Goal: Task Accomplishment & Management: Manage account settings

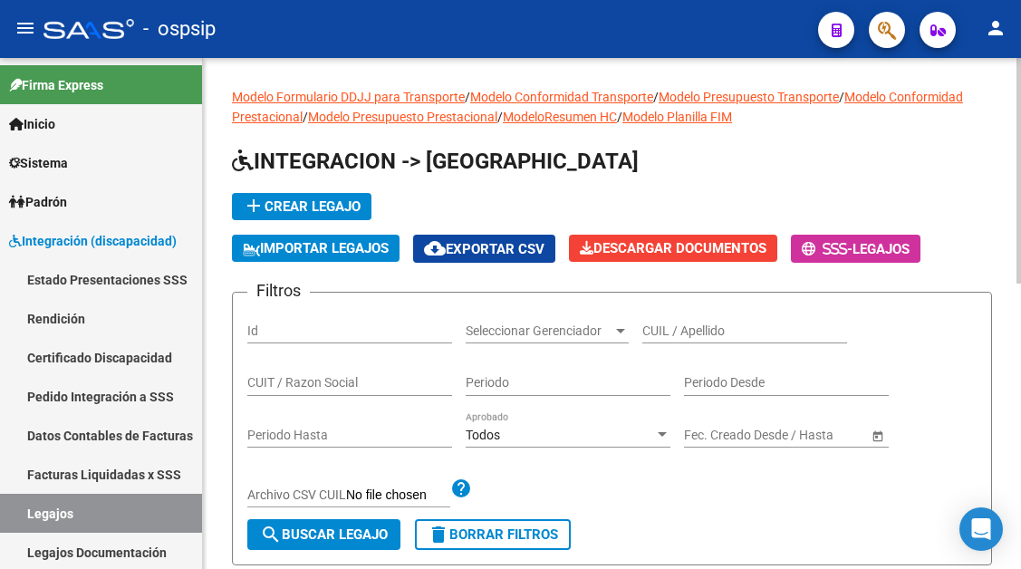
click at [663, 338] on input "CUIL / Apellido" at bounding box center [744, 330] width 205 height 15
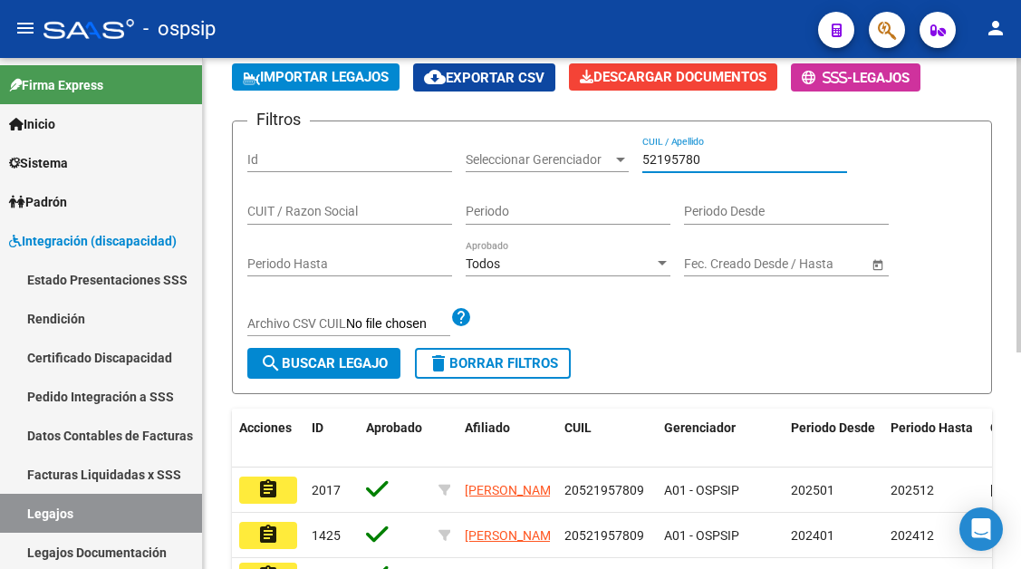
scroll to position [181, 0]
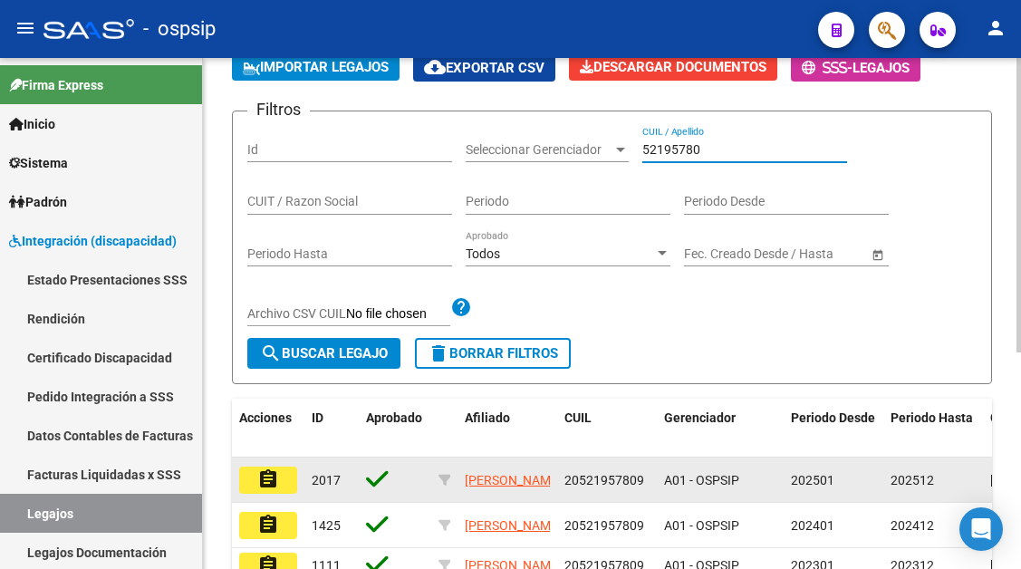
type input "52195780"
click at [269, 484] on mat-icon "assignment" at bounding box center [268, 479] width 22 height 22
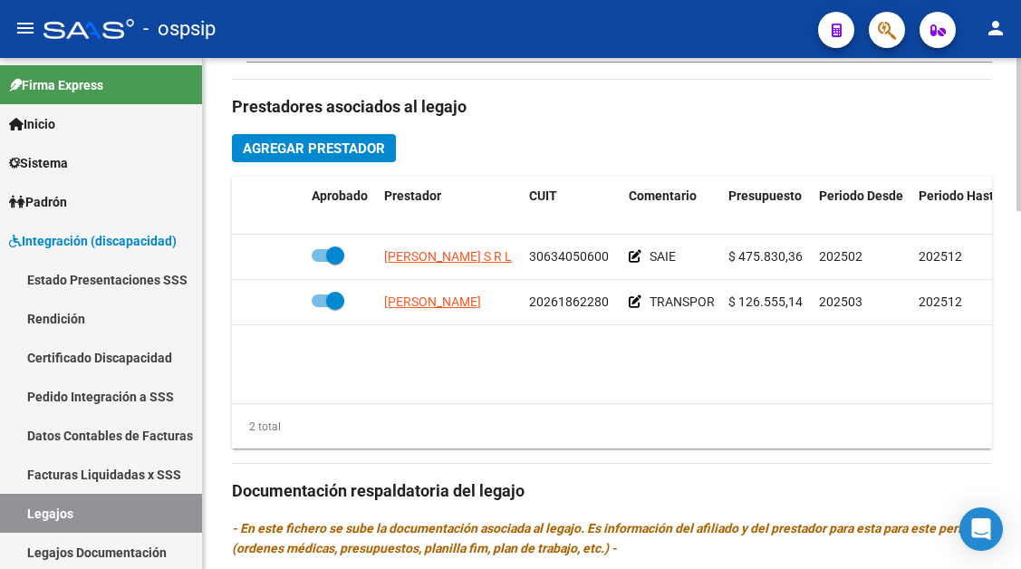
scroll to position [906, 0]
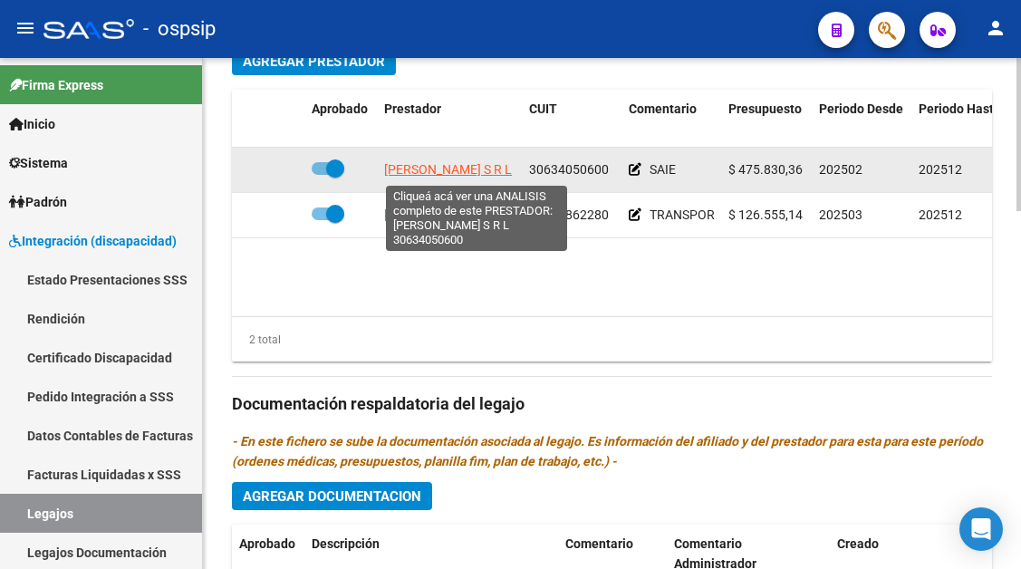
click at [454, 173] on span "[PERSON_NAME] S R L" at bounding box center [448, 169] width 128 height 14
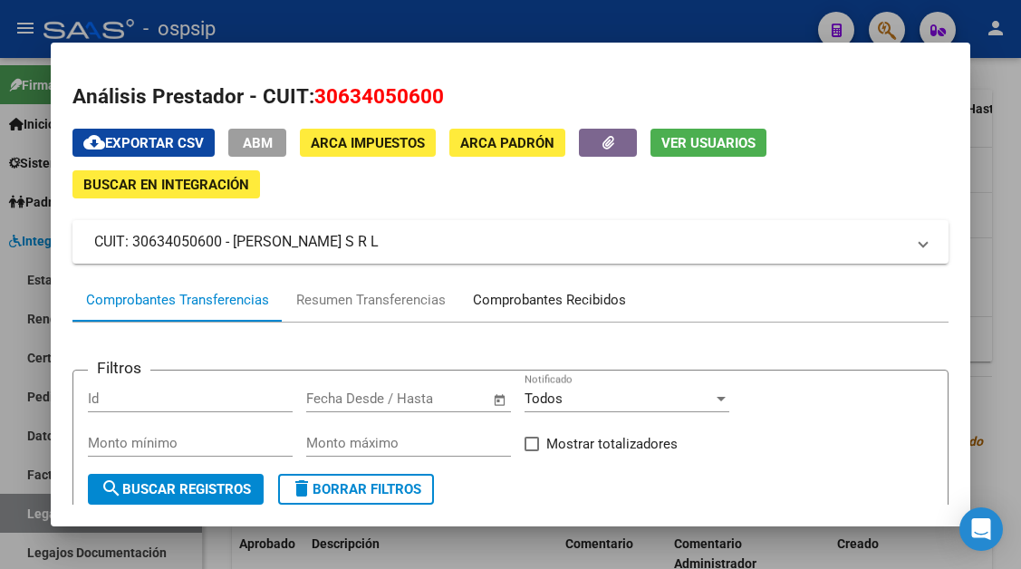
click at [539, 293] on div "Comprobantes Recibidos" at bounding box center [549, 300] width 153 height 21
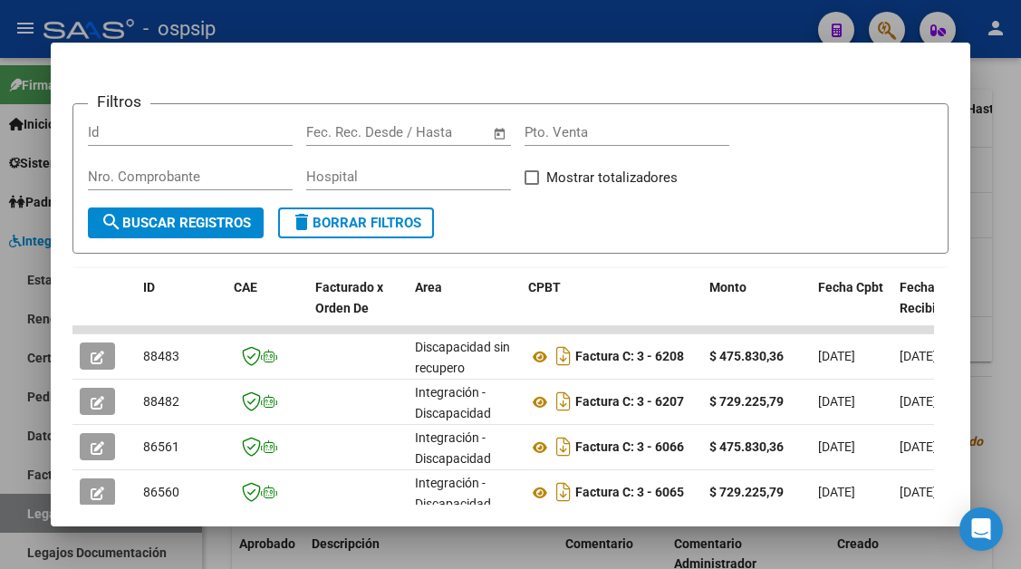
scroll to position [354, 0]
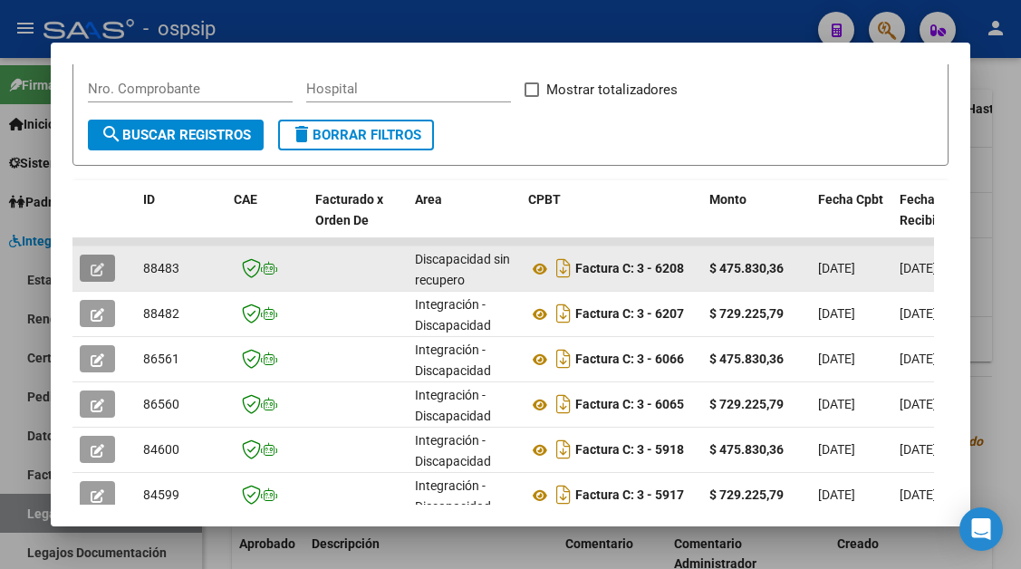
click at [80, 270] on button "button" at bounding box center [97, 268] width 35 height 27
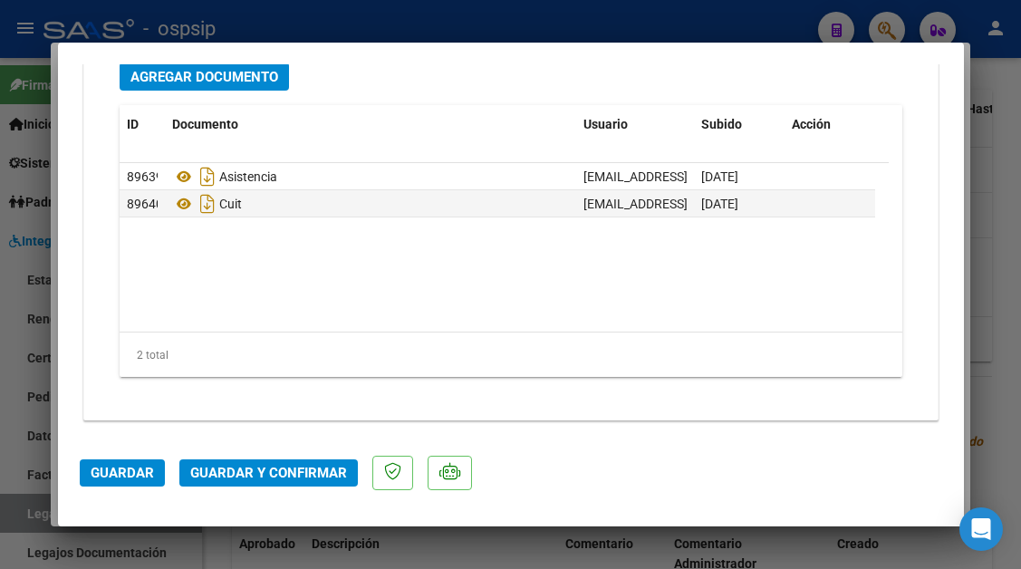
scroll to position [1848, 0]
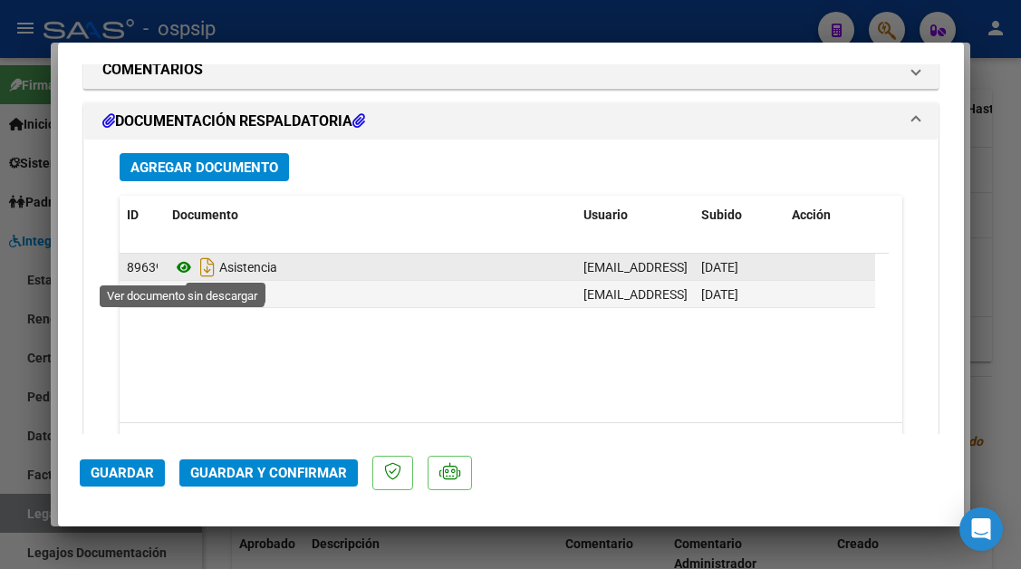
click at [177, 269] on icon at bounding box center [184, 267] width 24 height 22
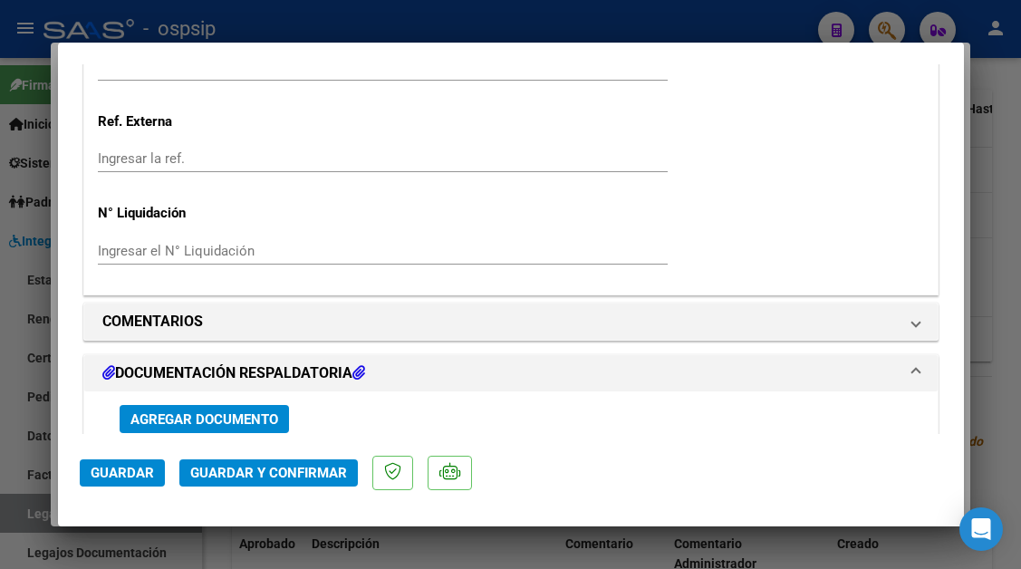
scroll to position [1576, 0]
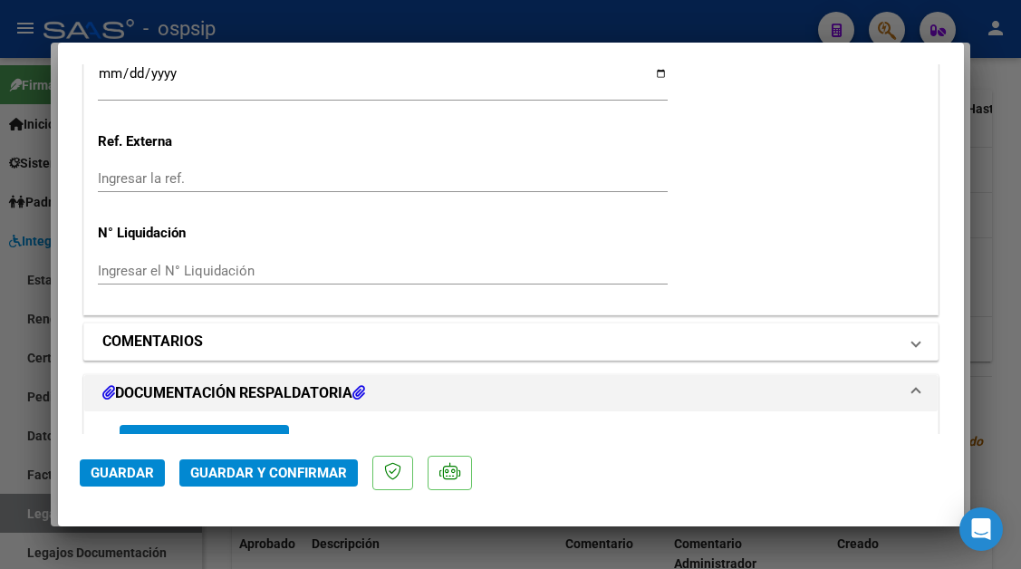
click at [912, 347] on span at bounding box center [915, 342] width 7 height 22
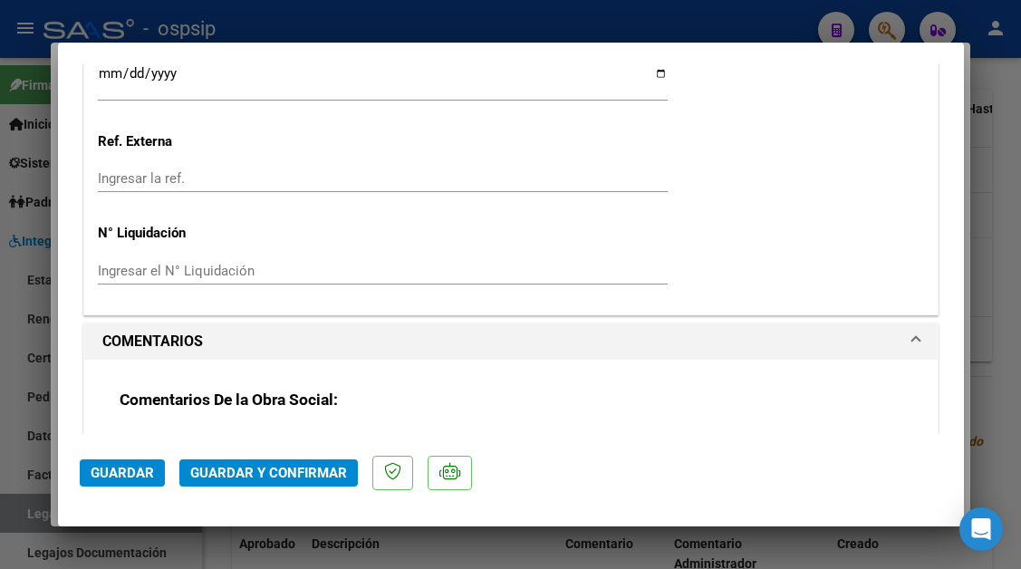
click at [184, 416] on div "Comentarios De la Obra Social:" at bounding box center [511, 448] width 783 height 117
click at [178, 442] on mat-dialog-actions "Guardar Guardar y Confirmar" at bounding box center [511, 470] width 863 height 72
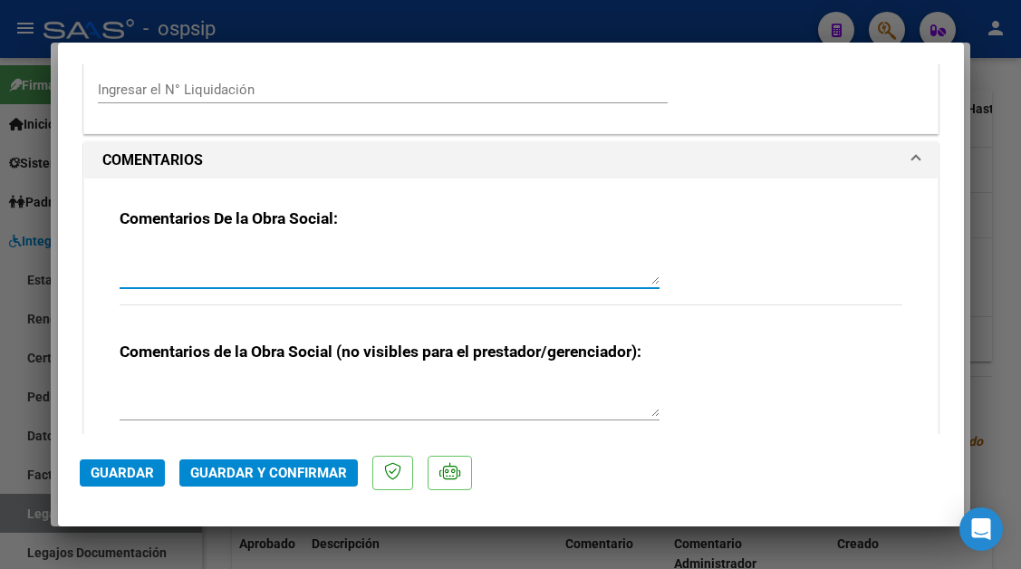
click at [145, 262] on textarea at bounding box center [390, 266] width 540 height 36
type textarea "DEBITO. OTRA O.S."
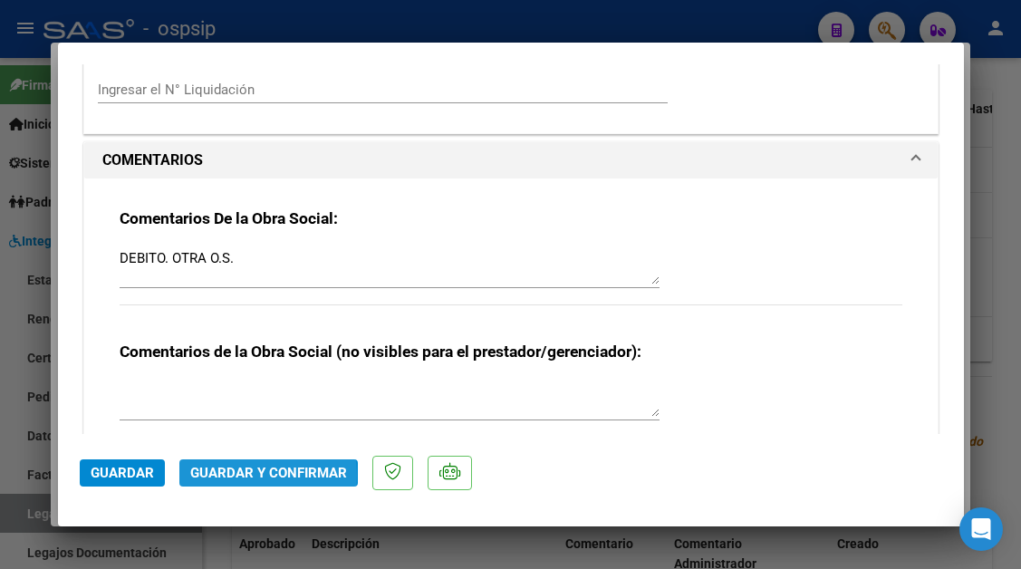
click at [238, 476] on span "Guardar y Confirmar" at bounding box center [268, 473] width 157 height 16
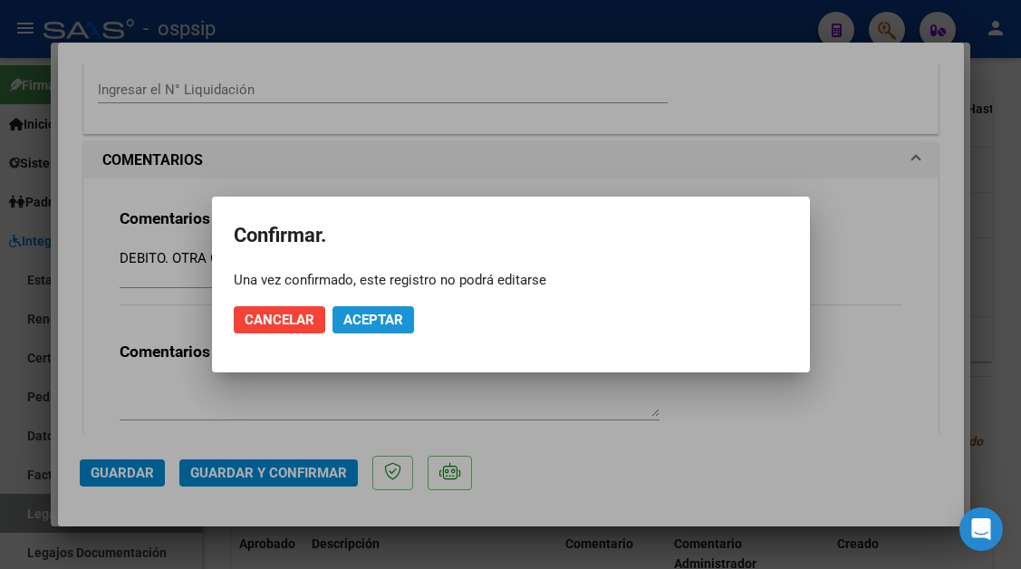
click at [378, 313] on span "Aceptar" at bounding box center [373, 320] width 60 height 16
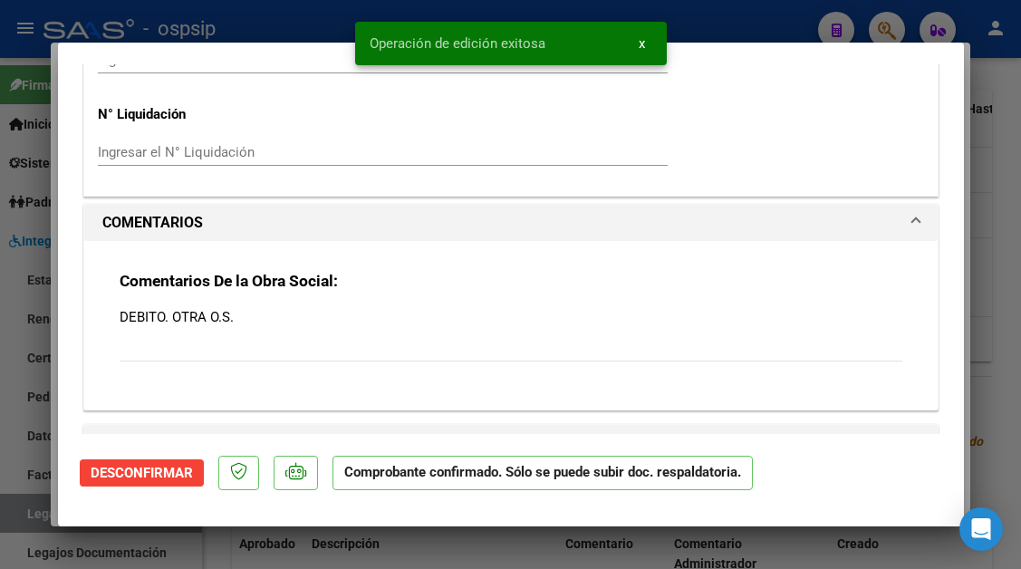
scroll to position [1667, 0]
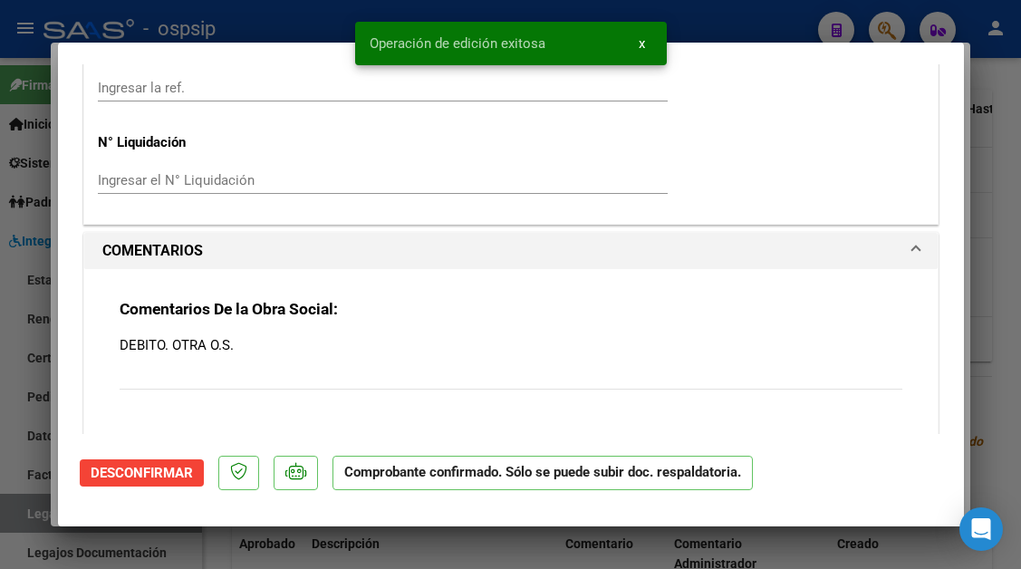
type input "$ 0,00"
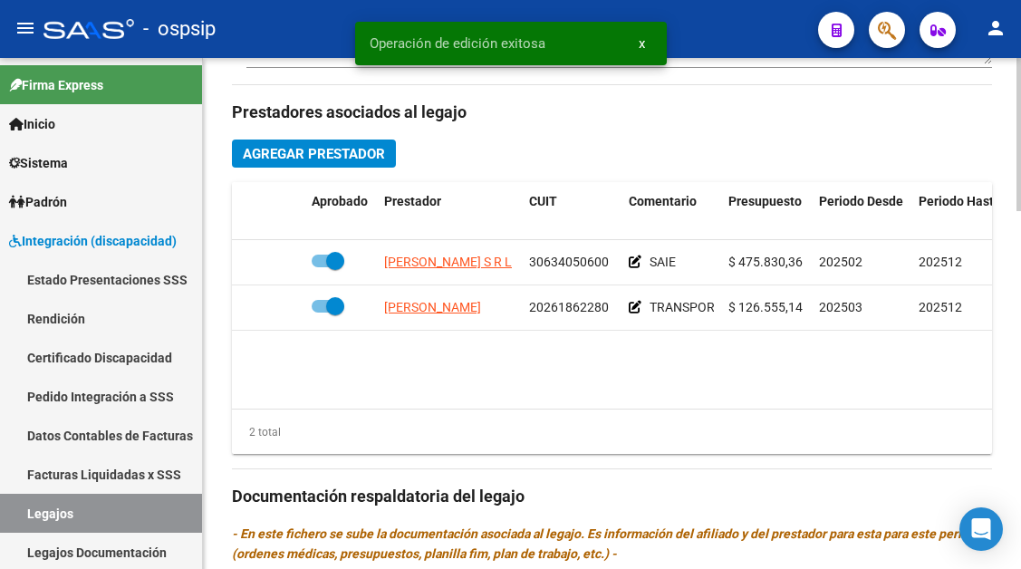
scroll to position [815, 0]
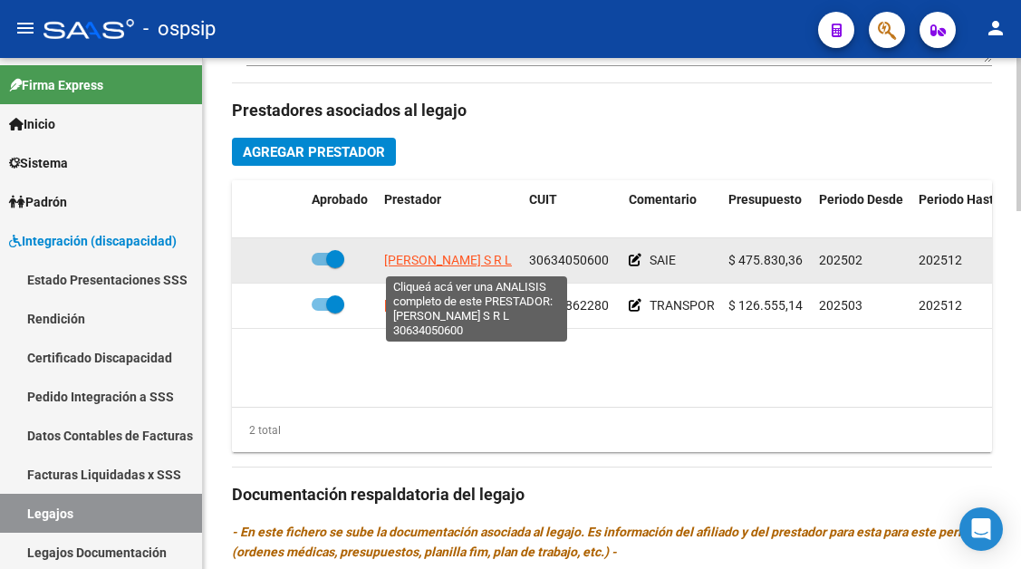
click at [421, 265] on span "[PERSON_NAME] S R L" at bounding box center [448, 260] width 128 height 14
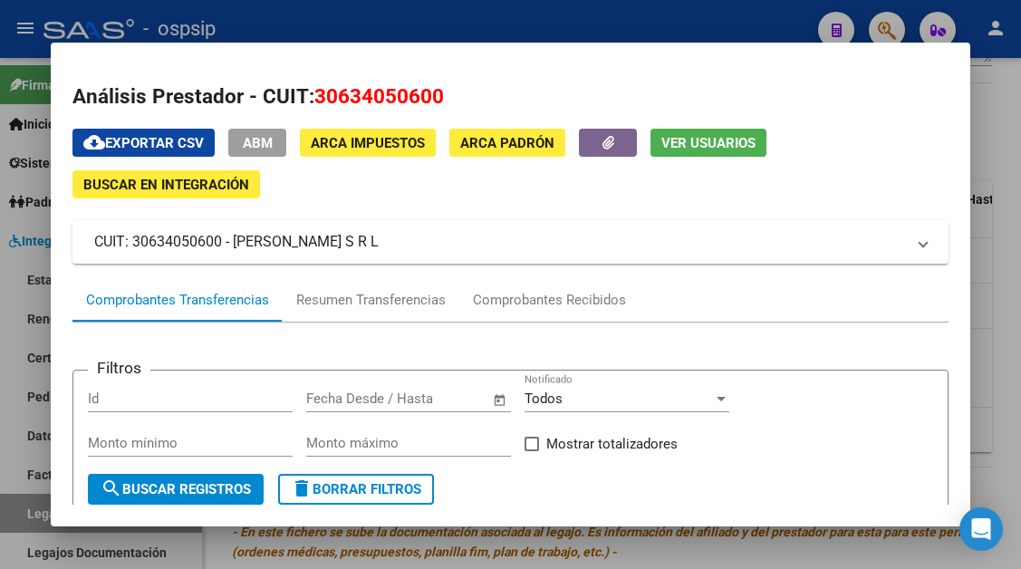
click at [689, 146] on span "Ver Usuarios" at bounding box center [708, 143] width 94 height 16
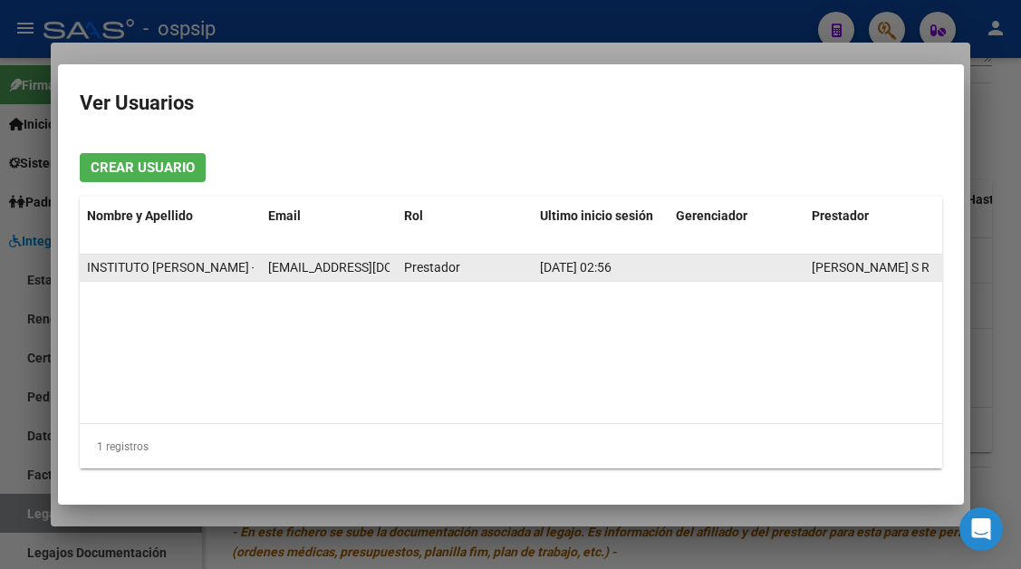
click at [342, 269] on span "[EMAIL_ADDRESS][DOMAIN_NAME]" at bounding box center [368, 267] width 201 height 14
copy span "[EMAIL_ADDRESS][DOMAIN_NAME]"
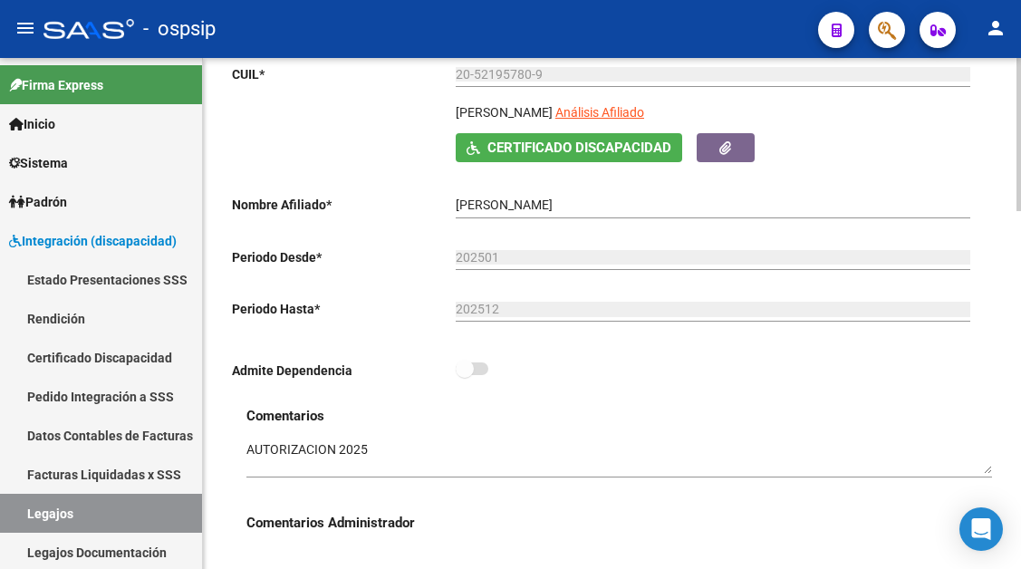
scroll to position [272, 0]
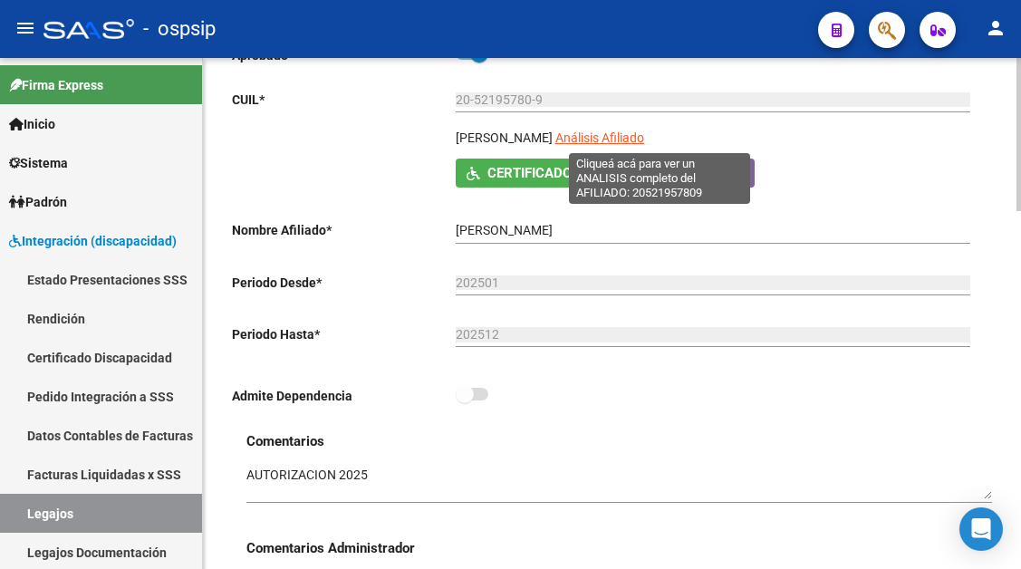
click at [644, 131] on span "Análisis Afiliado" at bounding box center [599, 137] width 89 height 14
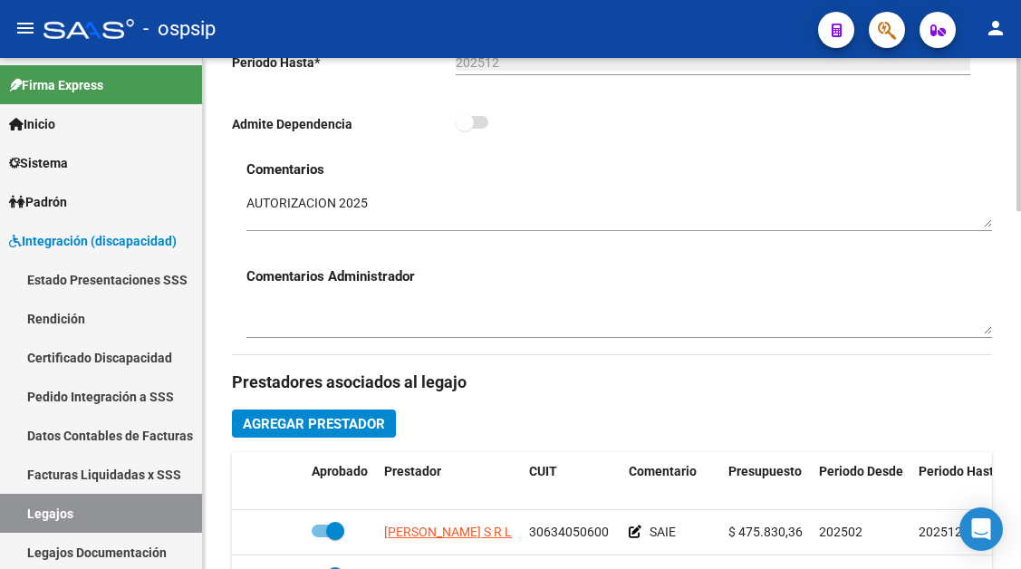
scroll to position [634, 0]
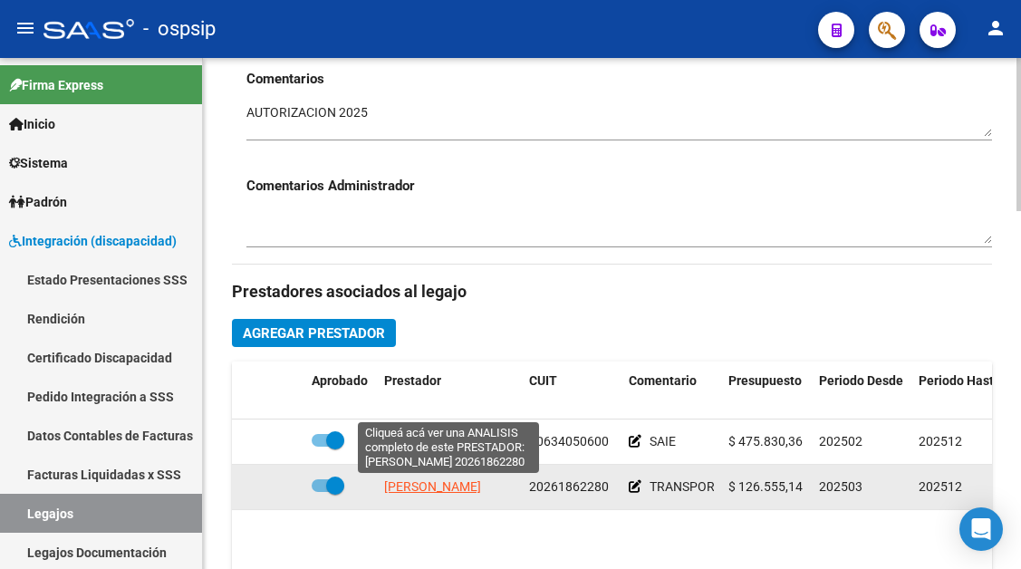
click at [454, 488] on span "[PERSON_NAME]" at bounding box center [432, 486] width 97 height 14
type textarea "20261862280"
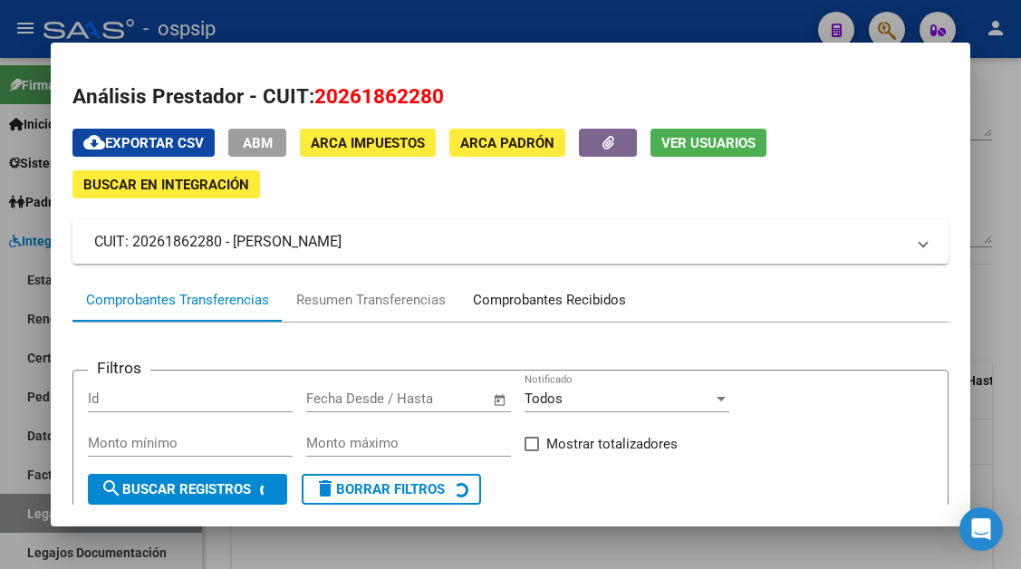
click at [497, 296] on div "Comprobantes Recibidos" at bounding box center [549, 300] width 153 height 21
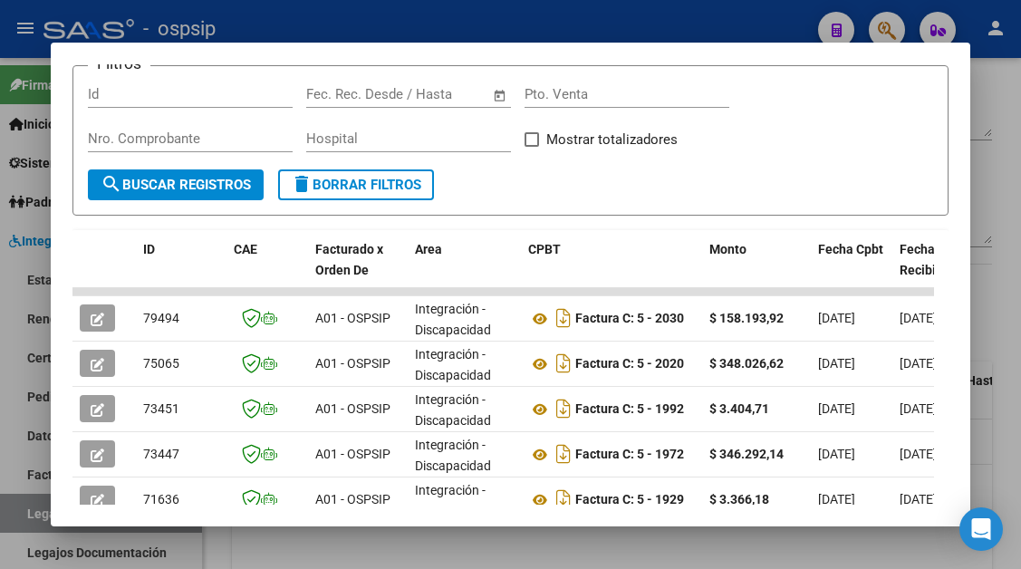
scroll to position [395, 0]
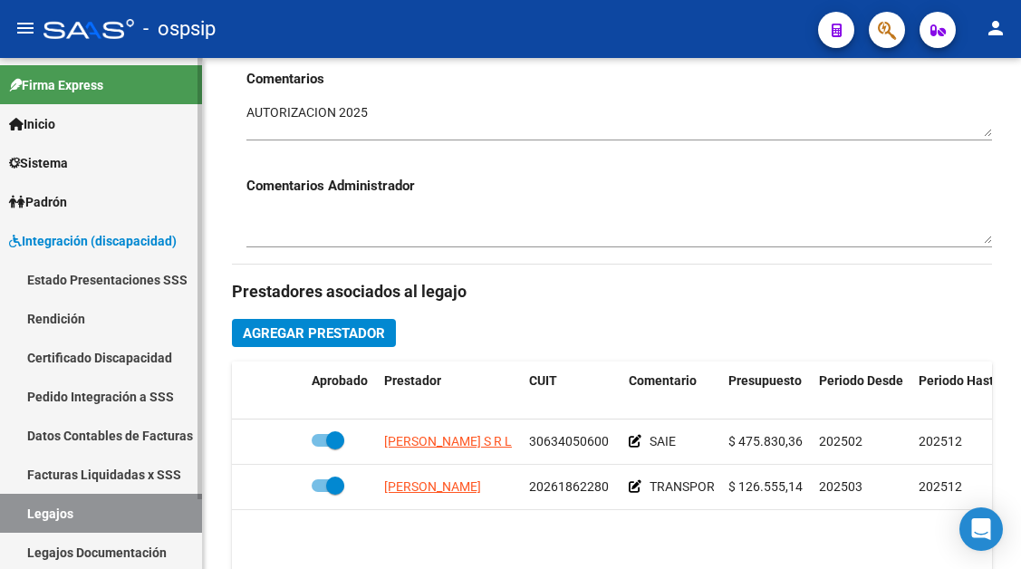
click at [80, 521] on link "Legajos" at bounding box center [101, 513] width 202 height 39
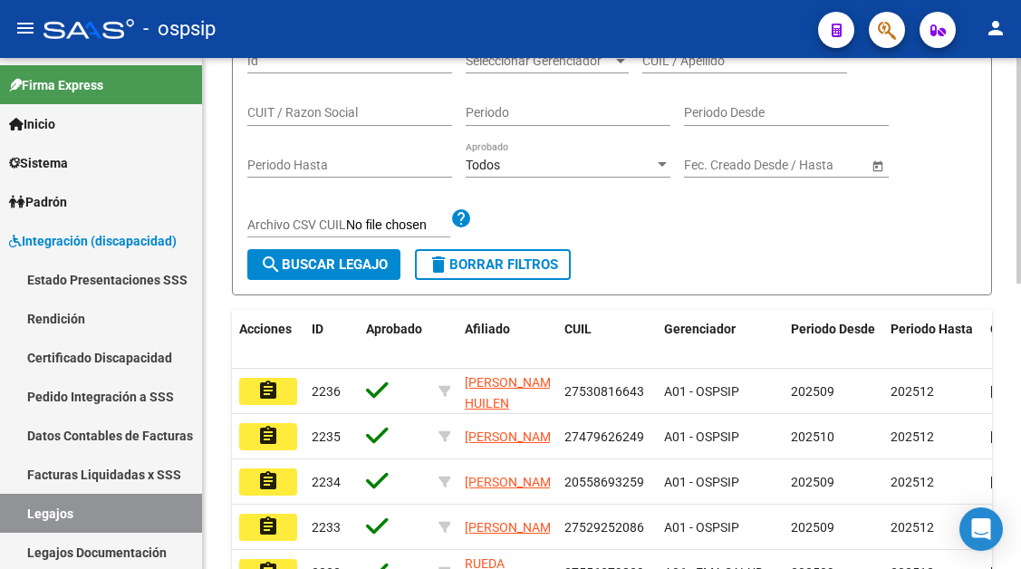
scroll to position [91, 0]
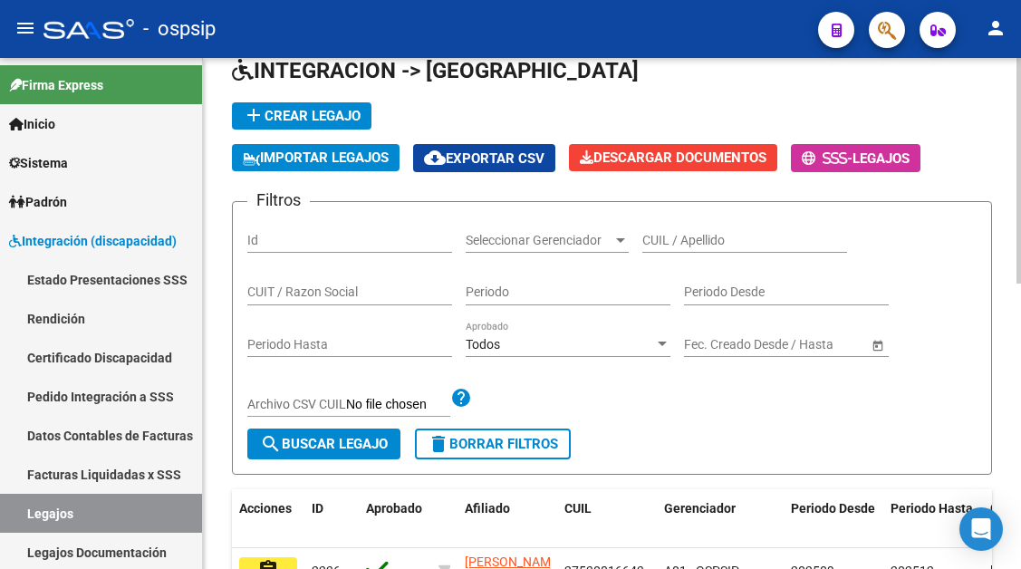
click at [664, 246] on input "CUIL / Apellido" at bounding box center [744, 240] width 205 height 15
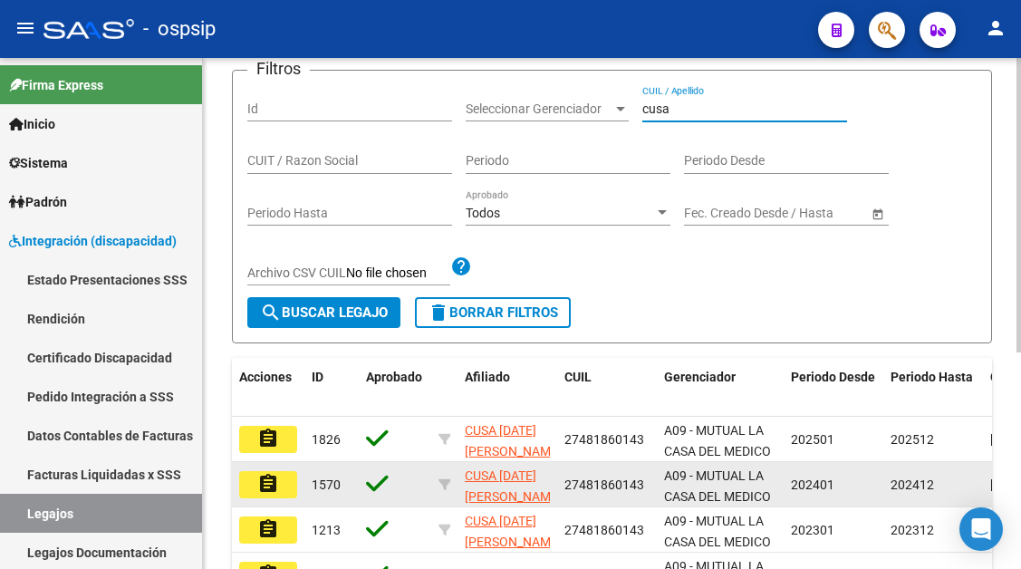
scroll to position [362, 0]
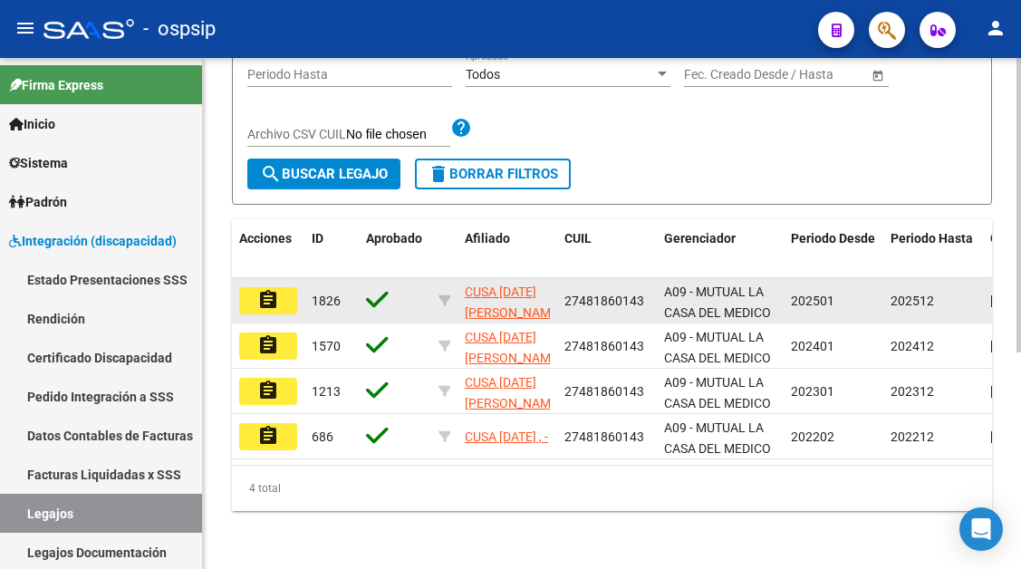
type input "cusa"
click at [262, 307] on mat-icon "assignment" at bounding box center [268, 300] width 22 height 22
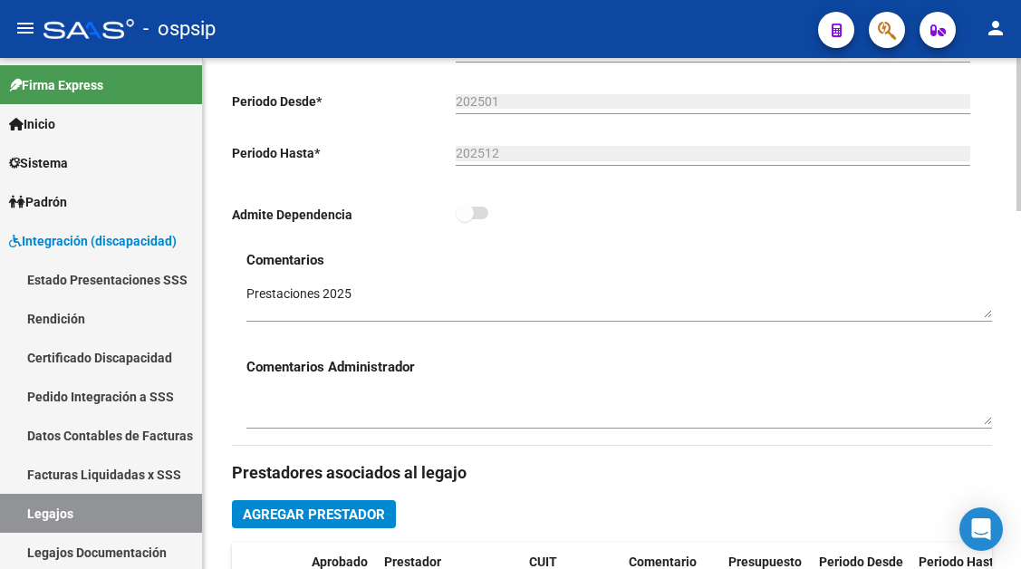
scroll to position [725, 0]
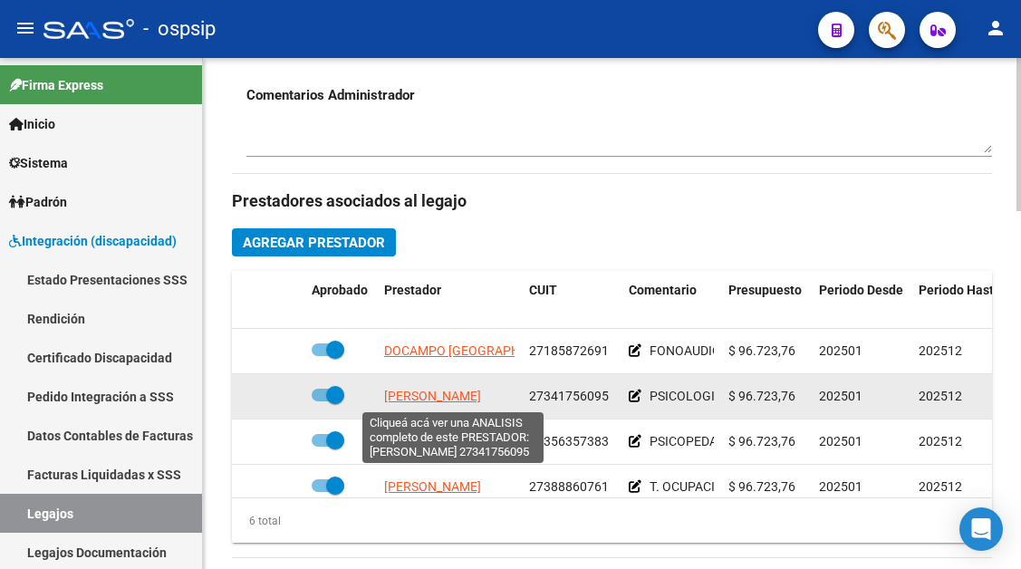
click at [432, 395] on span "[PERSON_NAME]" at bounding box center [432, 396] width 97 height 14
type textarea "27341756095"
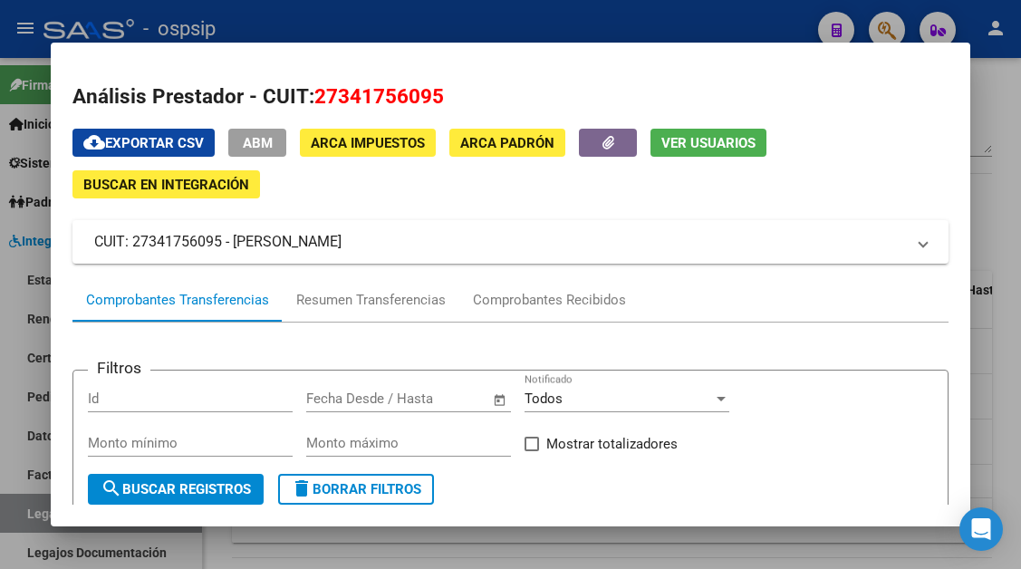
click at [535, 275] on div "cloud_download Exportar CSV ABM ARCA Impuestos ARCA Padrón Ver Usuarios Buscar …" at bounding box center [509, 579] width 875 height 901
click at [535, 295] on div "Comprobantes Recibidos" at bounding box center [549, 300] width 153 height 21
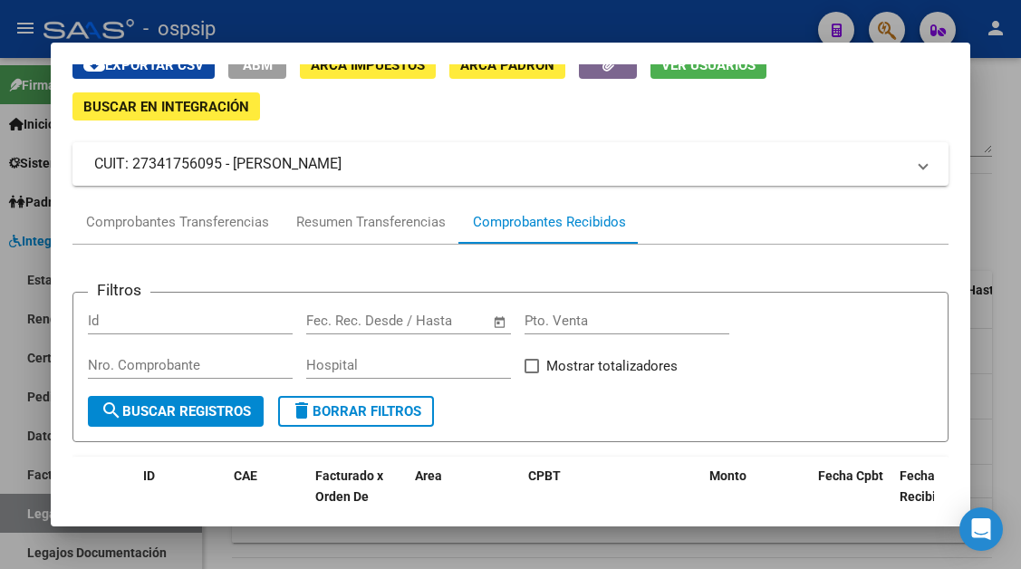
scroll to position [0, 0]
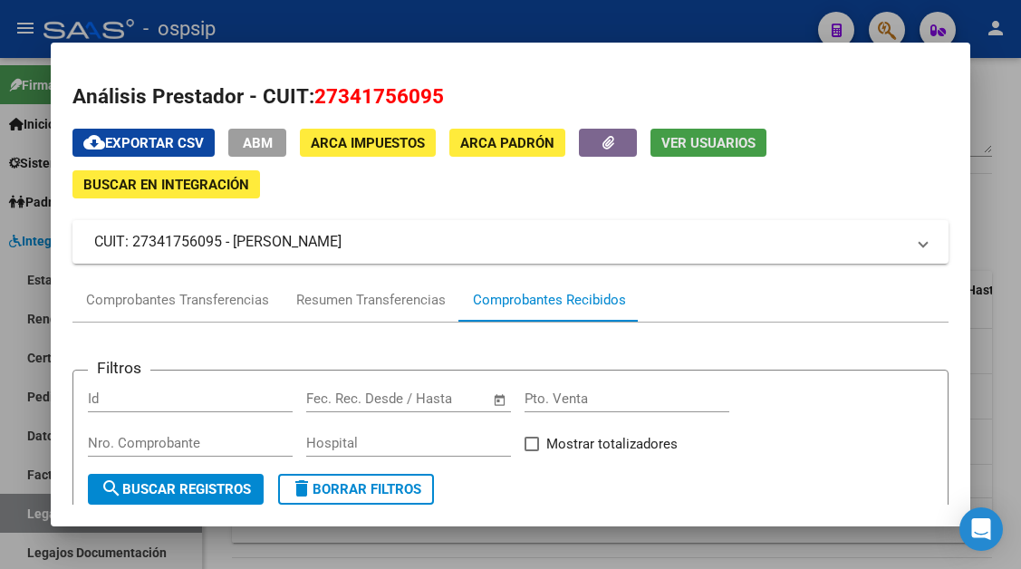
click at [695, 137] on button "Ver Usuarios" at bounding box center [709, 143] width 116 height 28
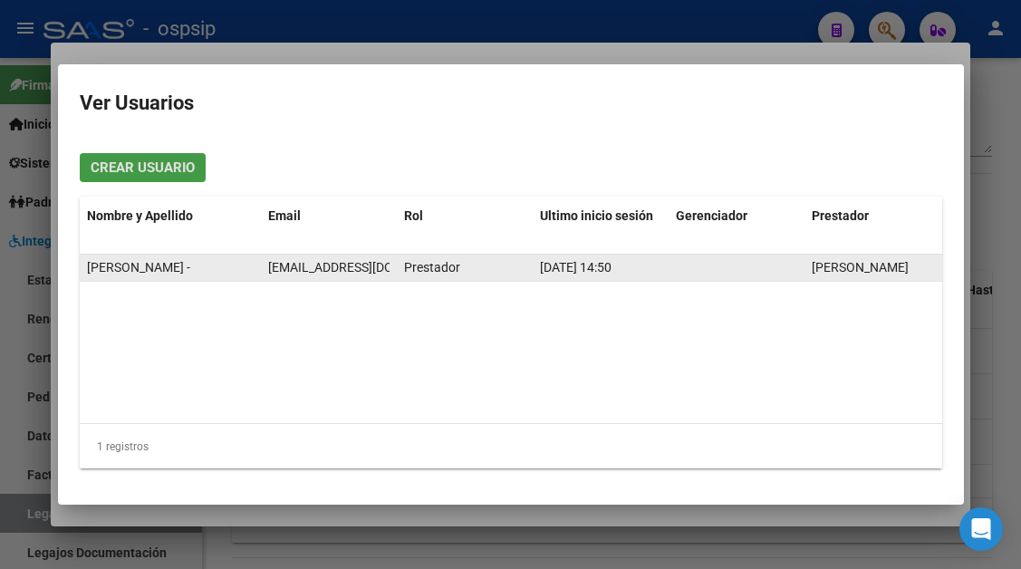
click at [337, 271] on span "[EMAIL_ADDRESS][DOMAIN_NAME]" at bounding box center [368, 267] width 201 height 14
copy span "[EMAIL_ADDRESS][DOMAIN_NAME]"
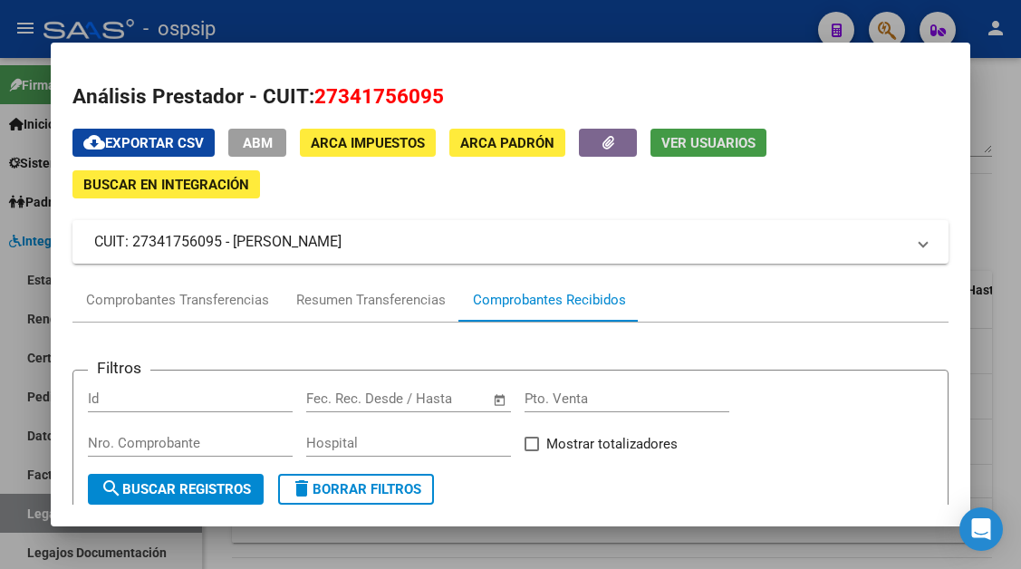
click at [45, 519] on div at bounding box center [510, 284] width 1021 height 569
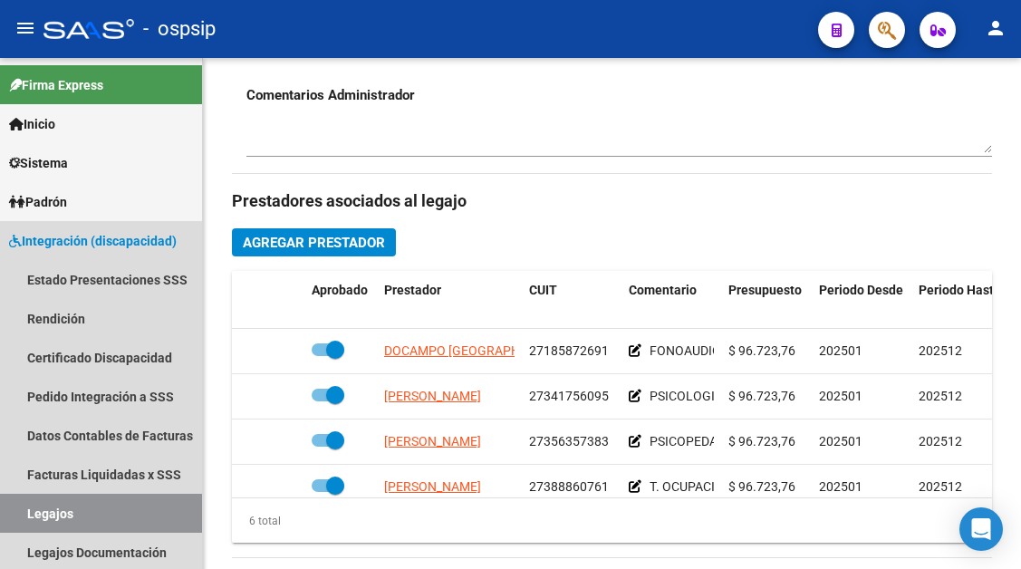
click at [45, 519] on link "Legajos" at bounding box center [101, 513] width 202 height 39
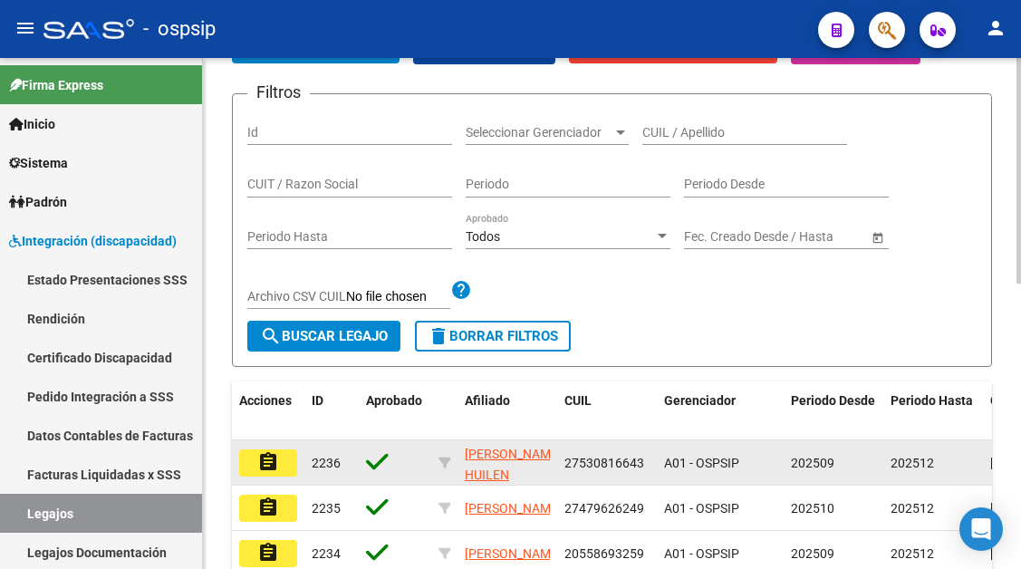
scroll to position [195, 0]
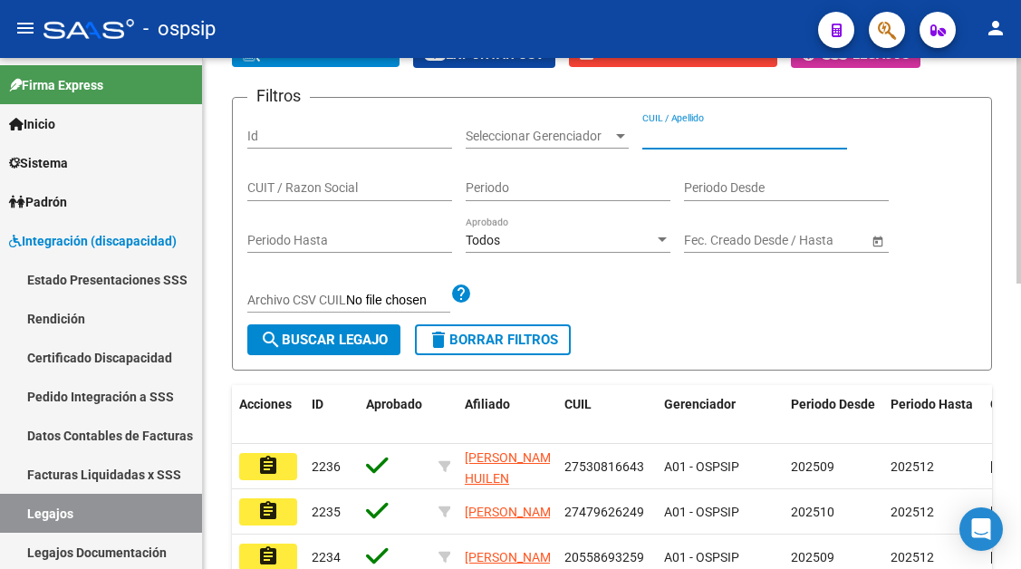
click at [651, 130] on input "CUIL / Apellido" at bounding box center [744, 136] width 205 height 15
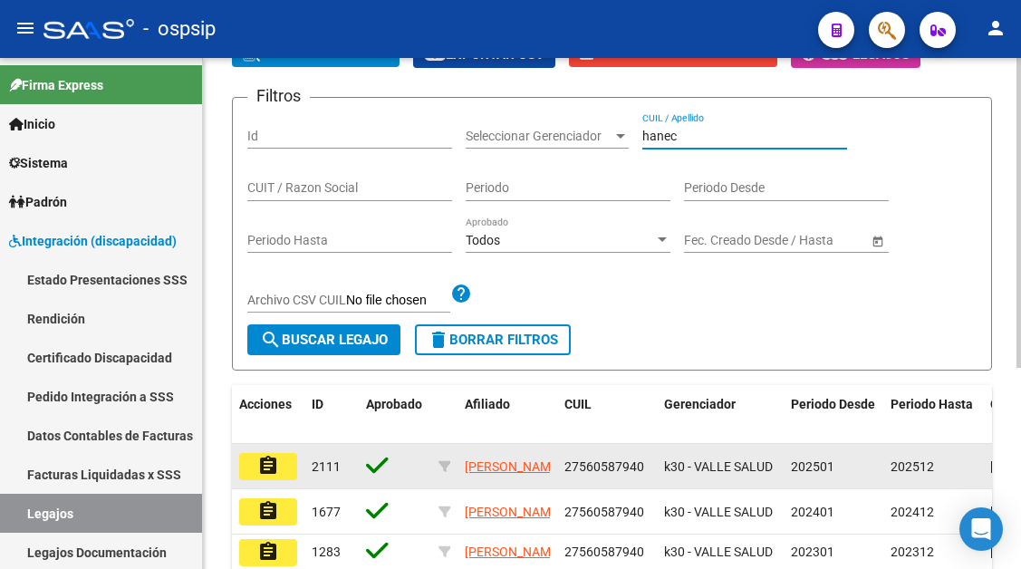
type input "hanec"
click at [276, 470] on mat-icon "assignment" at bounding box center [268, 466] width 22 height 22
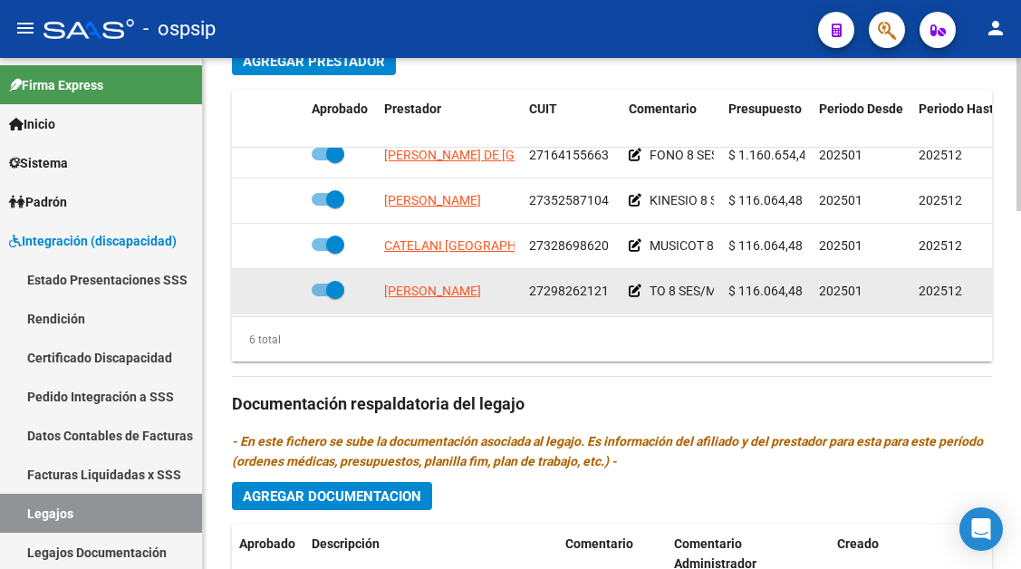
scroll to position [91, 0]
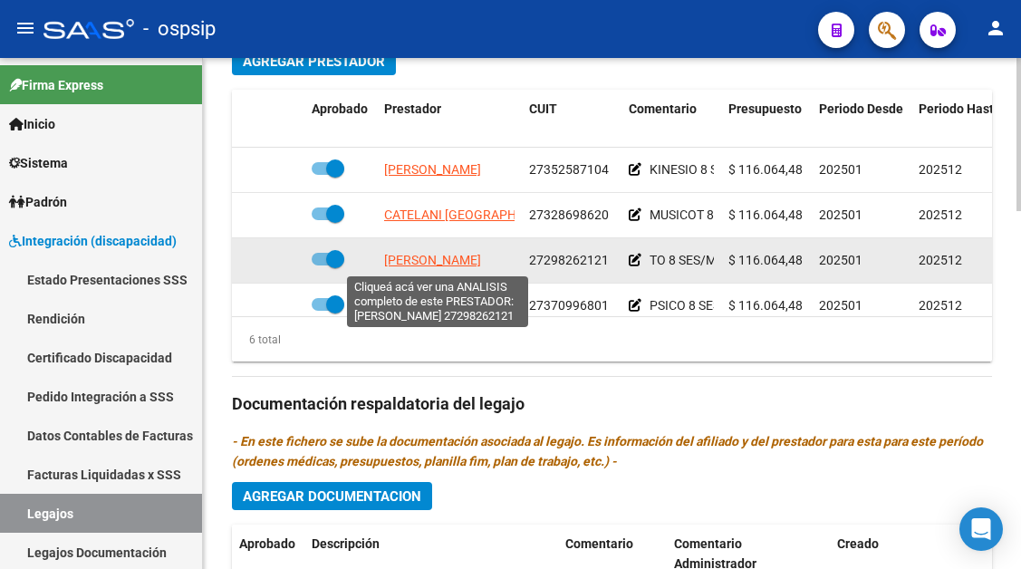
click at [444, 265] on span "[PERSON_NAME]" at bounding box center [432, 260] width 97 height 14
type textarea "27298262121"
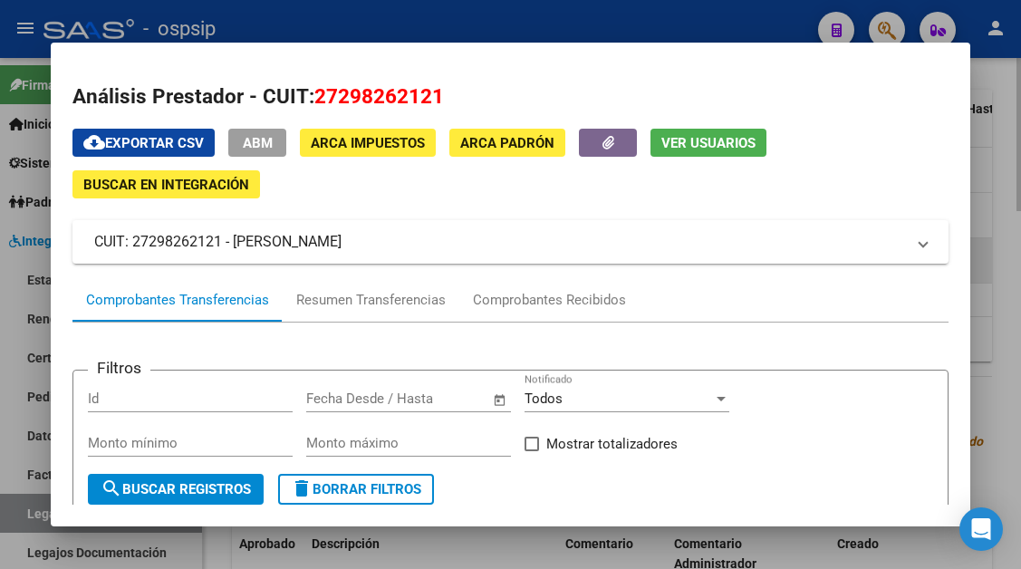
scroll to position [181, 0]
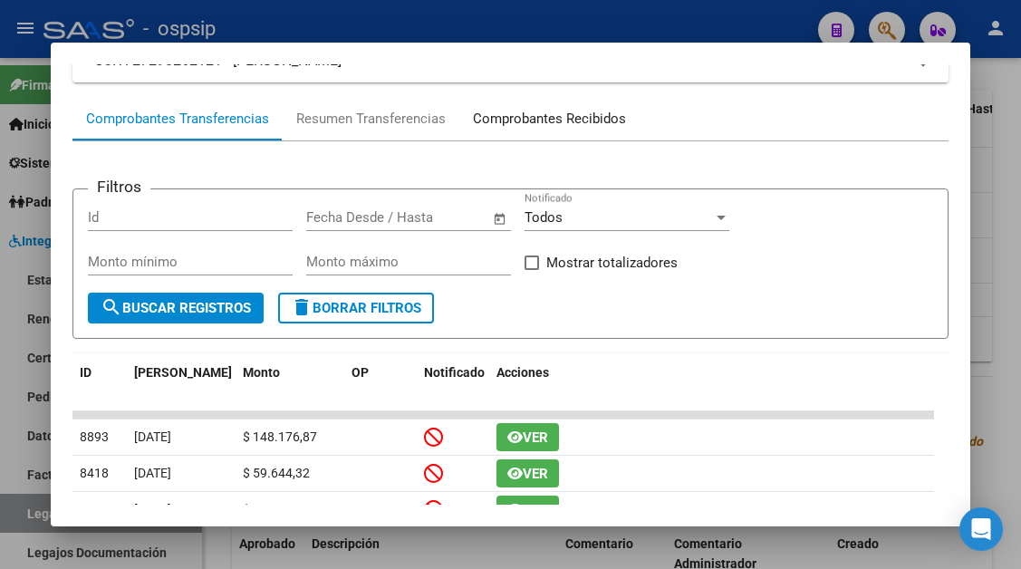
click at [538, 120] on div "Comprobantes Recibidos" at bounding box center [549, 119] width 153 height 21
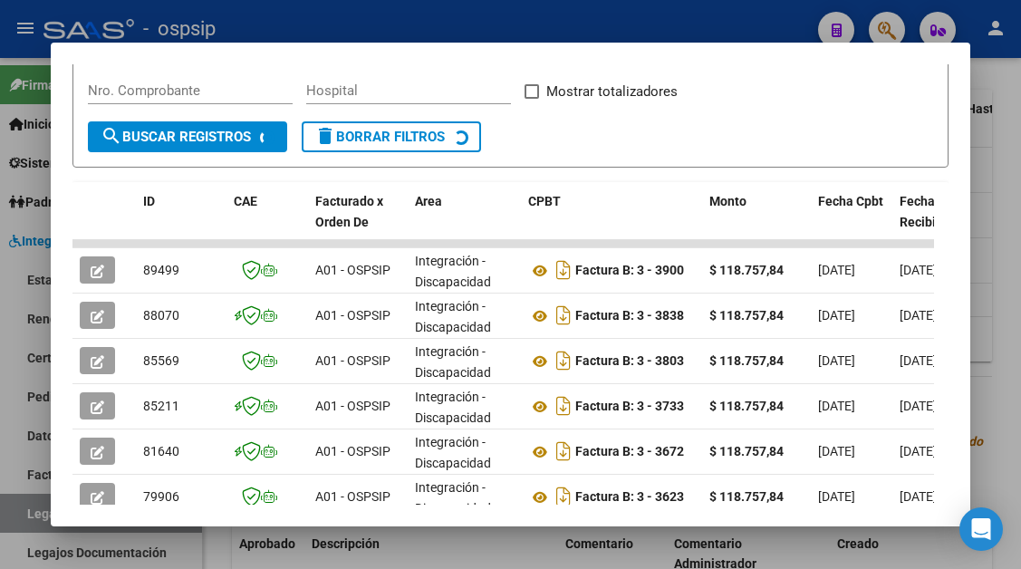
scroll to position [354, 0]
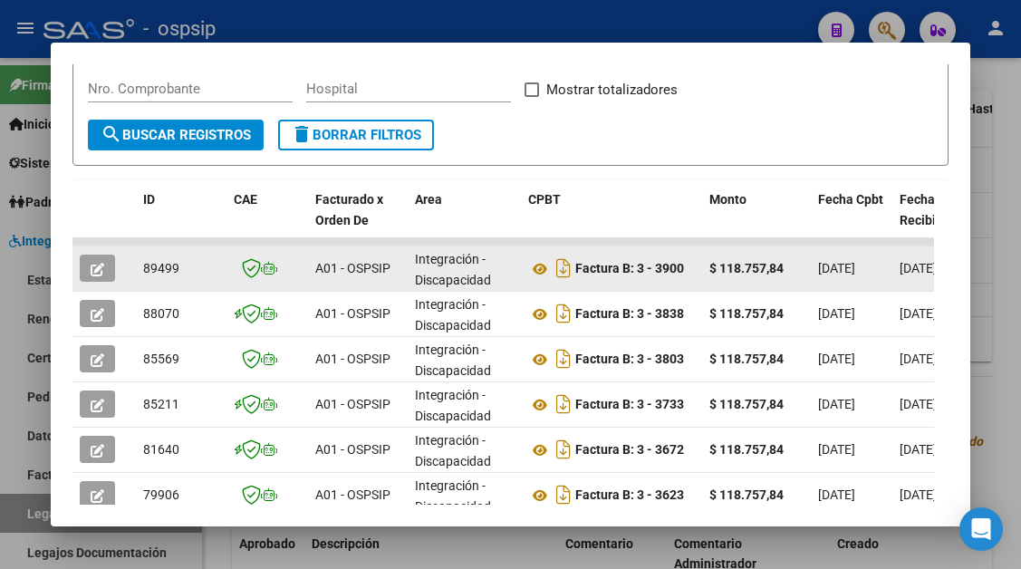
click at [99, 275] on icon "button" at bounding box center [98, 270] width 14 height 14
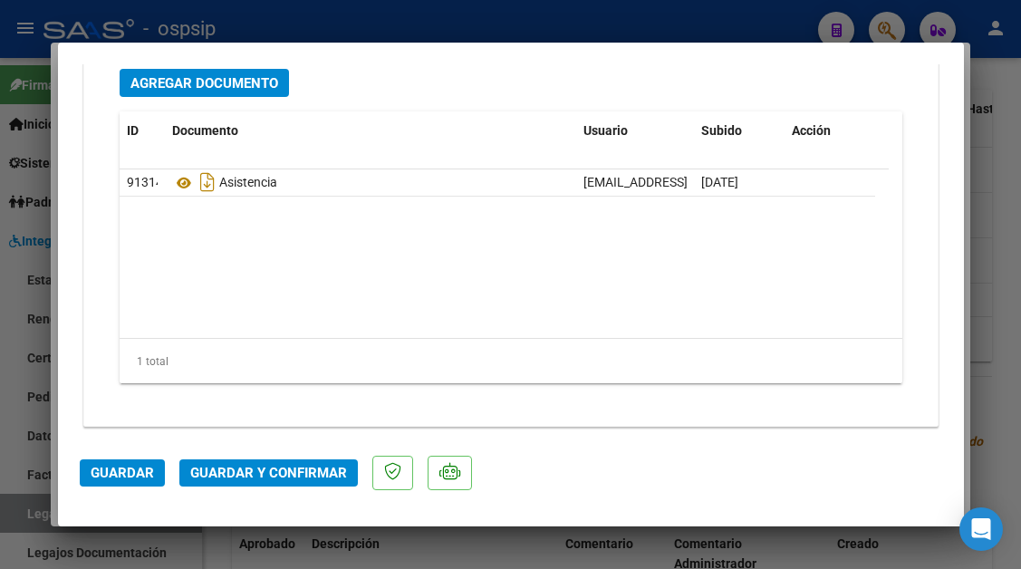
scroll to position [2591, 0]
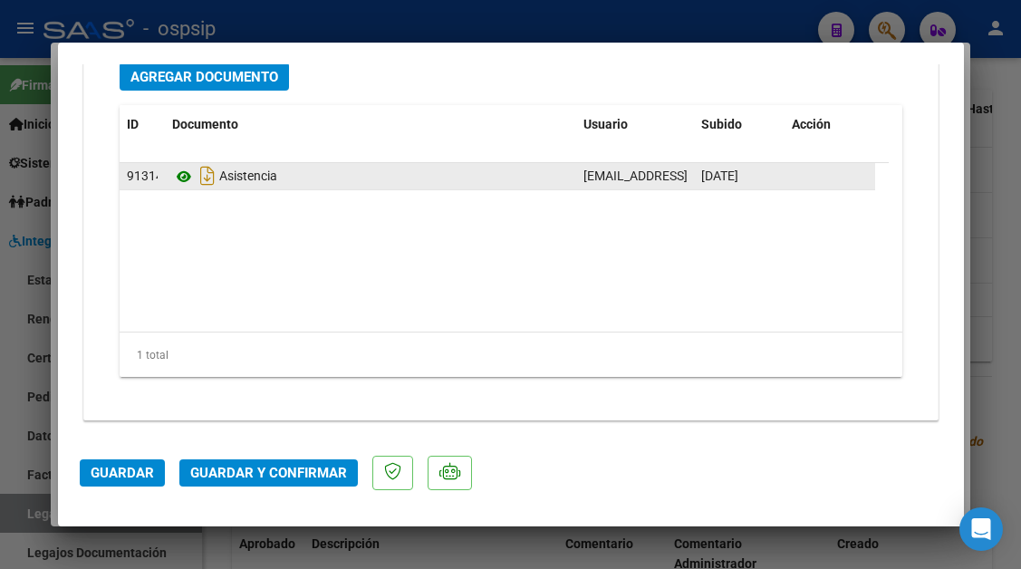
click at [178, 184] on icon at bounding box center [184, 177] width 24 height 22
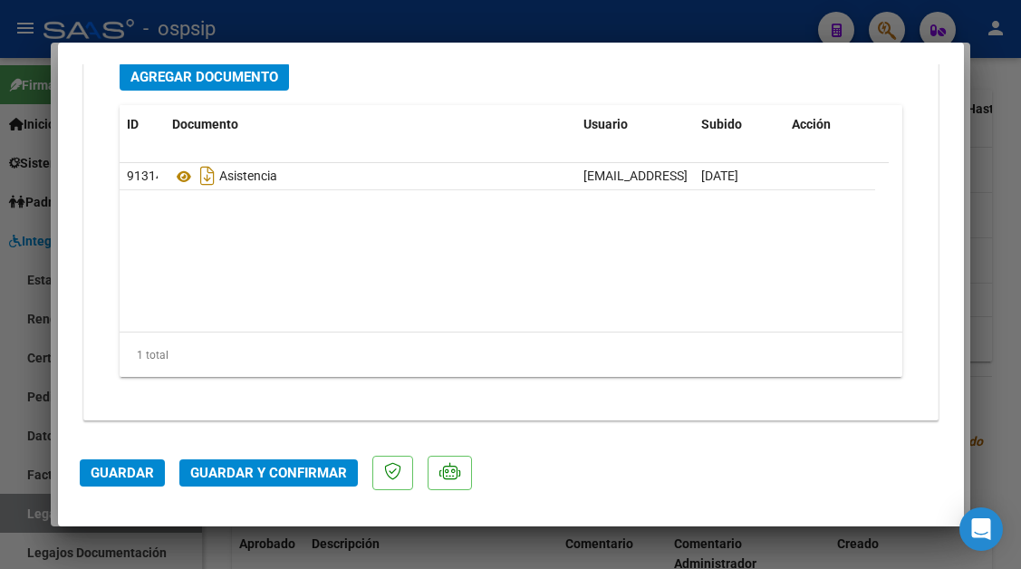
click at [24, 516] on div at bounding box center [510, 284] width 1021 height 569
type input "$ 0,00"
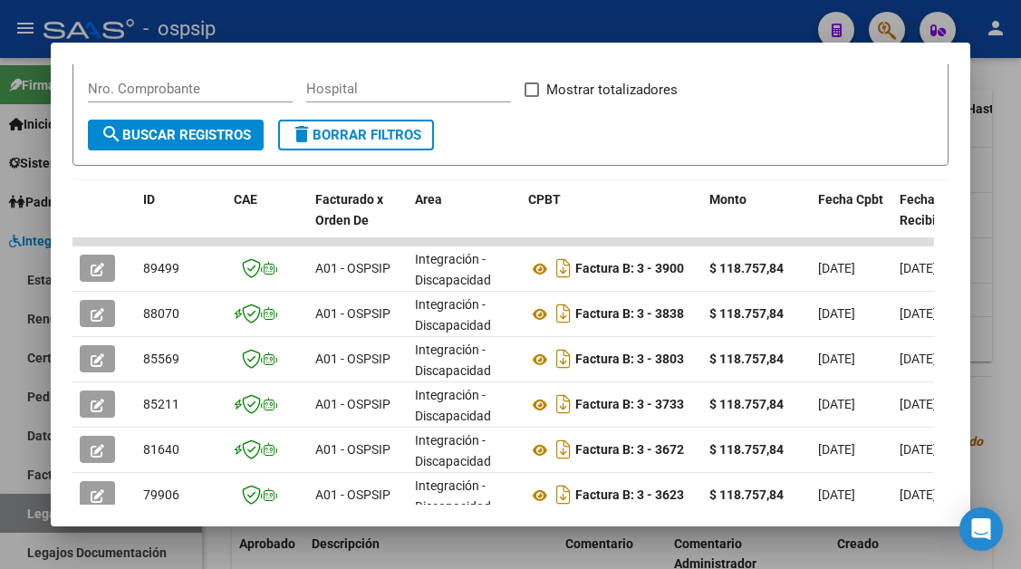
click at [24, 516] on div at bounding box center [510, 284] width 1021 height 569
click at [24, 516] on link "Legajos" at bounding box center [101, 513] width 202 height 39
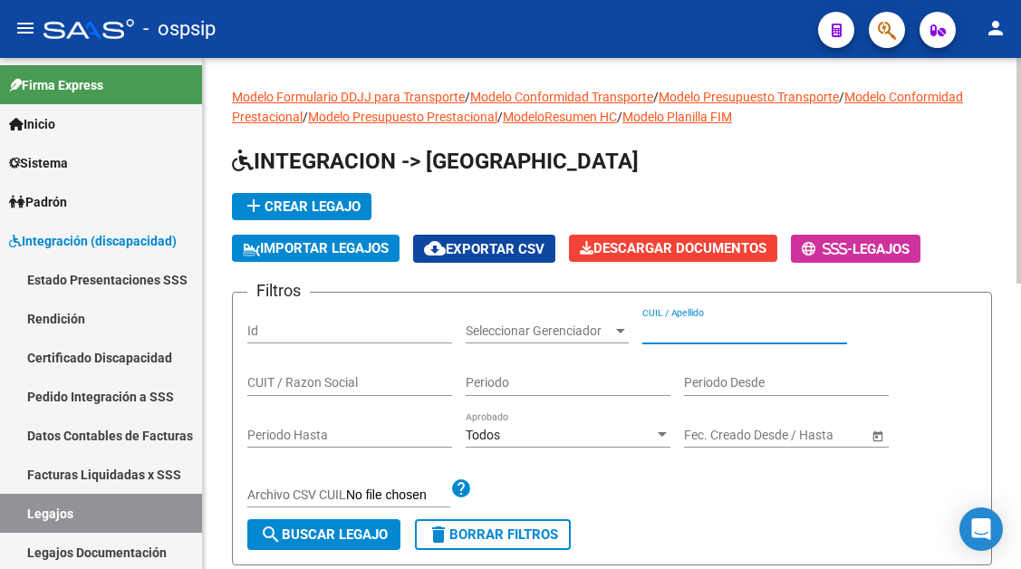
click at [660, 334] on input "CUIL / Apellido" at bounding box center [744, 330] width 205 height 15
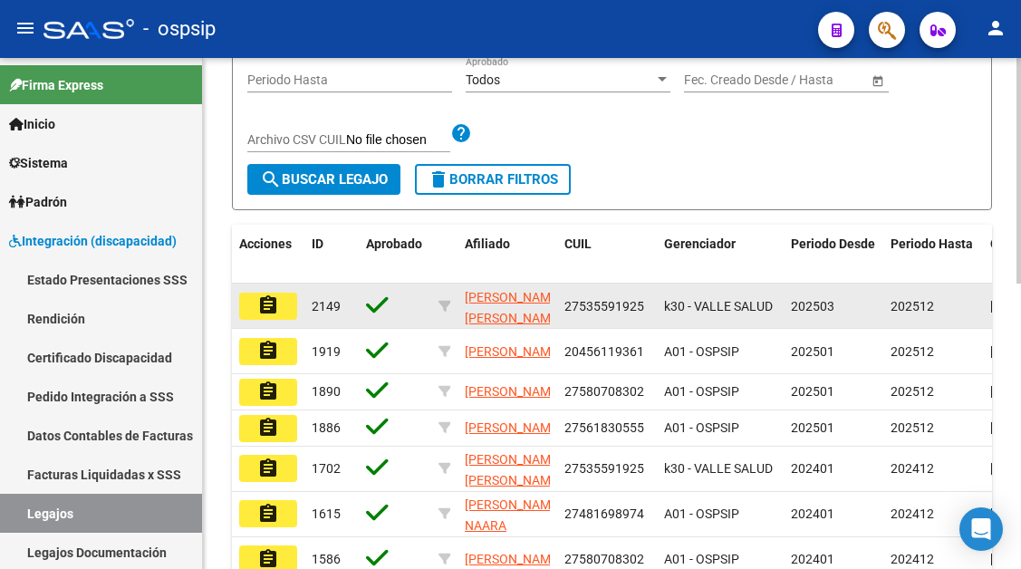
scroll to position [362, 0]
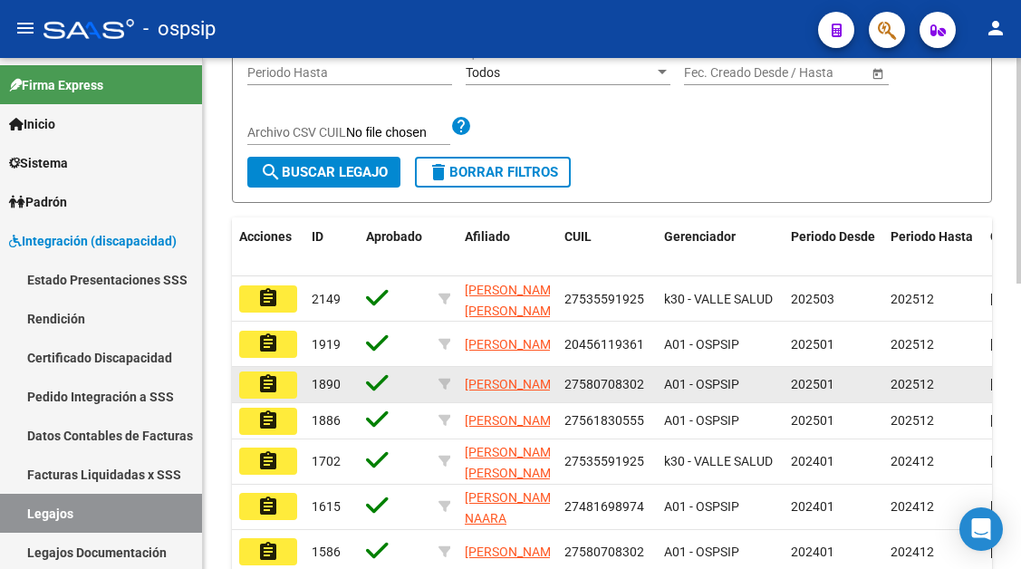
type input "nuñez"
click at [272, 379] on mat-icon "assignment" at bounding box center [268, 384] width 22 height 22
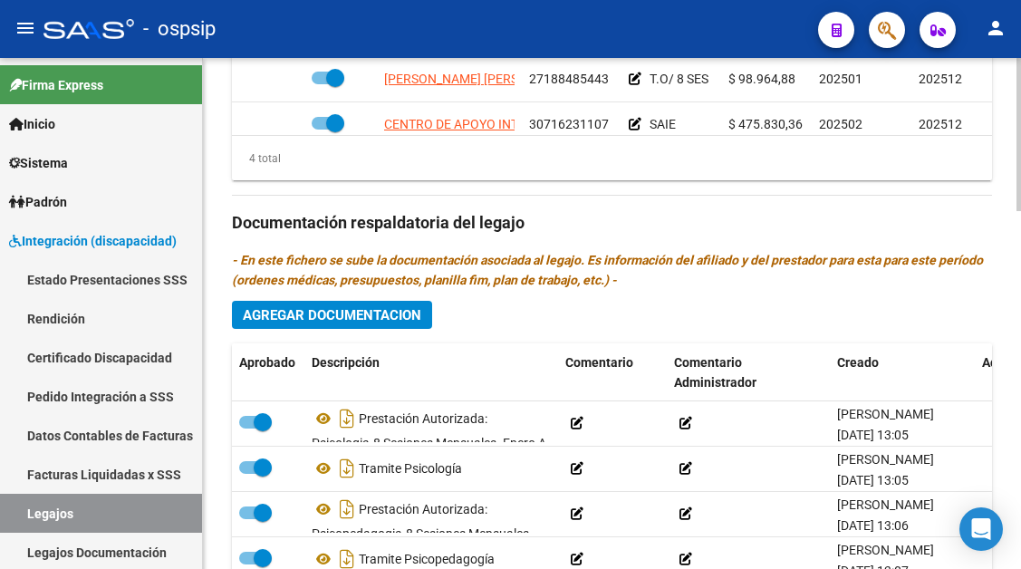
scroll to position [815, 0]
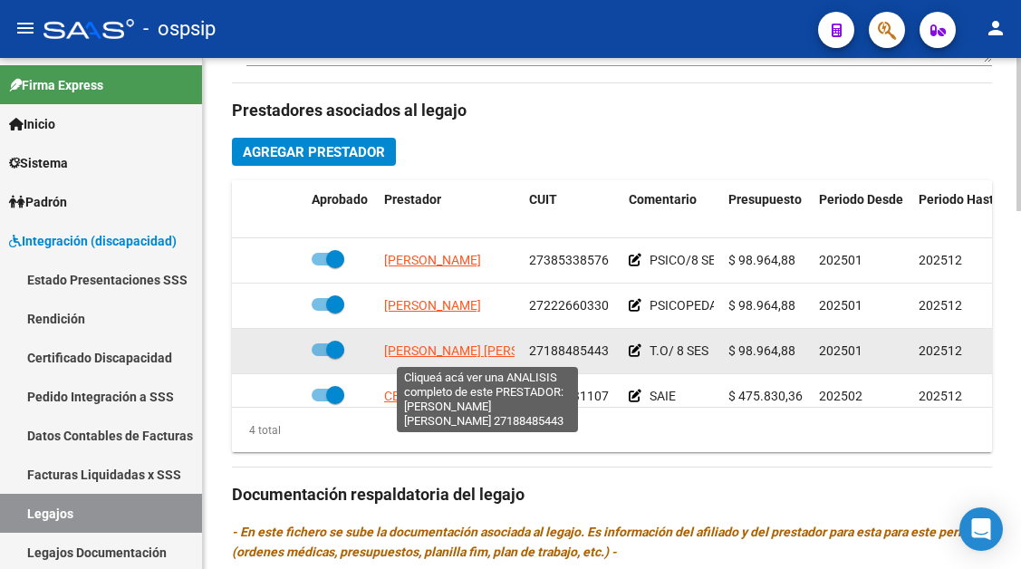
click at [429, 349] on span "[PERSON_NAME] [PERSON_NAME]" at bounding box center [482, 350] width 197 height 14
type textarea "27188485443"
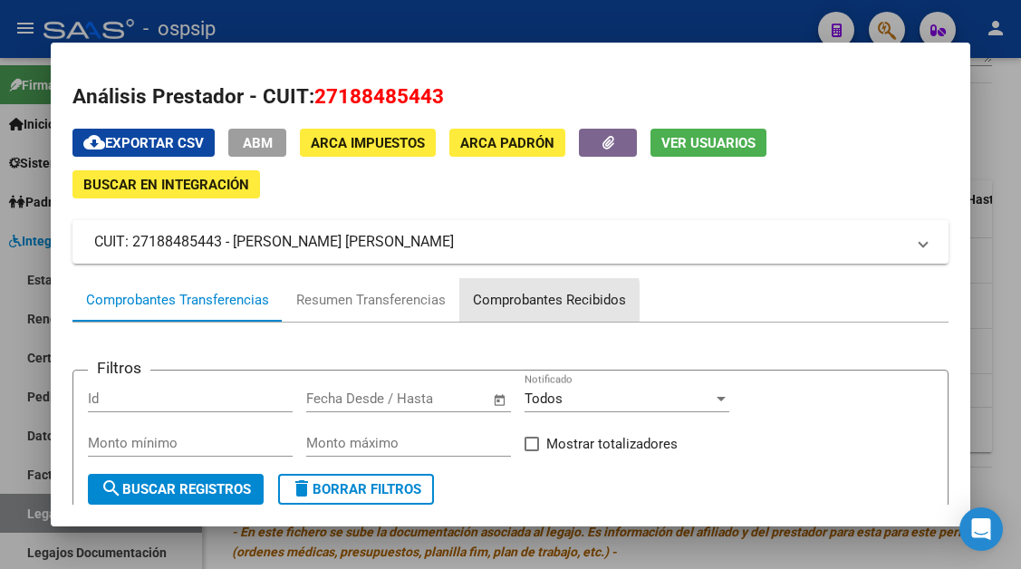
click at [508, 313] on div "Comprobantes Recibidos" at bounding box center [549, 299] width 180 height 43
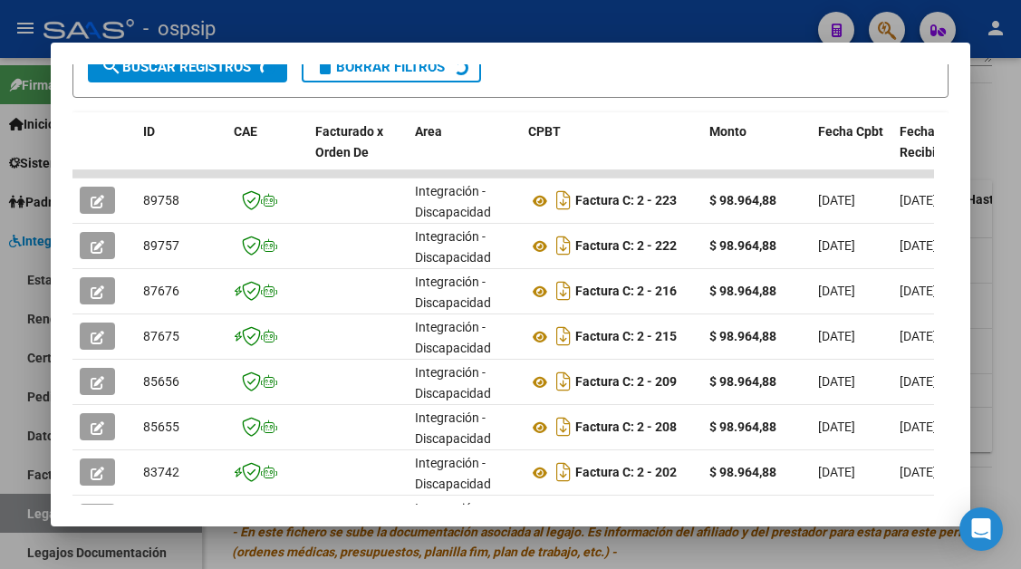
scroll to position [445, 0]
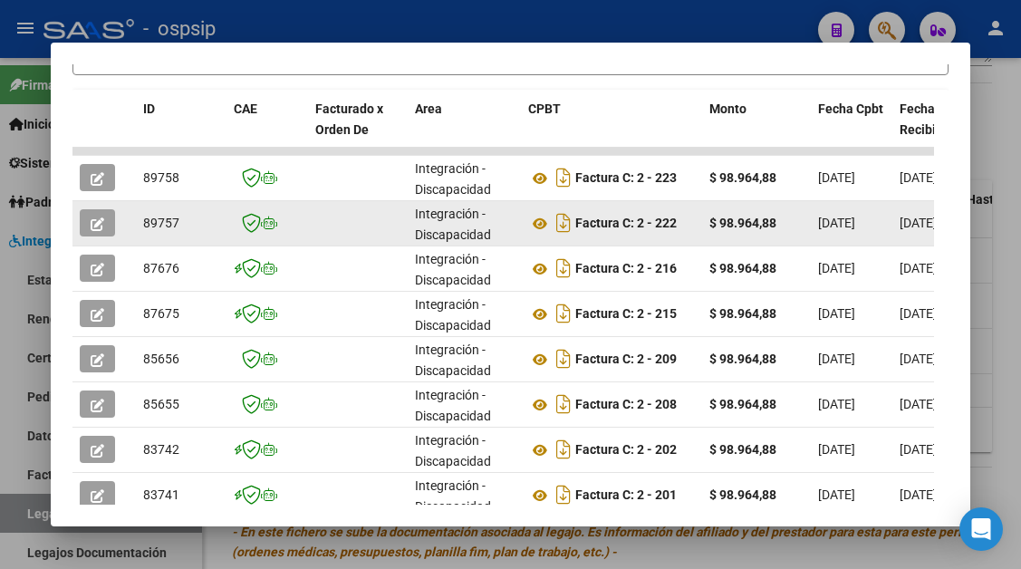
click at [90, 225] on button "button" at bounding box center [97, 222] width 35 height 27
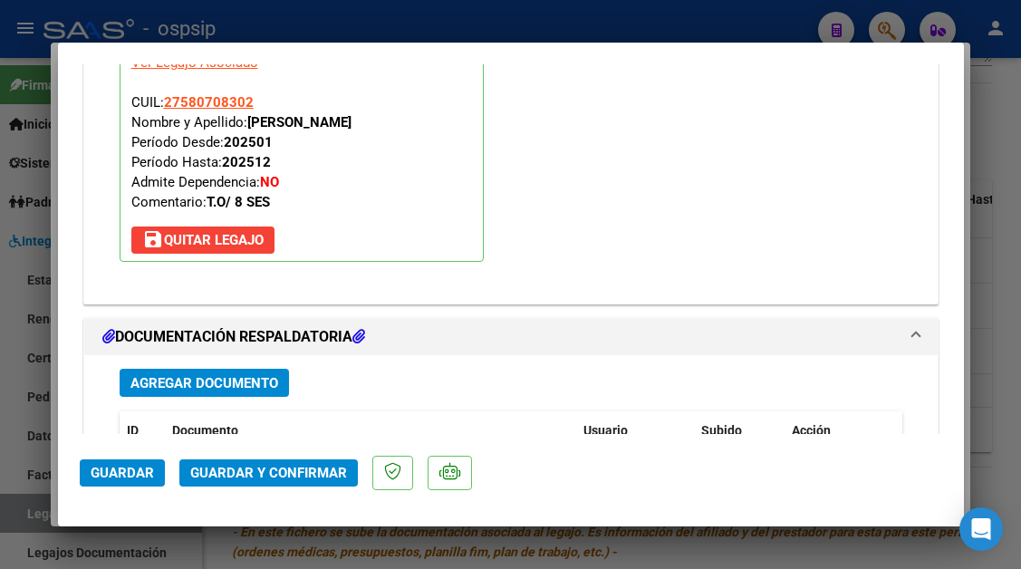
scroll to position [2446, 0]
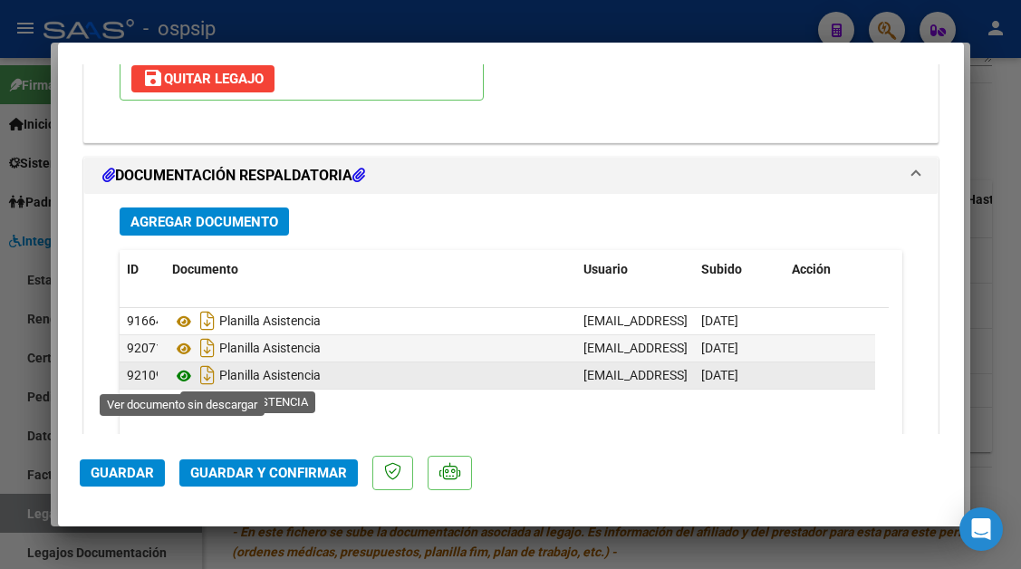
click at [184, 376] on icon at bounding box center [184, 376] width 24 height 22
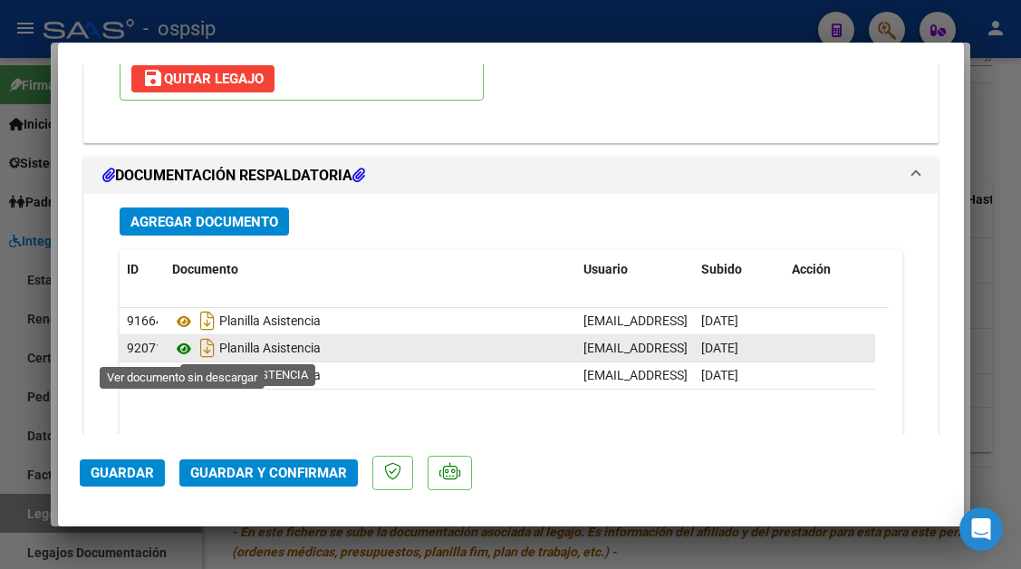
click at [185, 346] on icon at bounding box center [184, 349] width 24 height 22
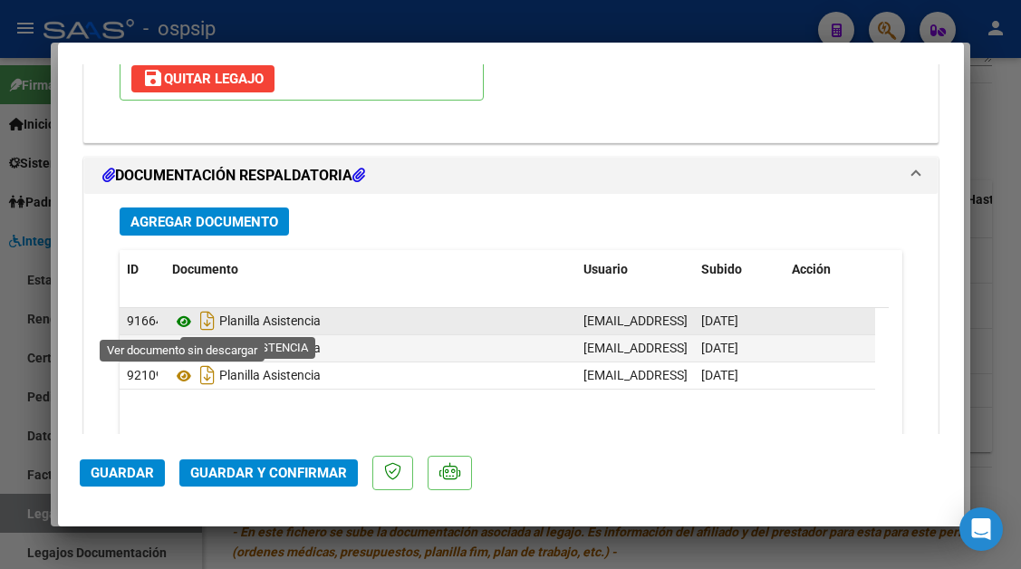
click at [181, 325] on icon at bounding box center [184, 322] width 24 height 22
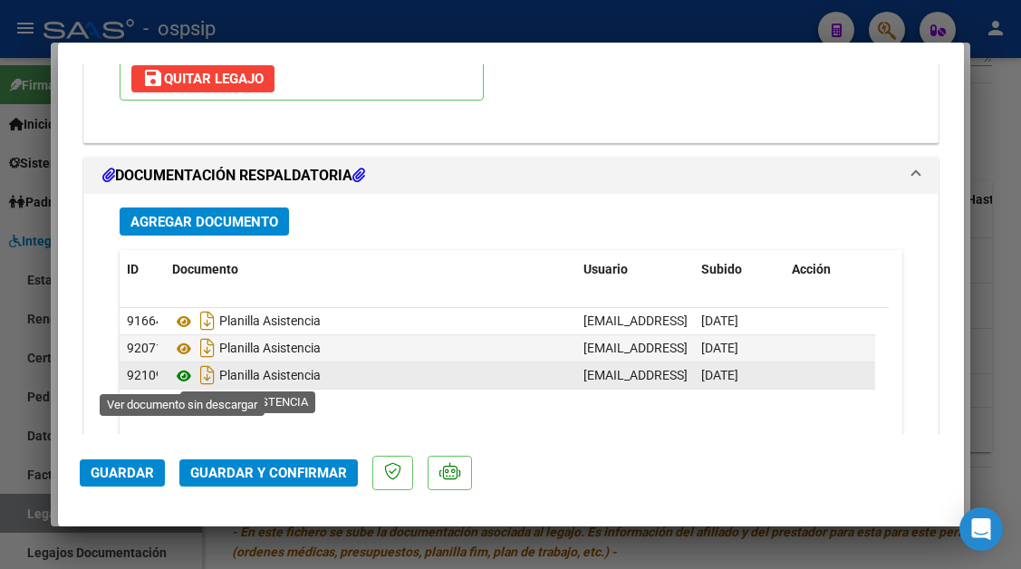
click at [180, 372] on icon at bounding box center [184, 376] width 24 height 22
type input "$ 0,00"
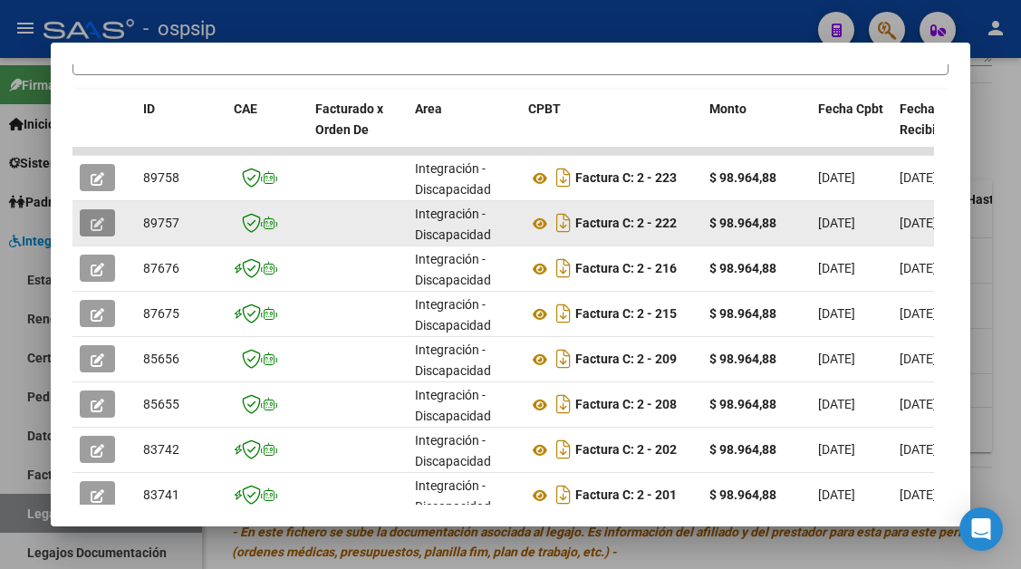
click at [99, 227] on icon "button" at bounding box center [98, 224] width 14 height 14
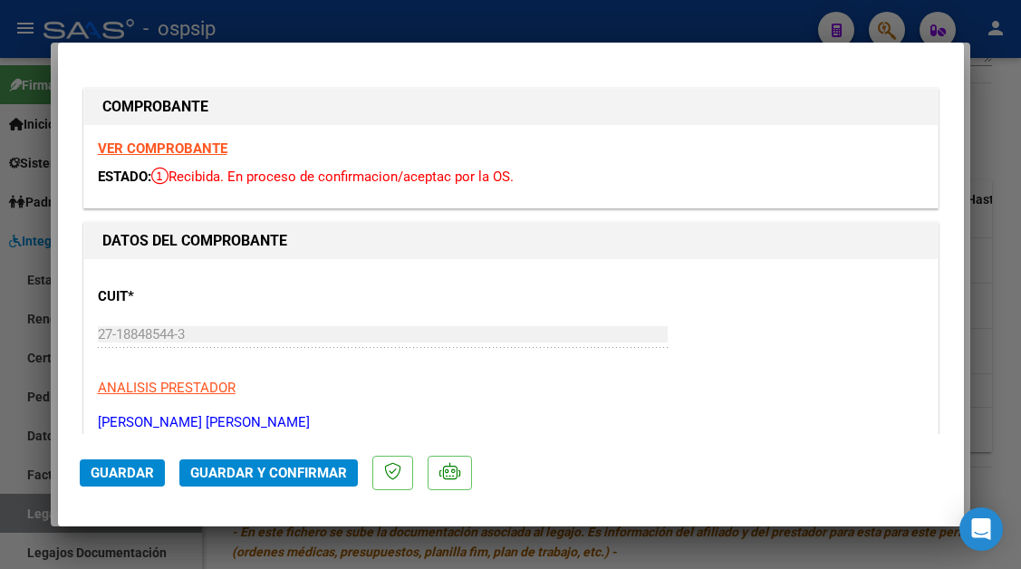
type input "$ 0,00"
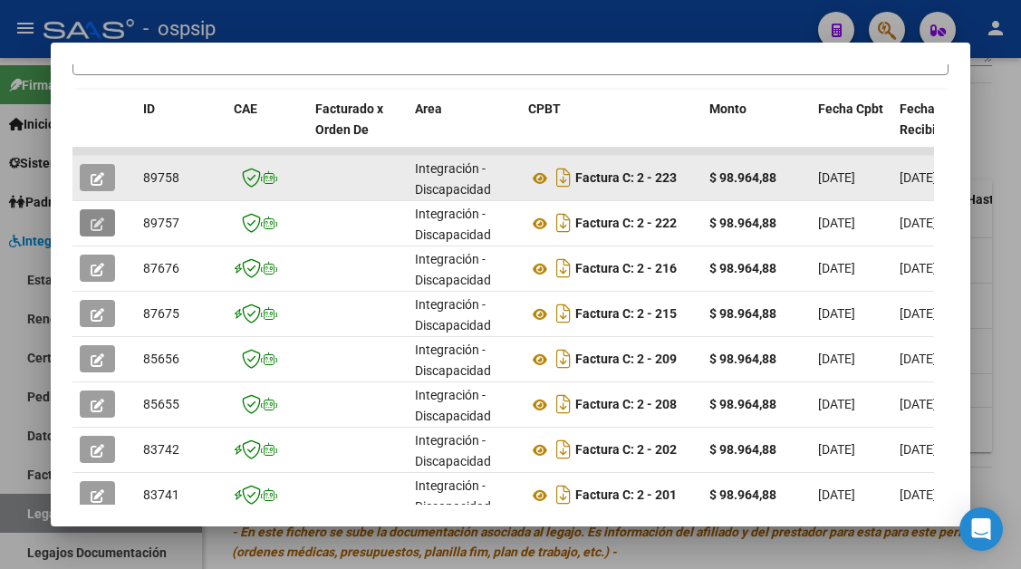
click at [102, 175] on icon "button" at bounding box center [98, 179] width 14 height 14
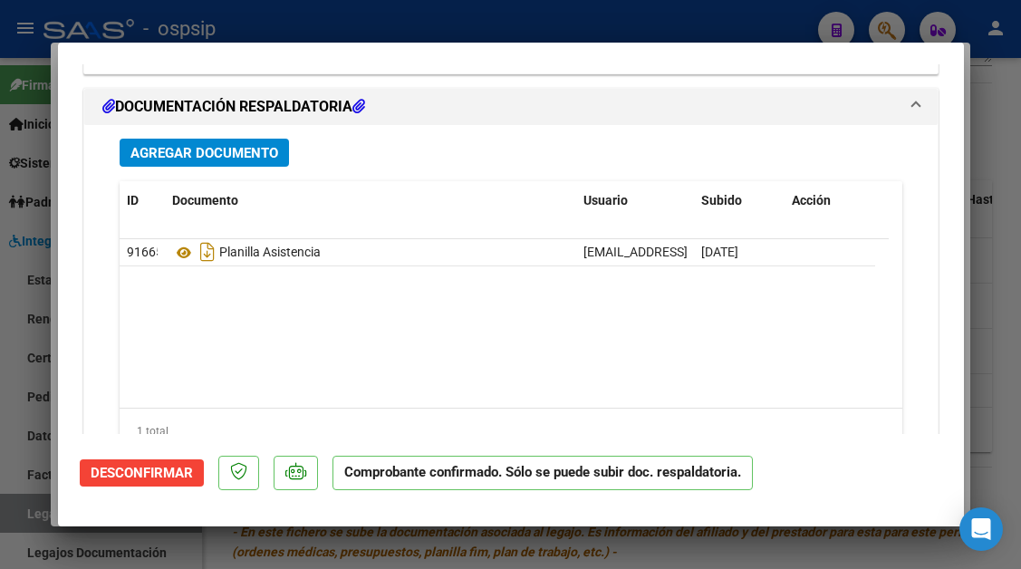
scroll to position [2265, 0]
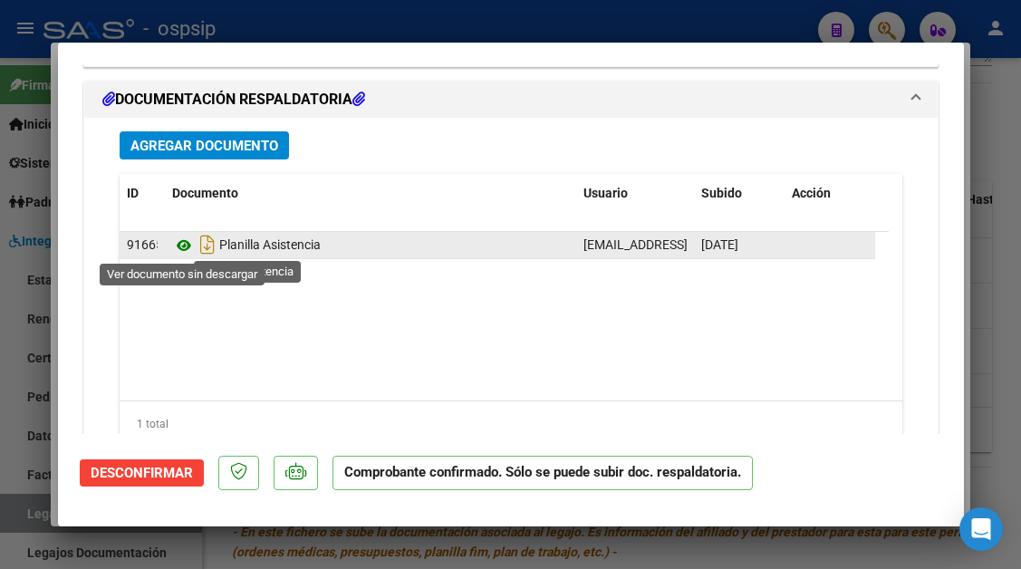
click at [182, 249] on icon at bounding box center [184, 246] width 24 height 22
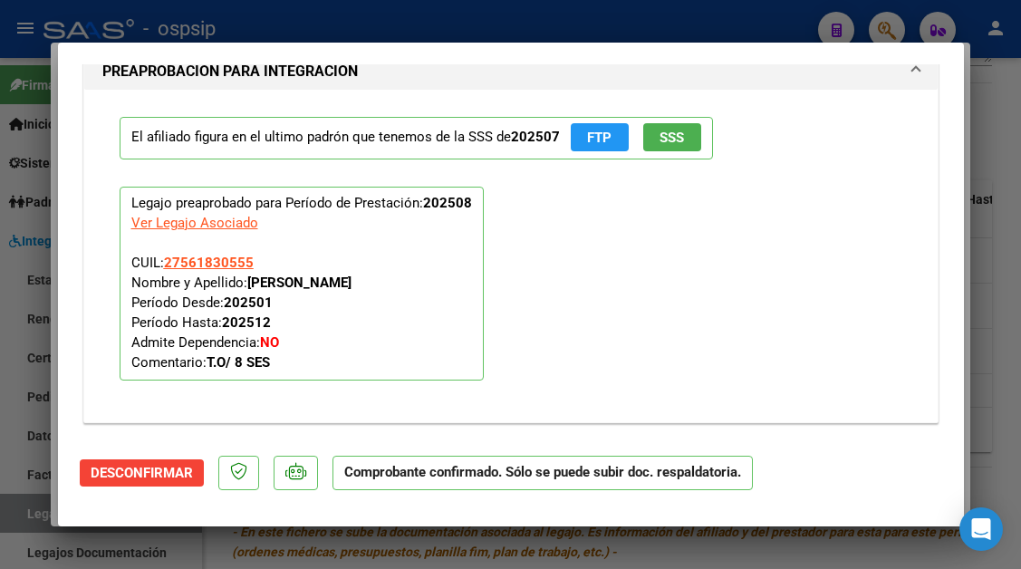
scroll to position [1812, 0]
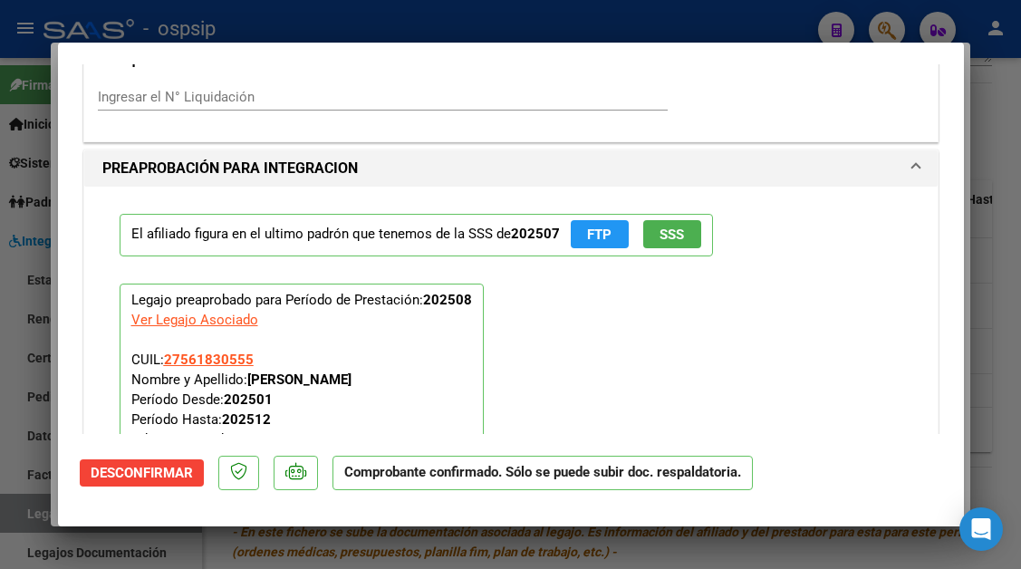
click at [24, 513] on div at bounding box center [510, 284] width 1021 height 569
type input "$ 0,00"
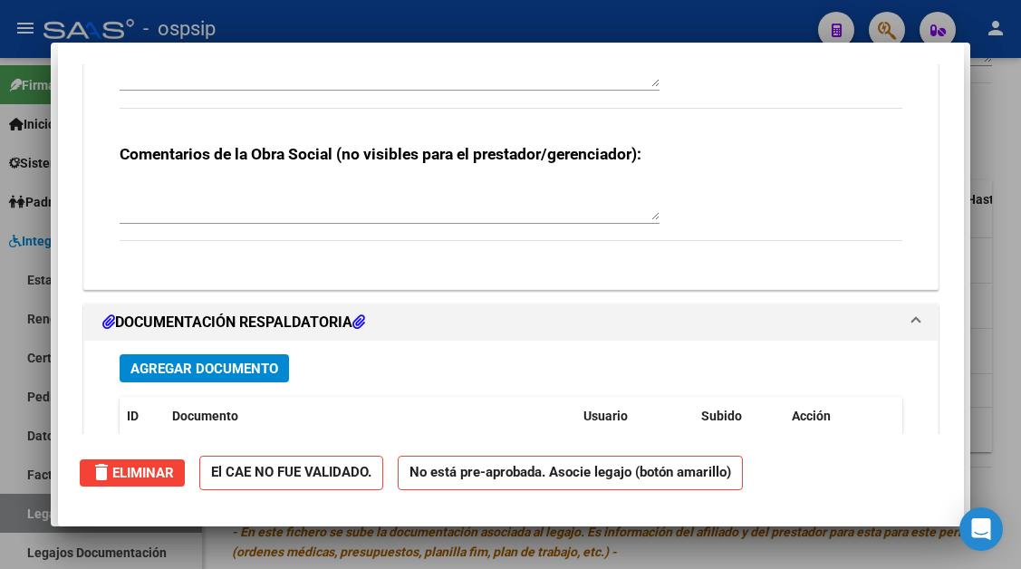
scroll to position [0, 0]
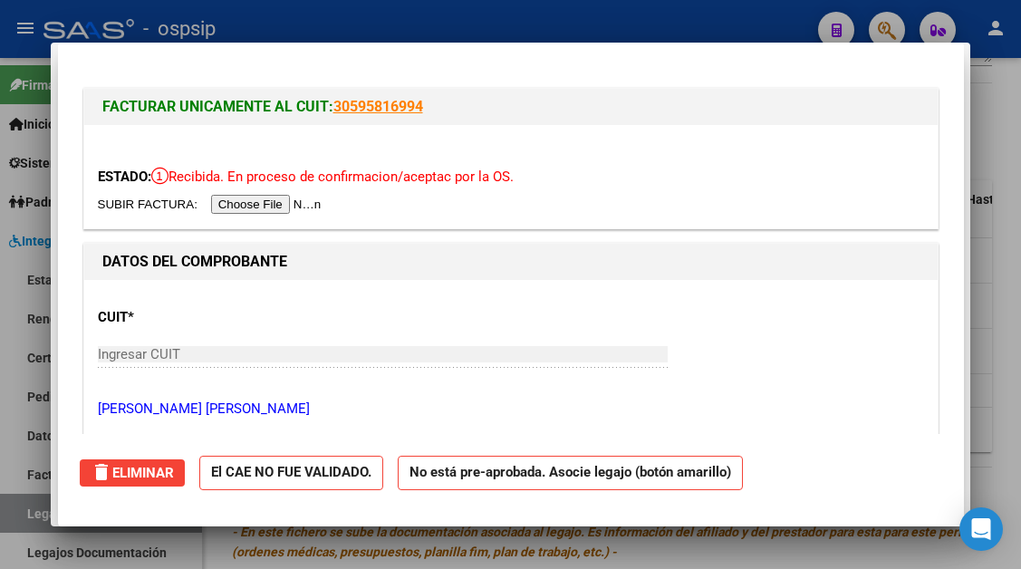
click at [24, 513] on div at bounding box center [510, 284] width 1021 height 569
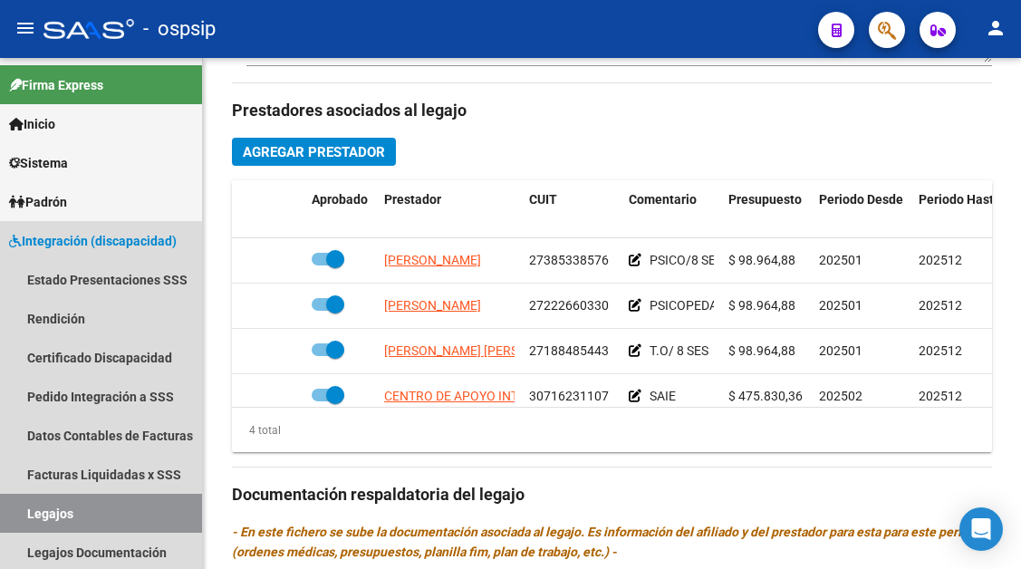
click at [24, 513] on link "Legajos" at bounding box center [101, 513] width 202 height 39
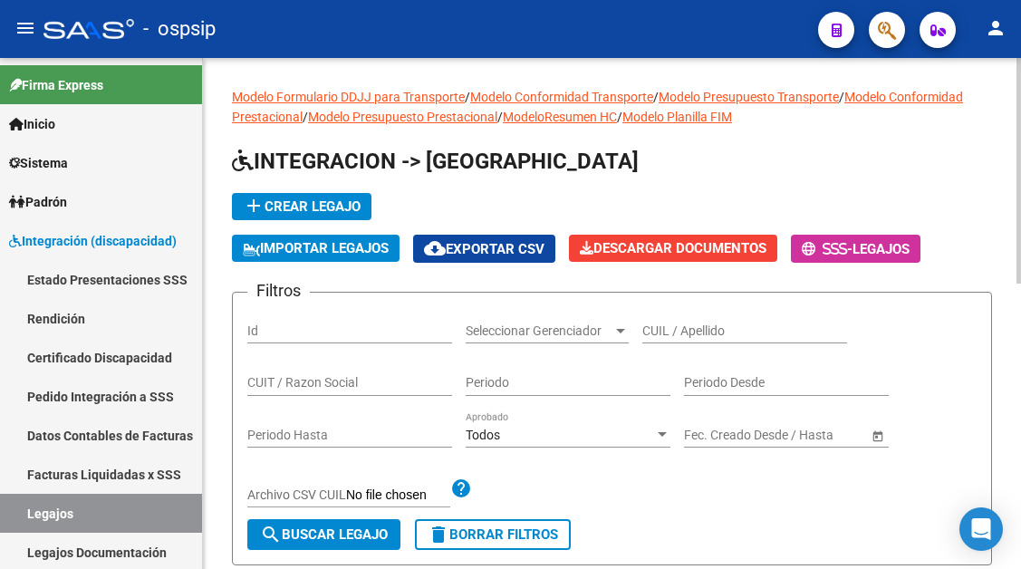
click at [664, 314] on div "CUIL / Apellido" at bounding box center [744, 325] width 205 height 36
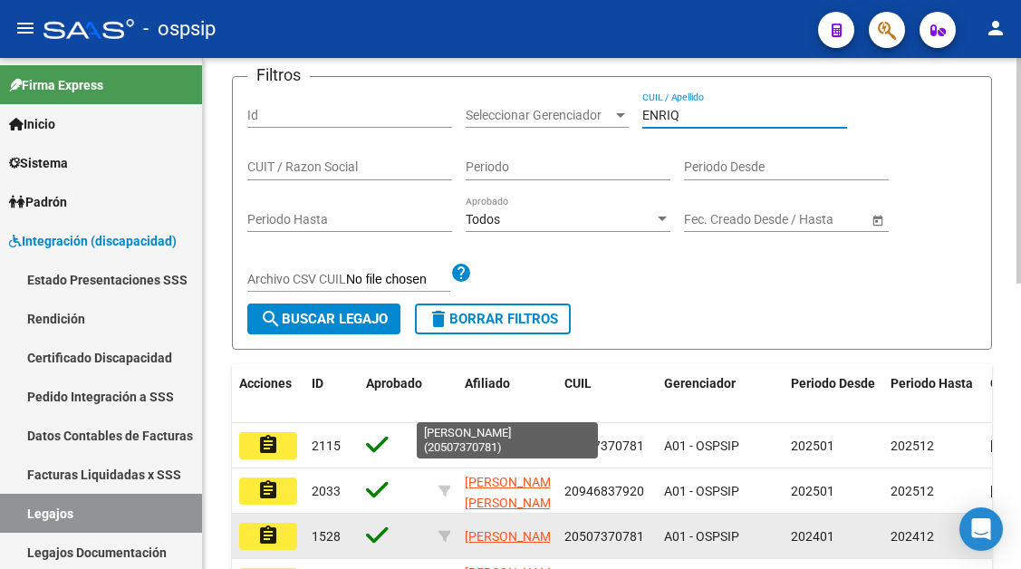
scroll to position [272, 0]
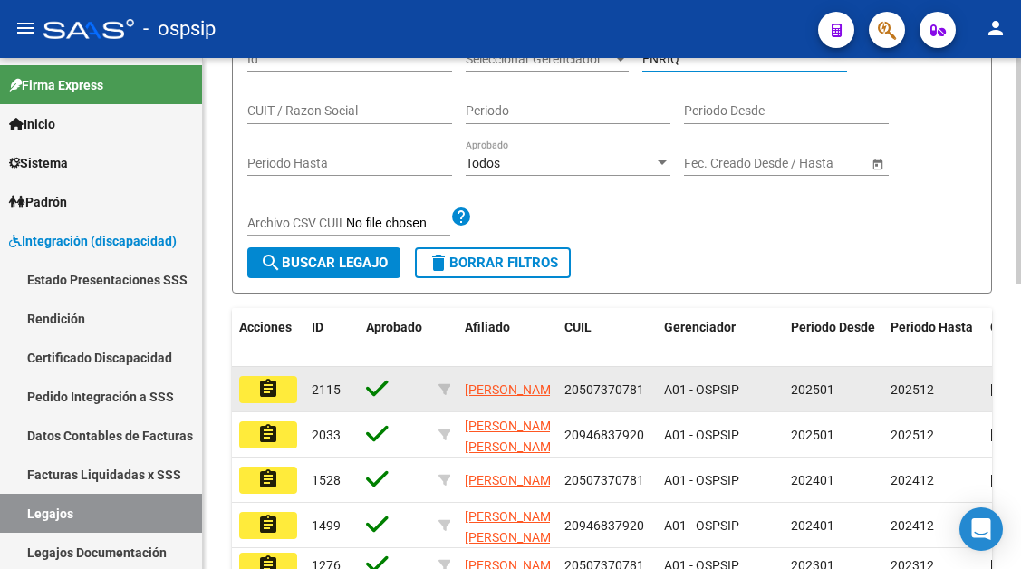
type input "ENRIQ"
click at [274, 386] on mat-icon "assignment" at bounding box center [268, 389] width 22 height 22
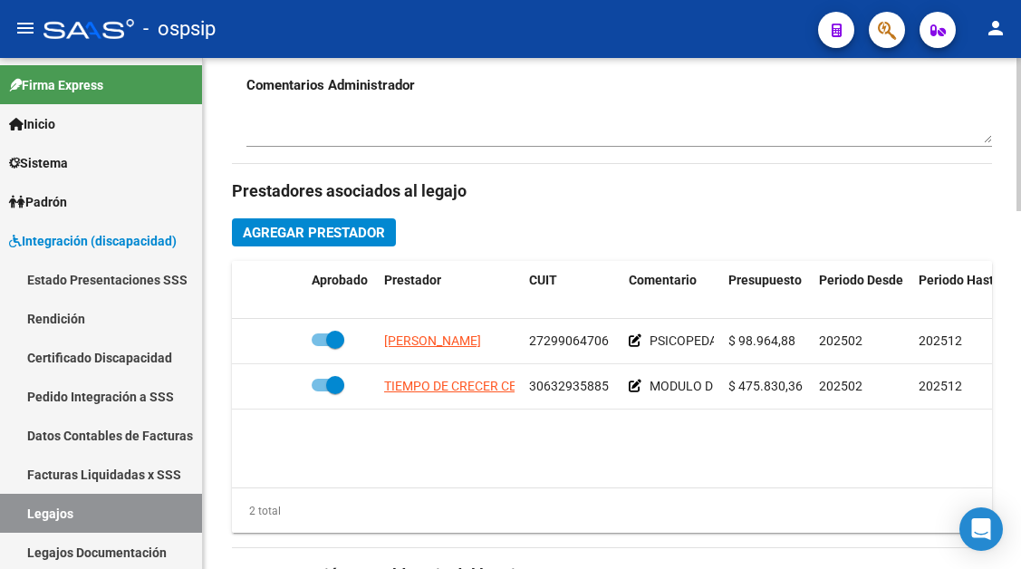
scroll to position [815, 0]
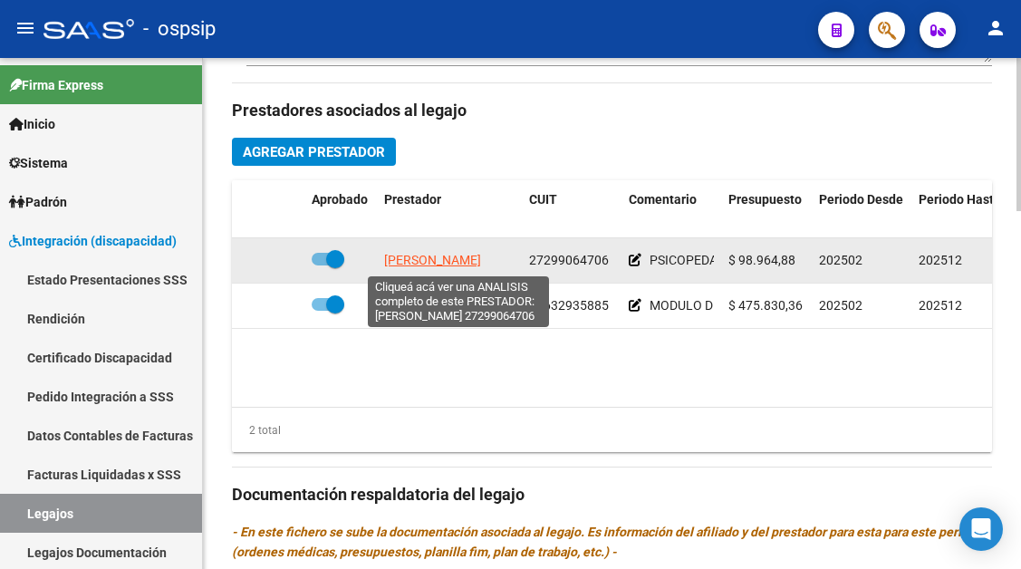
click at [476, 255] on span "[PERSON_NAME]" at bounding box center [432, 260] width 97 height 14
type textarea "27299064706"
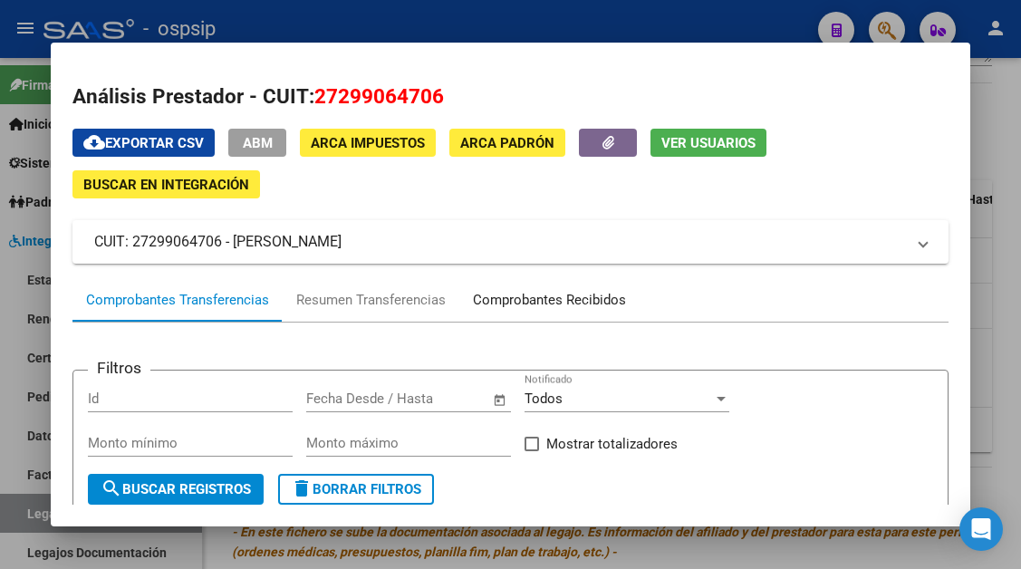
click at [519, 296] on div "Comprobantes Recibidos" at bounding box center [549, 300] width 153 height 21
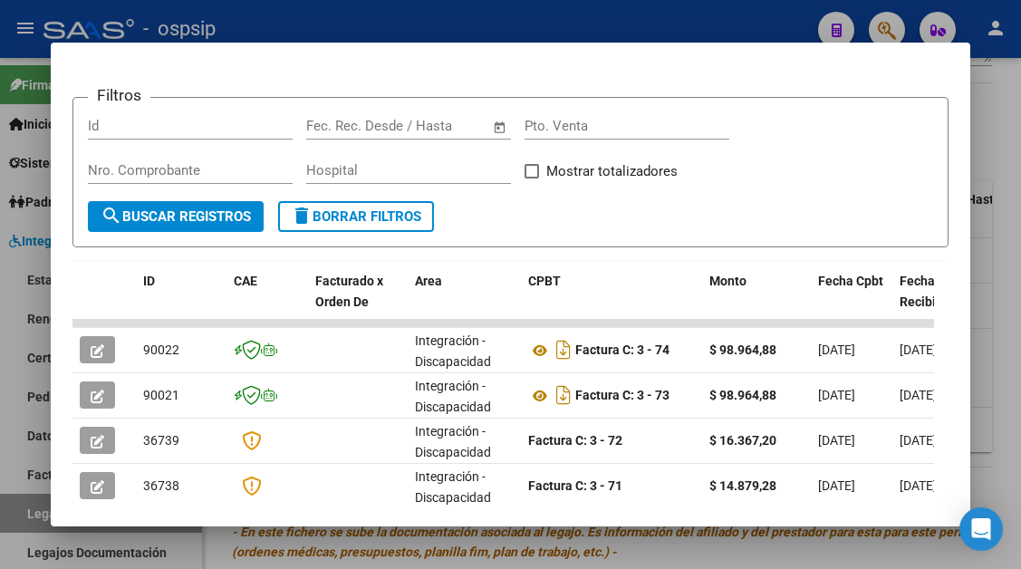
scroll to position [354, 0]
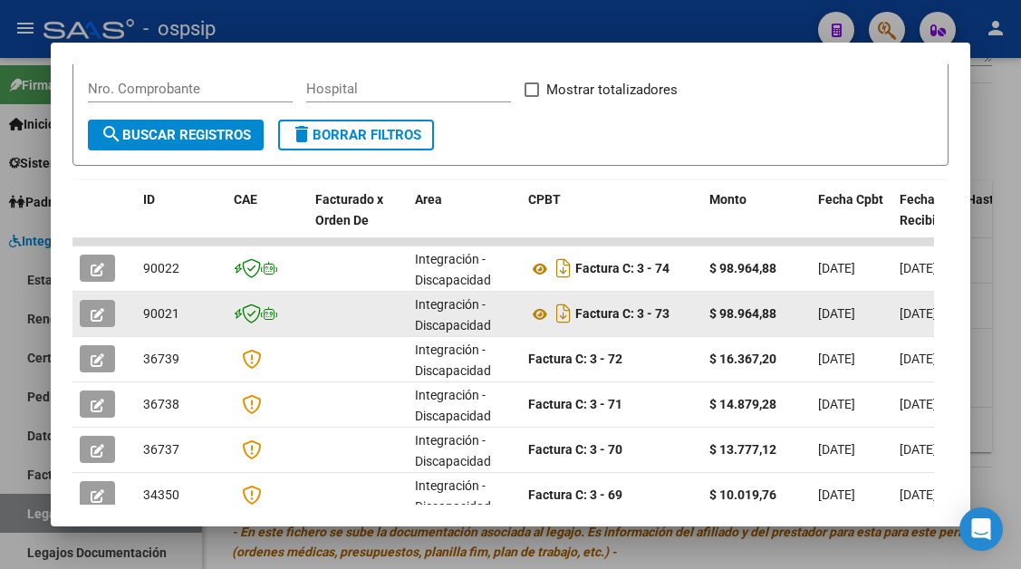
click at [94, 316] on icon "button" at bounding box center [98, 315] width 14 height 14
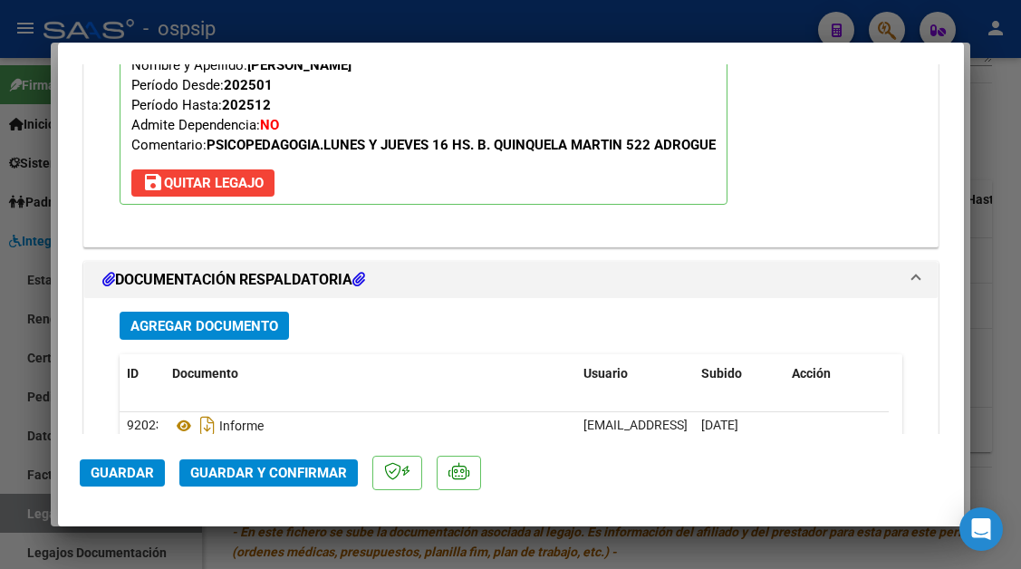
scroll to position [2174, 0]
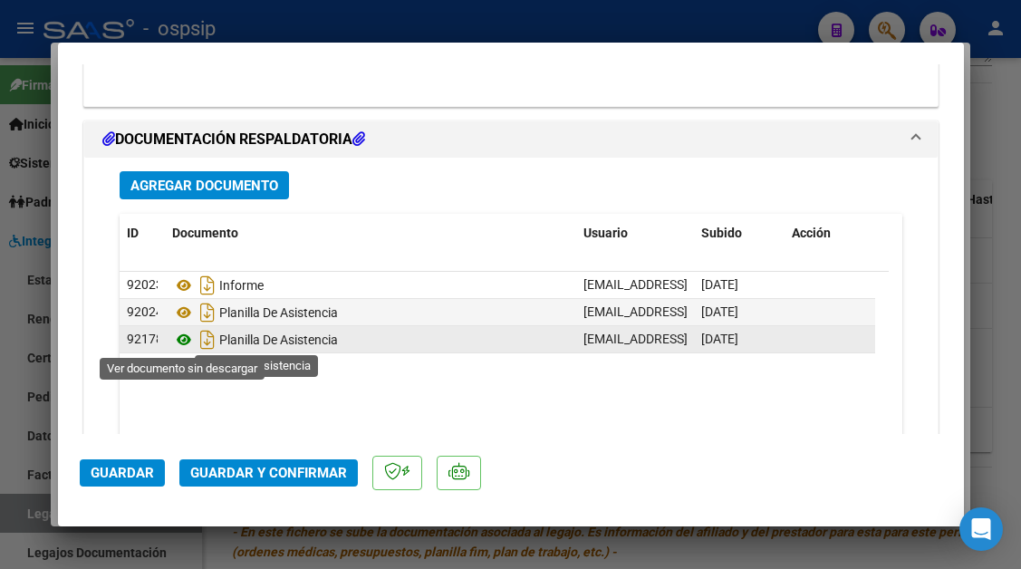
click at [185, 337] on icon at bounding box center [184, 340] width 24 height 22
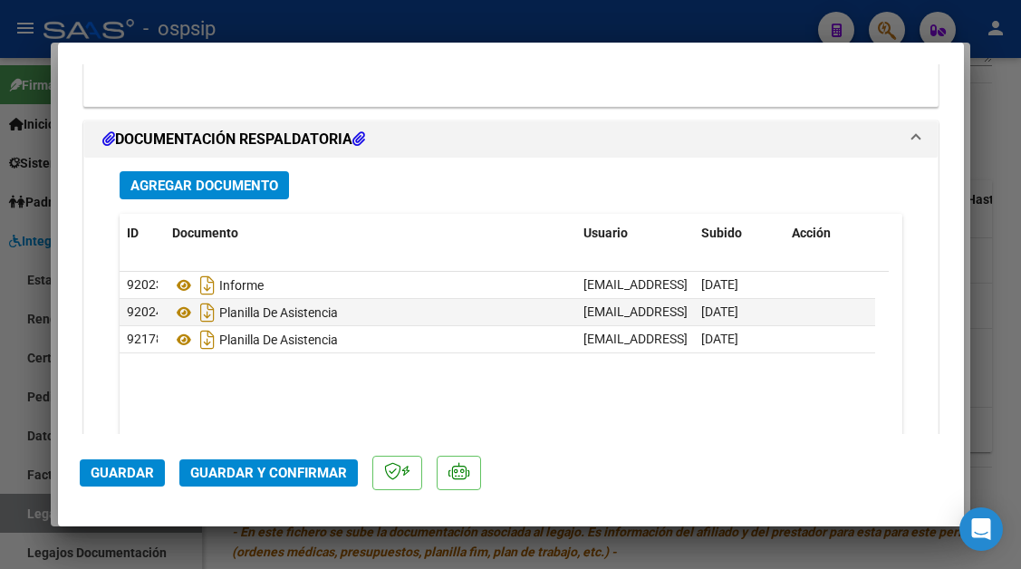
click at [250, 478] on span "Guardar y Confirmar" at bounding box center [268, 473] width 157 height 16
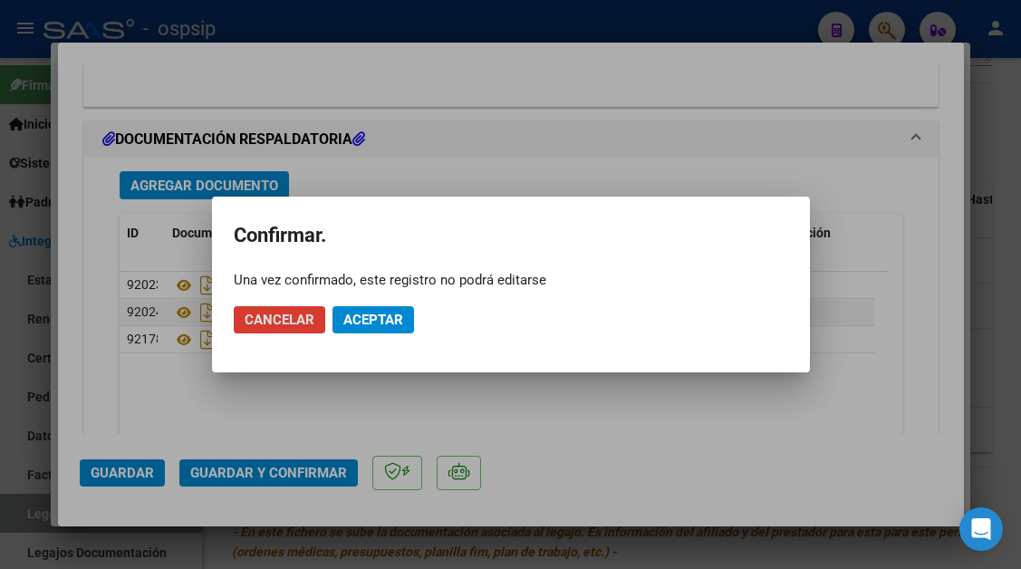
click at [358, 321] on span "Aceptar" at bounding box center [373, 320] width 60 height 16
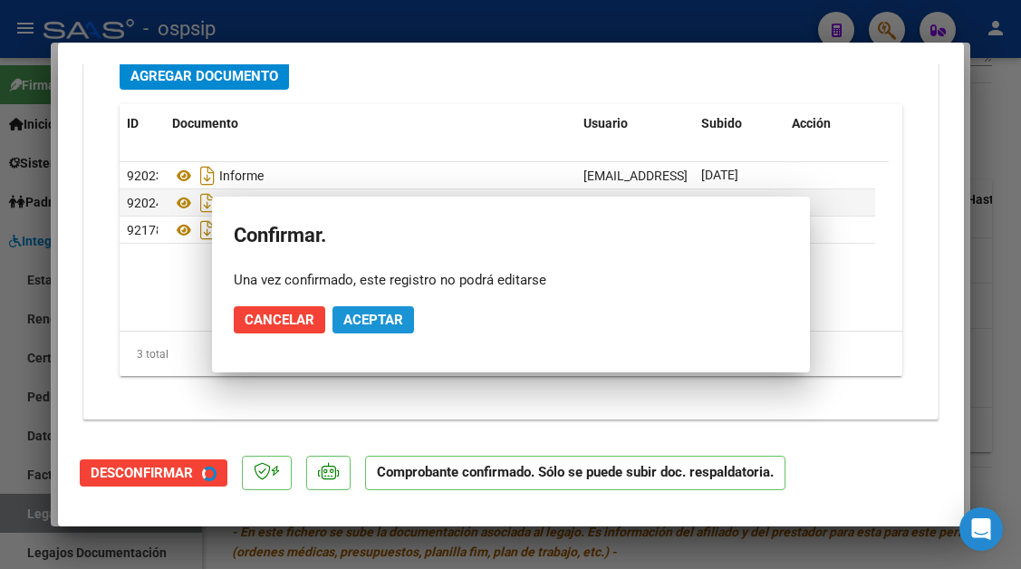
scroll to position [2010, 0]
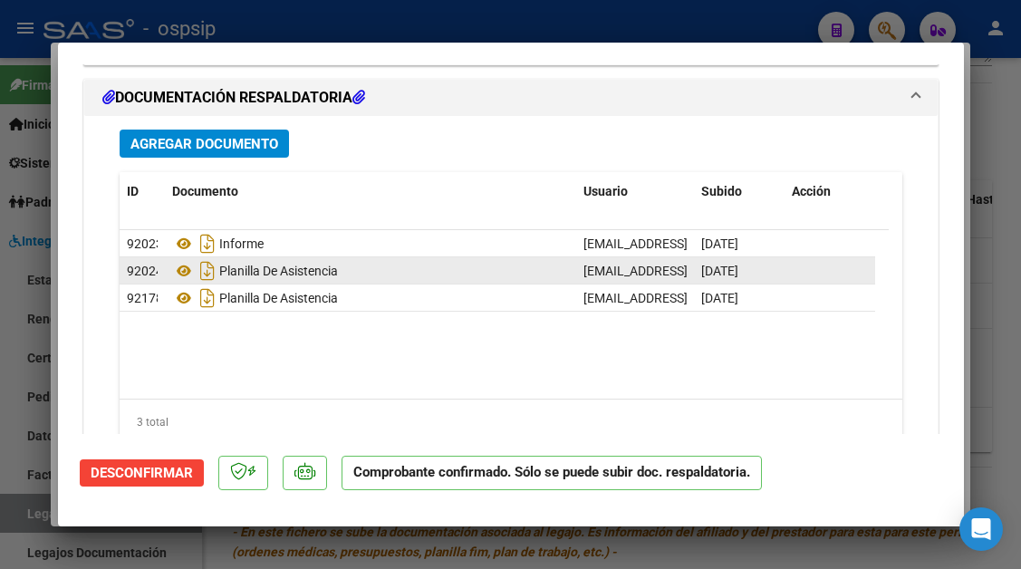
type input "$ 0,00"
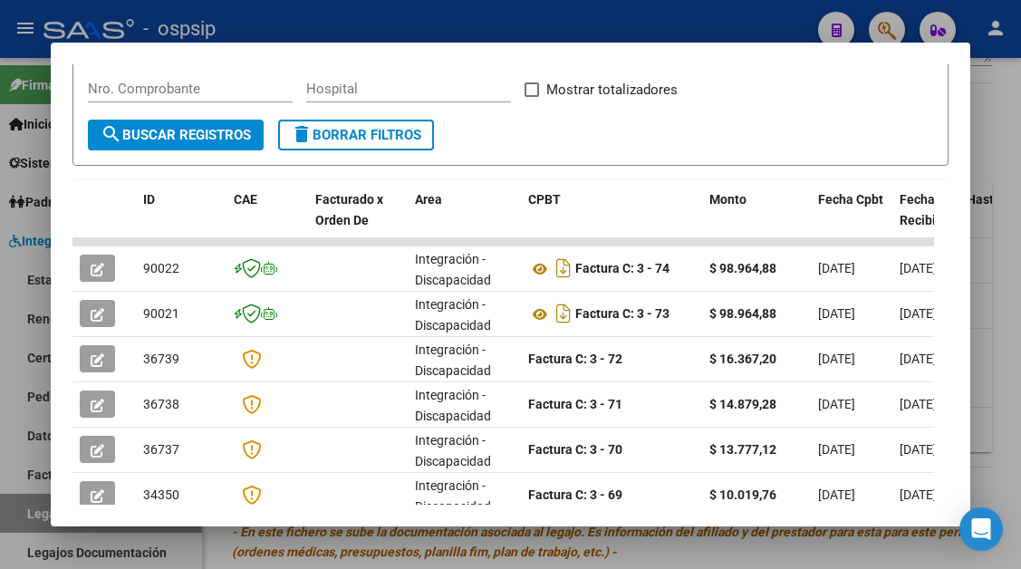
click at [25, 508] on div at bounding box center [510, 284] width 1021 height 569
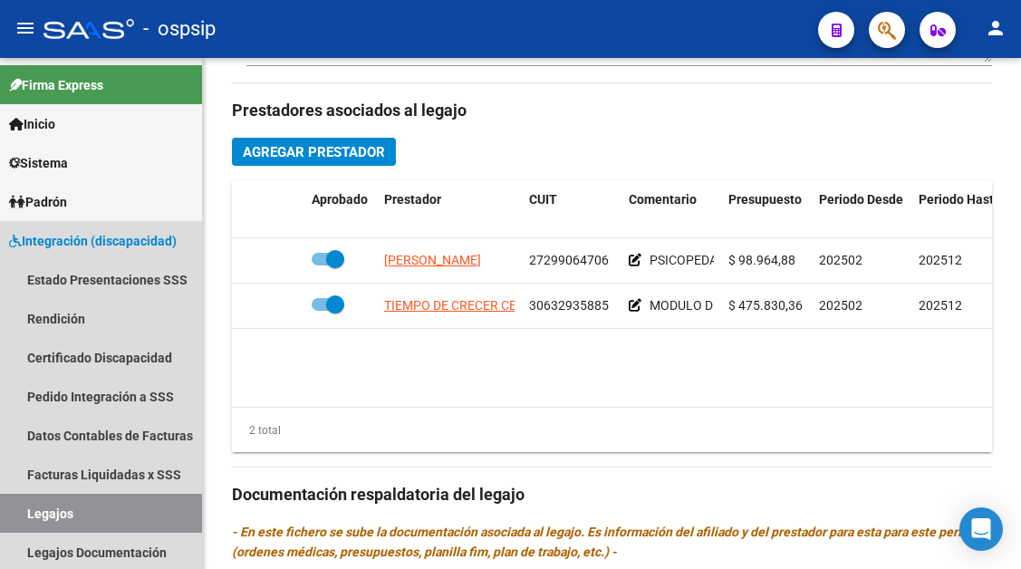
click at [25, 508] on link "Legajos" at bounding box center [101, 513] width 202 height 39
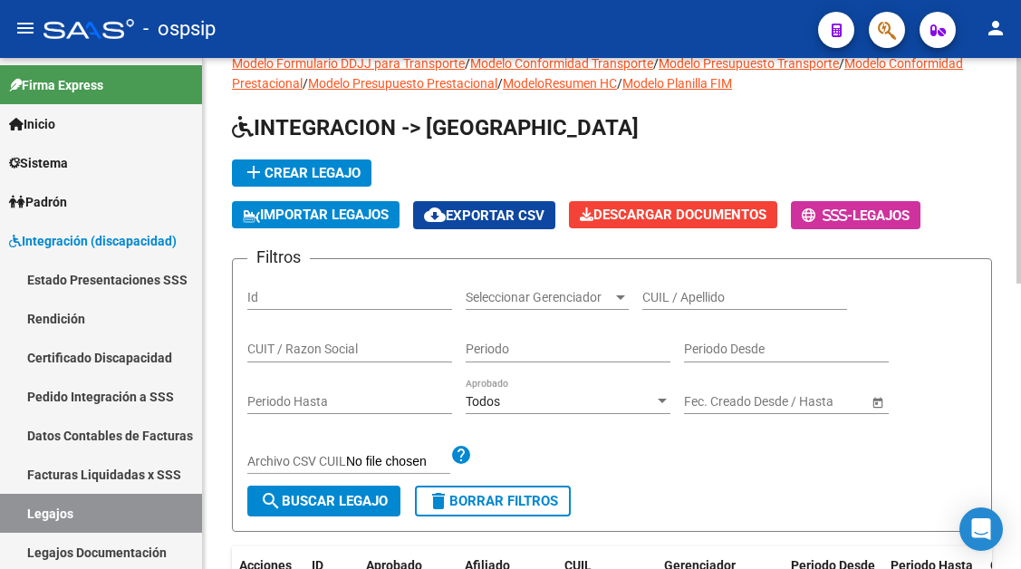
scroll to position [14, 0]
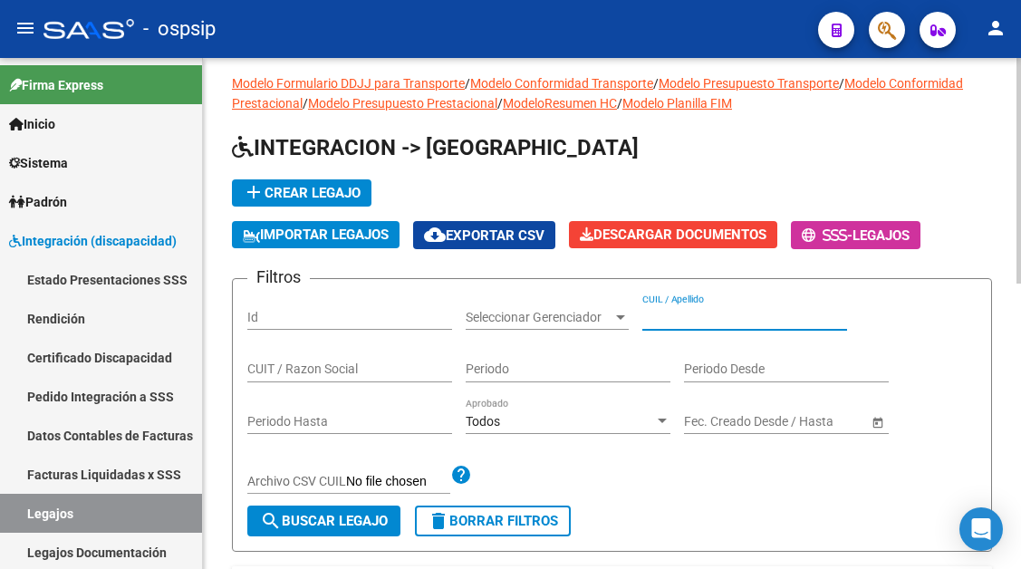
click at [658, 316] on input "CUIL / Apellido" at bounding box center [744, 317] width 205 height 15
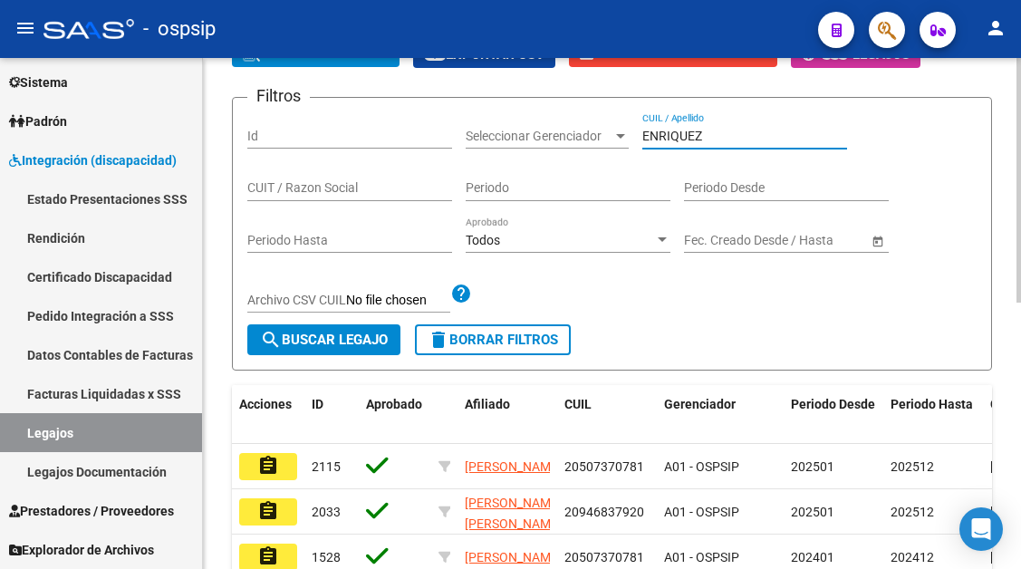
scroll to position [285, 0]
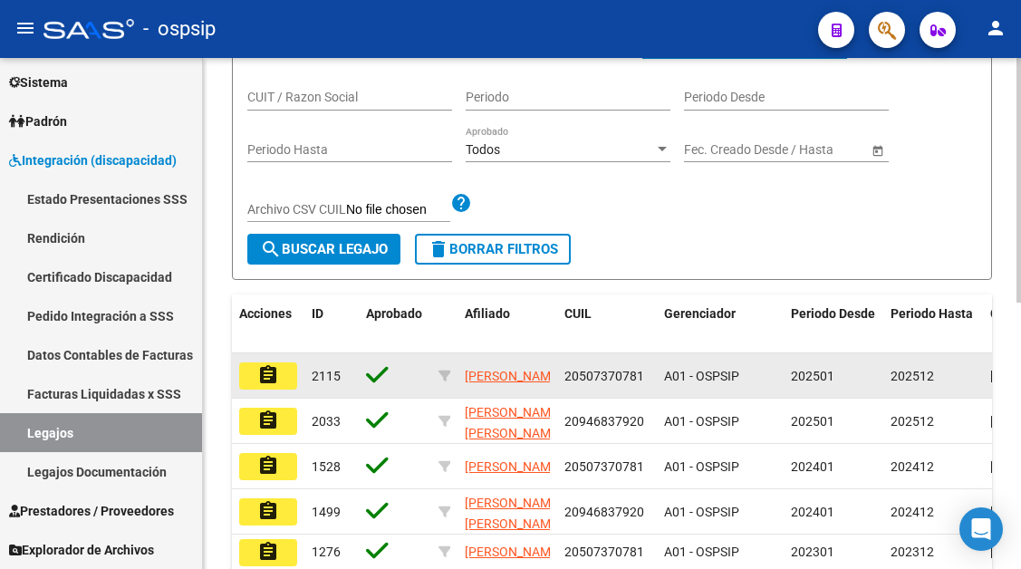
type input "ENRIQUEZ"
click at [271, 381] on mat-icon "assignment" at bounding box center [268, 375] width 22 height 22
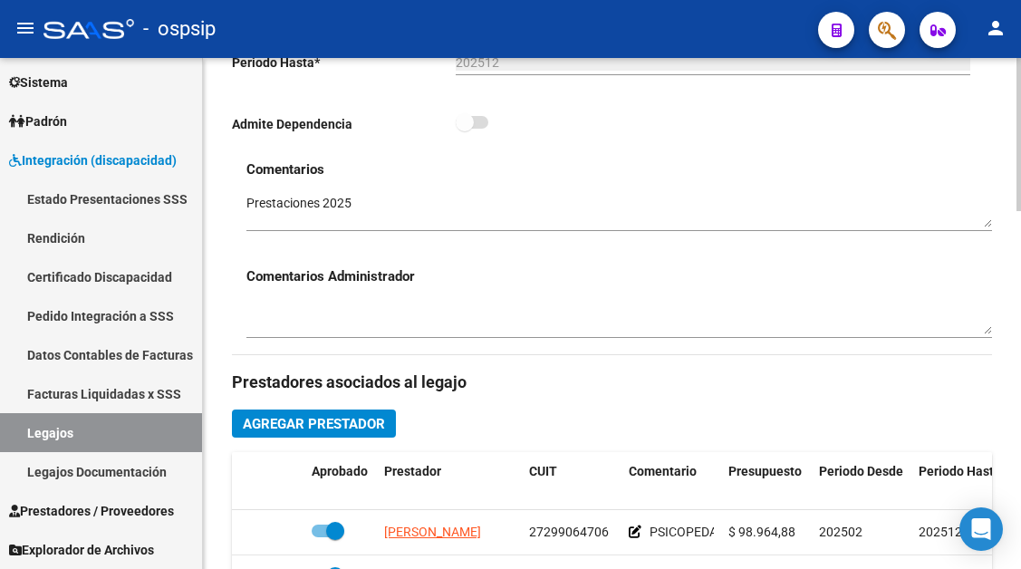
scroll to position [815, 0]
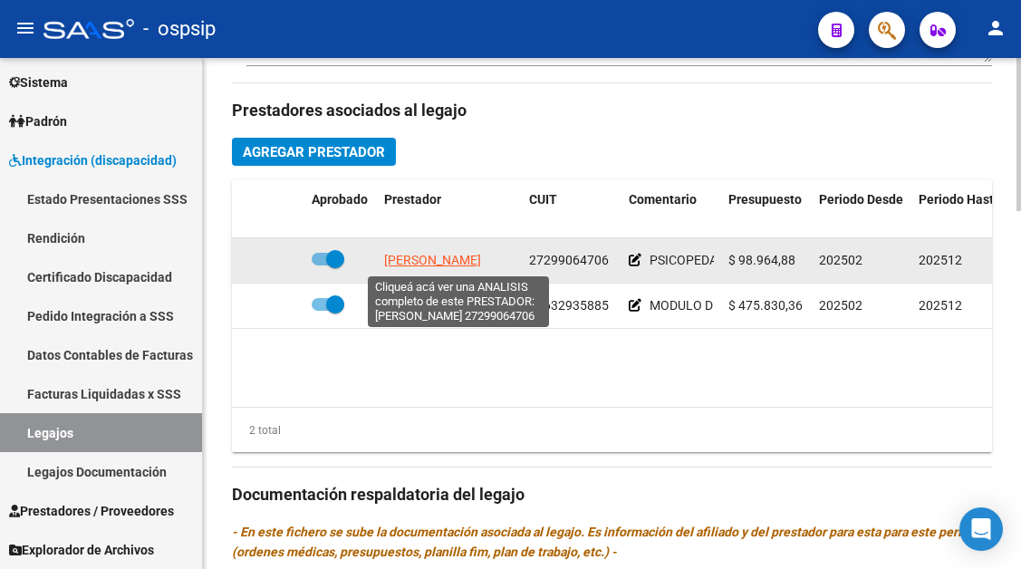
click at [422, 261] on span "[PERSON_NAME]" at bounding box center [432, 260] width 97 height 14
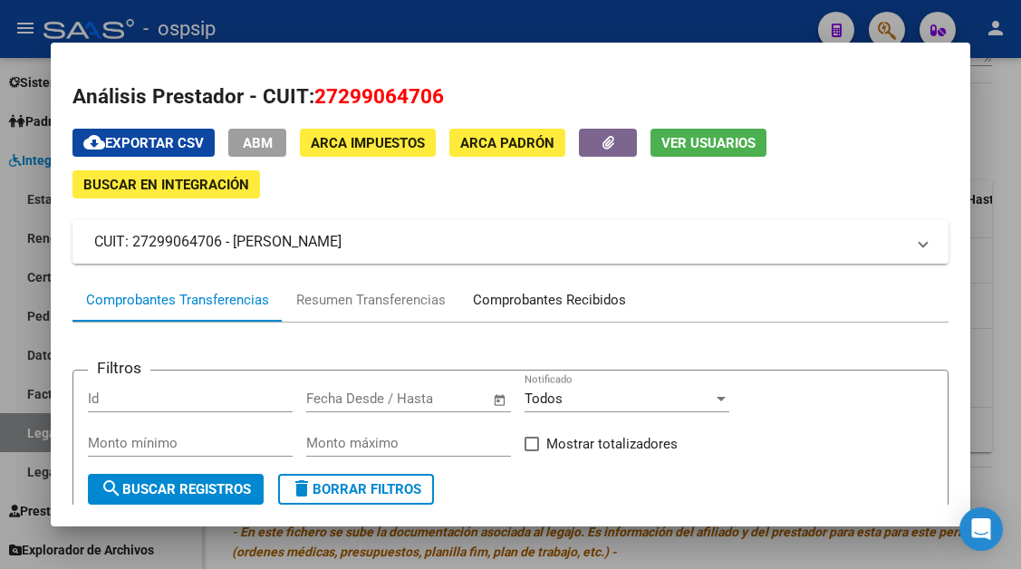
click at [541, 294] on div "Comprobantes Recibidos" at bounding box center [549, 300] width 153 height 21
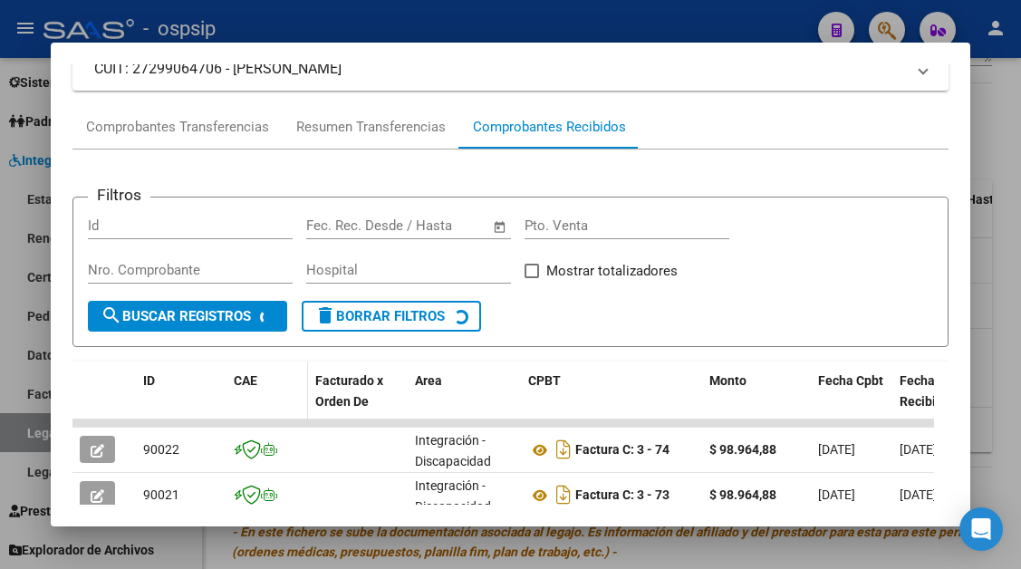
scroll to position [354, 0]
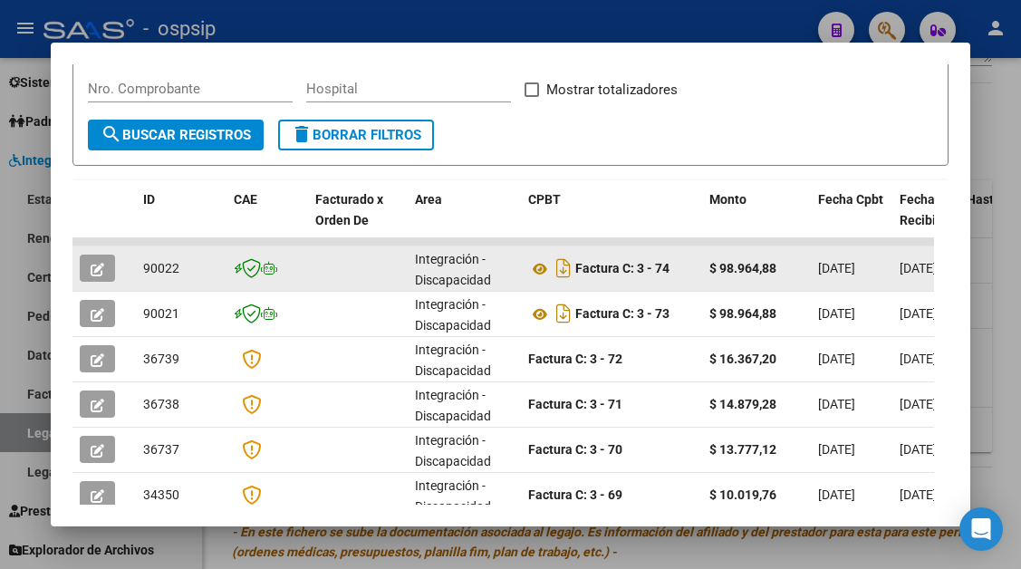
click at [107, 268] on button "button" at bounding box center [97, 268] width 35 height 27
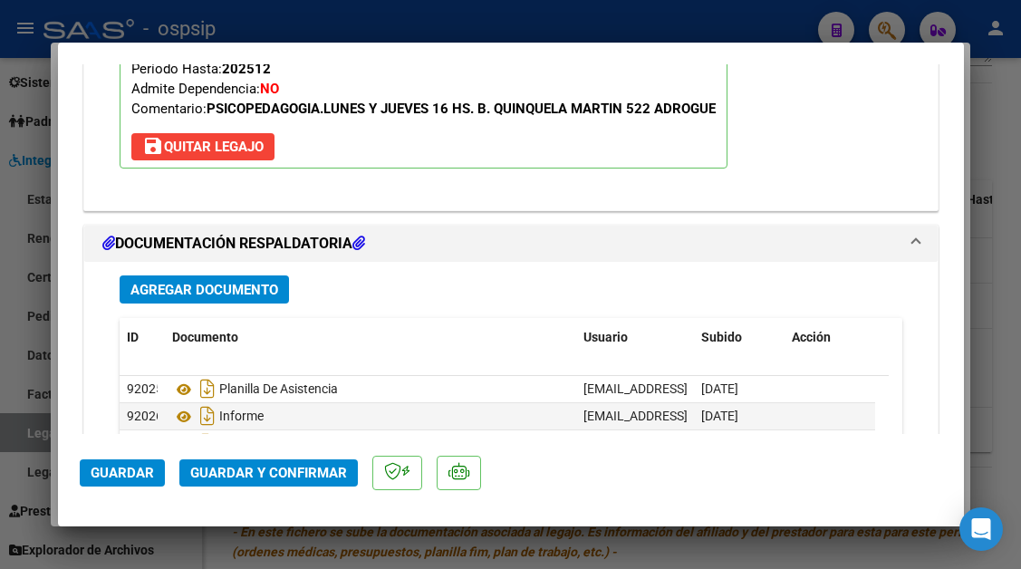
scroll to position [2446, 0]
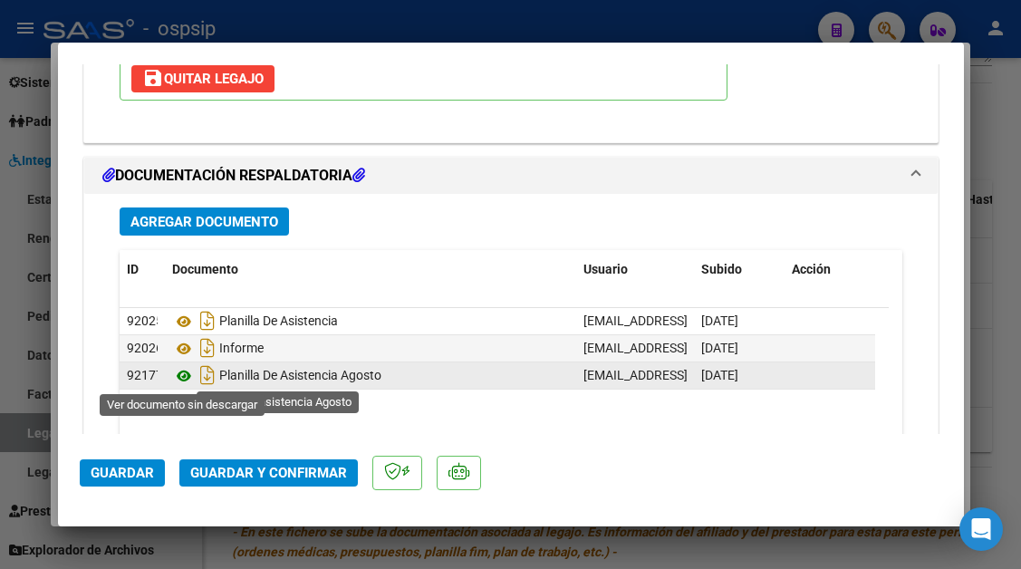
click at [182, 382] on icon at bounding box center [184, 376] width 24 height 22
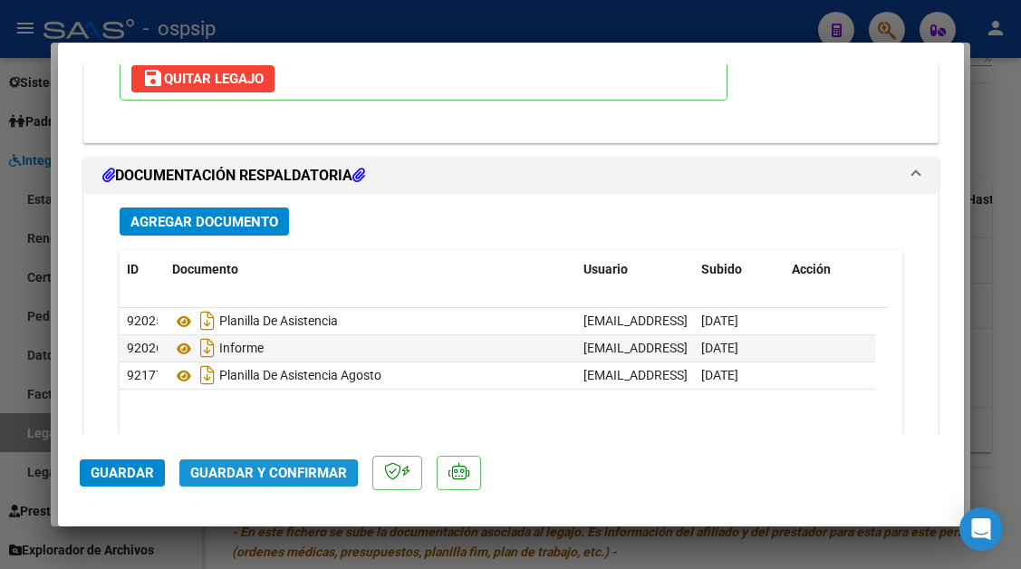
click at [235, 472] on span "Guardar y Confirmar" at bounding box center [268, 473] width 157 height 16
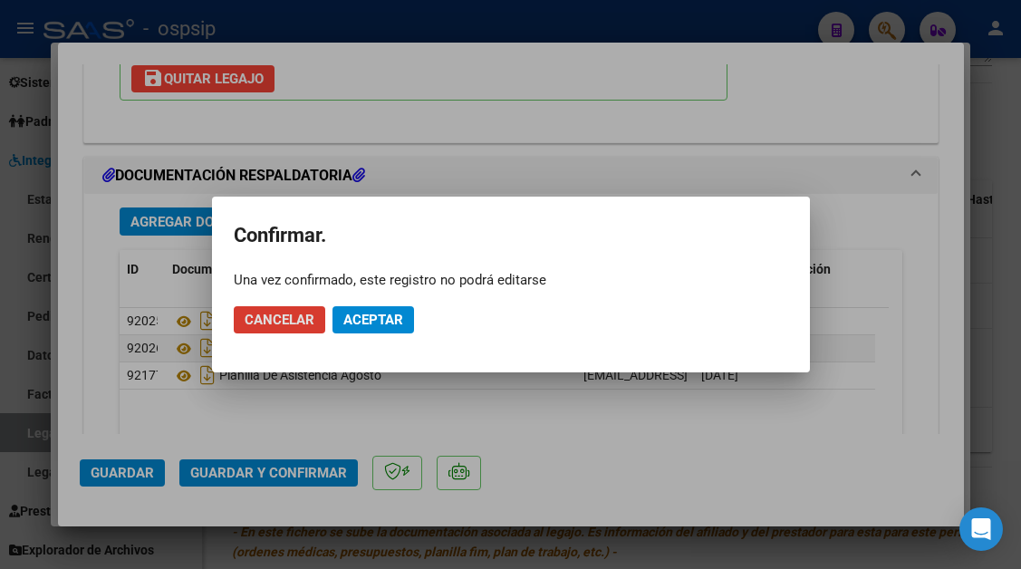
click at [352, 318] on span "Aceptar" at bounding box center [373, 320] width 60 height 16
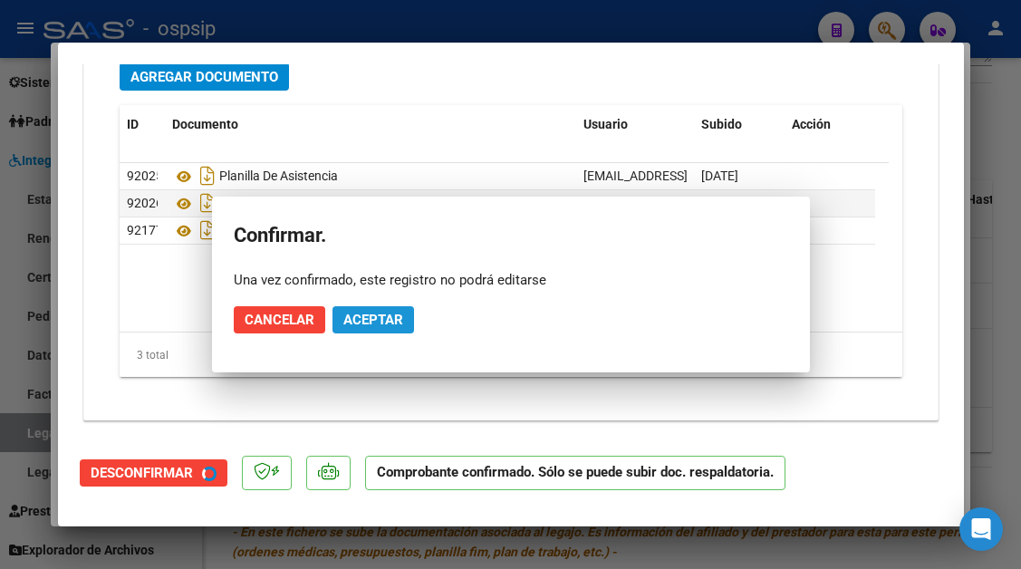
scroll to position [2194, 0]
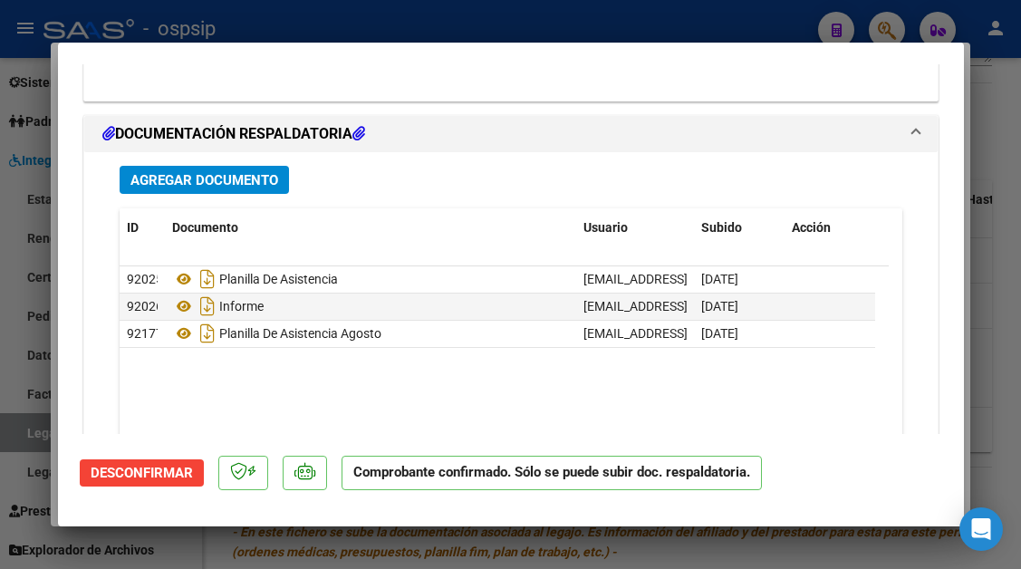
click at [9, 421] on div at bounding box center [510, 284] width 1021 height 569
type input "$ 0,00"
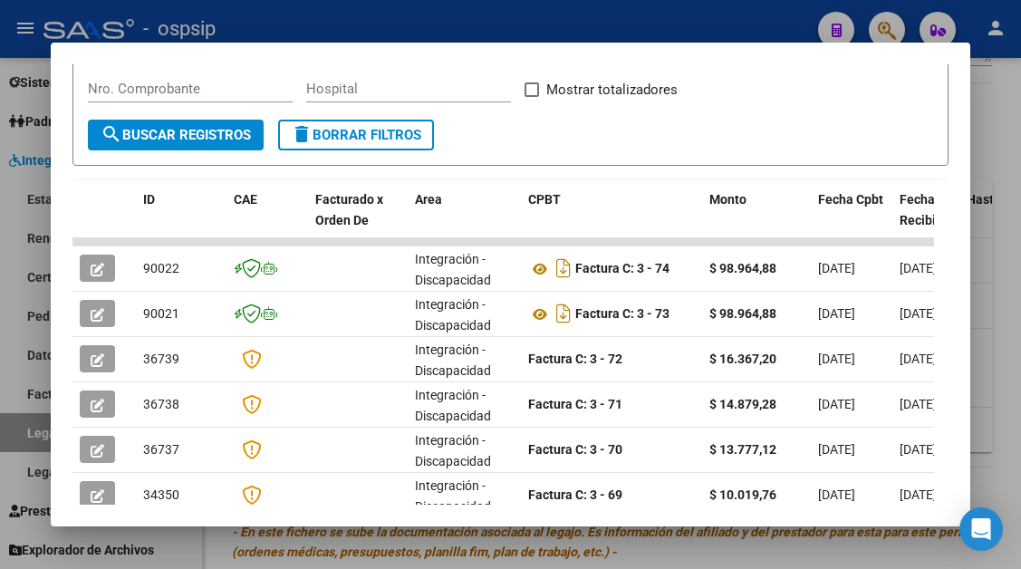
click at [9, 421] on div at bounding box center [510, 284] width 1021 height 569
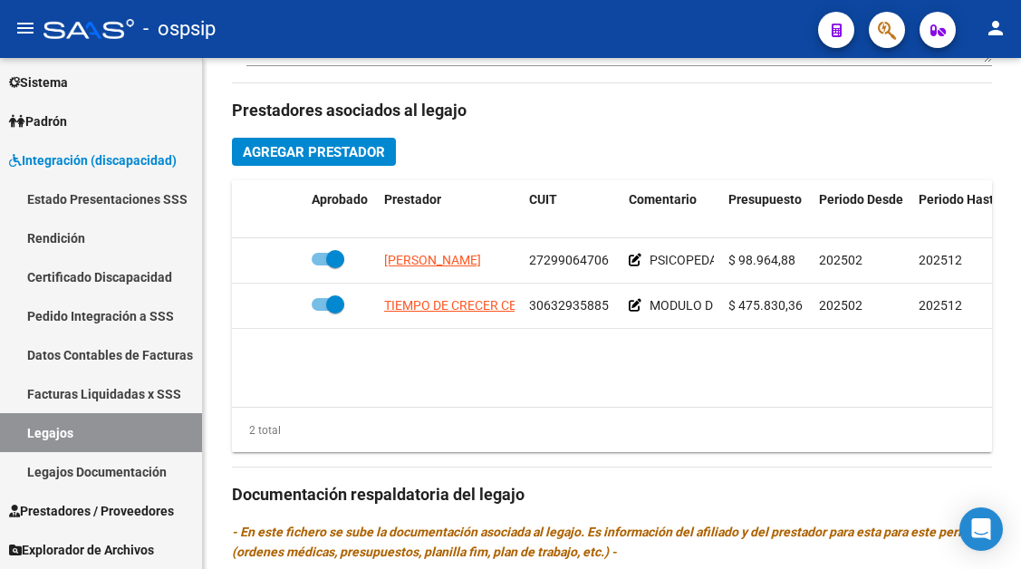
click at [9, 421] on link "Legajos" at bounding box center [101, 432] width 202 height 39
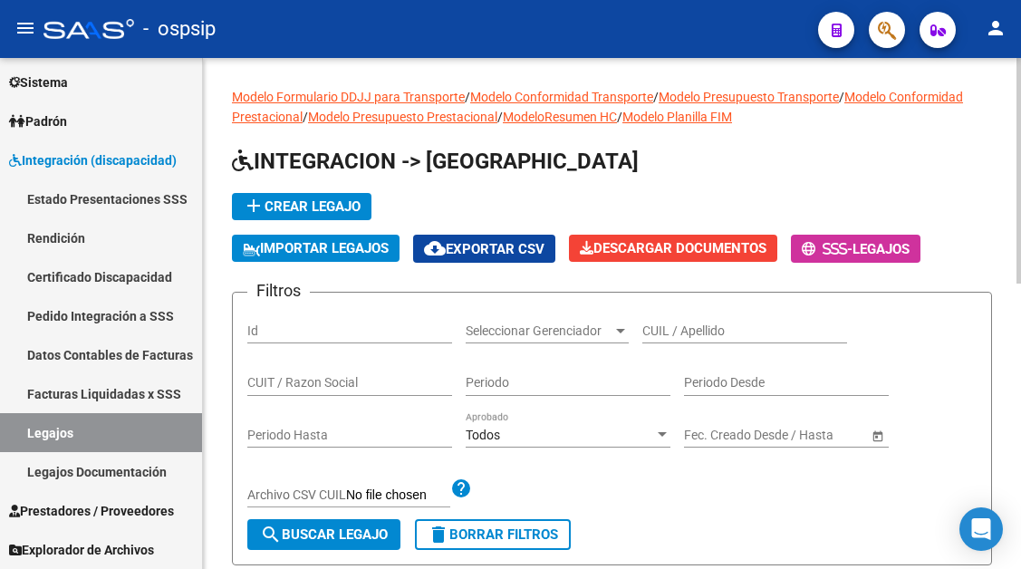
click at [697, 324] on input "CUIL / Apellido" at bounding box center [744, 330] width 205 height 15
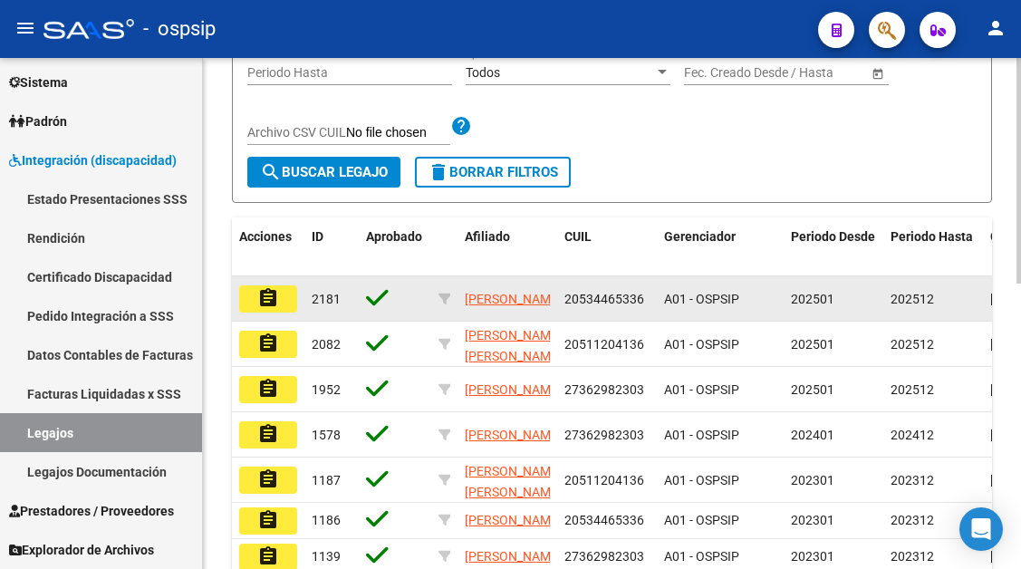
type input "DOMINGUEZ"
click at [265, 292] on mat-icon "assignment" at bounding box center [268, 298] width 22 height 22
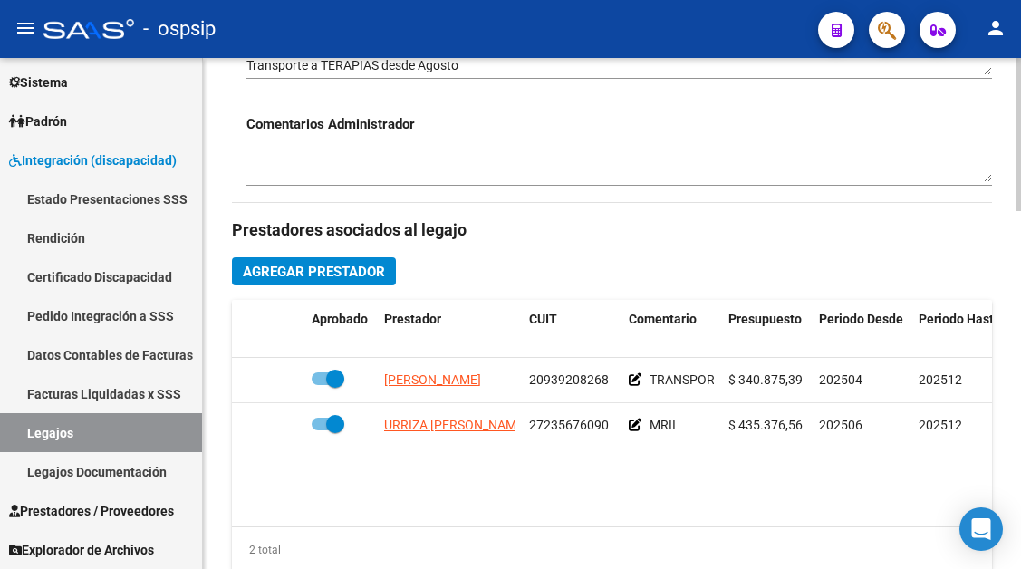
scroll to position [815, 0]
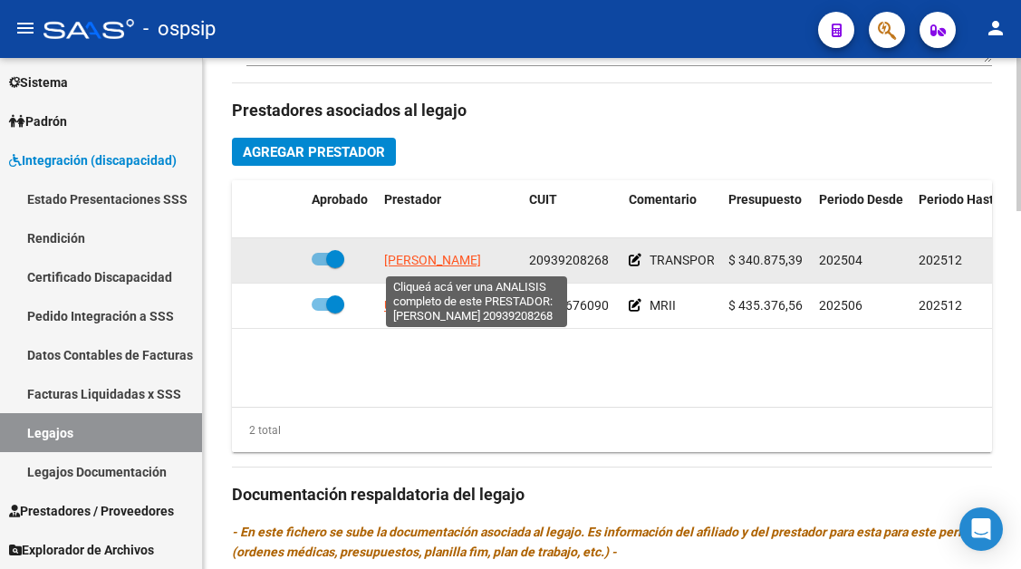
click at [417, 261] on span "[PERSON_NAME]" at bounding box center [432, 260] width 97 height 14
type textarea "20939208268"
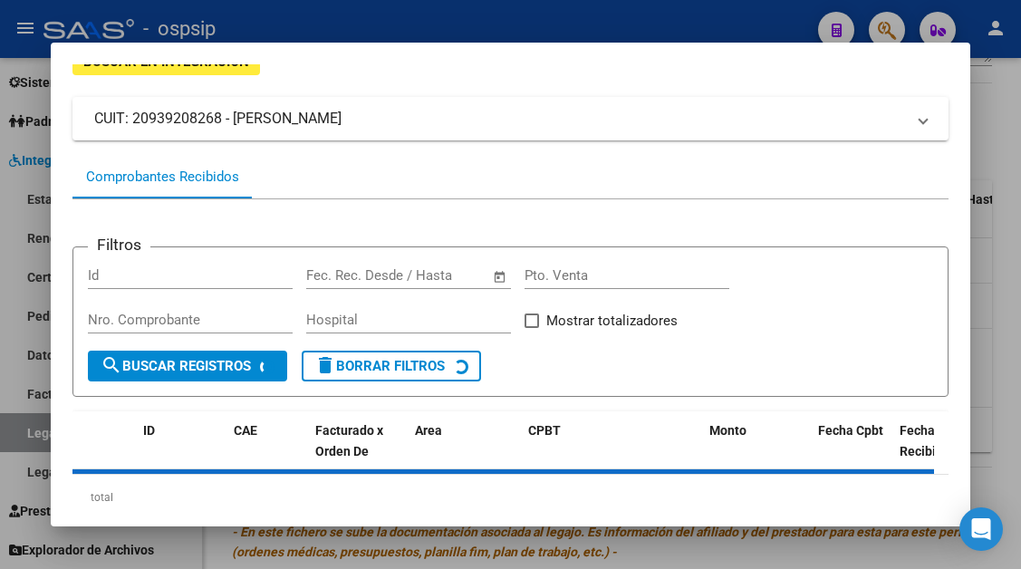
scroll to position [173, 0]
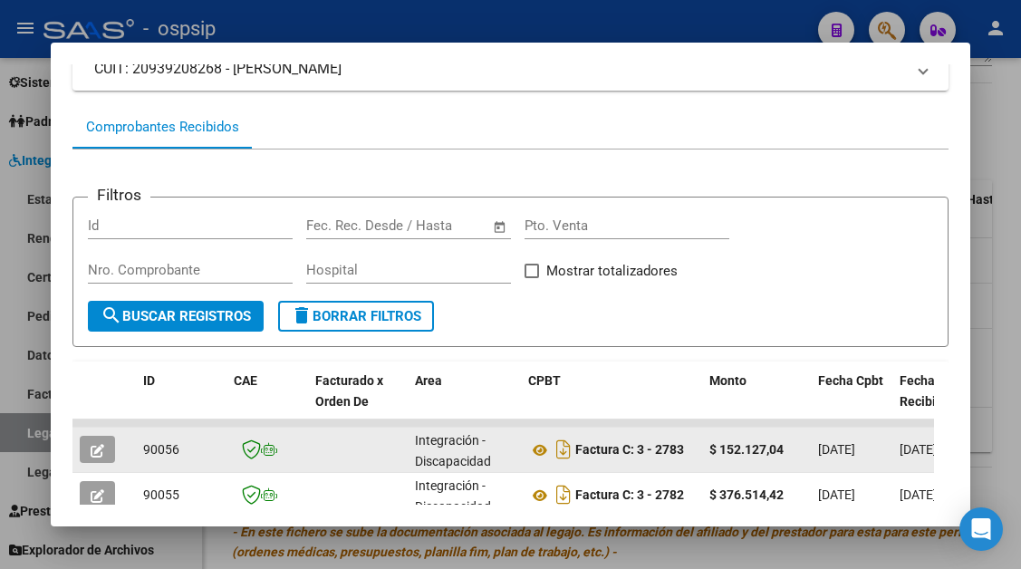
click at [77, 449] on datatable-body-cell at bounding box center [103, 450] width 63 height 44
click at [84, 452] on button "button" at bounding box center [97, 449] width 35 height 27
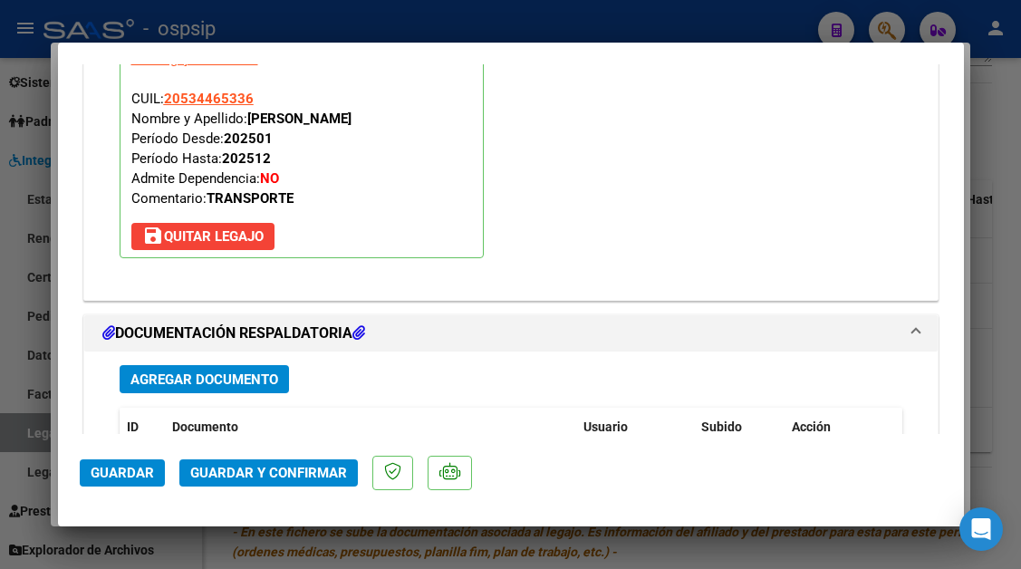
scroll to position [2480, 0]
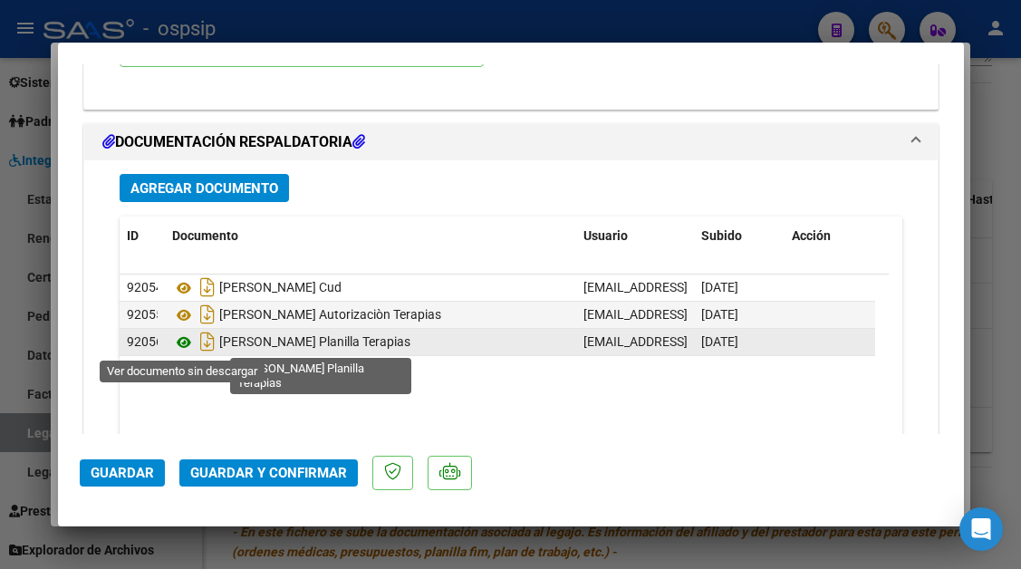
click at [181, 344] on icon at bounding box center [184, 343] width 24 height 22
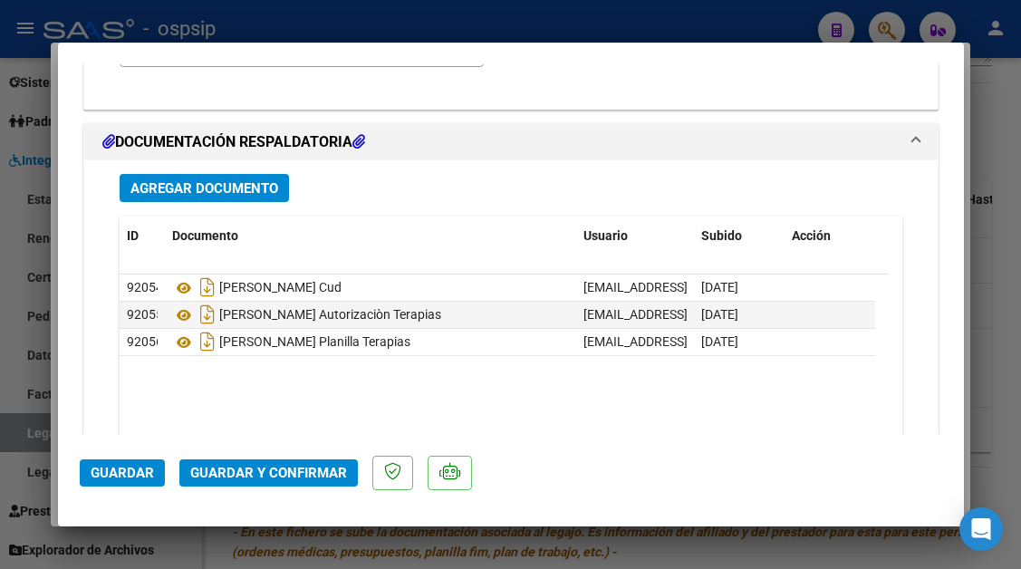
type input "$ 0,00"
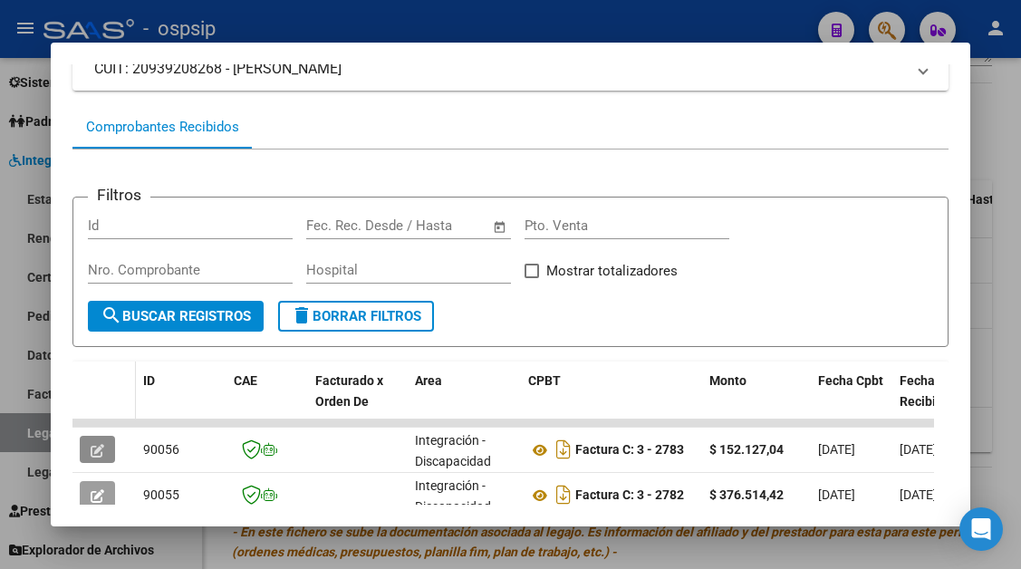
scroll to position [264, 0]
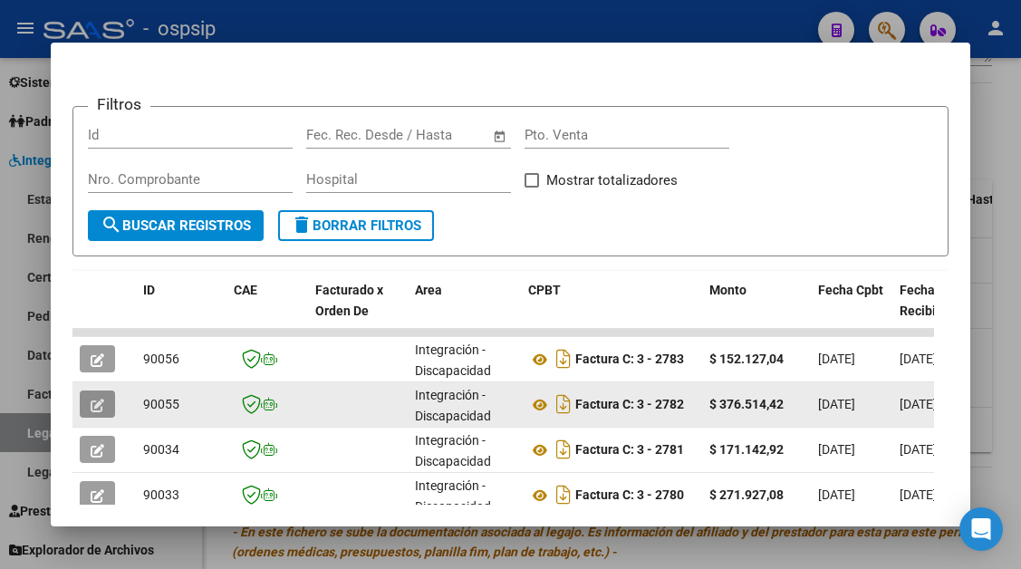
click at [91, 403] on icon "button" at bounding box center [98, 406] width 14 height 14
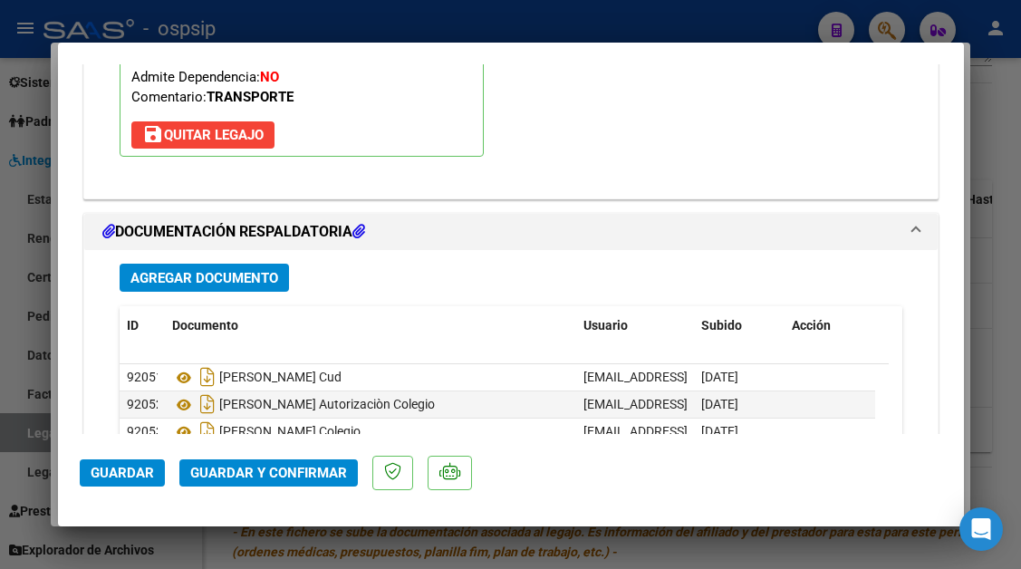
scroll to position [2591, 0]
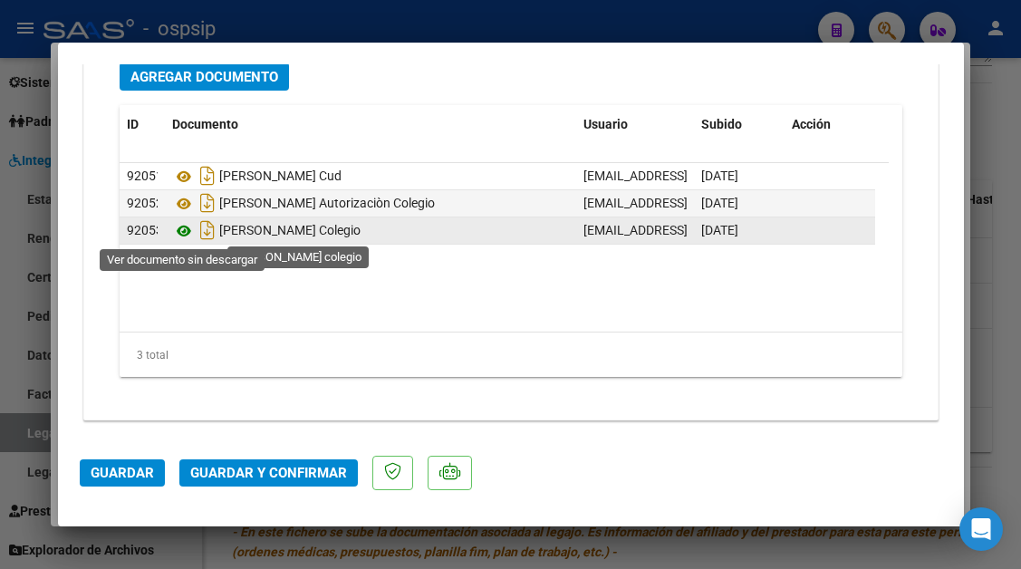
click at [178, 232] on icon at bounding box center [184, 231] width 24 height 22
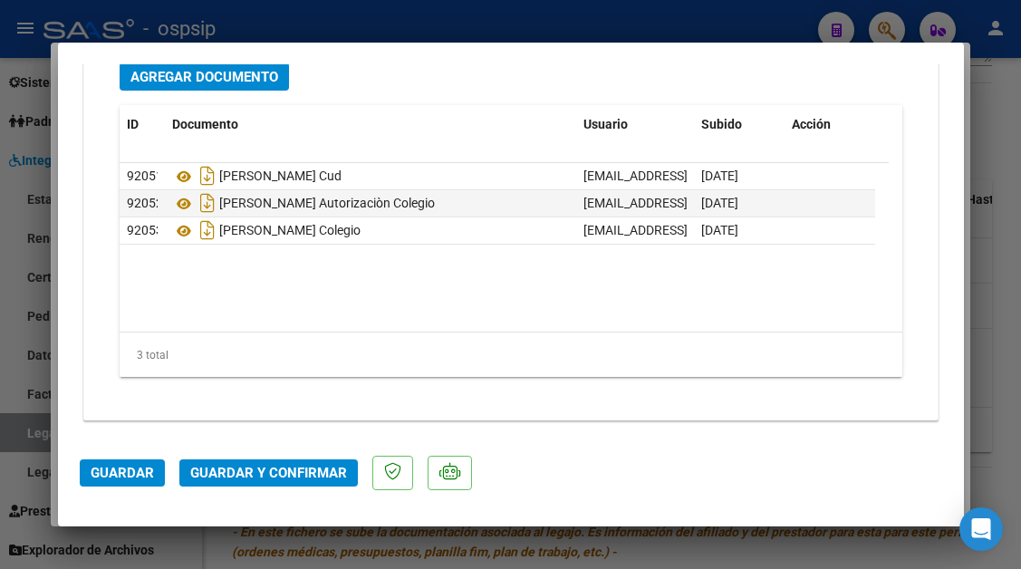
type input "$ 0,00"
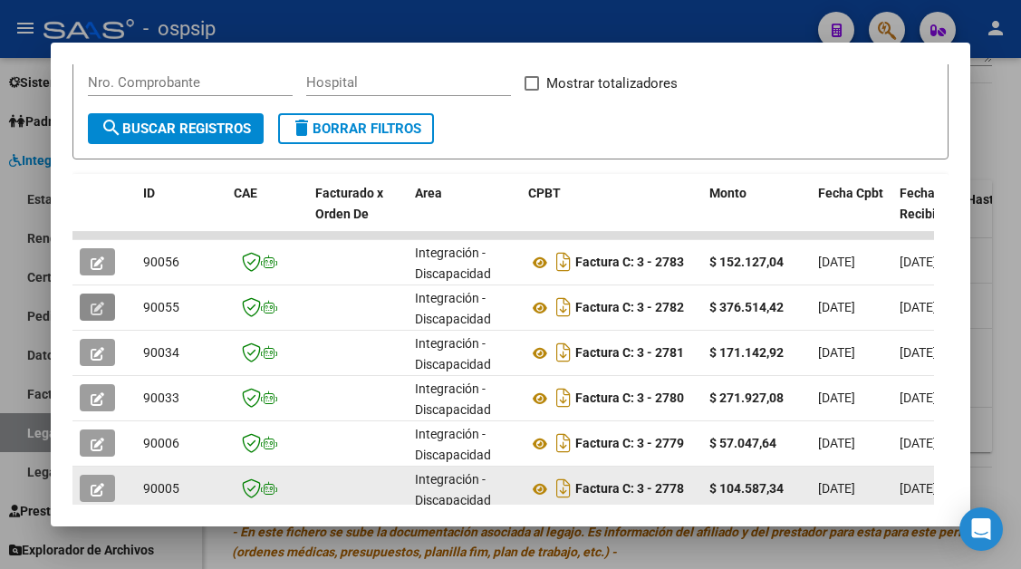
scroll to position [468, 0]
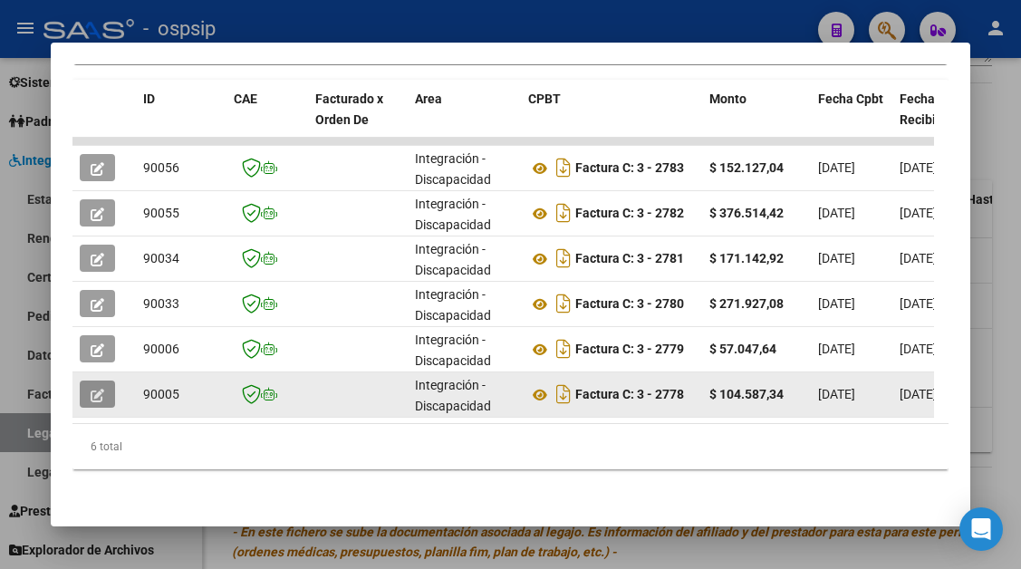
click at [85, 386] on button "button" at bounding box center [97, 394] width 35 height 27
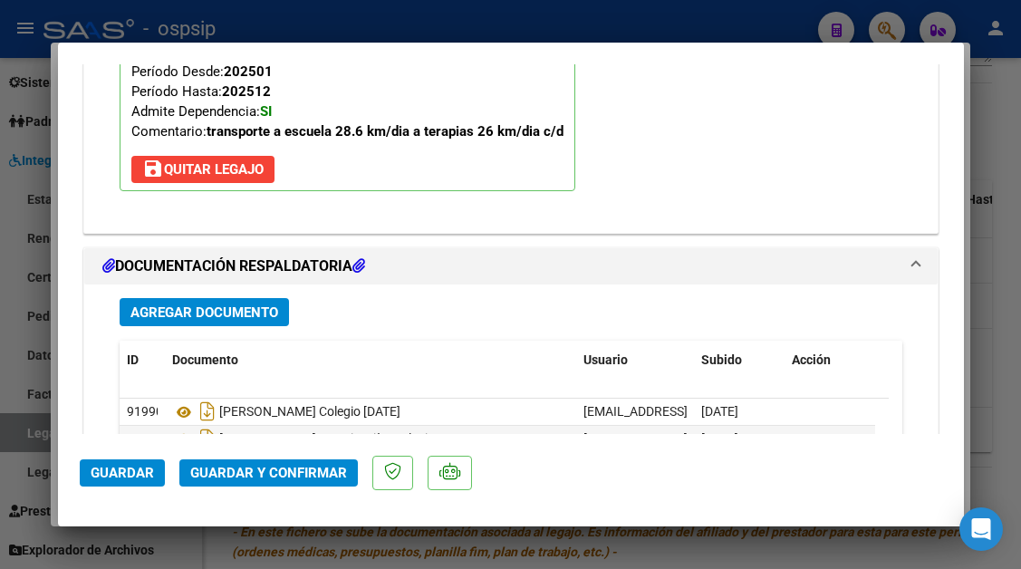
scroll to position [2591, 0]
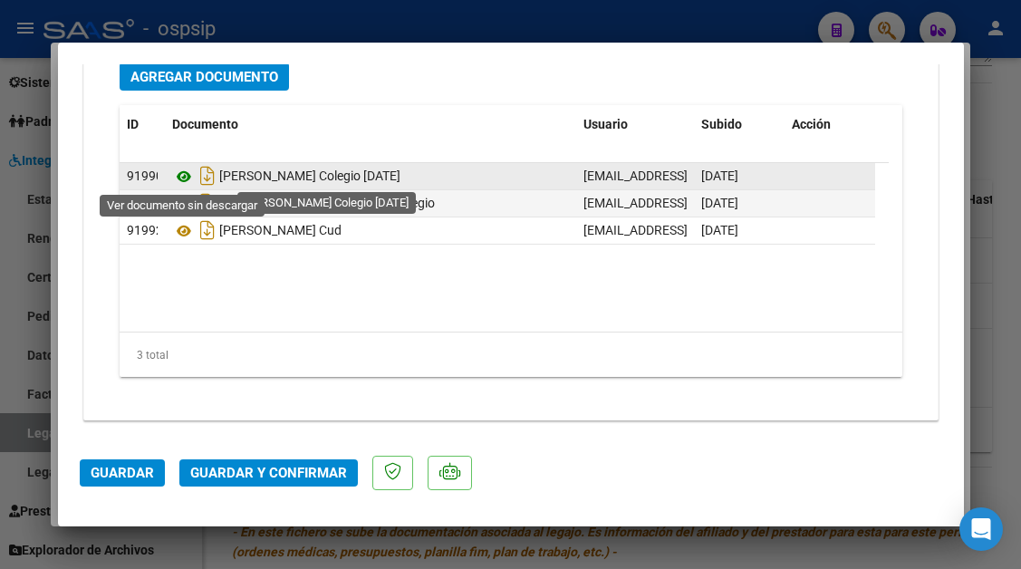
click at [180, 178] on icon at bounding box center [184, 177] width 24 height 22
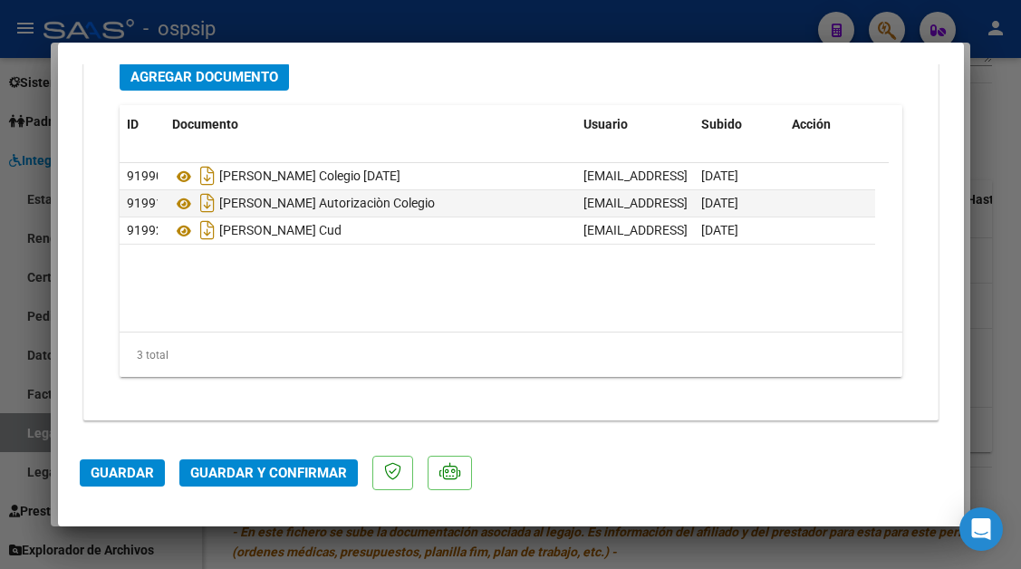
click at [30, 433] on div at bounding box center [510, 284] width 1021 height 569
type input "$ 0,00"
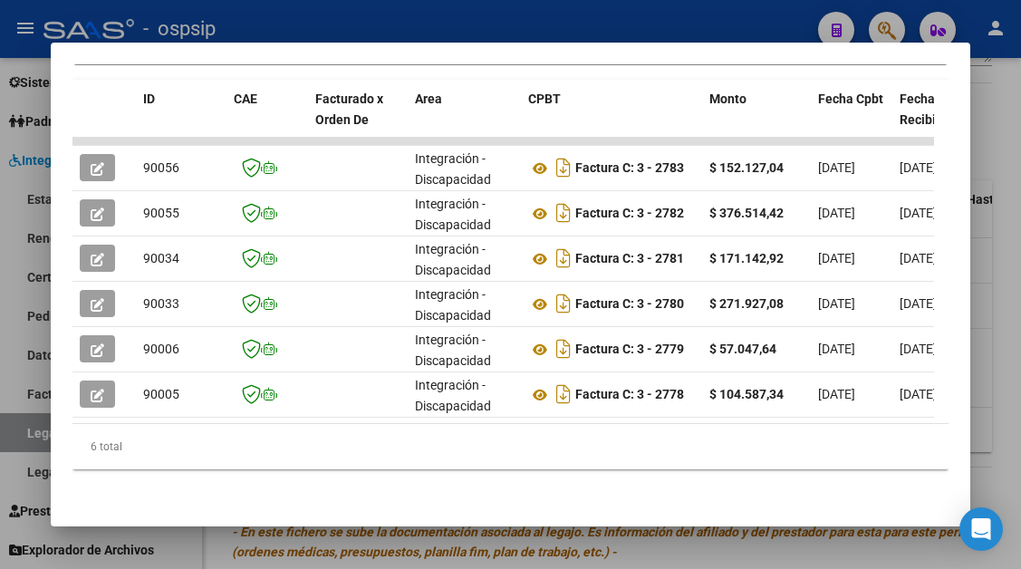
click at [30, 433] on div at bounding box center [510, 284] width 1021 height 569
click at [30, 433] on link "Legajos" at bounding box center [101, 432] width 202 height 39
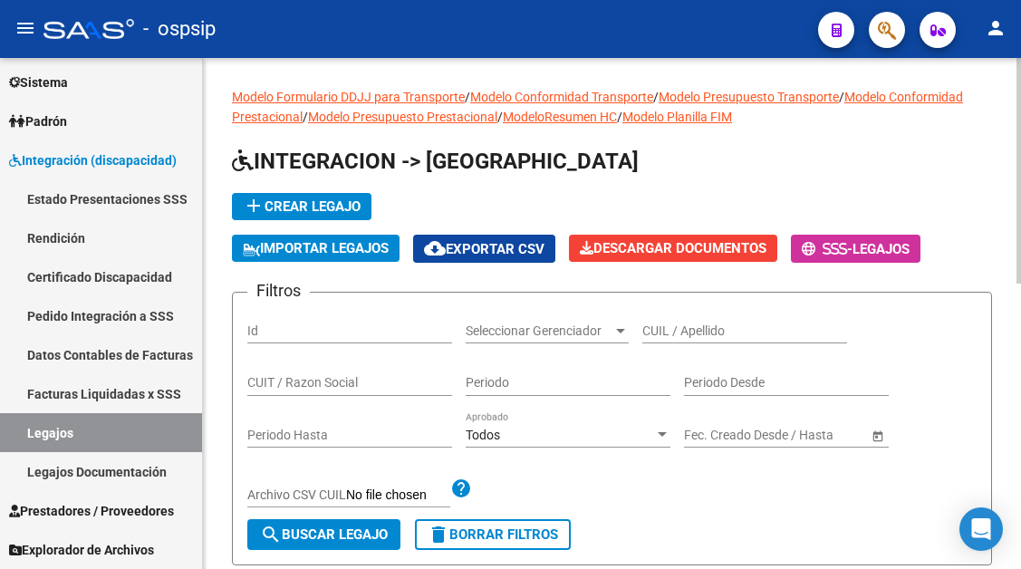
click at [705, 343] on div "CUIL / Apellido" at bounding box center [744, 325] width 205 height 36
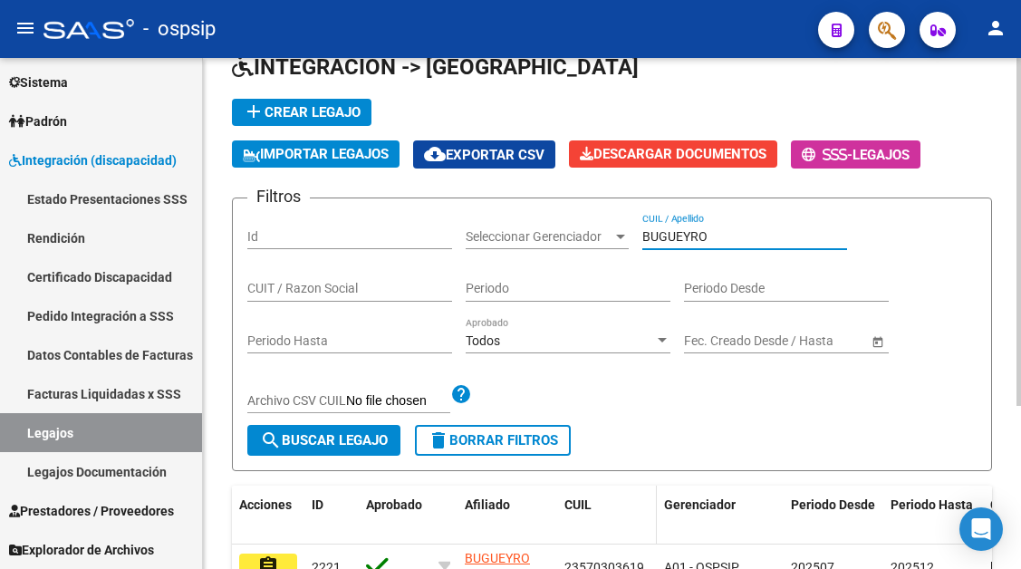
scroll to position [240, 0]
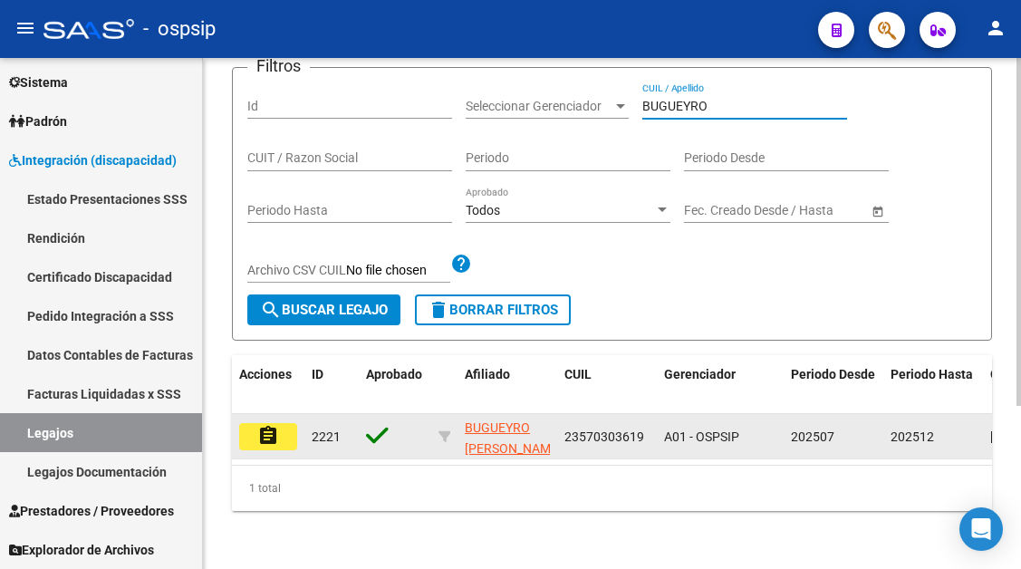
type input "BUGUEYRO"
click at [260, 425] on mat-icon "assignment" at bounding box center [268, 436] width 22 height 22
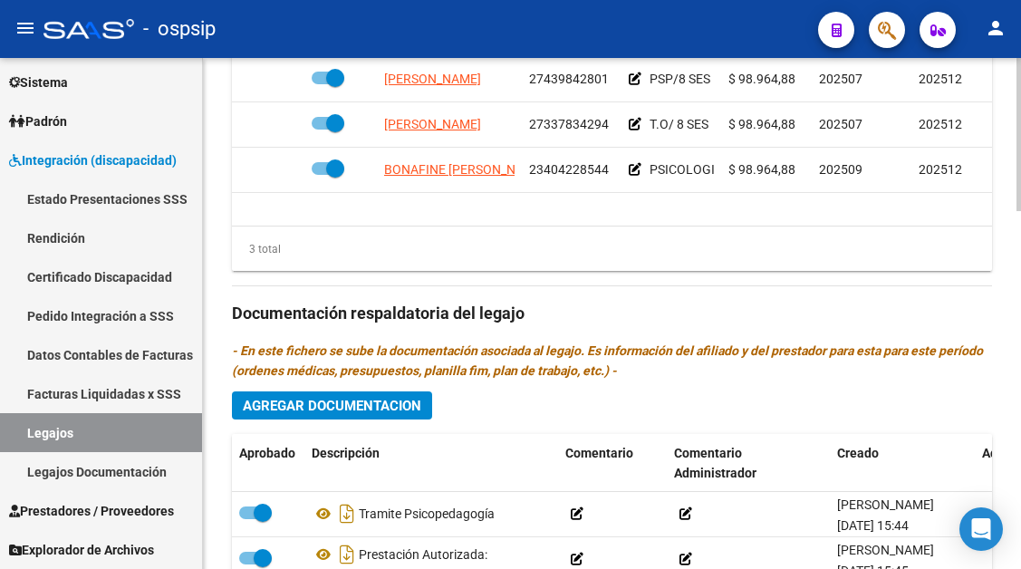
scroll to position [906, 0]
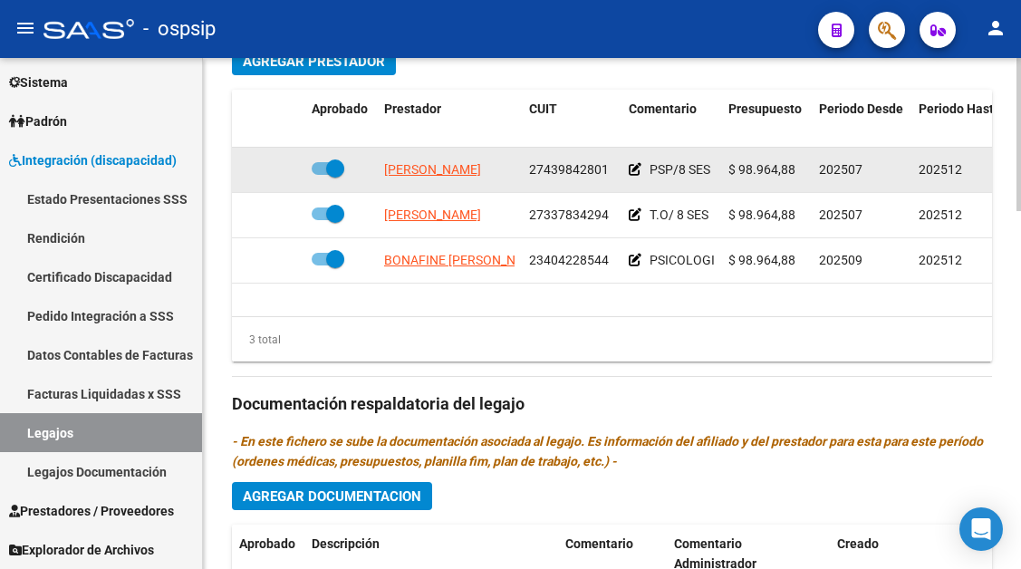
click at [458, 184] on datatable-body-cell "[PERSON_NAME]" at bounding box center [449, 170] width 145 height 44
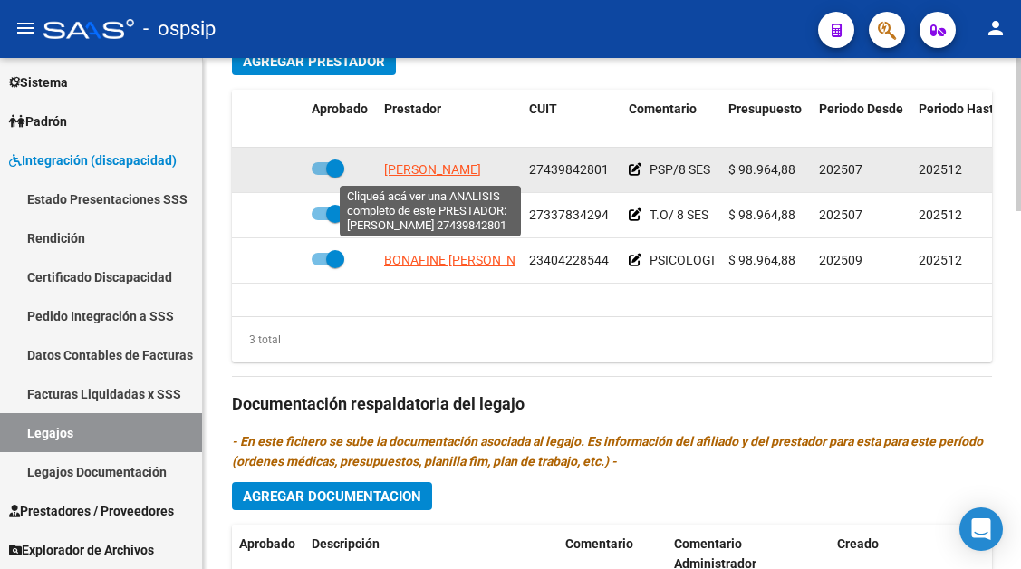
click at [460, 165] on span "[PERSON_NAME]" at bounding box center [432, 169] width 97 height 14
type textarea "27439842801"
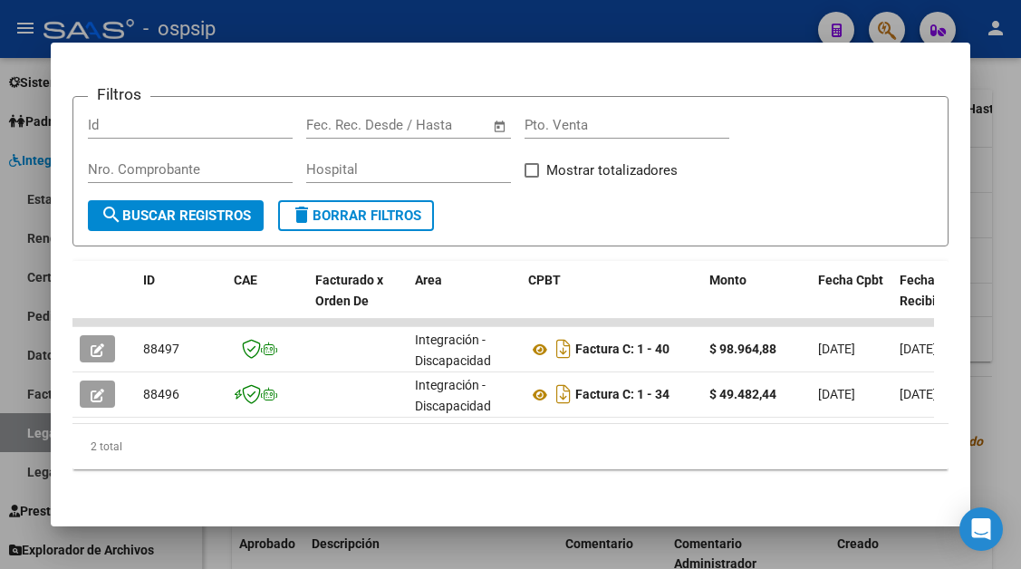
scroll to position [287, 0]
click at [65, 379] on mat-dialog-content "Análisis Prestador - CUIT: 27439842801 cloud_download Exportar CSV ABM ARCA Imp…" at bounding box center [510, 284] width 919 height 440
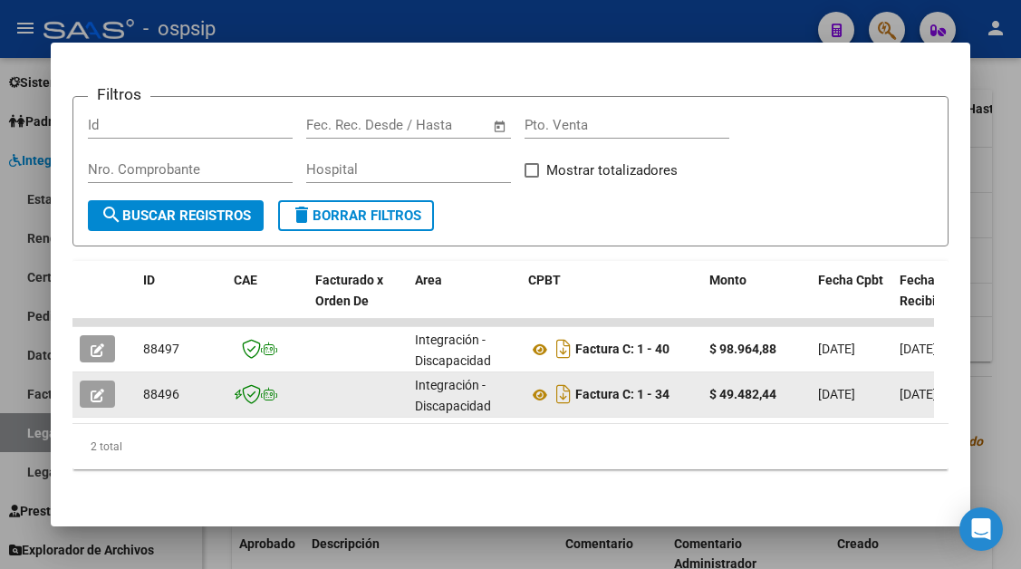
click at [87, 386] on button "button" at bounding box center [97, 394] width 35 height 27
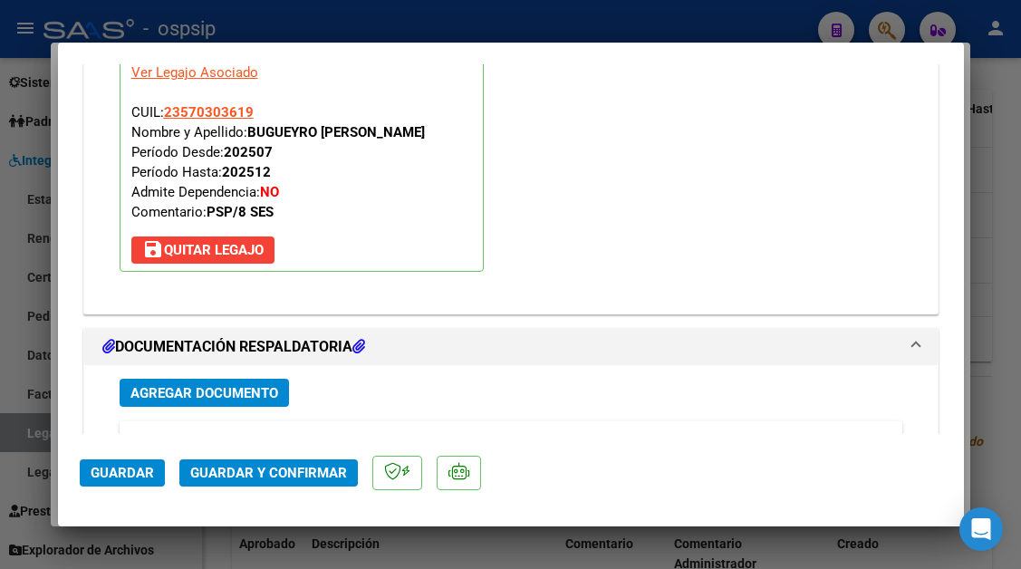
scroll to position [2174, 0]
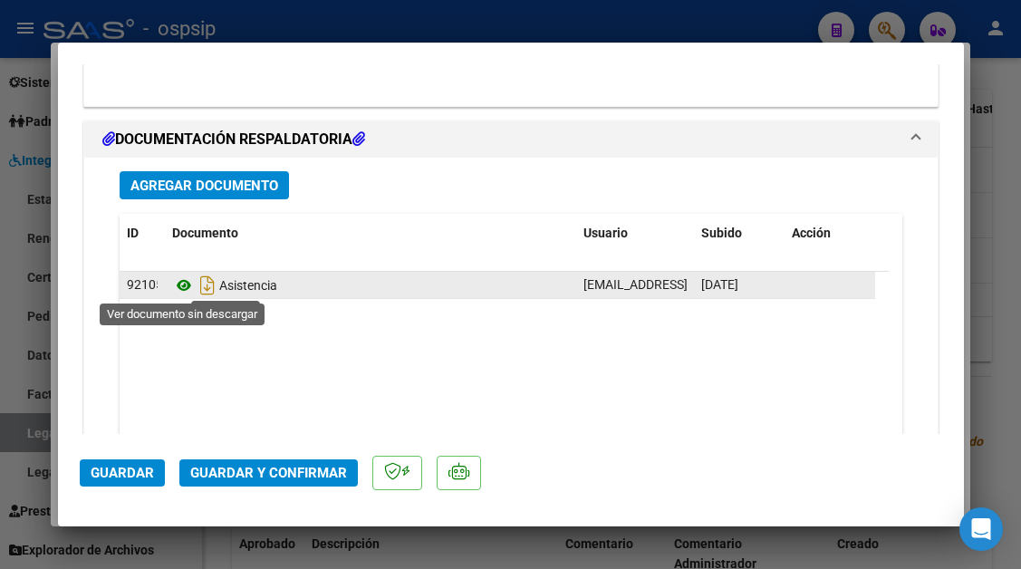
click at [184, 285] on icon at bounding box center [184, 286] width 24 height 22
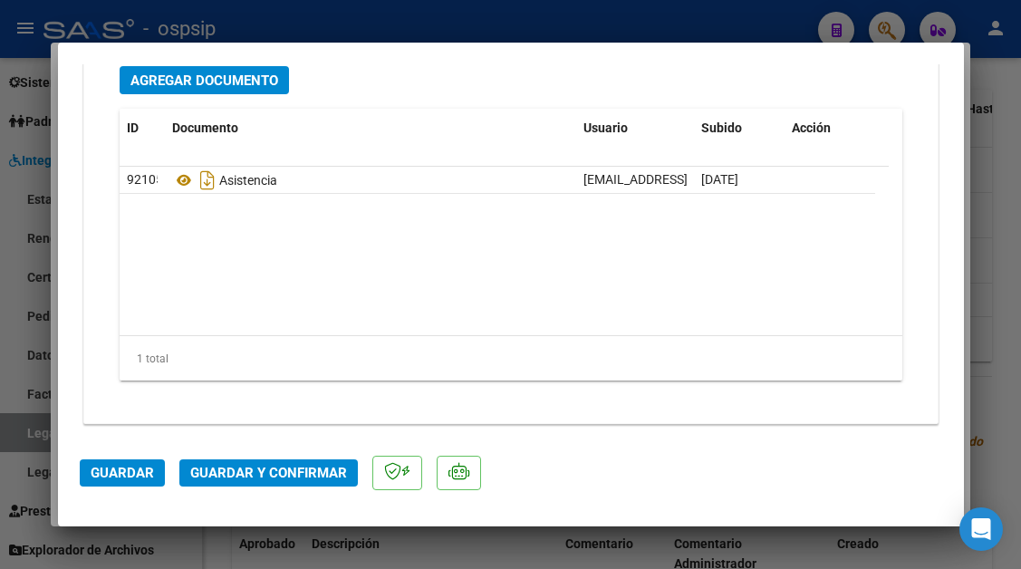
scroll to position [2283, 0]
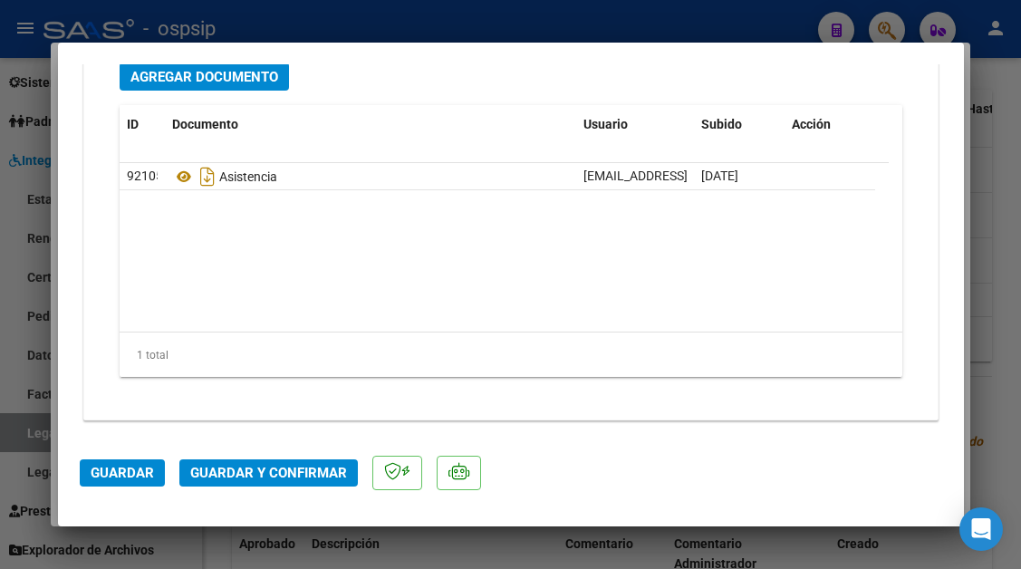
type input "$ 0,00"
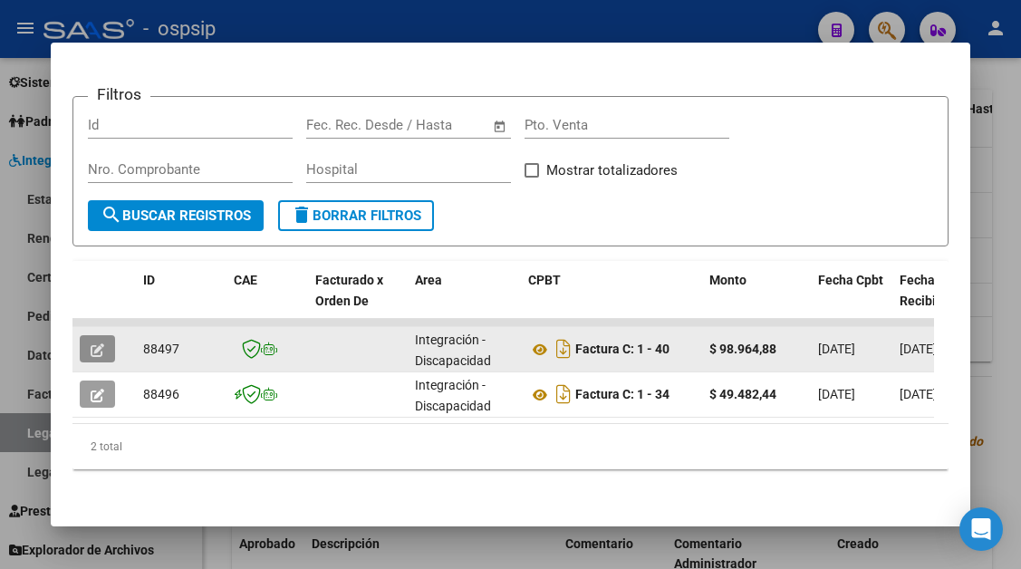
click at [111, 335] on button "button" at bounding box center [97, 348] width 35 height 27
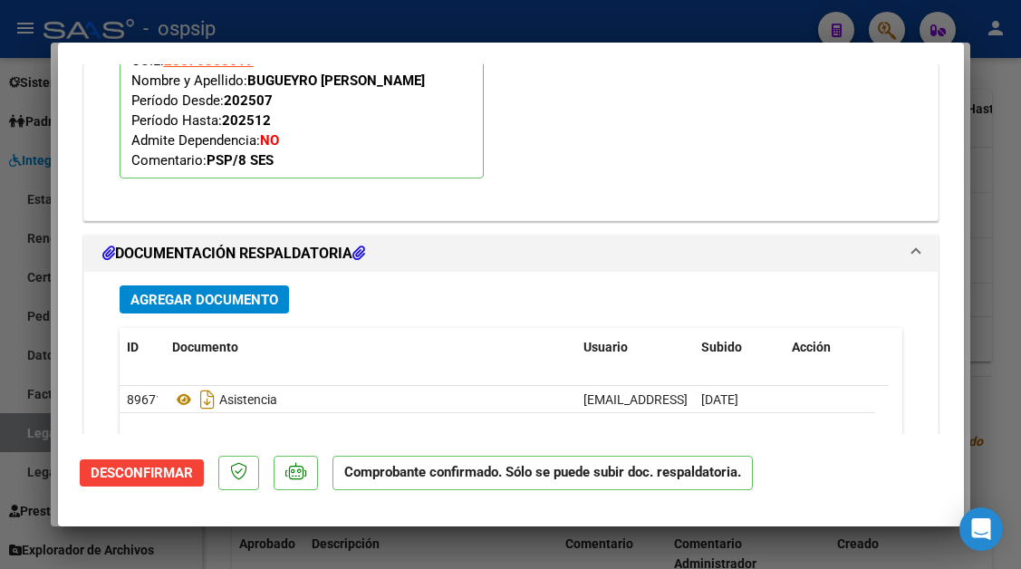
scroll to position [2537, 0]
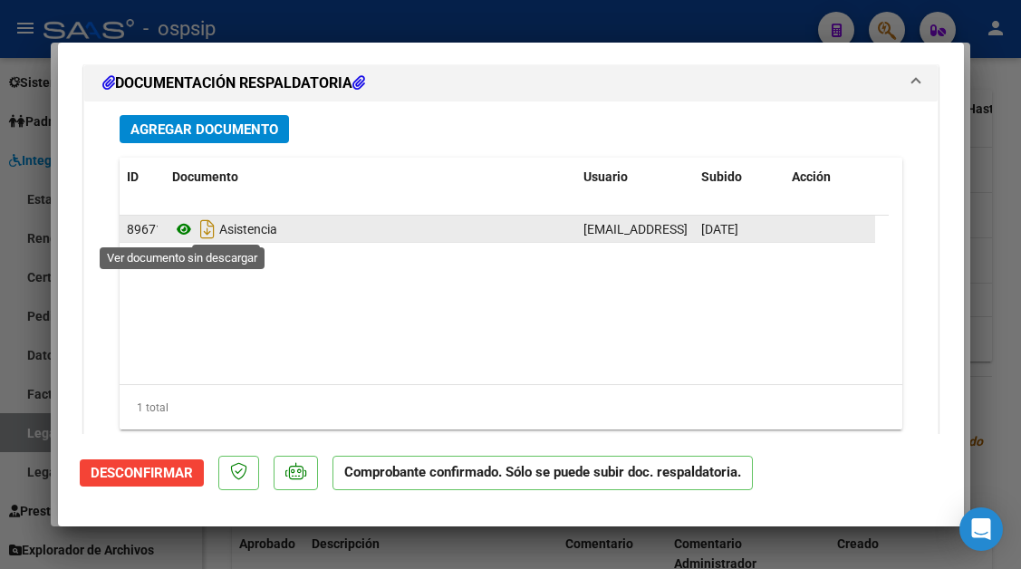
click at [185, 231] on icon at bounding box center [184, 229] width 24 height 22
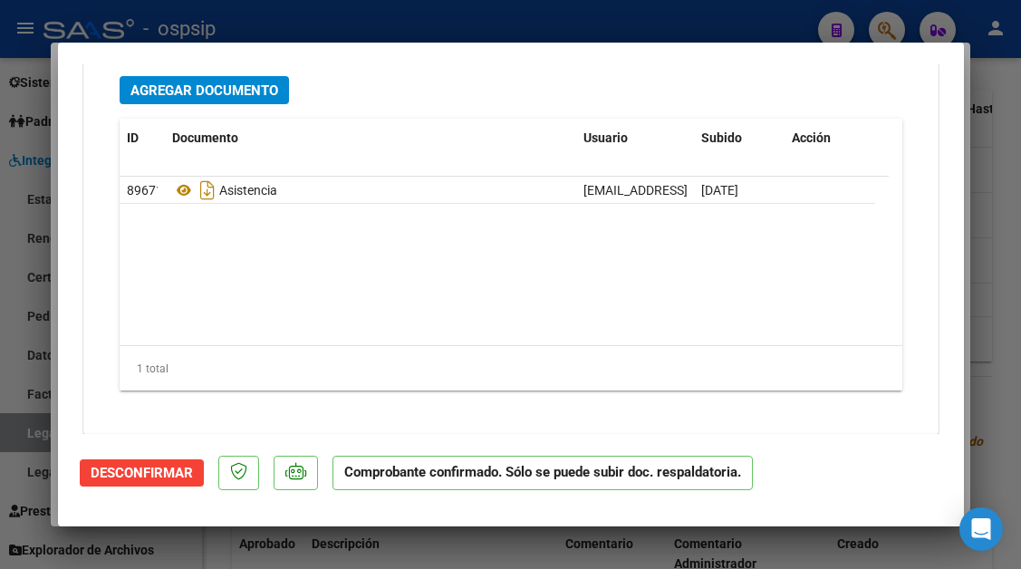
scroll to position [2589, 0]
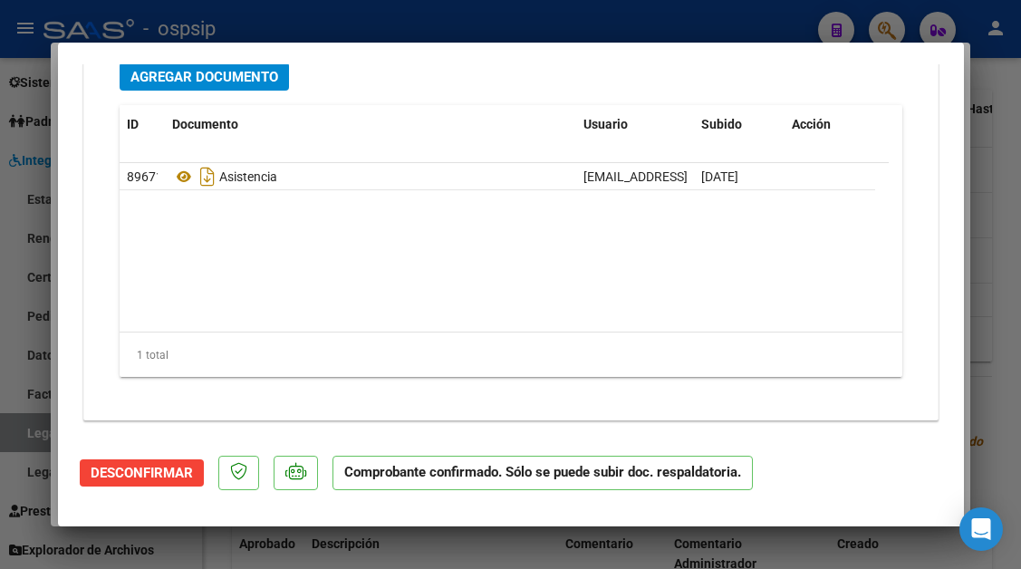
type input "$ 0,00"
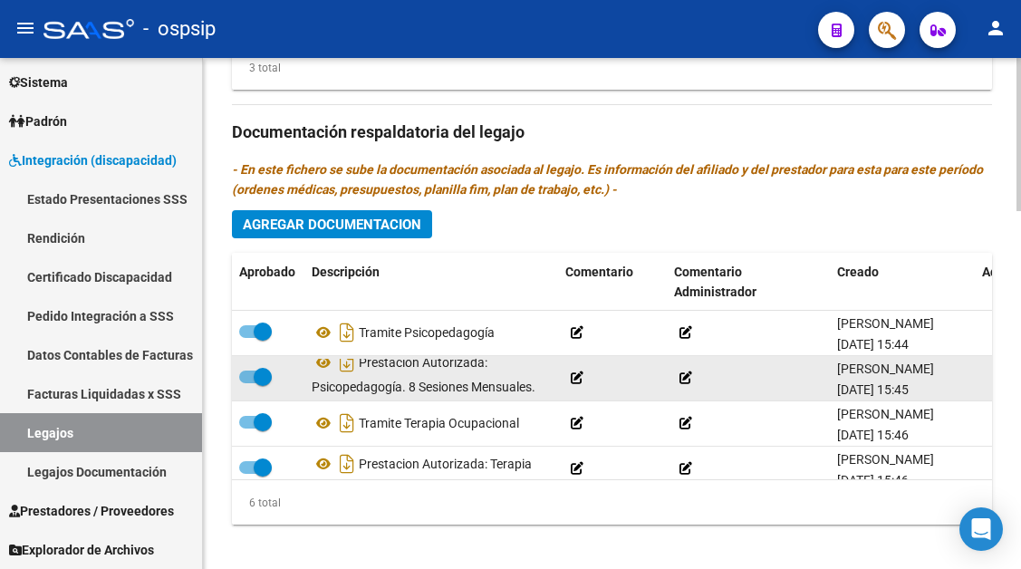
scroll to position [0, 0]
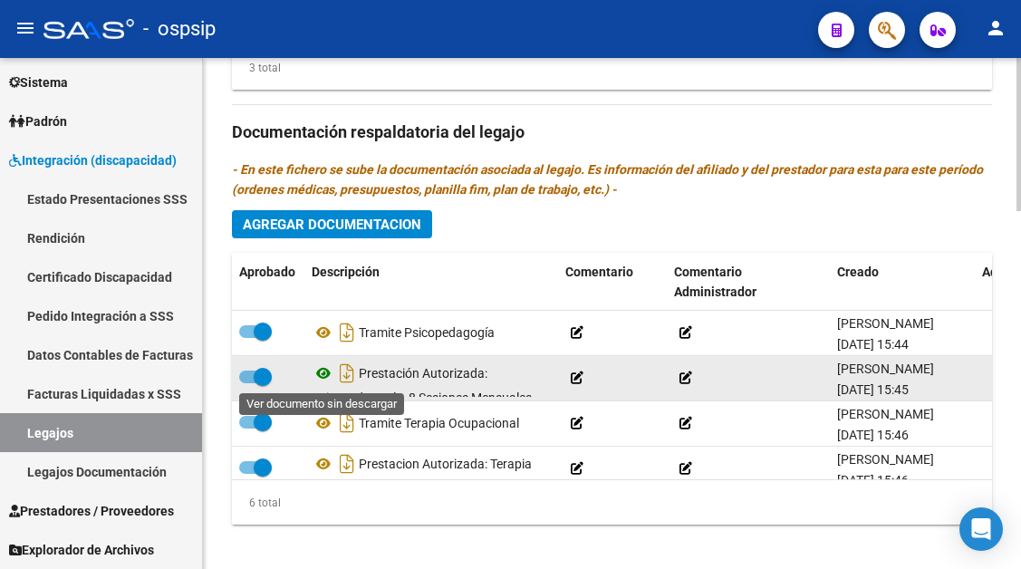
click at [321, 373] on icon at bounding box center [324, 373] width 24 height 22
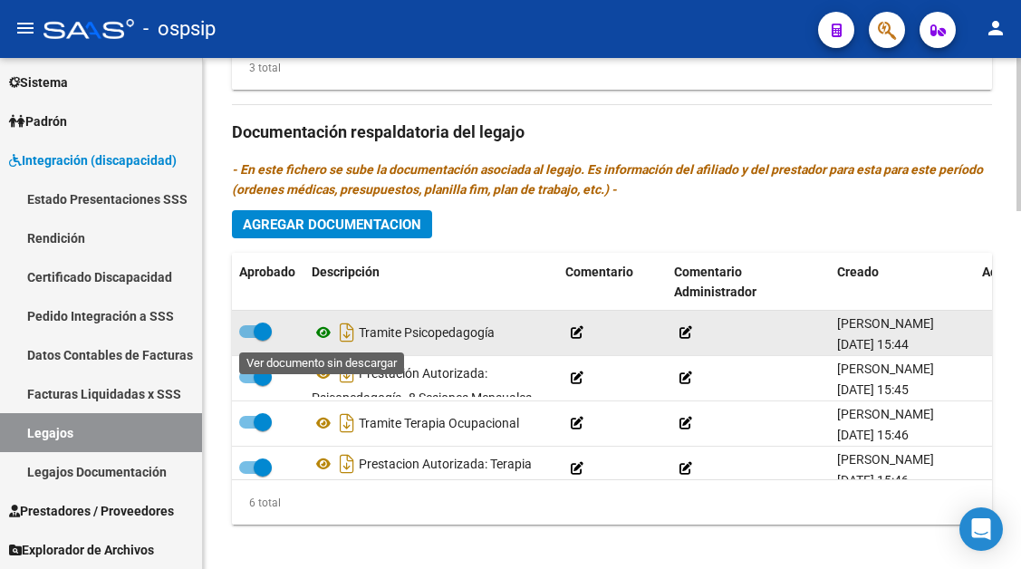
click at [314, 335] on icon at bounding box center [324, 333] width 24 height 22
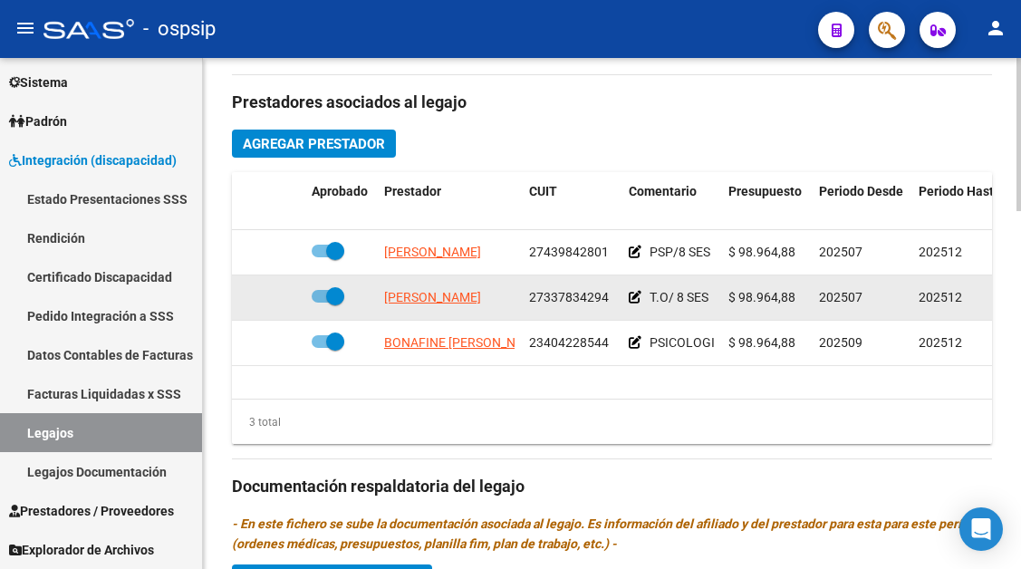
scroll to position [815, 0]
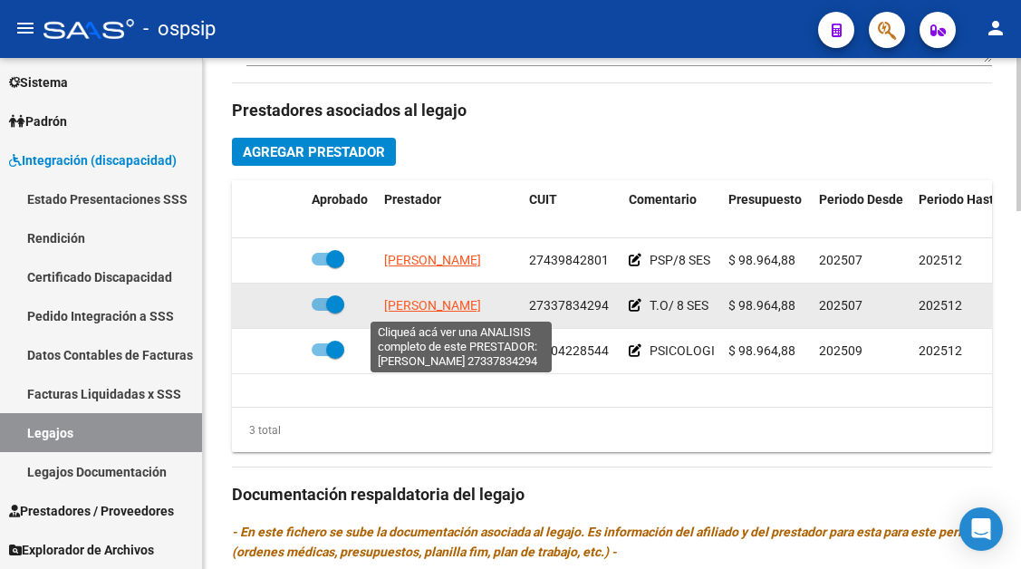
click at [429, 299] on span "[PERSON_NAME]" at bounding box center [432, 305] width 97 height 14
type textarea "27337834294"
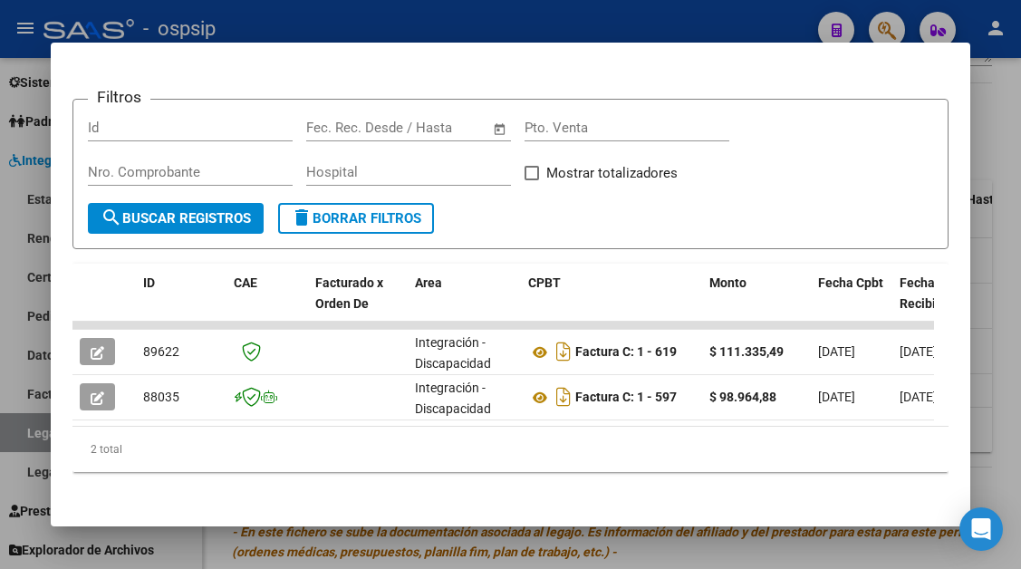
scroll to position [272, 0]
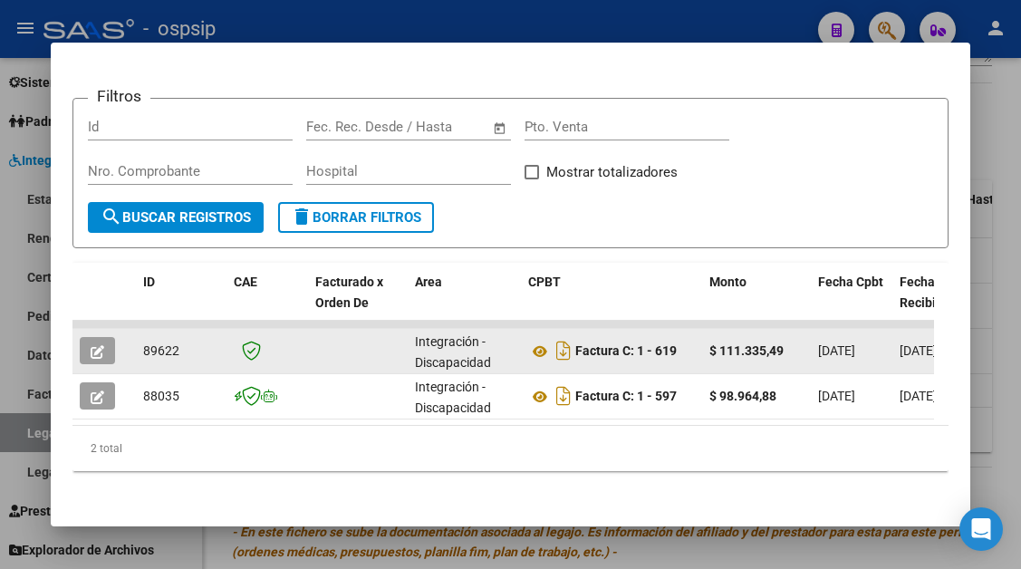
click at [94, 345] on icon "button" at bounding box center [98, 352] width 14 height 14
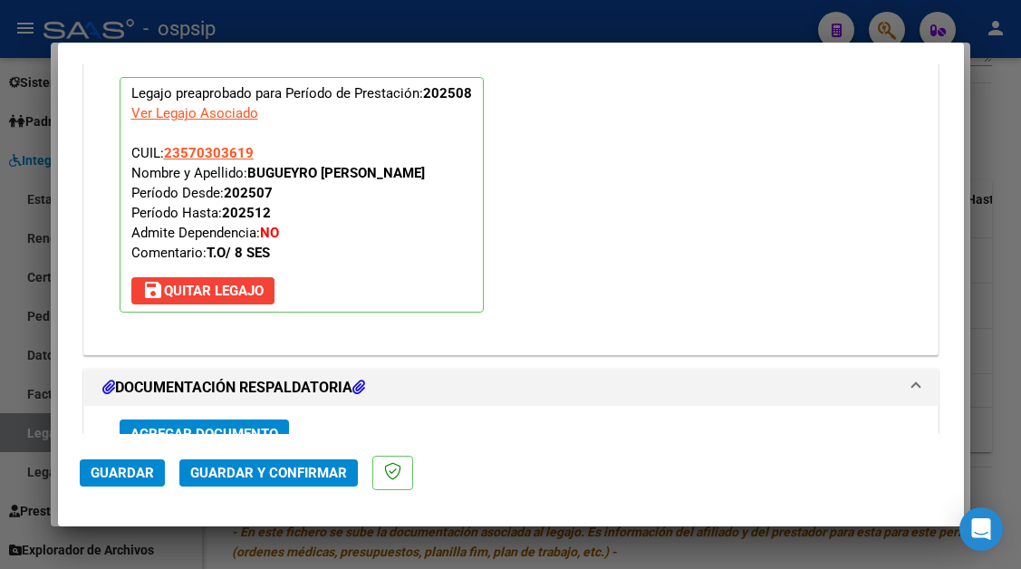
scroll to position [2084, 0]
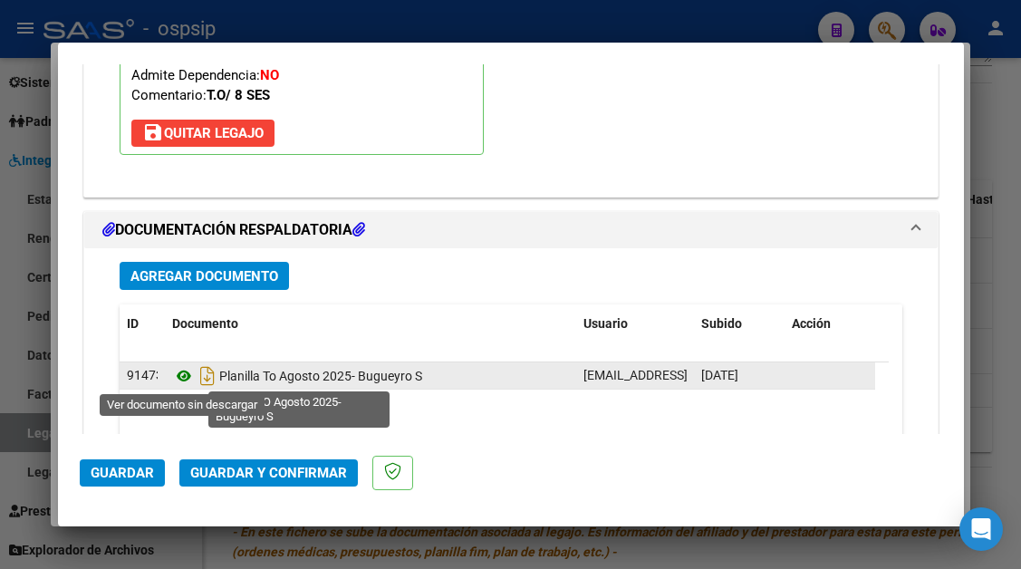
click at [184, 375] on icon at bounding box center [184, 376] width 24 height 22
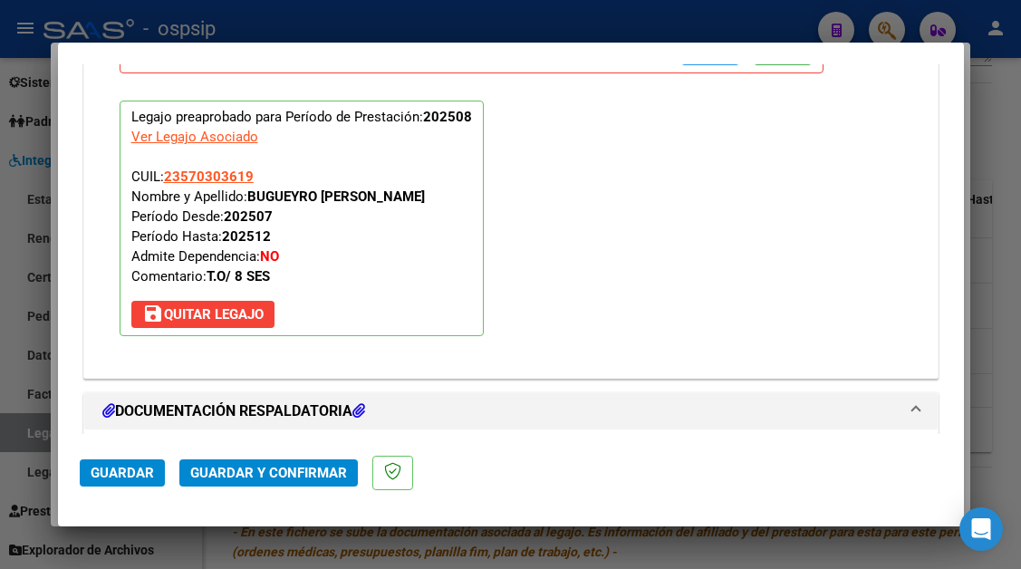
type input "$ 0,00"
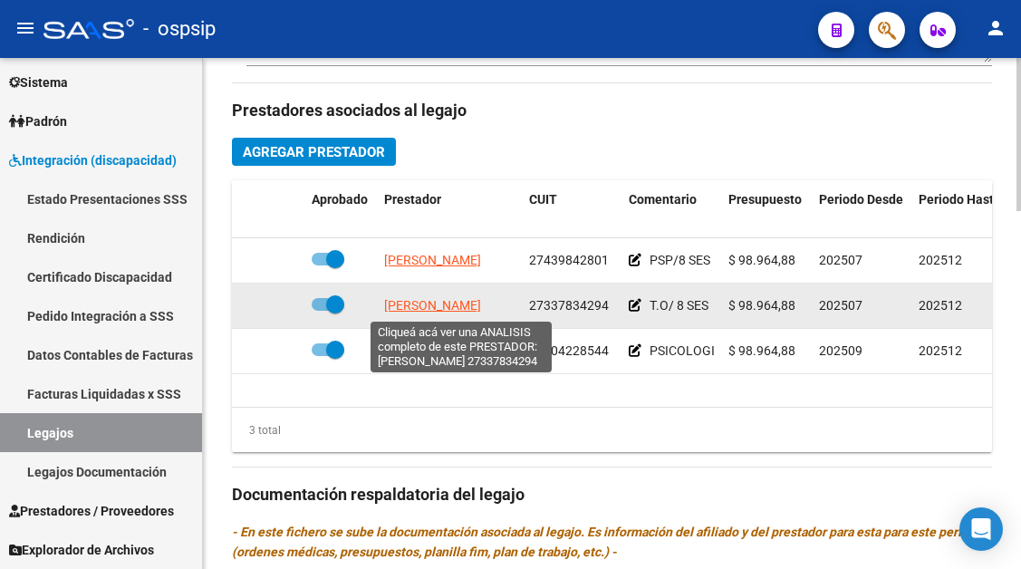
scroll to position [906, 0]
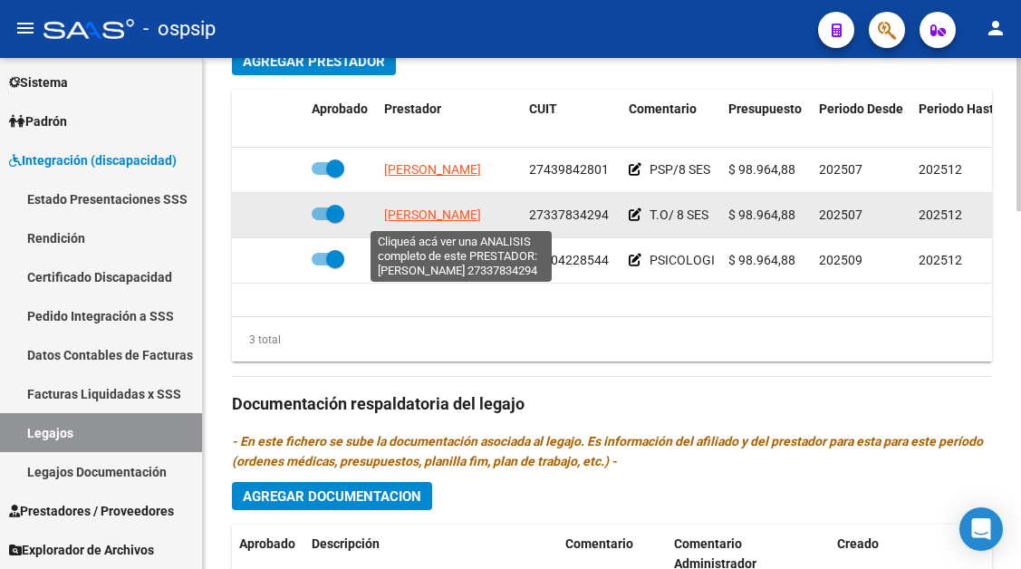
click at [429, 218] on span "[PERSON_NAME]" at bounding box center [432, 214] width 97 height 14
click at [431, 209] on span "[PERSON_NAME]" at bounding box center [432, 214] width 97 height 14
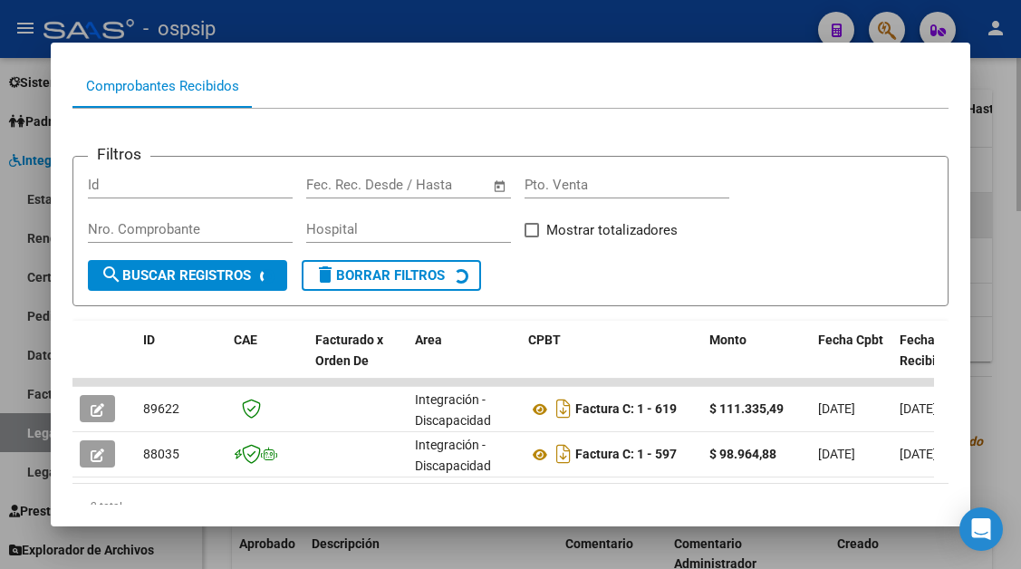
scroll to position [287, 0]
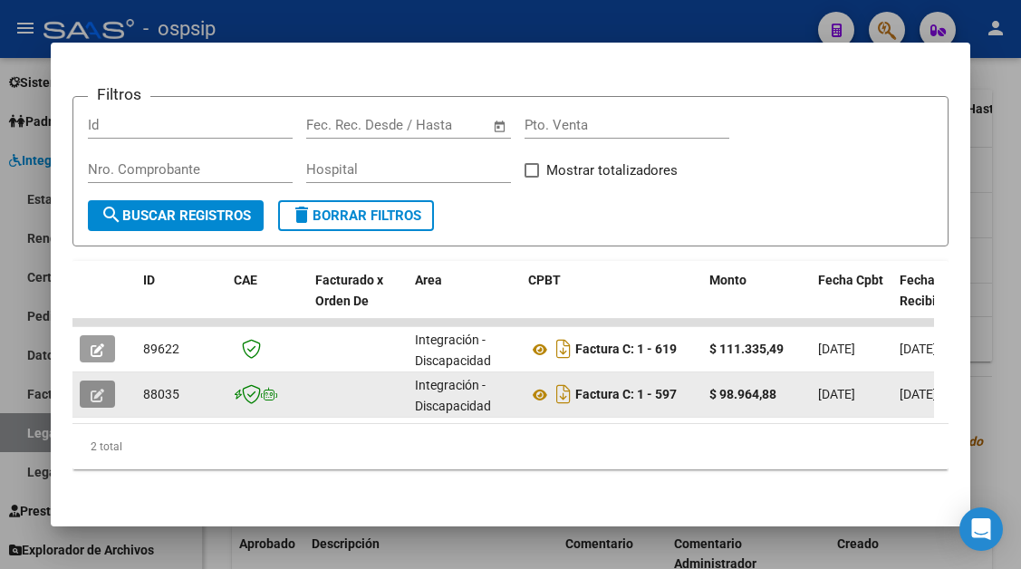
click at [101, 381] on button "button" at bounding box center [97, 394] width 35 height 27
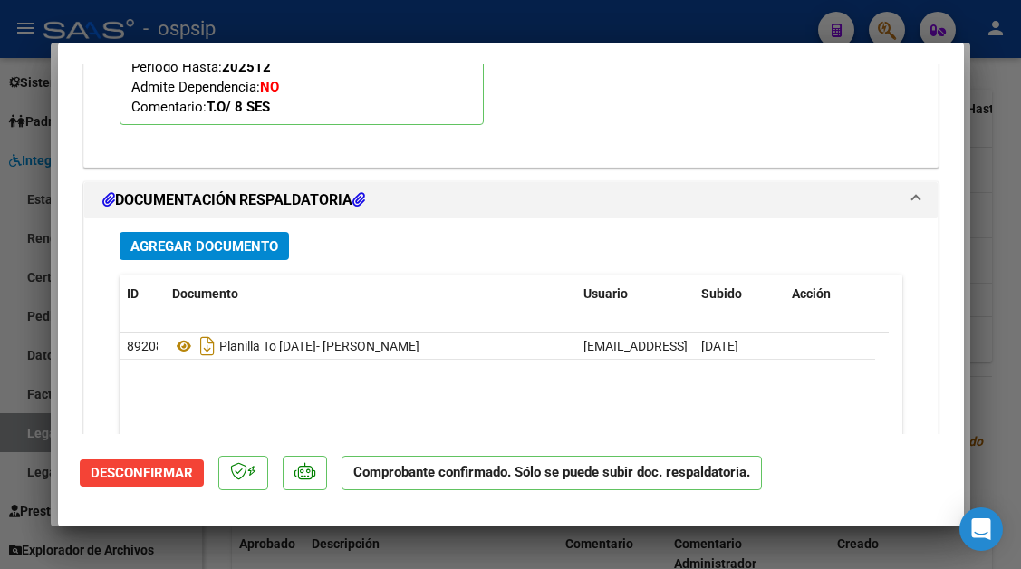
scroll to position [3040, 0]
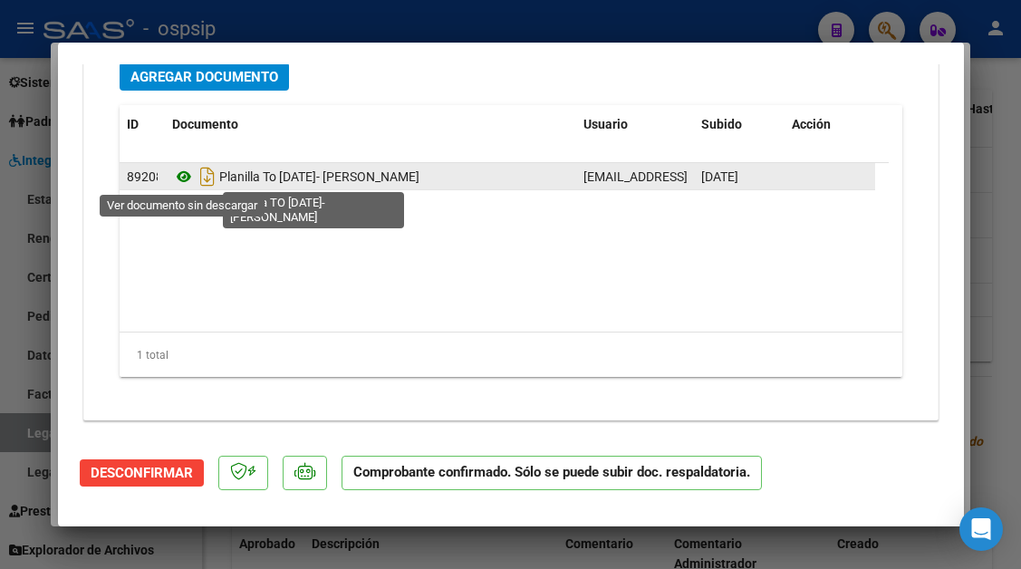
click at [184, 177] on icon at bounding box center [184, 177] width 24 height 22
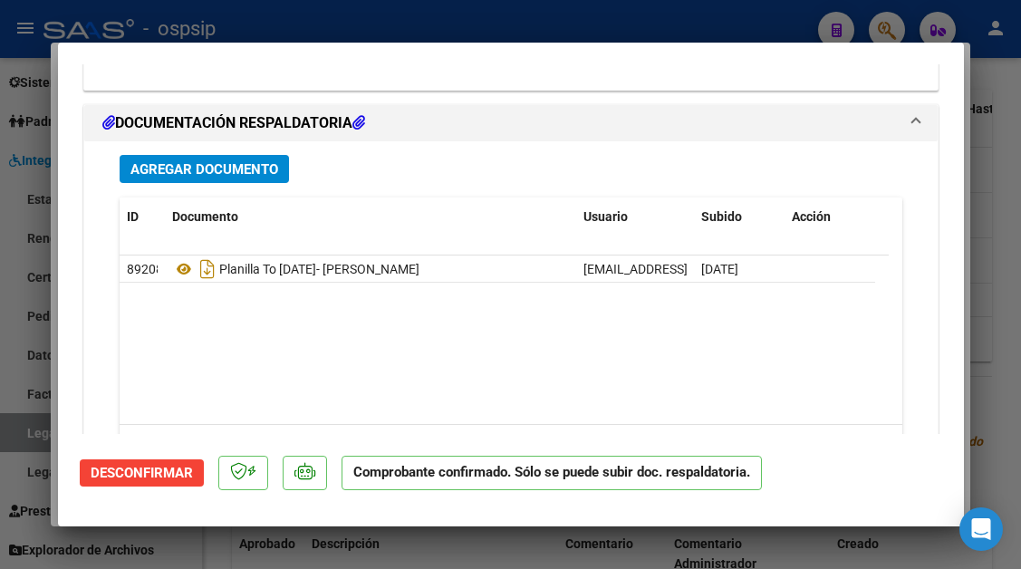
scroll to position [2858, 0]
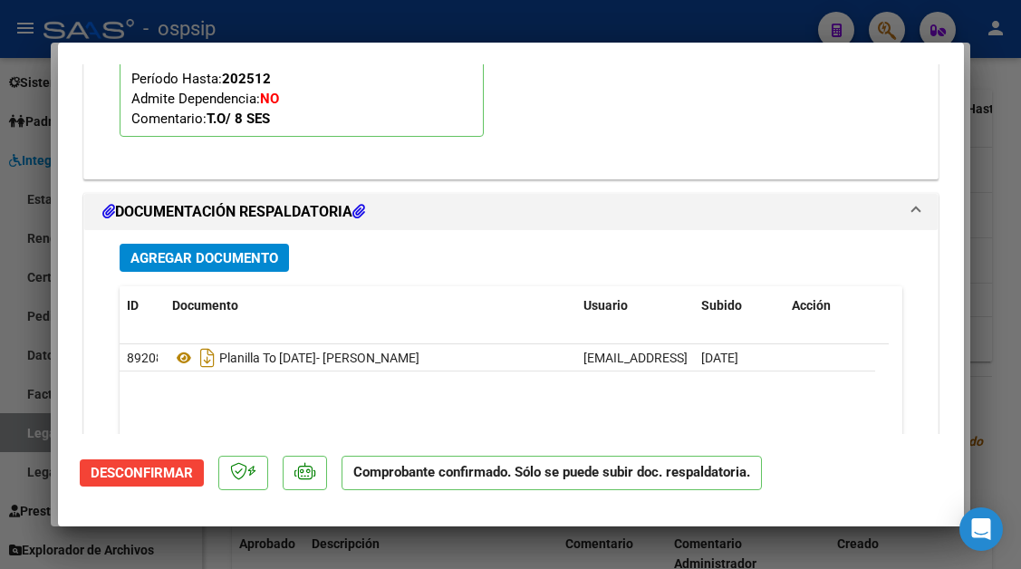
type input "$ 0,00"
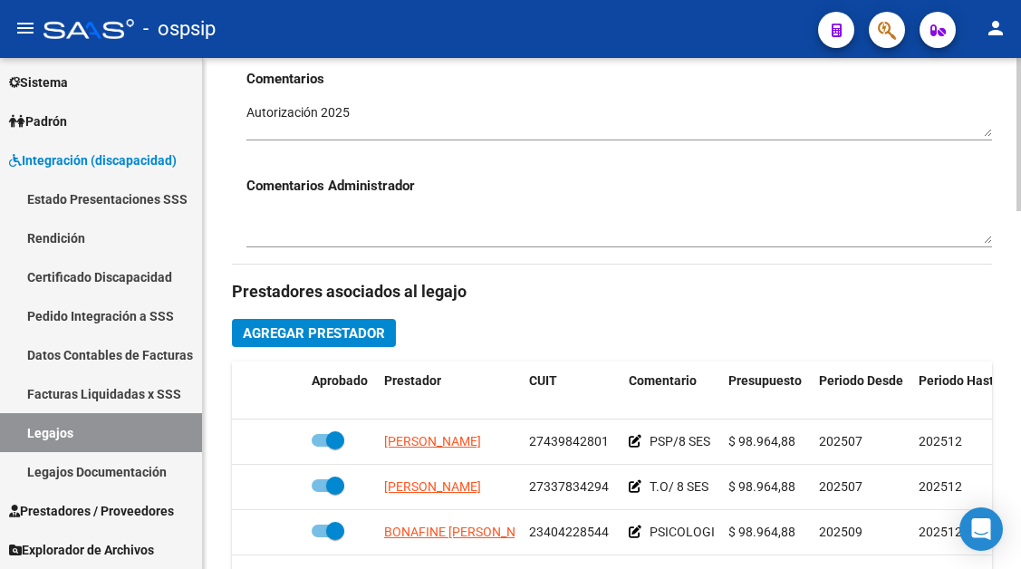
scroll to position [725, 0]
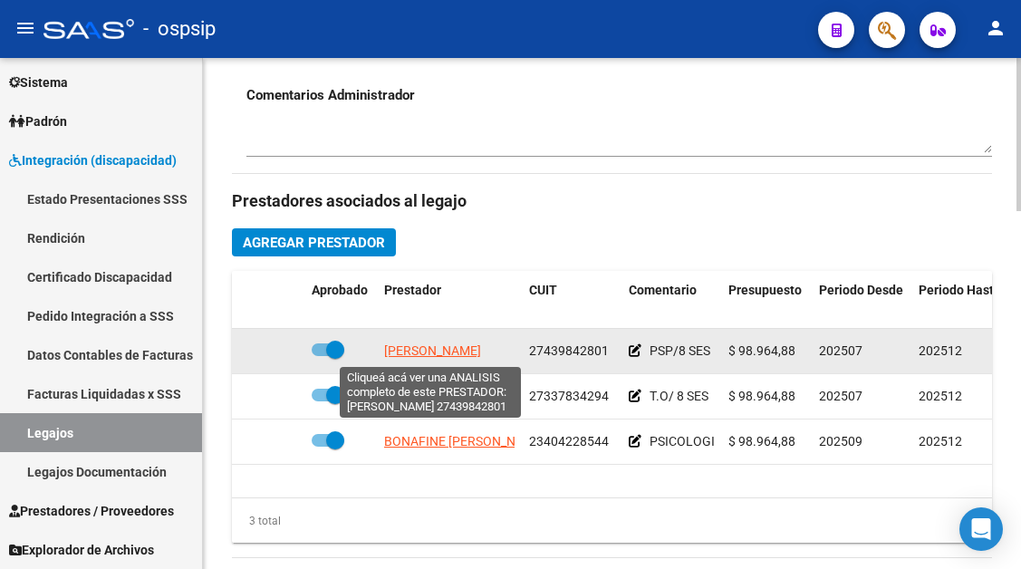
click at [409, 350] on span "[PERSON_NAME]" at bounding box center [432, 350] width 97 height 14
type textarea "27439842801"
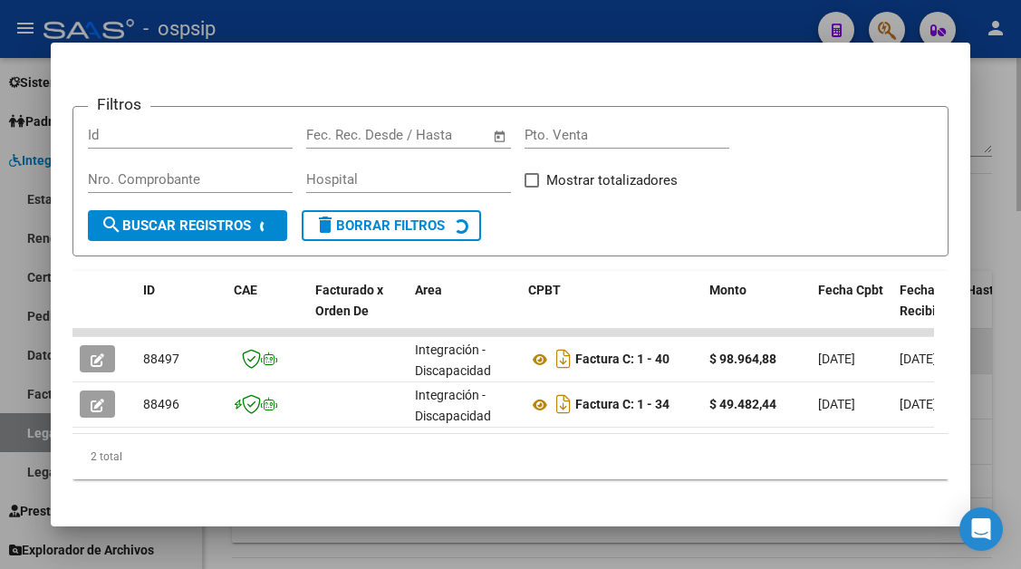
scroll to position [287, 0]
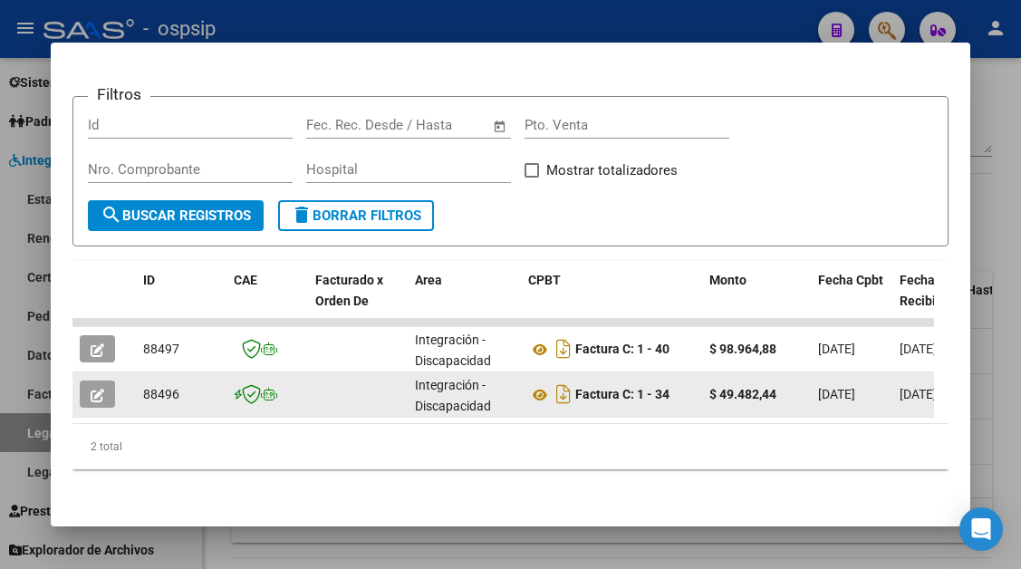
click at [92, 381] on button "button" at bounding box center [97, 394] width 35 height 27
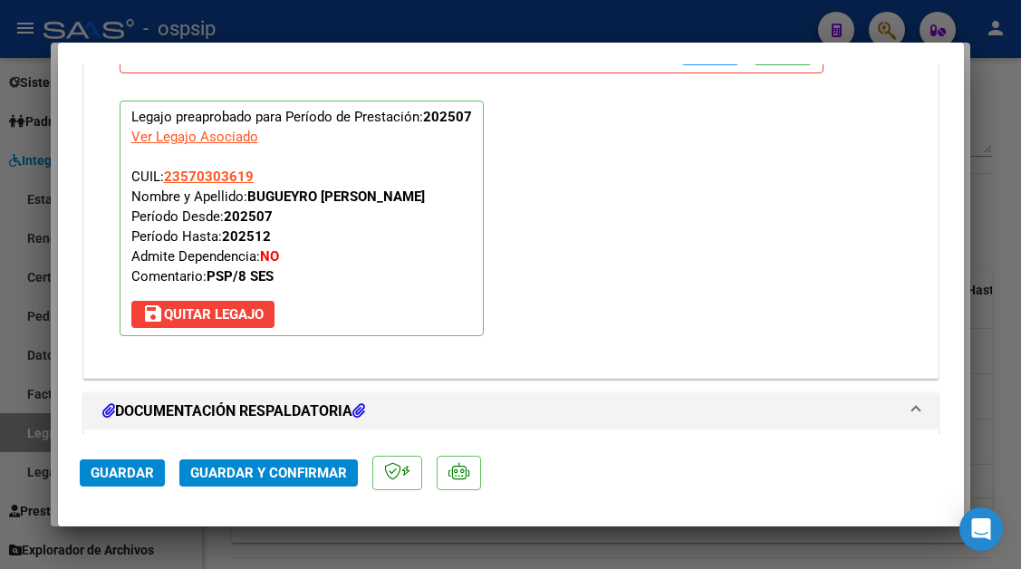
scroll to position [2174, 0]
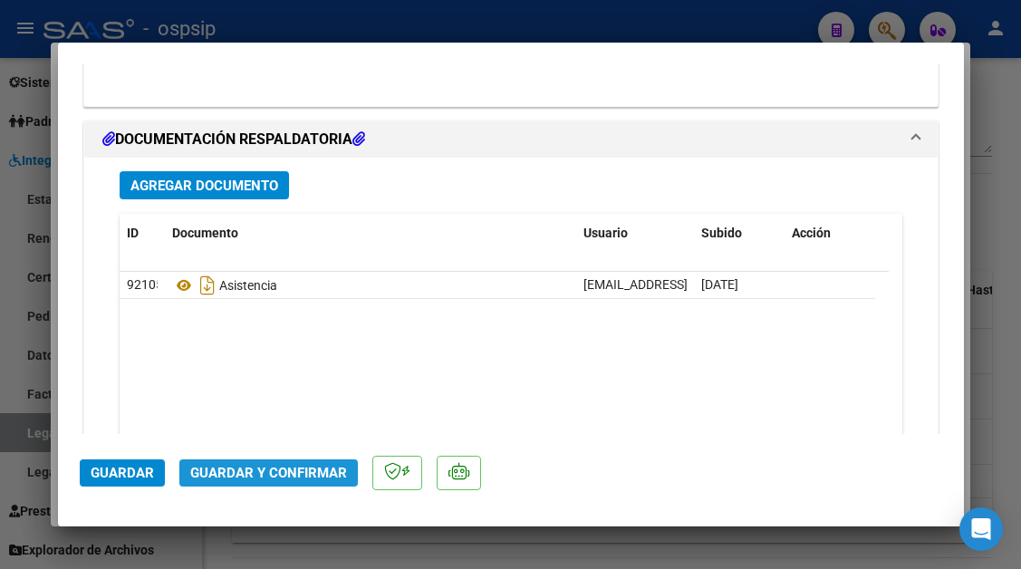
click at [287, 471] on span "Guardar y Confirmar" at bounding box center [268, 473] width 157 height 16
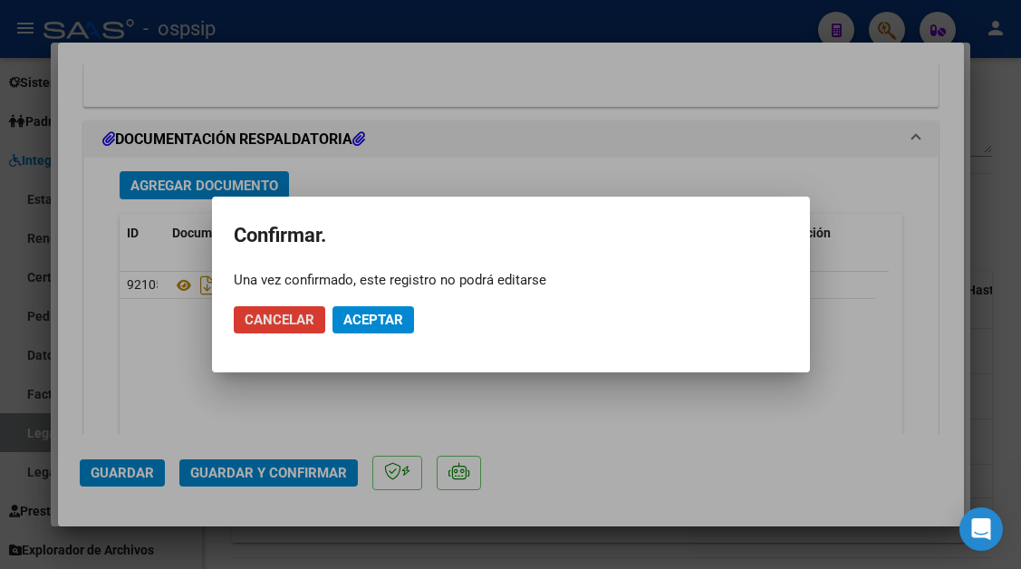
click at [358, 322] on span "Aceptar" at bounding box center [373, 320] width 60 height 16
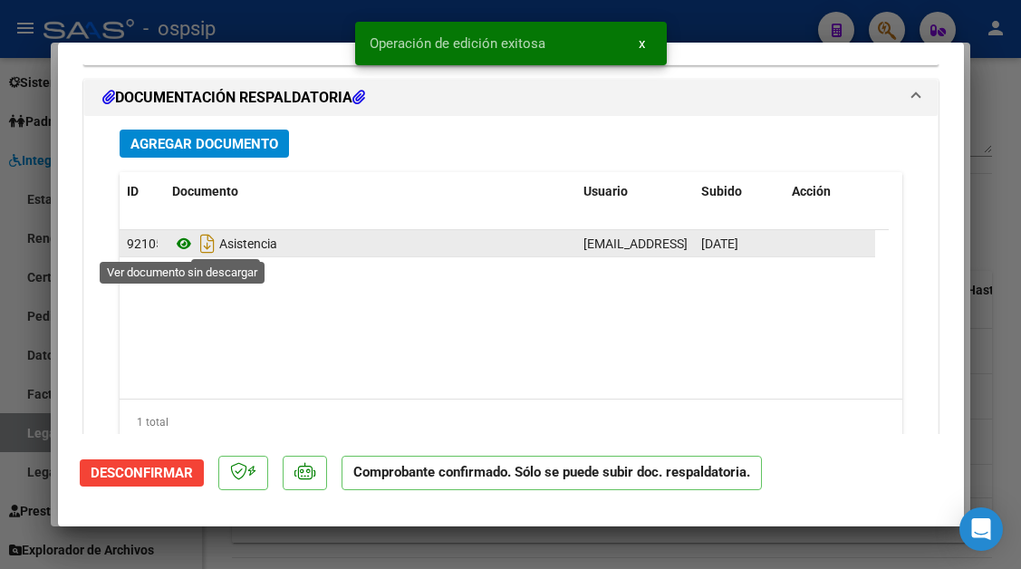
click at [185, 250] on icon at bounding box center [184, 244] width 24 height 22
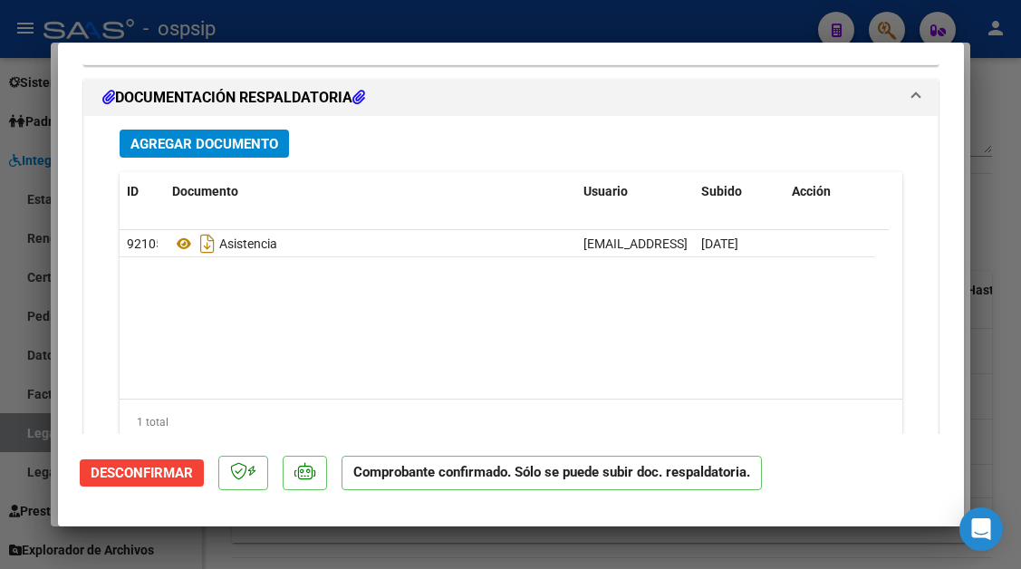
click at [31, 433] on div at bounding box center [510, 284] width 1021 height 569
type input "$ 0,00"
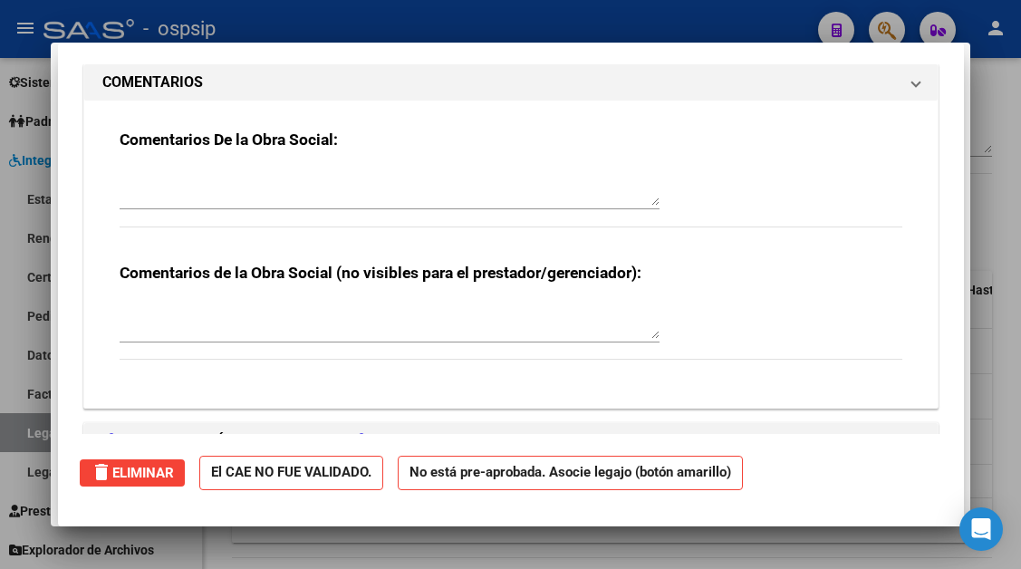
scroll to position [0, 0]
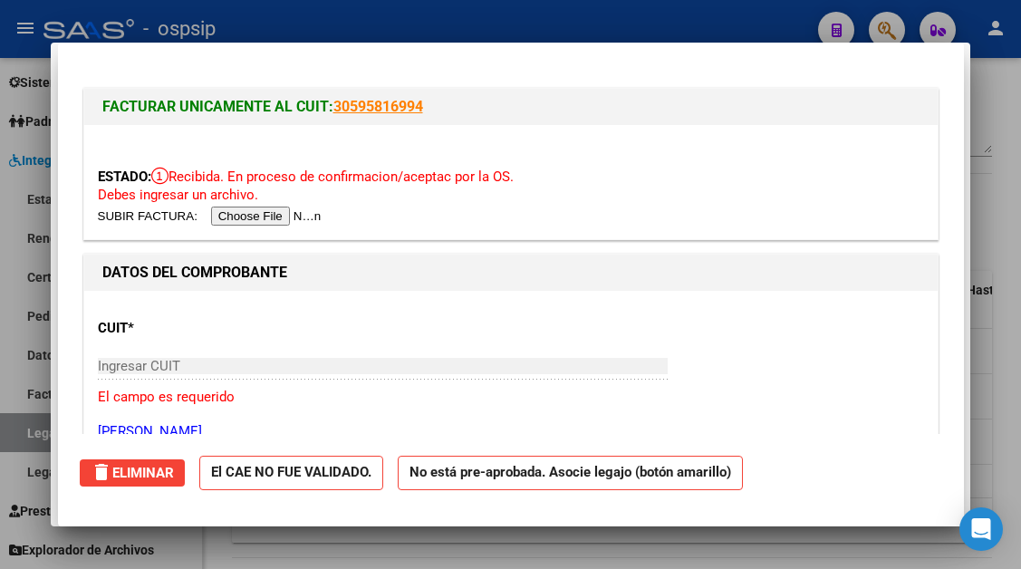
click at [31, 433] on div at bounding box center [510, 284] width 1021 height 569
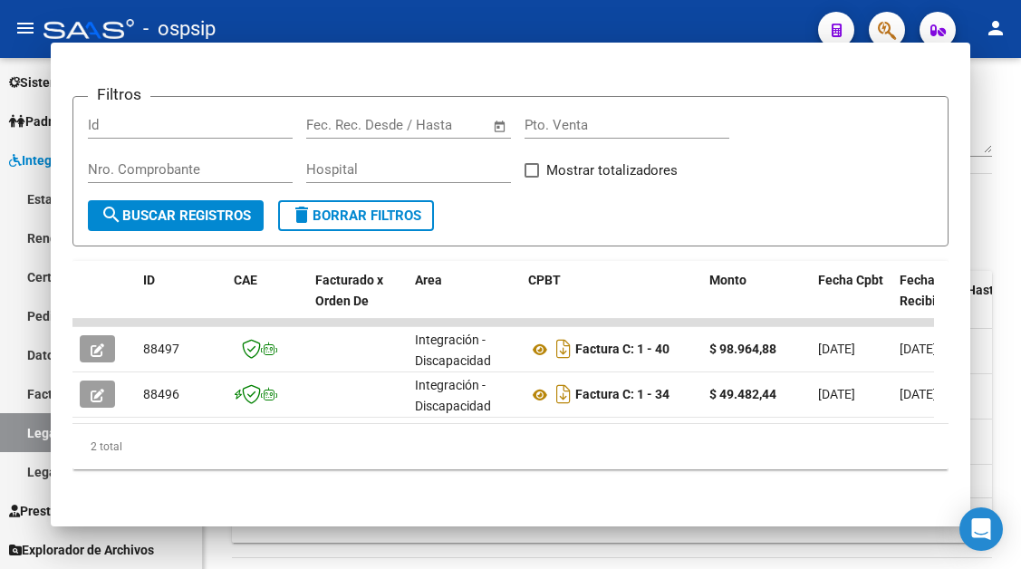
click at [31, 433] on link "Legajos" at bounding box center [101, 432] width 202 height 39
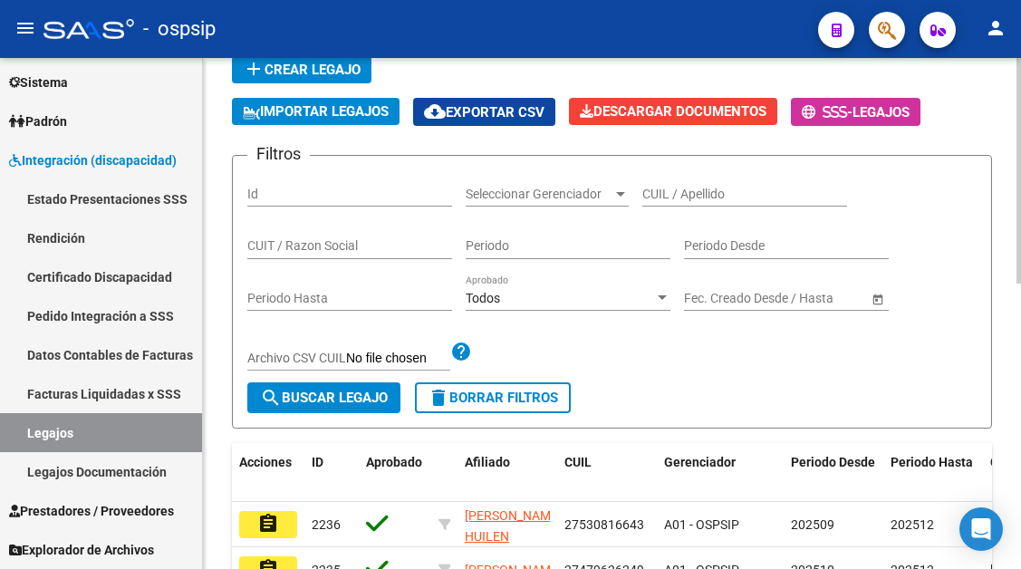
scroll to position [106, 0]
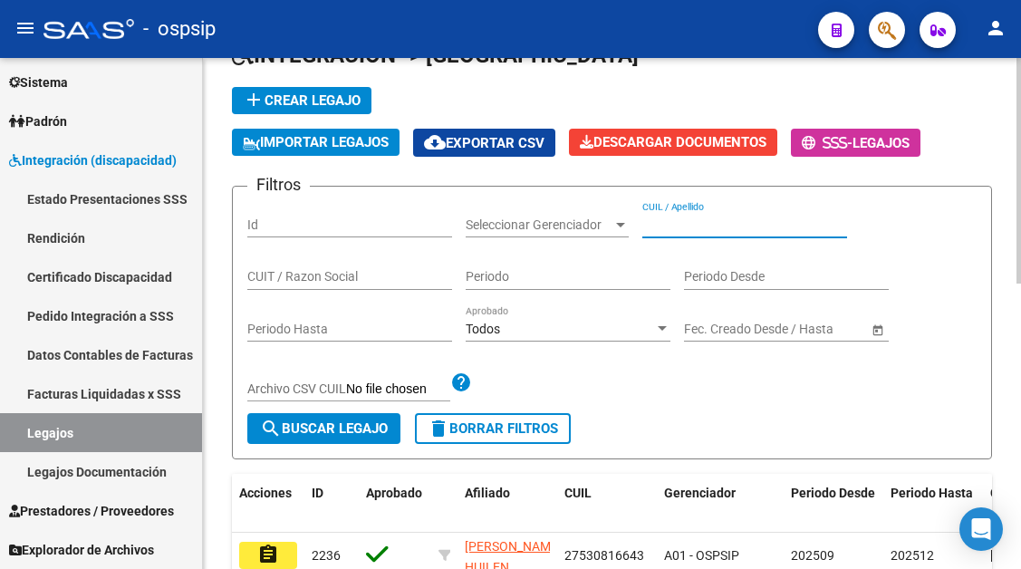
click at [679, 230] on input "CUIL / Apellido" at bounding box center [744, 224] width 205 height 15
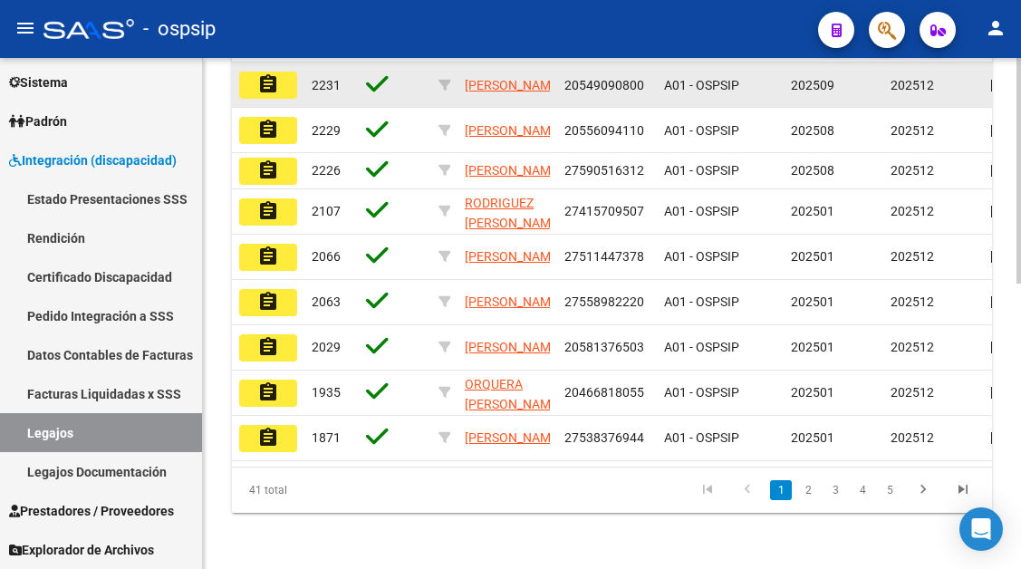
scroll to position [648, 0]
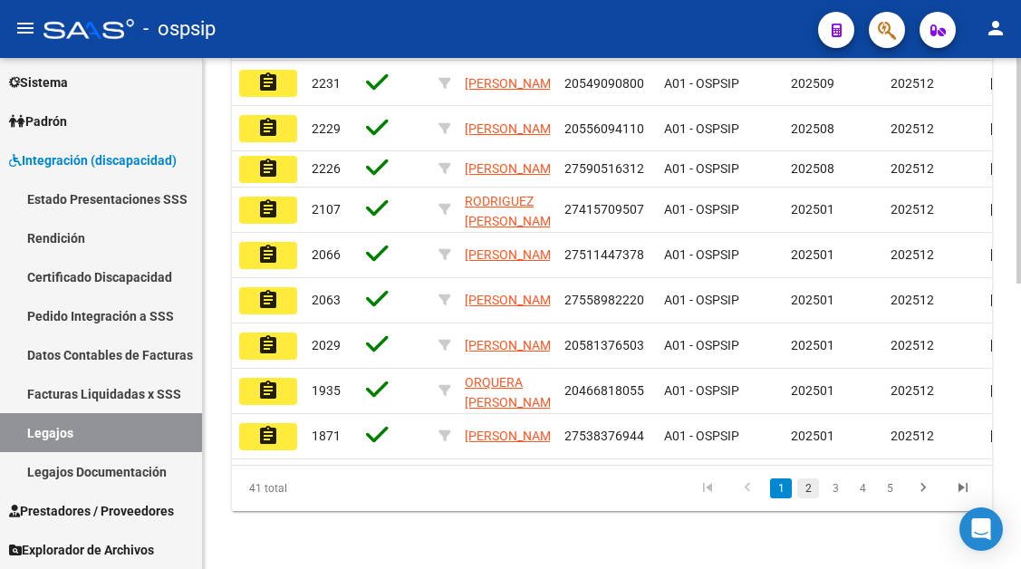
type input "RODRIG"
click at [805, 487] on link "2" at bounding box center [808, 488] width 22 height 20
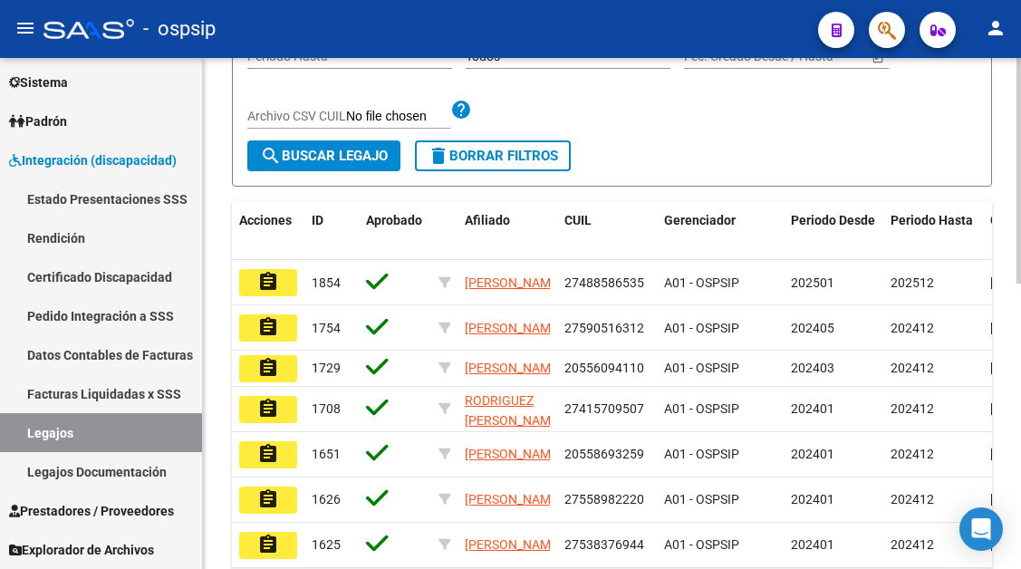
scroll to position [376, 0]
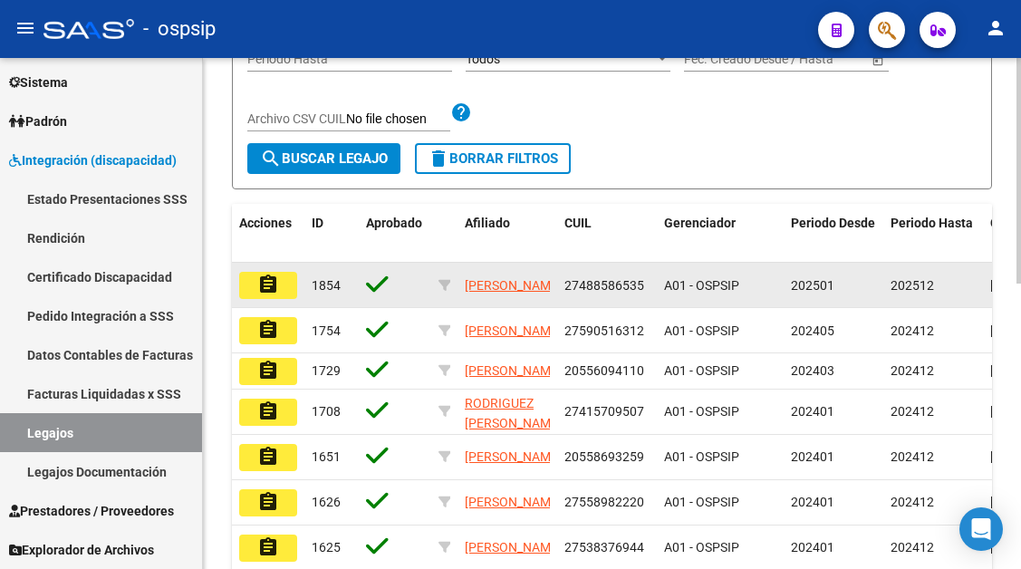
click at [272, 286] on mat-icon "assignment" at bounding box center [268, 285] width 22 height 22
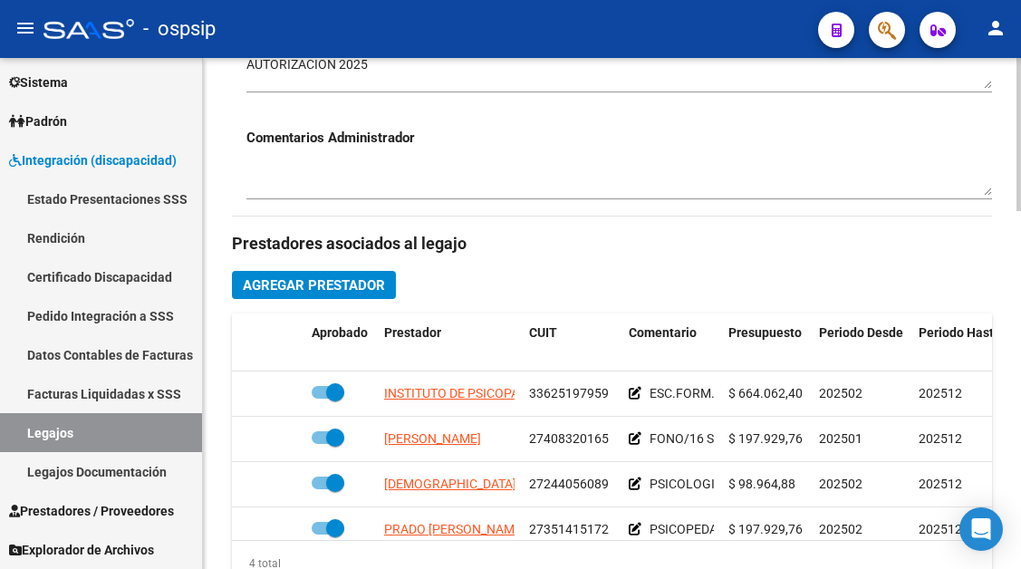
scroll to position [725, 0]
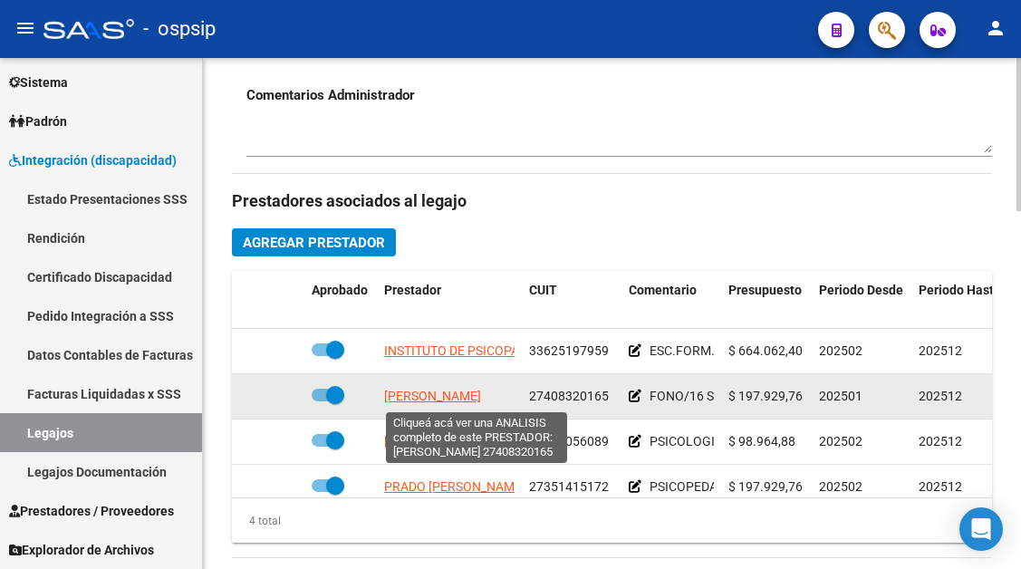
click at [461, 392] on span "[PERSON_NAME]" at bounding box center [432, 396] width 97 height 14
type textarea "27408320165"
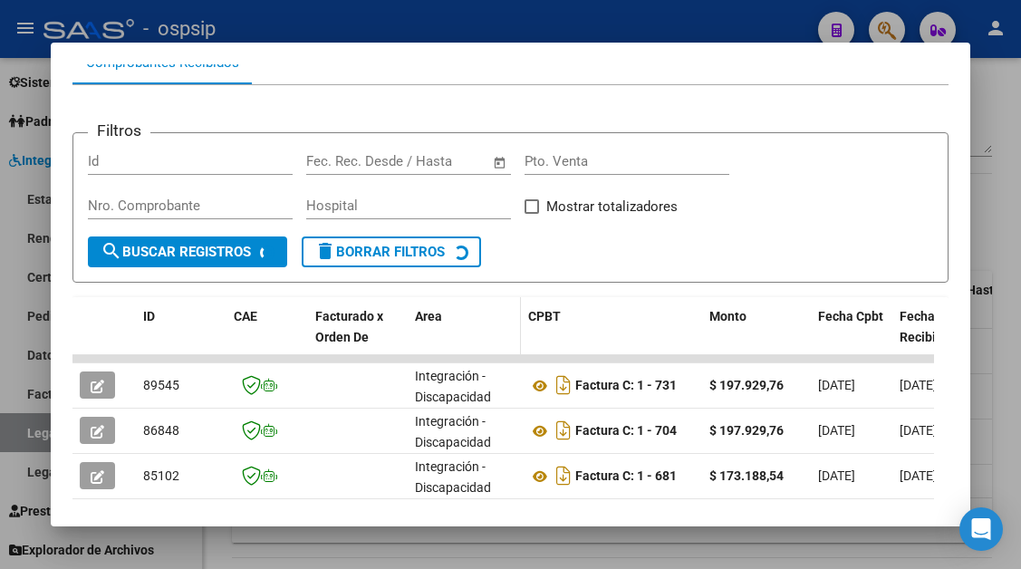
scroll to position [264, 0]
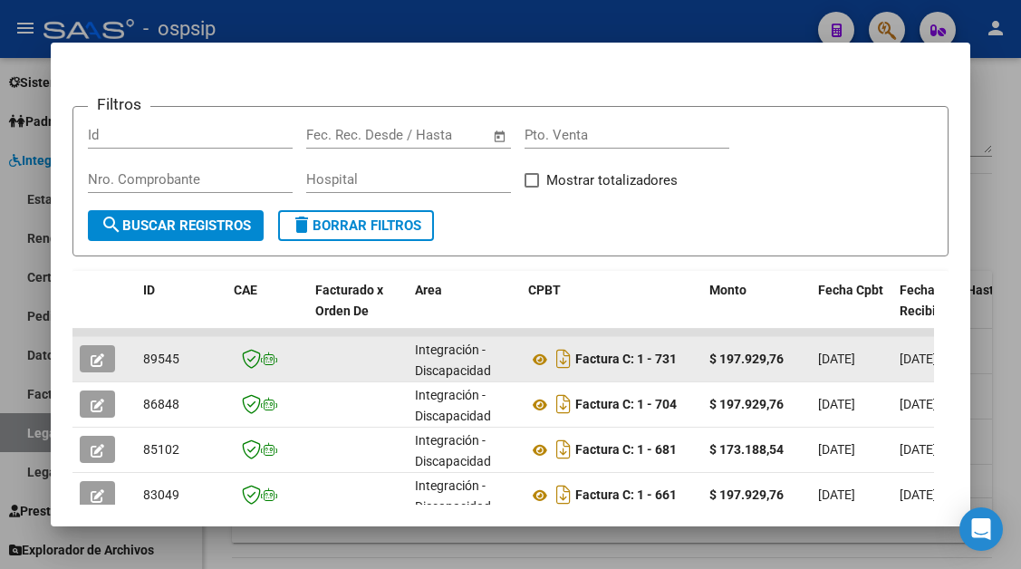
click at [101, 344] on datatable-body-cell at bounding box center [103, 359] width 63 height 44
click at [96, 362] on icon "button" at bounding box center [98, 360] width 14 height 14
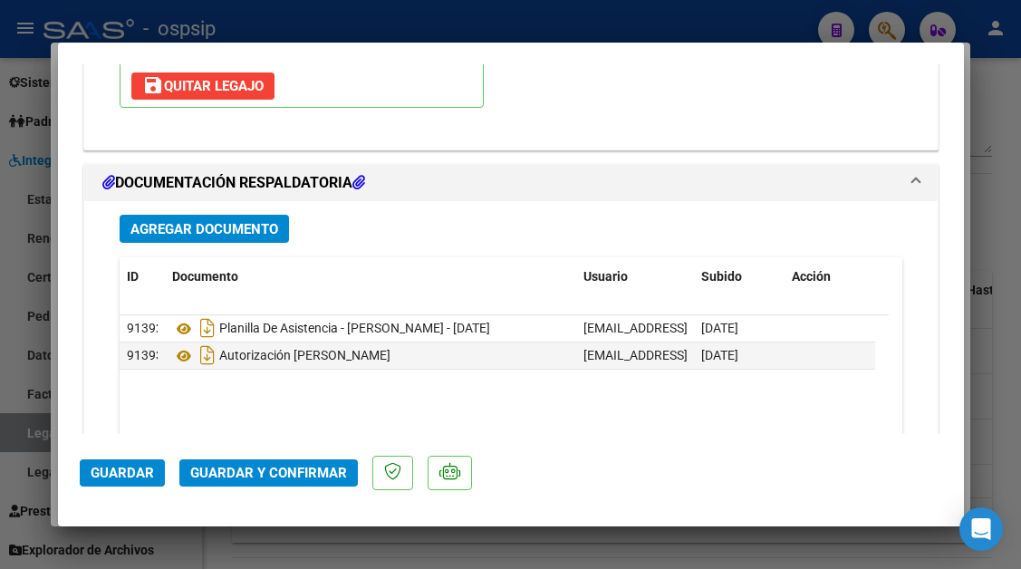
scroll to position [2591, 0]
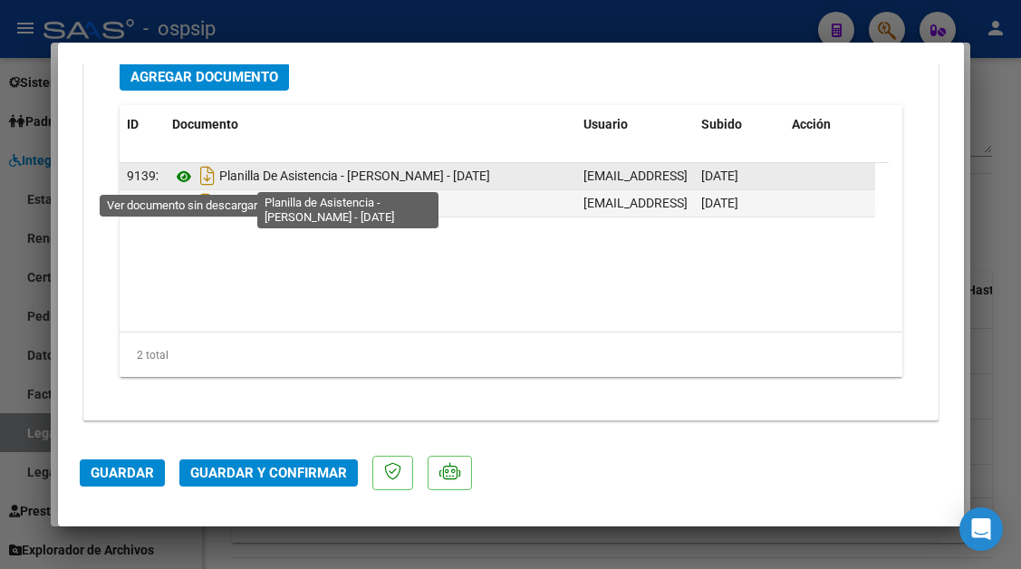
click at [187, 182] on icon at bounding box center [184, 177] width 24 height 22
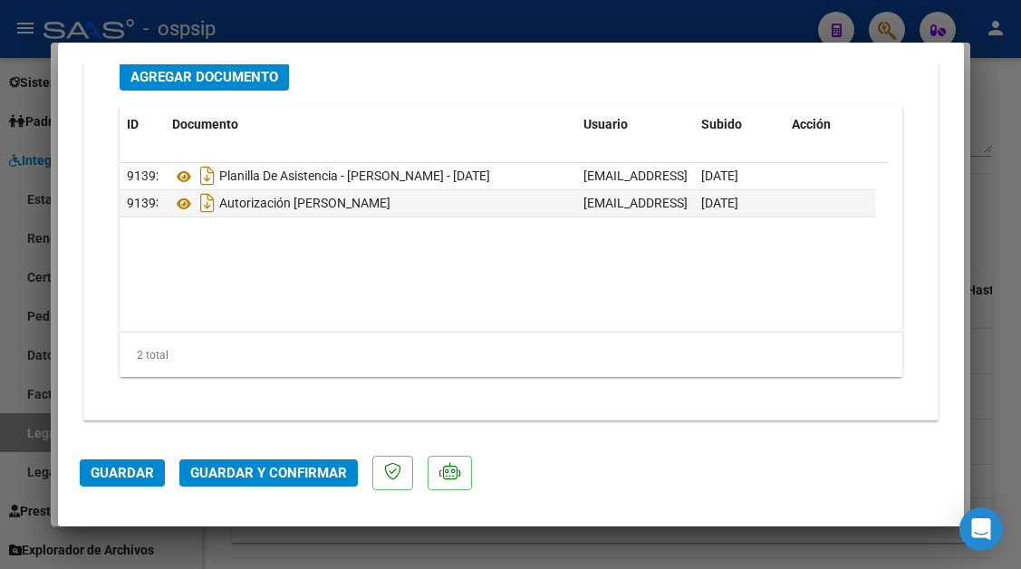
click at [26, 435] on div at bounding box center [510, 284] width 1021 height 569
type input "$ 0,00"
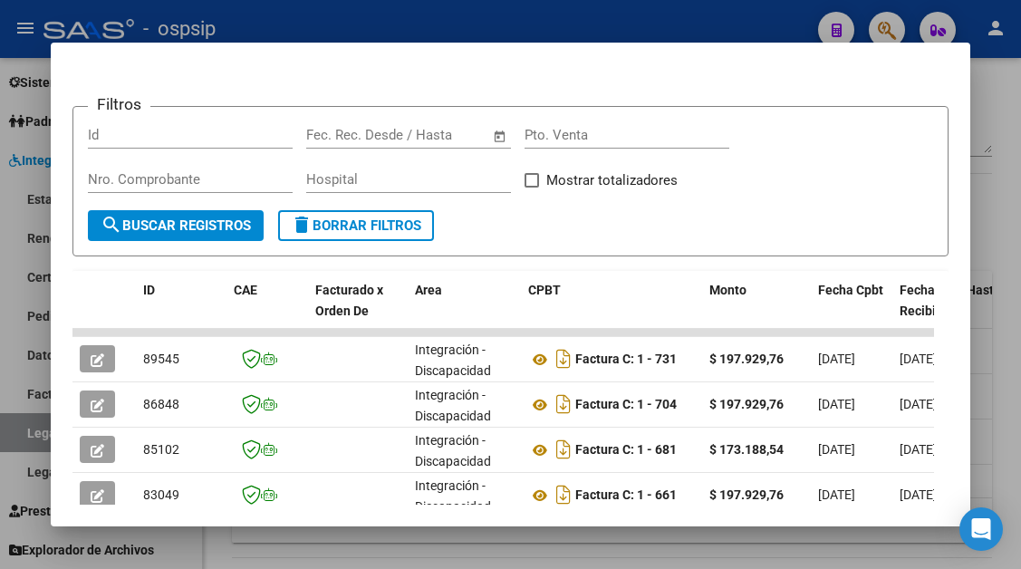
click at [26, 435] on div at bounding box center [510, 284] width 1021 height 569
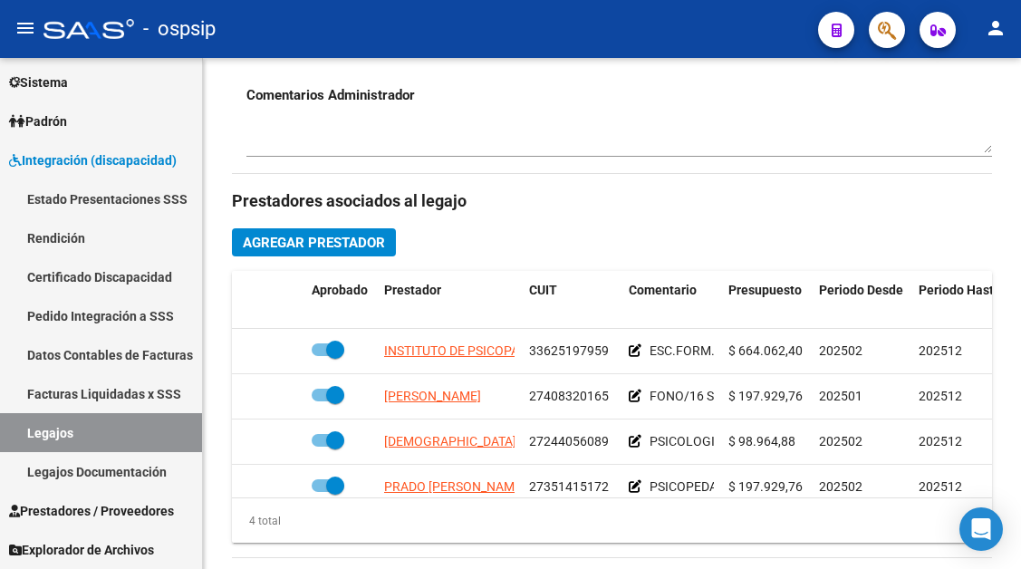
click at [26, 435] on link "Legajos" at bounding box center [101, 432] width 202 height 39
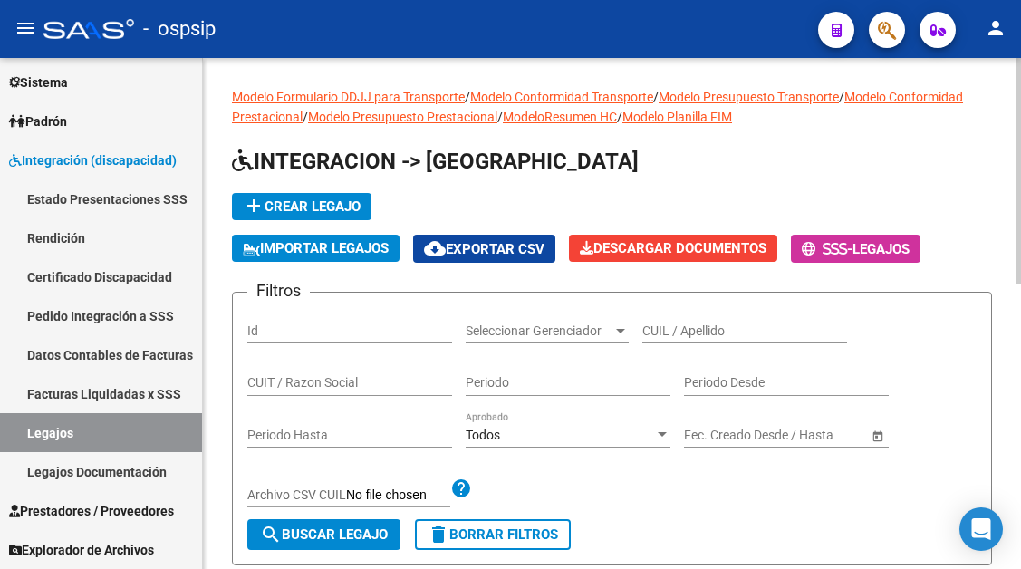
click at [673, 329] on input "CUIL / Apellido" at bounding box center [744, 330] width 205 height 15
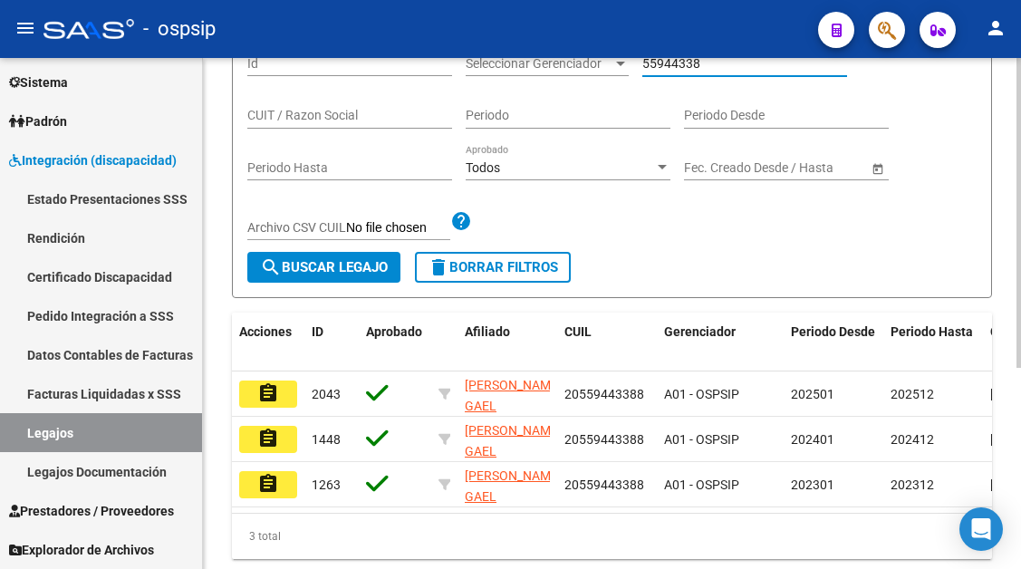
scroll to position [272, 0]
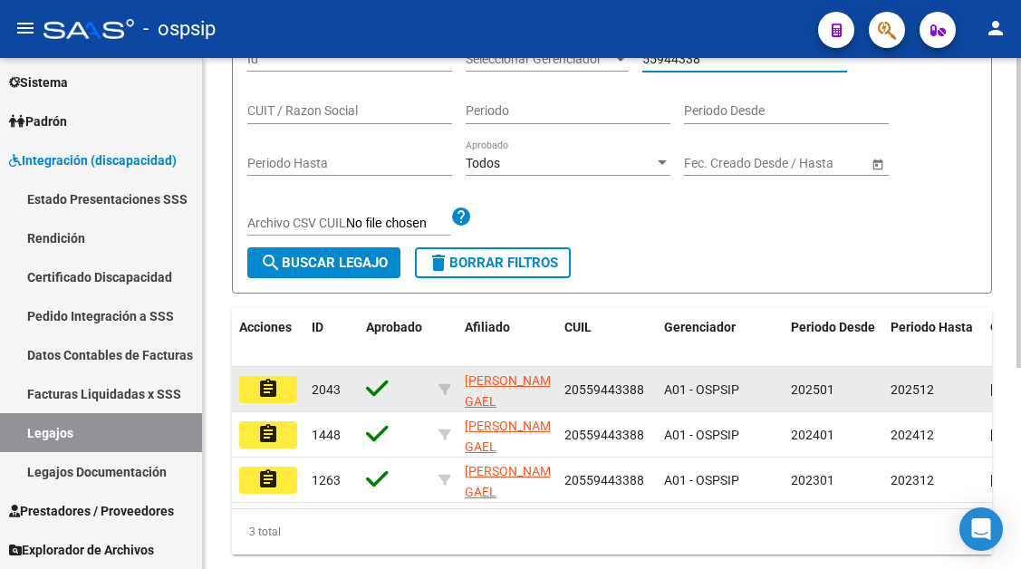
type input "55944338"
click at [278, 385] on mat-icon "assignment" at bounding box center [268, 389] width 22 height 22
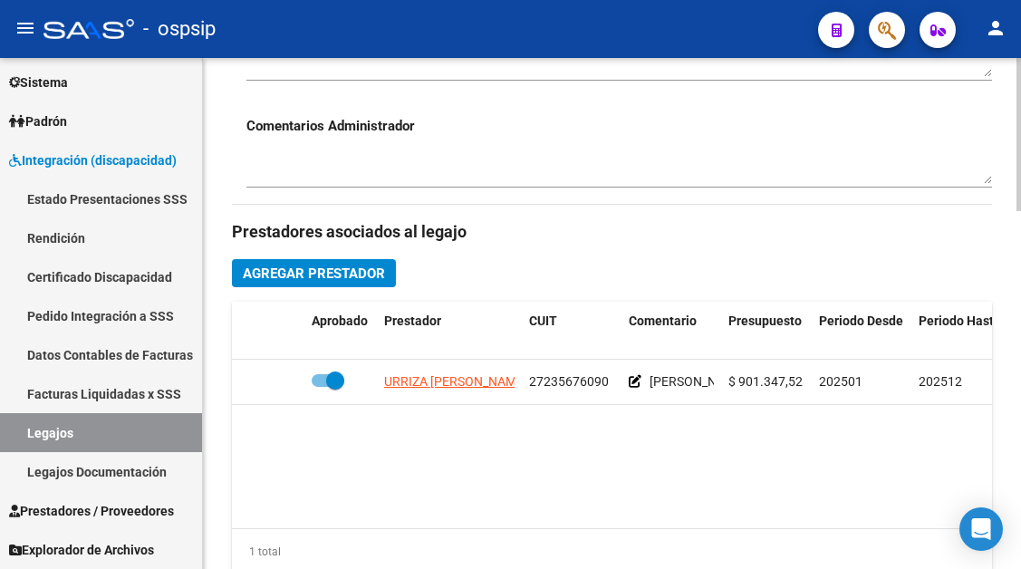
scroll to position [725, 0]
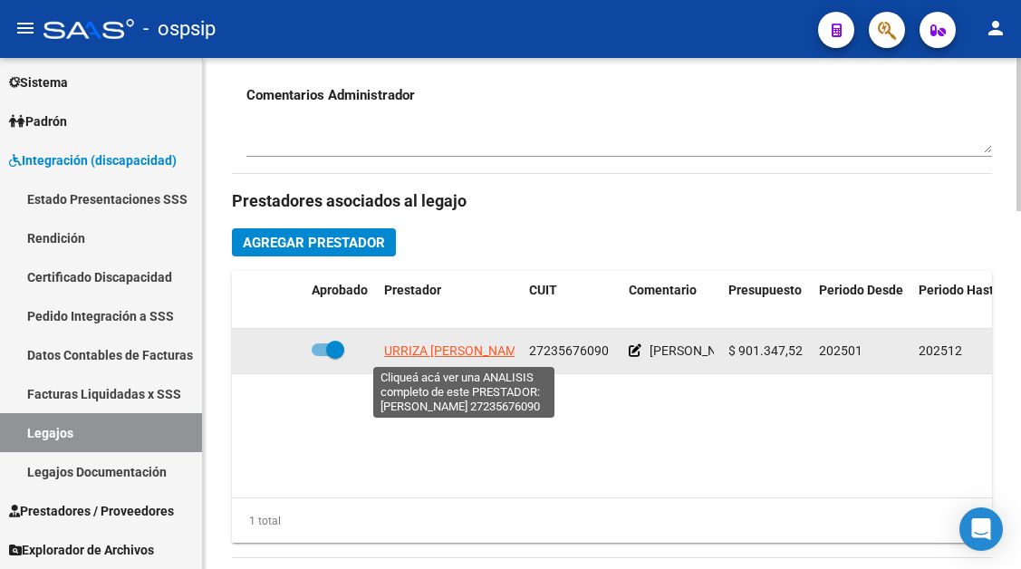
click at [442, 351] on span "URRIZA [PERSON_NAME]" at bounding box center [455, 350] width 143 height 14
type textarea "27235676090"
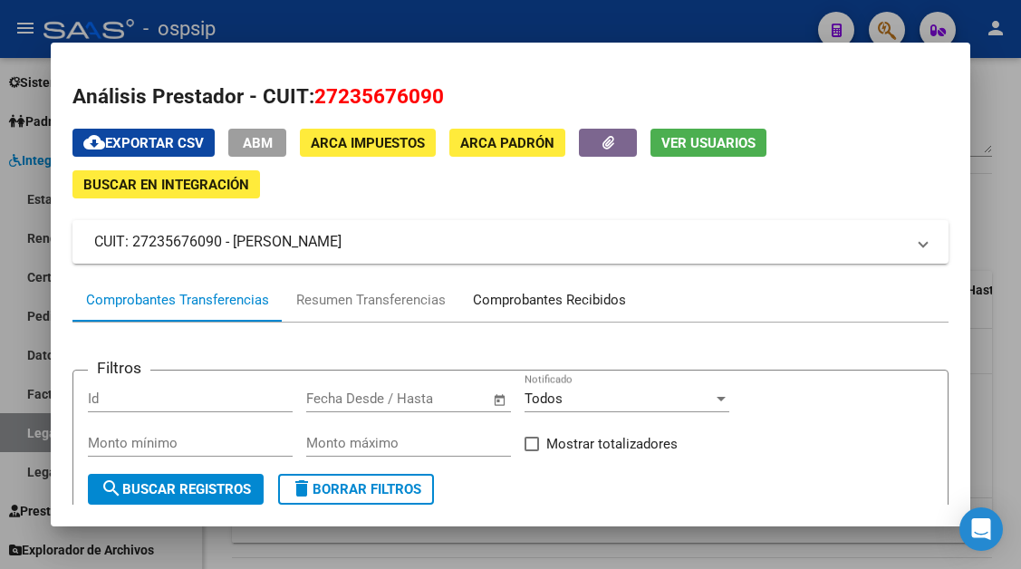
click at [506, 295] on div "Comprobantes Recibidos" at bounding box center [549, 300] width 153 height 21
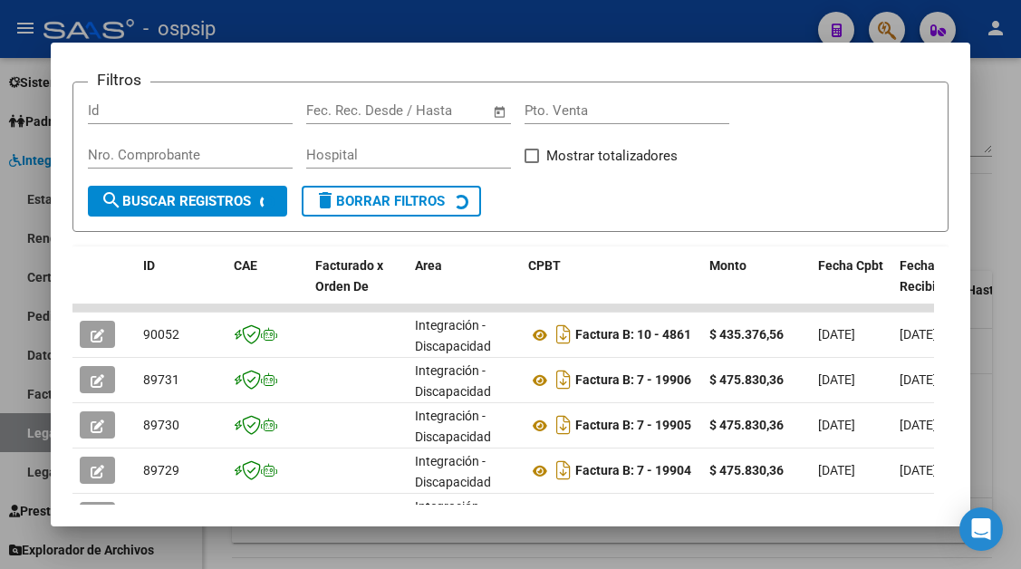
scroll to position [354, 0]
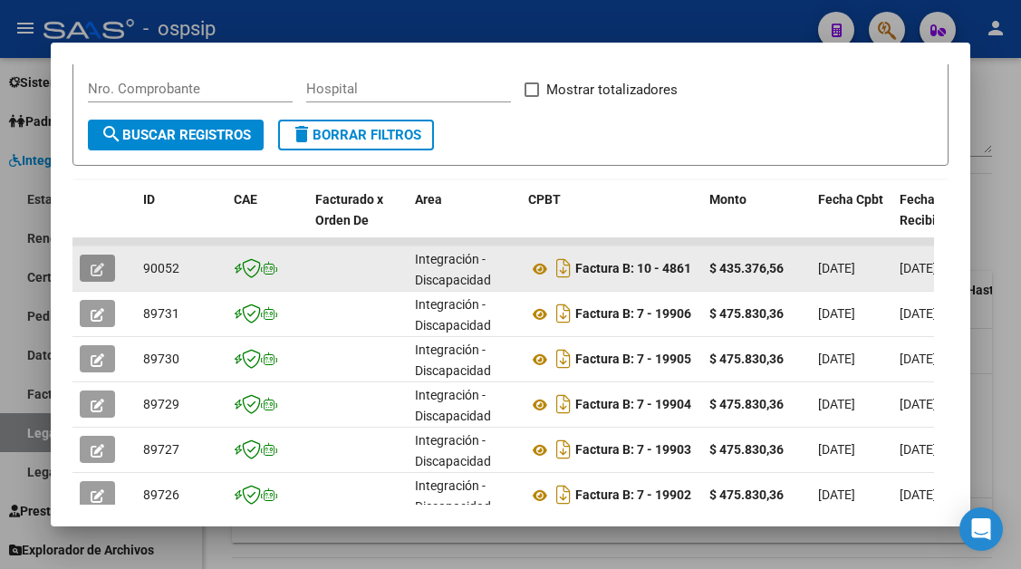
click at [89, 271] on button "button" at bounding box center [97, 268] width 35 height 27
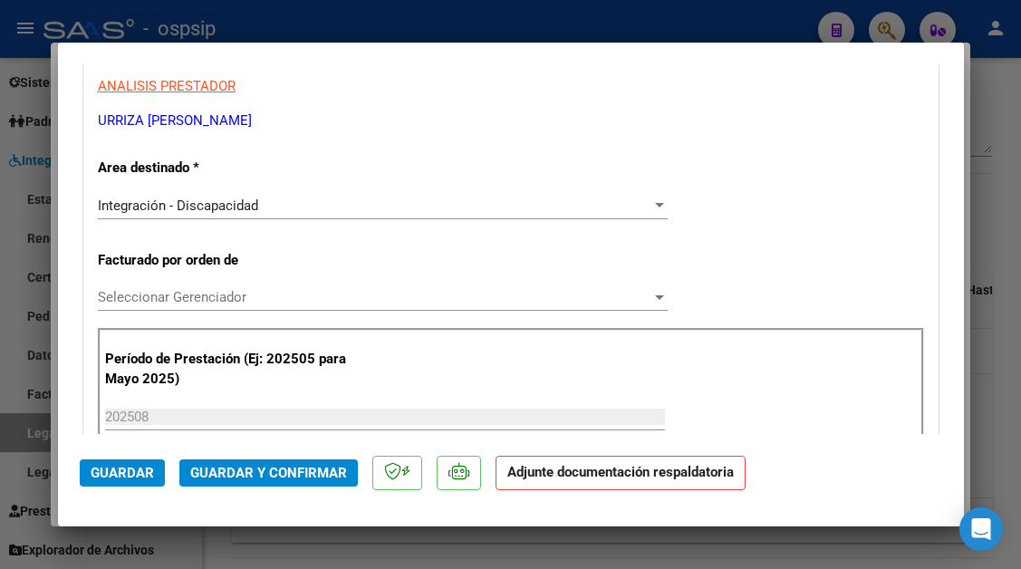
scroll to position [145, 0]
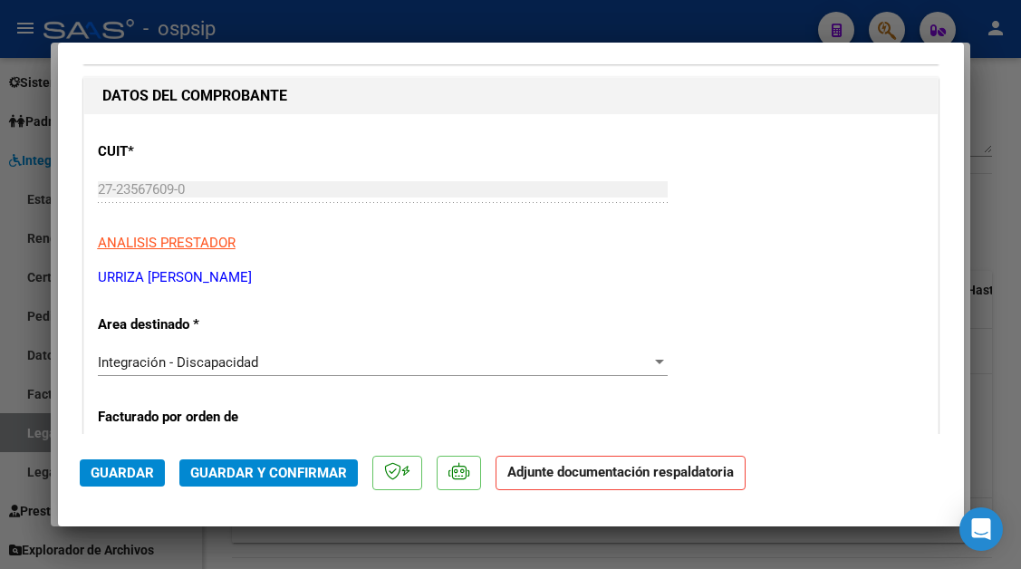
type input "$ 0,00"
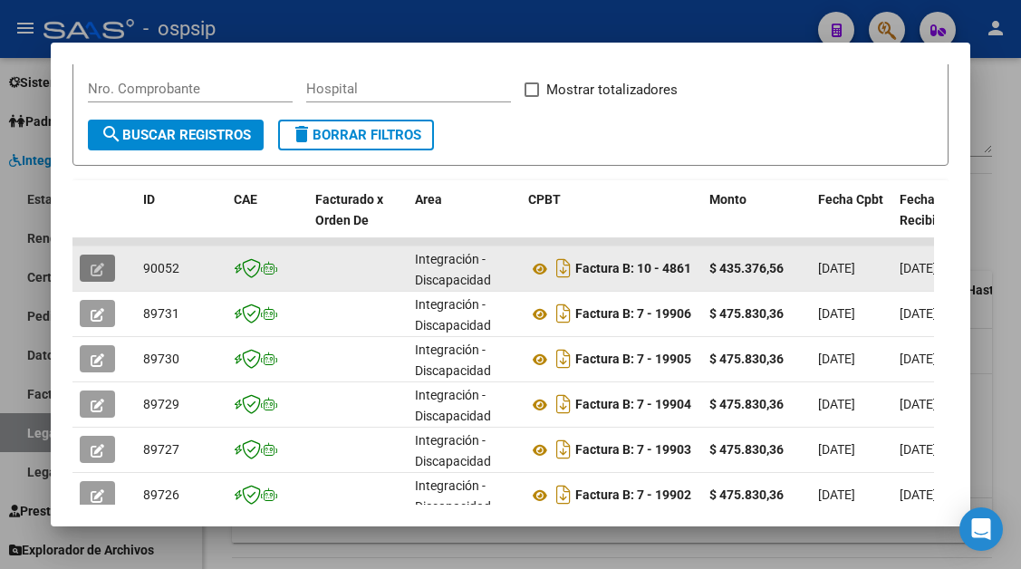
click at [107, 266] on button "button" at bounding box center [97, 268] width 35 height 27
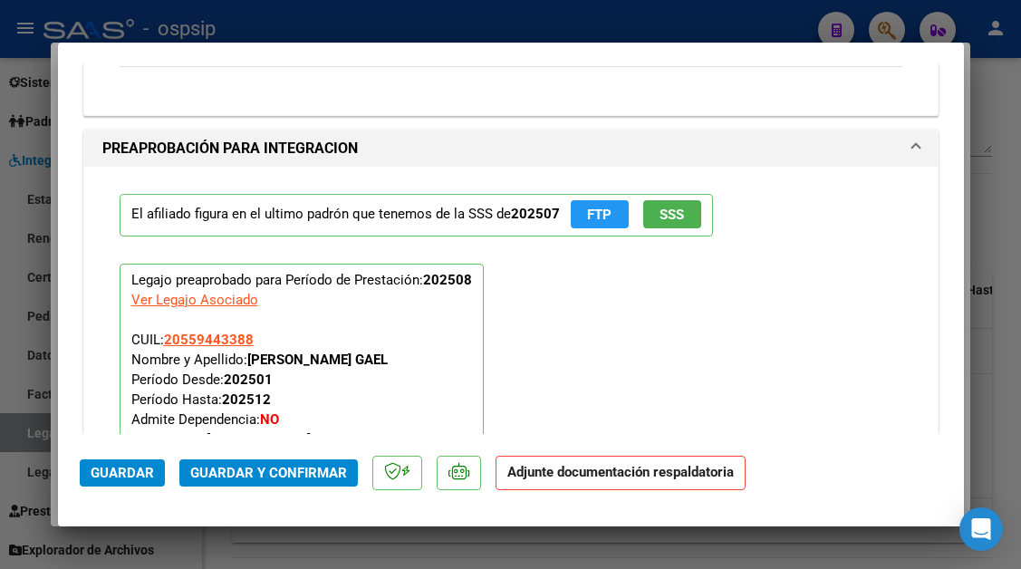
scroll to position [2229, 0]
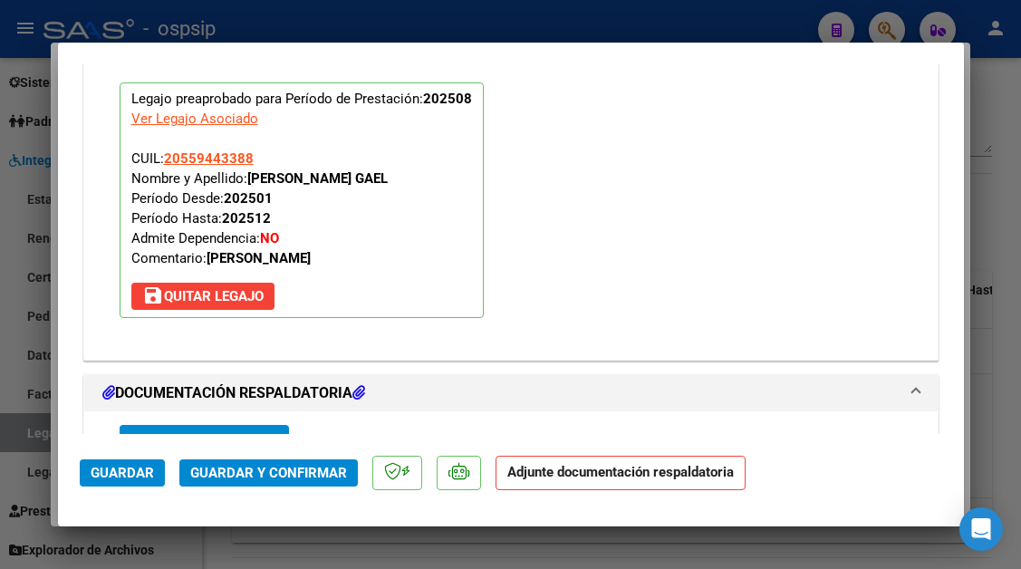
type input "$ 0,00"
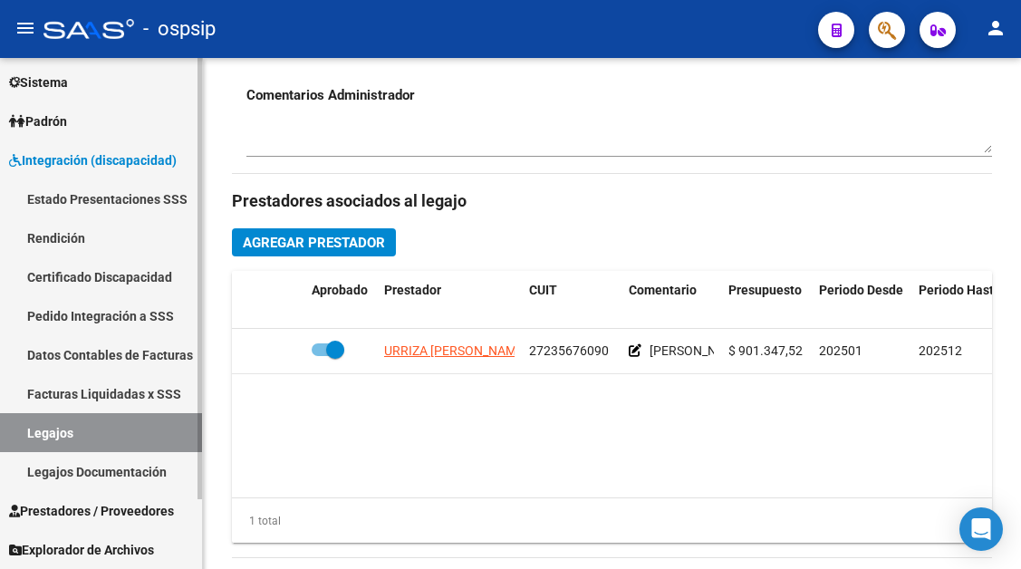
click at [34, 432] on link "Legajos" at bounding box center [101, 432] width 202 height 39
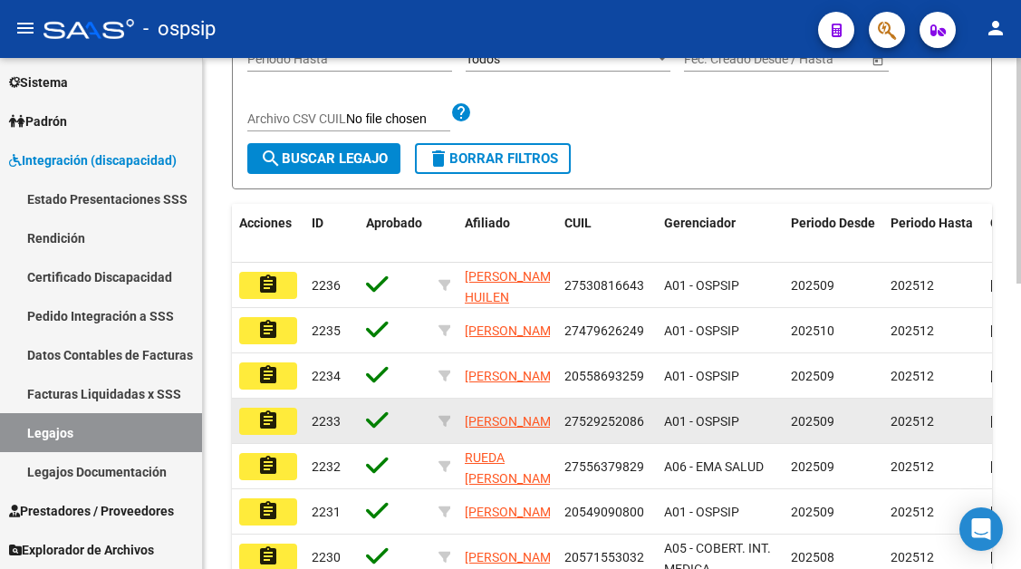
scroll to position [104, 0]
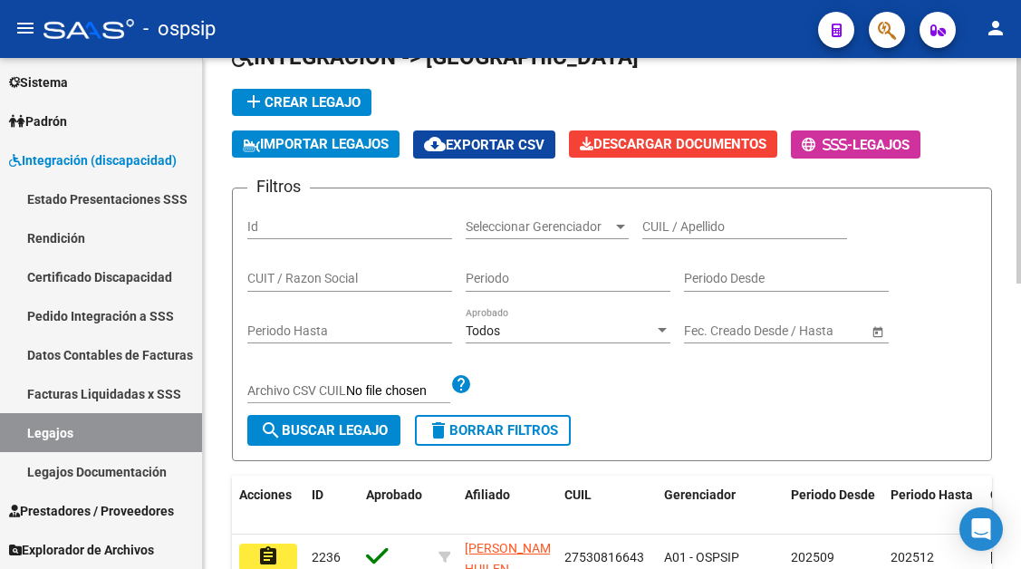
click at [648, 236] on div "CUIL / Apellido" at bounding box center [744, 221] width 205 height 36
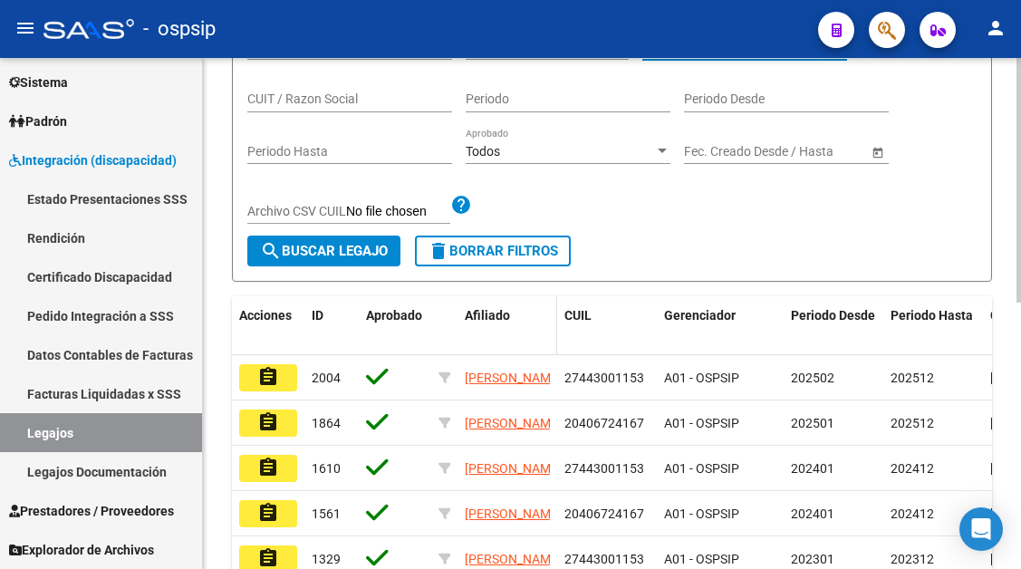
scroll to position [285, 0]
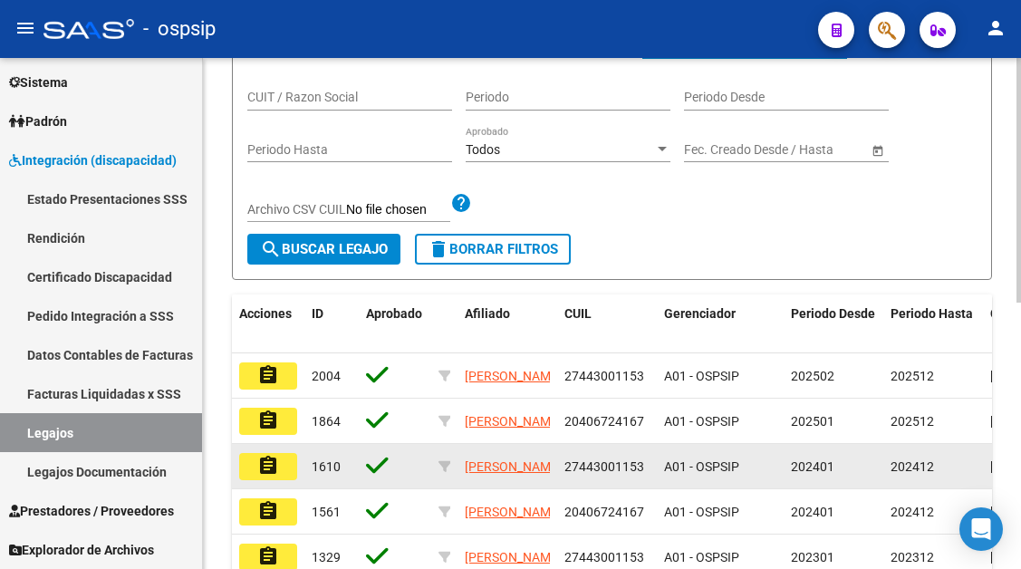
type input "[PERSON_NAME]"
click at [255, 474] on button "assignment" at bounding box center [268, 466] width 58 height 27
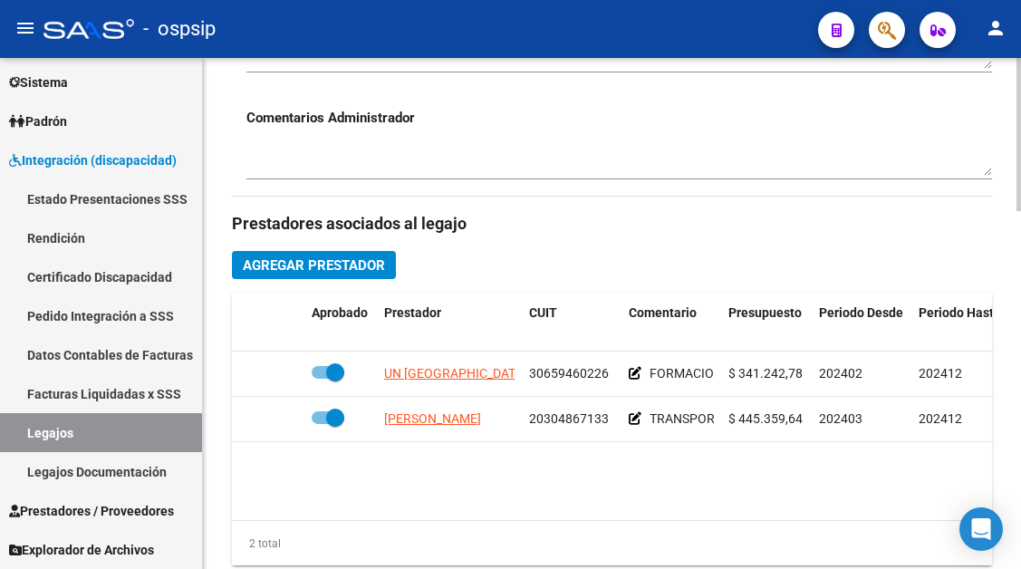
scroll to position [906, 0]
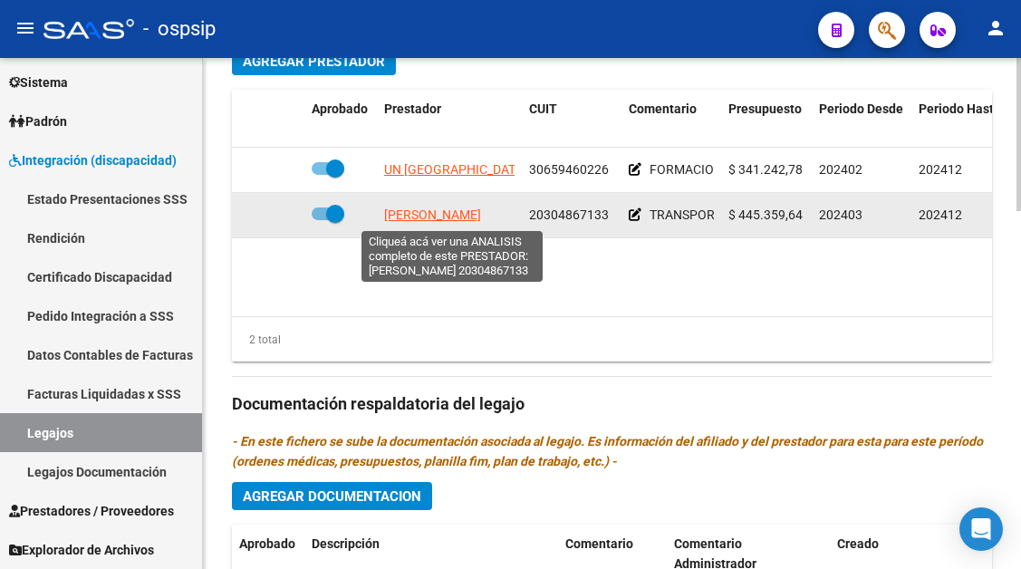
click at [476, 218] on span "[PERSON_NAME]" at bounding box center [432, 214] width 97 height 14
type textarea "20304867133"
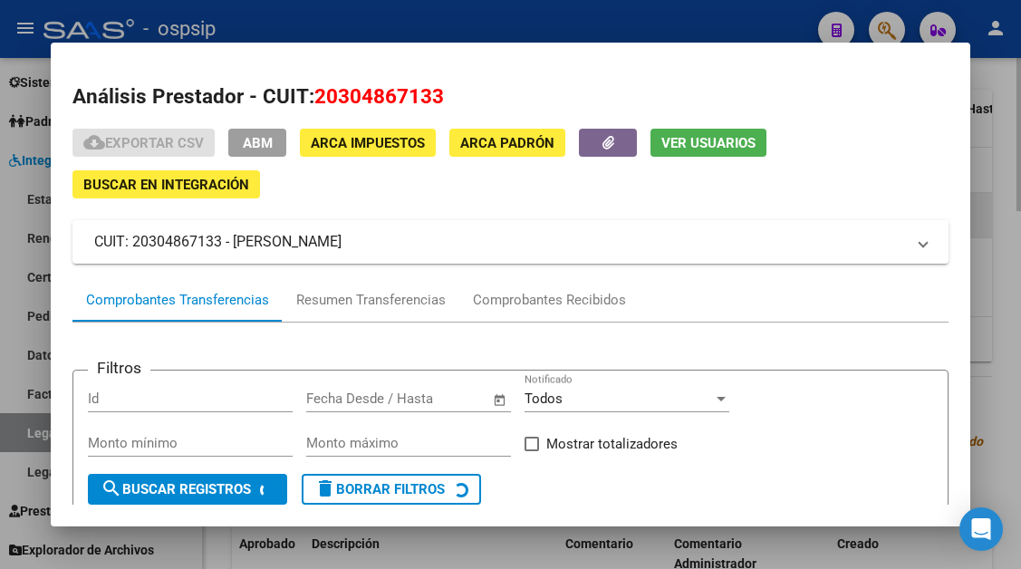
scroll to position [91, 0]
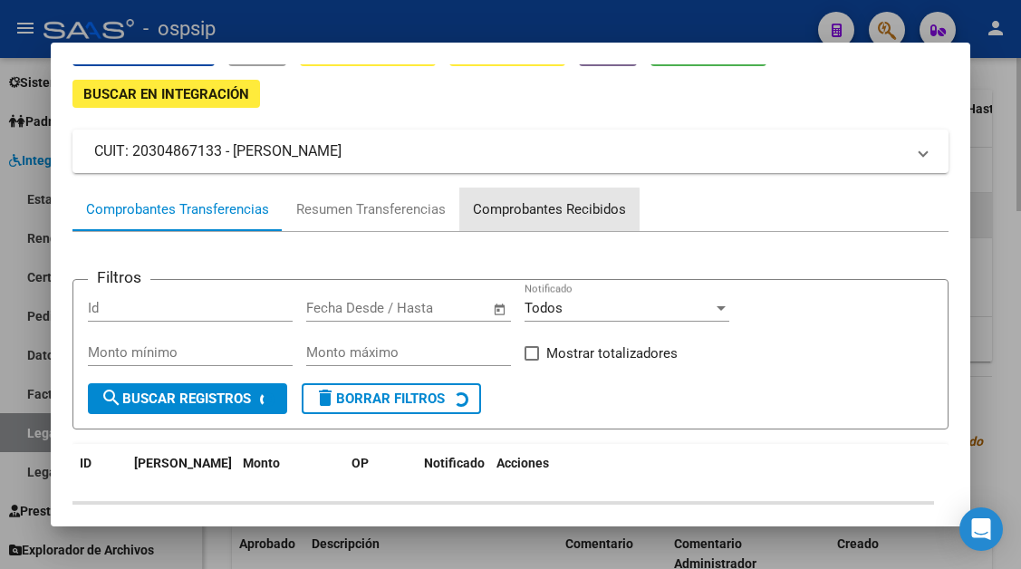
click at [476, 218] on div "Comprobantes Recibidos" at bounding box center [549, 209] width 153 height 21
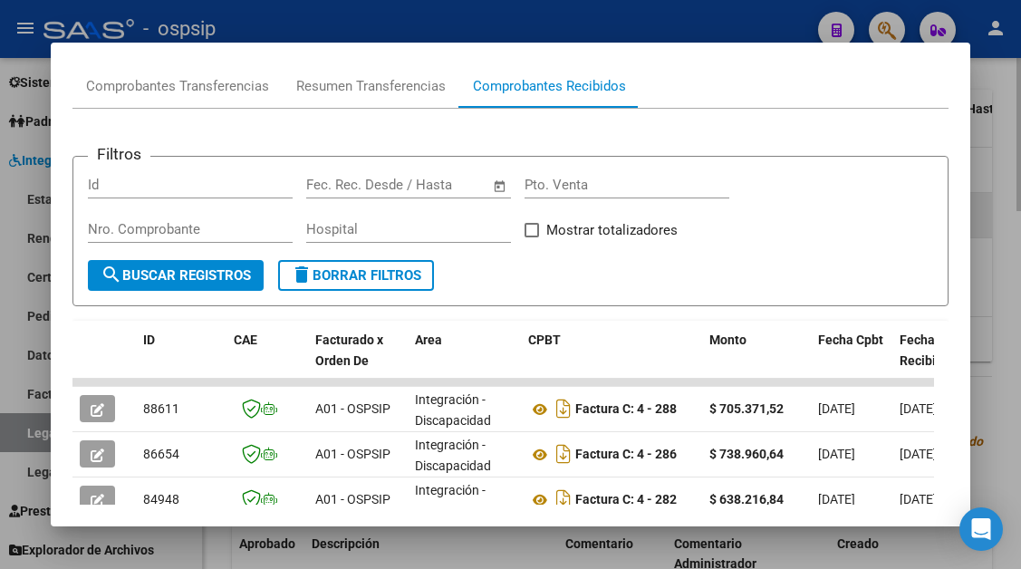
scroll to position [486, 0]
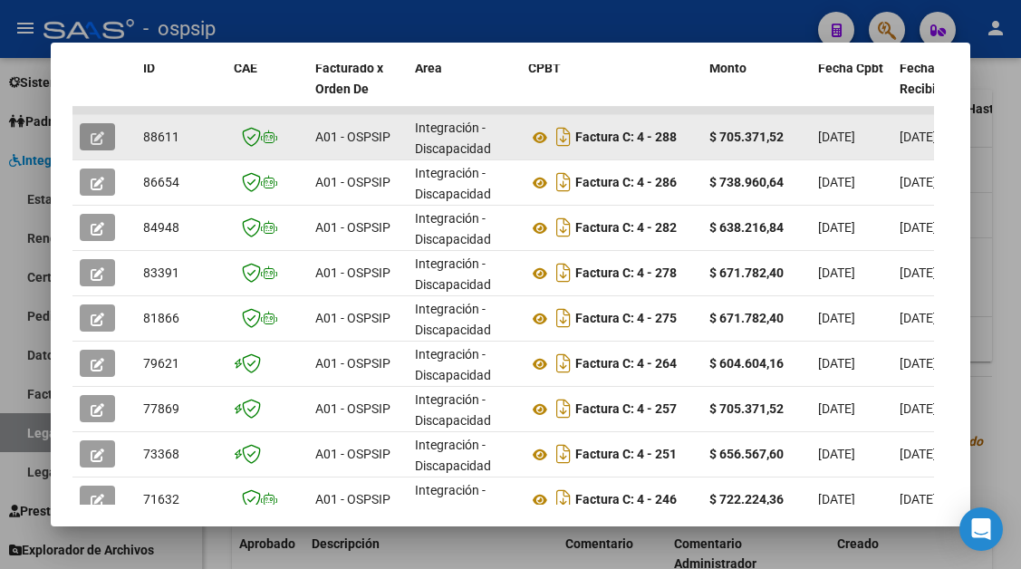
click at [101, 136] on icon "button" at bounding box center [98, 138] width 14 height 14
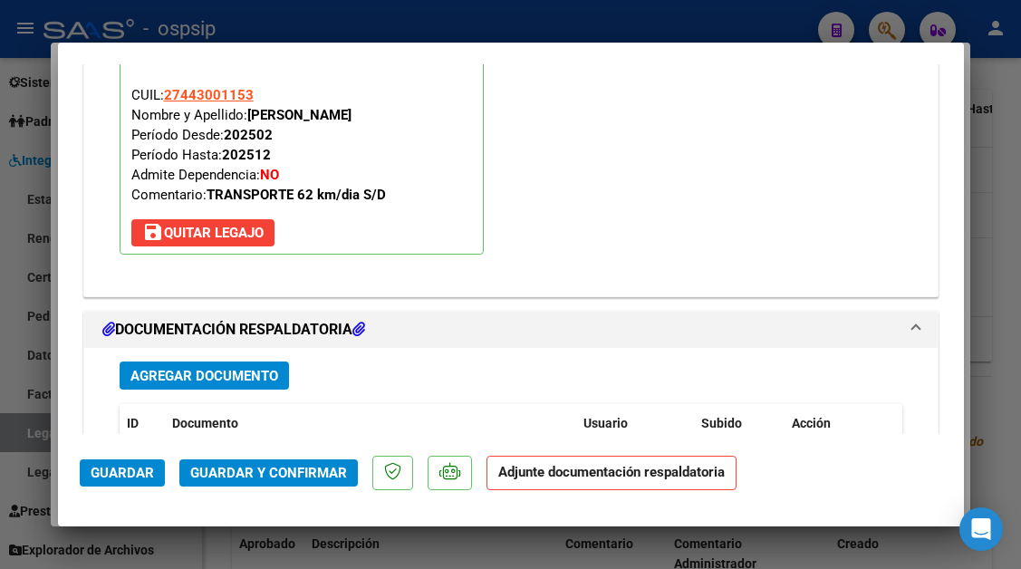
scroll to position [2084, 0]
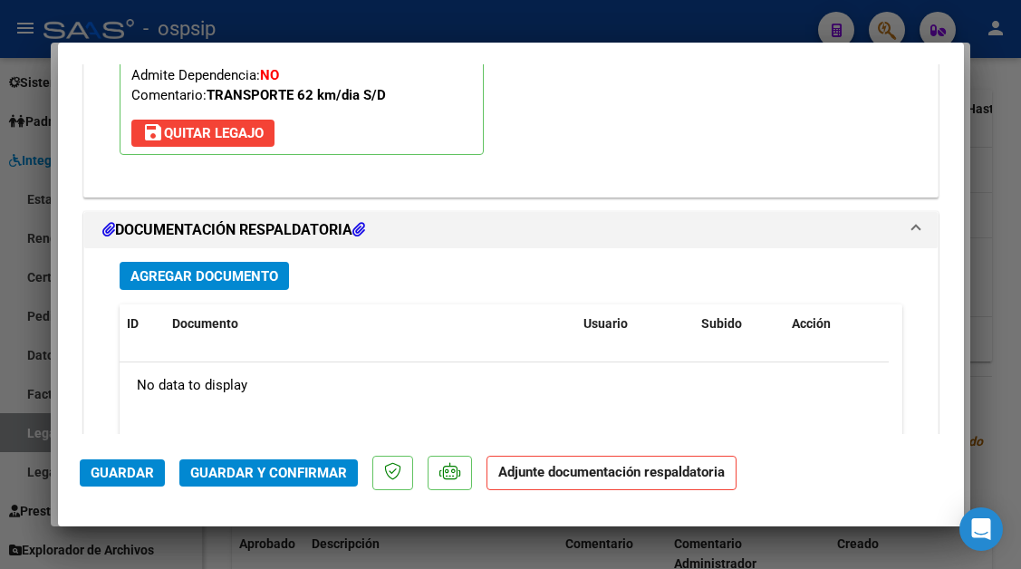
click at [18, 436] on div at bounding box center [510, 284] width 1021 height 569
type input "$ 0,00"
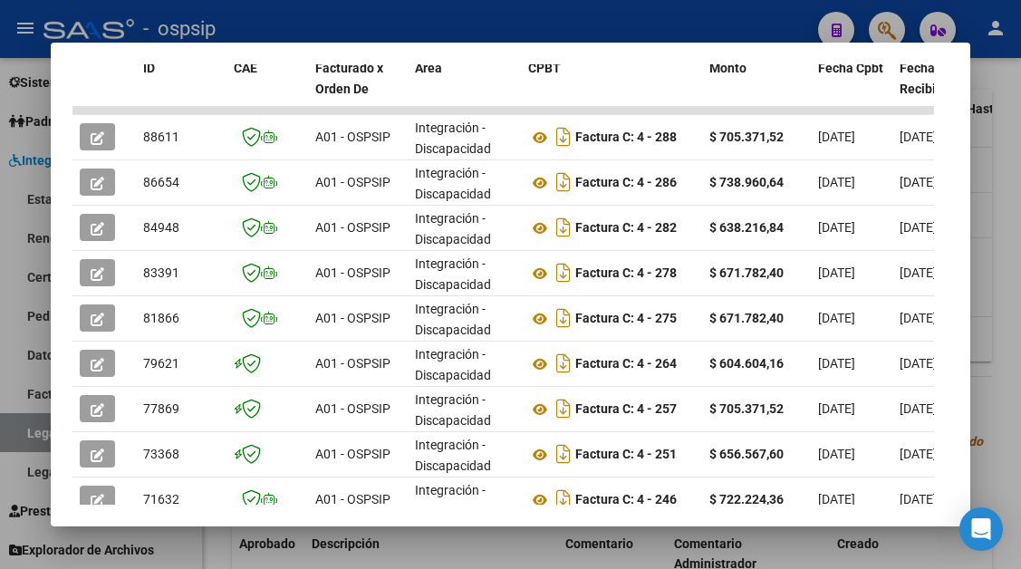
click at [18, 436] on div at bounding box center [510, 284] width 1021 height 569
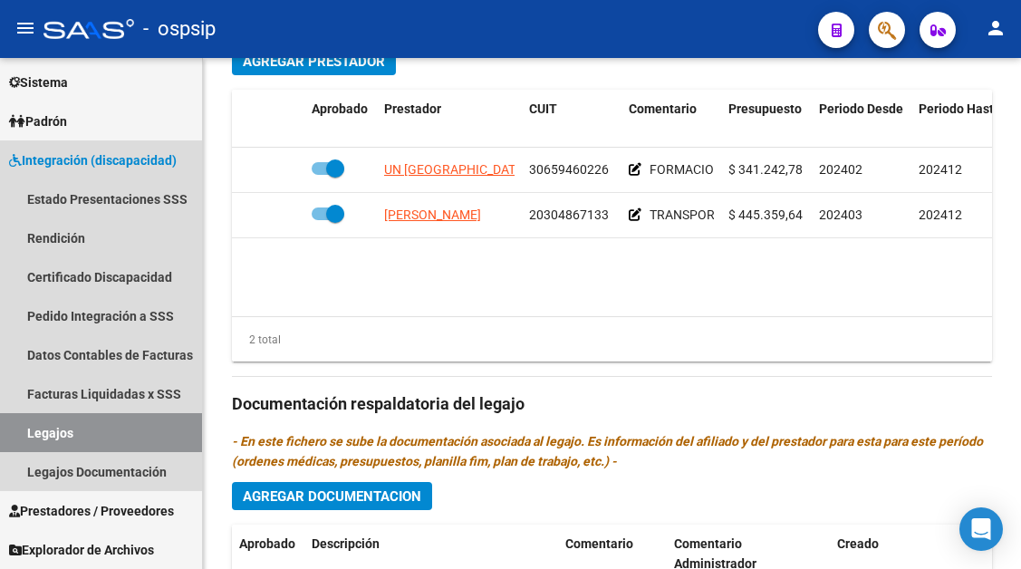
click at [18, 436] on link "Legajos" at bounding box center [101, 432] width 202 height 39
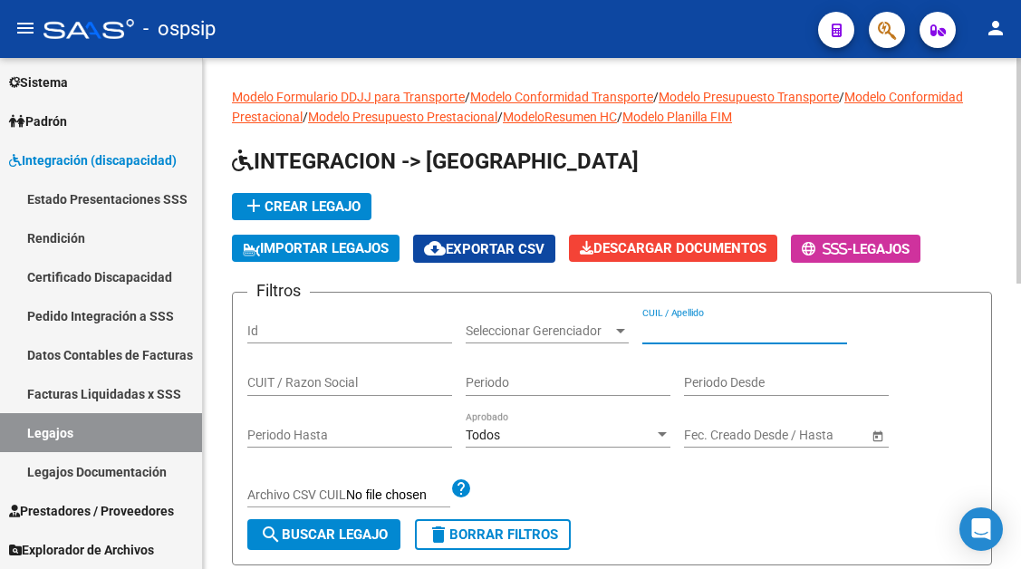
click at [677, 326] on input "CUIL / Apellido" at bounding box center [744, 330] width 205 height 15
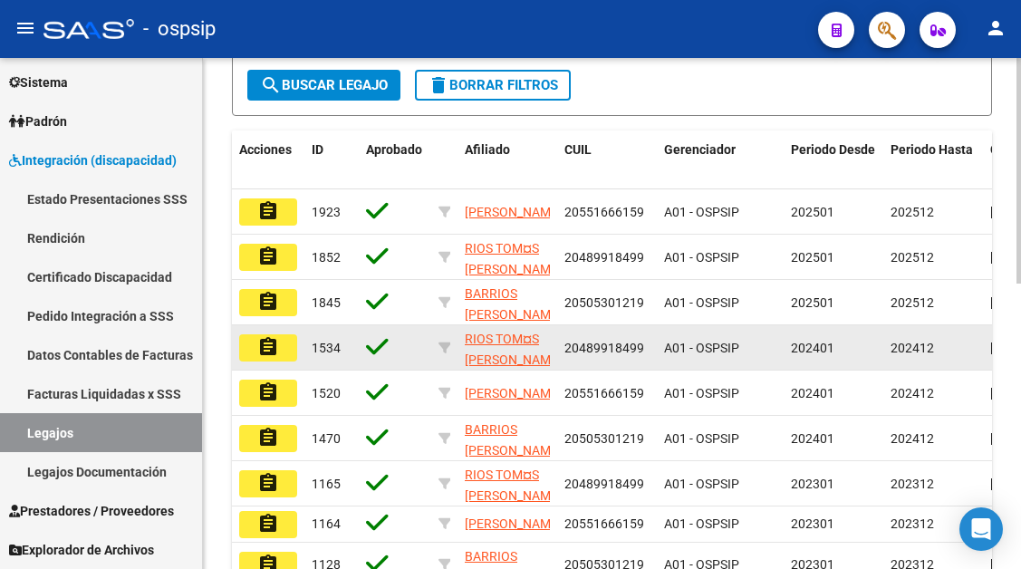
scroll to position [453, 0]
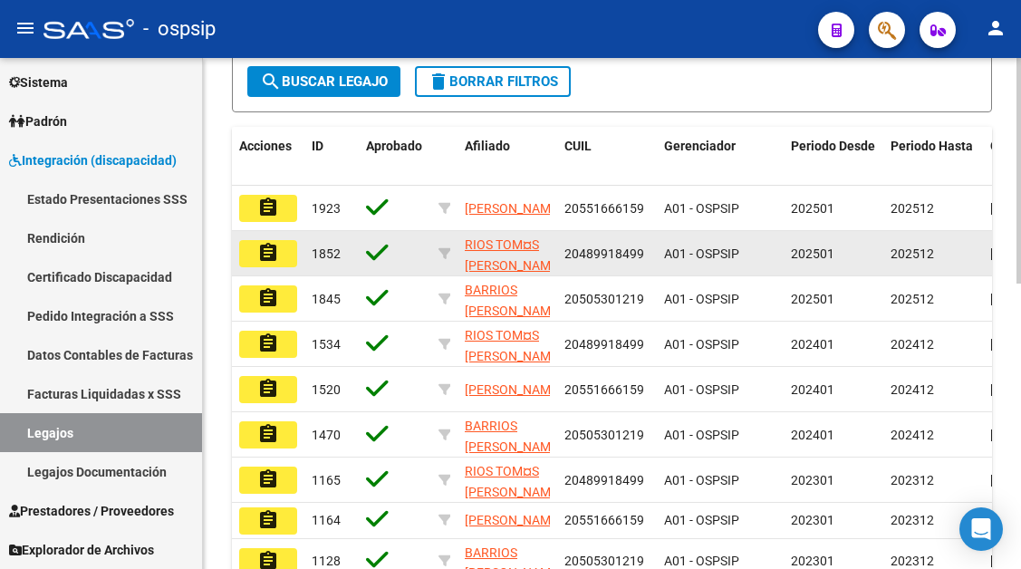
click at [261, 253] on mat-icon "assignment" at bounding box center [268, 253] width 22 height 22
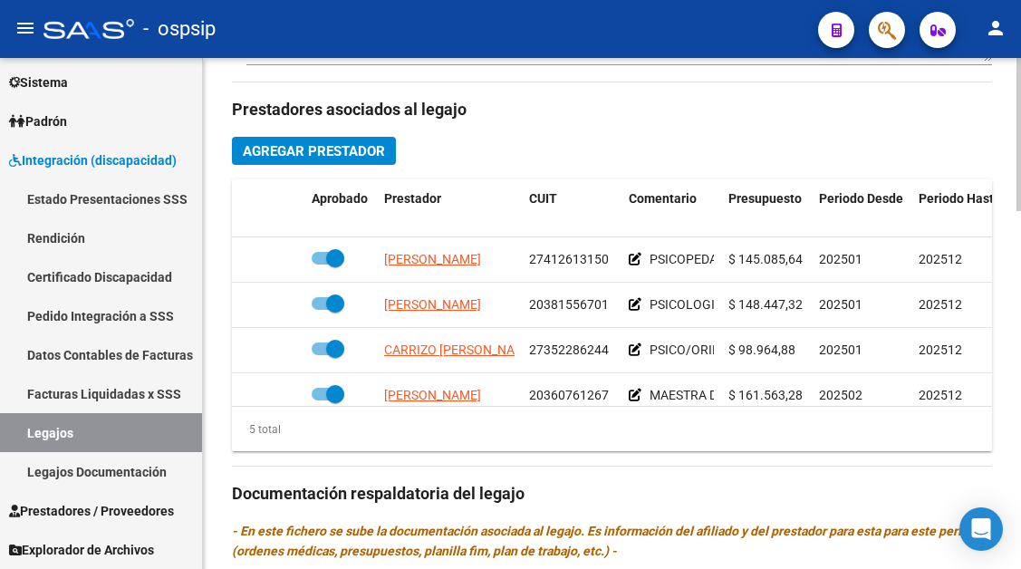
scroll to position [815, 0]
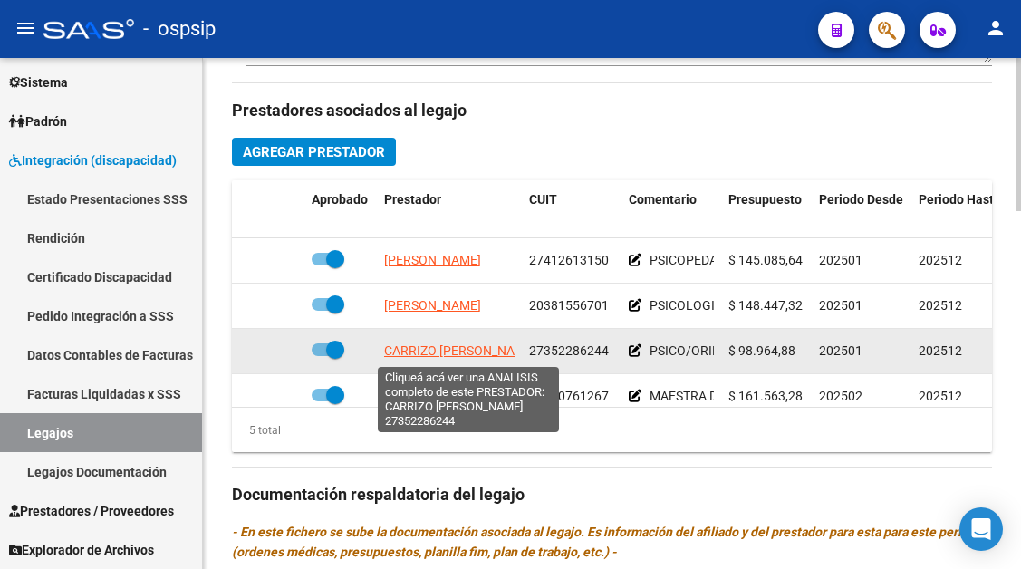
click at [486, 344] on span "CARRIZO [PERSON_NAME]" at bounding box center [460, 350] width 152 height 14
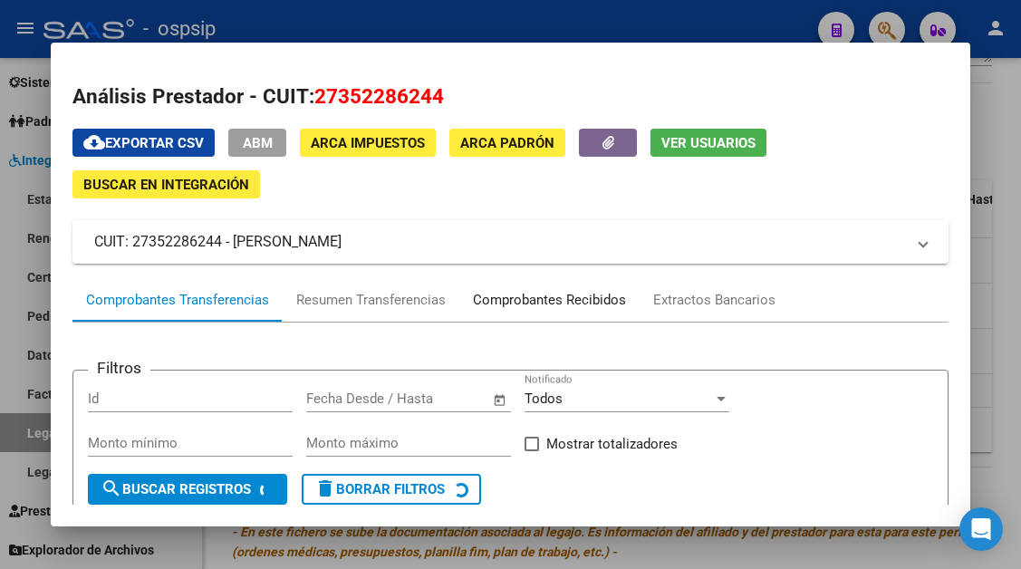
click at [502, 297] on div "Comprobantes Recibidos" at bounding box center [549, 300] width 153 height 21
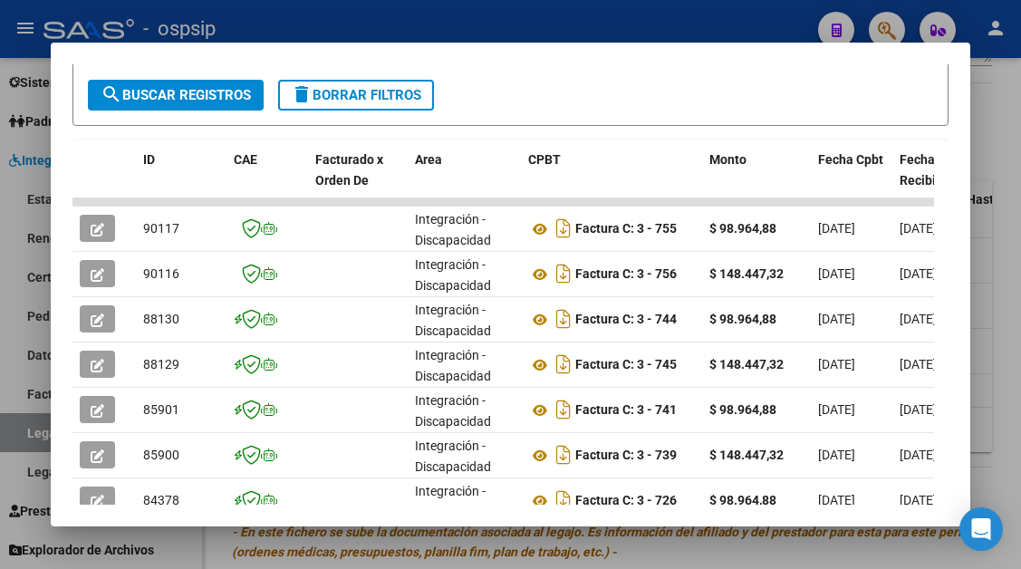
scroll to position [395, 0]
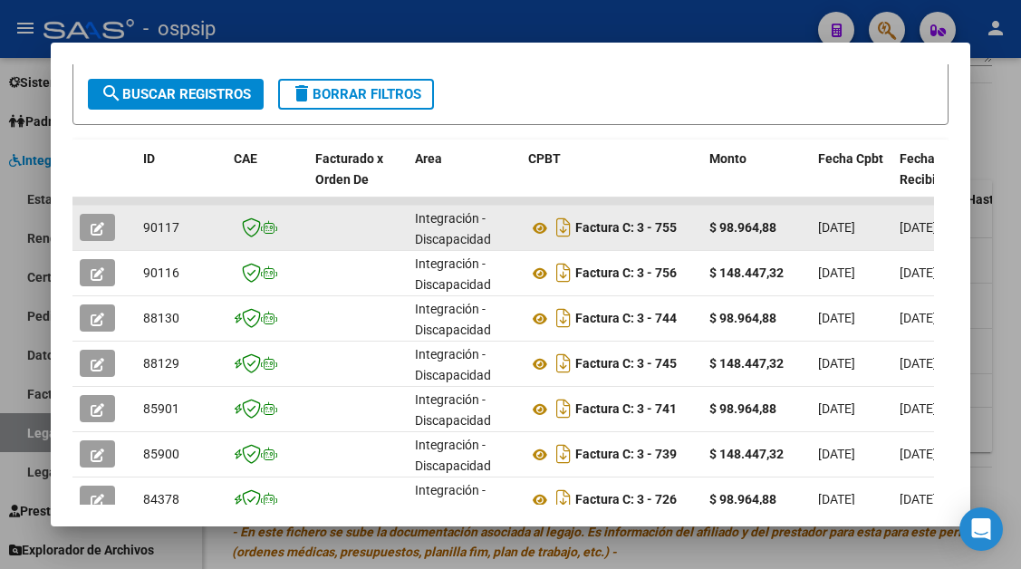
click at [93, 209] on datatable-body-cell at bounding box center [103, 228] width 63 height 44
click at [94, 222] on icon "button" at bounding box center [98, 229] width 14 height 14
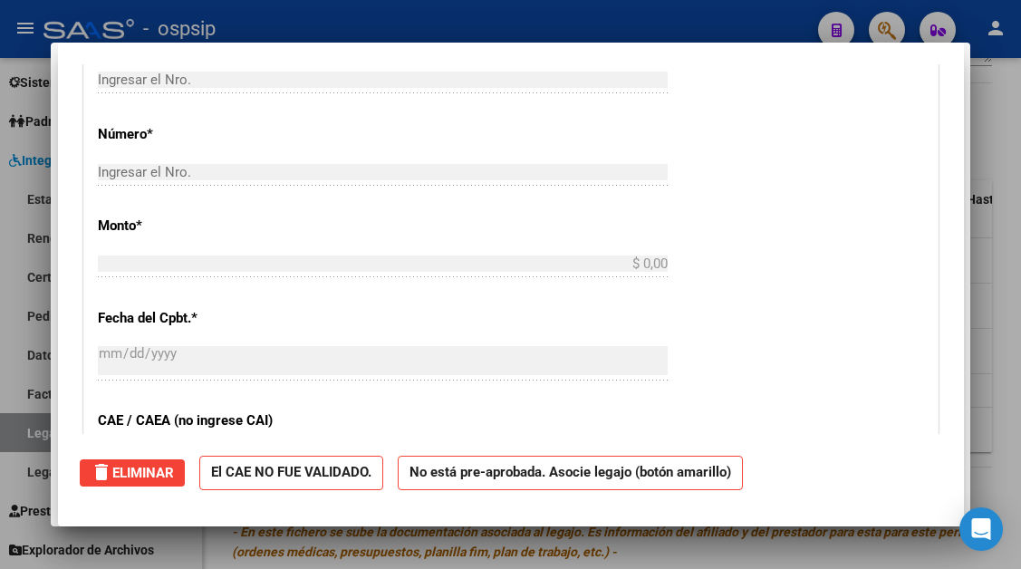
scroll to position [0, 0]
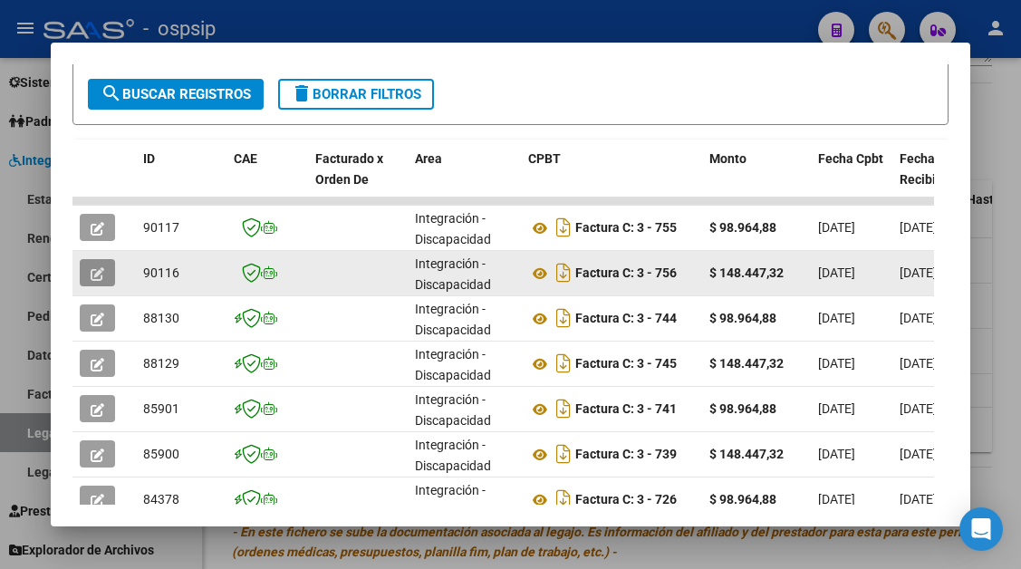
click at [91, 274] on icon "button" at bounding box center [98, 274] width 14 height 14
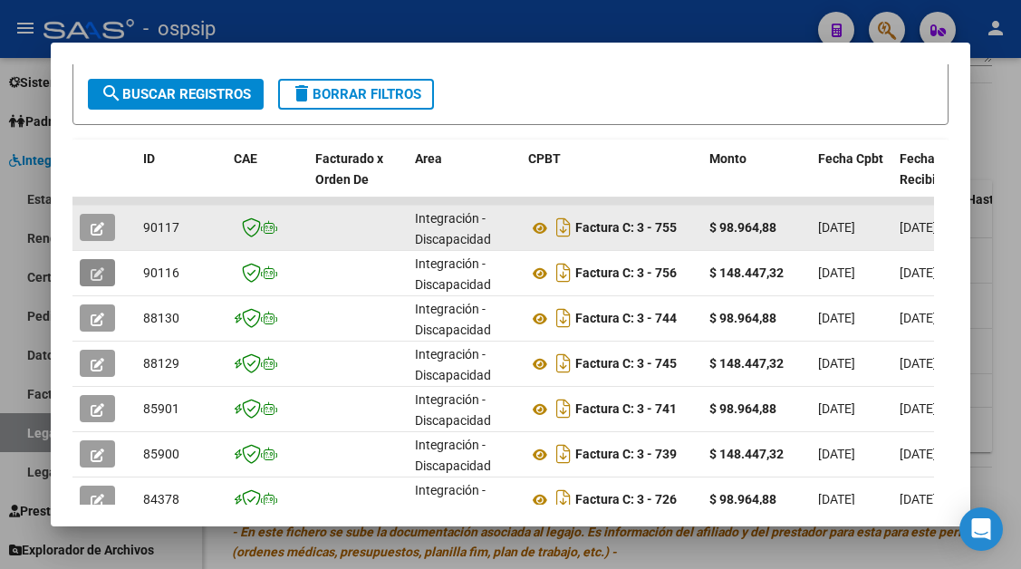
click at [100, 232] on icon "button" at bounding box center [98, 229] width 14 height 14
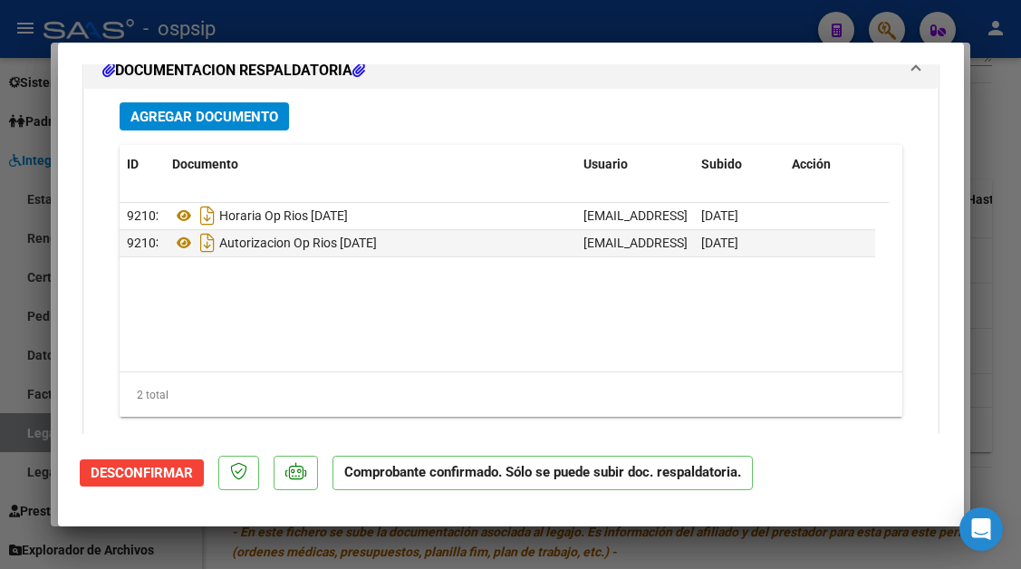
scroll to position [2298, 0]
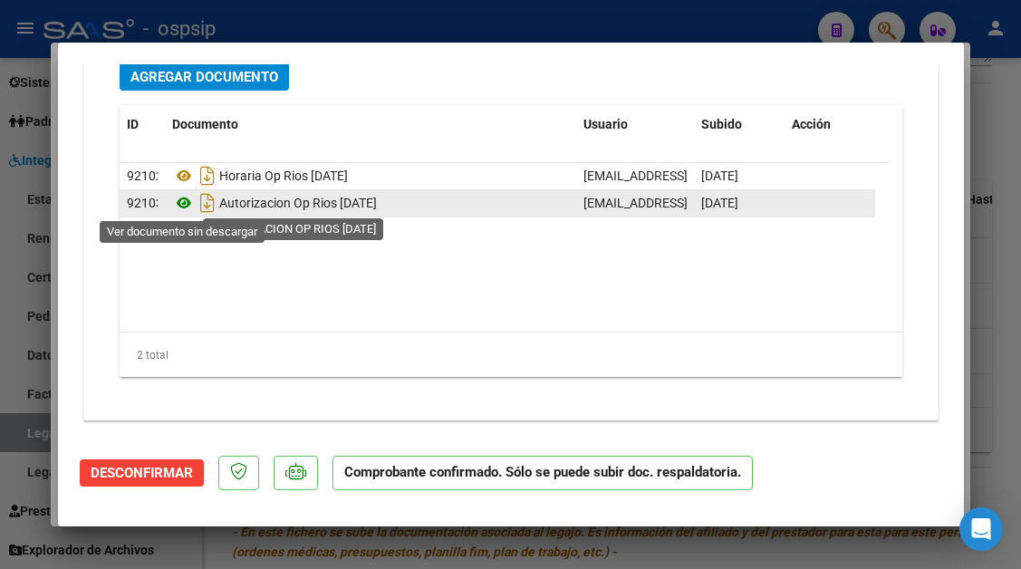
click at [192, 207] on icon at bounding box center [184, 203] width 24 height 22
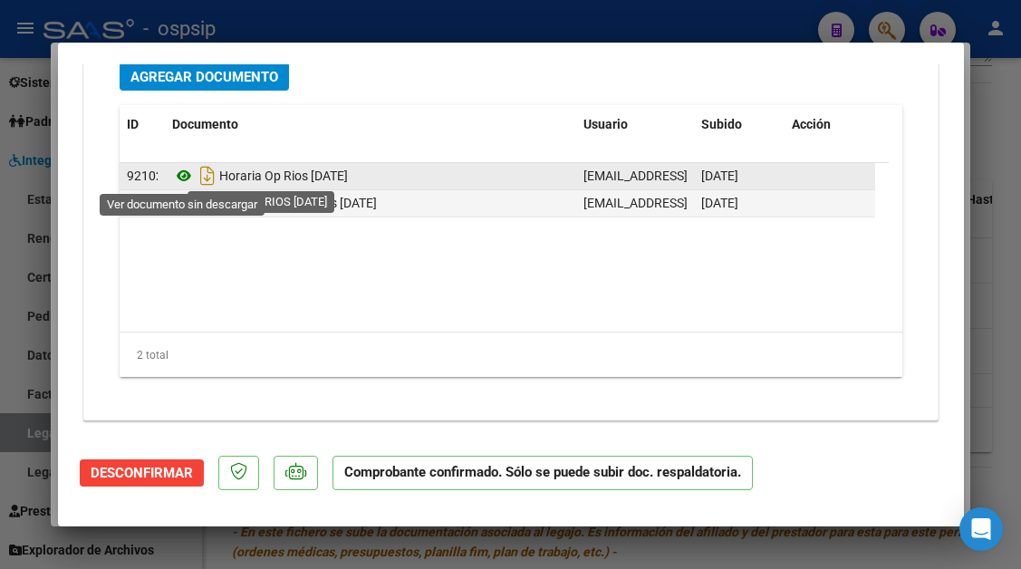
click at [178, 176] on icon at bounding box center [184, 176] width 24 height 22
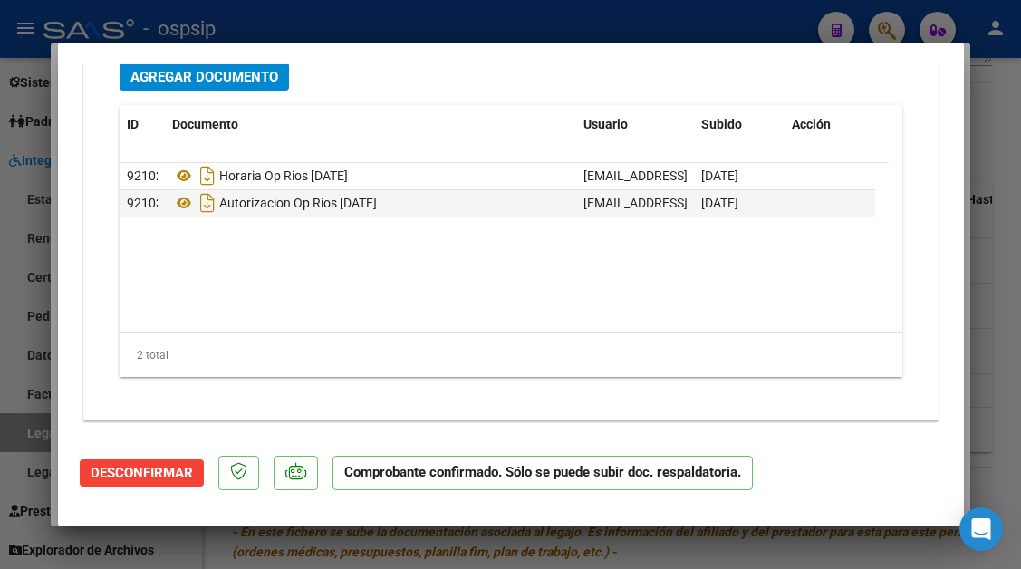
click at [21, 427] on div at bounding box center [510, 284] width 1021 height 569
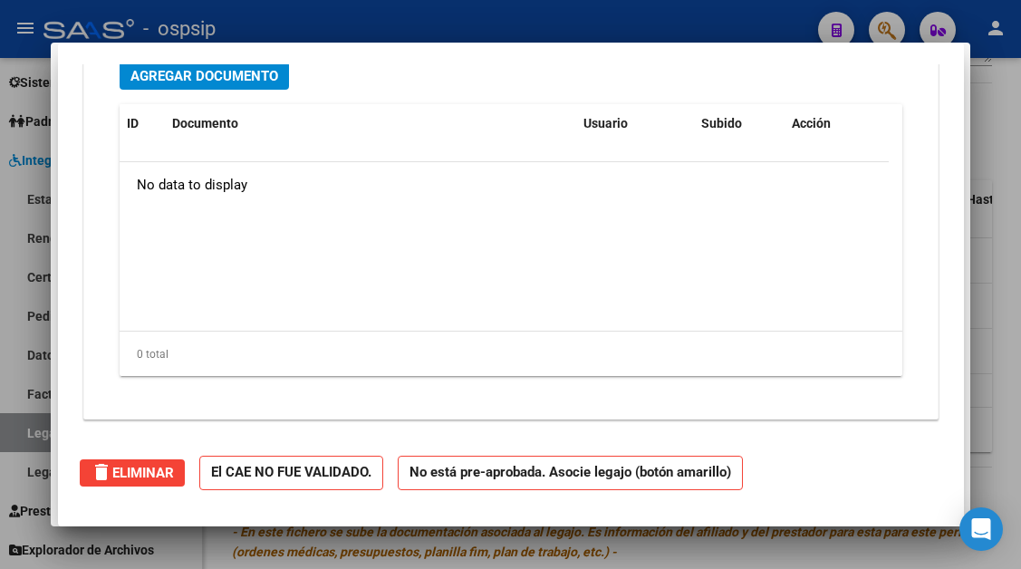
scroll to position [0, 0]
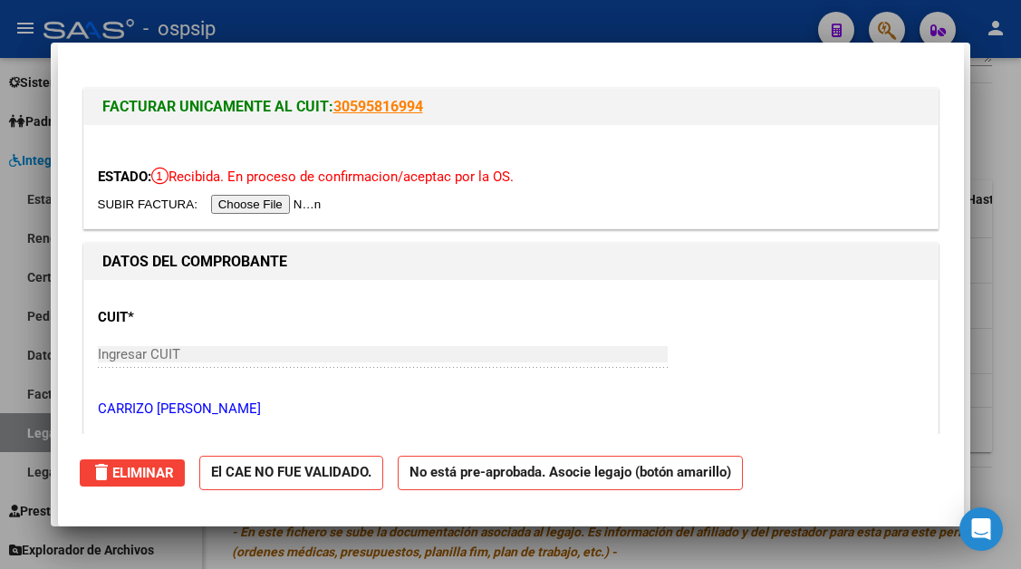
click at [21, 427] on div at bounding box center [510, 284] width 1021 height 569
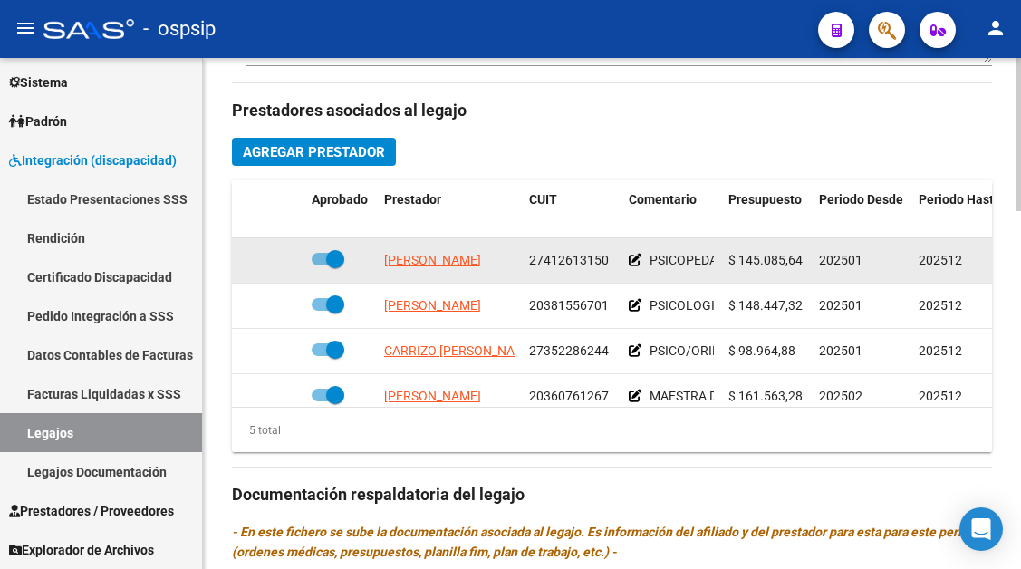
scroll to position [725, 0]
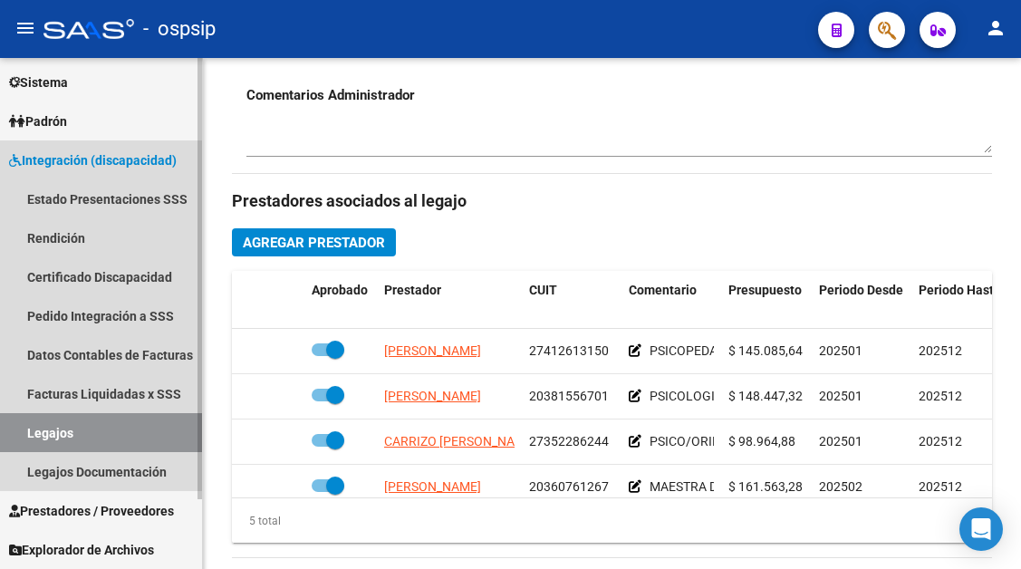
click at [84, 439] on link "Legajos" at bounding box center [101, 432] width 202 height 39
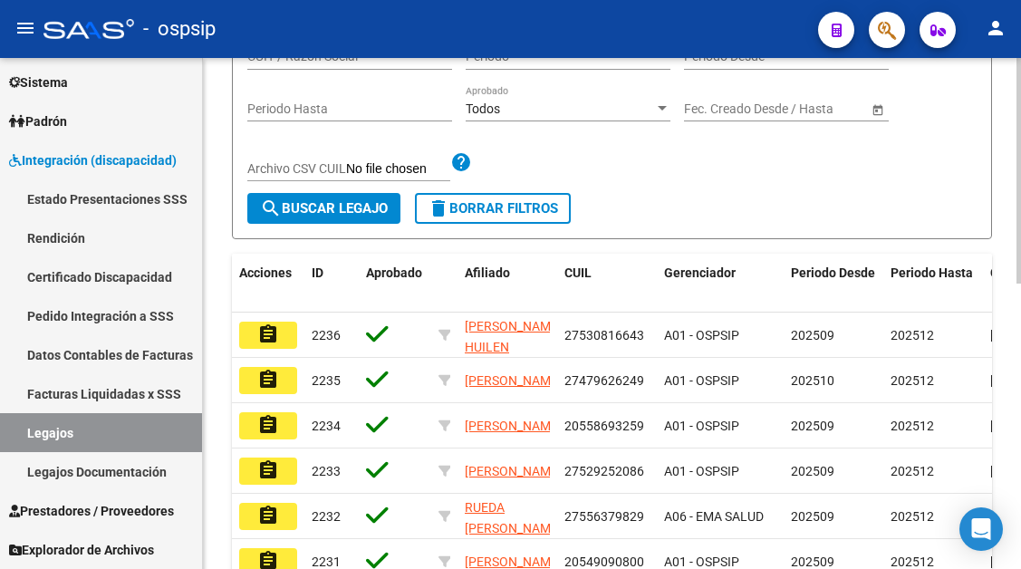
scroll to position [195, 0]
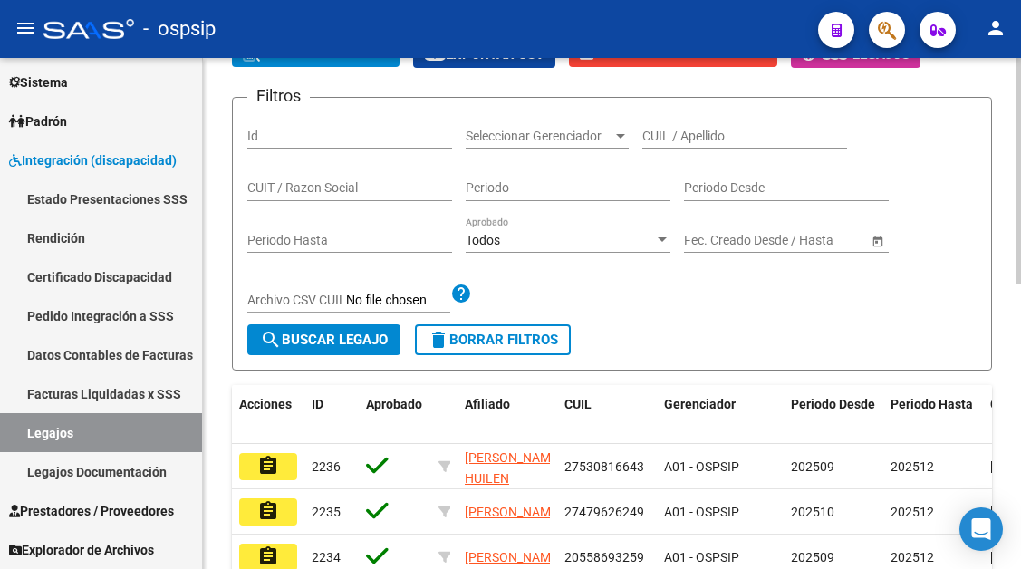
click at [656, 129] on input "CUIL / Apellido" at bounding box center [744, 136] width 205 height 15
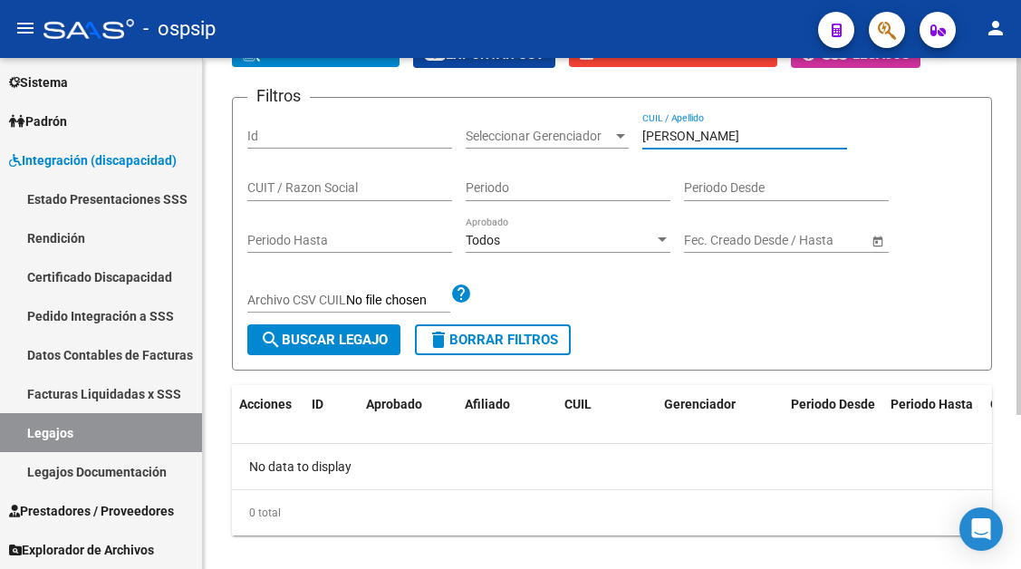
click at [655, 129] on input "[PERSON_NAME]" at bounding box center [744, 136] width 205 height 15
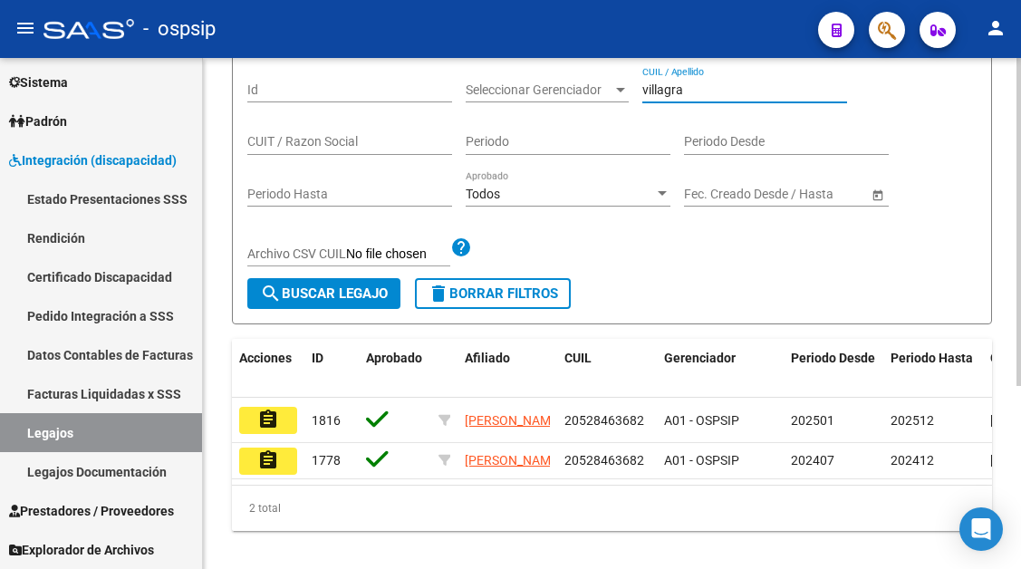
scroll to position [285, 0]
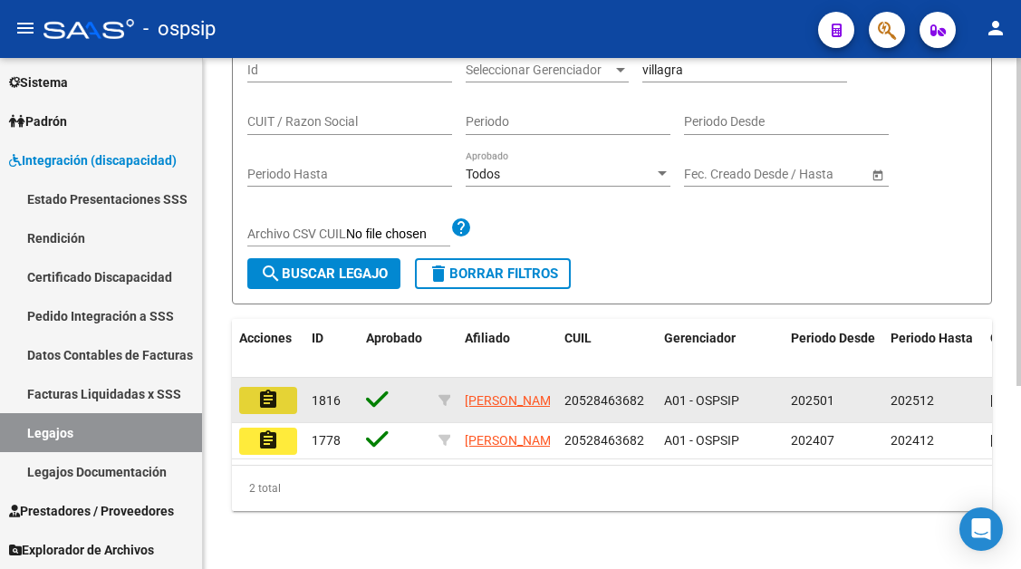
click at [273, 389] on mat-icon "assignment" at bounding box center [268, 400] width 22 height 22
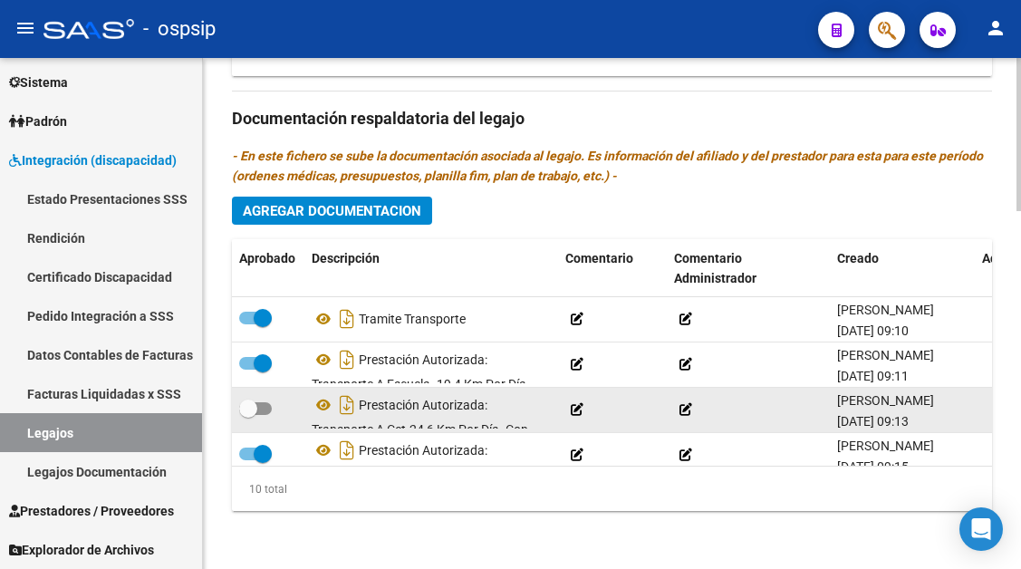
scroll to position [33, 0]
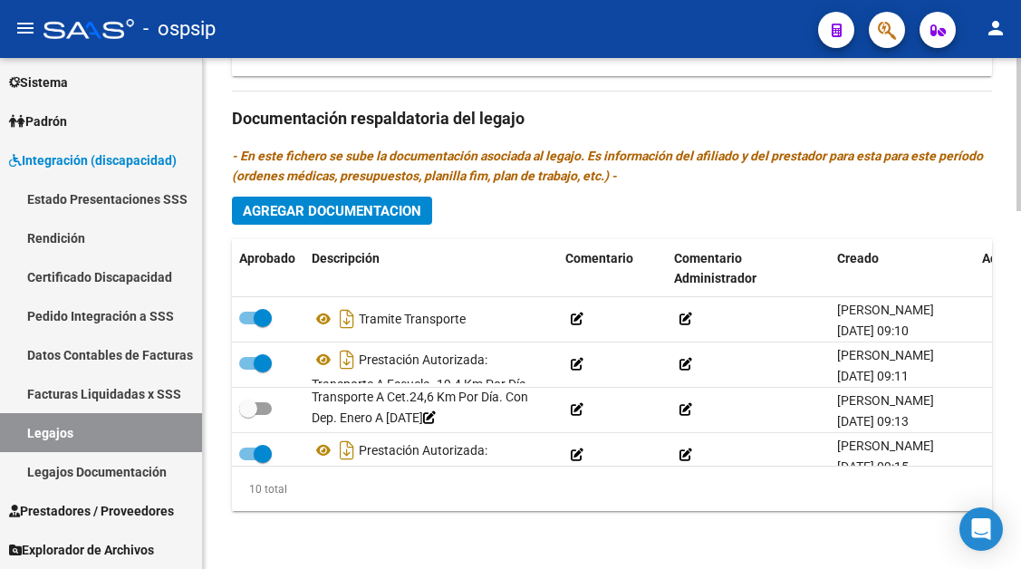
click at [326, 222] on button "Agregar Documentacion" at bounding box center [332, 211] width 200 height 28
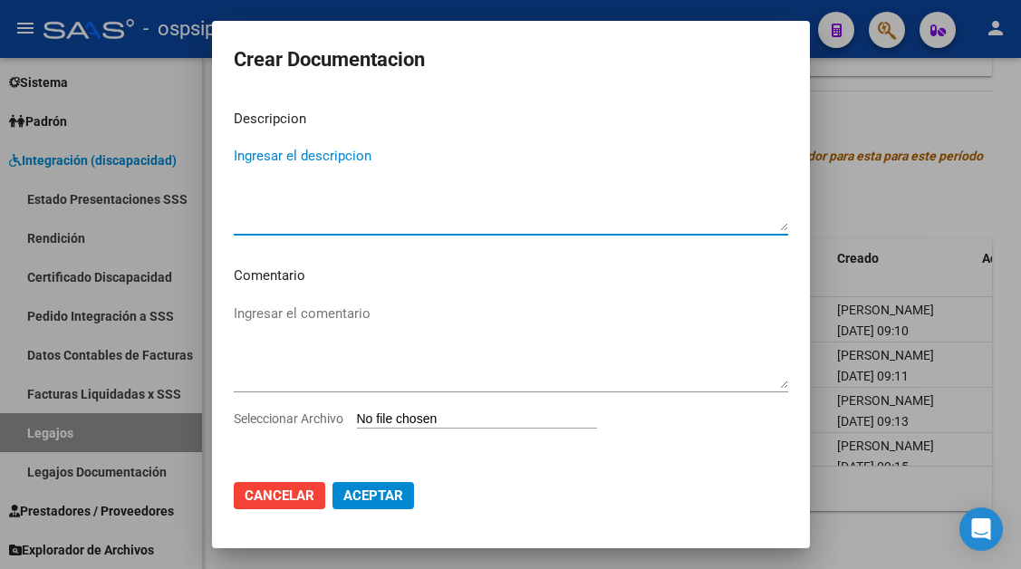
click at [302, 159] on textarea "Ingresar el descripcion" at bounding box center [511, 188] width 554 height 85
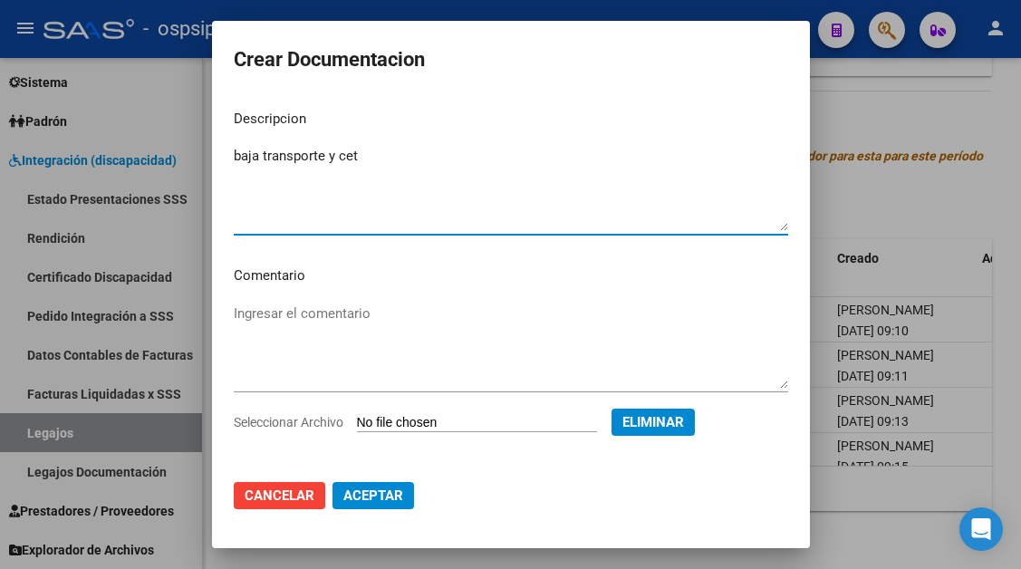
click at [372, 494] on span "Aceptar" at bounding box center [373, 495] width 60 height 16
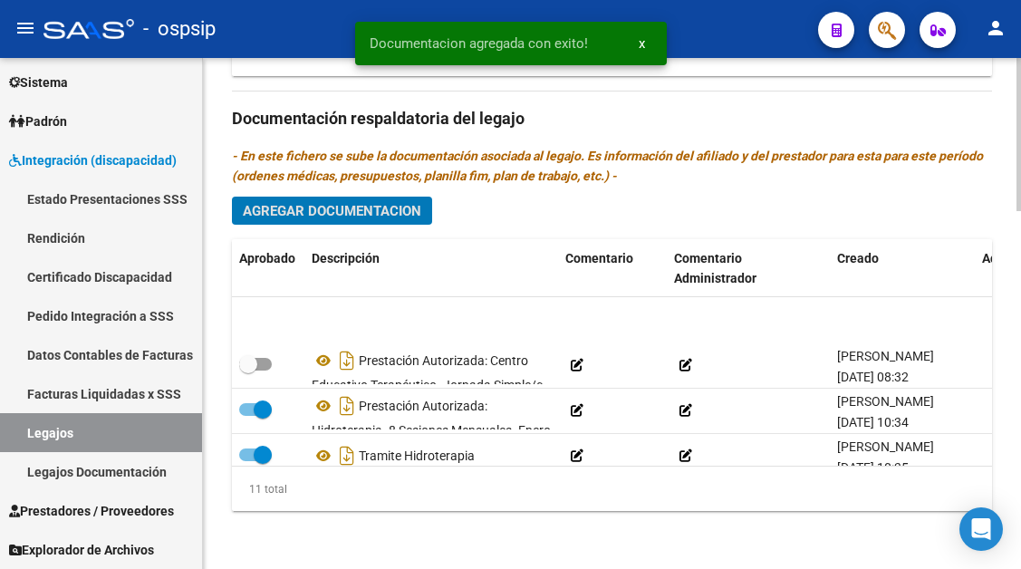
scroll to position [0, 0]
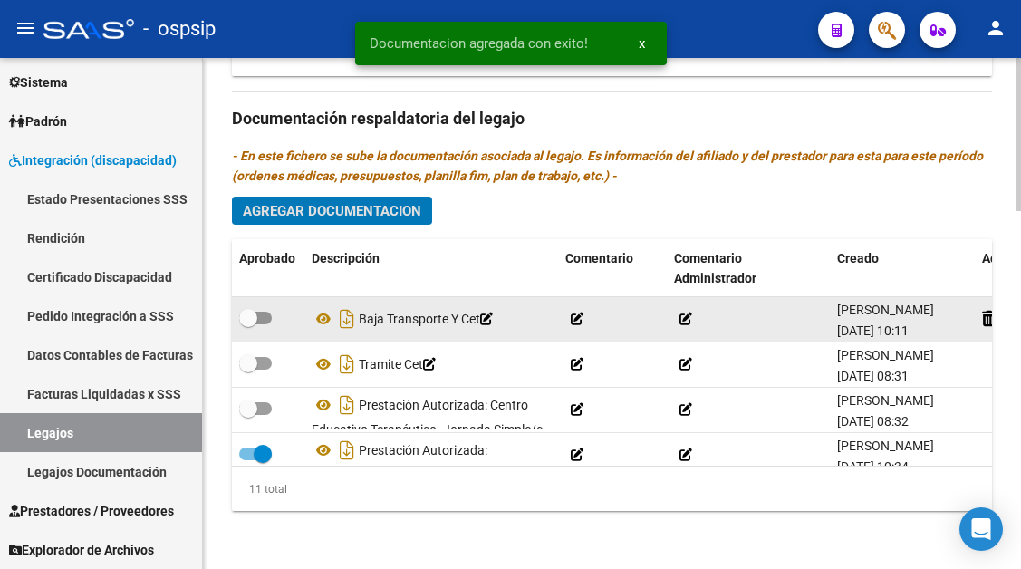
click at [252, 313] on span at bounding box center [248, 318] width 18 height 18
click at [248, 324] on input "checkbox" at bounding box center [247, 324] width 1 height 1
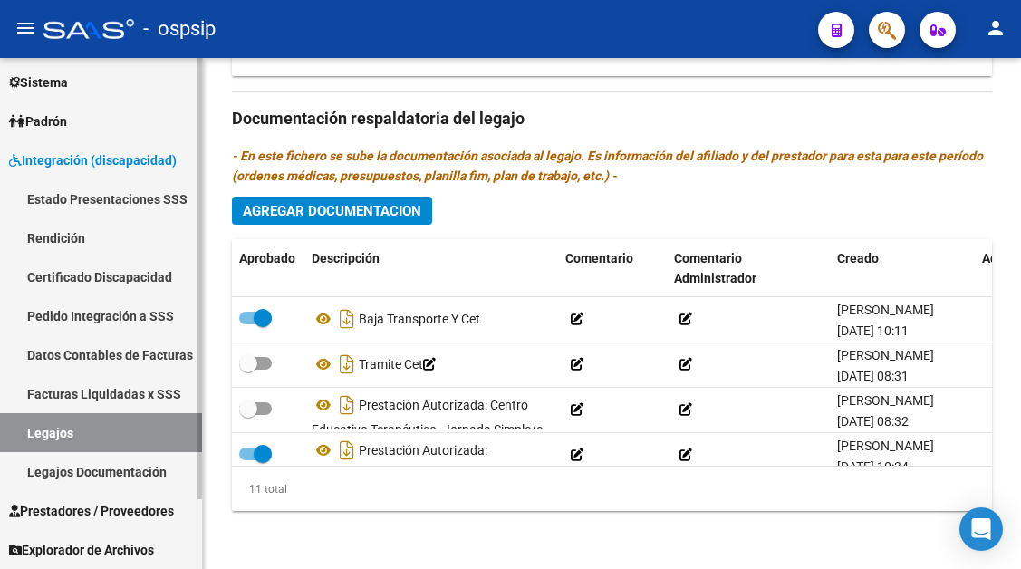
click at [50, 440] on link "Legajos" at bounding box center [101, 432] width 202 height 39
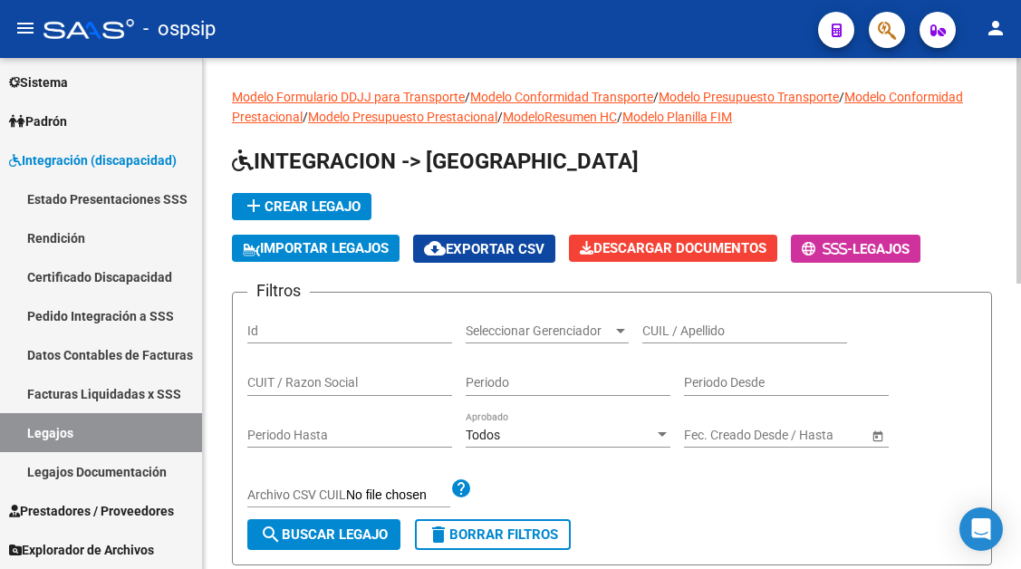
click at [683, 322] on div "CUIL / Apellido" at bounding box center [744, 325] width 205 height 36
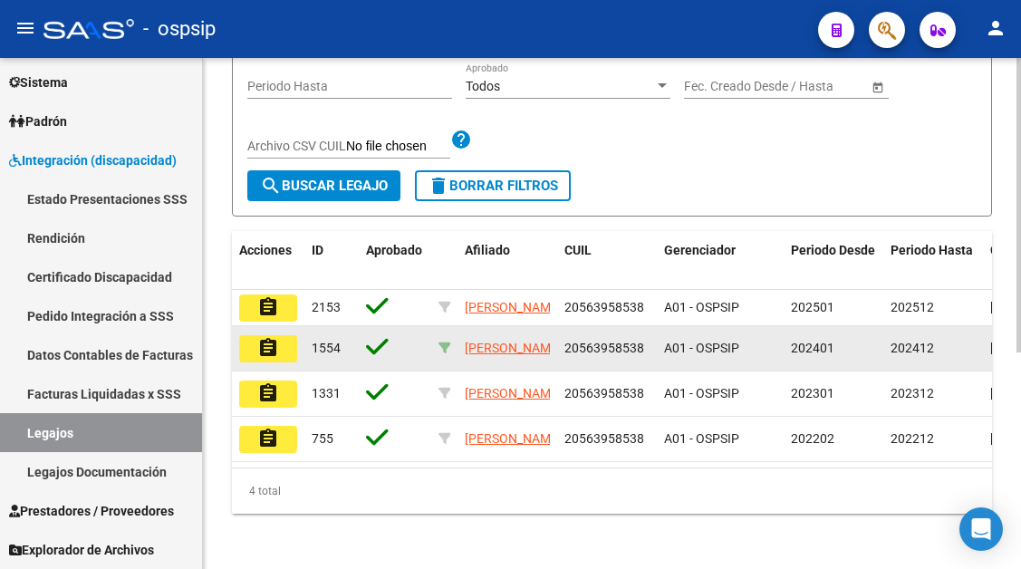
scroll to position [376, 0]
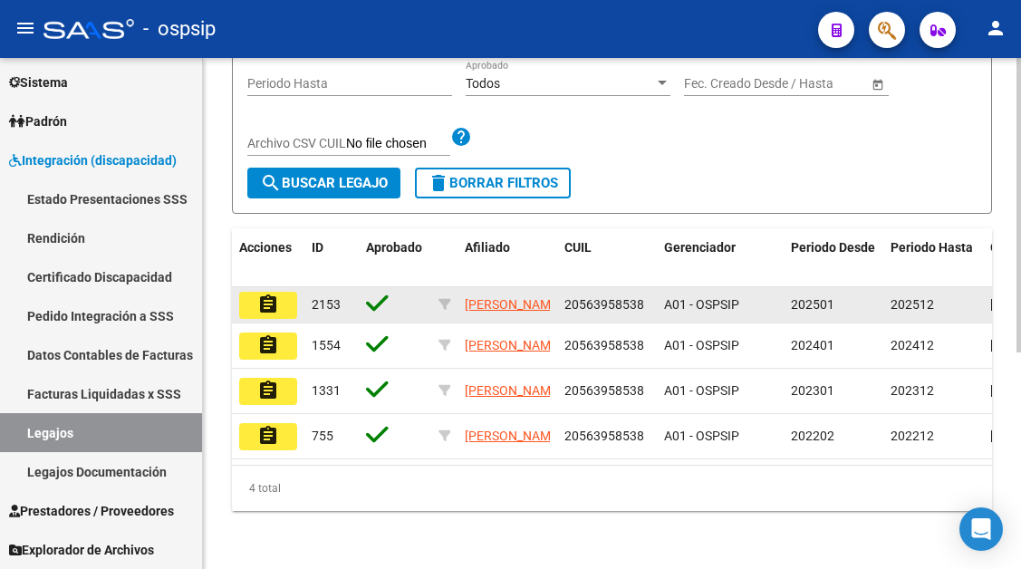
click at [277, 294] on mat-icon "assignment" at bounding box center [268, 305] width 22 height 22
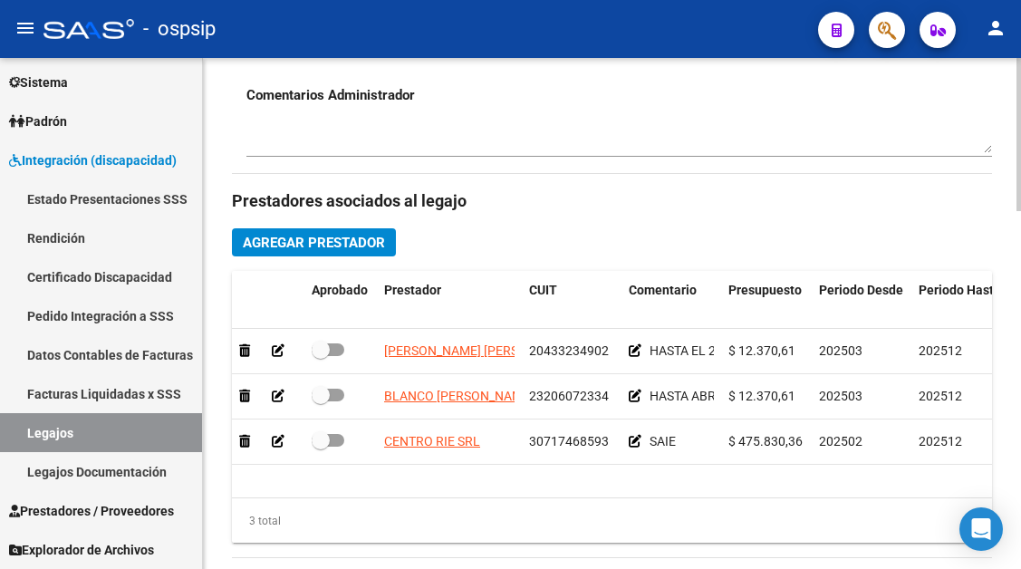
scroll to position [815, 0]
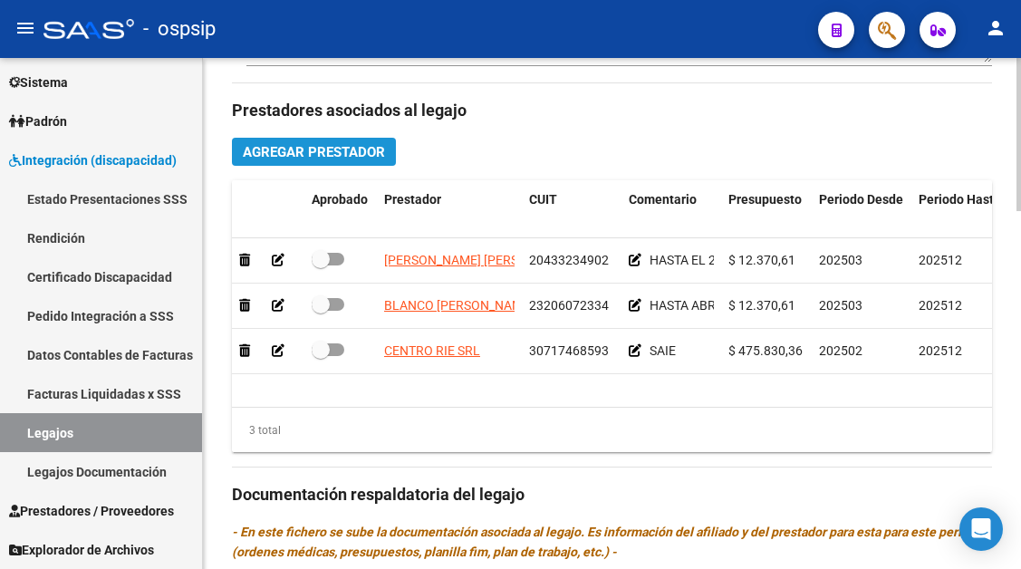
click at [361, 151] on span "Agregar Prestador" at bounding box center [314, 152] width 142 height 16
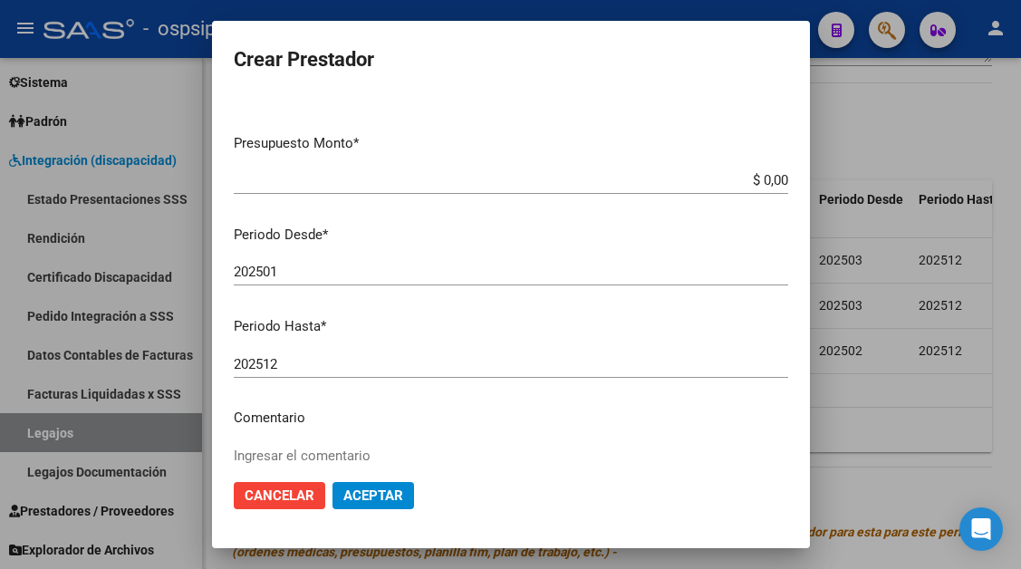
scroll to position [0, 0]
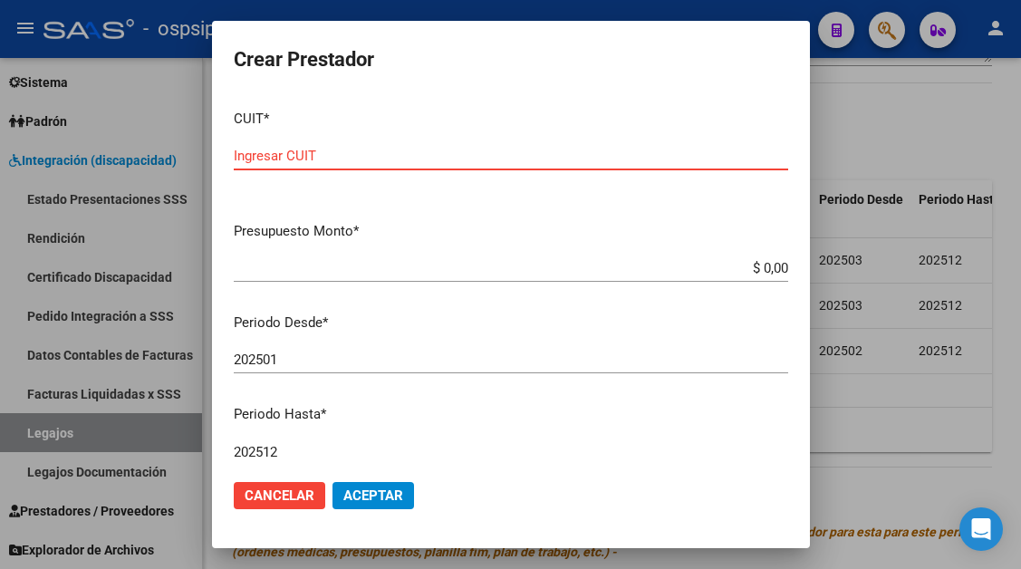
click at [258, 150] on input "Ingresar CUIT" at bounding box center [511, 156] width 554 height 16
click at [776, 270] on app-form-text-field "Presupuesto Monto * $ 0,00 Ingresar el monto" at bounding box center [518, 249] width 569 height 56
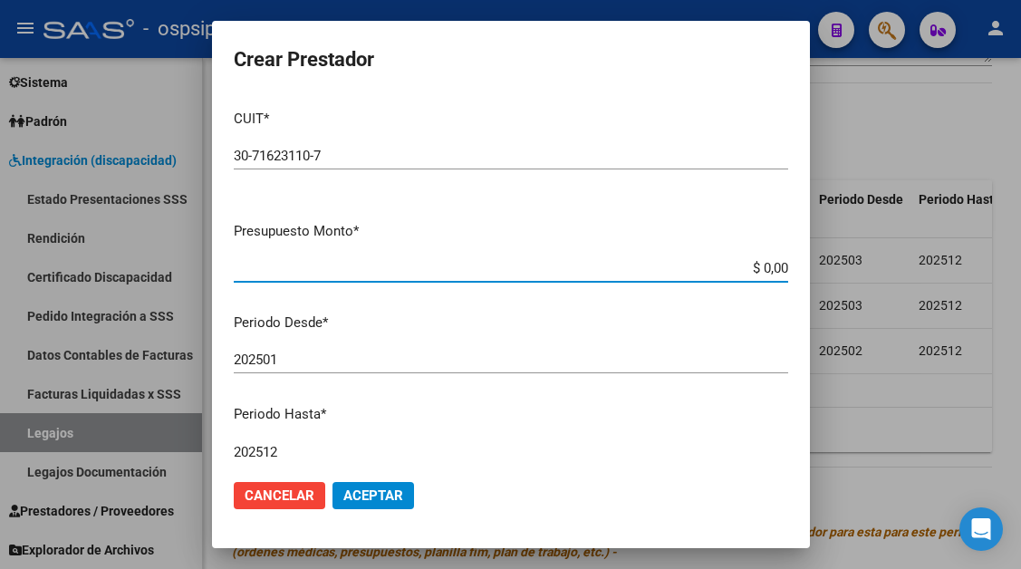
click at [773, 266] on input "$ 0,00" at bounding box center [511, 268] width 554 height 16
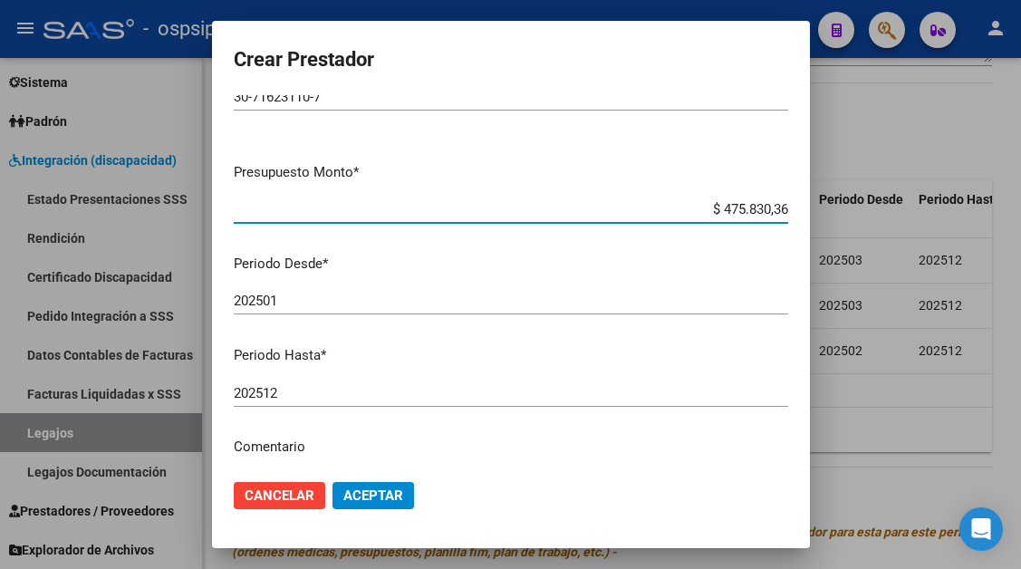
scroll to position [91, 0]
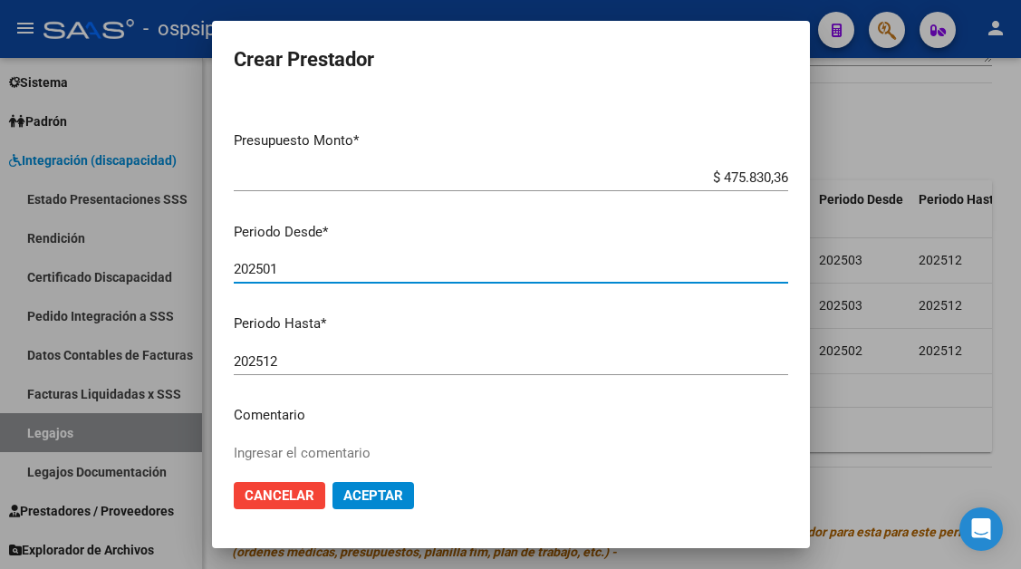
click at [277, 270] on input "202501" at bounding box center [511, 269] width 554 height 16
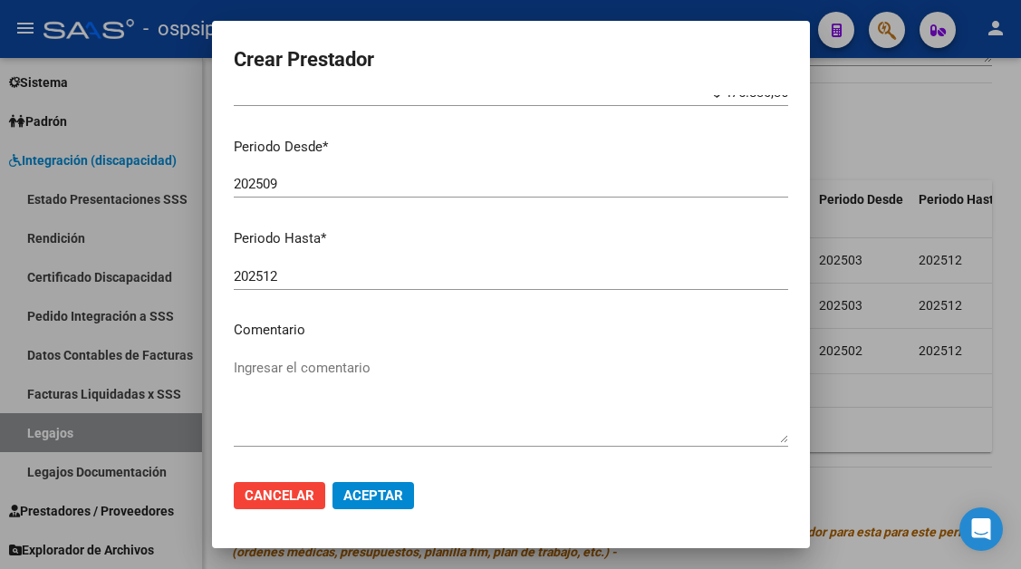
scroll to position [251, 0]
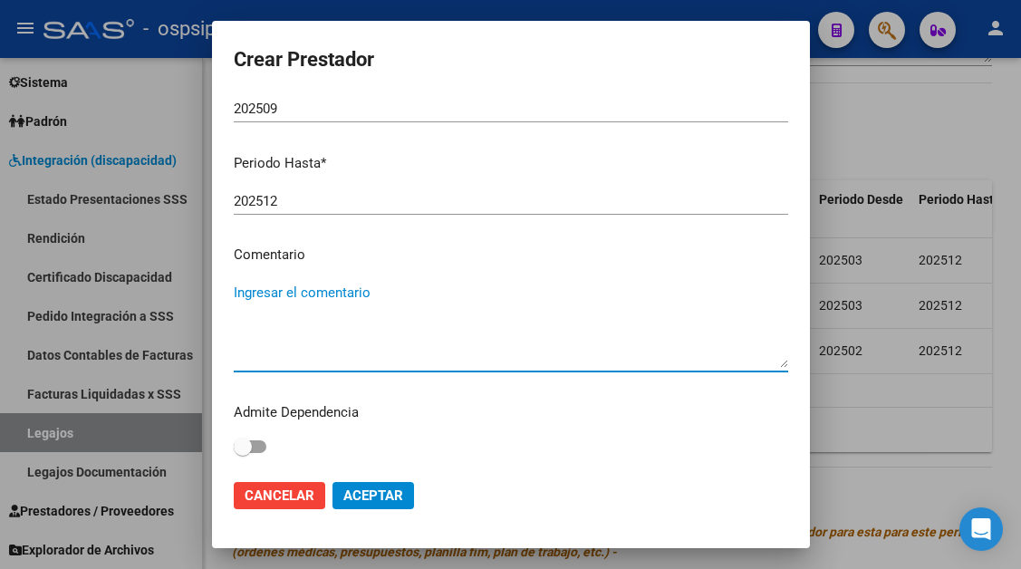
click at [300, 300] on textarea "Ingresar el comentario" at bounding box center [511, 325] width 554 height 85
click at [352, 487] on button "Aceptar" at bounding box center [374, 495] width 82 height 27
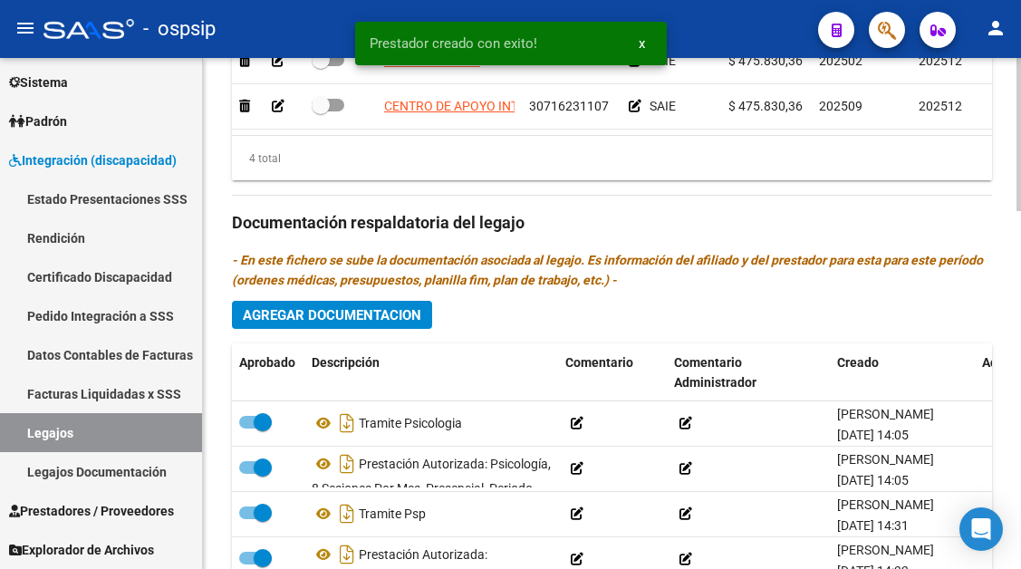
scroll to position [997, 0]
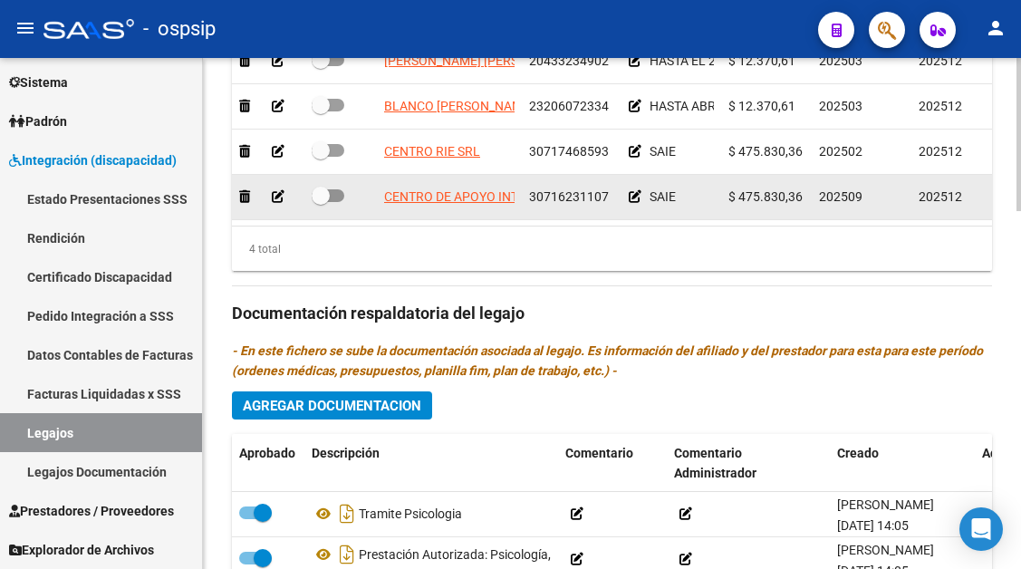
click at [318, 191] on span at bounding box center [321, 196] width 18 height 18
click at [320, 202] on input "checkbox" at bounding box center [320, 202] width 1 height 1
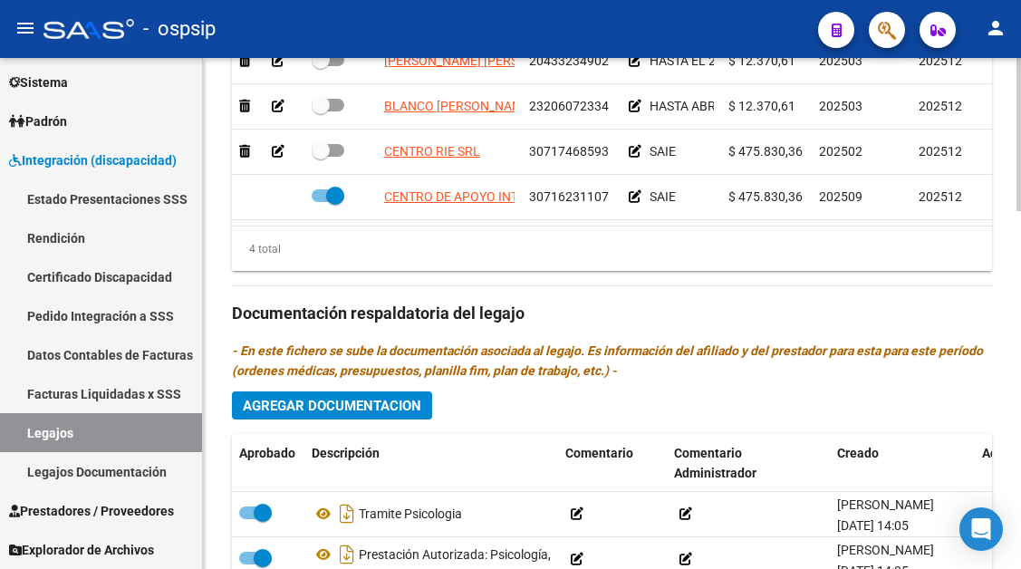
click at [306, 410] on span "Agregar Documentacion" at bounding box center [332, 406] width 178 height 16
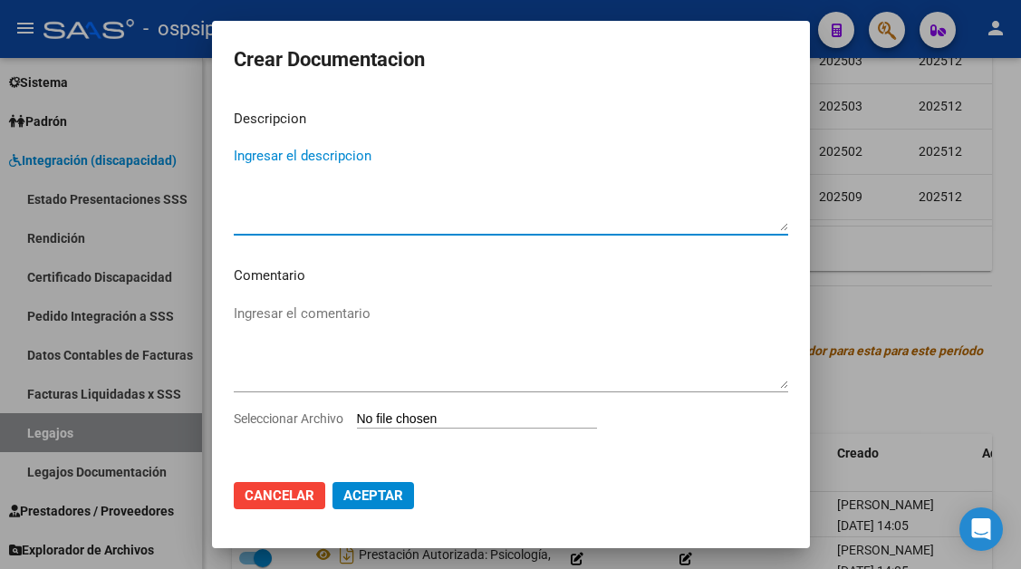
click at [307, 168] on textarea "Ingresar el descripcion" at bounding box center [511, 188] width 554 height 85
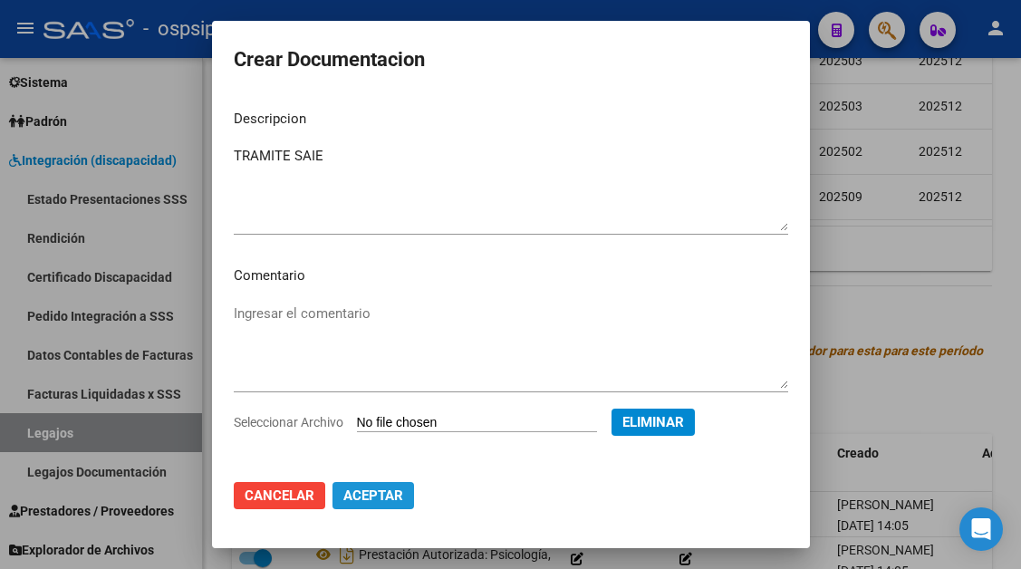
click at [367, 492] on span "Aceptar" at bounding box center [373, 495] width 60 height 16
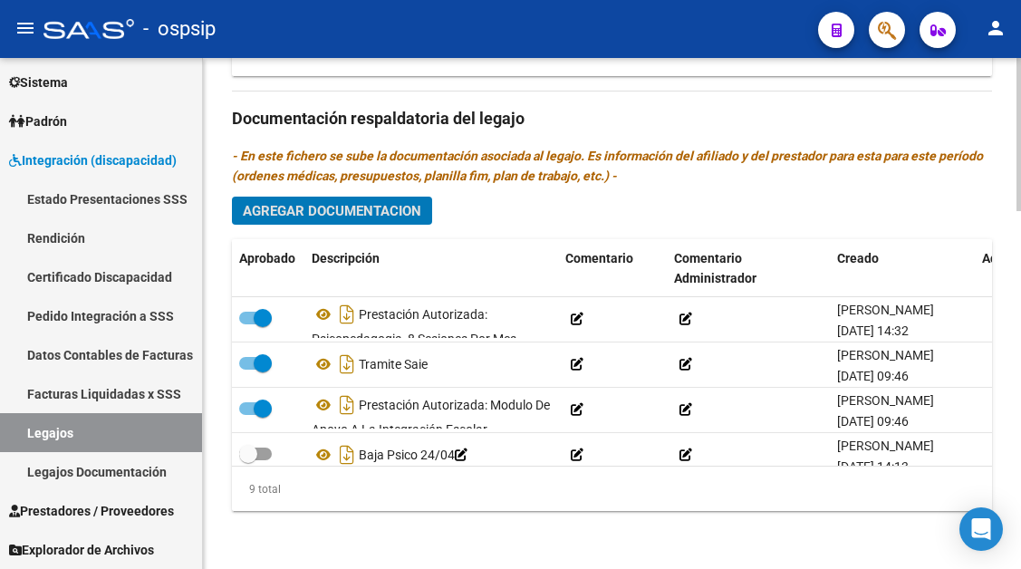
scroll to position [259, 0]
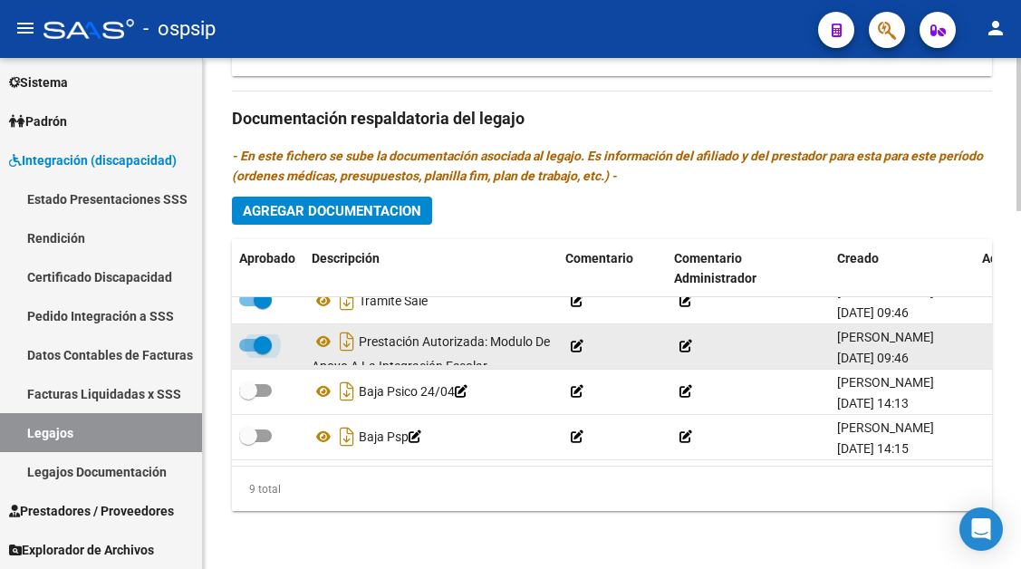
click at [266, 336] on span at bounding box center [263, 345] width 18 height 18
click at [248, 352] on input "checkbox" at bounding box center [247, 352] width 1 height 1
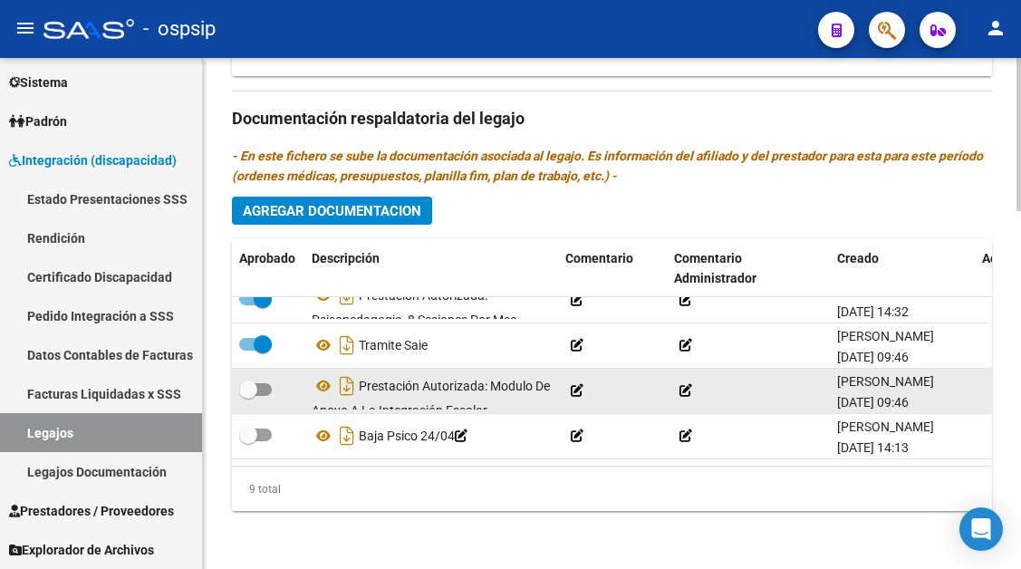
scroll to position [169, 0]
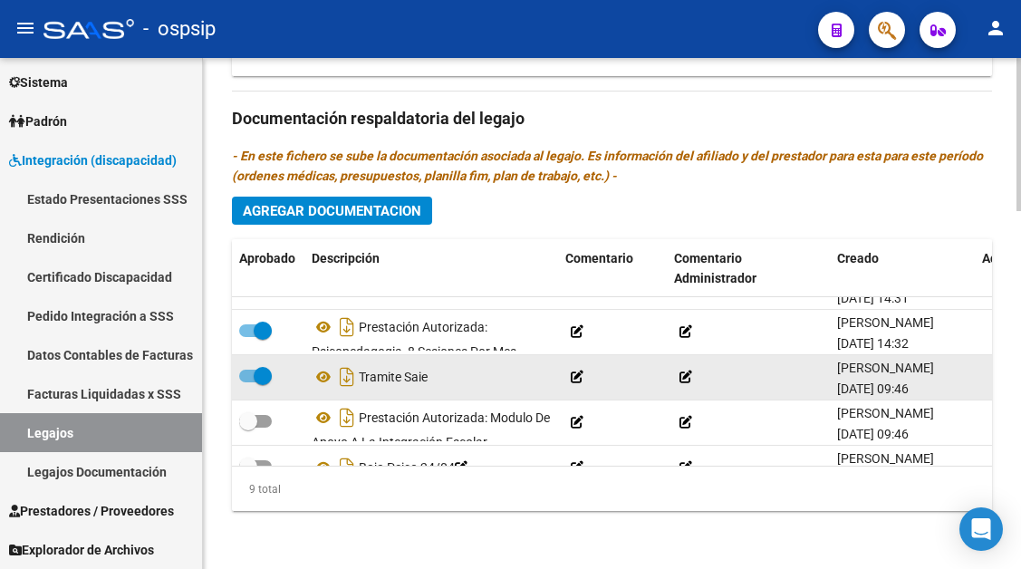
click at [266, 376] on span at bounding box center [263, 376] width 18 height 18
click at [248, 382] on input "checkbox" at bounding box center [247, 382] width 1 height 1
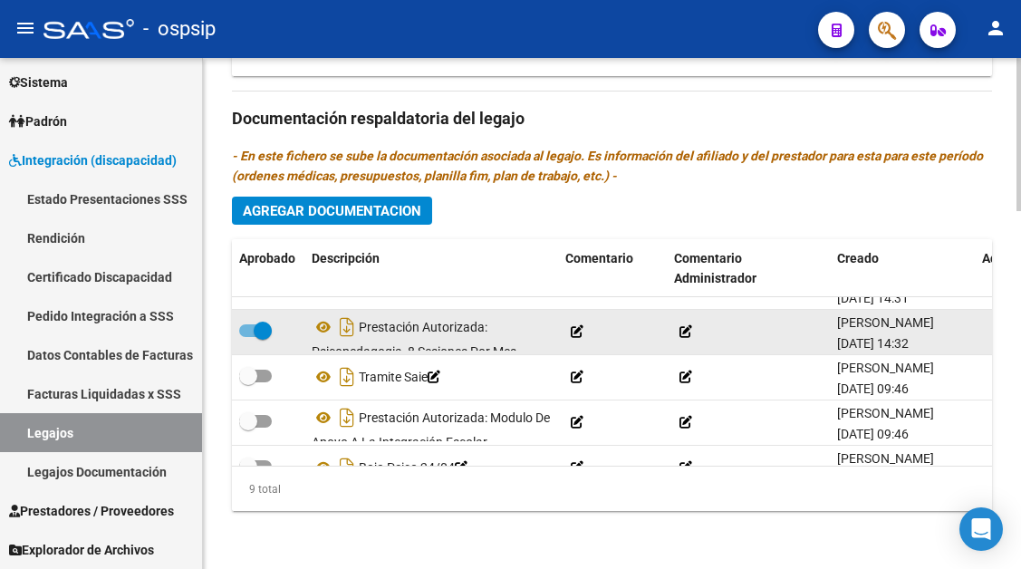
click at [259, 324] on span at bounding box center [263, 331] width 18 height 18
click at [248, 337] on input "checkbox" at bounding box center [247, 337] width 1 height 1
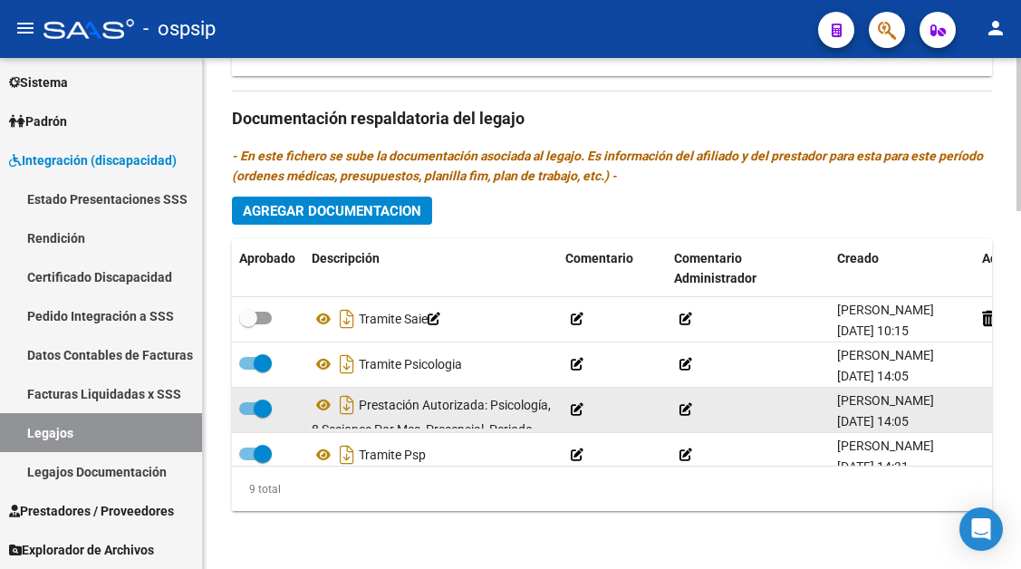
scroll to position [5, 0]
click at [262, 402] on span at bounding box center [263, 404] width 18 height 18
click at [248, 410] on input "checkbox" at bounding box center [247, 410] width 1 height 1
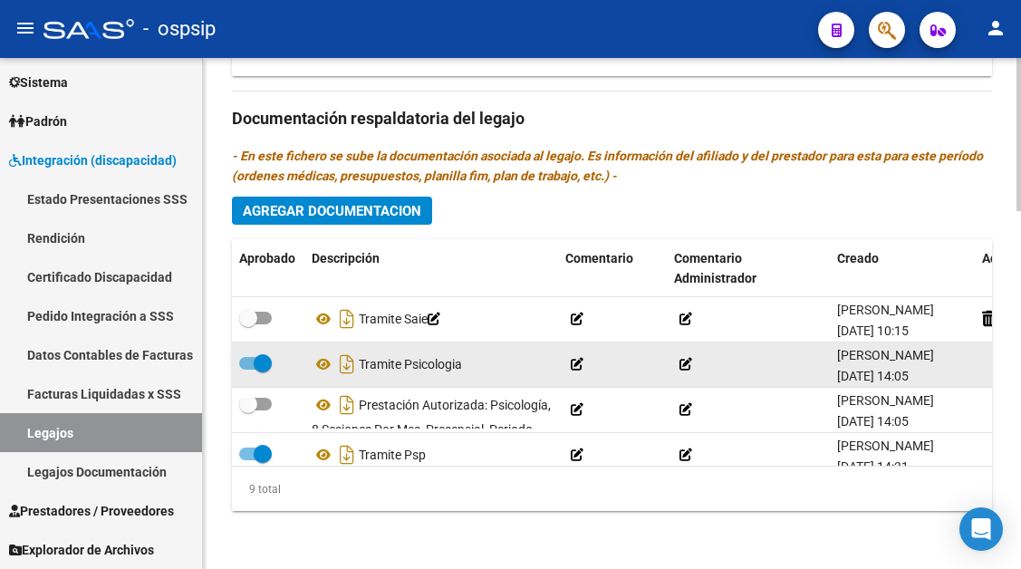
click at [260, 359] on span at bounding box center [263, 363] width 18 height 18
click at [248, 370] on input "checkbox" at bounding box center [247, 370] width 1 height 1
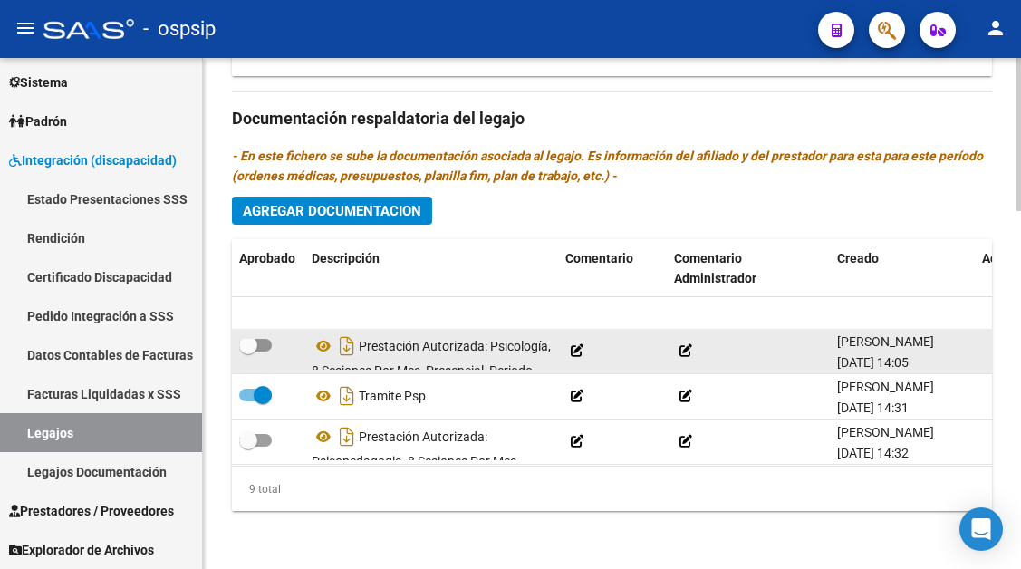
scroll to position [91, 0]
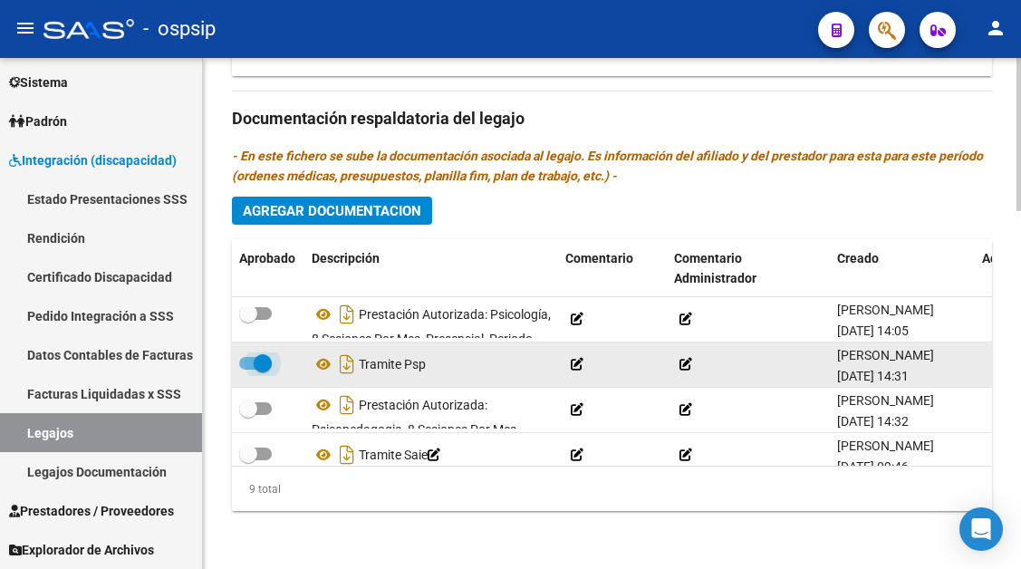
click at [265, 361] on span at bounding box center [263, 363] width 18 height 18
click at [248, 370] on input "checkbox" at bounding box center [247, 370] width 1 height 1
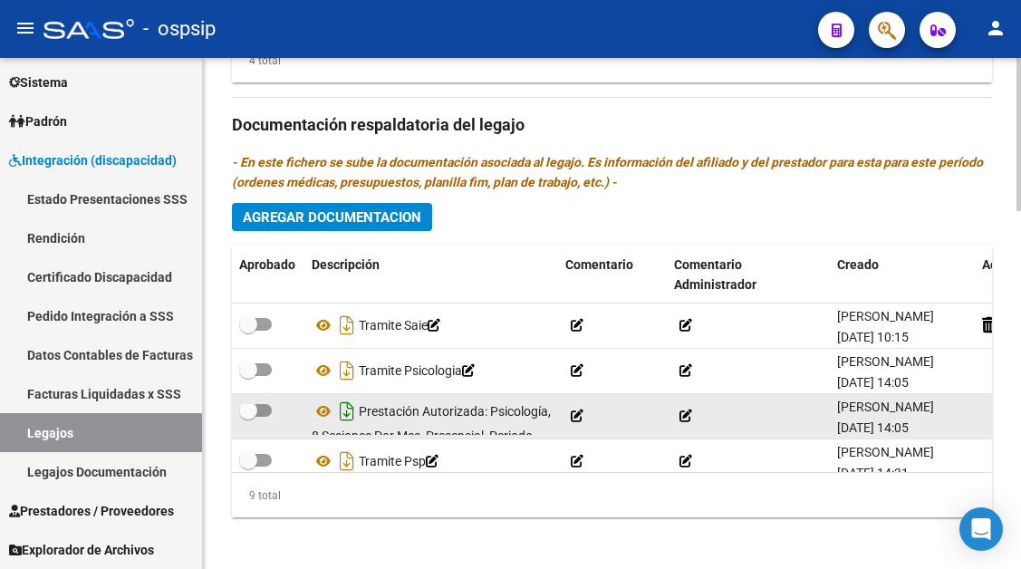
scroll to position [1193, 0]
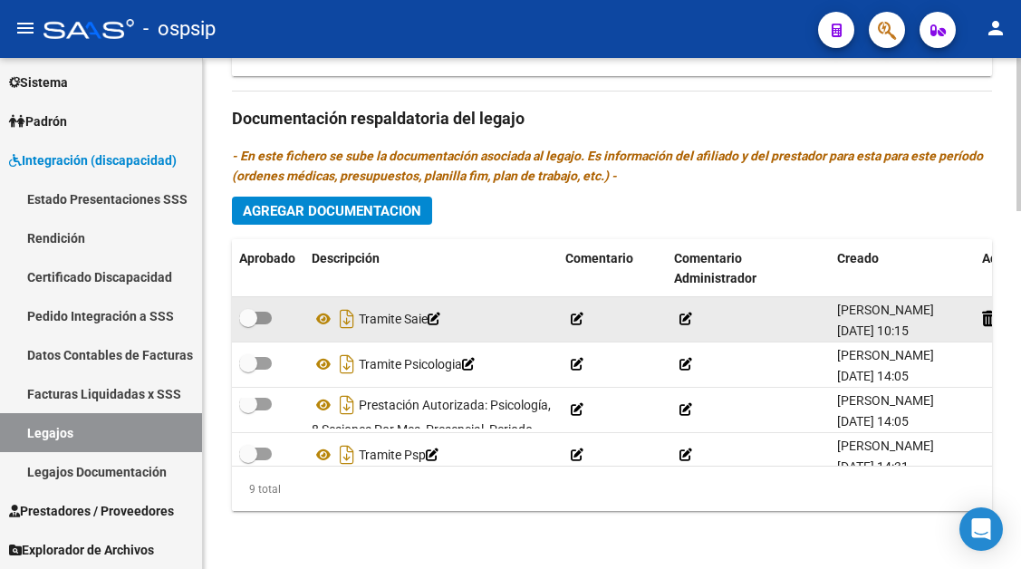
click at [251, 315] on span at bounding box center [248, 318] width 18 height 18
click at [248, 324] on input "checkbox" at bounding box center [247, 324] width 1 height 1
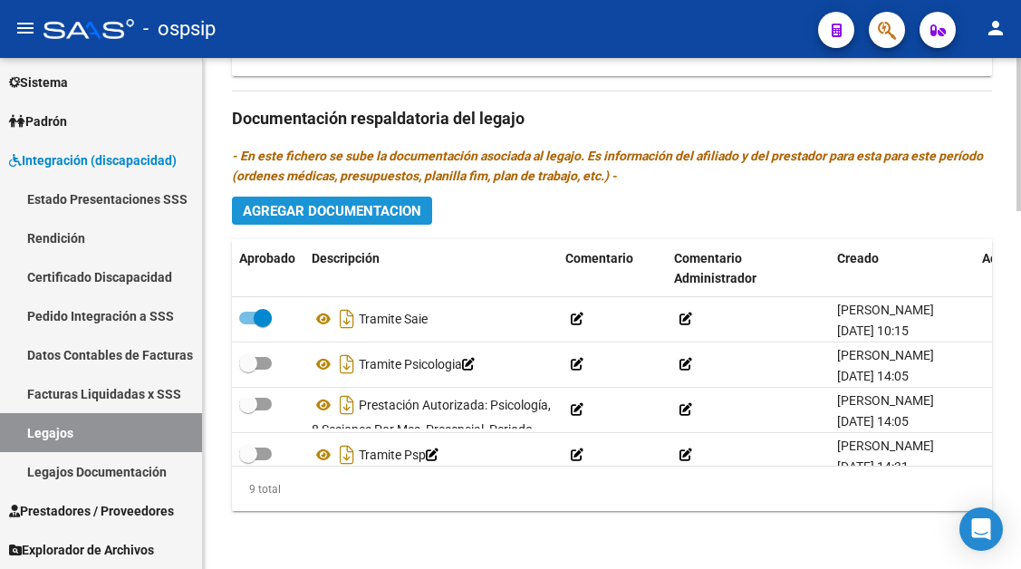
click at [322, 213] on span "Agregar Documentacion" at bounding box center [332, 211] width 178 height 16
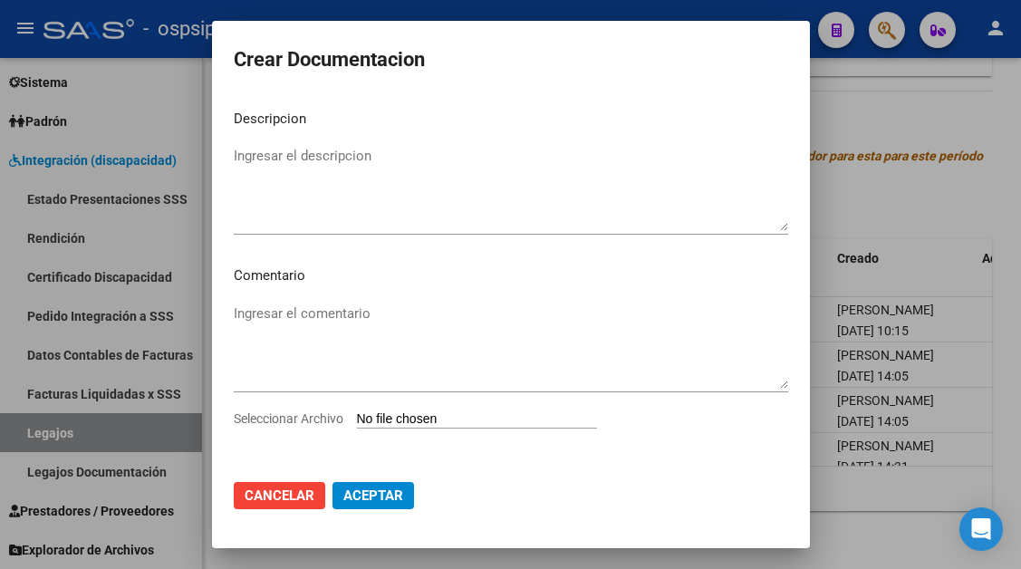
click at [527, 514] on mat-dialog-actions "Cancelar Aceptar" at bounding box center [511, 496] width 554 height 62
click at [307, 169] on textarea "Ingresar el descripcion" at bounding box center [511, 188] width 554 height 85
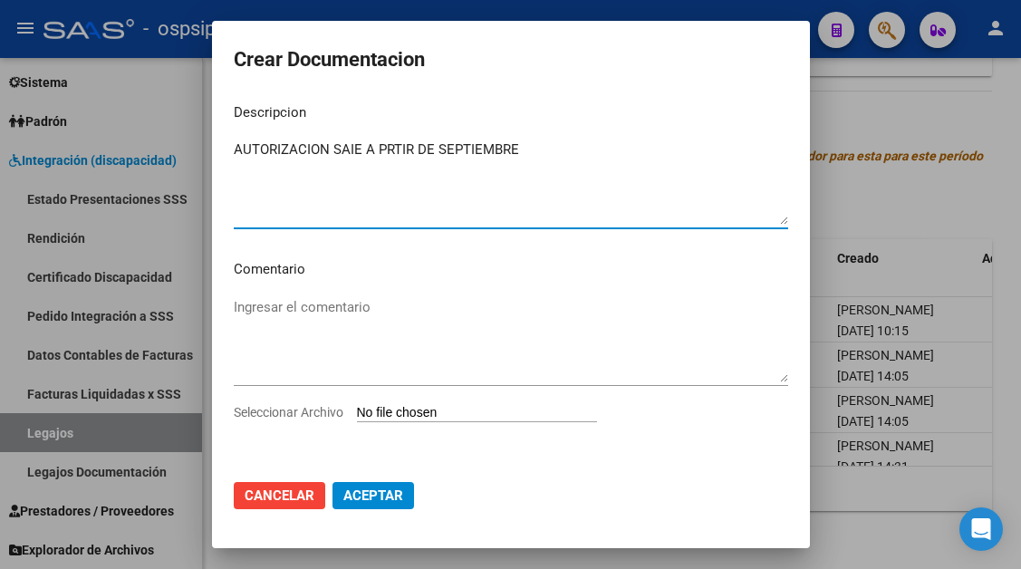
scroll to position [7, 0]
click at [389, 151] on textarea "AUTORIZACION SAIE A PRTIR DE SEPTIEMBRE" at bounding box center [511, 181] width 554 height 85
click at [382, 150] on textarea "AUTORIZACION SAIE A PRTIR DE SEPTIEMBRE" at bounding box center [511, 181] width 554 height 85
click at [369, 494] on span "Aceptar" at bounding box center [373, 495] width 60 height 16
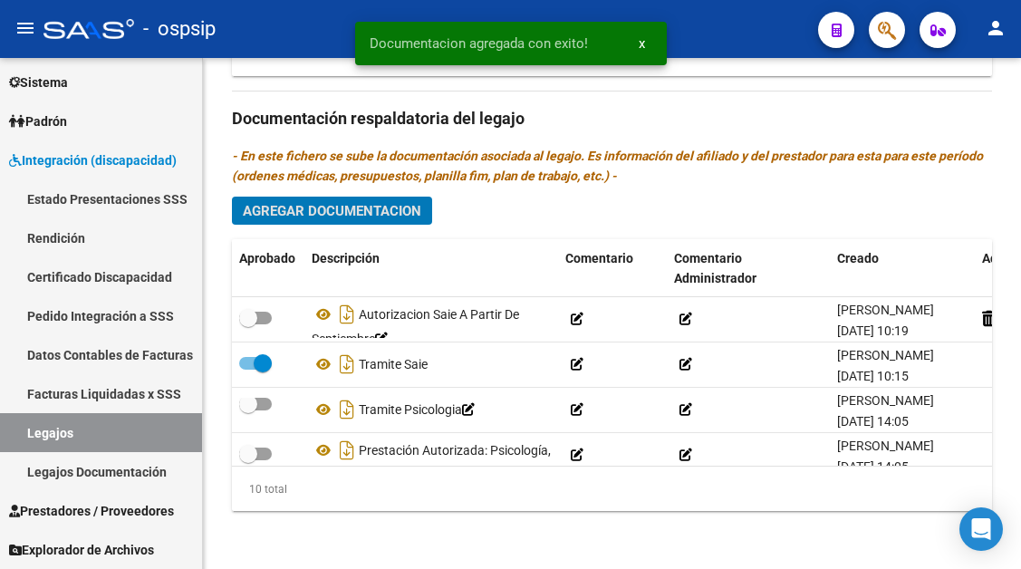
scroll to position [1103, 0]
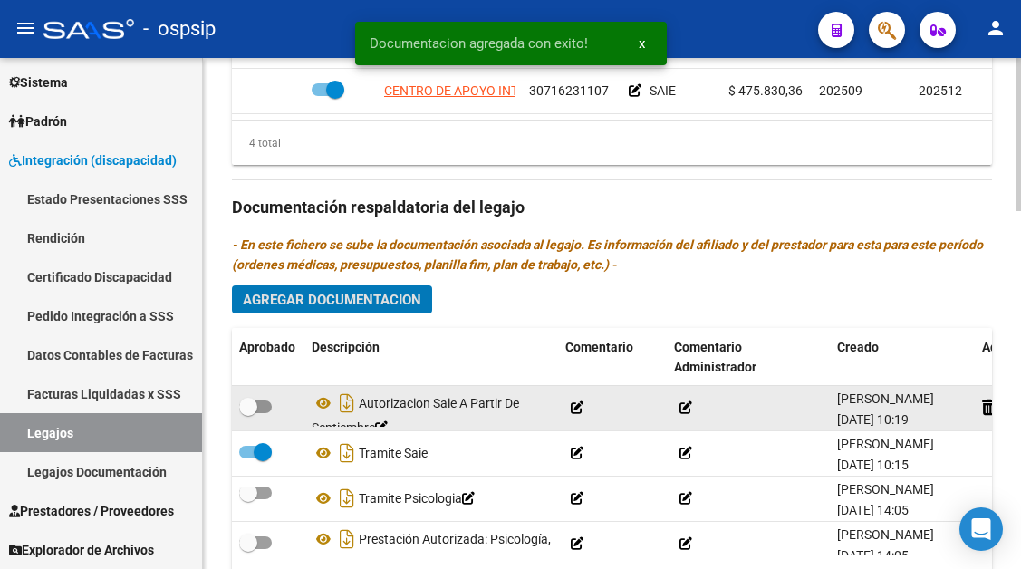
click at [255, 401] on span at bounding box center [248, 407] width 18 height 18
click at [248, 413] on input "checkbox" at bounding box center [247, 413] width 1 height 1
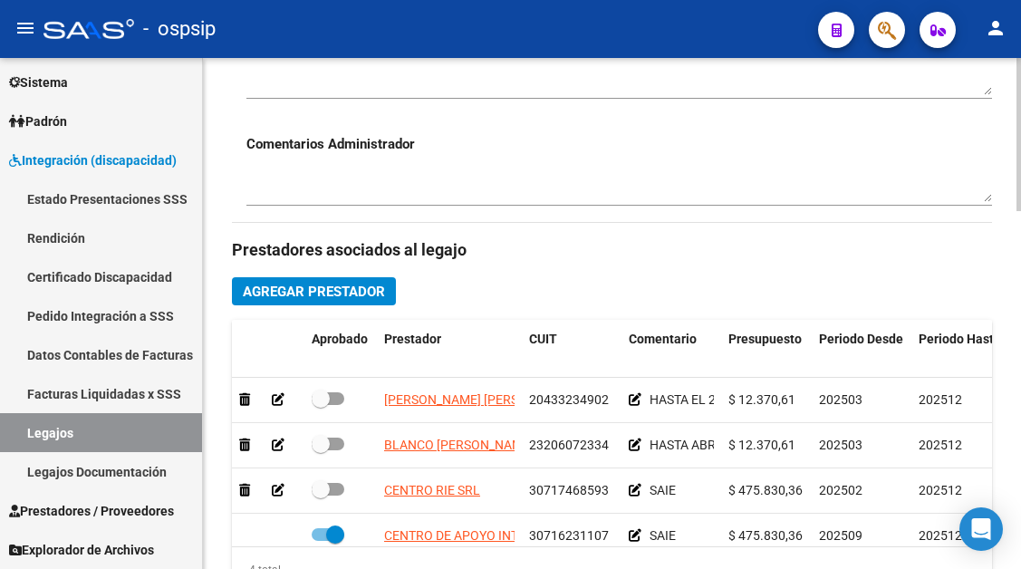
scroll to position [650, 0]
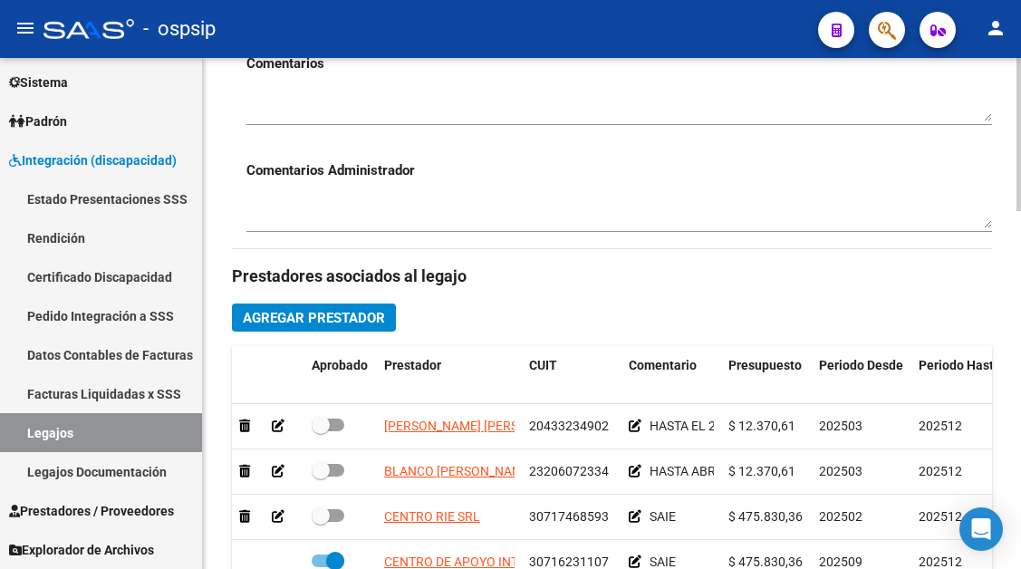
click at [315, 320] on span "Agregar Prestador" at bounding box center [314, 318] width 142 height 16
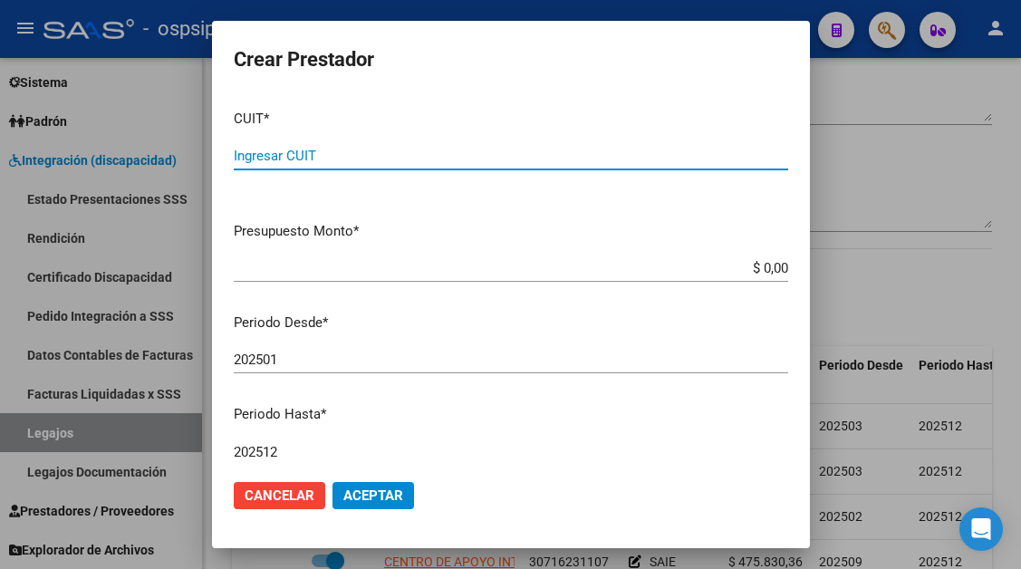
paste input "27-38520083-3"
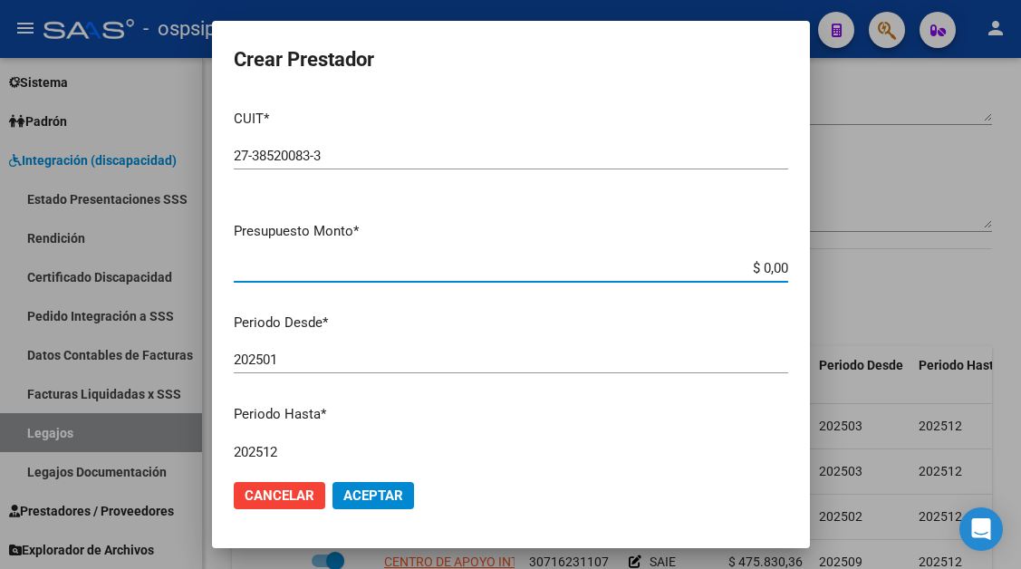
click at [774, 269] on input "$ 0,00" at bounding box center [511, 268] width 554 height 16
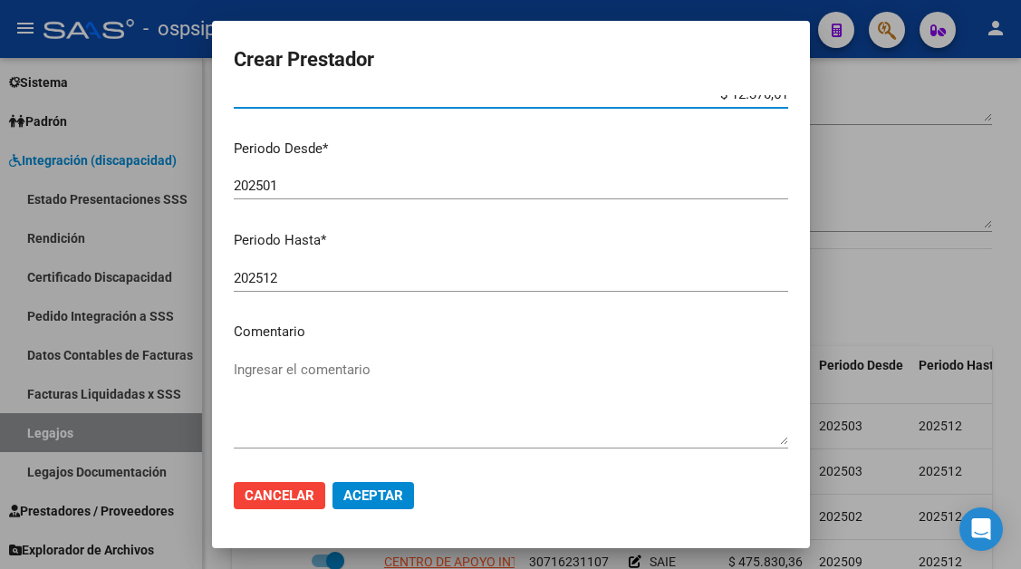
scroll to position [181, 0]
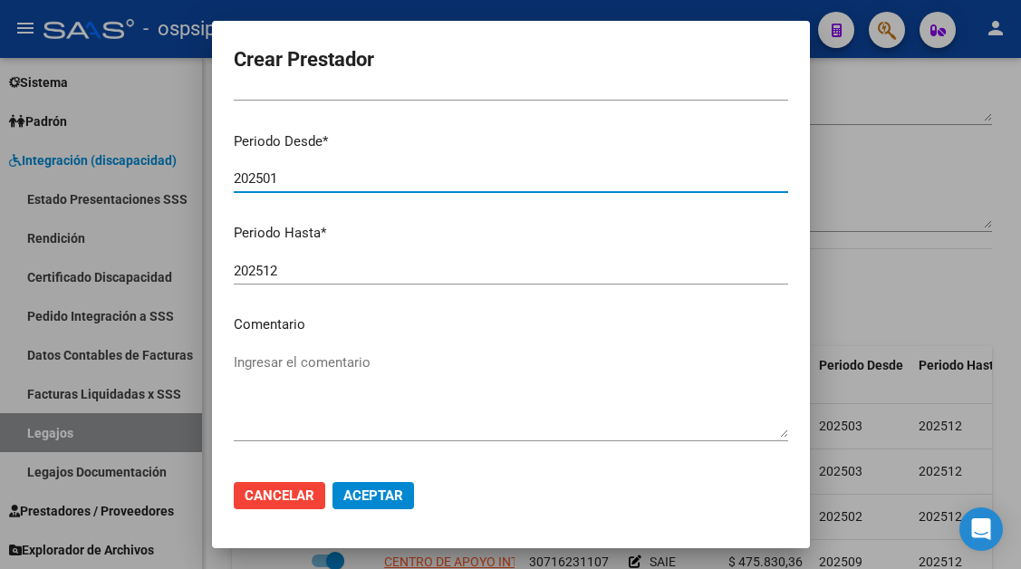
click at [276, 180] on input "202501" at bounding box center [511, 178] width 554 height 16
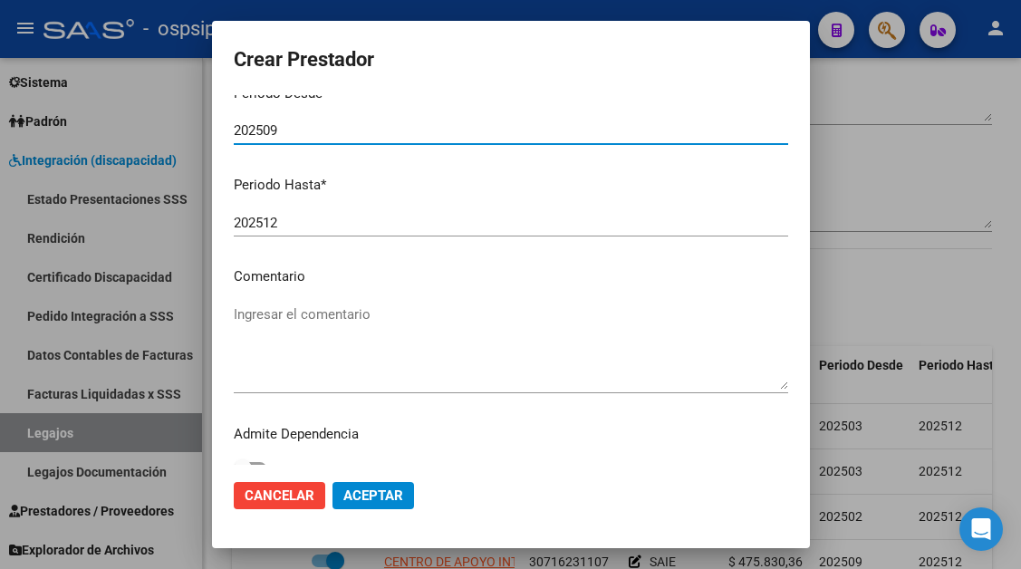
scroll to position [251, 0]
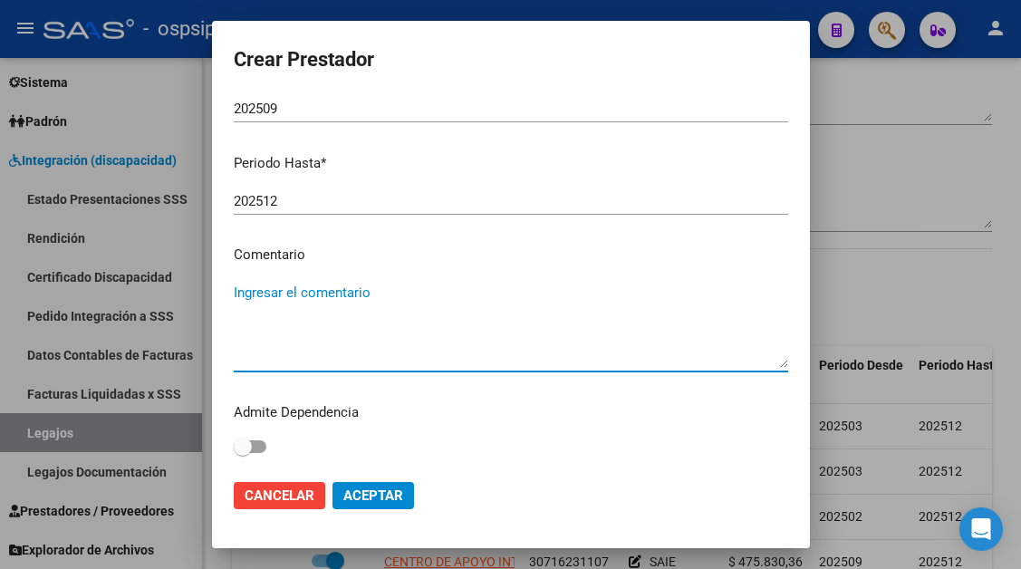
click at [277, 287] on textarea "Ingresar el comentario" at bounding box center [511, 325] width 554 height 85
click at [382, 490] on span "Aceptar" at bounding box center [373, 495] width 60 height 16
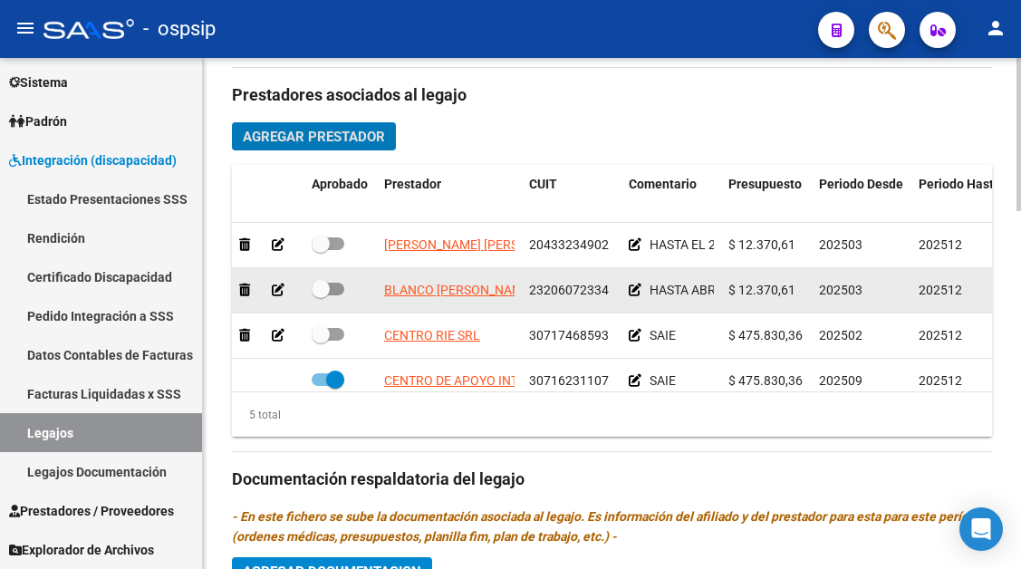
scroll to position [78, 0]
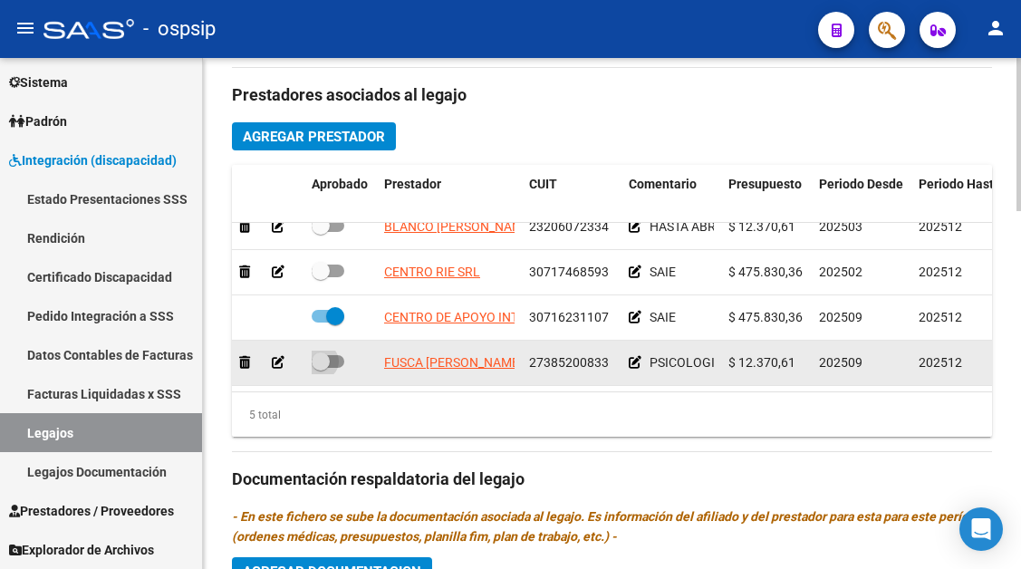
click at [332, 355] on span at bounding box center [328, 361] width 33 height 13
click at [321, 368] on input "checkbox" at bounding box center [320, 368] width 1 height 1
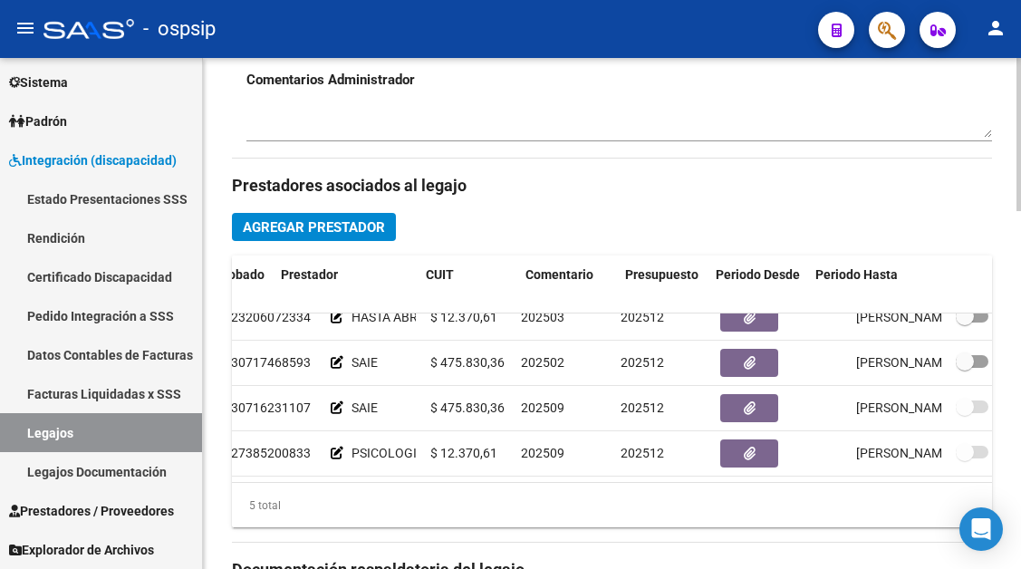
scroll to position [78, 368]
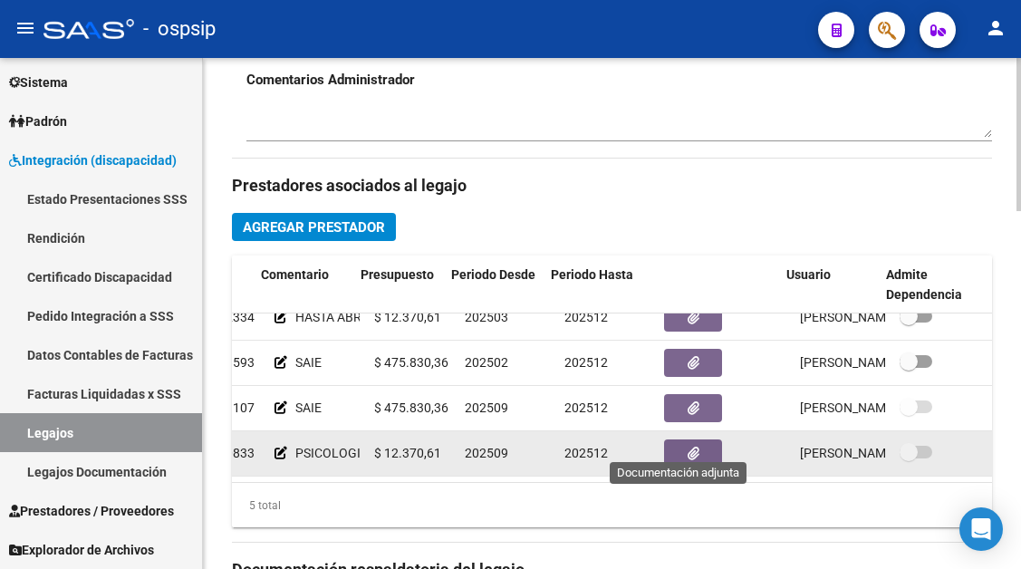
click at [689, 440] on button "button" at bounding box center [693, 453] width 58 height 28
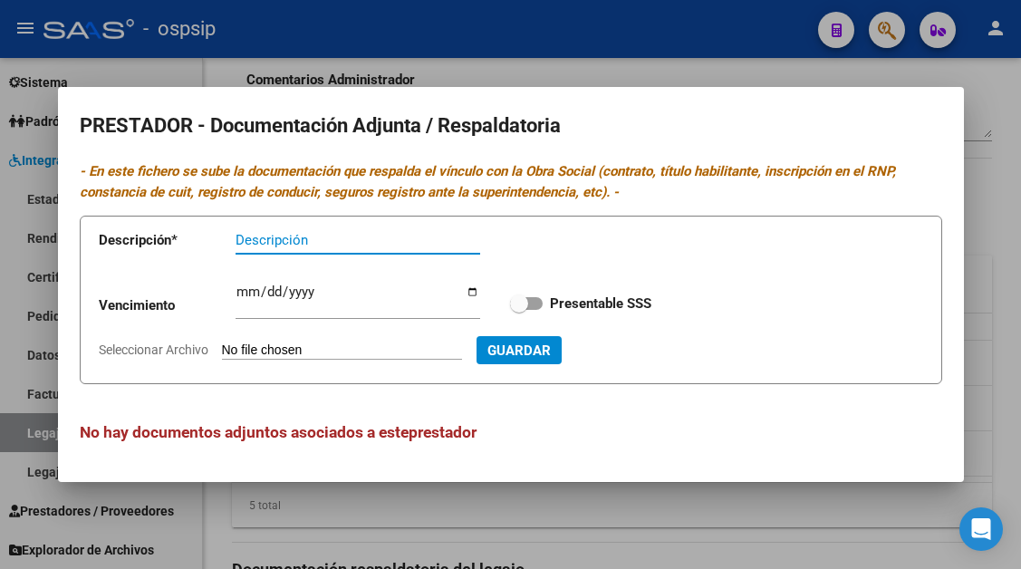
click at [253, 238] on input "Descripción" at bounding box center [358, 240] width 245 height 16
click at [640, 353] on span "Guardar" at bounding box center [616, 350] width 63 height 16
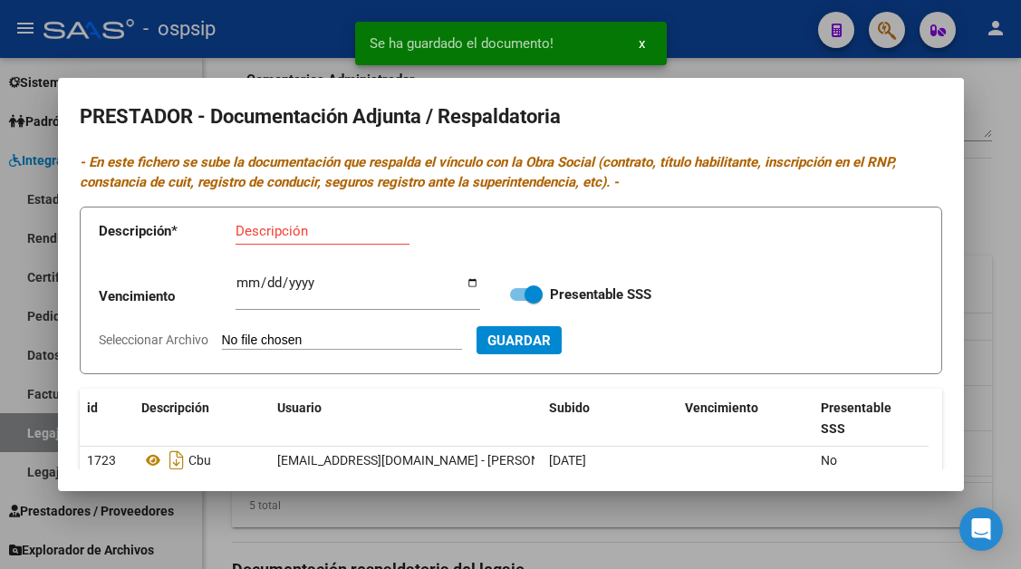
click at [542, 333] on span "Guardar" at bounding box center [518, 341] width 63 height 16
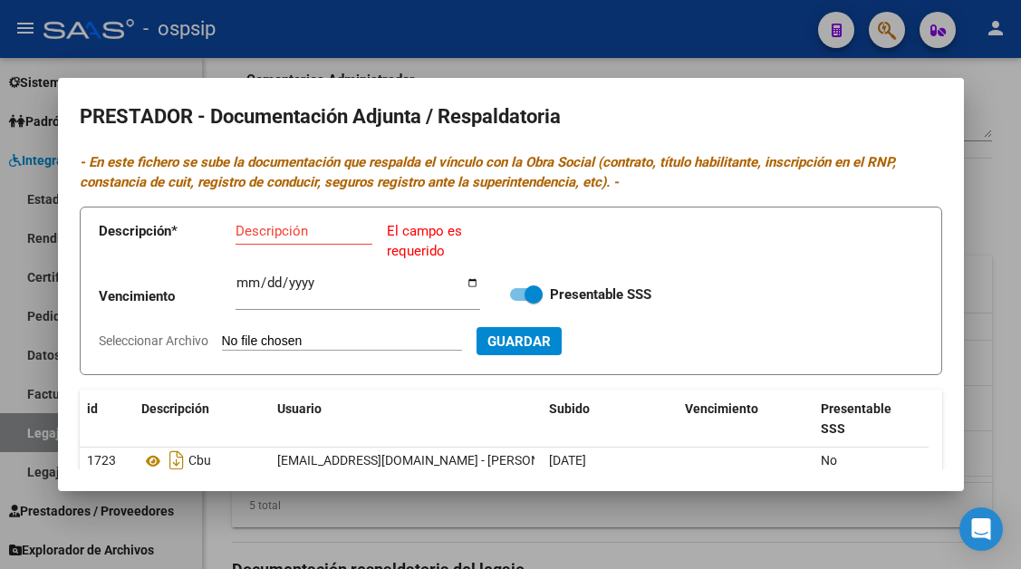
click at [763, 241] on form "Descripción * Descripción El campo es requerido Vencimiento Ingresar vencimient…" at bounding box center [511, 291] width 863 height 169
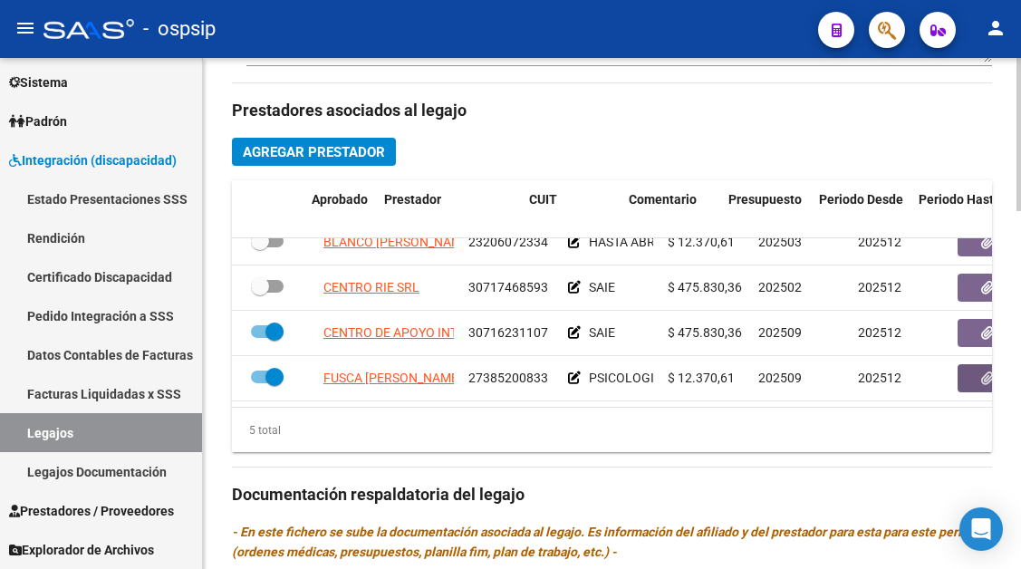
scroll to position [78, 0]
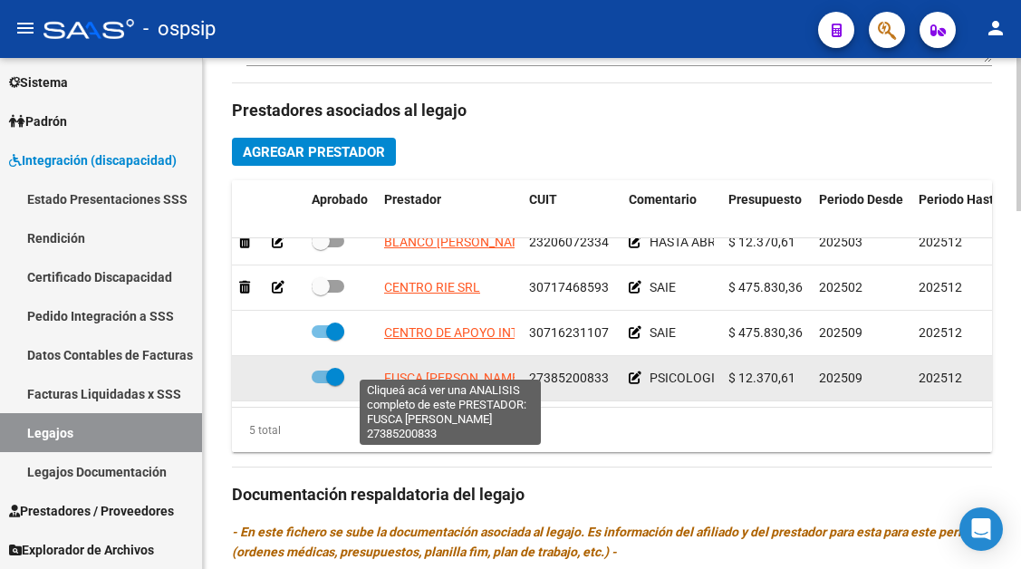
click at [410, 371] on span "FUSCA [PERSON_NAME]" at bounding box center [453, 378] width 139 height 14
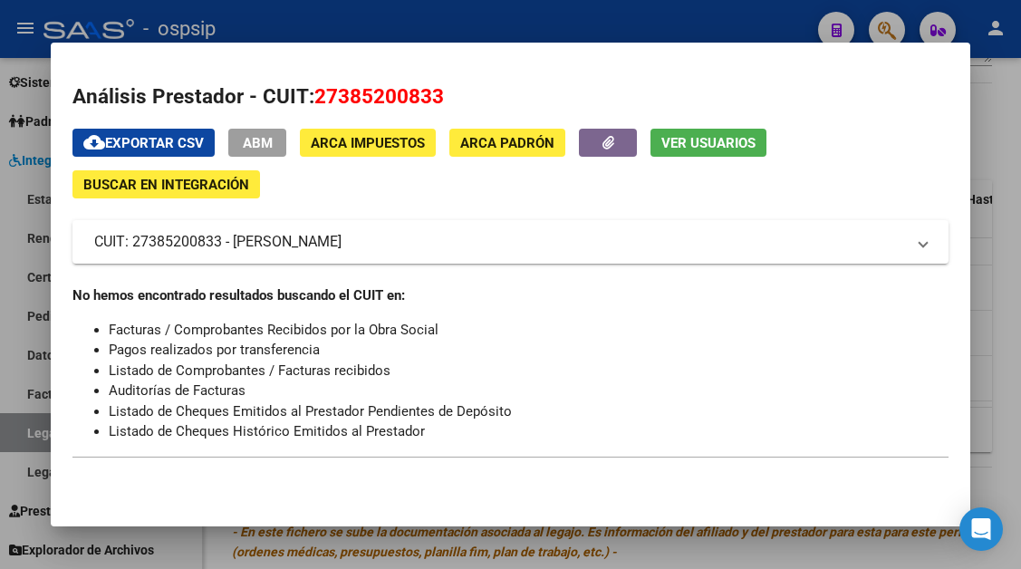
click at [733, 155] on button "Ver Usuarios" at bounding box center [709, 143] width 116 height 28
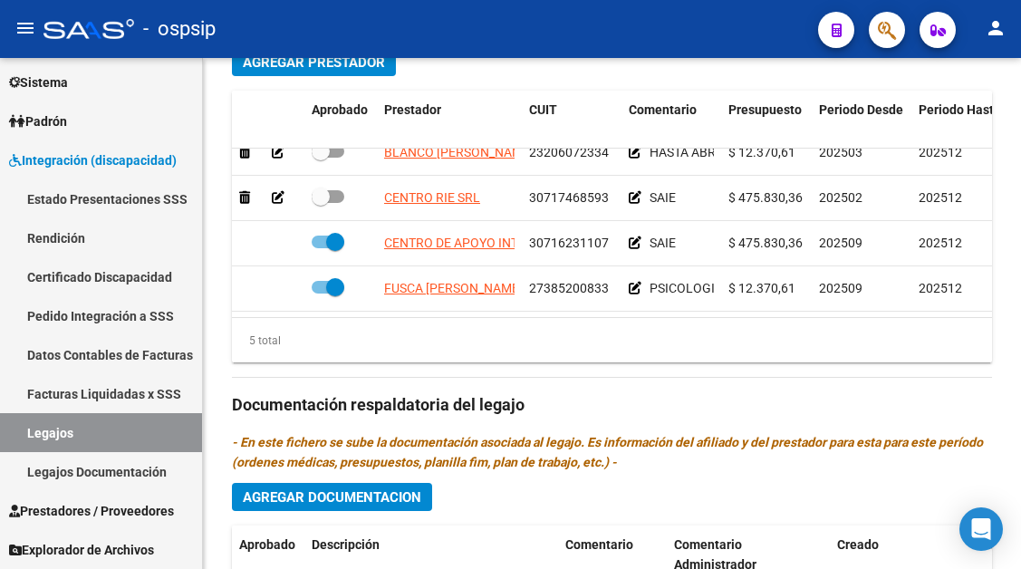
scroll to position [906, 0]
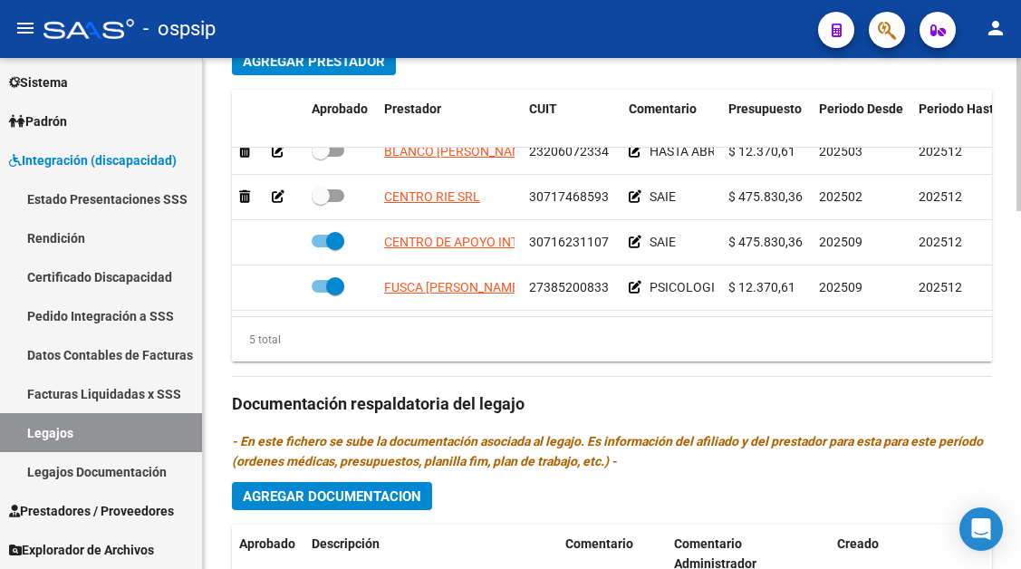
click at [301, 67] on span "Agregar Prestador" at bounding box center [314, 61] width 142 height 16
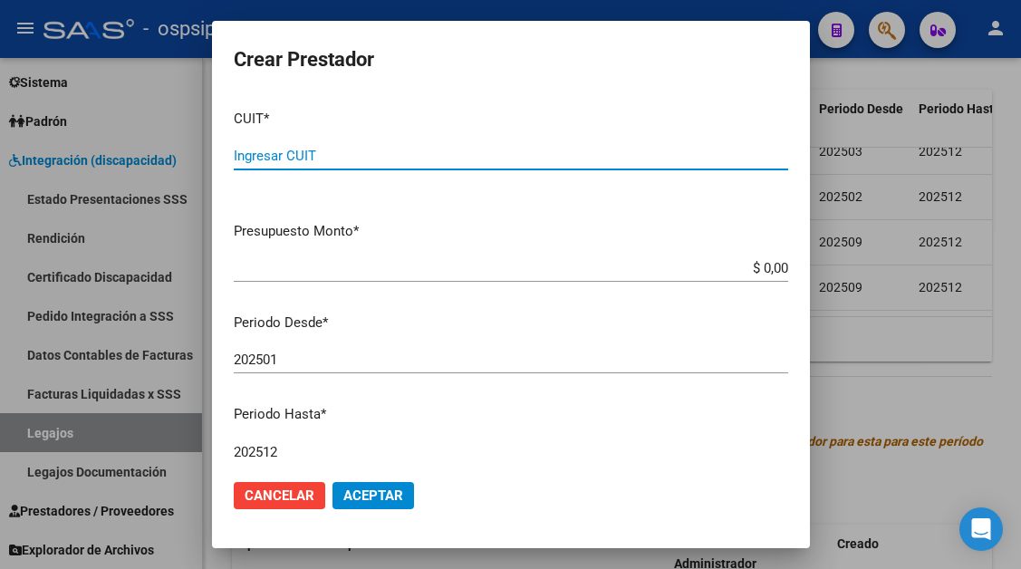
paste input "27-41857323-1"
click at [774, 265] on input "$ 0,00" at bounding box center [511, 268] width 554 height 16
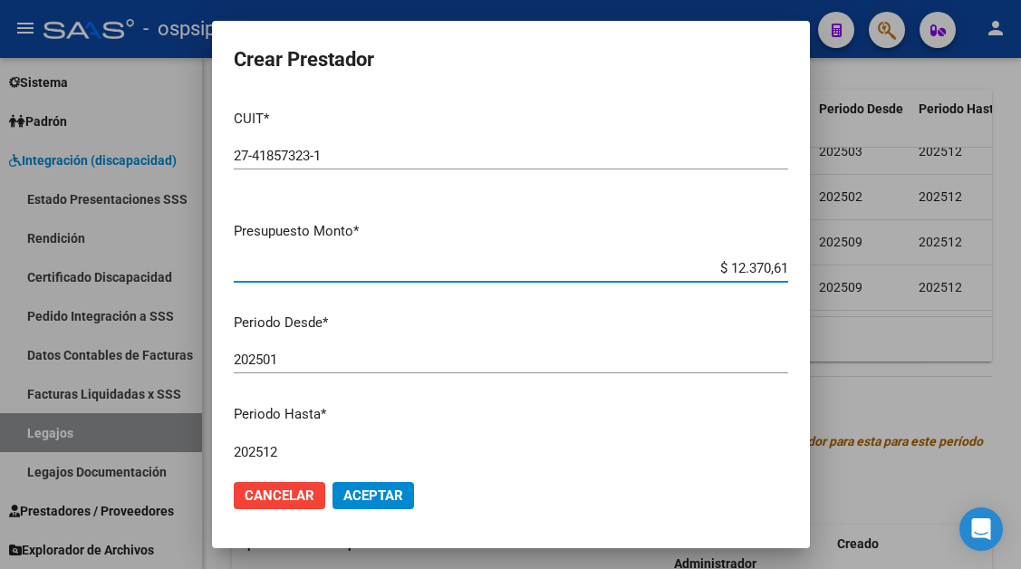
scroll to position [181, 0]
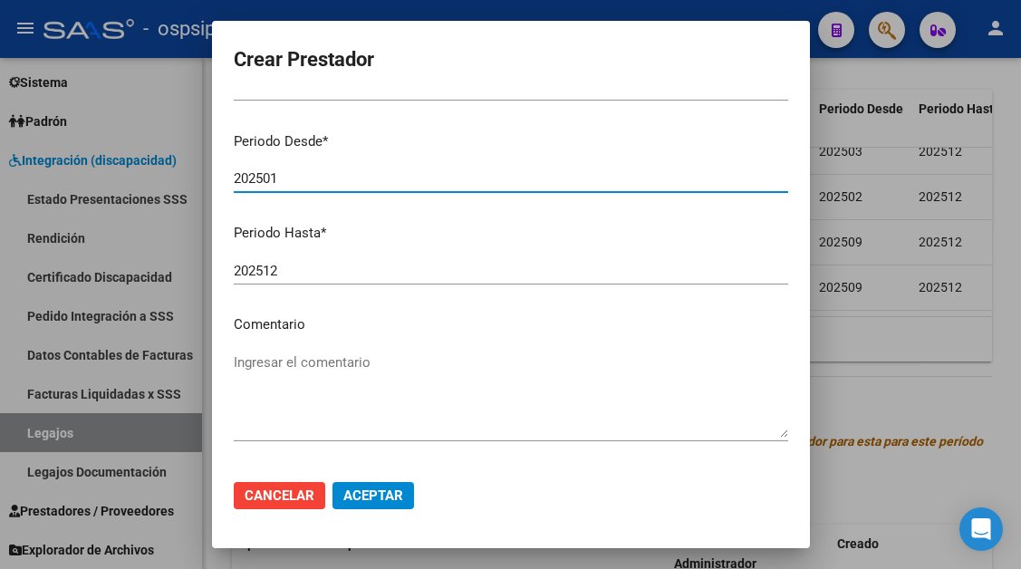
click at [295, 173] on input "202501" at bounding box center [511, 178] width 554 height 16
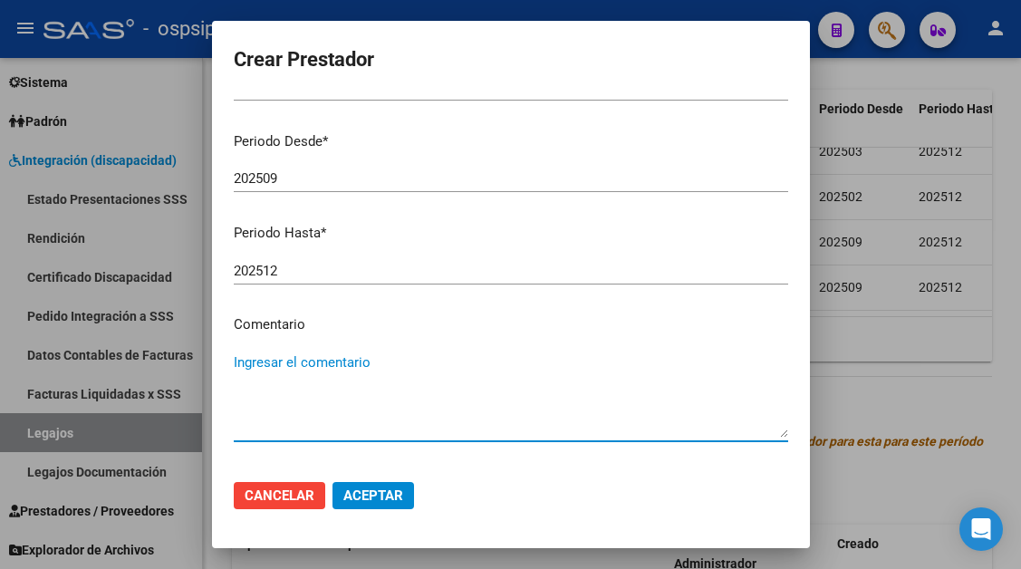
click at [256, 375] on textarea "Ingresar el comentario" at bounding box center [511, 394] width 554 height 85
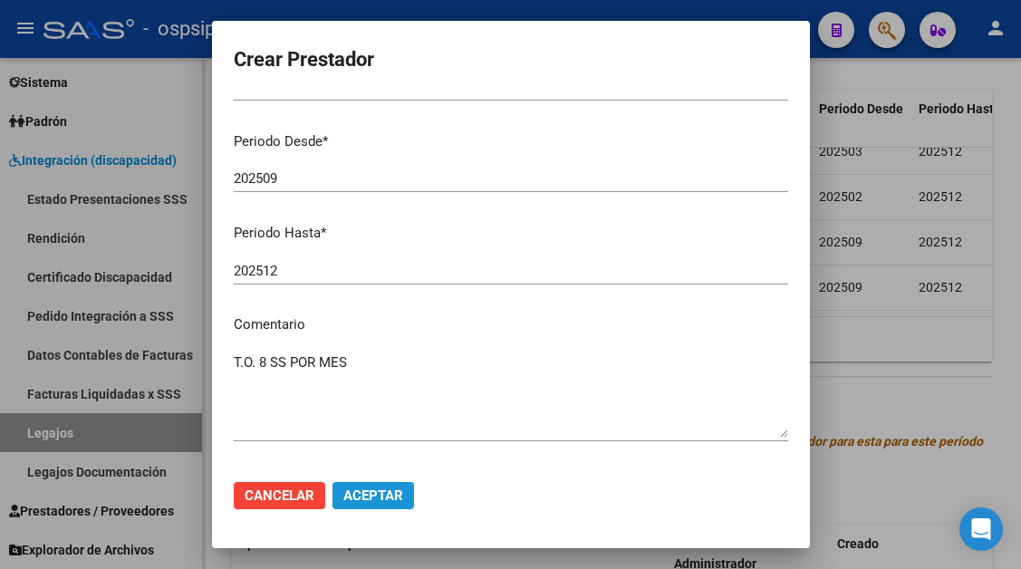
click at [397, 497] on span "Aceptar" at bounding box center [373, 495] width 60 height 16
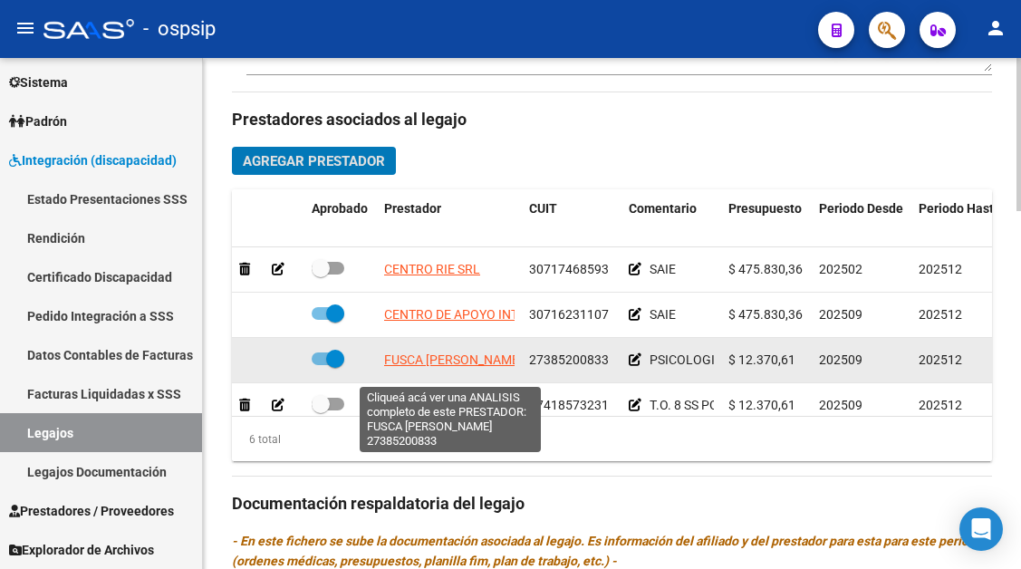
scroll to position [123, 0]
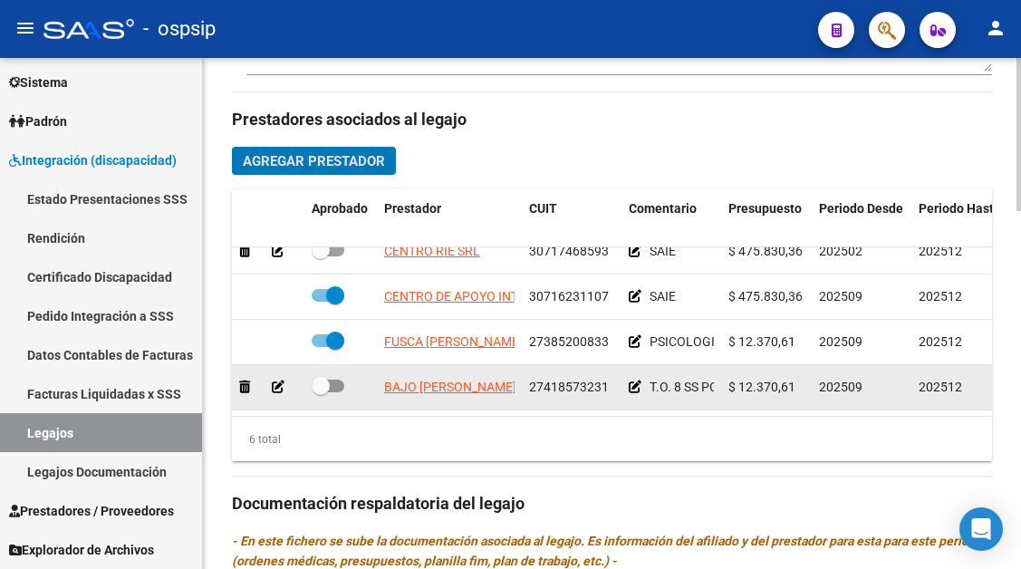
click at [325, 377] on span at bounding box center [321, 386] width 18 height 18
click at [321, 392] on input "checkbox" at bounding box center [320, 392] width 1 height 1
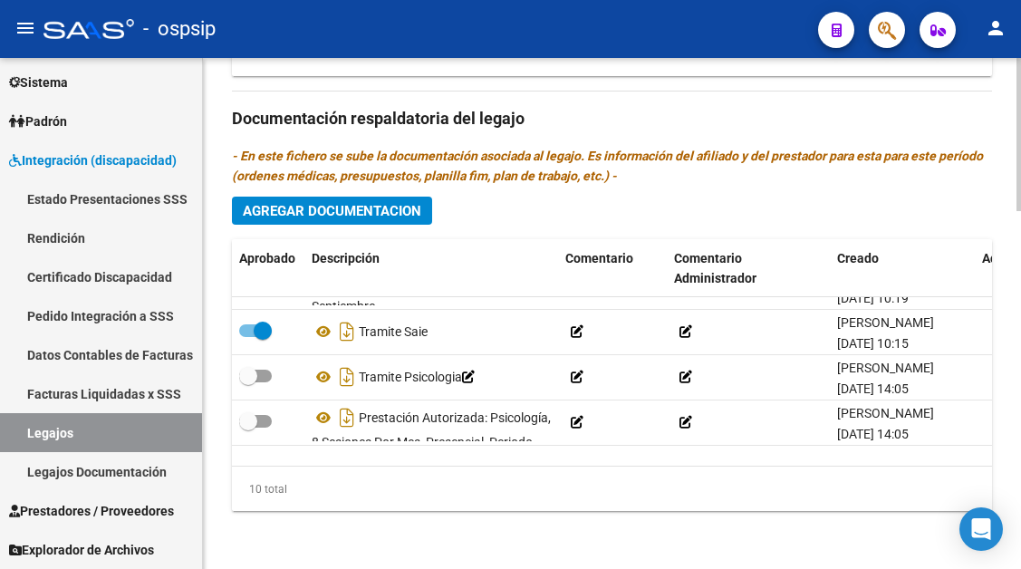
scroll to position [0, 0]
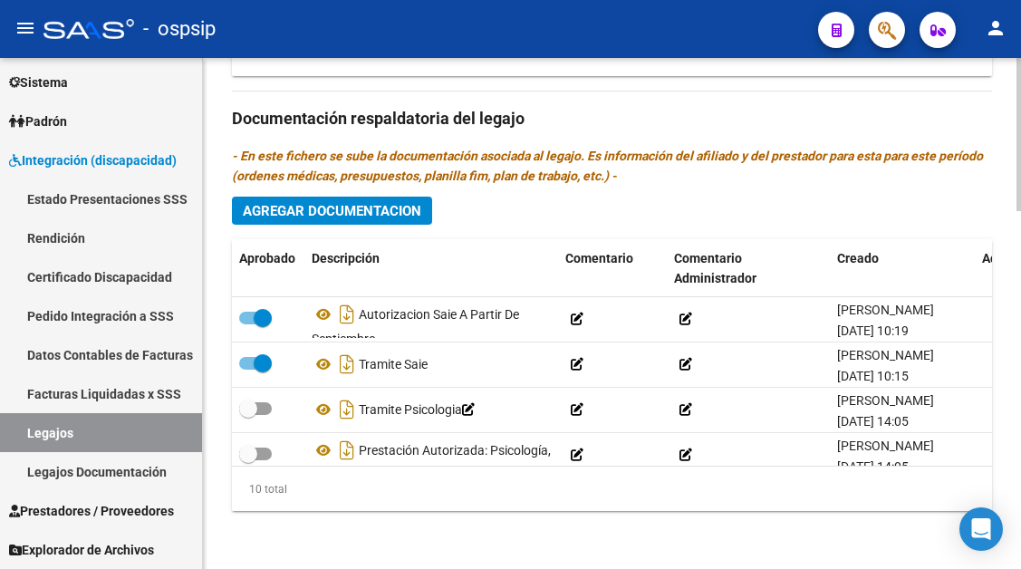
click at [348, 210] on span "Agregar Documentacion" at bounding box center [332, 211] width 178 height 16
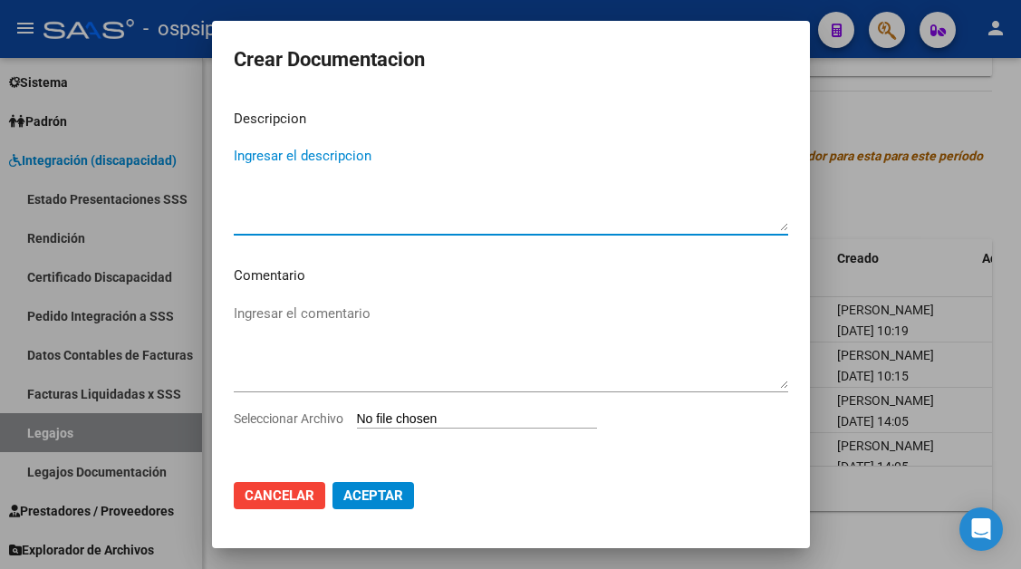
click at [340, 160] on textarea "Ingresar el descripcion" at bounding box center [511, 188] width 554 height 85
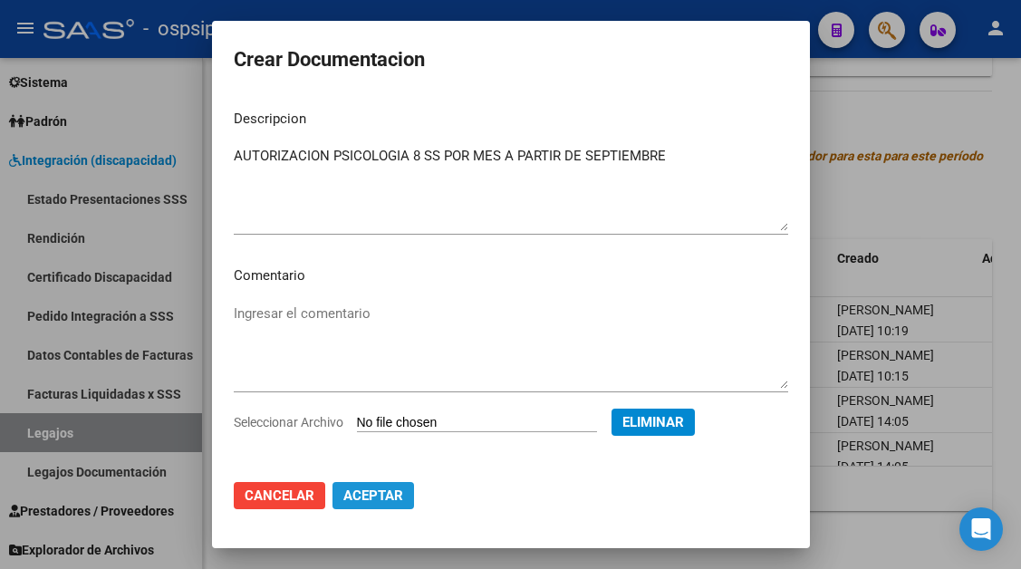
click at [373, 491] on span "Aceptar" at bounding box center [373, 495] width 60 height 16
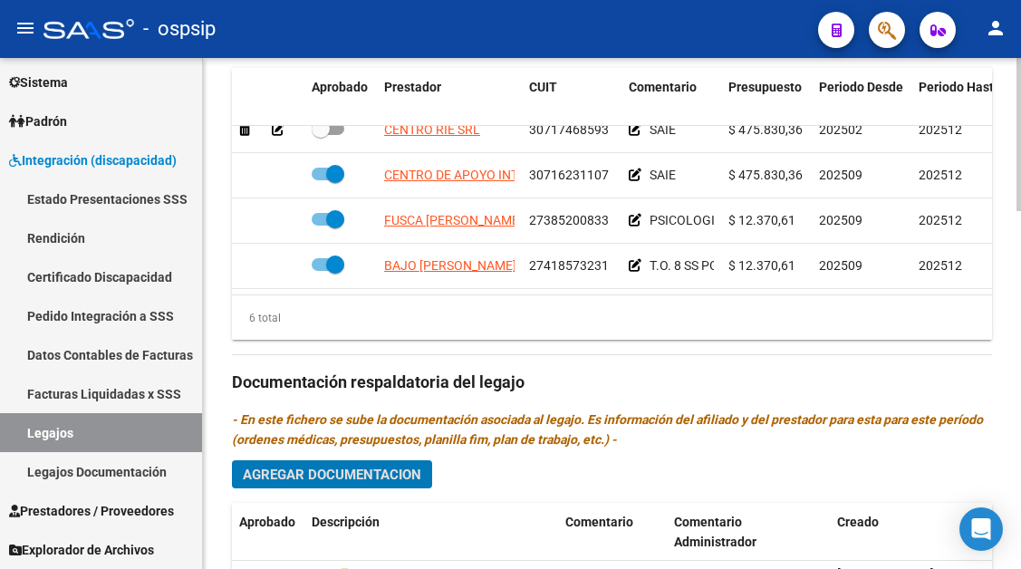
scroll to position [921, 0]
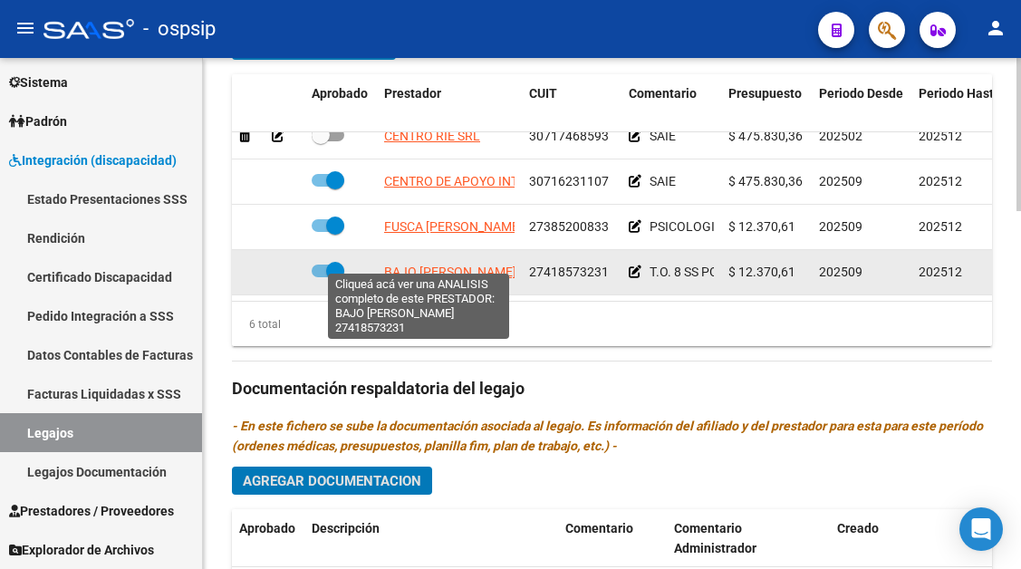
click at [427, 265] on span "BAJO [PERSON_NAME]" at bounding box center [450, 272] width 132 height 14
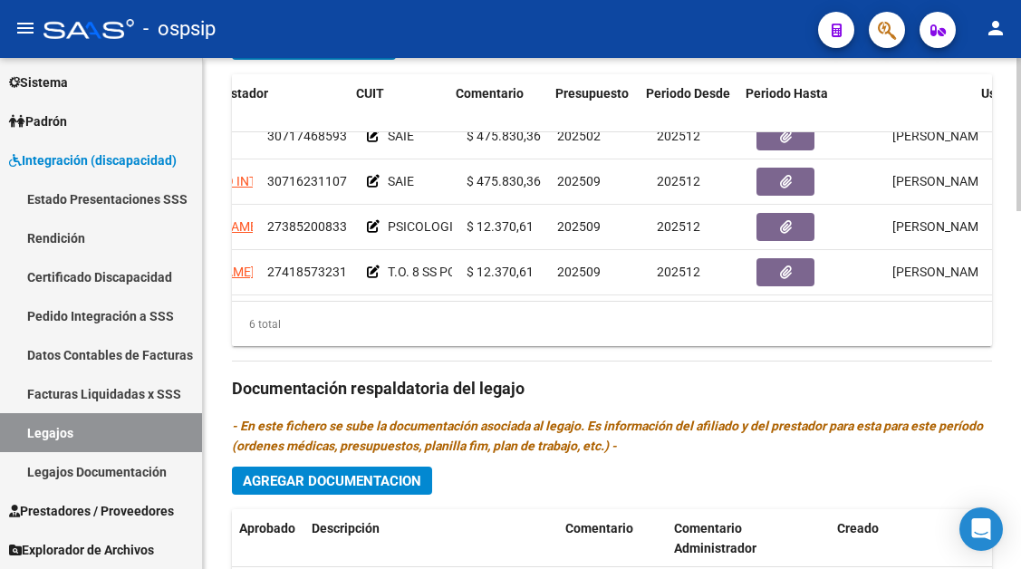
scroll to position [123, 368]
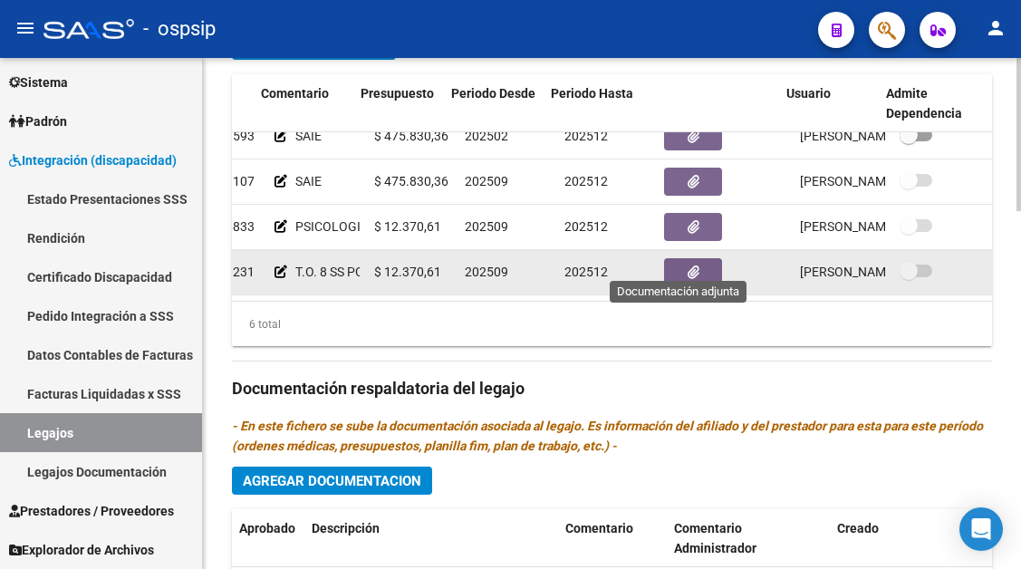
click at [688, 265] on icon "button" at bounding box center [694, 272] width 12 height 14
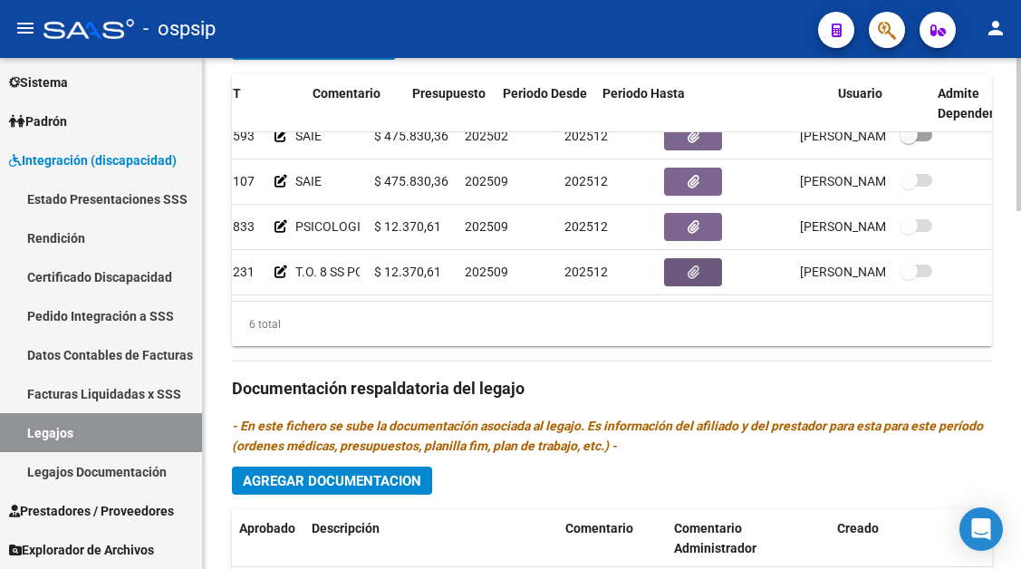
scroll to position [123, 56]
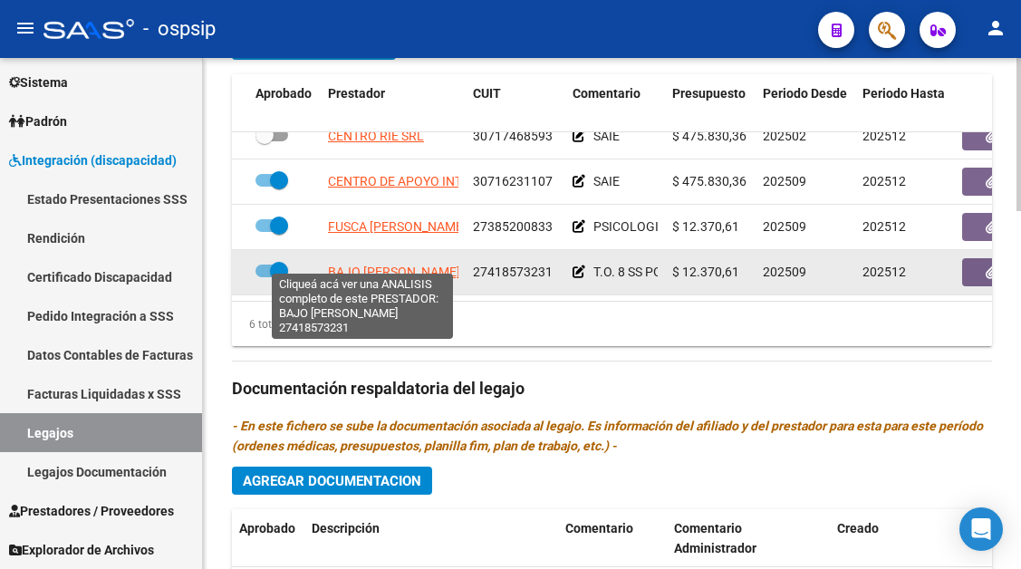
click at [378, 265] on span "BAJO [PERSON_NAME]" at bounding box center [394, 272] width 132 height 14
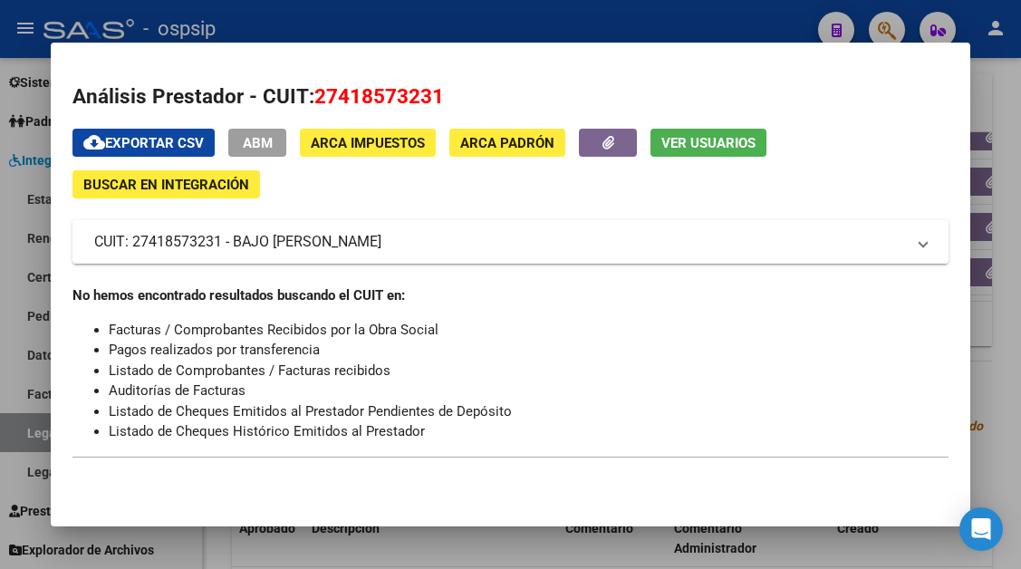
click at [683, 131] on button "Ver Usuarios" at bounding box center [709, 143] width 116 height 28
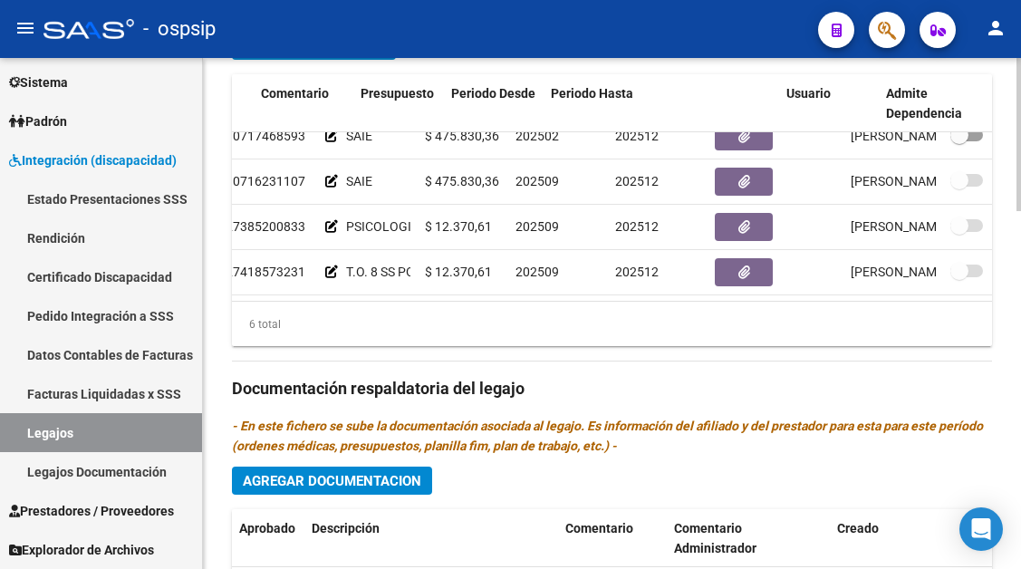
scroll to position [123, 368]
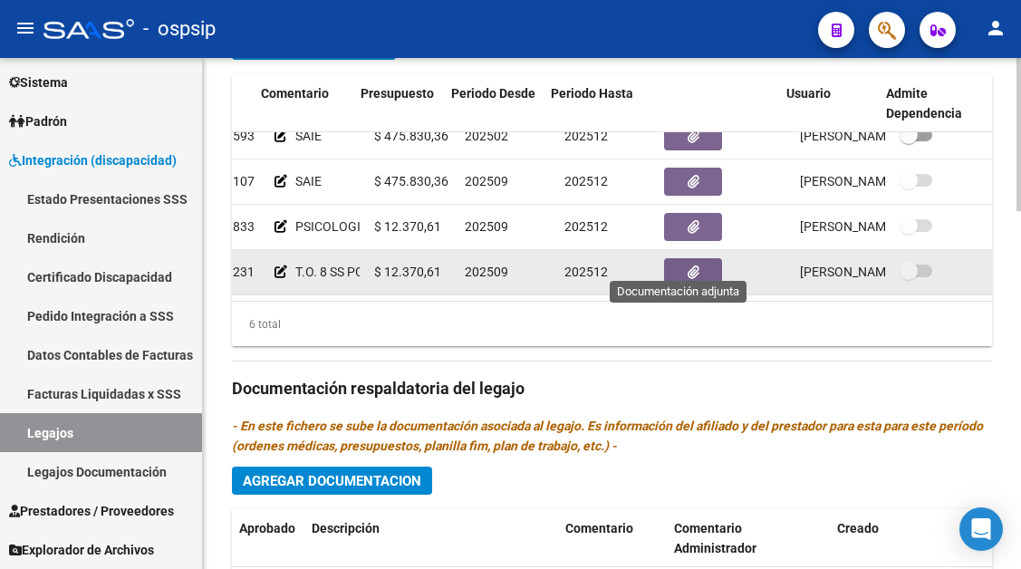
click at [670, 250] on datatable-body-cell at bounding box center [725, 272] width 136 height 44
click at [667, 263] on button "button" at bounding box center [693, 272] width 58 height 28
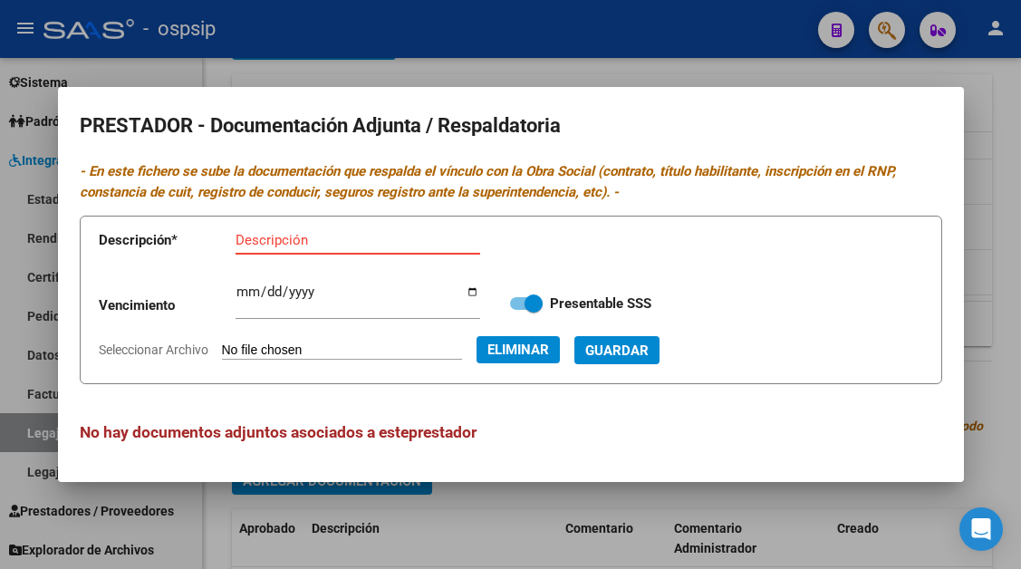
click at [266, 228] on div "Descripción" at bounding box center [358, 240] width 245 height 27
click at [640, 345] on span "Guardar" at bounding box center [616, 350] width 63 height 16
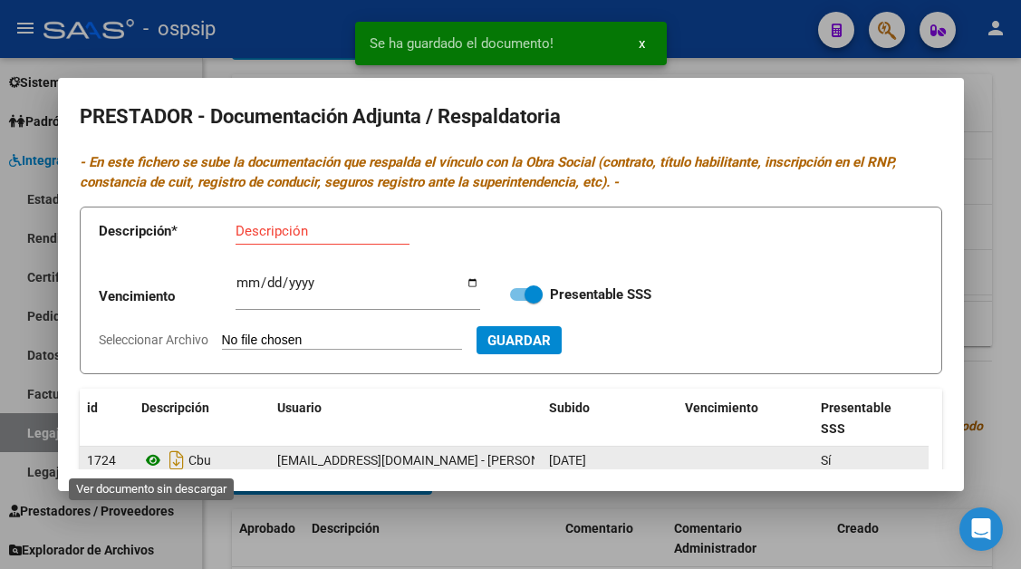
click at [152, 458] on icon at bounding box center [153, 460] width 24 height 22
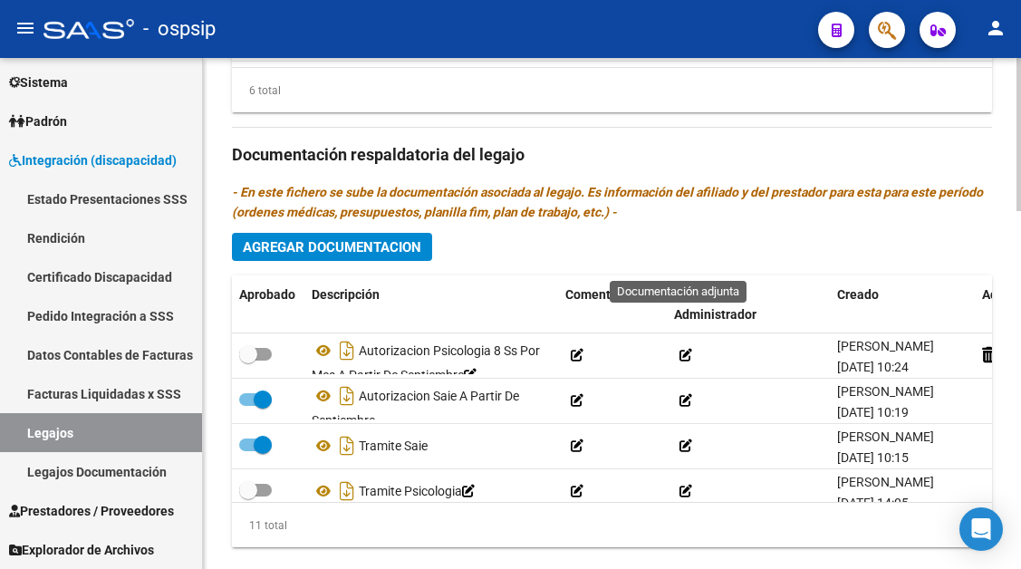
scroll to position [1193, 0]
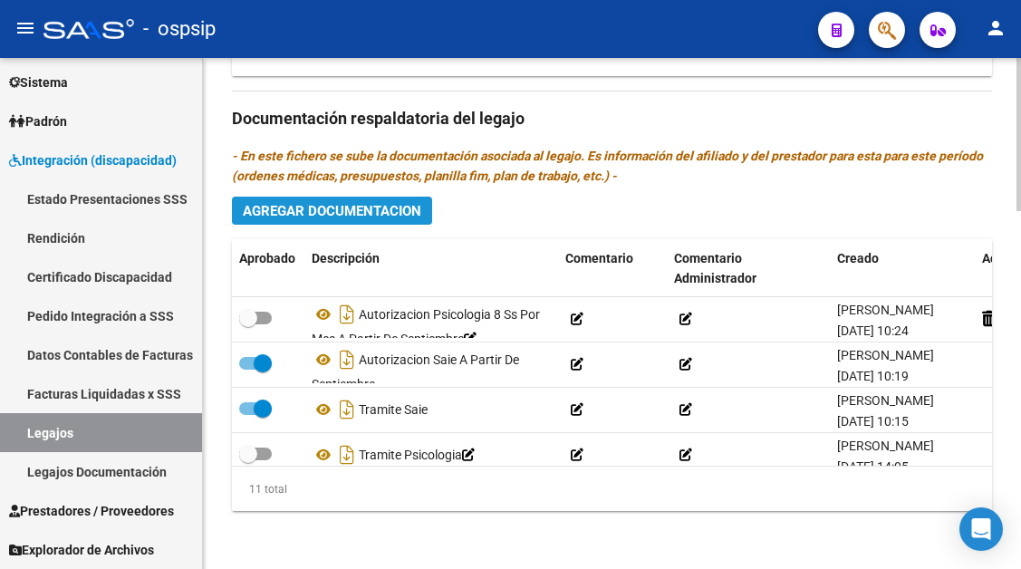
click at [322, 213] on span "Agregar Documentacion" at bounding box center [332, 211] width 178 height 16
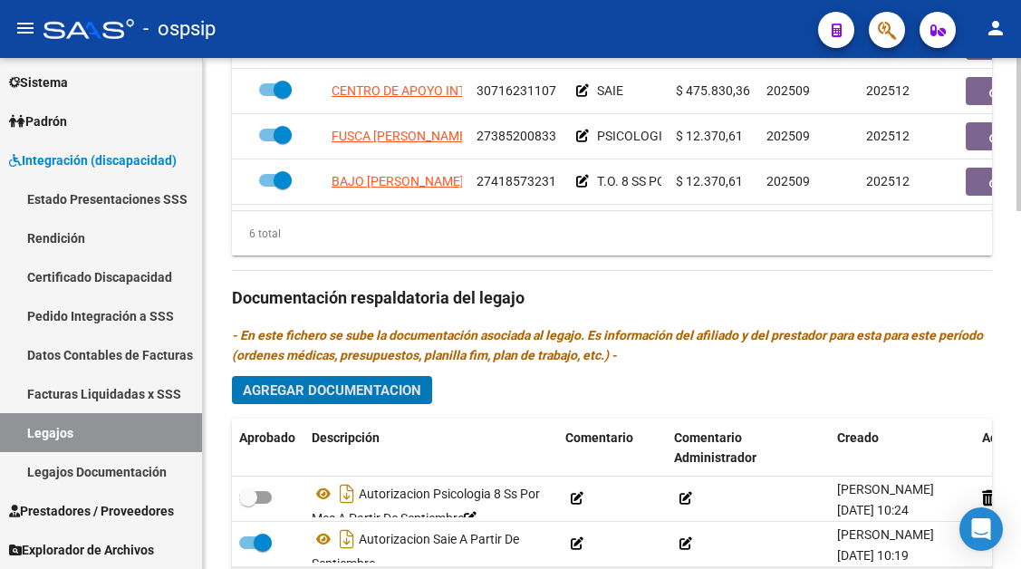
scroll to position [1103, 0]
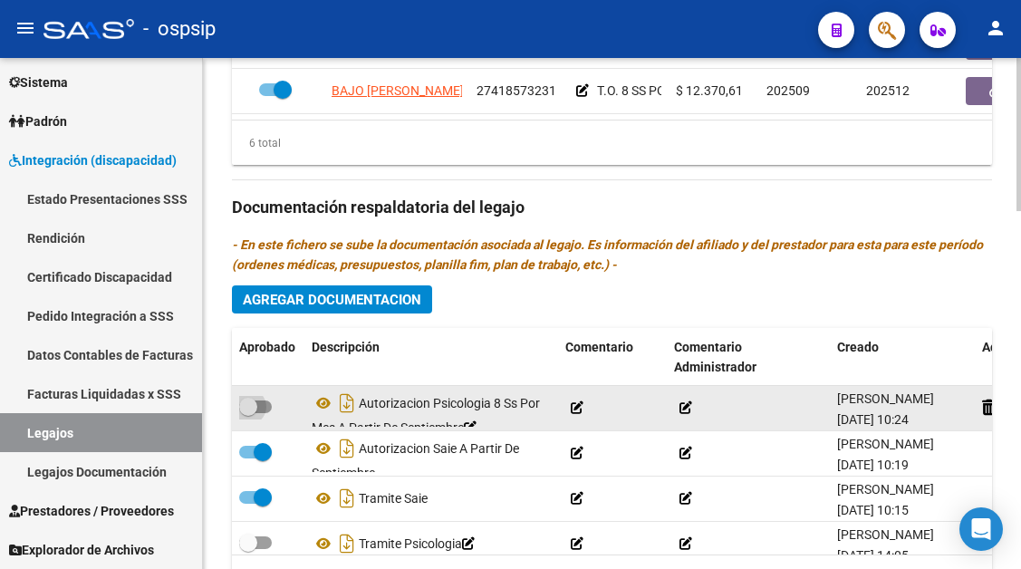
click at [243, 403] on span at bounding box center [248, 407] width 18 height 18
click at [247, 413] on input "checkbox" at bounding box center [247, 413] width 1 height 1
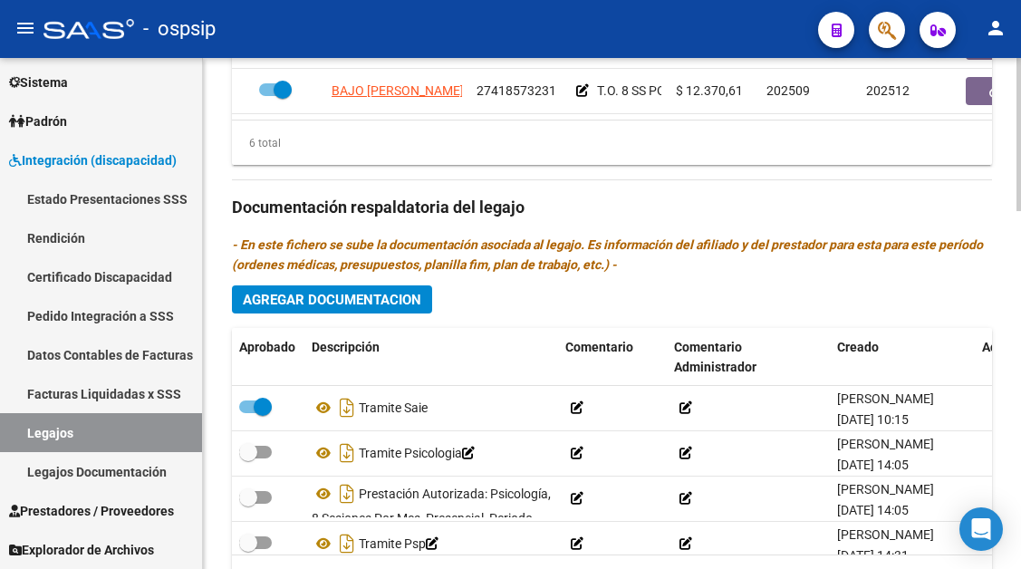
scroll to position [0, 0]
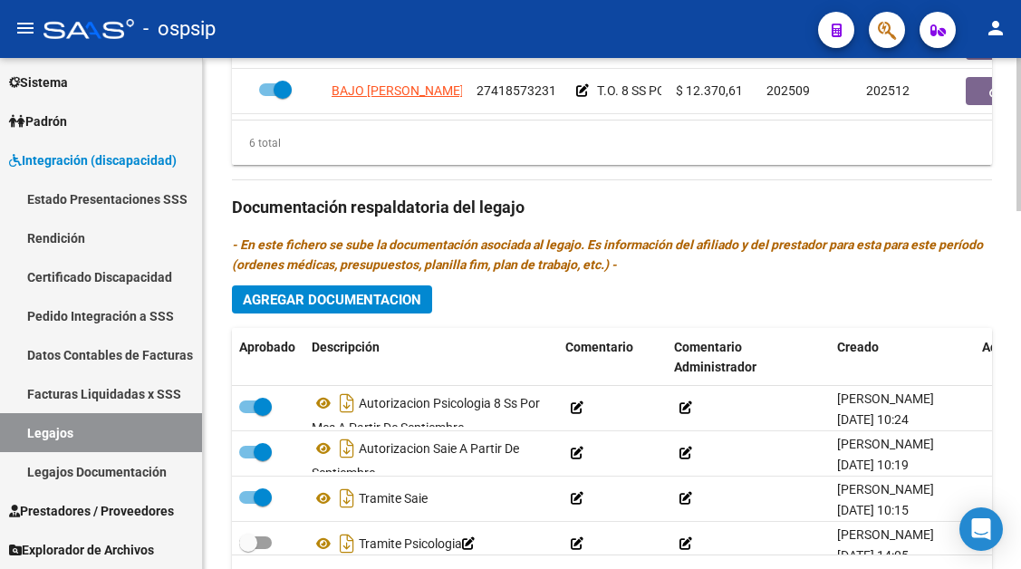
click at [335, 296] on span "Agregar Documentacion" at bounding box center [332, 300] width 178 height 16
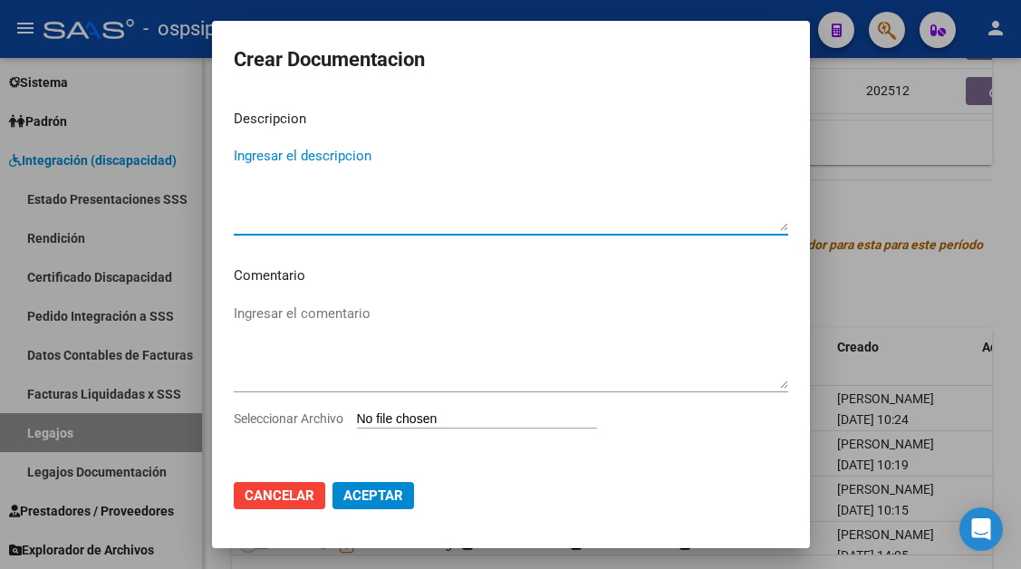
click at [304, 157] on textarea "Ingresar el descripcion" at bounding box center [511, 188] width 554 height 85
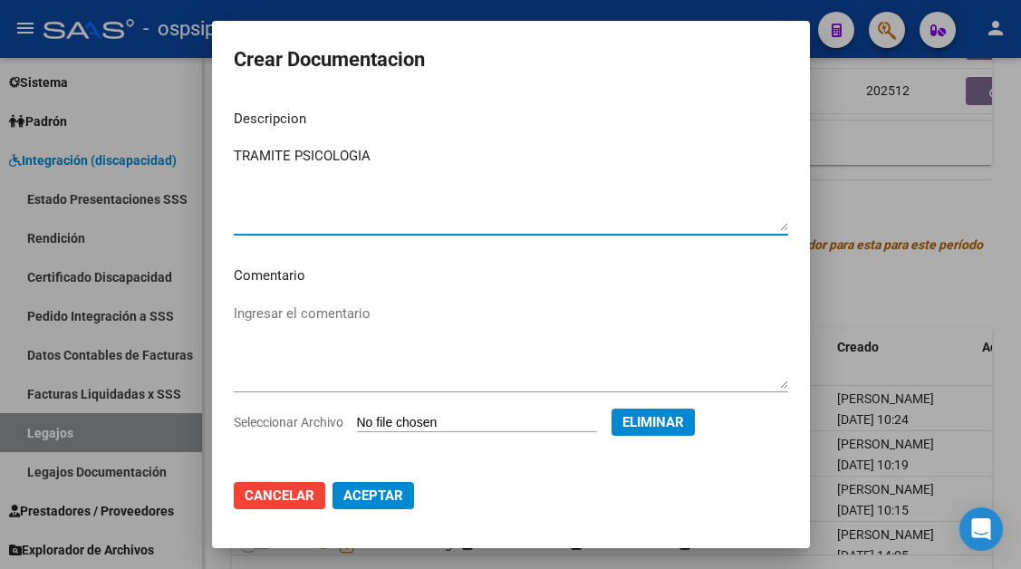
click at [385, 493] on span "Aceptar" at bounding box center [373, 495] width 60 height 16
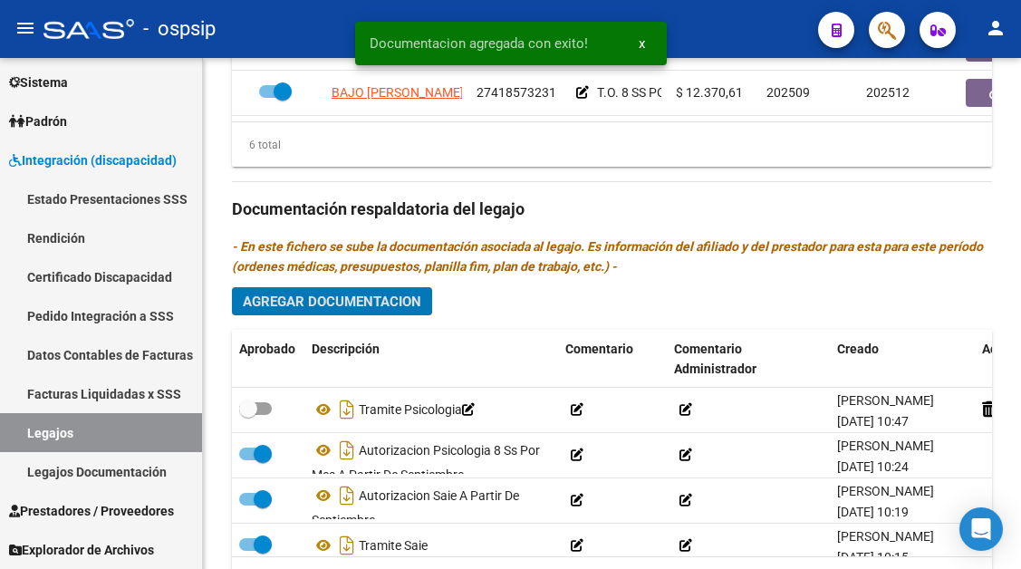
scroll to position [1103, 0]
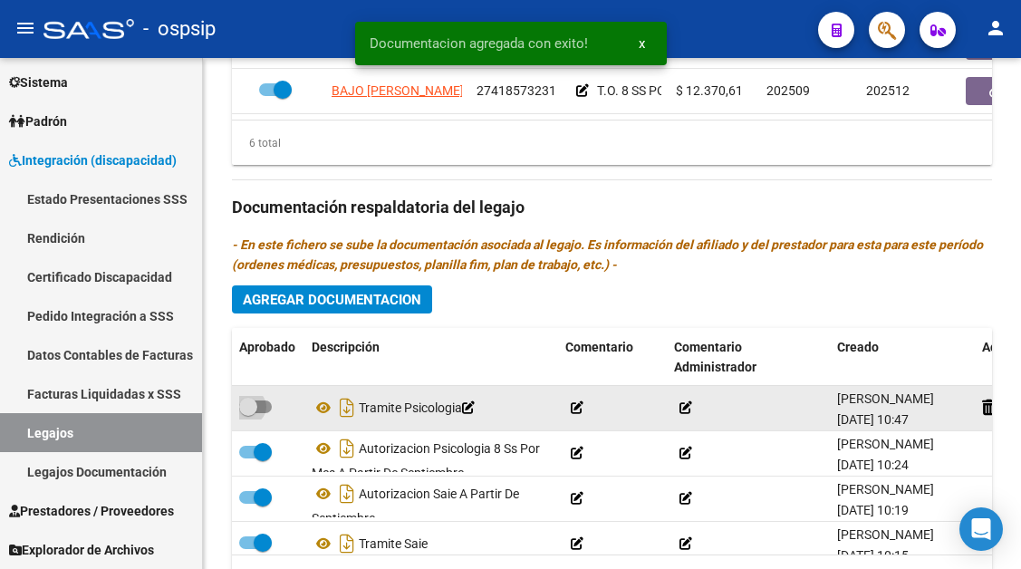
click at [255, 405] on span at bounding box center [248, 407] width 18 height 18
click at [248, 413] on input "checkbox" at bounding box center [247, 413] width 1 height 1
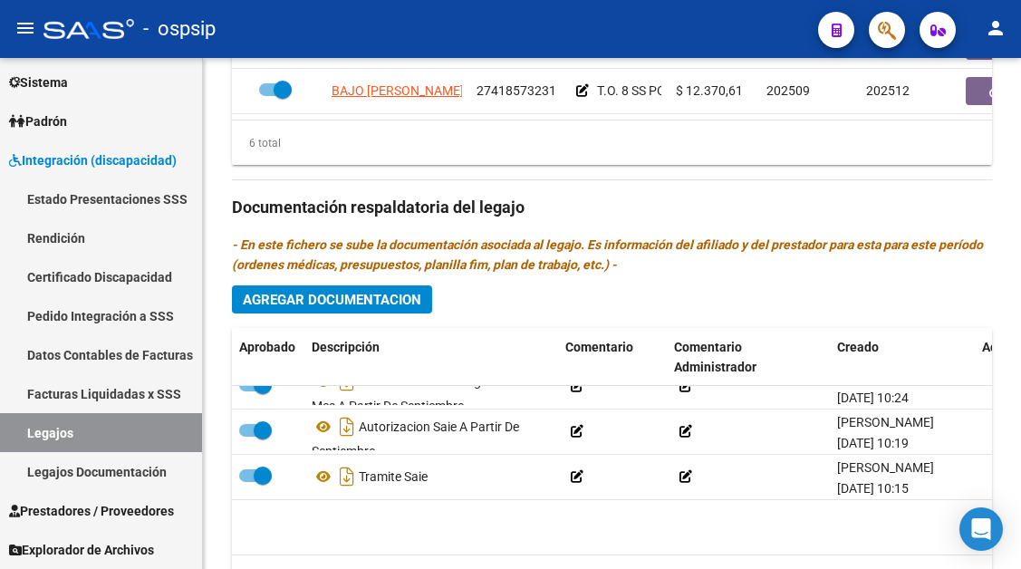
scroll to position [0, 0]
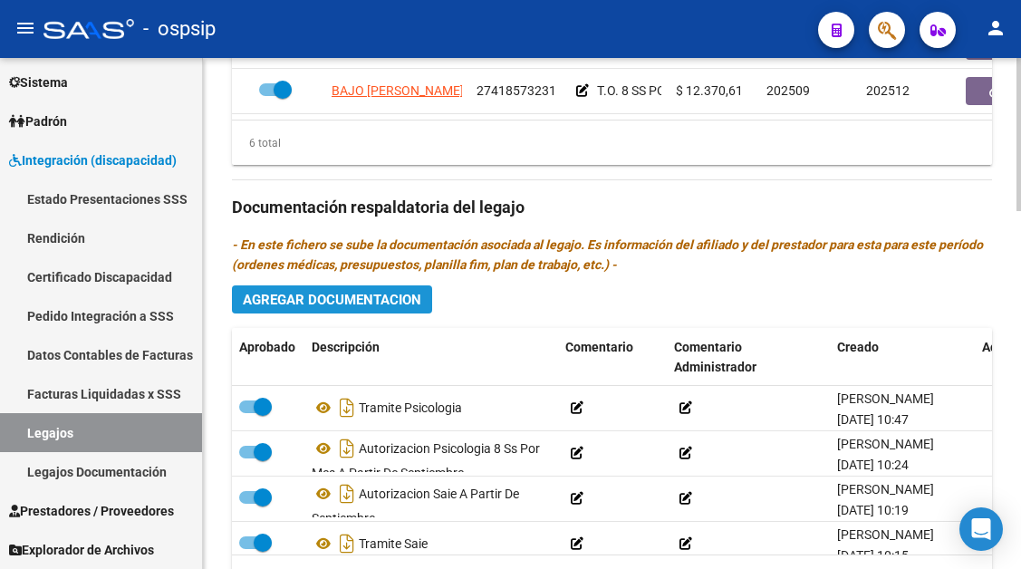
click at [352, 300] on span "Agregar Documentacion" at bounding box center [332, 300] width 178 height 16
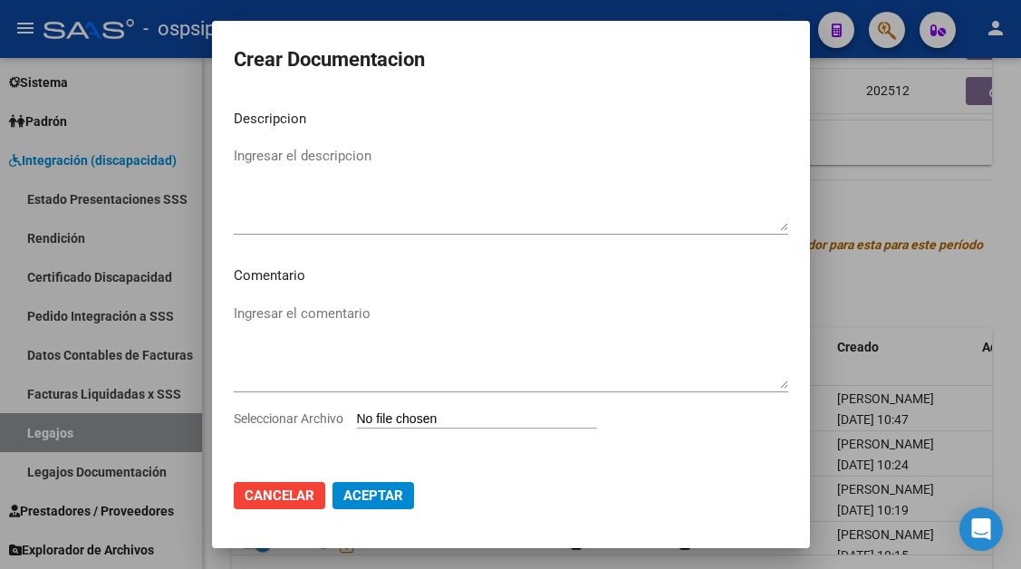
click at [303, 130] on mat-dialog-content "Descripcion Ingresar el descripcion Comentario Ingresar el comentario Seleccion…" at bounding box center [511, 280] width 598 height 370
click at [275, 146] on textarea "Ingresar el descripcion" at bounding box center [511, 188] width 554 height 85
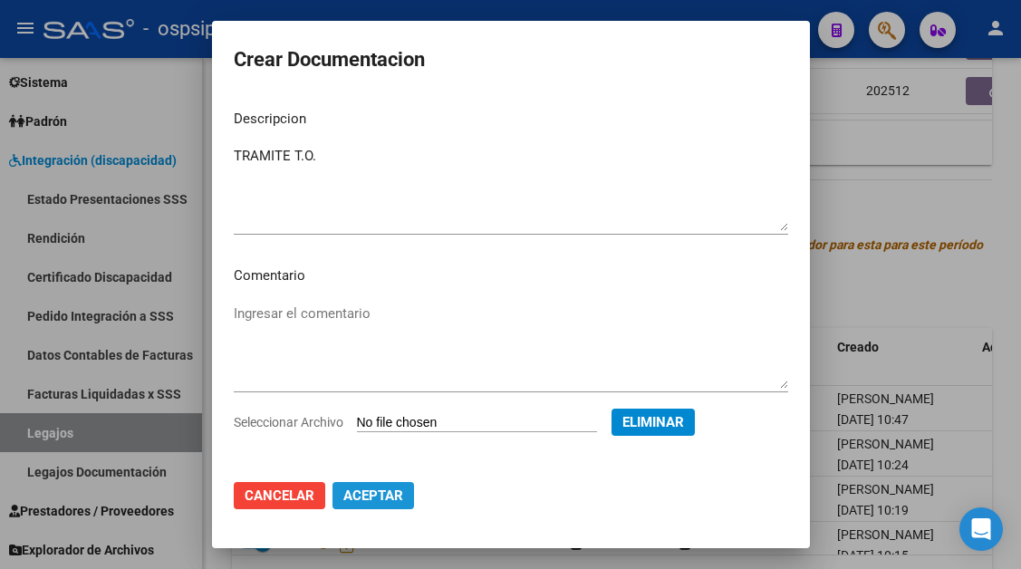
click at [381, 493] on span "Aceptar" at bounding box center [373, 495] width 60 height 16
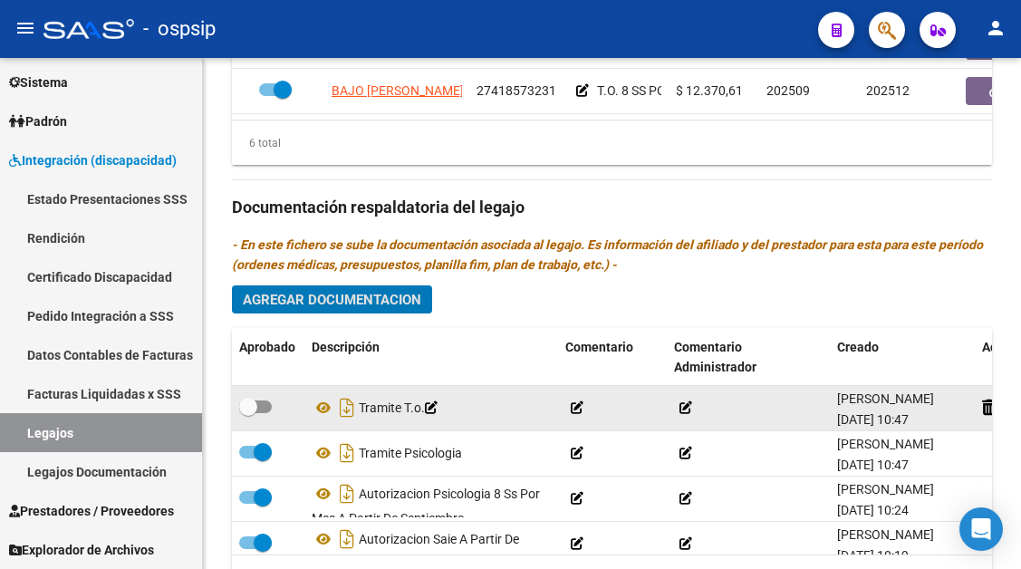
click at [251, 410] on span at bounding box center [248, 407] width 18 height 18
click at [248, 413] on input "checkbox" at bounding box center [247, 413] width 1 height 1
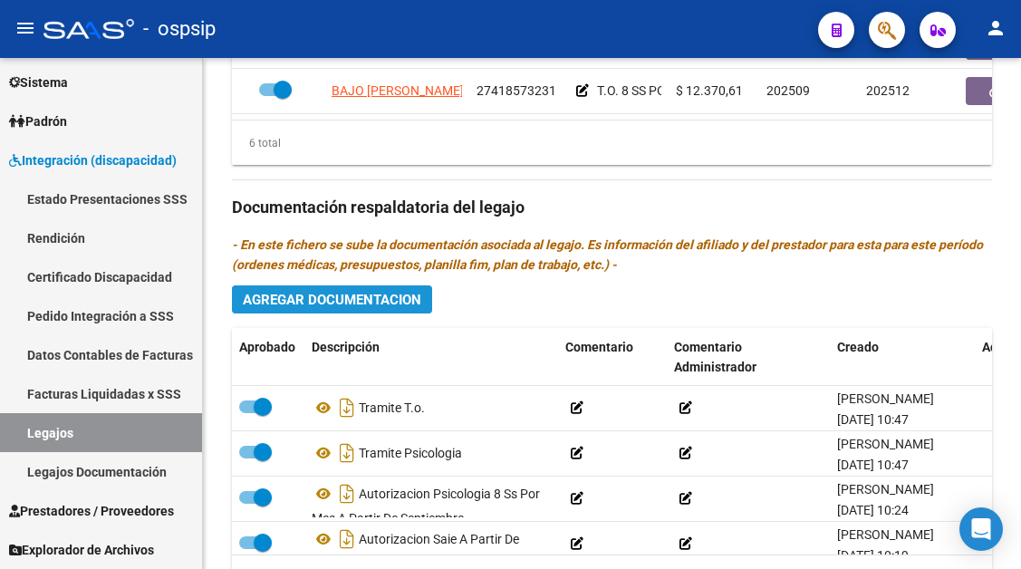
click at [331, 310] on button "Agregar Documentacion" at bounding box center [332, 299] width 200 height 28
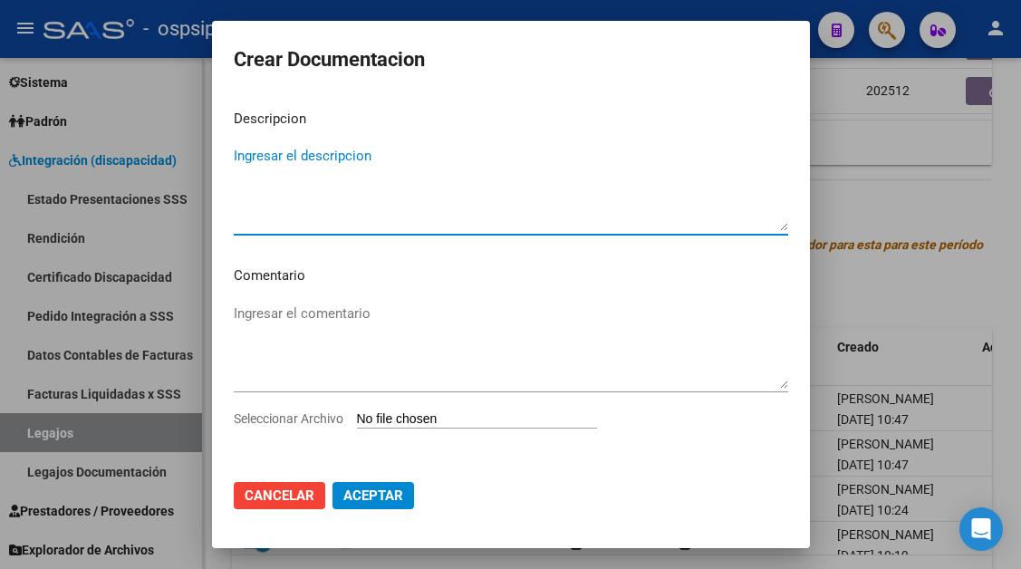
click at [312, 163] on textarea "Ingresar el descripcion" at bounding box center [511, 188] width 554 height 85
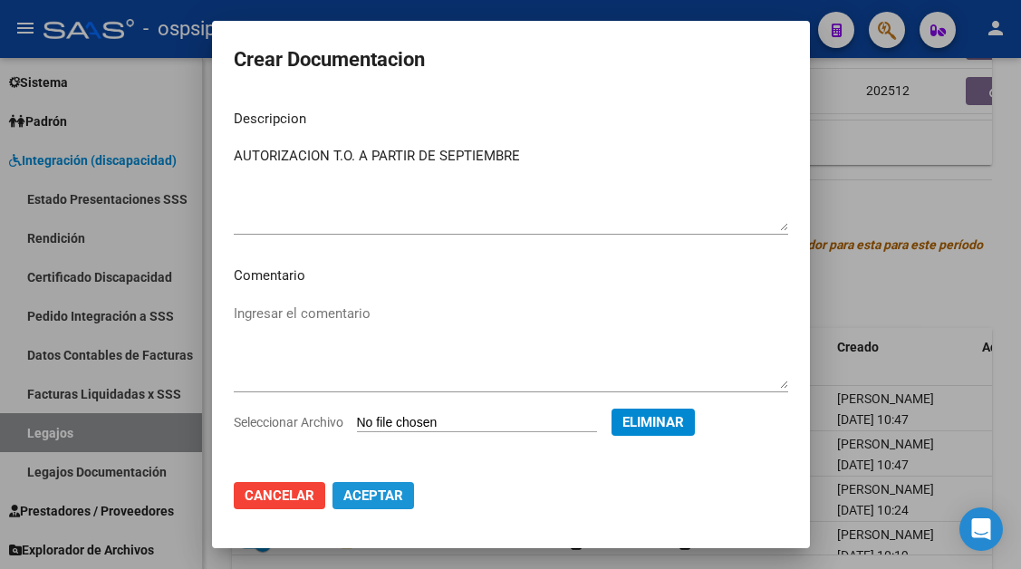
click at [381, 495] on span "Aceptar" at bounding box center [373, 495] width 60 height 16
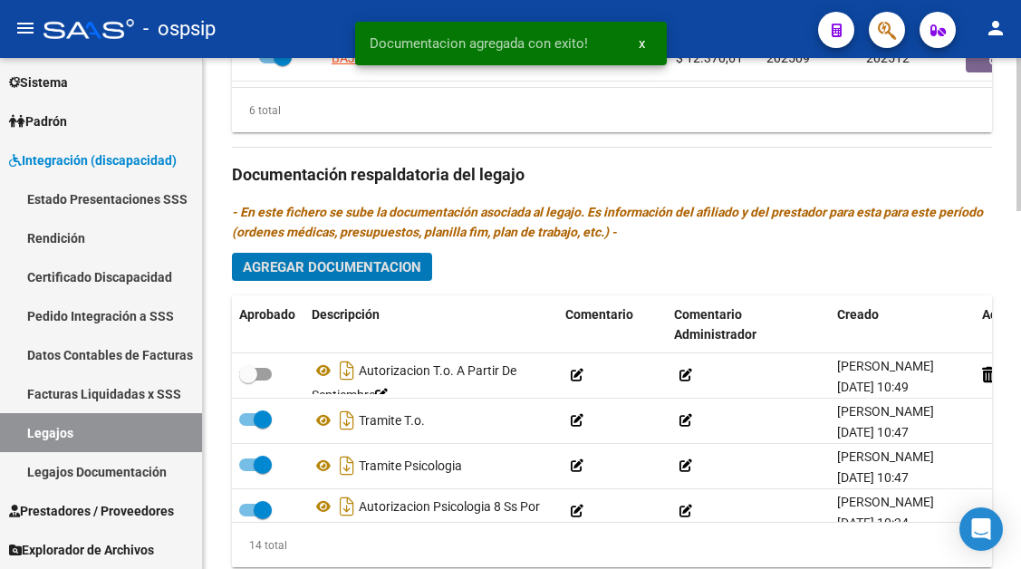
scroll to position [1193, 0]
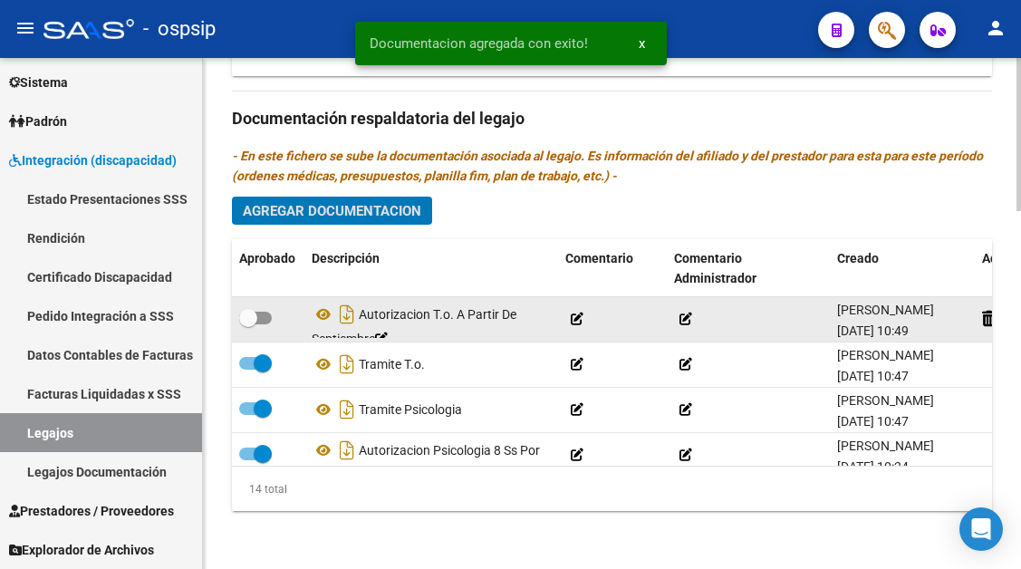
click at [253, 321] on span at bounding box center [248, 318] width 18 height 18
click at [248, 324] on input "checkbox" at bounding box center [247, 324] width 1 height 1
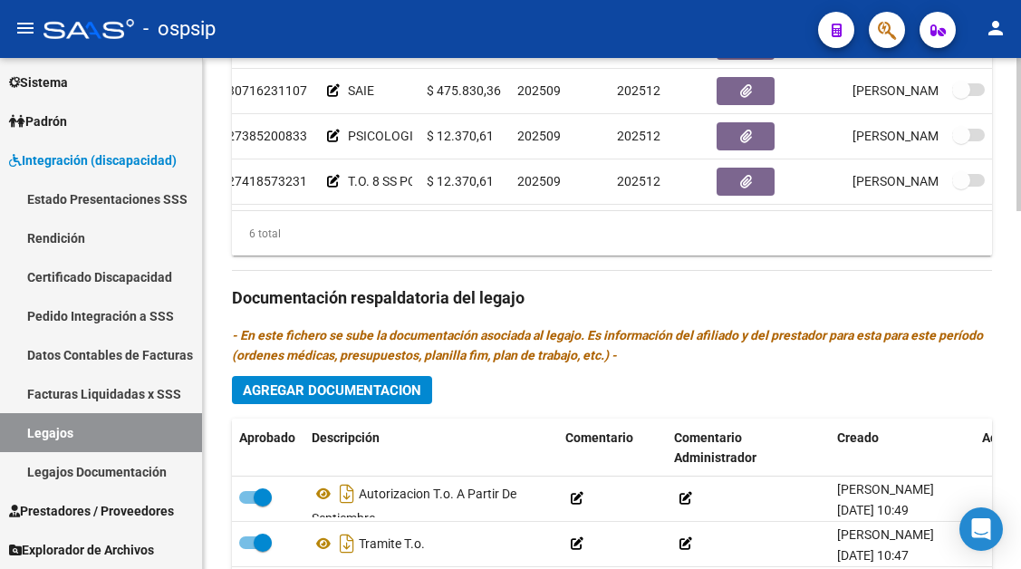
scroll to position [123, 362]
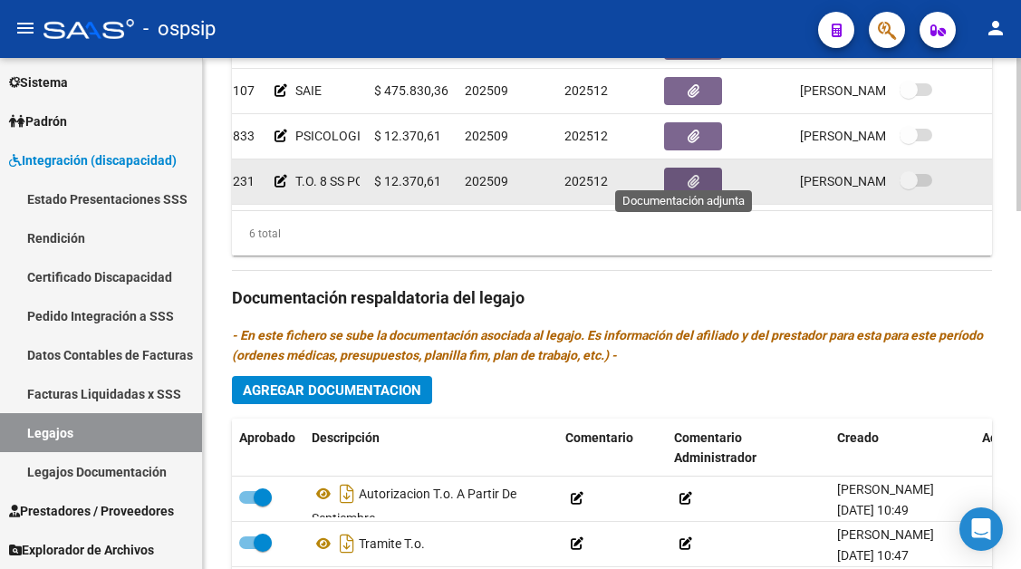
click at [688, 175] on icon "button" at bounding box center [694, 182] width 12 height 14
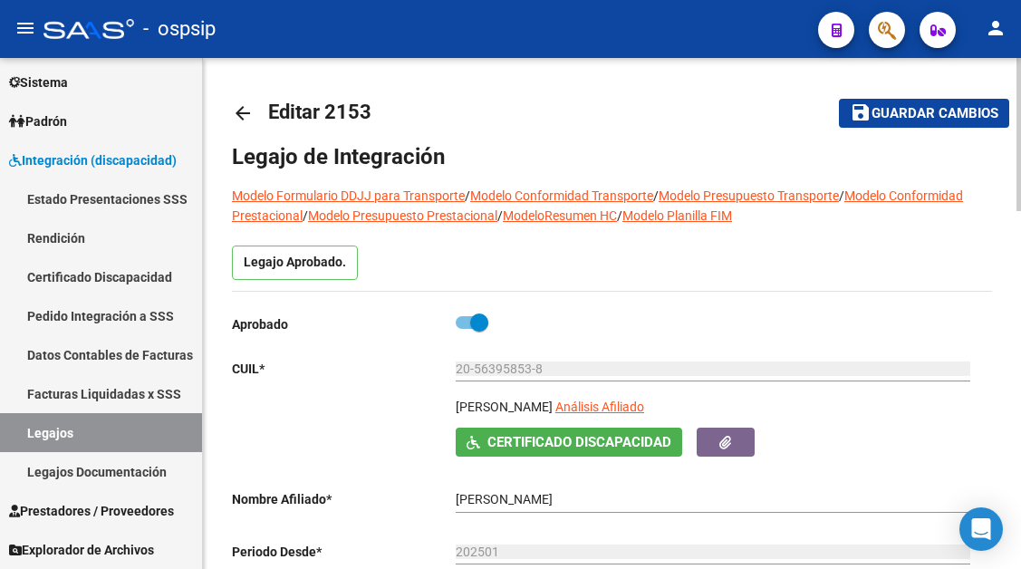
scroll to position [0, 0]
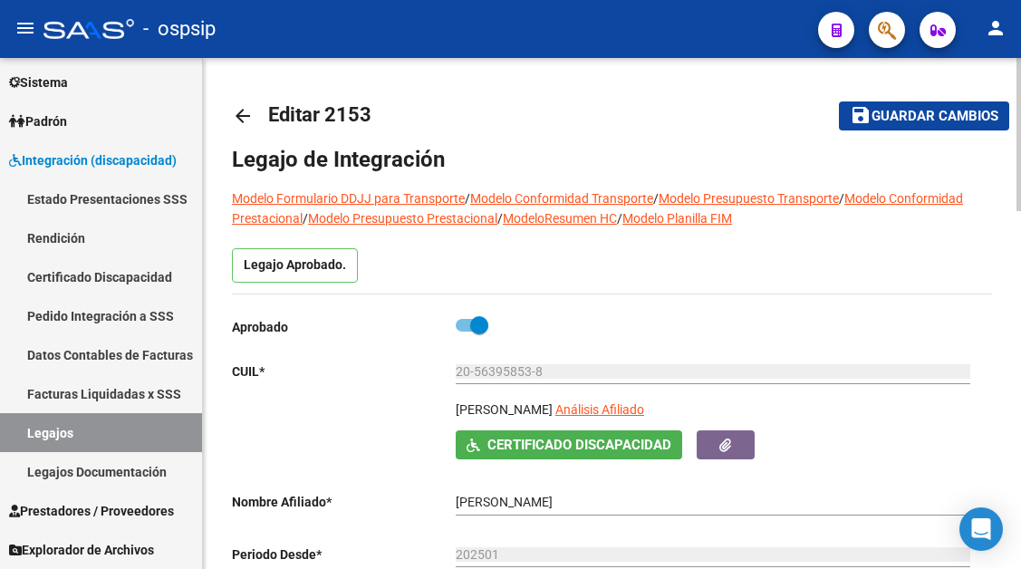
click at [910, 117] on span "Guardar cambios" at bounding box center [935, 117] width 127 height 16
click at [102, 438] on link "Legajos" at bounding box center [101, 432] width 202 height 39
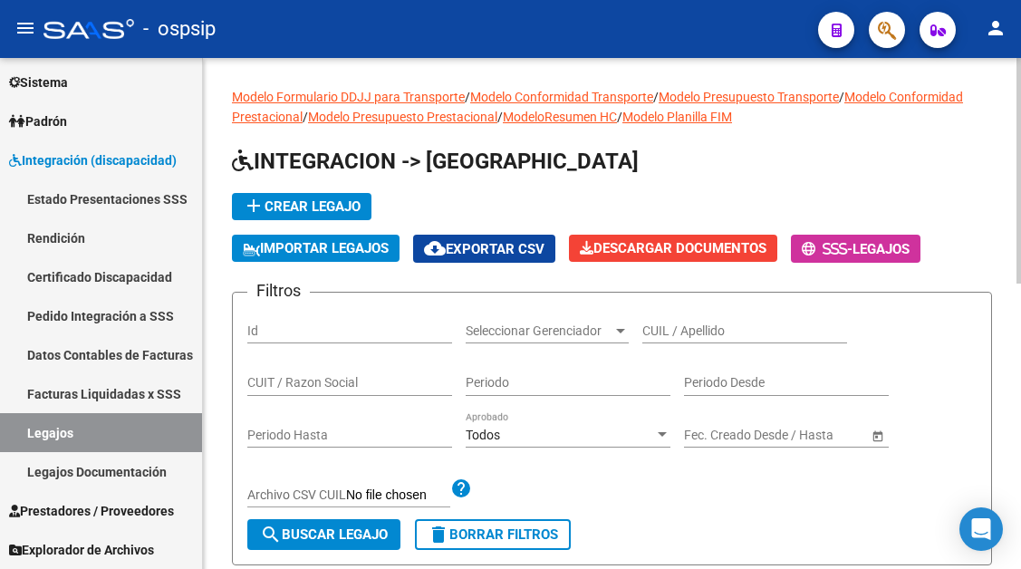
click at [690, 332] on input "CUIL / Apellido" at bounding box center [744, 330] width 205 height 15
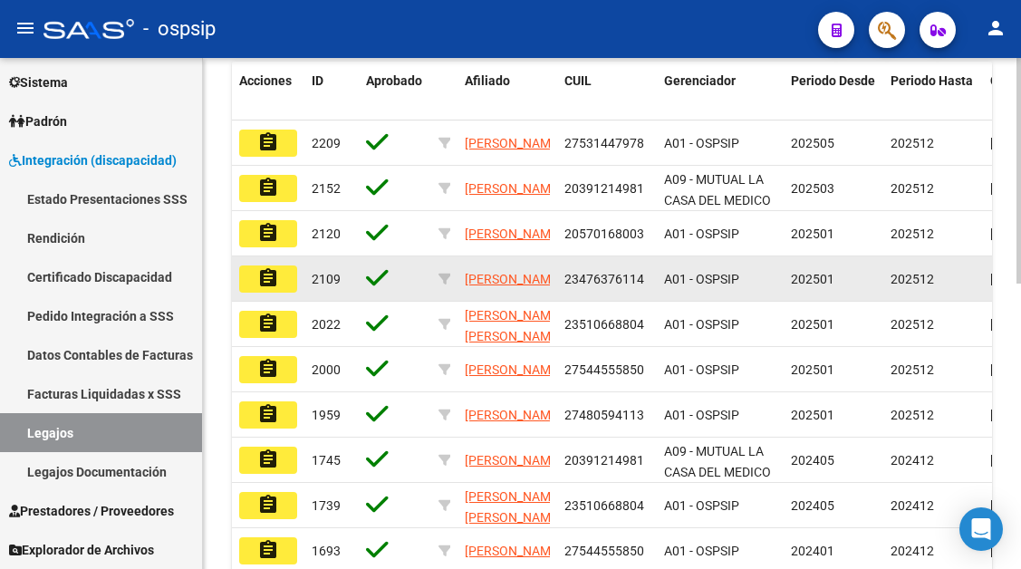
scroll to position [544, 0]
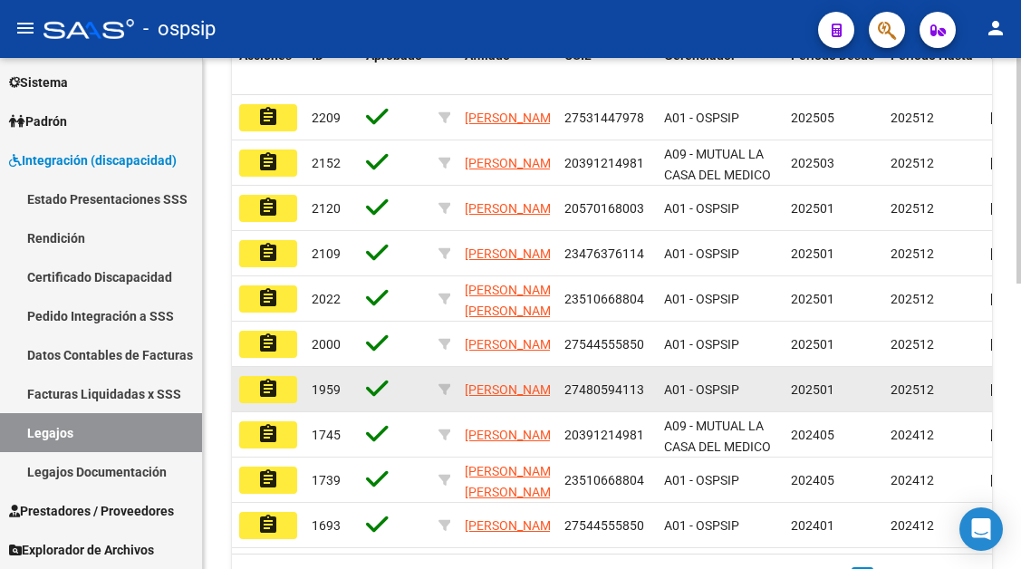
click at [278, 383] on mat-icon "assignment" at bounding box center [268, 389] width 22 height 22
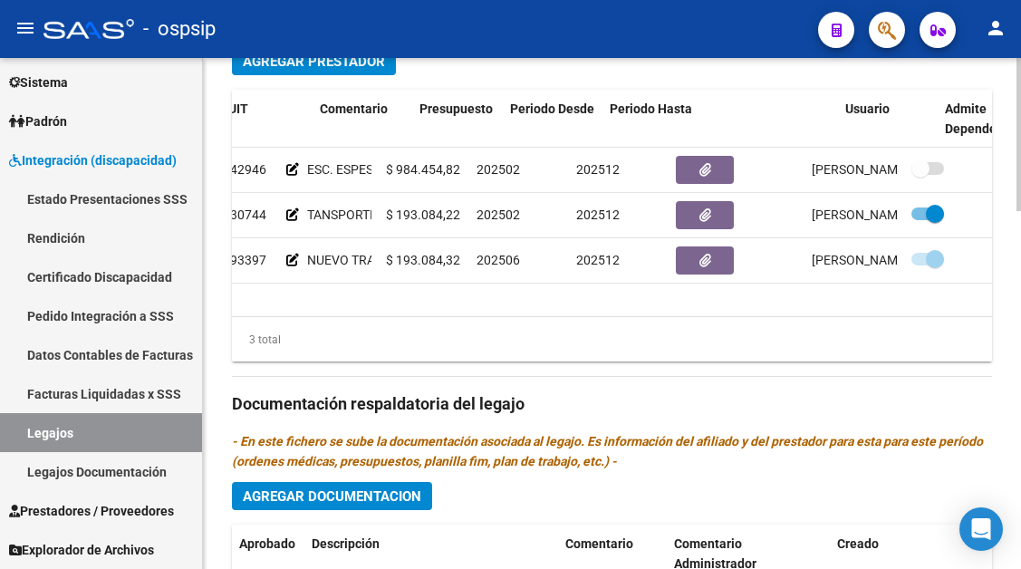
scroll to position [0, 354]
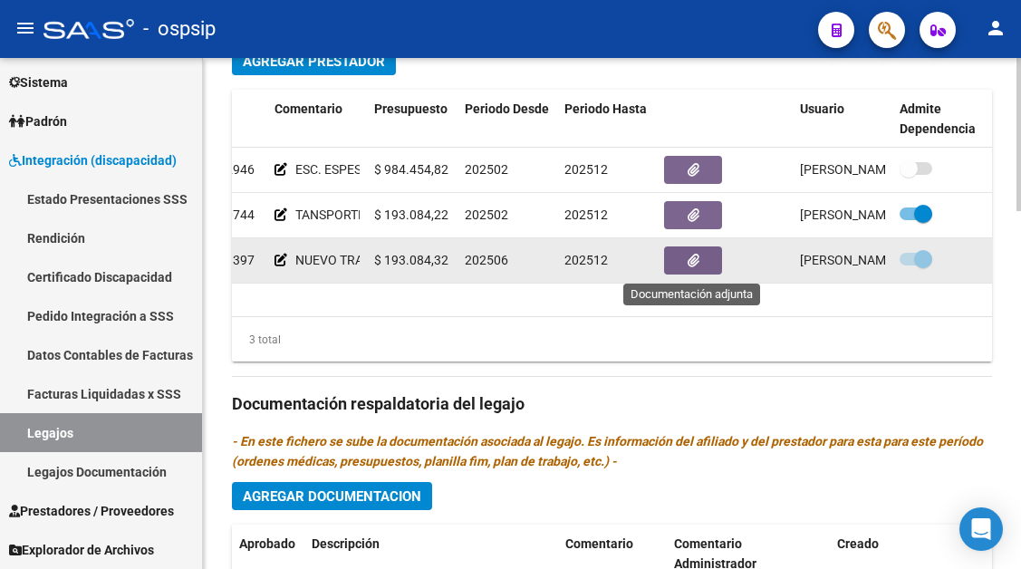
click at [698, 259] on icon "button" at bounding box center [694, 261] width 12 height 14
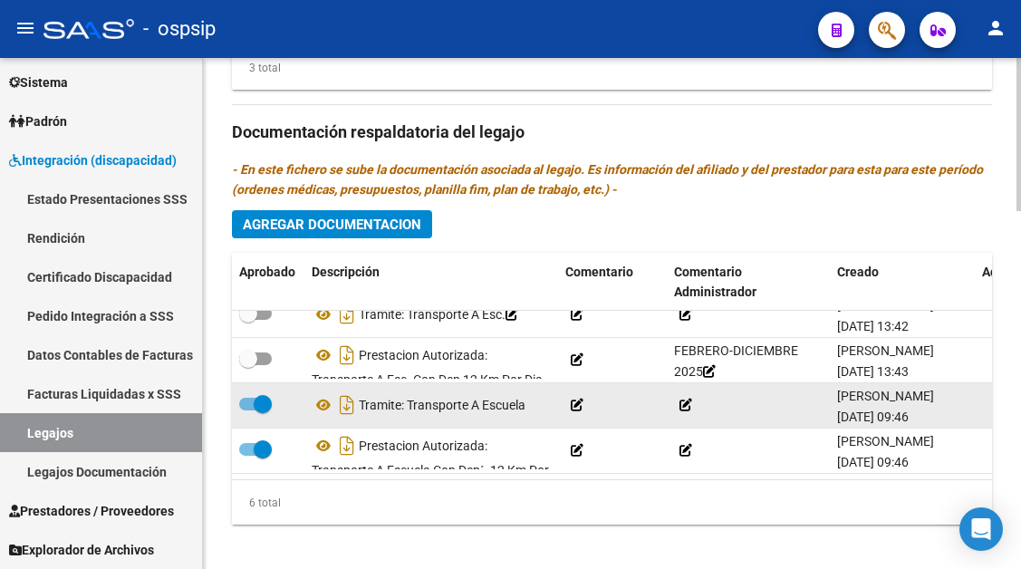
scroll to position [123, 0]
click at [323, 396] on icon at bounding box center [324, 405] width 24 height 22
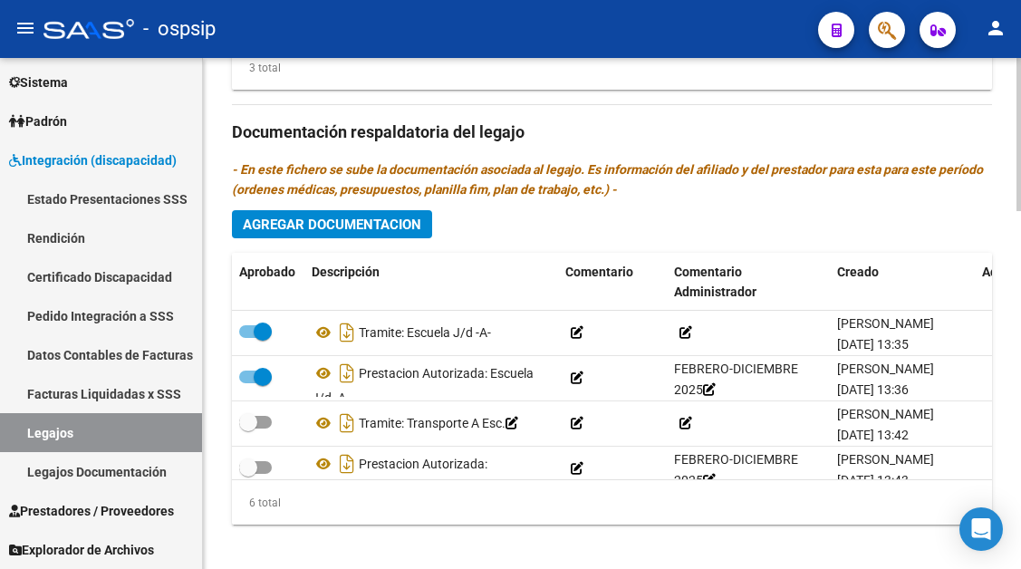
scroll to position [906, 0]
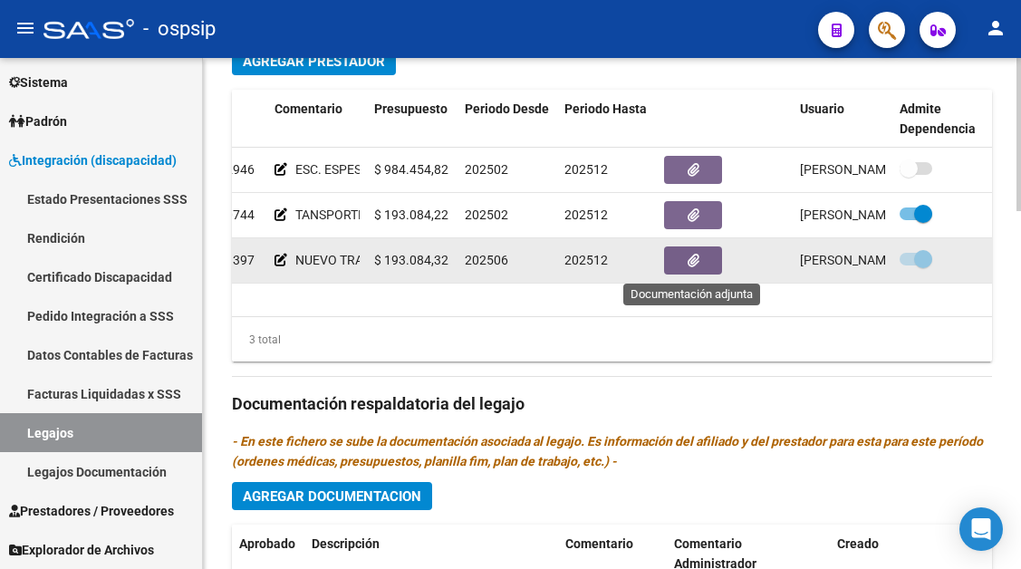
click at [674, 269] on button "button" at bounding box center [693, 260] width 58 height 28
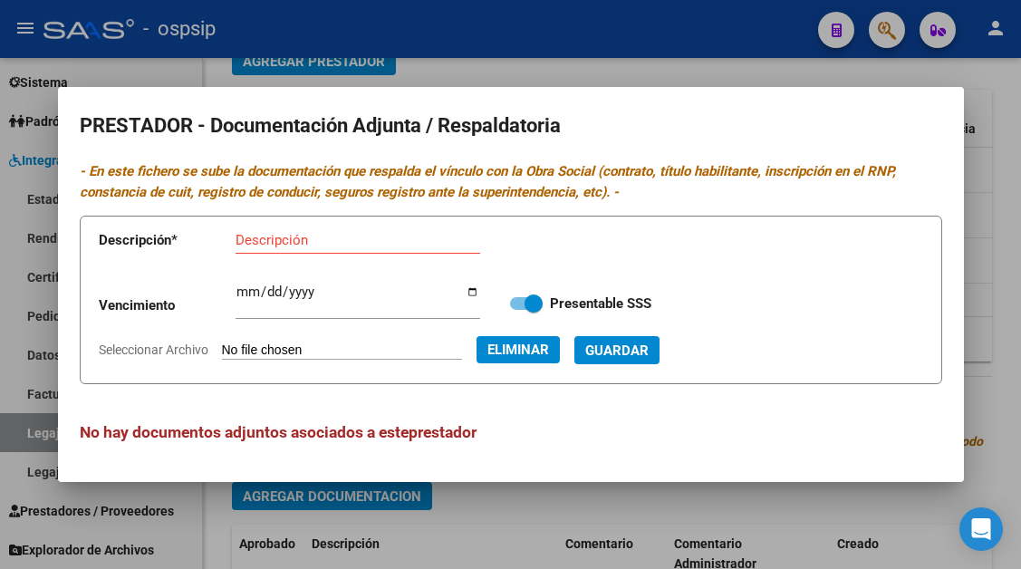
click at [269, 228] on div "Descripción" at bounding box center [358, 240] width 245 height 27
click at [645, 349] on span "Guardar" at bounding box center [616, 350] width 63 height 16
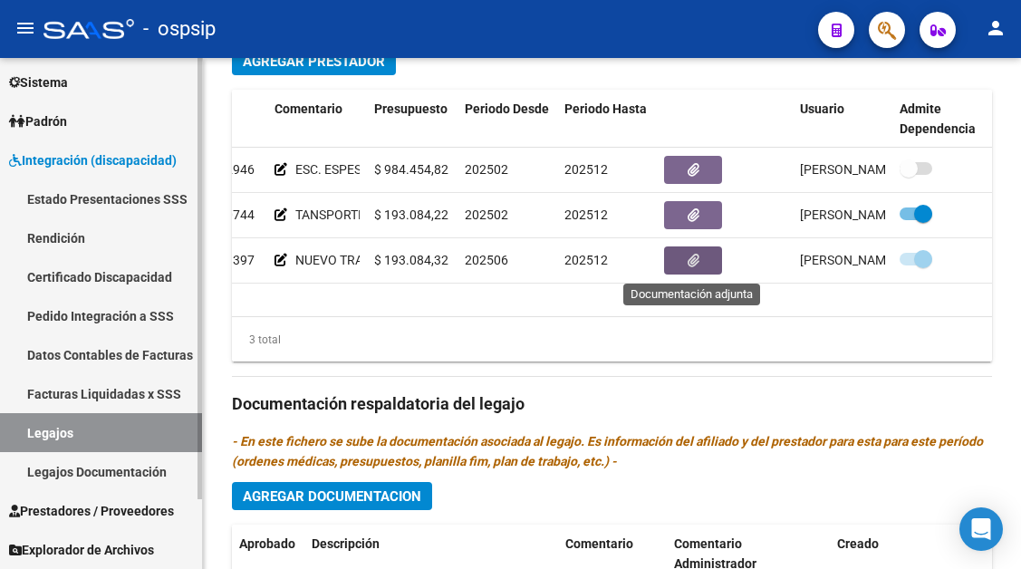
click at [61, 424] on link "Legajos" at bounding box center [101, 432] width 202 height 39
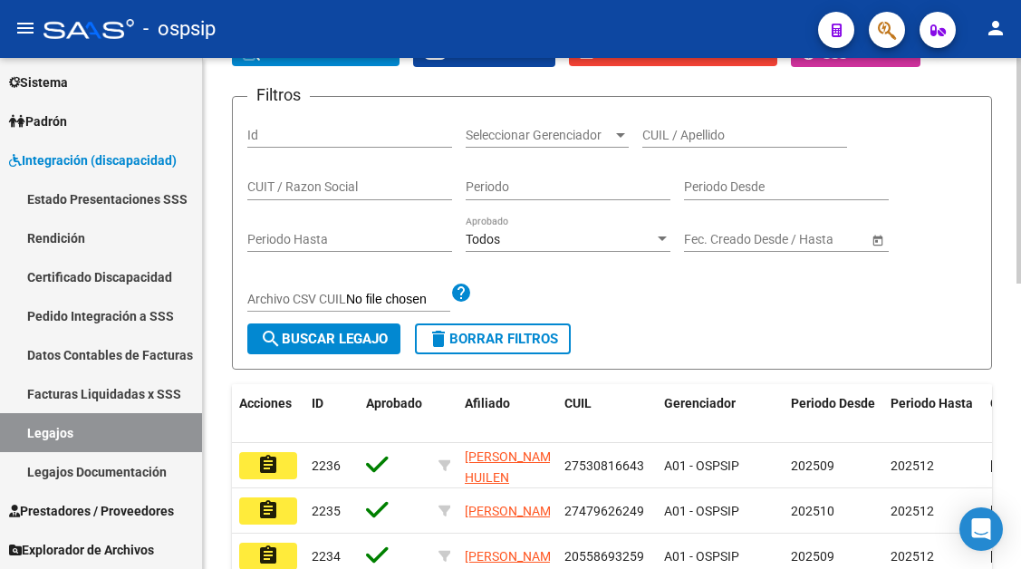
scroll to position [195, 0]
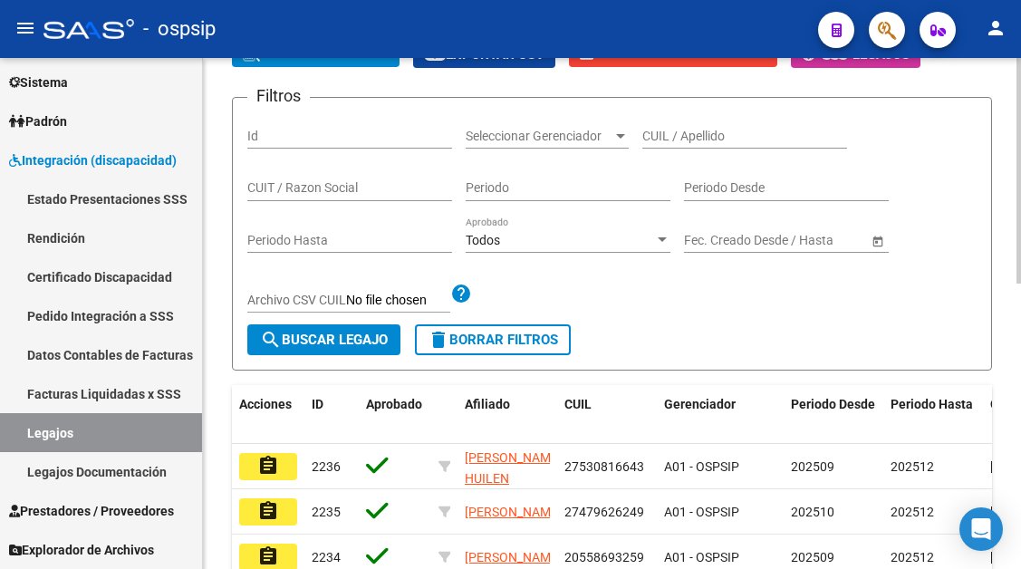
click at [661, 138] on input "CUIL / Apellido" at bounding box center [744, 136] width 205 height 15
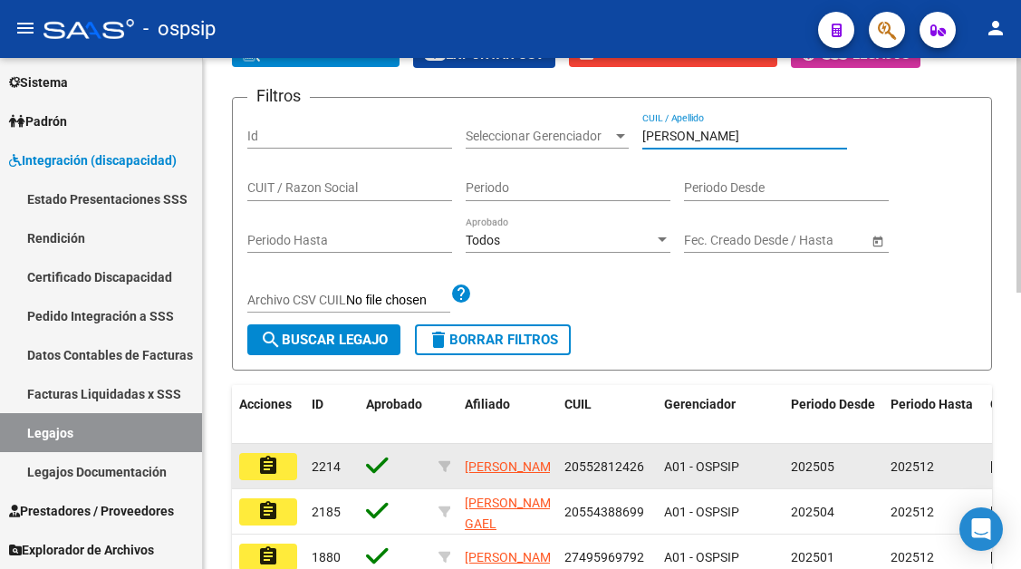
click at [272, 477] on mat-icon "assignment" at bounding box center [268, 466] width 22 height 22
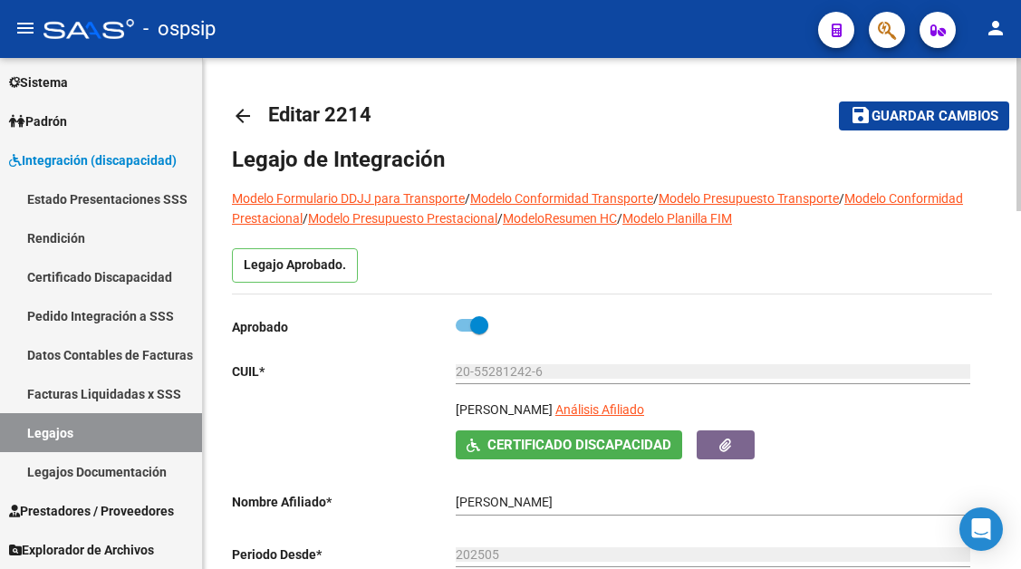
click at [516, 403] on p "[PERSON_NAME]" at bounding box center [504, 410] width 97 height 20
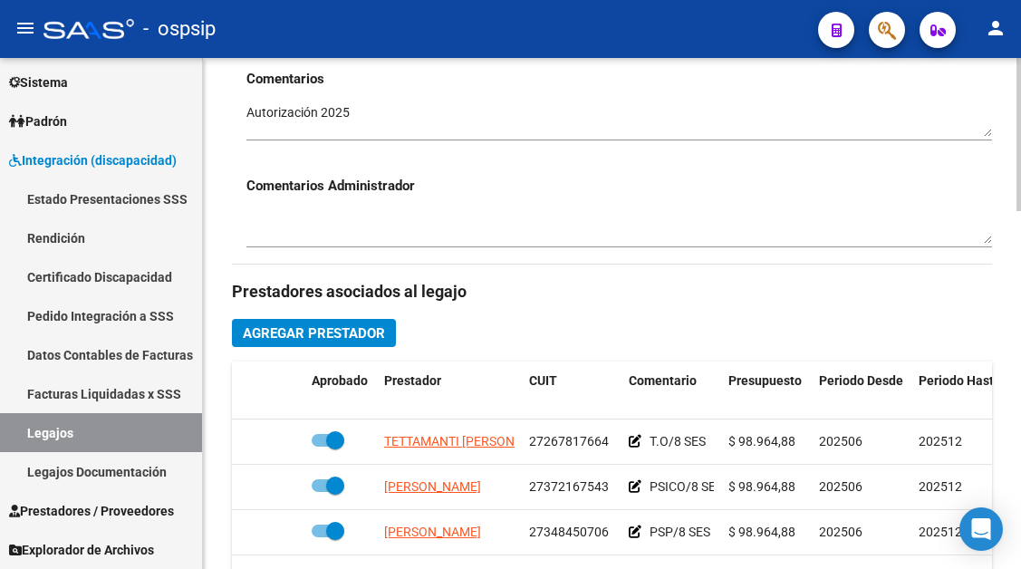
scroll to position [725, 0]
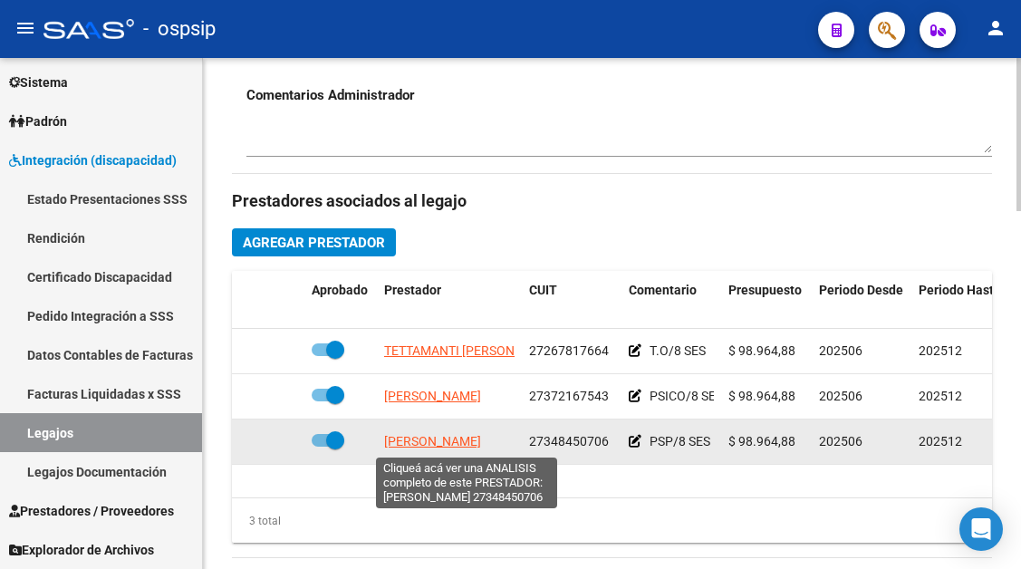
click at [431, 439] on span "[PERSON_NAME]" at bounding box center [432, 441] width 97 height 14
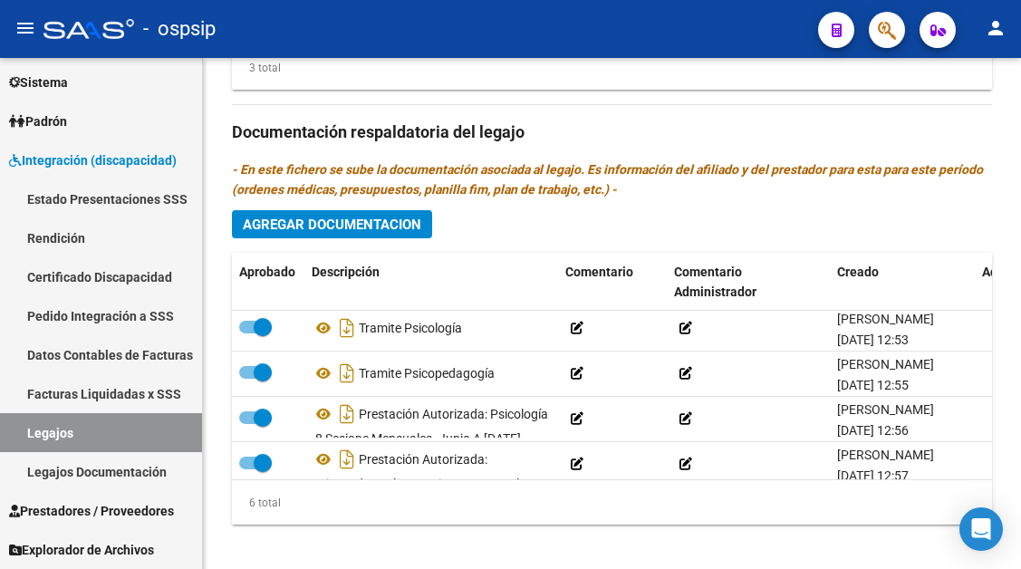
scroll to position [91, 0]
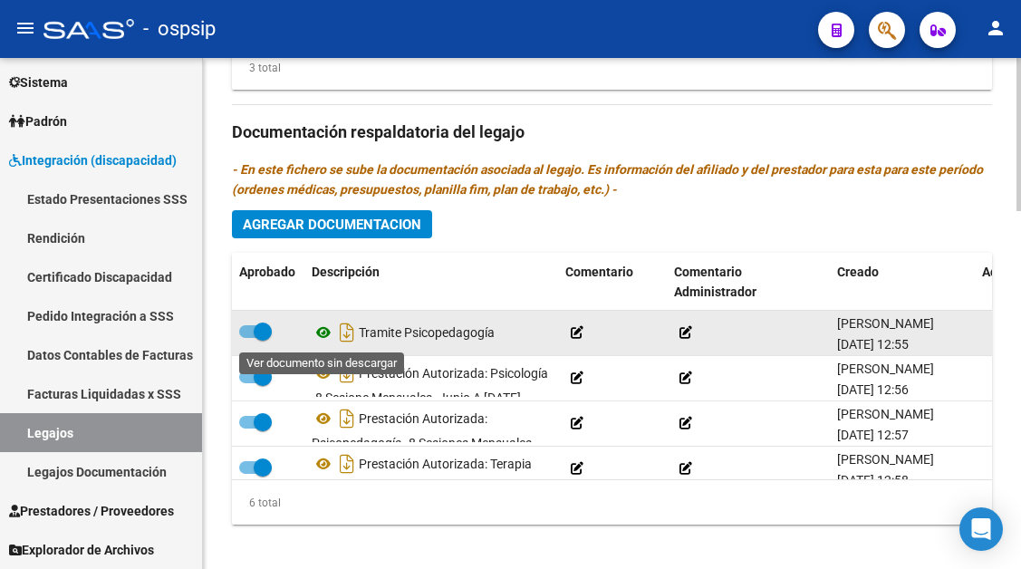
click at [324, 335] on icon at bounding box center [324, 333] width 24 height 22
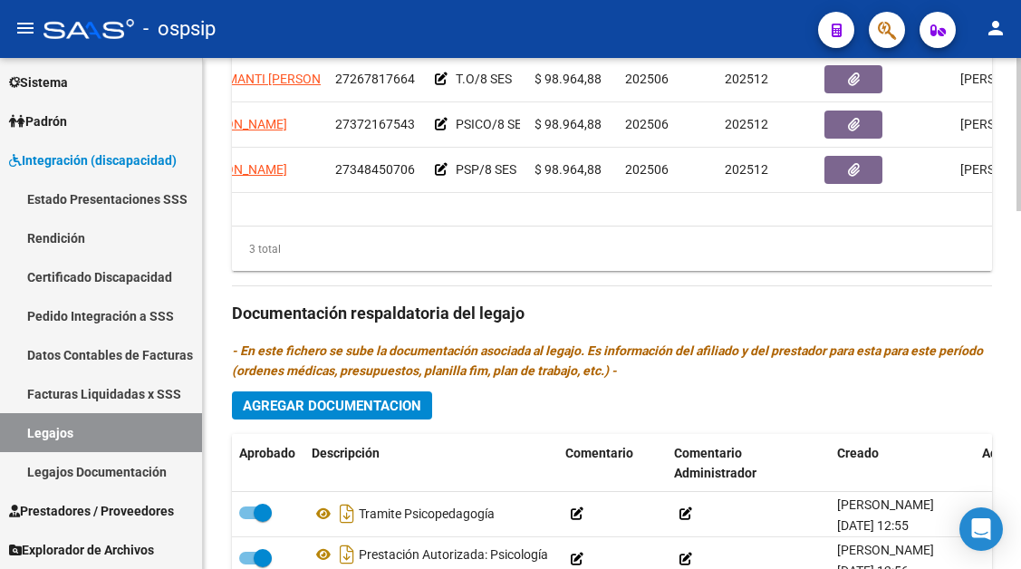
scroll to position [0, 354]
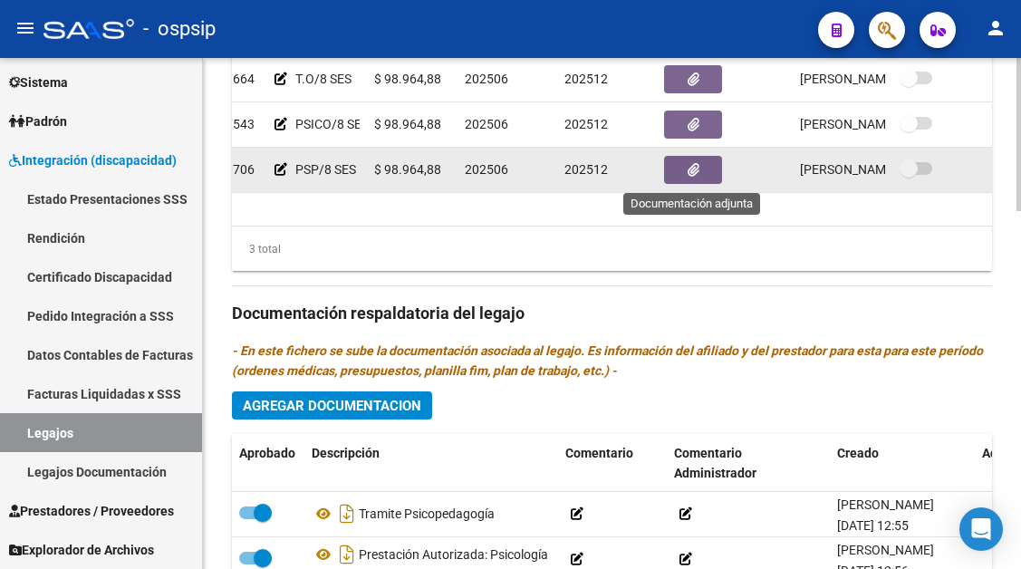
click at [705, 169] on button "button" at bounding box center [693, 170] width 58 height 28
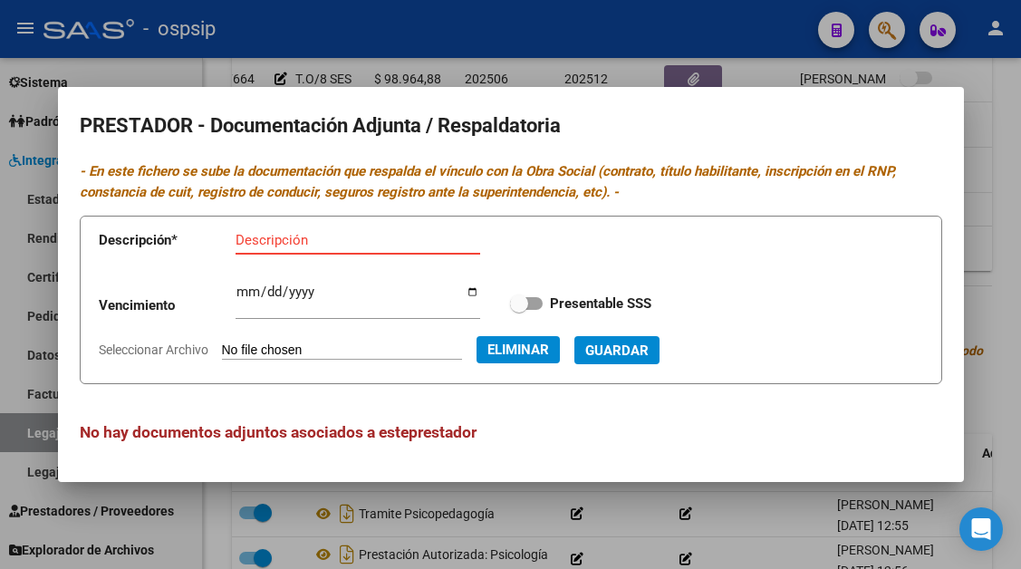
click at [265, 237] on input "Descripción" at bounding box center [358, 240] width 245 height 16
click at [643, 346] on span "Guardar" at bounding box center [616, 350] width 63 height 16
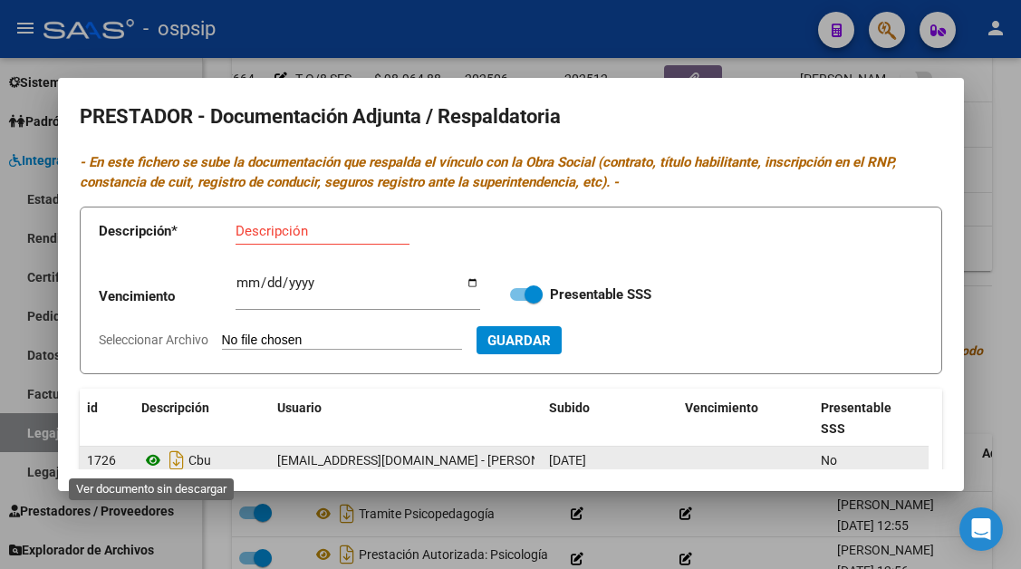
click at [157, 459] on icon at bounding box center [153, 460] width 24 height 22
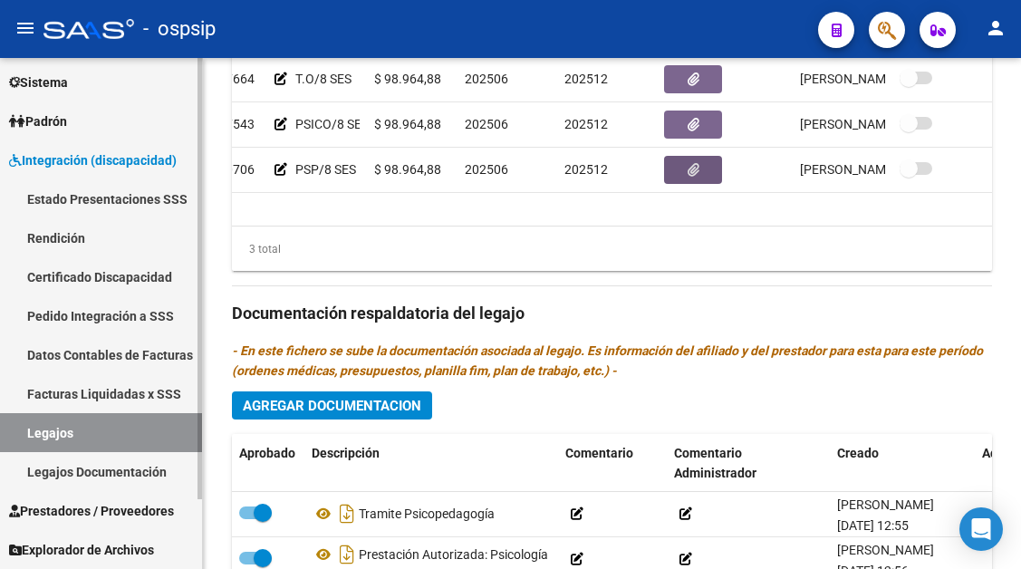
click at [44, 432] on link "Legajos" at bounding box center [101, 432] width 202 height 39
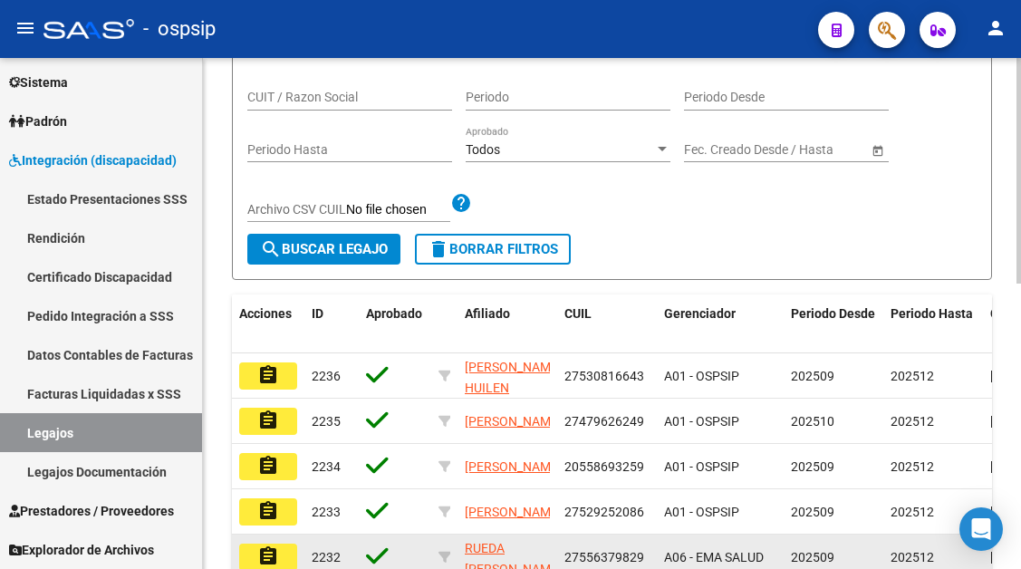
scroll to position [195, 0]
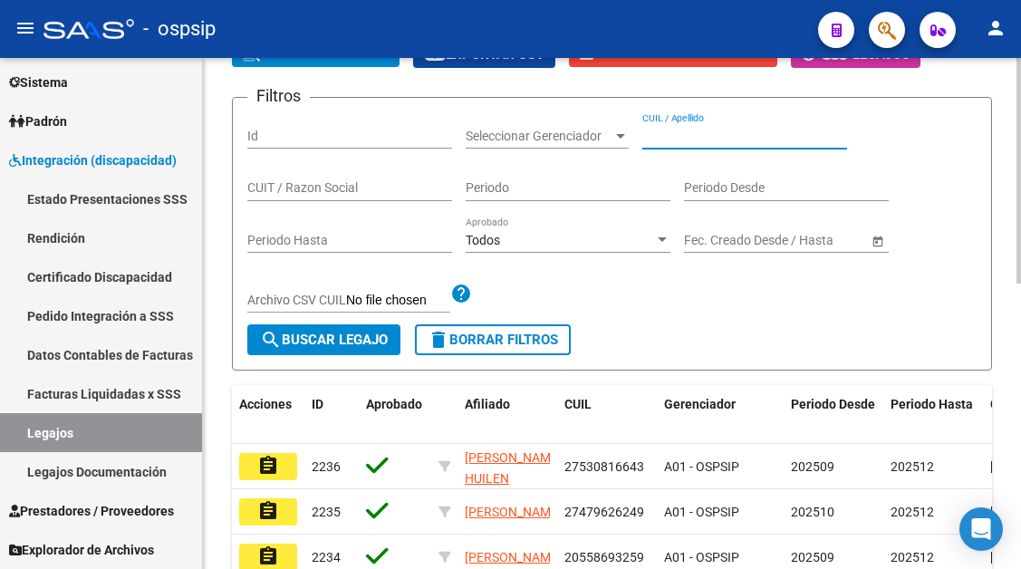
click at [653, 141] on input "CUIL / Apellido" at bounding box center [744, 136] width 205 height 15
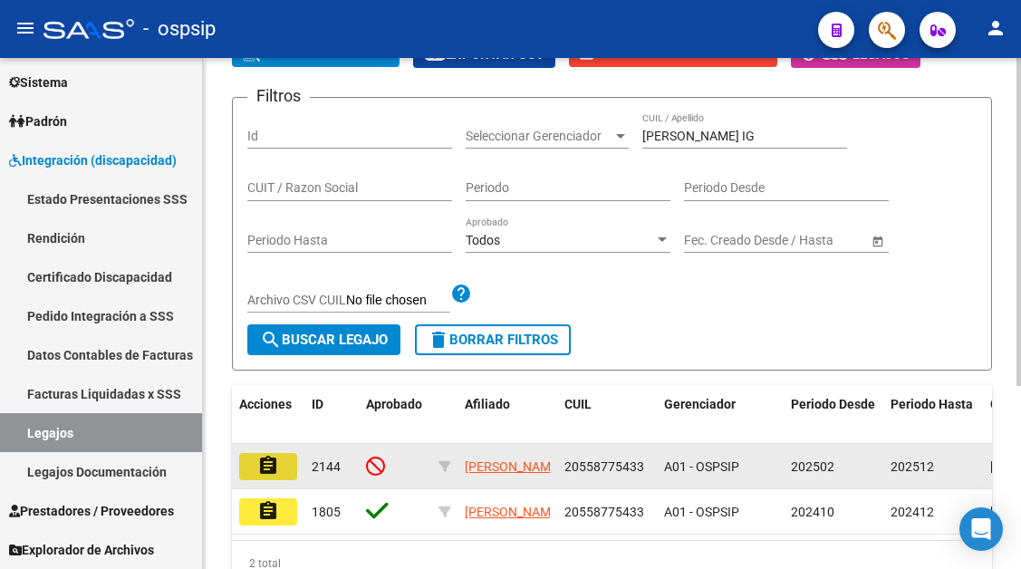
click at [274, 459] on mat-icon "assignment" at bounding box center [268, 466] width 22 height 22
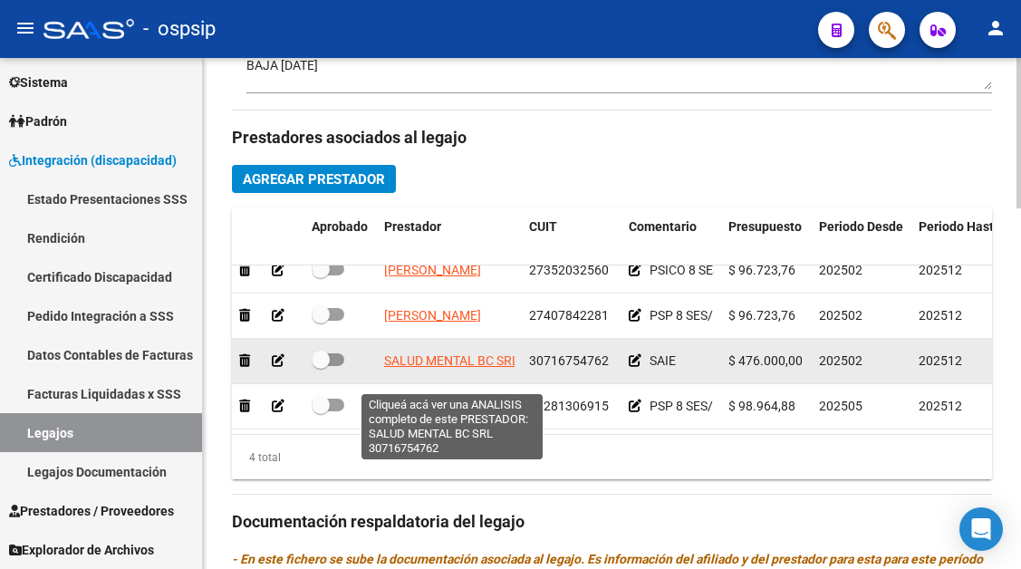
scroll to position [33, 0]
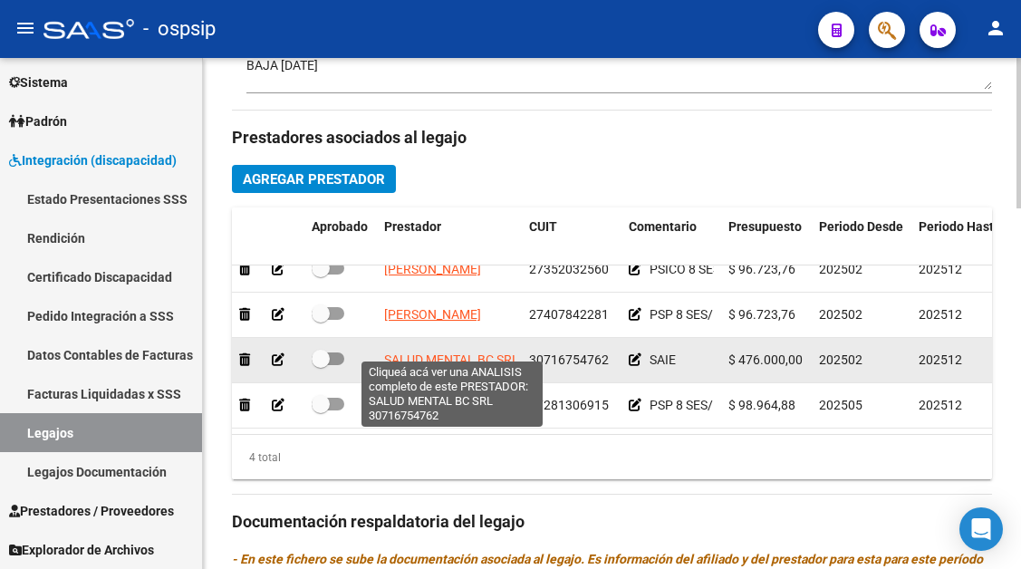
click at [463, 352] on span "SALUD MENTAL BC SRL" at bounding box center [451, 359] width 135 height 14
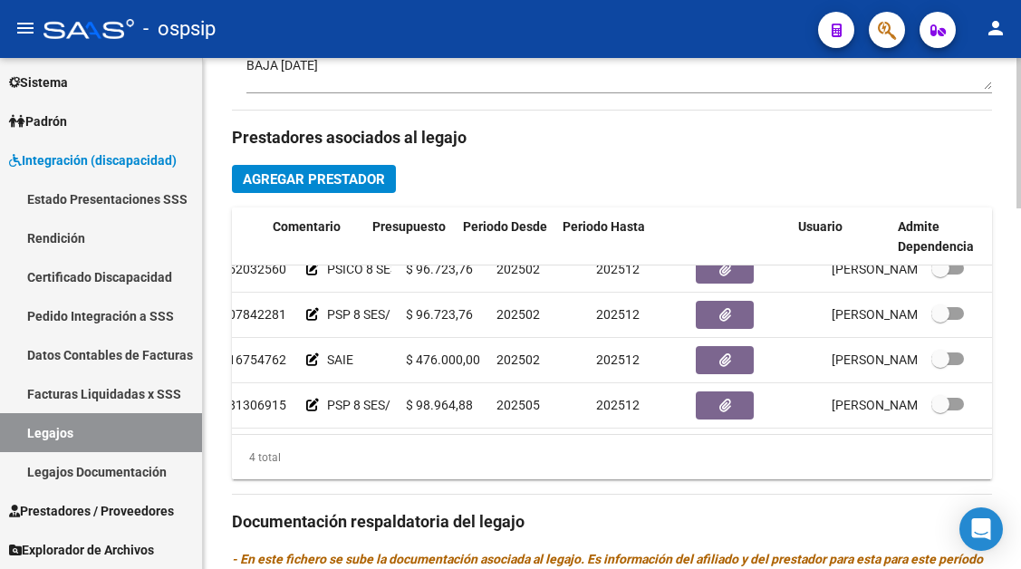
scroll to position [33, 368]
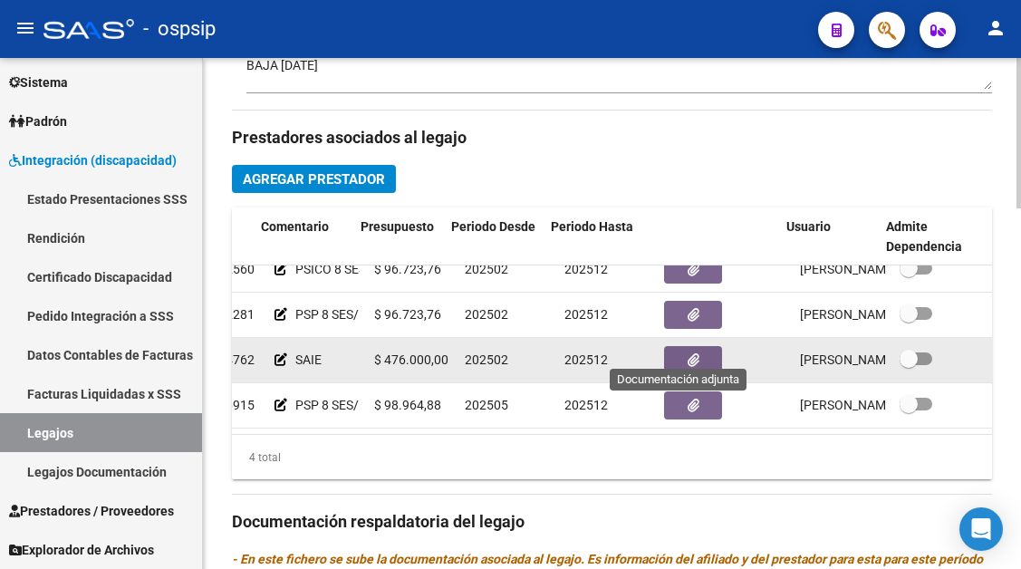
click at [688, 353] on icon "button" at bounding box center [694, 360] width 12 height 14
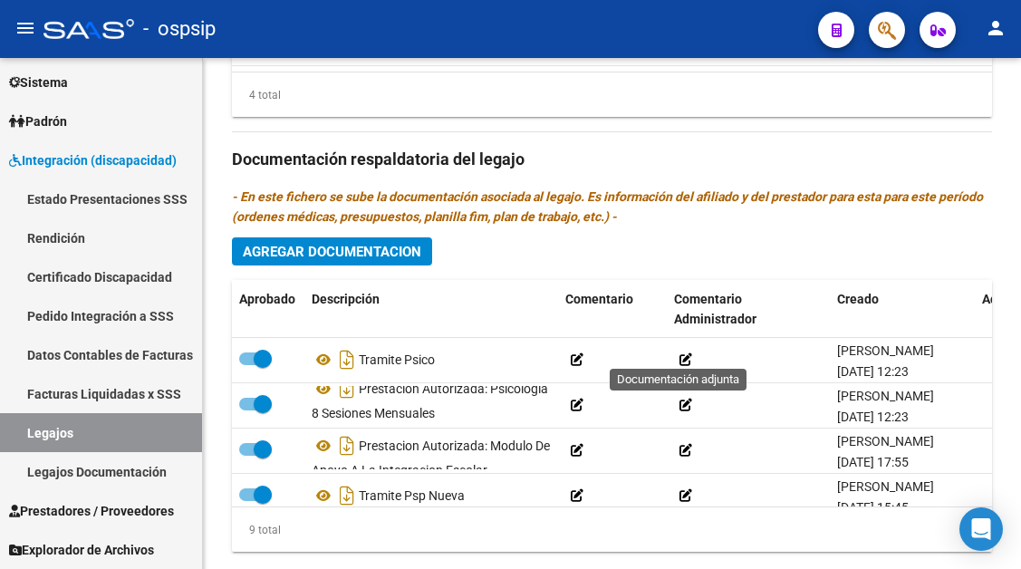
scroll to position [181, 0]
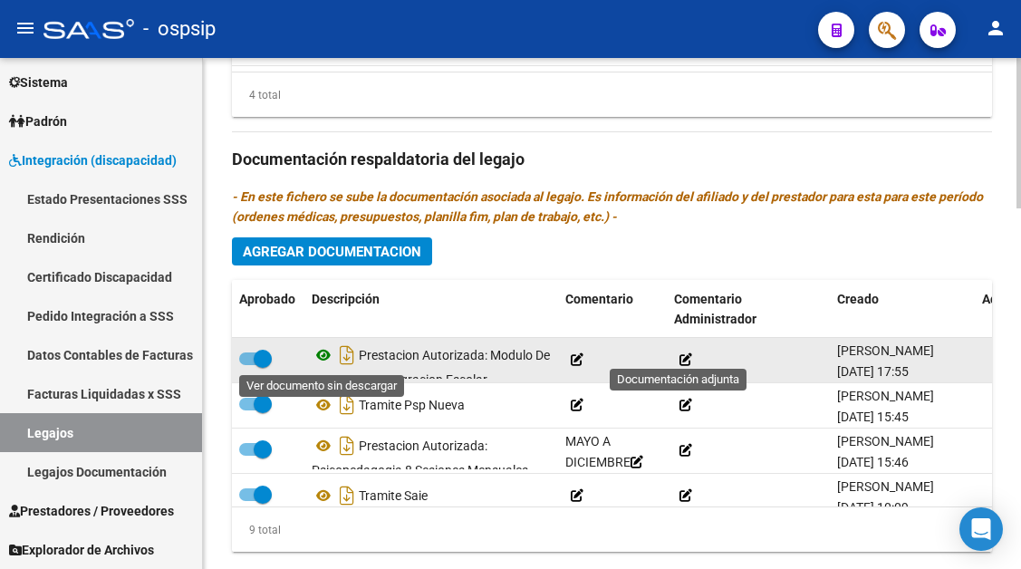
click at [322, 357] on icon at bounding box center [324, 355] width 24 height 22
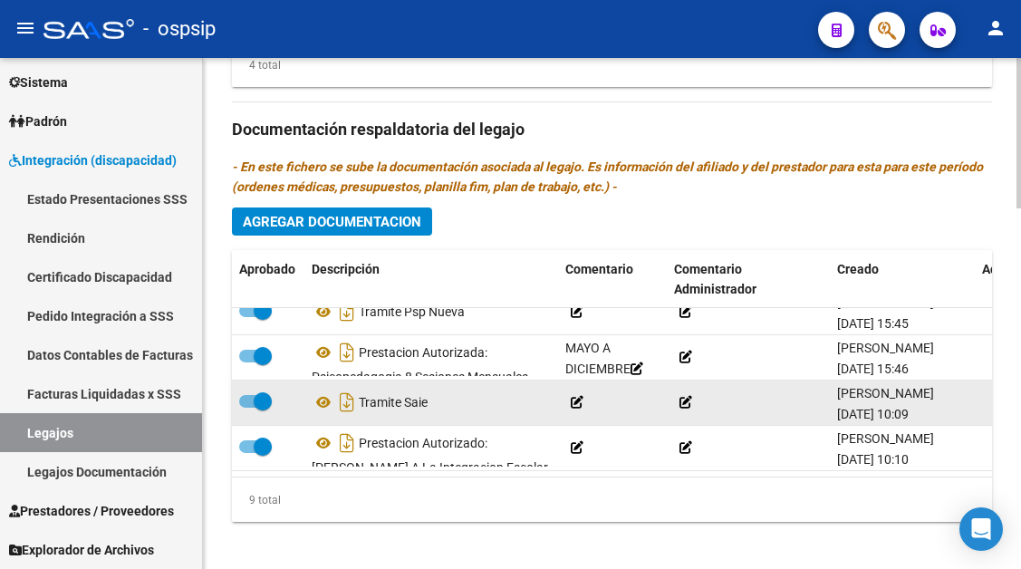
scroll to position [1220, 0]
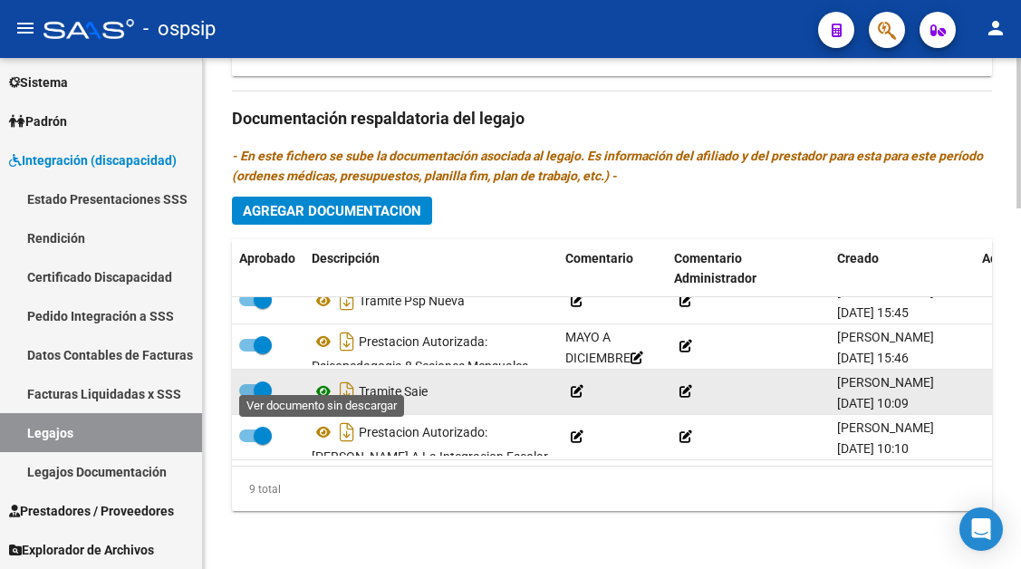
click at [322, 381] on icon at bounding box center [324, 392] width 24 height 22
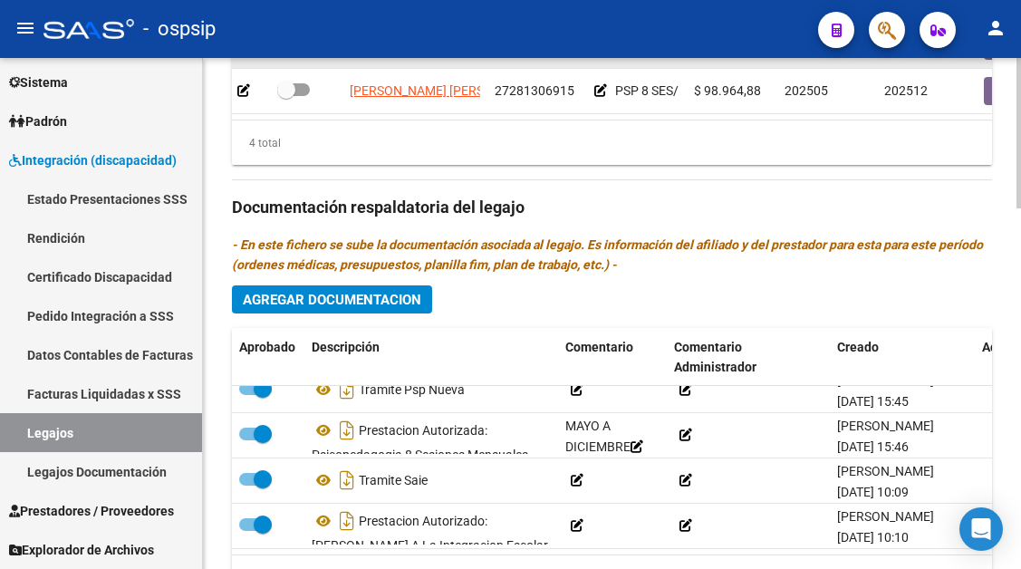
scroll to position [949, 0]
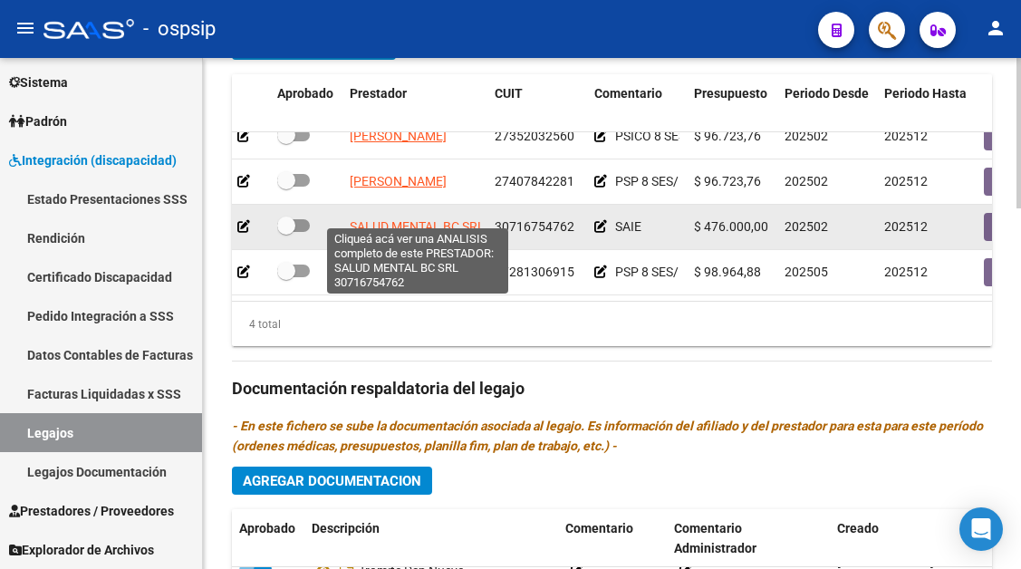
click at [460, 219] on span "SALUD MENTAL BC SRL" at bounding box center [417, 226] width 135 height 14
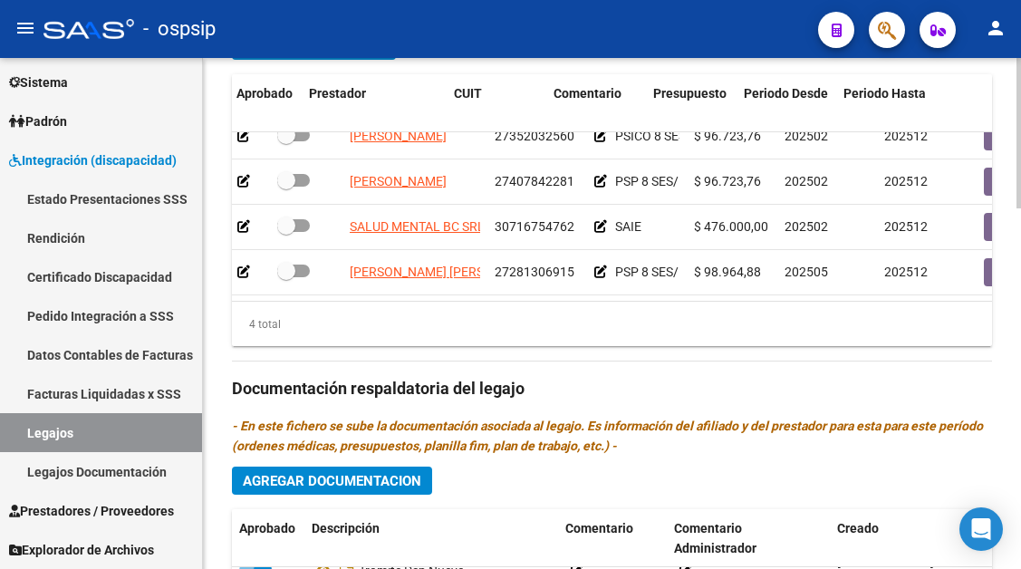
scroll to position [33, 368]
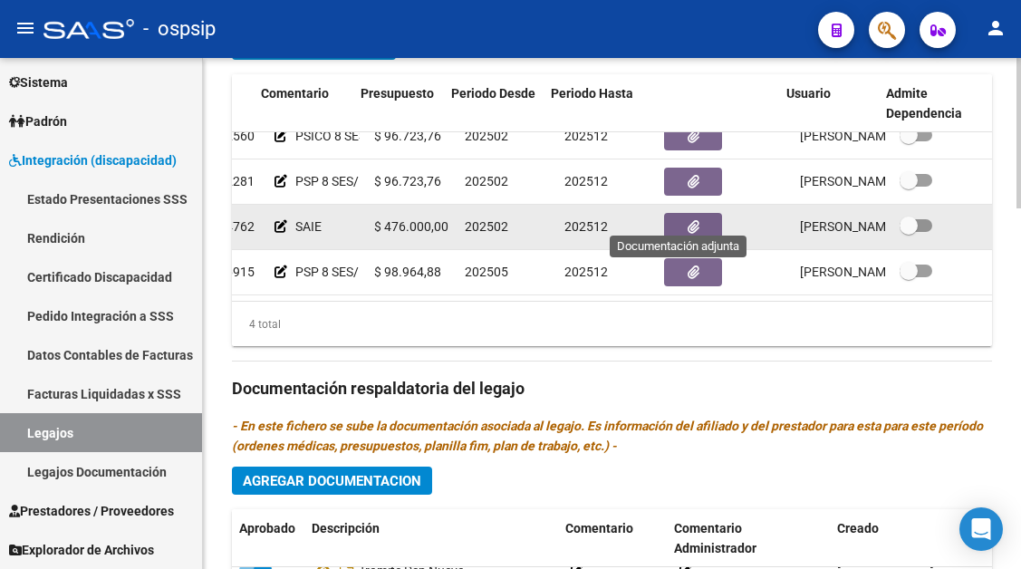
click at [688, 219] on span "button" at bounding box center [694, 227] width 12 height 16
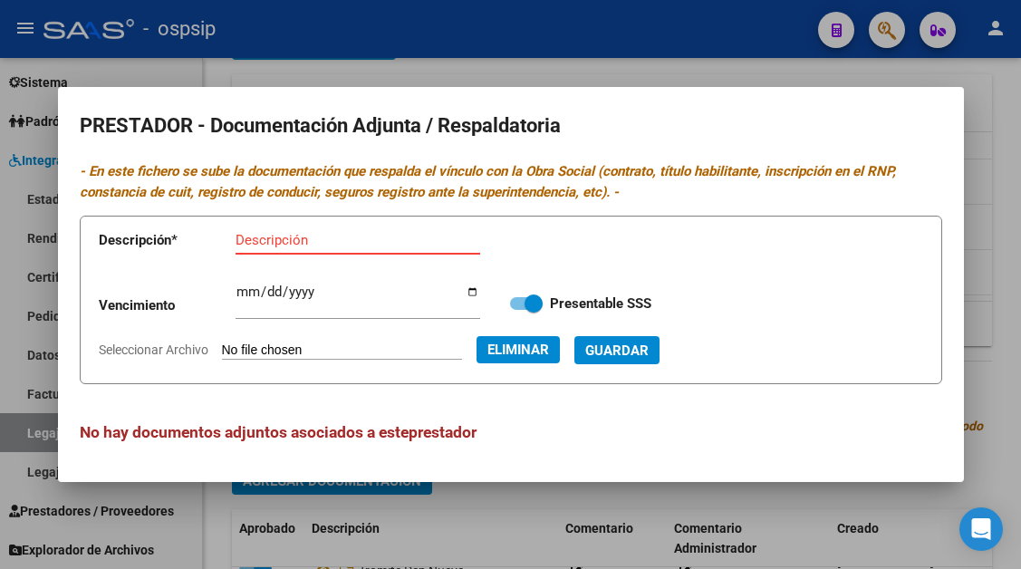
click at [284, 232] on input "Descripción" at bounding box center [358, 240] width 245 height 16
click at [650, 340] on button "Guardar" at bounding box center [616, 350] width 85 height 28
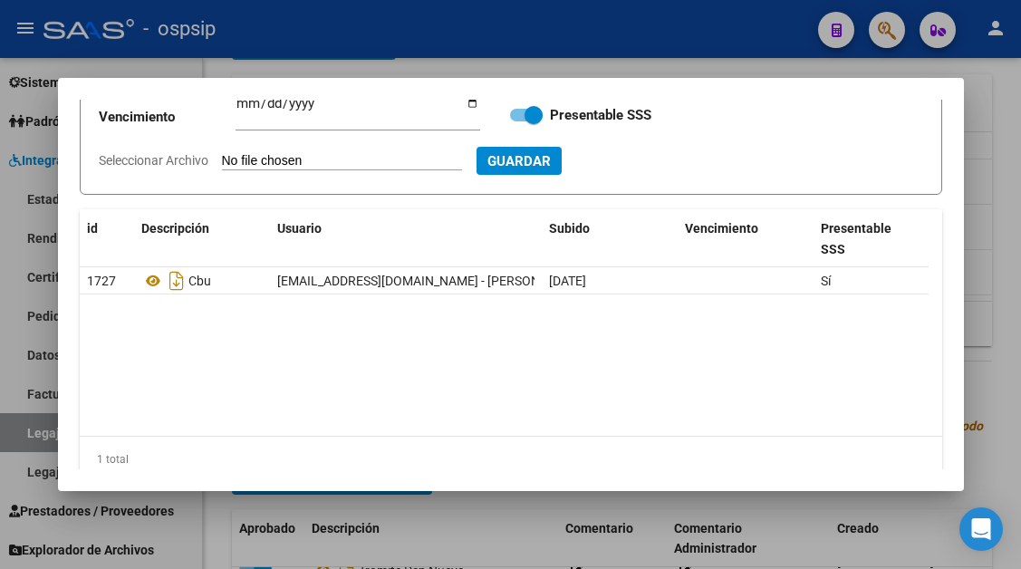
scroll to position [181, 0]
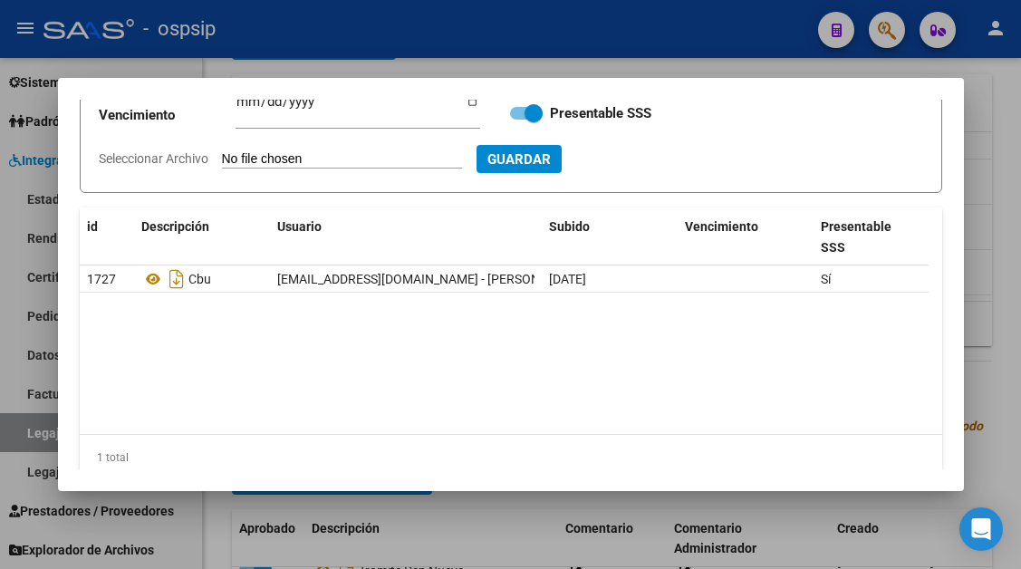
click at [27, 436] on div at bounding box center [510, 284] width 1021 height 569
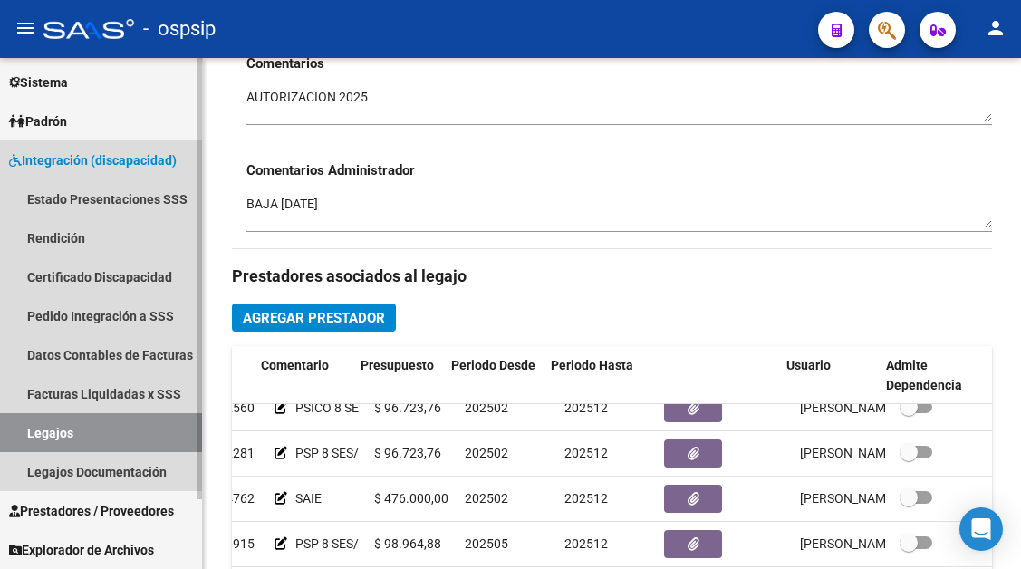
click at [81, 428] on link "Legajos" at bounding box center [101, 432] width 202 height 39
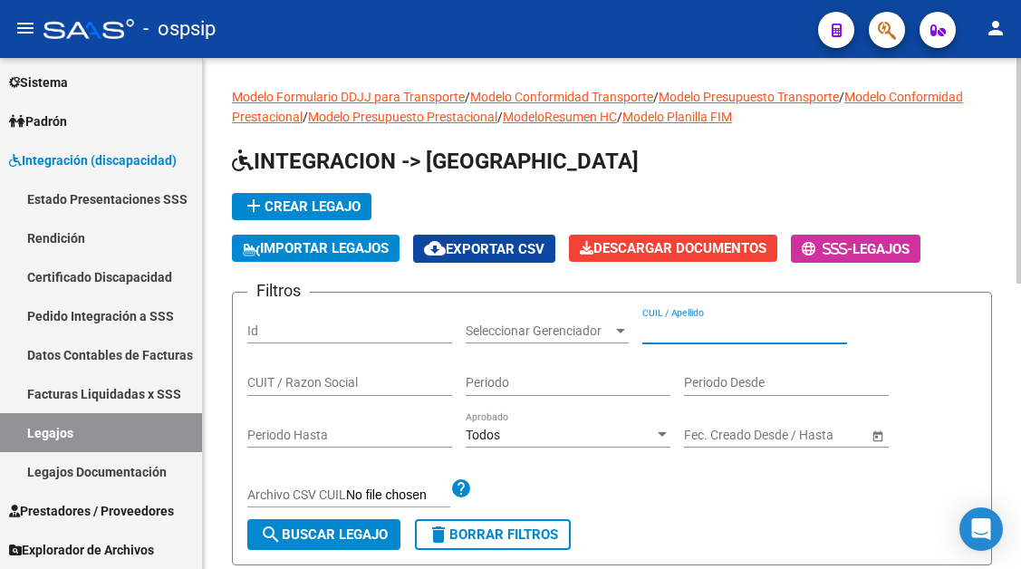
click at [653, 331] on input "CUIL / Apellido" at bounding box center [744, 330] width 205 height 15
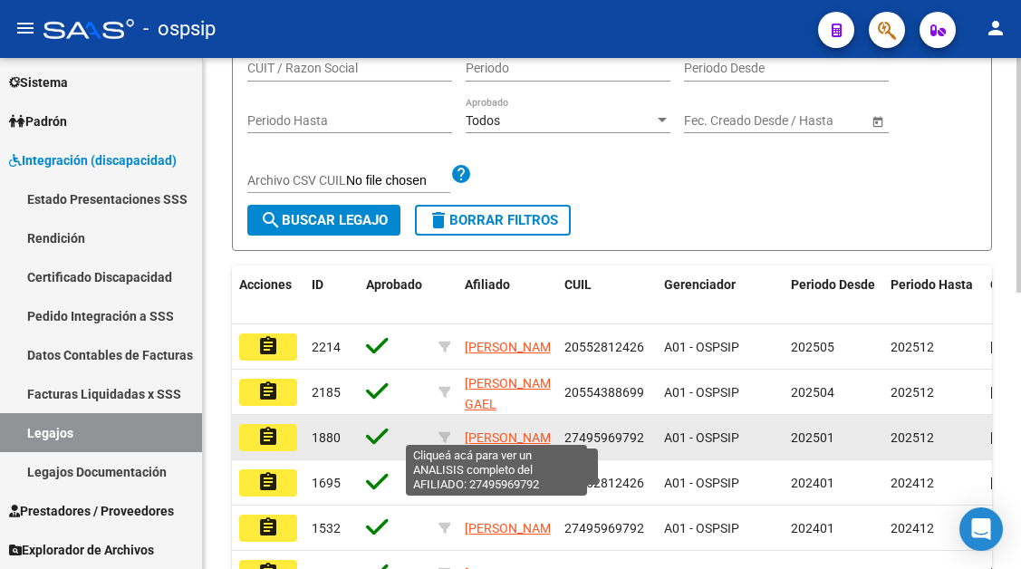
scroll to position [362, 0]
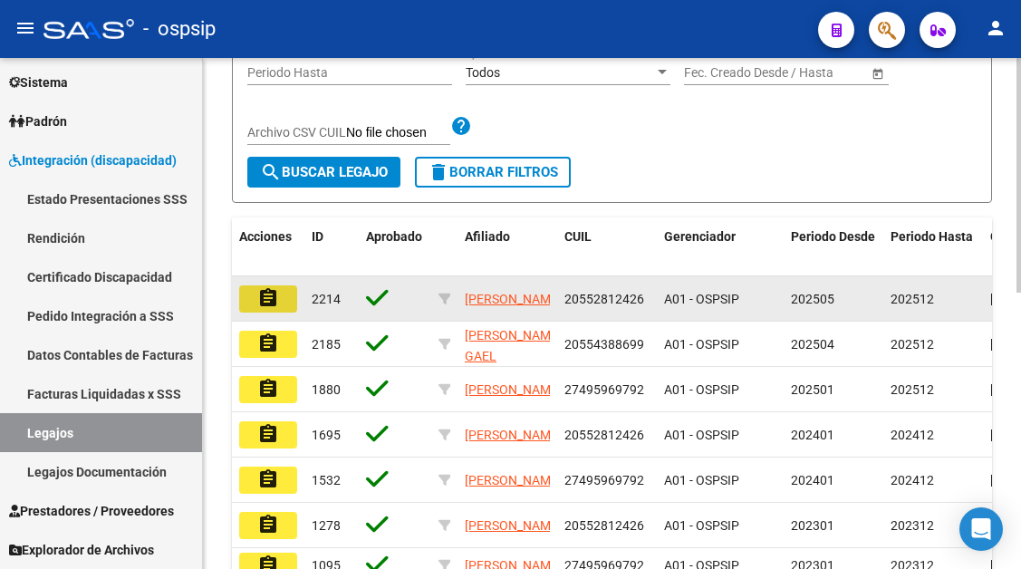
click at [280, 291] on button "assignment" at bounding box center [268, 298] width 58 height 27
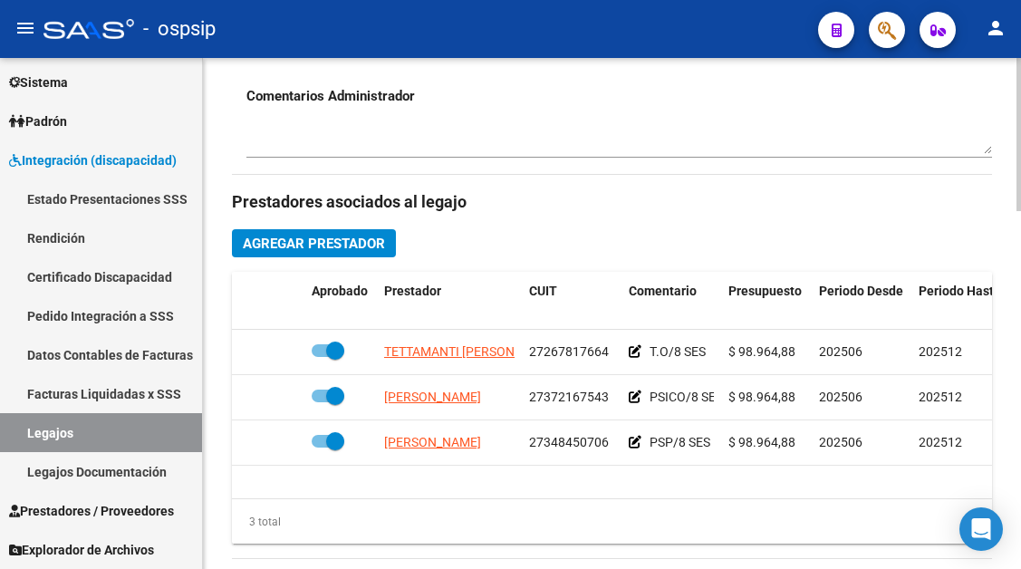
scroll to position [725, 0]
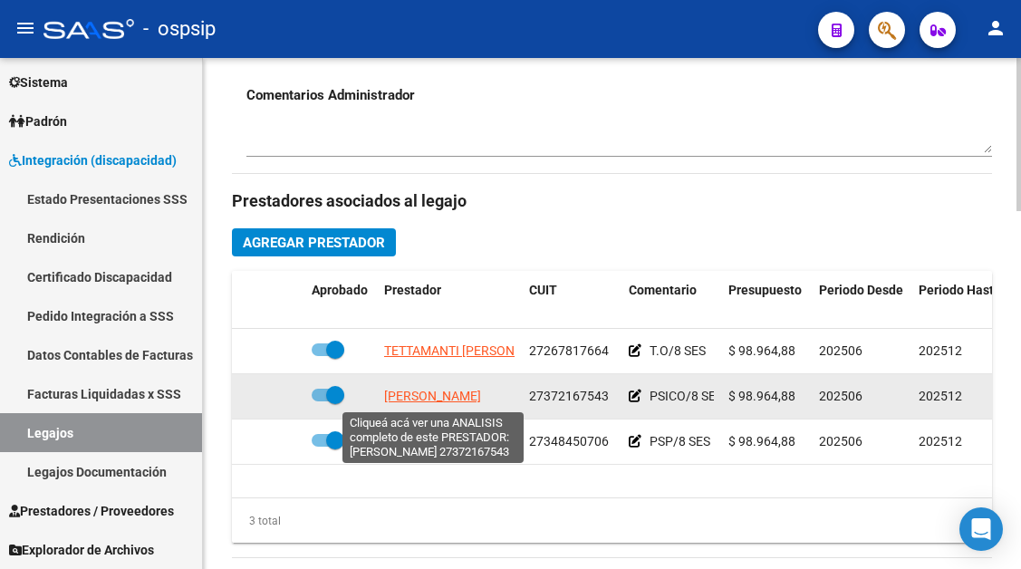
click at [443, 390] on span "[PERSON_NAME]" at bounding box center [432, 396] width 97 height 14
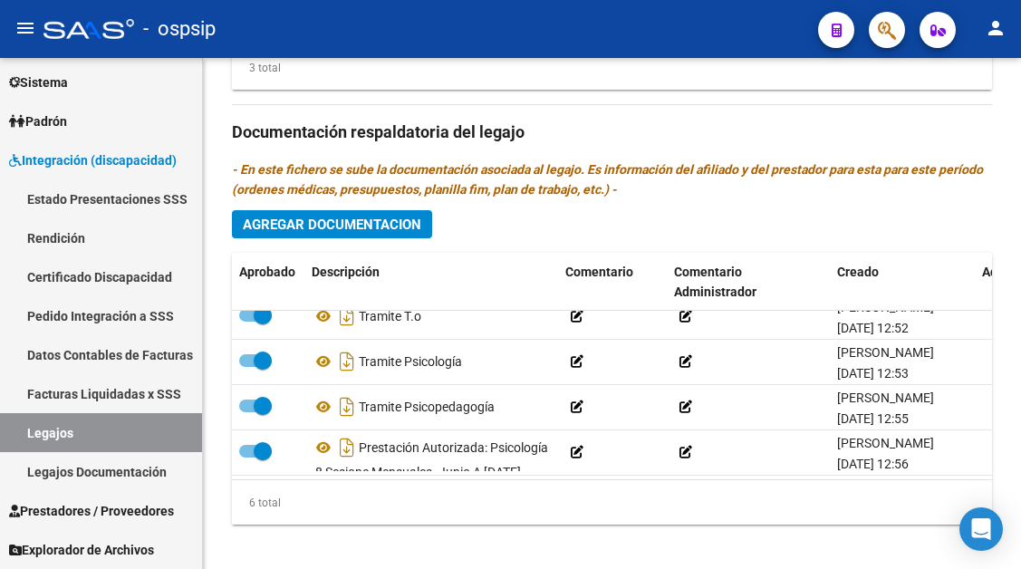
scroll to position [0, 0]
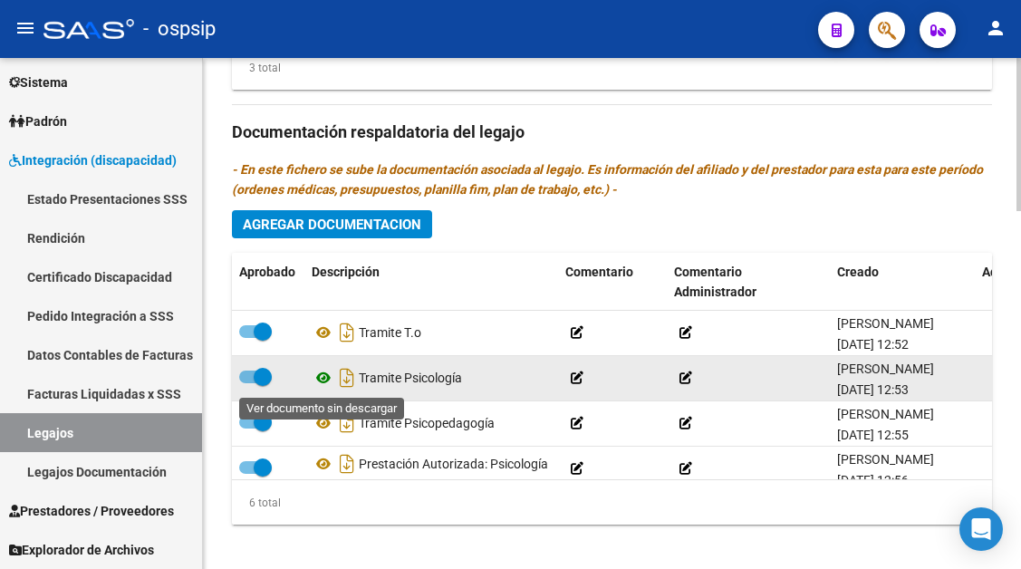
click at [325, 379] on icon at bounding box center [324, 378] width 24 height 22
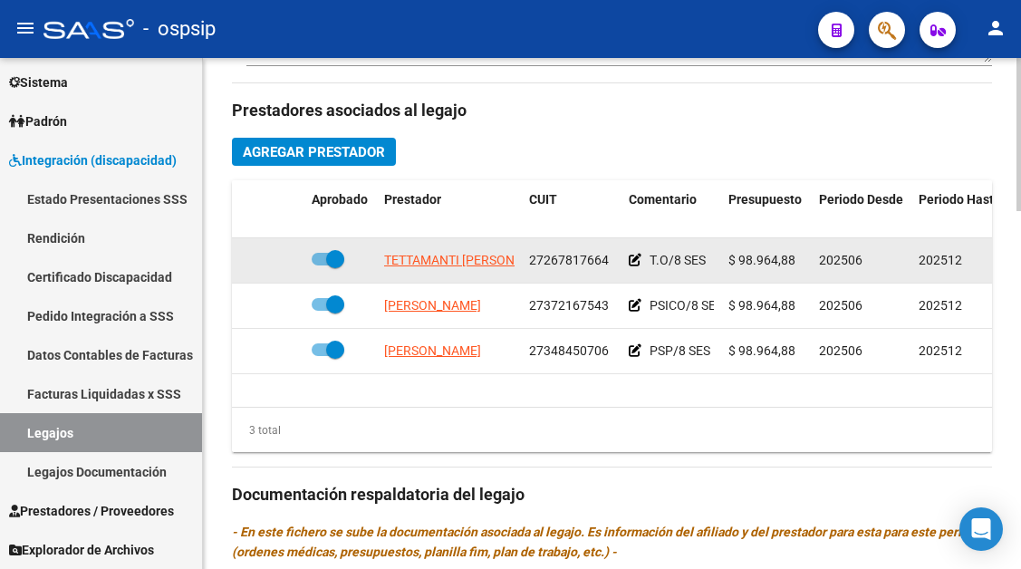
scroll to position [1178, 0]
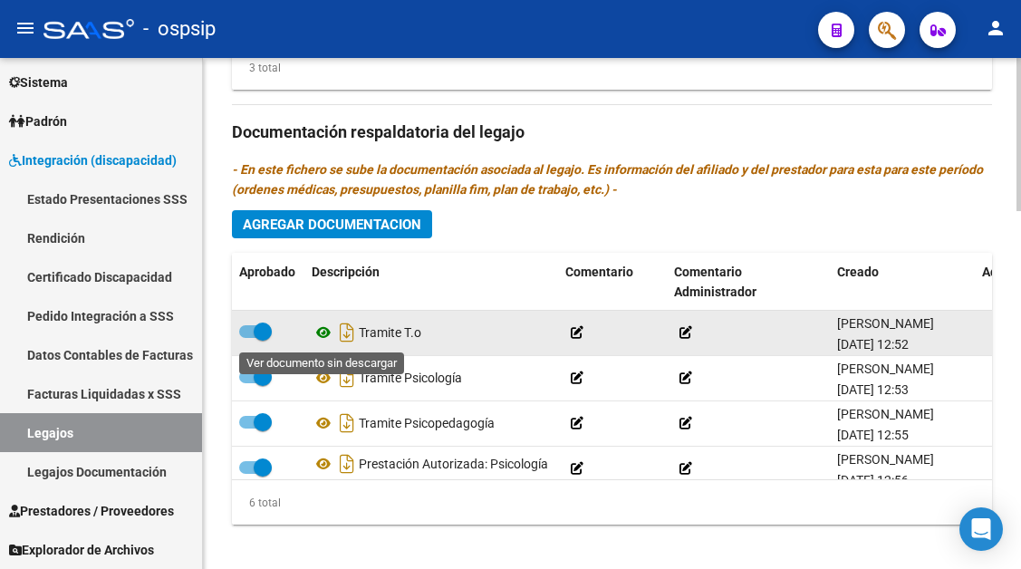
click at [318, 335] on icon at bounding box center [324, 333] width 24 height 22
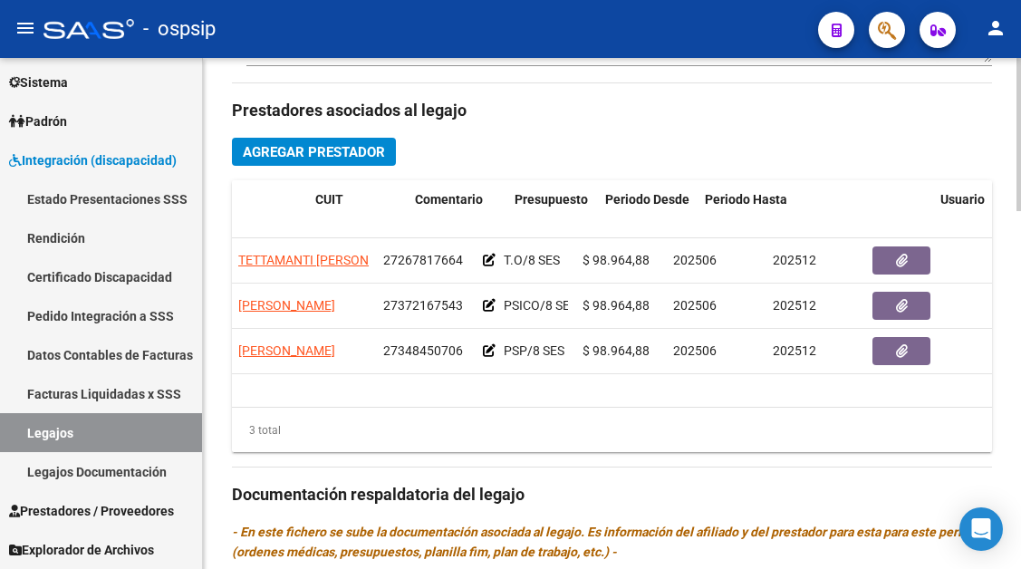
scroll to position [0, 315]
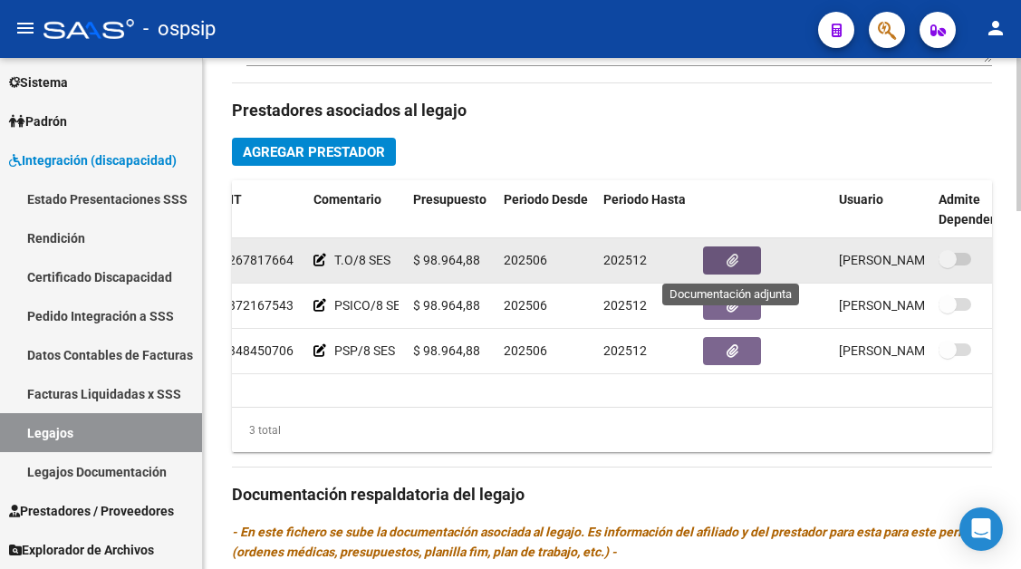
click at [738, 251] on button "button" at bounding box center [732, 260] width 58 height 28
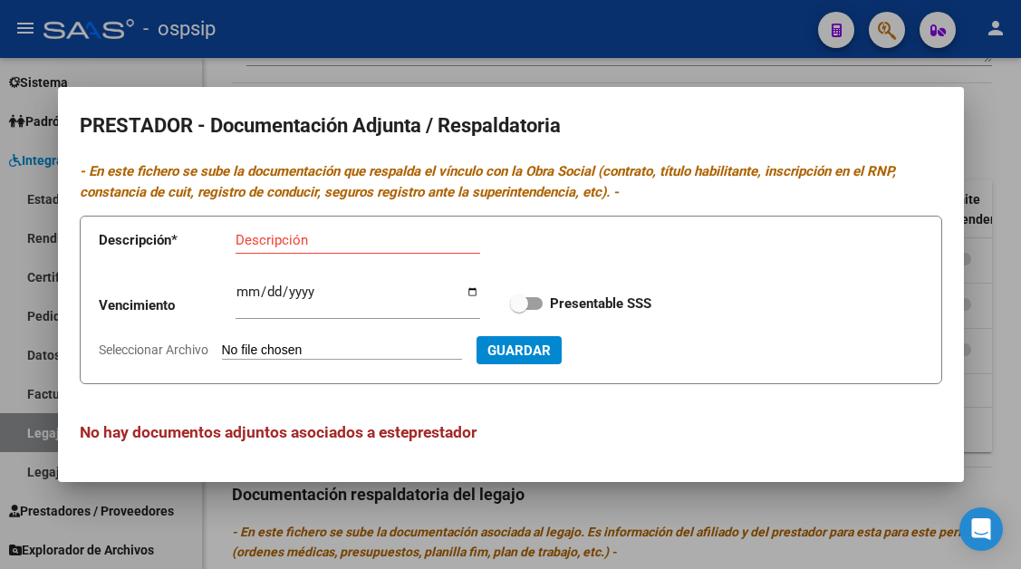
click at [311, 344] on input "Seleccionar Archivo" at bounding box center [342, 350] width 240 height 17
click at [371, 352] on input "Seleccionar Archivo" at bounding box center [342, 350] width 240 height 17
click at [266, 240] on input "Descripción" at bounding box center [358, 240] width 245 height 16
click at [649, 349] on span "Guardar" at bounding box center [616, 350] width 63 height 16
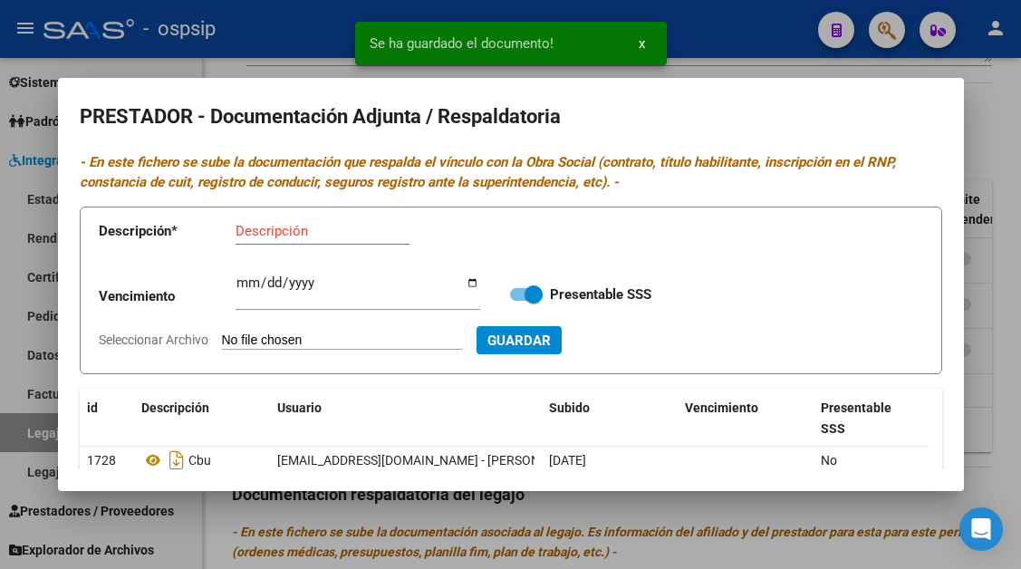
click at [557, 207] on form "Descripción * Descripción Vencimiento Ingresar vencimiento Presentable SSS Sele…" at bounding box center [511, 291] width 863 height 169
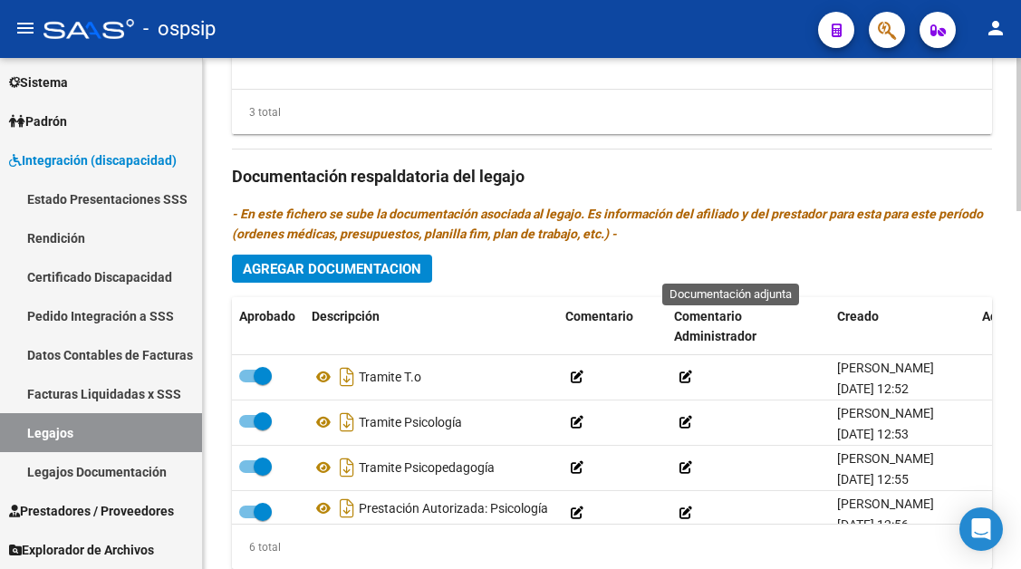
scroll to position [1178, 0]
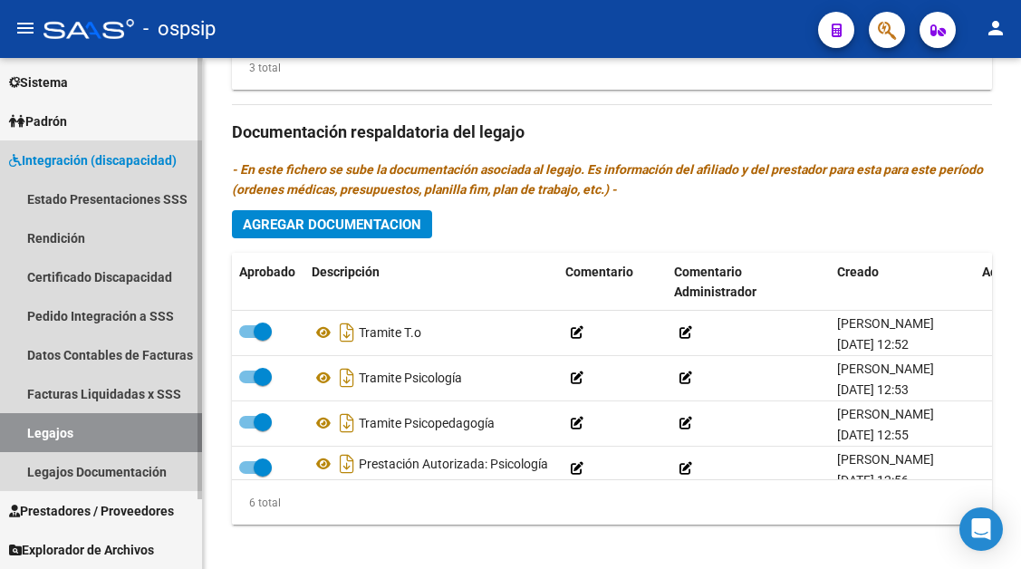
click at [27, 443] on link "Legajos" at bounding box center [101, 432] width 202 height 39
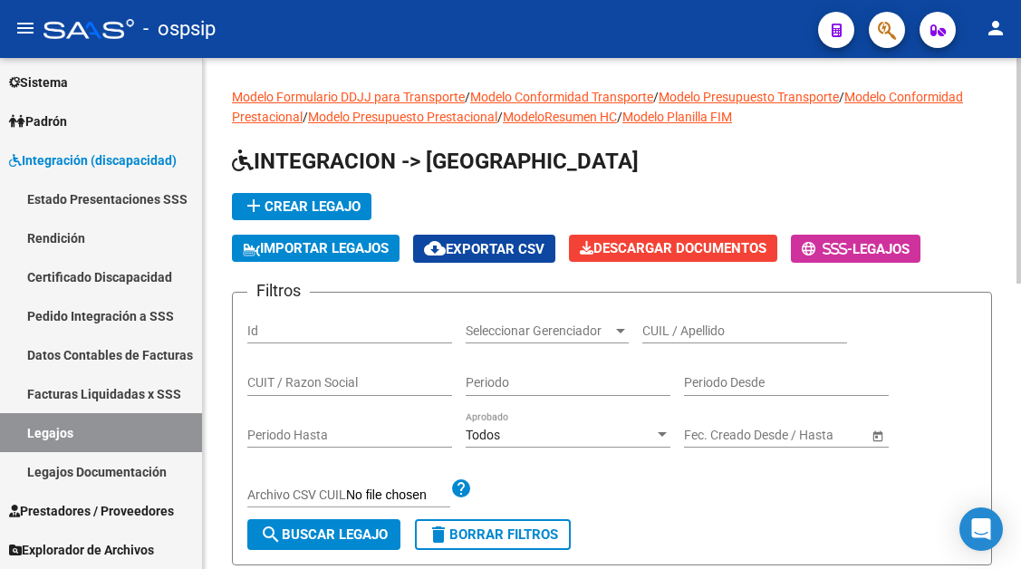
click at [697, 333] on input "CUIL / Apellido" at bounding box center [744, 330] width 205 height 15
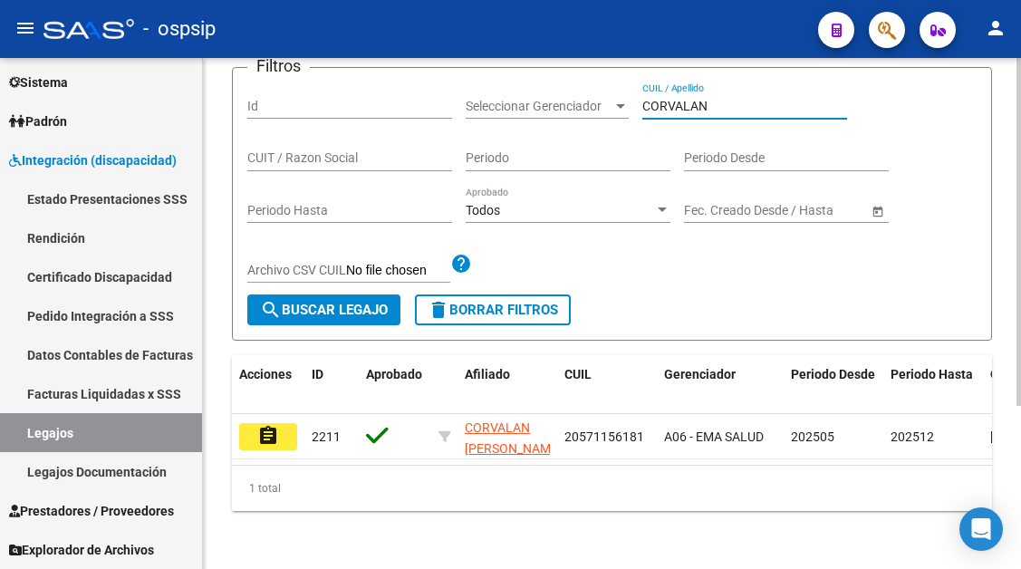
scroll to position [240, 0]
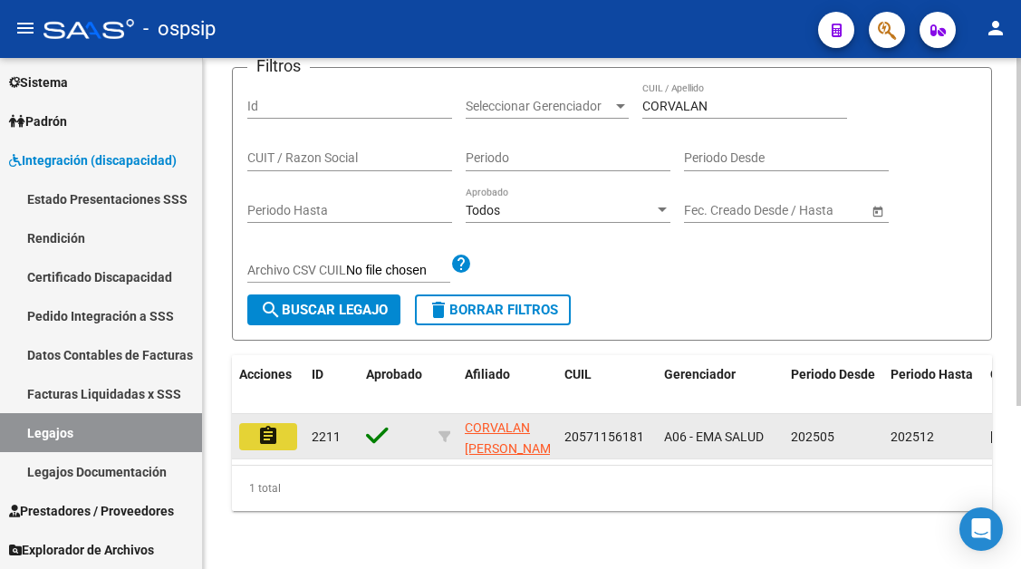
click at [262, 423] on button "assignment" at bounding box center [268, 436] width 58 height 27
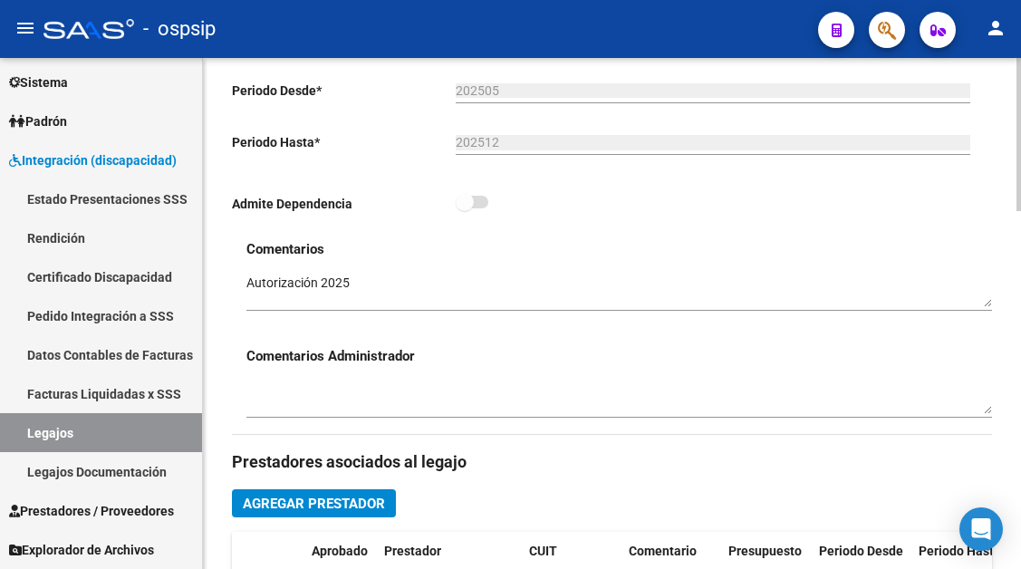
scroll to position [634, 0]
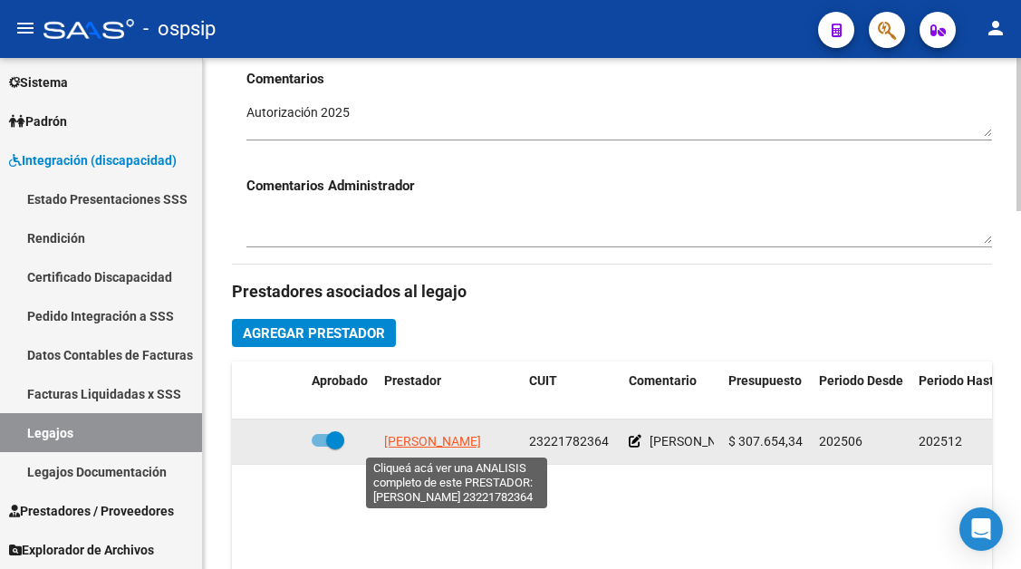
click at [443, 439] on span "[PERSON_NAME]" at bounding box center [432, 441] width 97 height 14
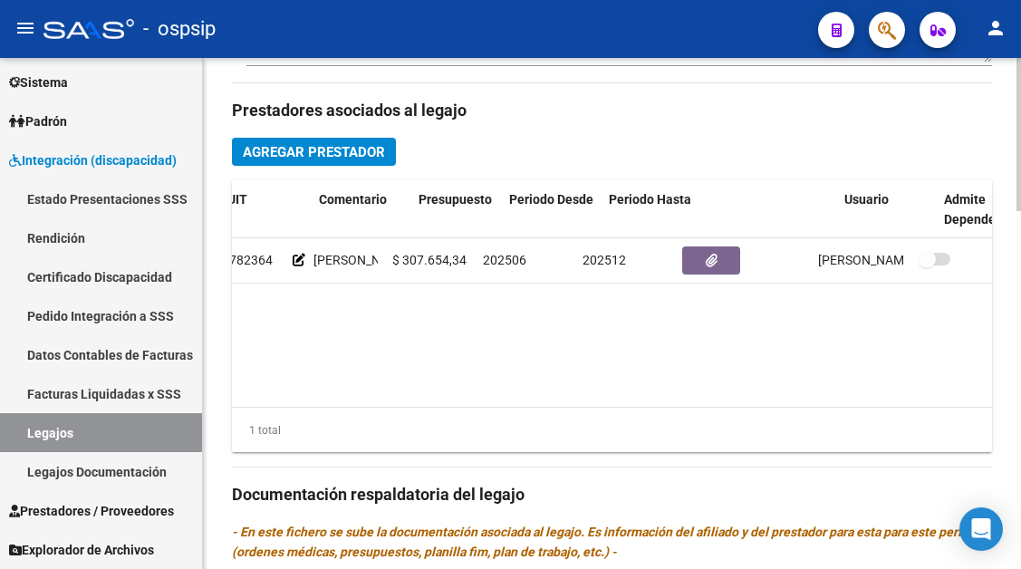
scroll to position [0, 342]
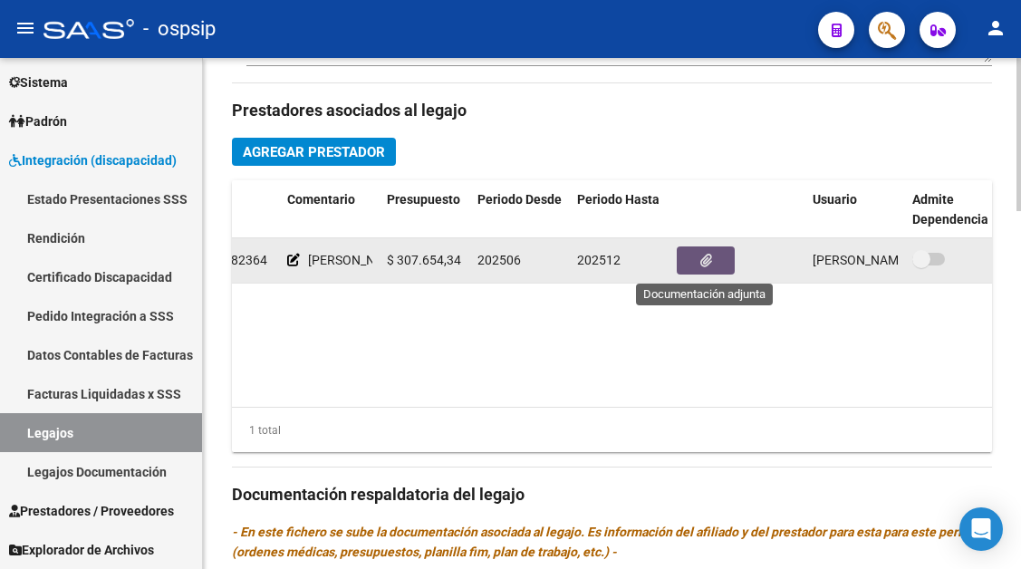
click at [717, 264] on button "button" at bounding box center [706, 260] width 58 height 28
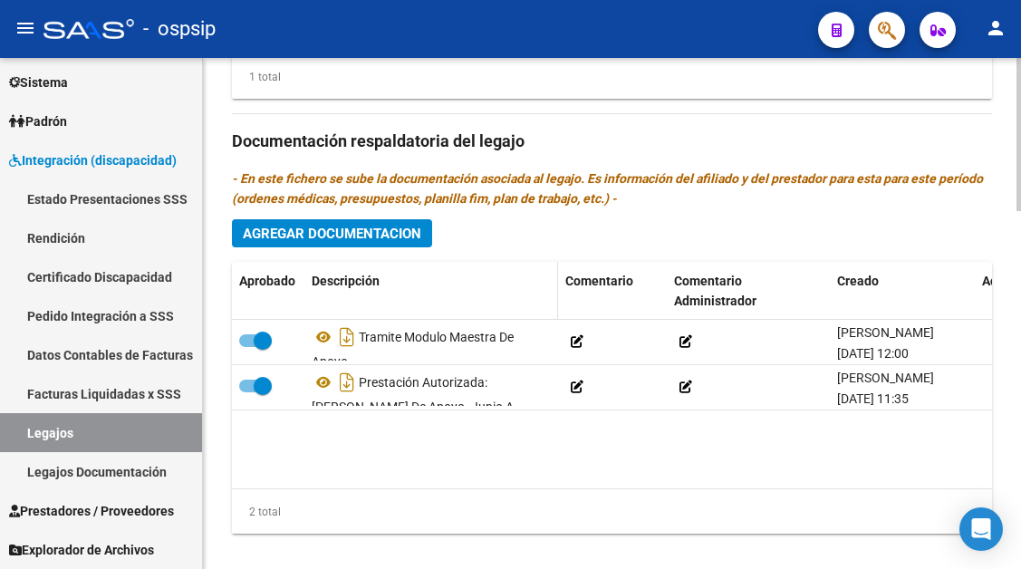
scroll to position [1193, 0]
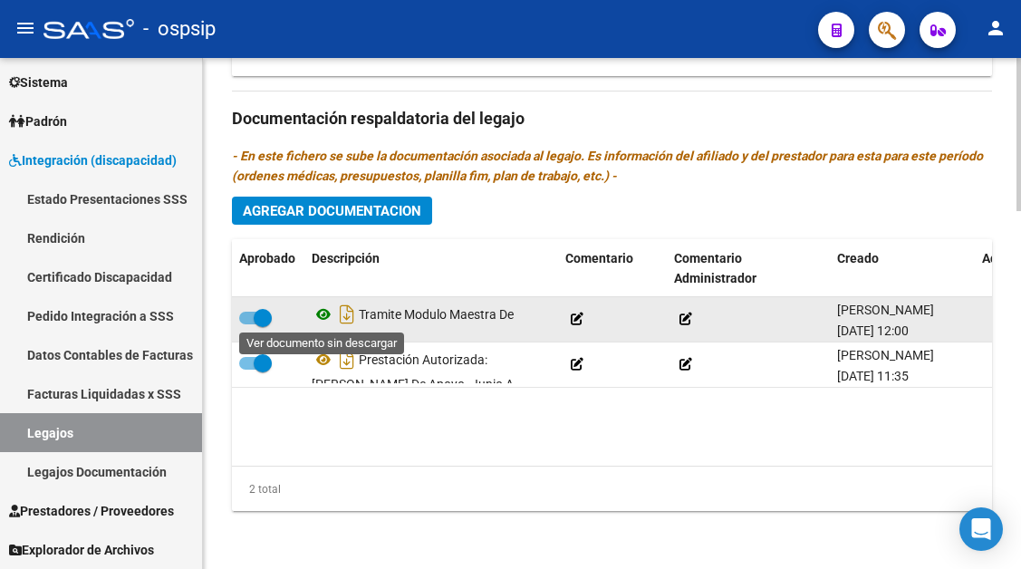
click at [317, 311] on icon at bounding box center [324, 315] width 24 height 22
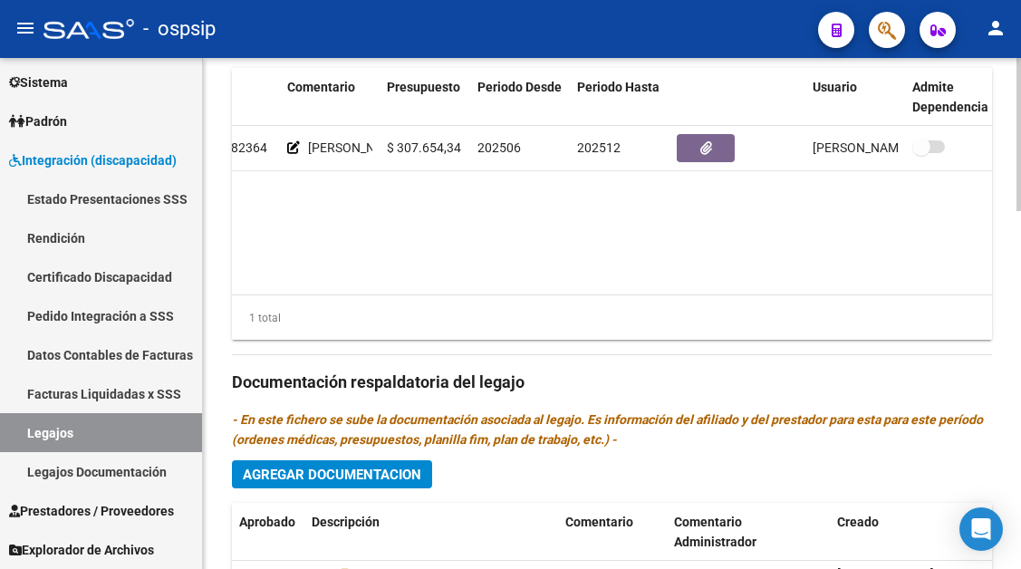
scroll to position [921, 0]
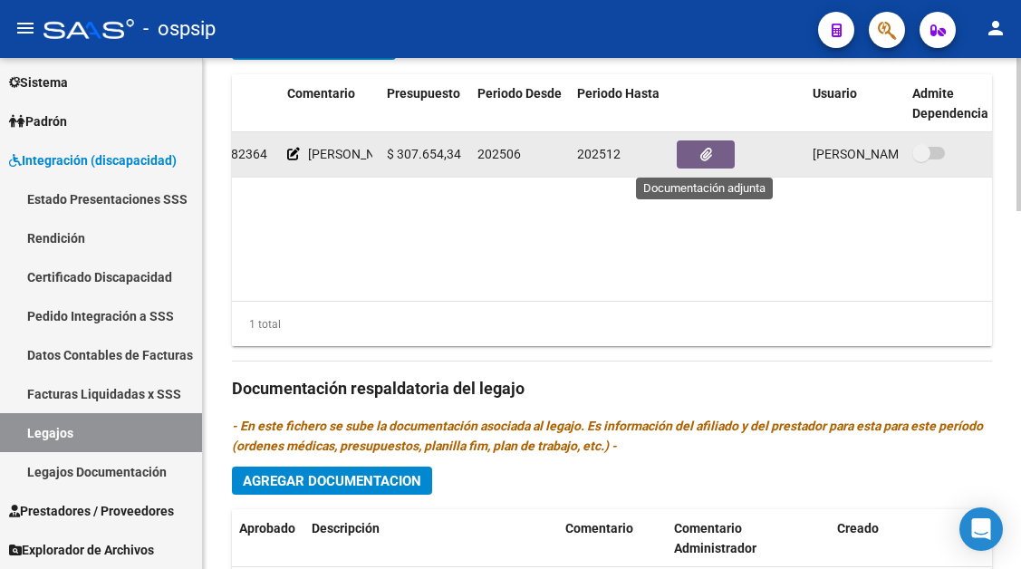
click at [700, 161] on icon "button" at bounding box center [706, 155] width 12 height 14
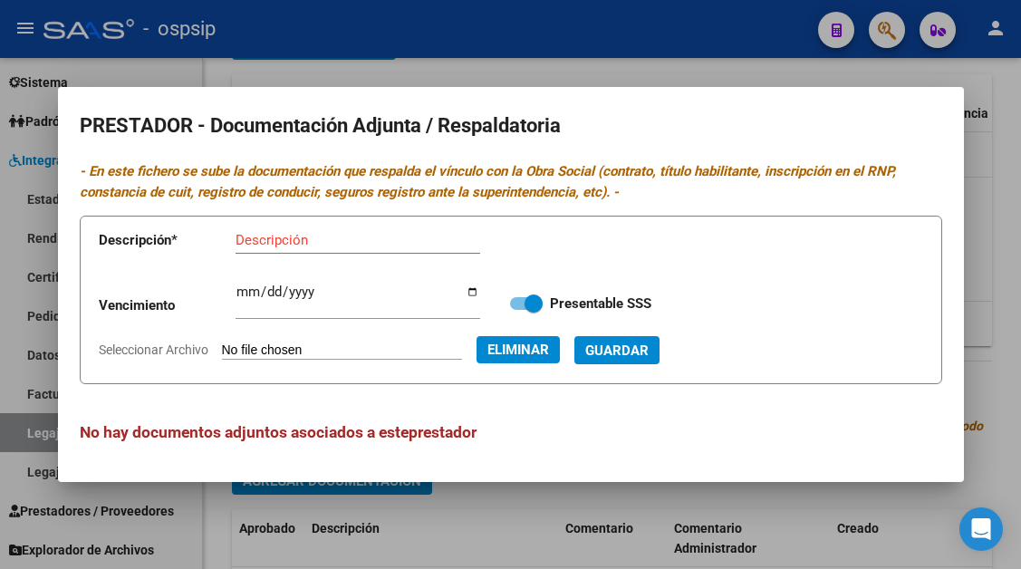
click at [257, 228] on div "Descripción" at bounding box center [358, 240] width 245 height 27
click at [649, 352] on span "Guardar" at bounding box center [616, 350] width 63 height 16
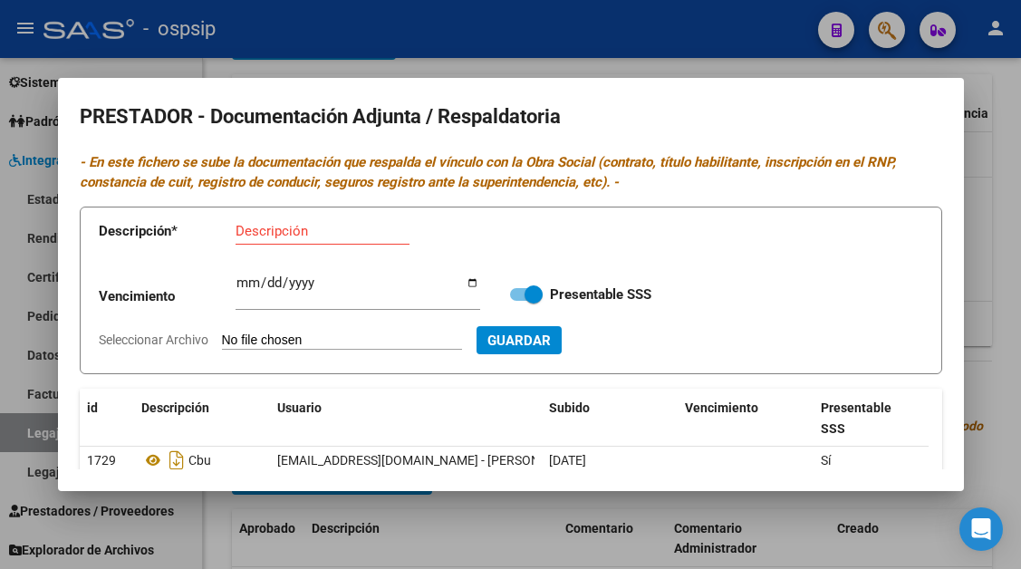
click at [41, 441] on div at bounding box center [510, 284] width 1021 height 569
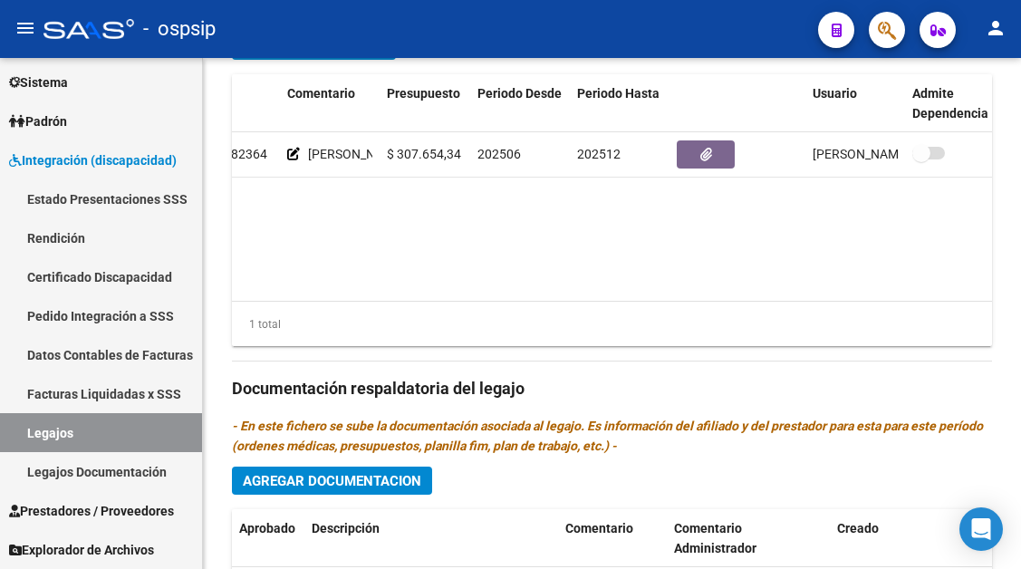
click at [41, 441] on link "Legajos" at bounding box center [101, 432] width 202 height 39
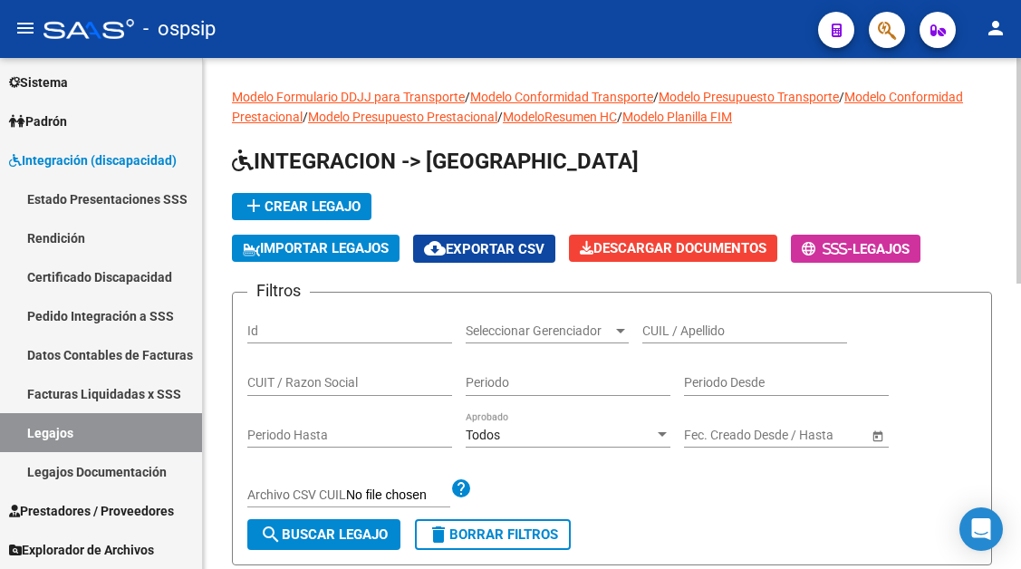
click at [665, 330] on input "CUIL / Apellido" at bounding box center [744, 330] width 205 height 15
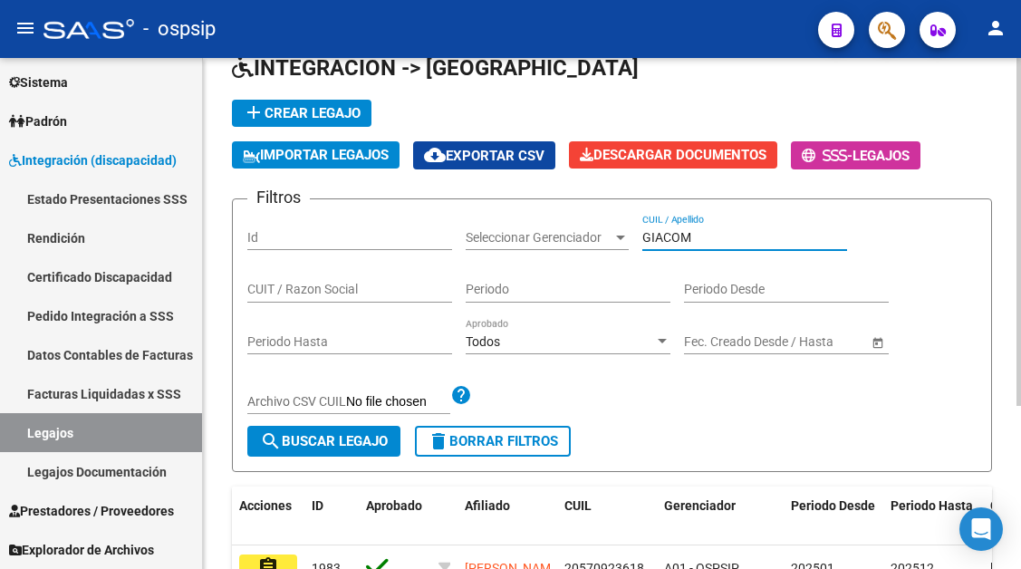
scroll to position [240, 0]
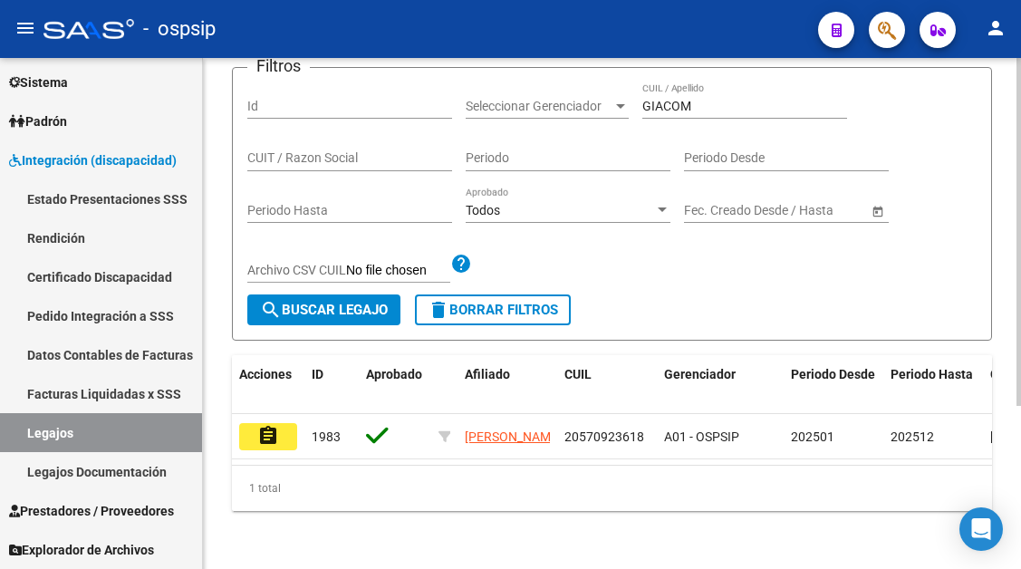
click at [212, 418] on div "Modelo Formulario DDJJ para Transporte / Modelo Conformidad Transporte / Modelo…" at bounding box center [612, 201] width 818 height 736
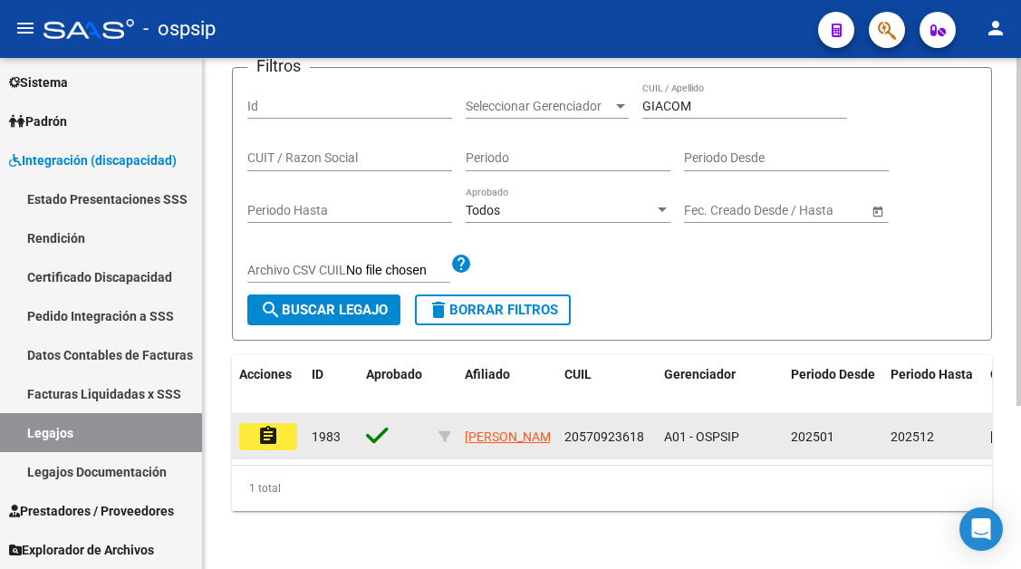
click at [266, 425] on mat-icon "assignment" at bounding box center [268, 436] width 22 height 22
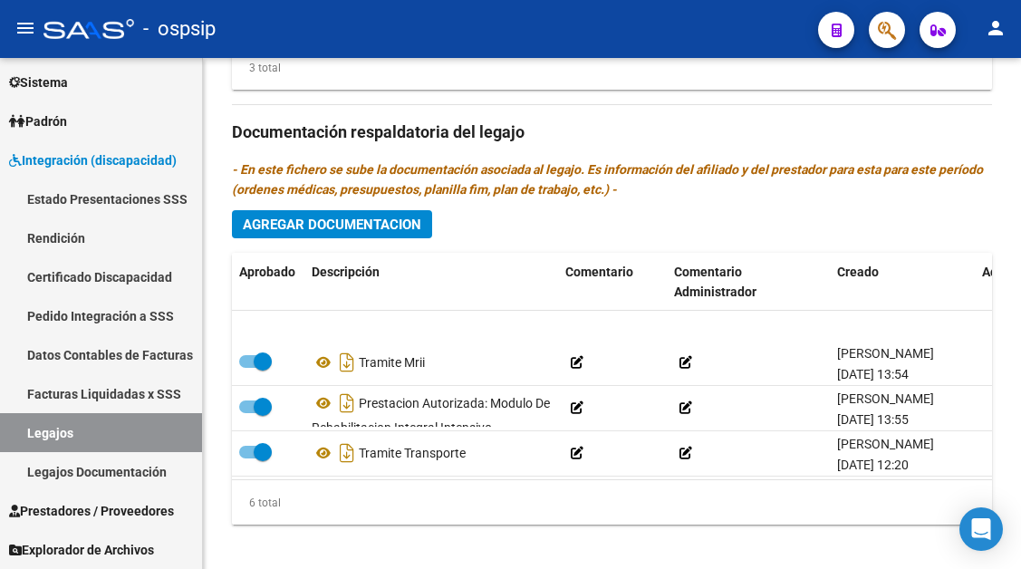
scroll to position [123, 0]
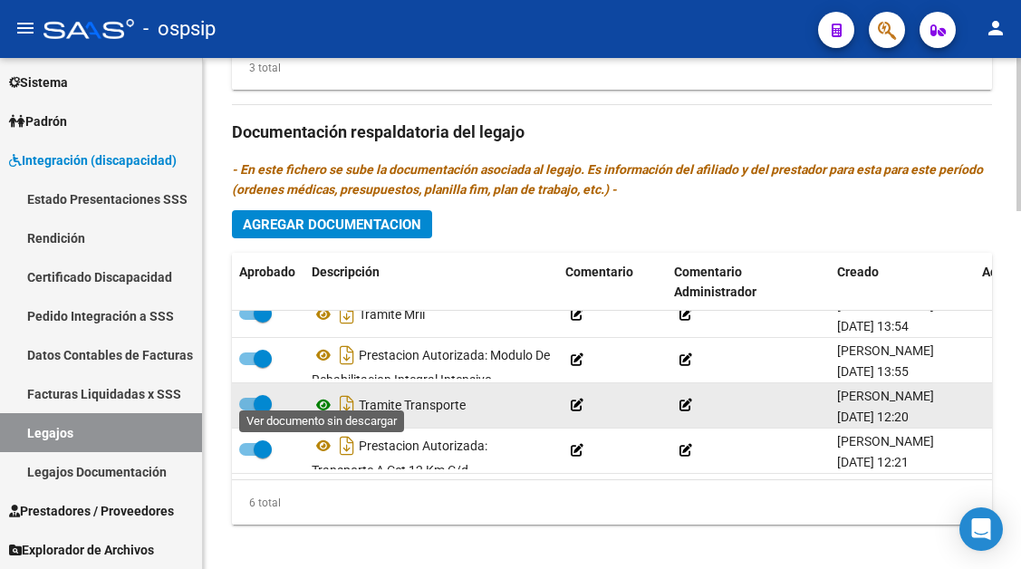
click at [323, 394] on icon at bounding box center [324, 405] width 24 height 22
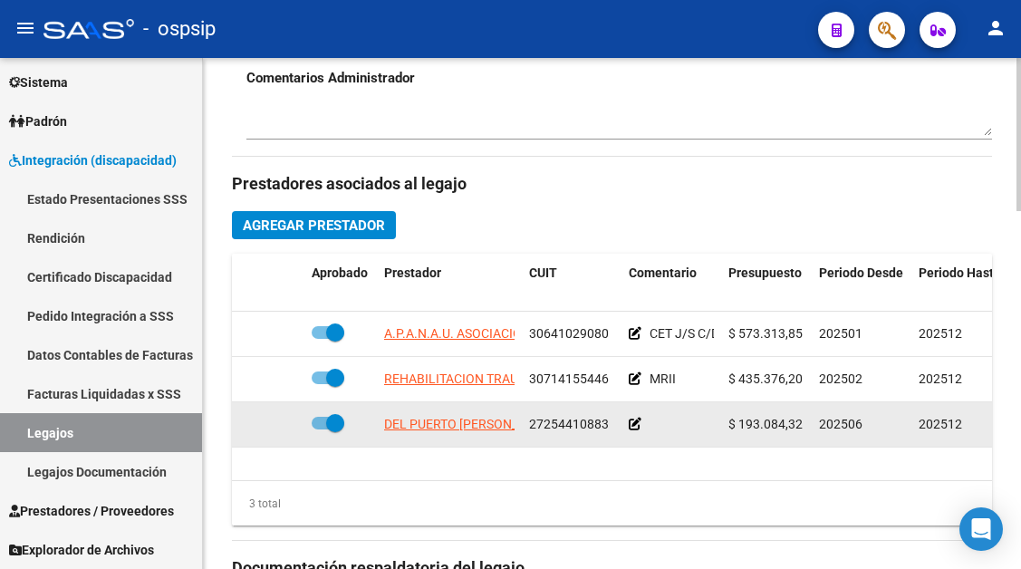
scroll to position [725, 0]
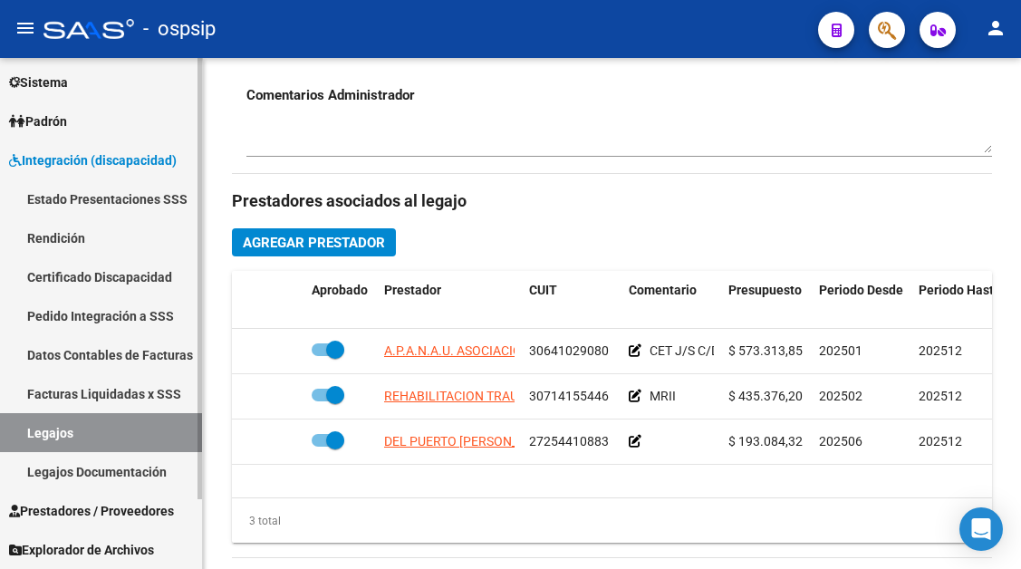
click at [71, 420] on link "Legajos" at bounding box center [101, 432] width 202 height 39
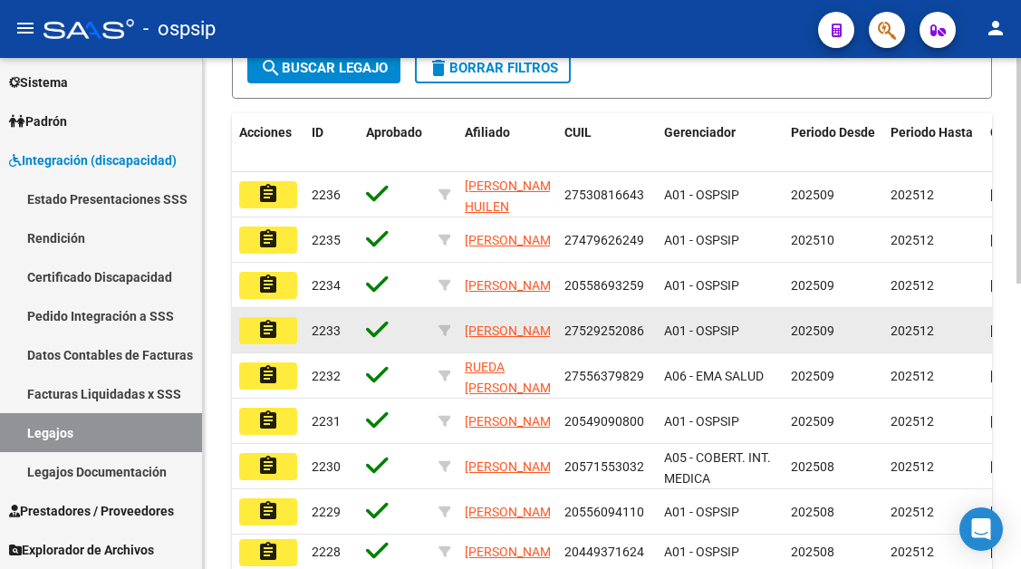
scroll to position [195, 0]
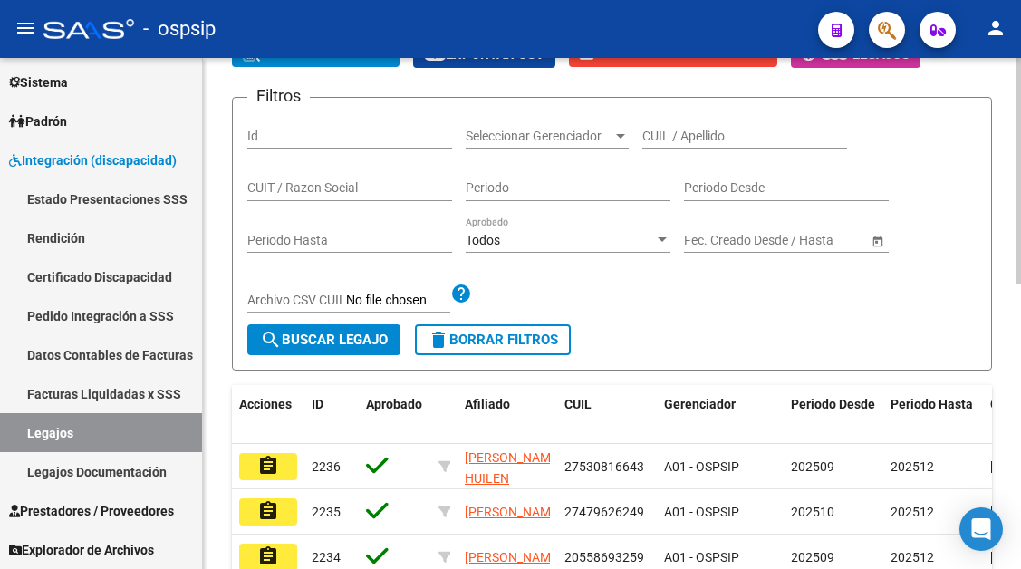
click at [651, 144] on div "CUIL / Apellido" at bounding box center [744, 130] width 205 height 36
click at [651, 134] on input "CUIL / Apellido" at bounding box center [744, 136] width 205 height 15
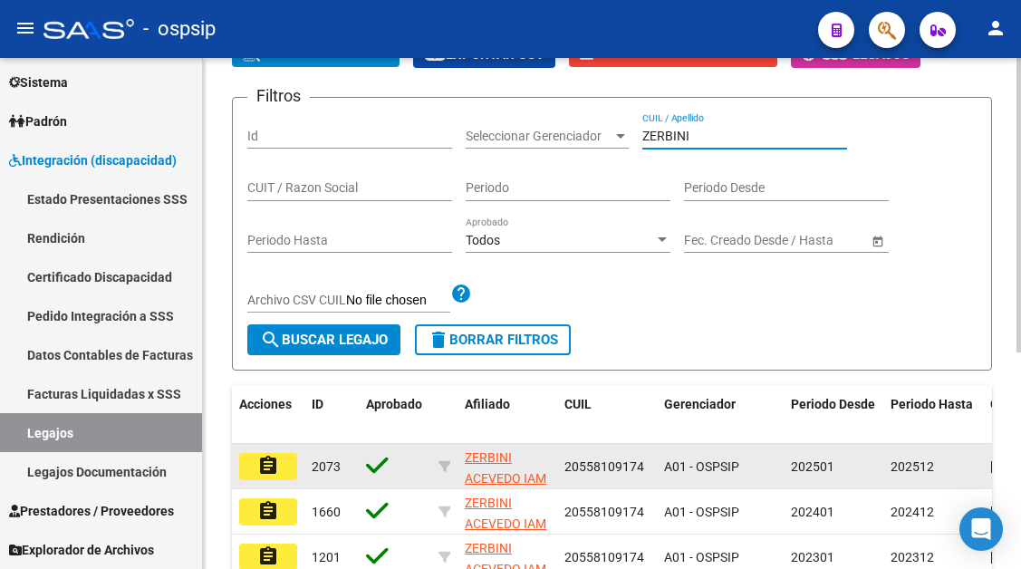
click at [263, 465] on mat-icon "assignment" at bounding box center [268, 466] width 22 height 22
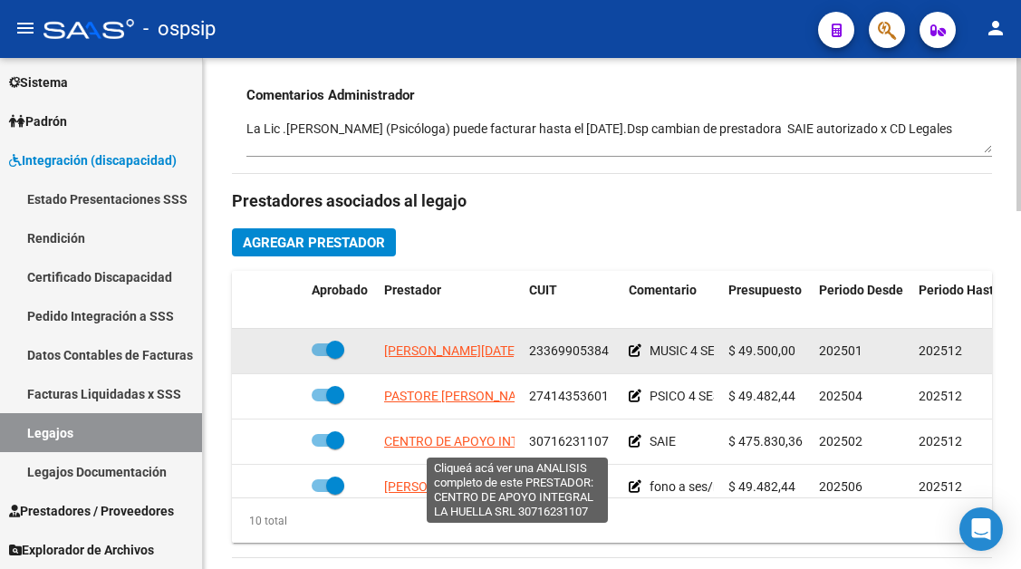
scroll to position [304, 0]
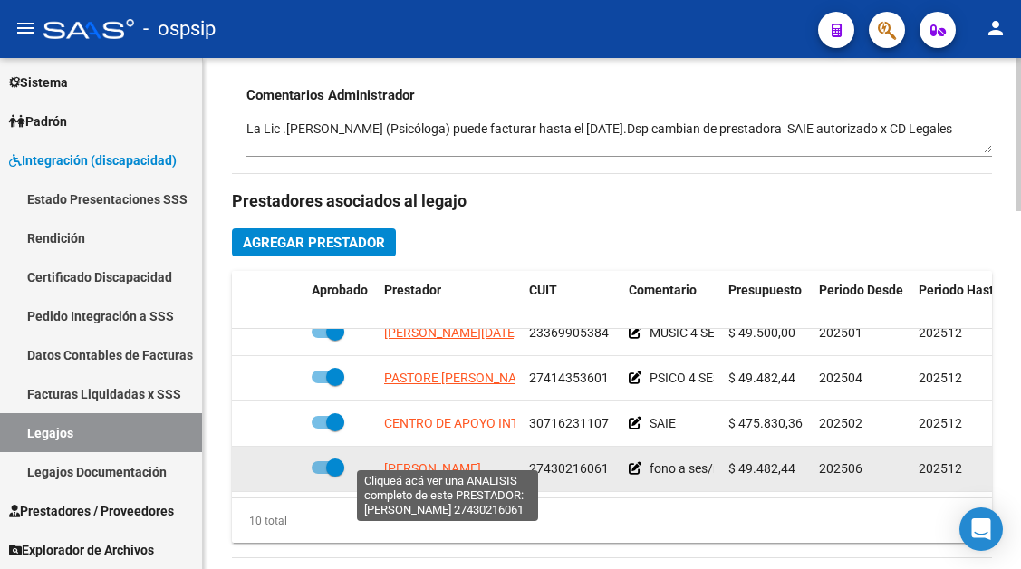
click at [449, 461] on span "[PERSON_NAME]" at bounding box center [432, 468] width 97 height 14
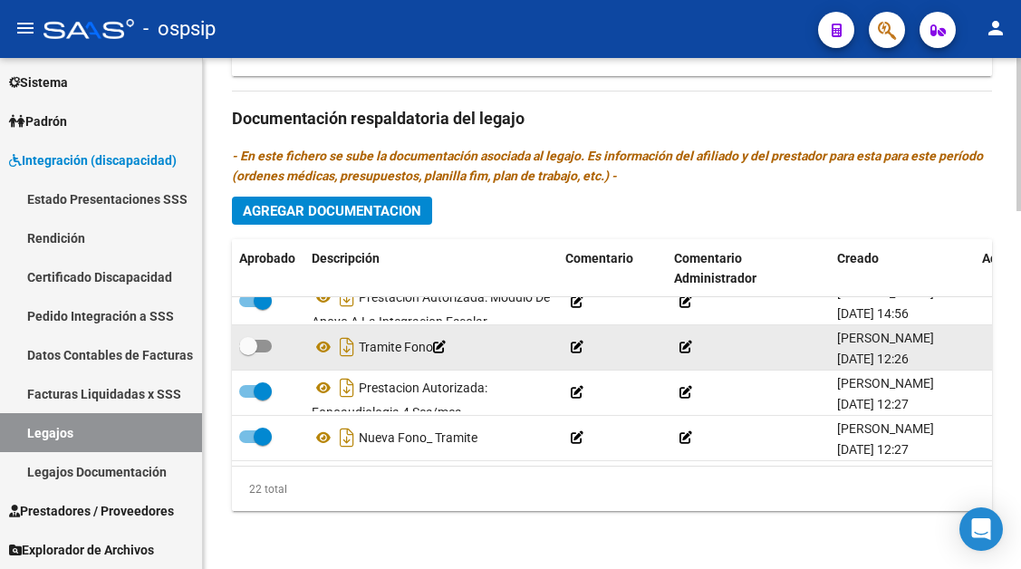
scroll to position [848, 0]
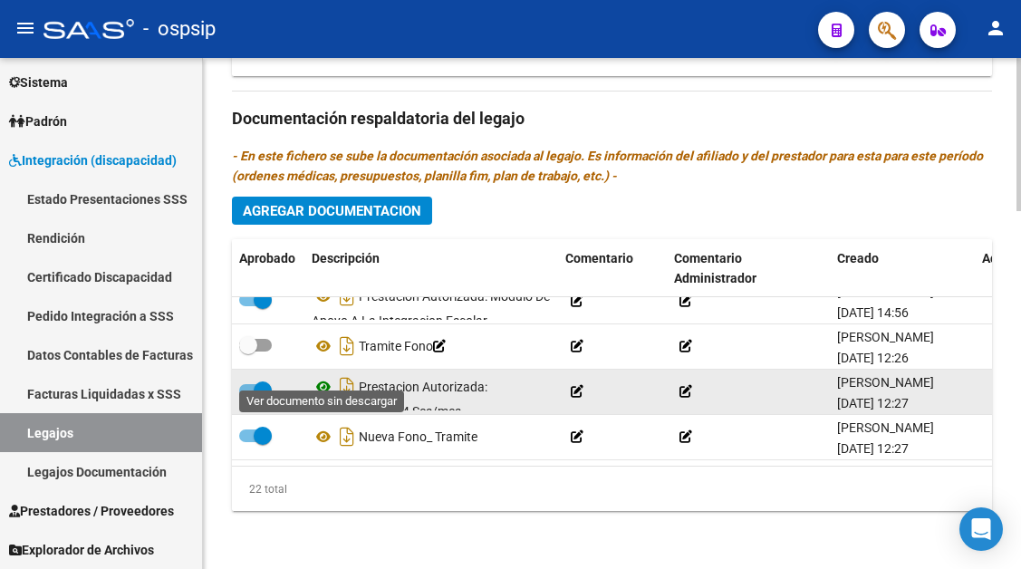
click at [318, 378] on icon at bounding box center [324, 387] width 24 height 22
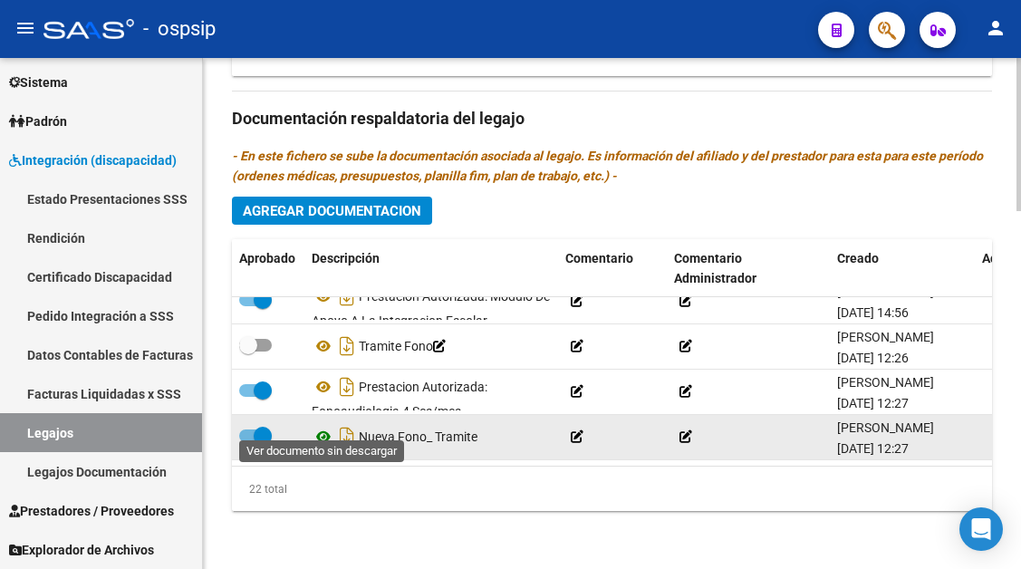
click at [320, 427] on icon at bounding box center [324, 437] width 24 height 22
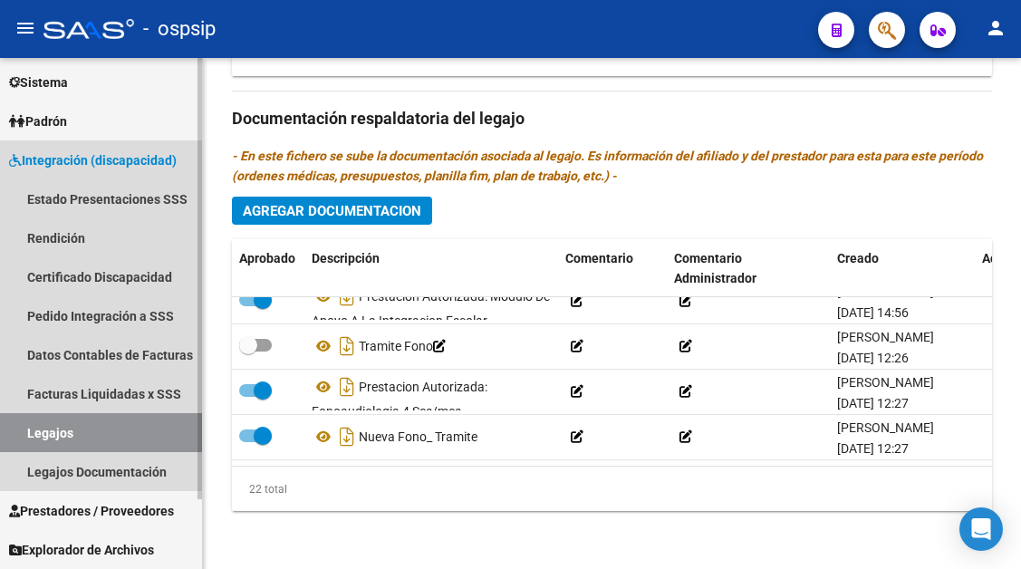
click at [72, 429] on link "Legajos" at bounding box center [101, 432] width 202 height 39
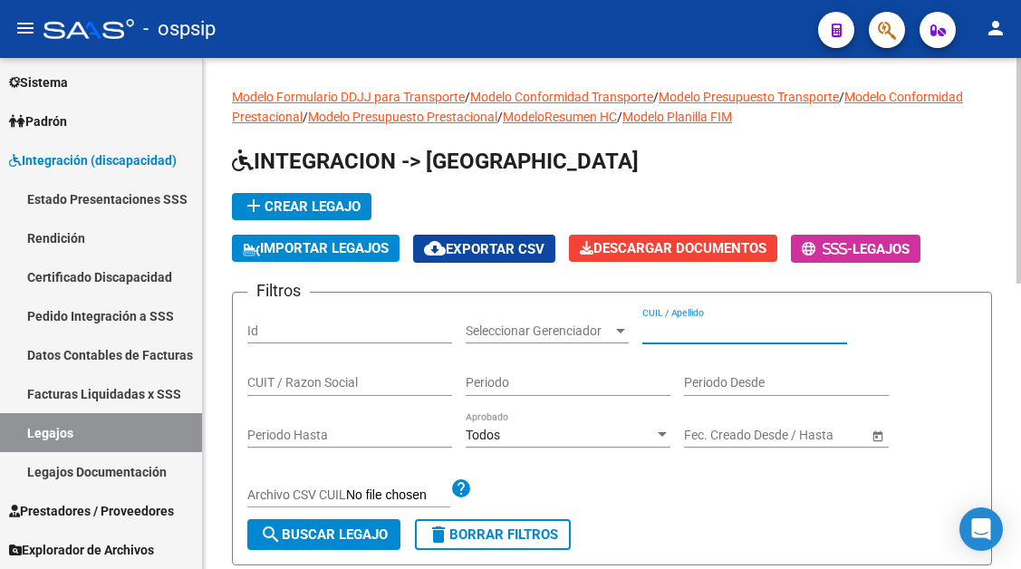
click at [644, 323] on input "CUIL / Apellido" at bounding box center [744, 330] width 205 height 15
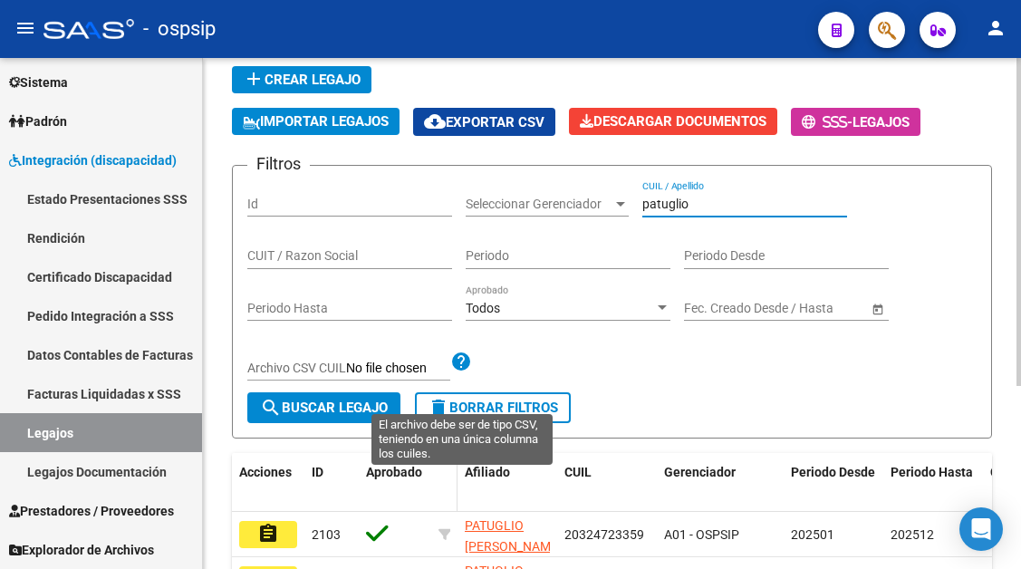
scroll to position [181, 0]
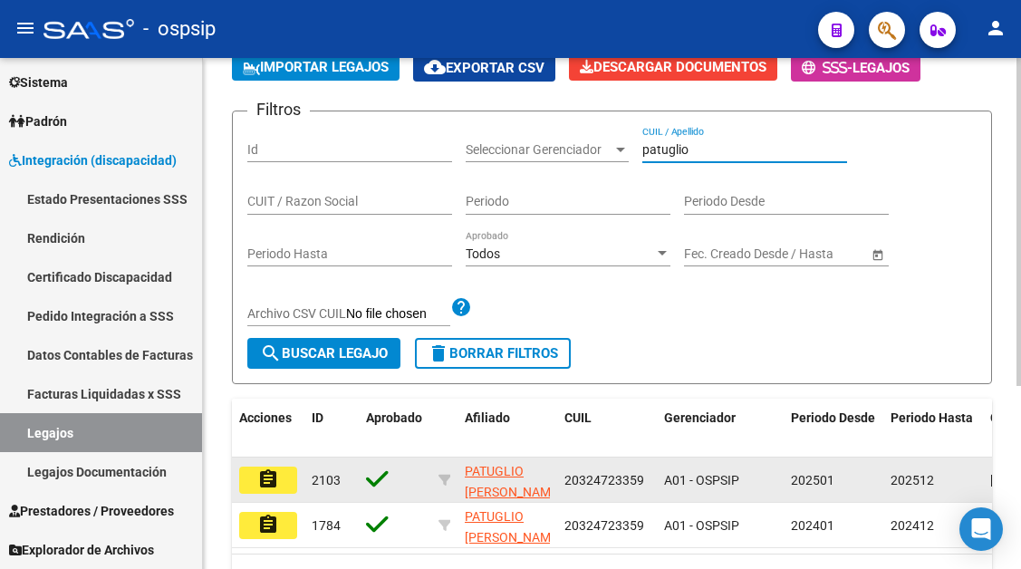
click at [279, 476] on button "assignment" at bounding box center [268, 480] width 58 height 27
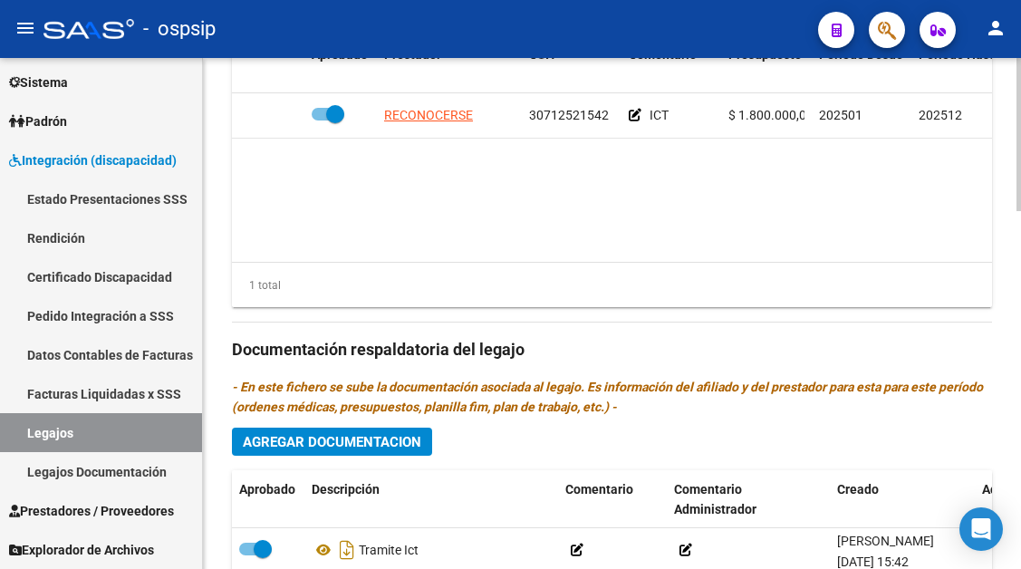
scroll to position [1103, 0]
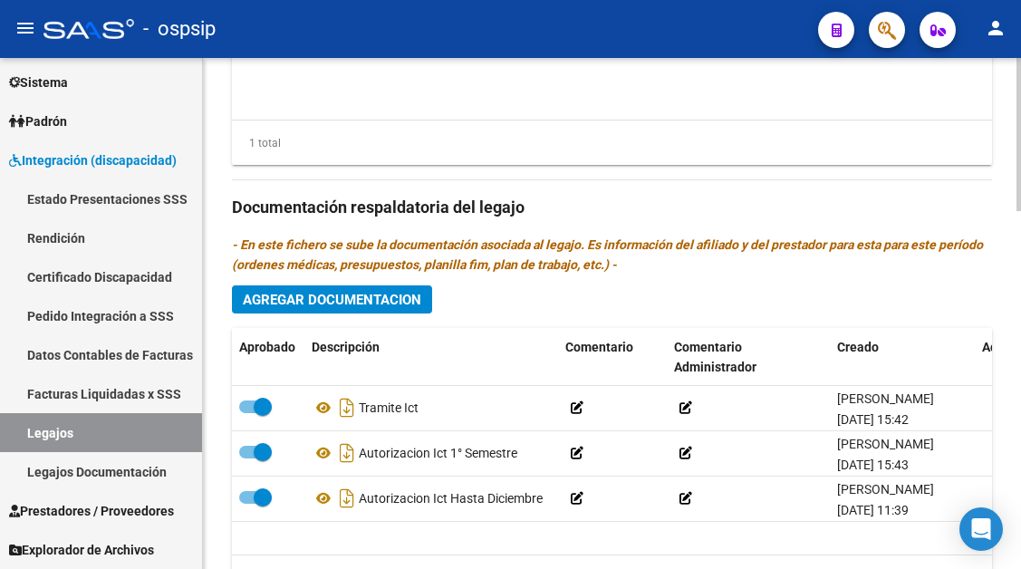
click at [317, 312] on button "Agregar Documentacion" at bounding box center [332, 299] width 200 height 28
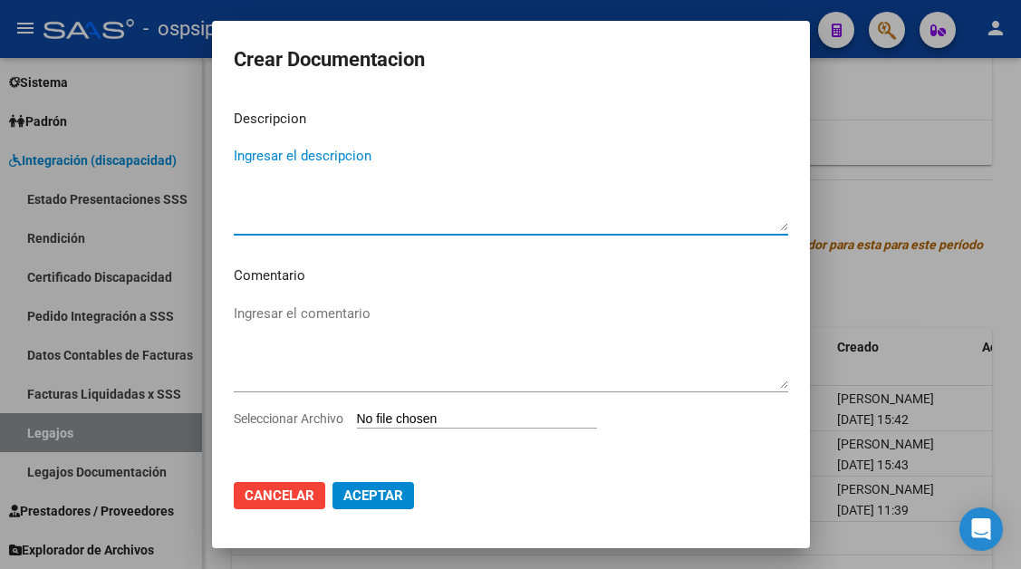
click at [260, 156] on textarea "Ingresar el descripcion" at bounding box center [511, 188] width 554 height 85
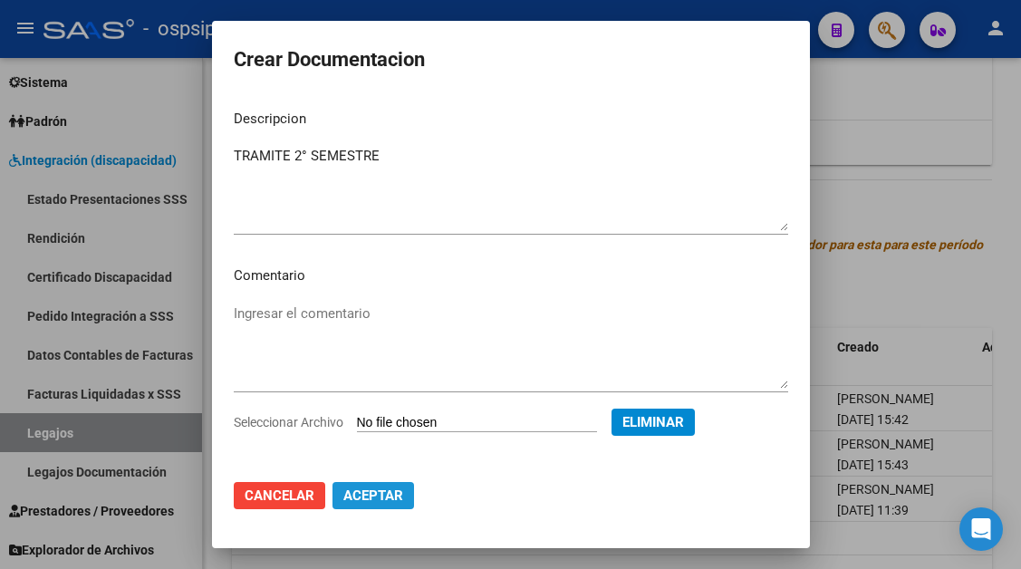
click at [384, 498] on span "Aceptar" at bounding box center [373, 495] width 60 height 16
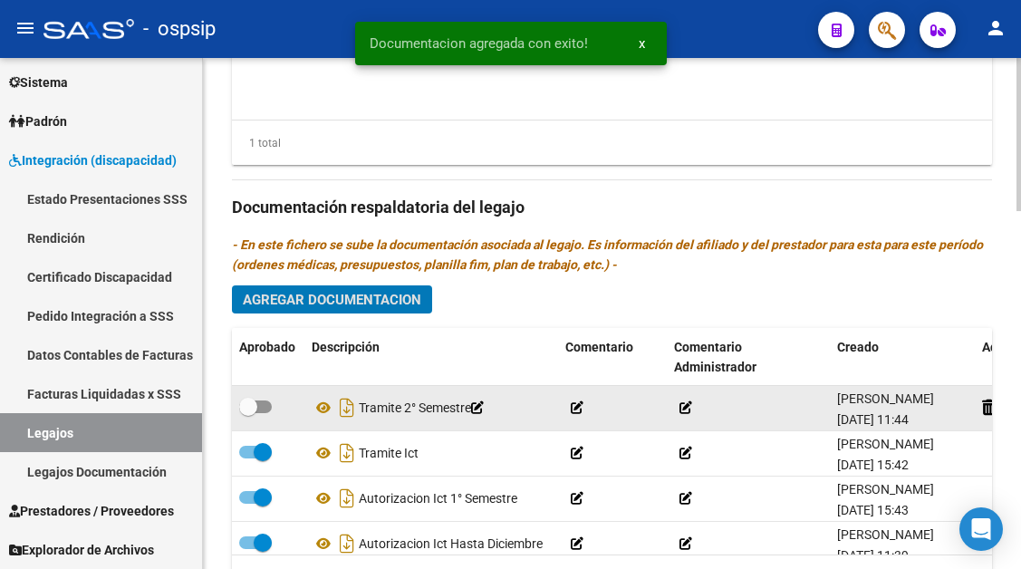
click at [255, 410] on span at bounding box center [248, 407] width 18 height 18
click at [248, 413] on input "checkbox" at bounding box center [247, 413] width 1 height 1
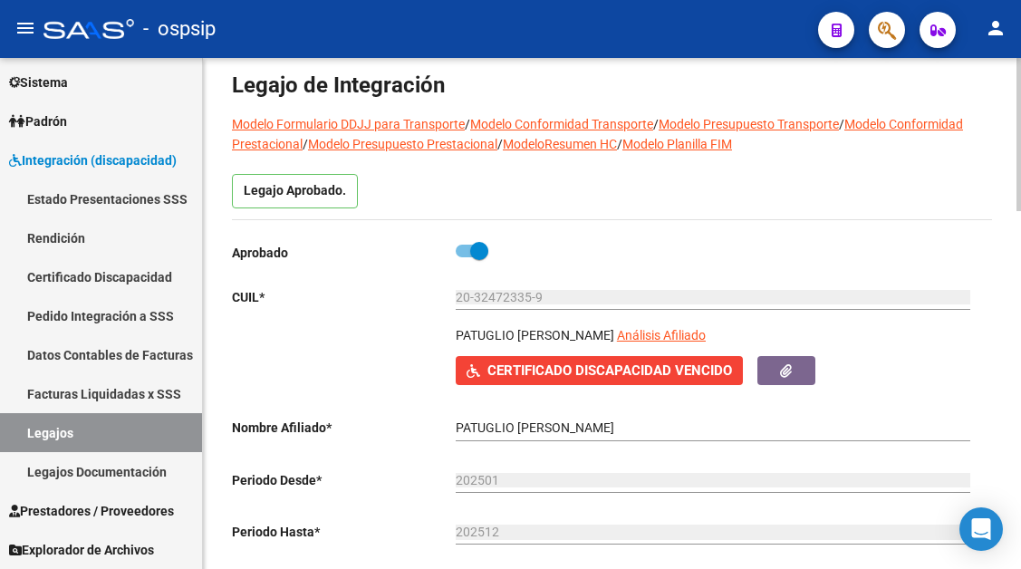
scroll to position [15, 0]
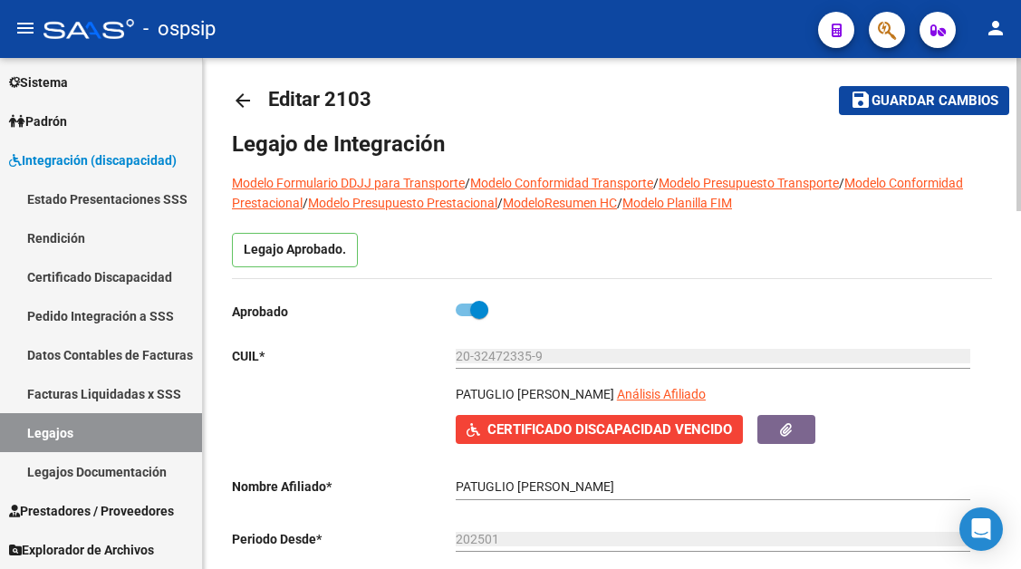
click at [926, 102] on span "Guardar cambios" at bounding box center [935, 101] width 127 height 16
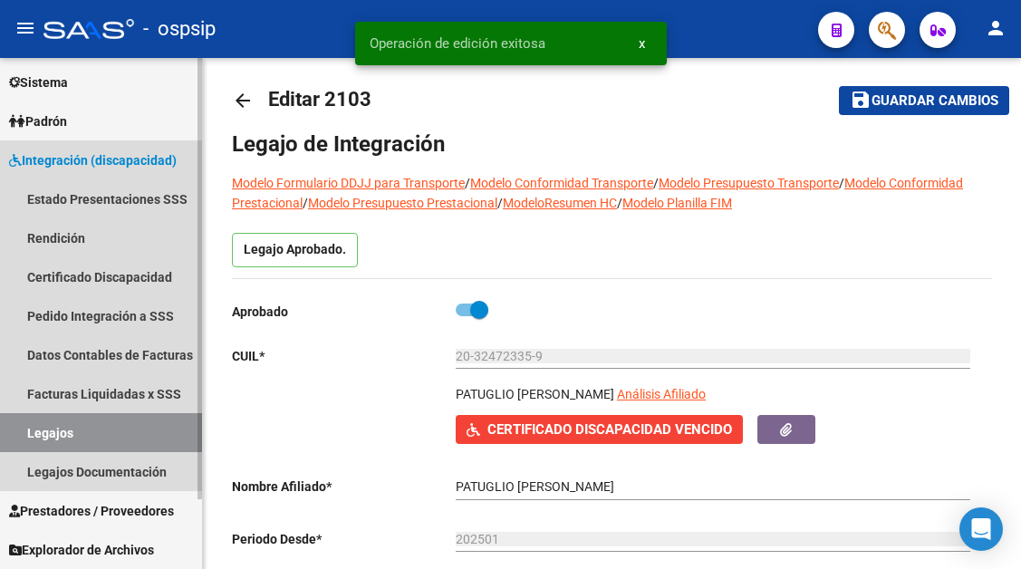
click at [49, 427] on link "Legajos" at bounding box center [101, 432] width 202 height 39
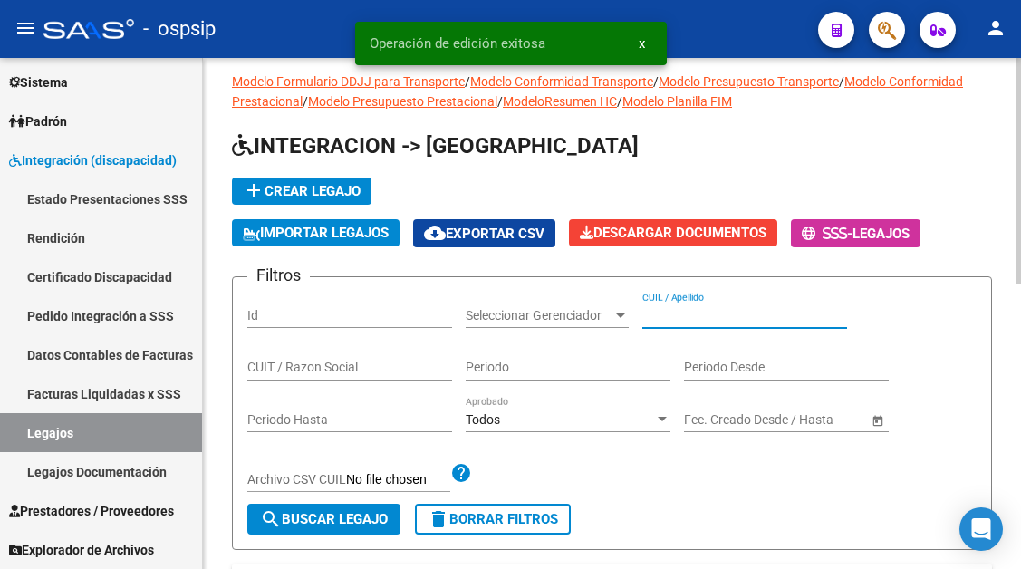
click at [651, 309] on input "CUIL / Apellido" at bounding box center [744, 315] width 205 height 15
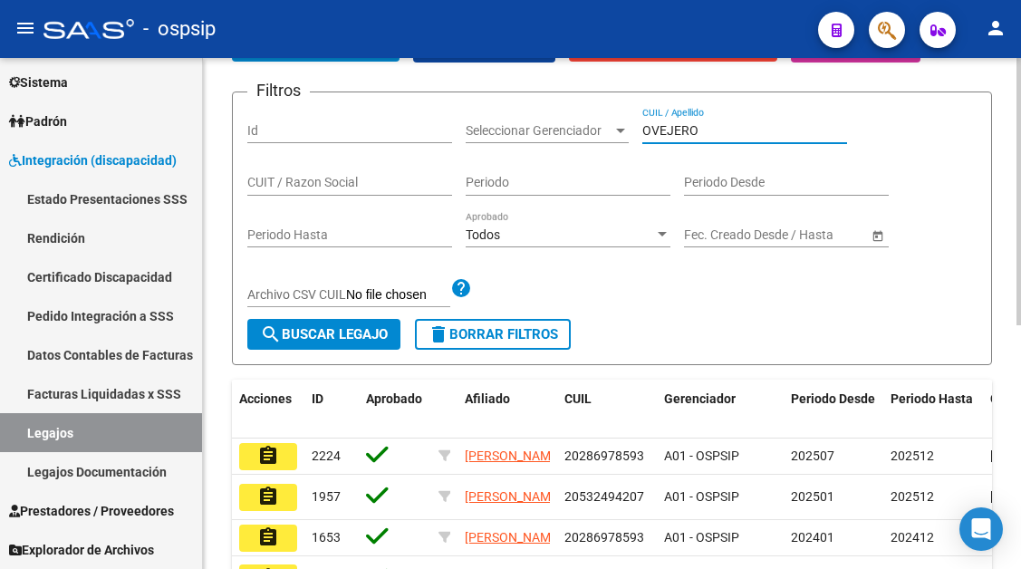
scroll to position [467, 0]
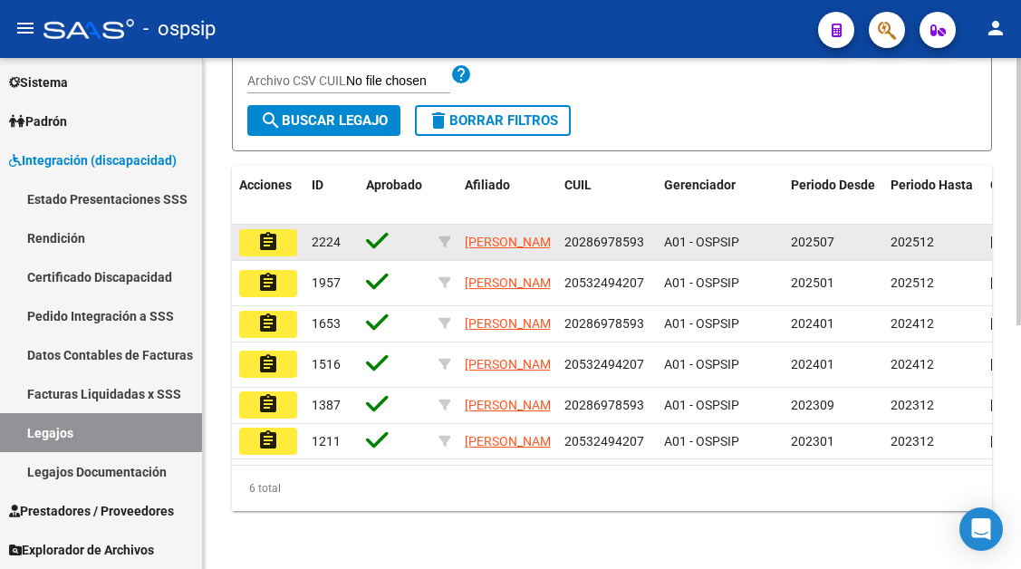
click at [262, 231] on mat-icon "assignment" at bounding box center [268, 242] width 22 height 22
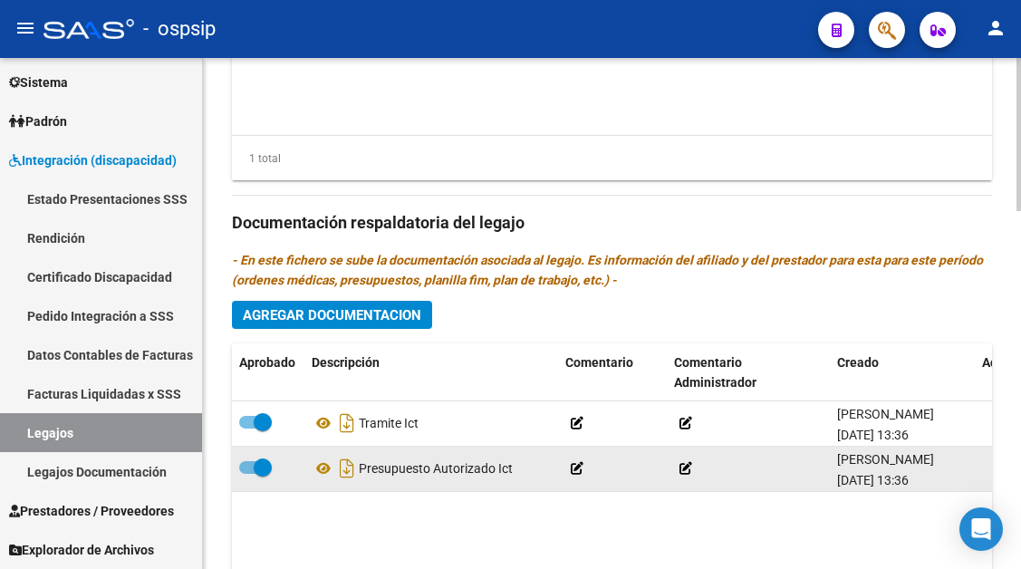
scroll to position [725, 0]
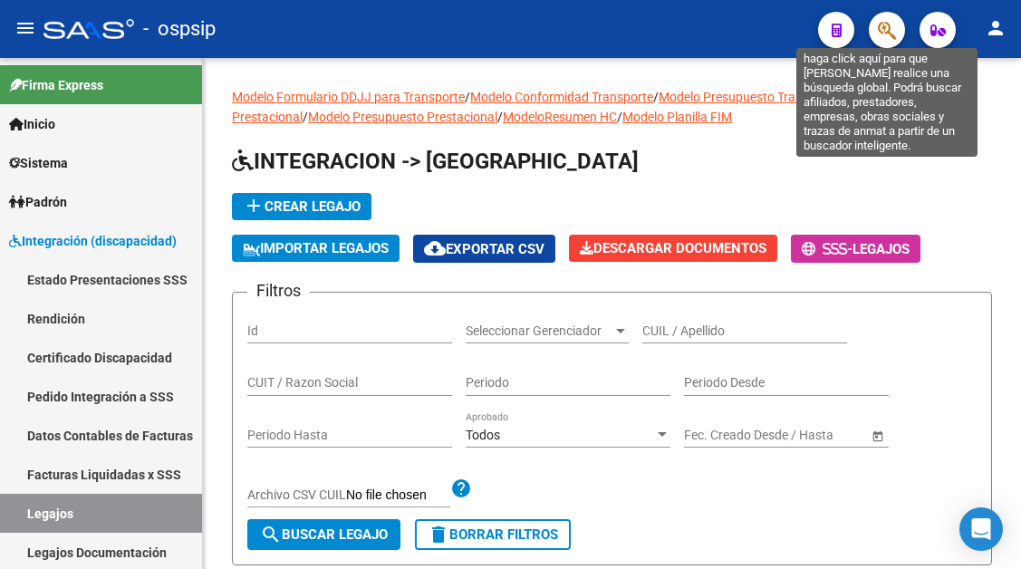
click at [879, 28] on icon "button" at bounding box center [887, 30] width 18 height 21
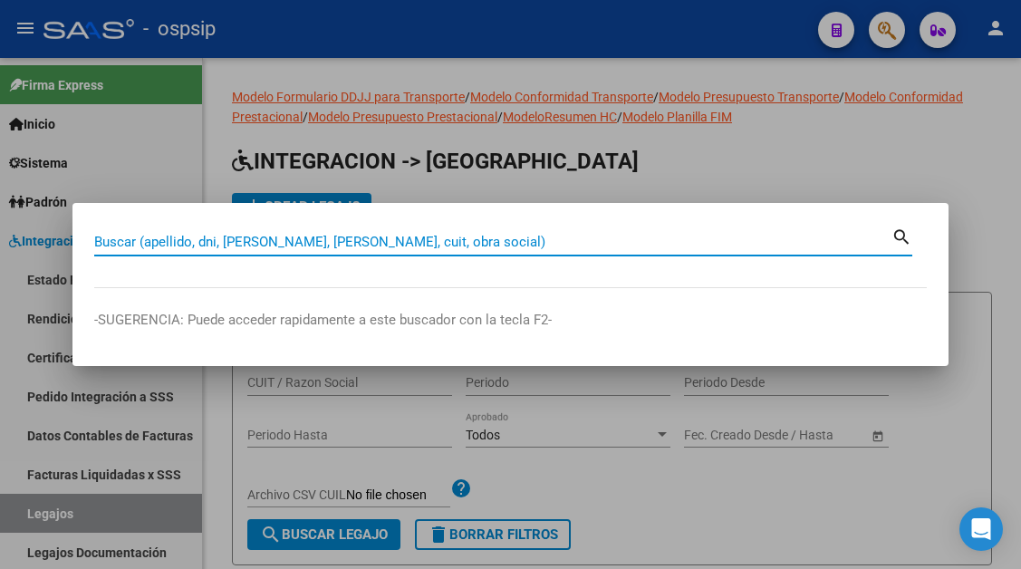
paste input "27938548027"
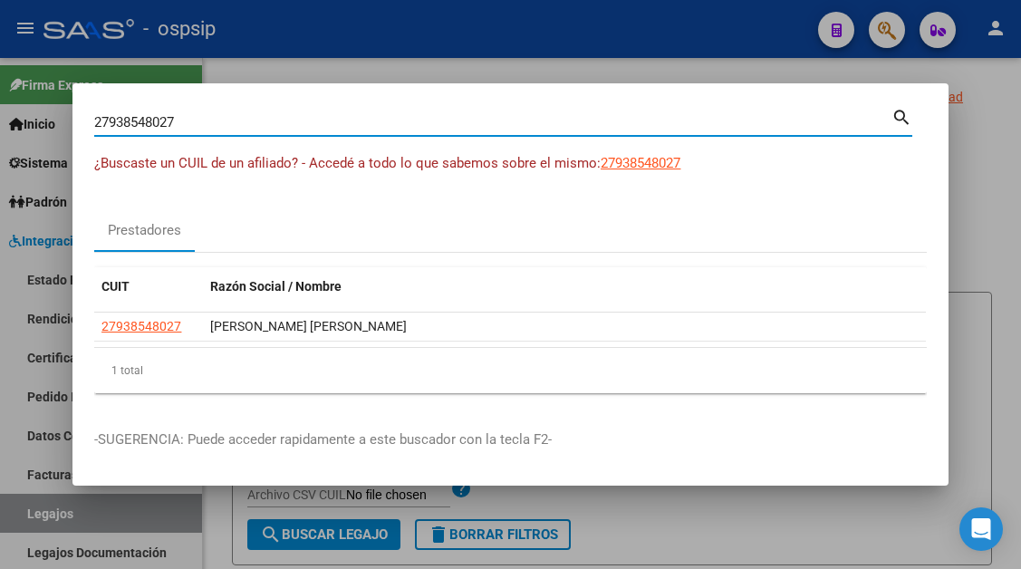
drag, startPoint x: 183, startPoint y: 118, endPoint x: 68, endPoint y: 123, distance: 115.2
click at [68, 123] on div "27938548027 Buscar (apellido, dni, cuil, nro traspaso, cuit, obra social) searc…" at bounding box center [510, 284] width 1021 height 569
type input "27938518027"
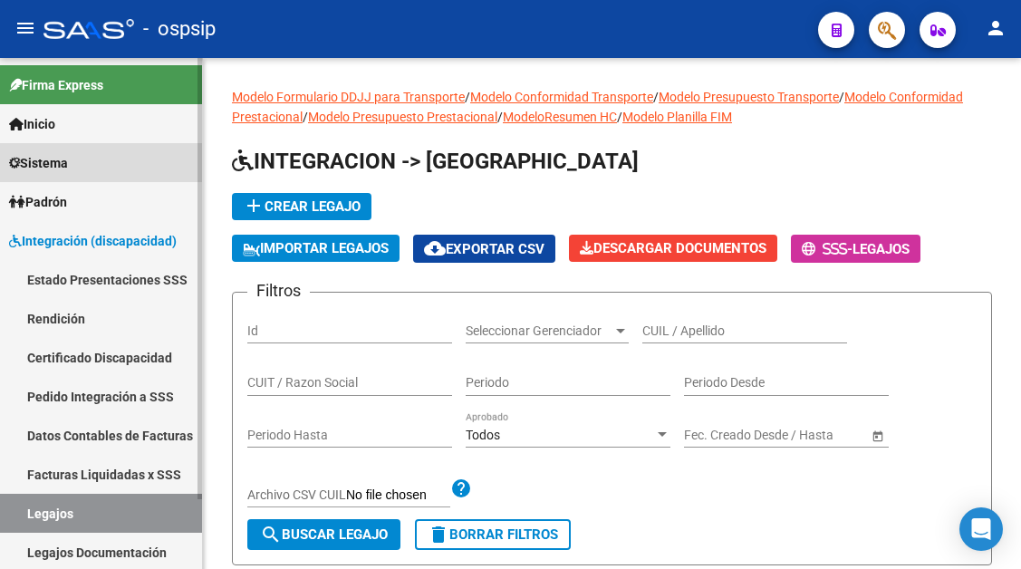
click at [68, 169] on span "Sistema" at bounding box center [38, 163] width 59 height 20
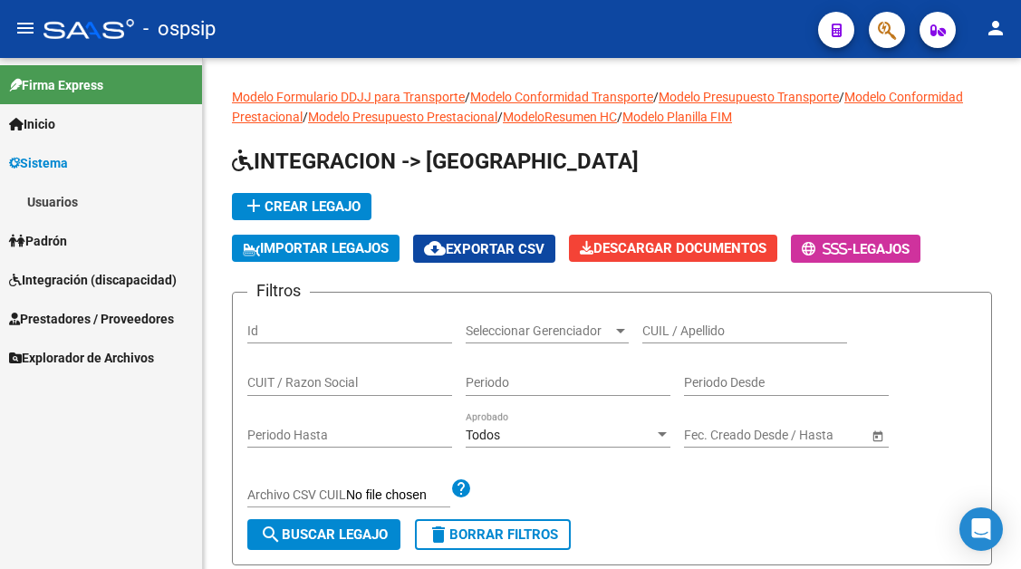
click at [72, 200] on link "Usuarios" at bounding box center [101, 201] width 202 height 39
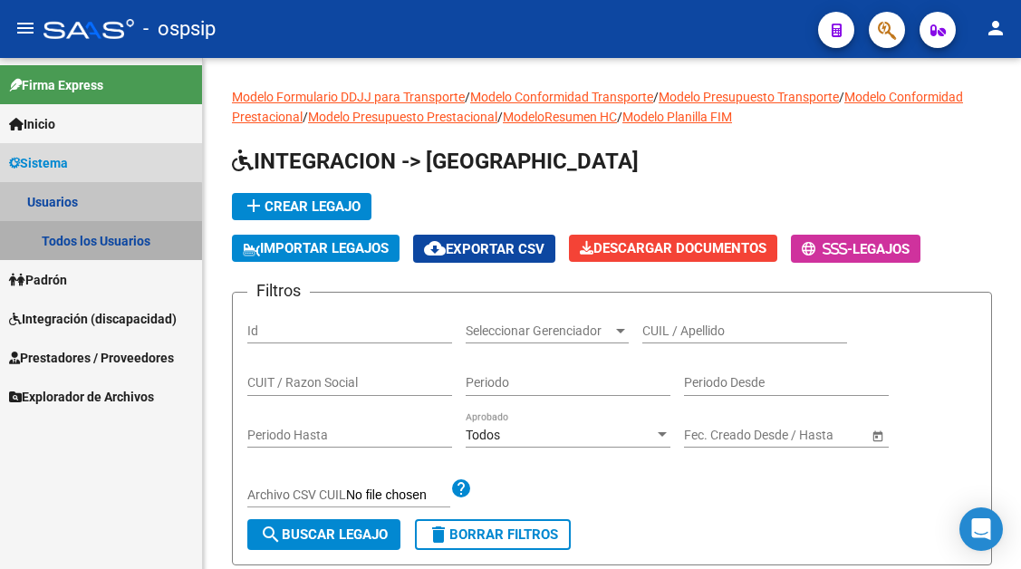
click at [67, 251] on link "Todos los Usuarios" at bounding box center [101, 240] width 202 height 39
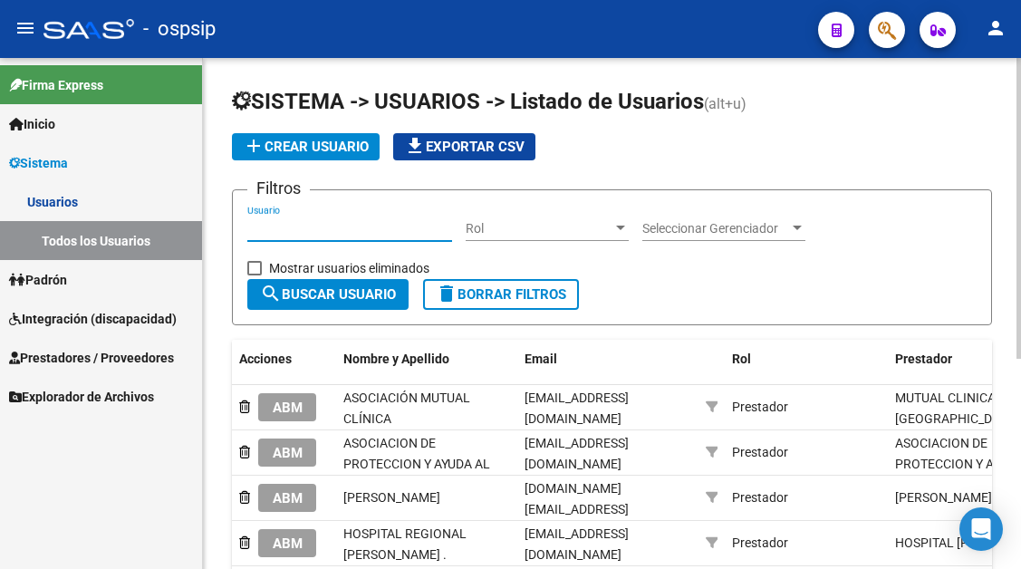
paste input "fuscacamila@gmail.com"
type input "fuscacamila@gmail.com"
click at [307, 294] on span "search Buscar Usuario" at bounding box center [328, 294] width 136 height 16
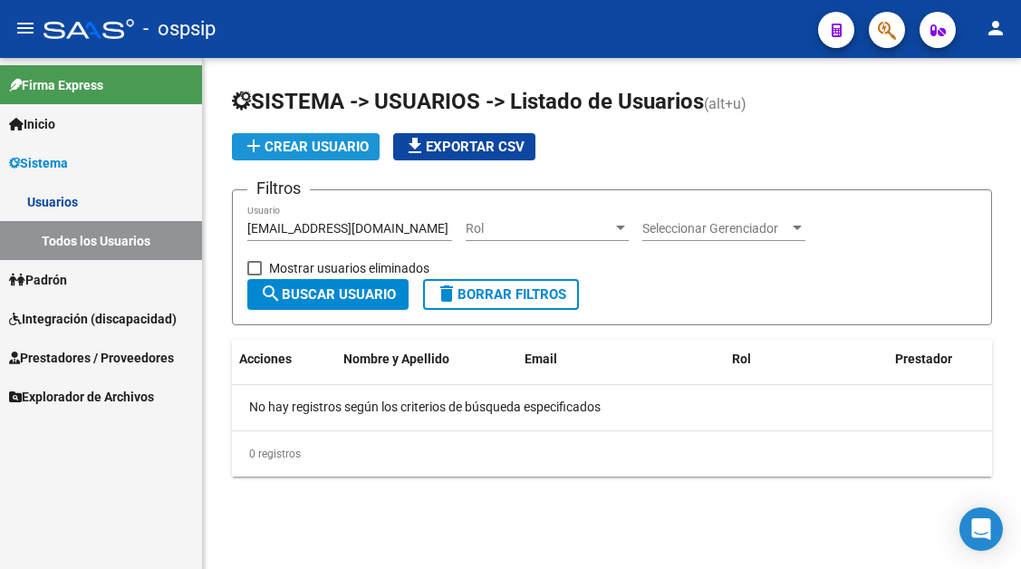
click at [293, 149] on span "add Crear Usuario" at bounding box center [306, 147] width 126 height 16
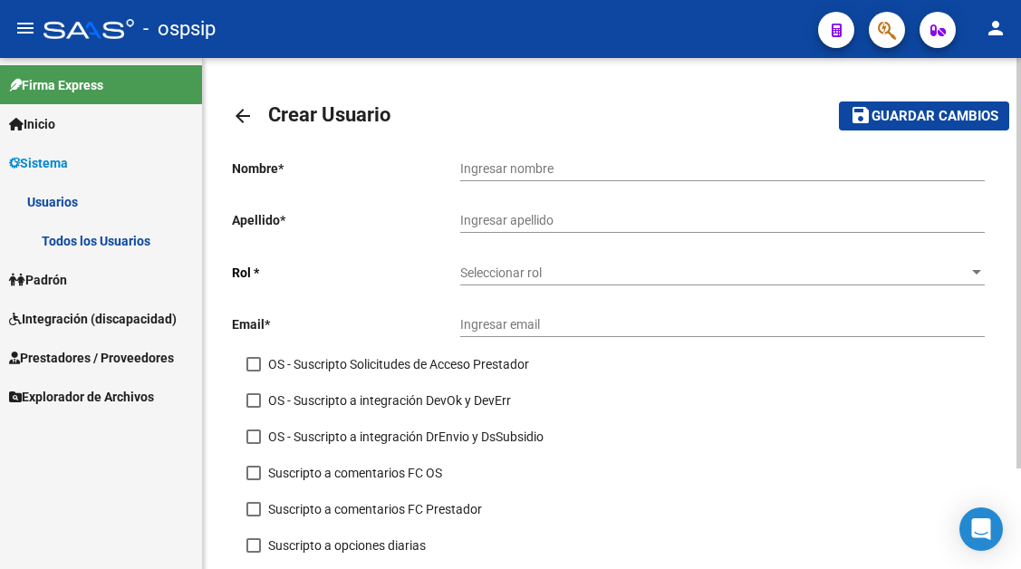
click at [474, 169] on input "Ingresar nombre" at bounding box center [722, 168] width 525 height 15
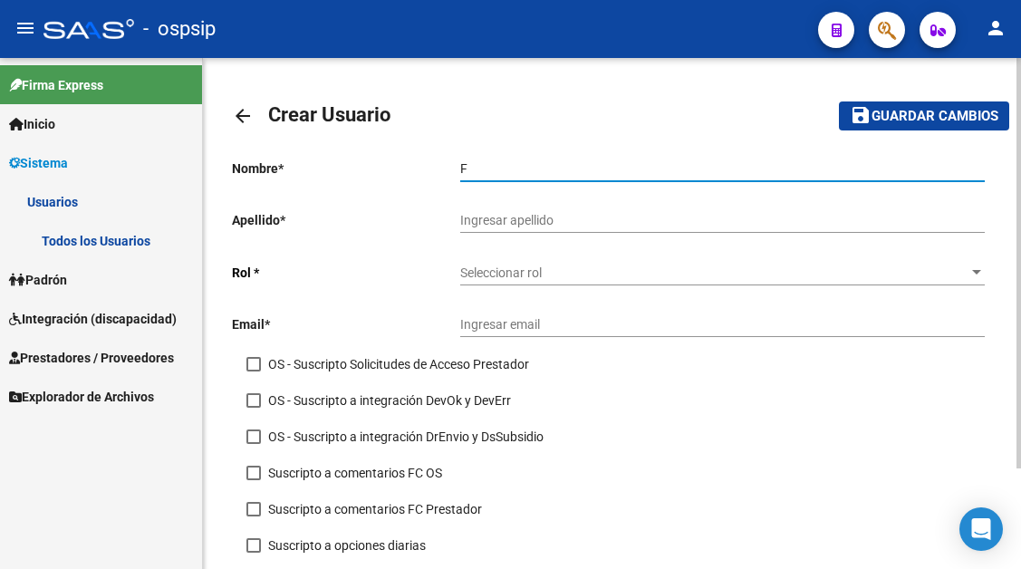
type input "F"
click at [474, 220] on input "Ingresar apellido" at bounding box center [722, 220] width 525 height 15
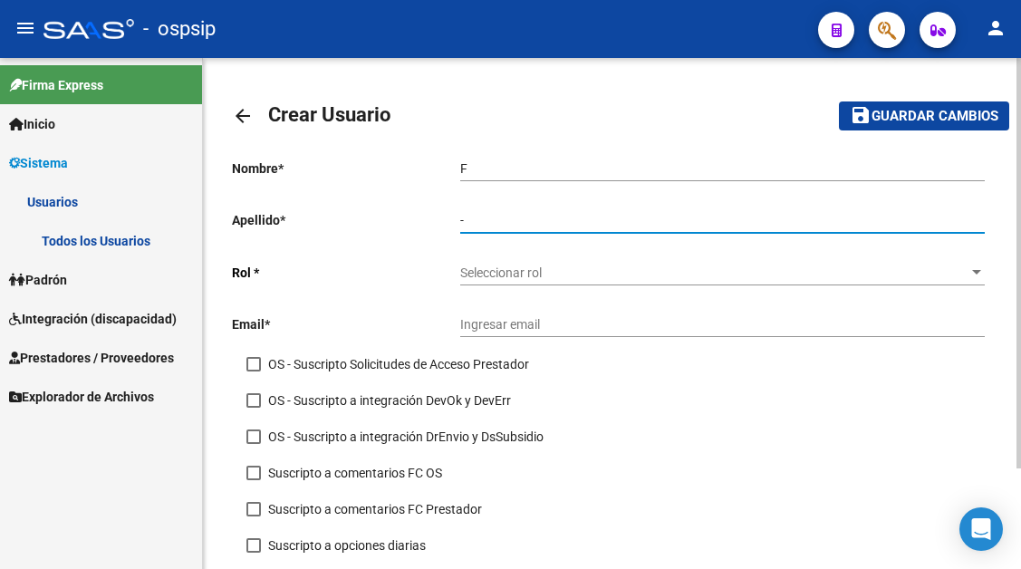
type input "-"
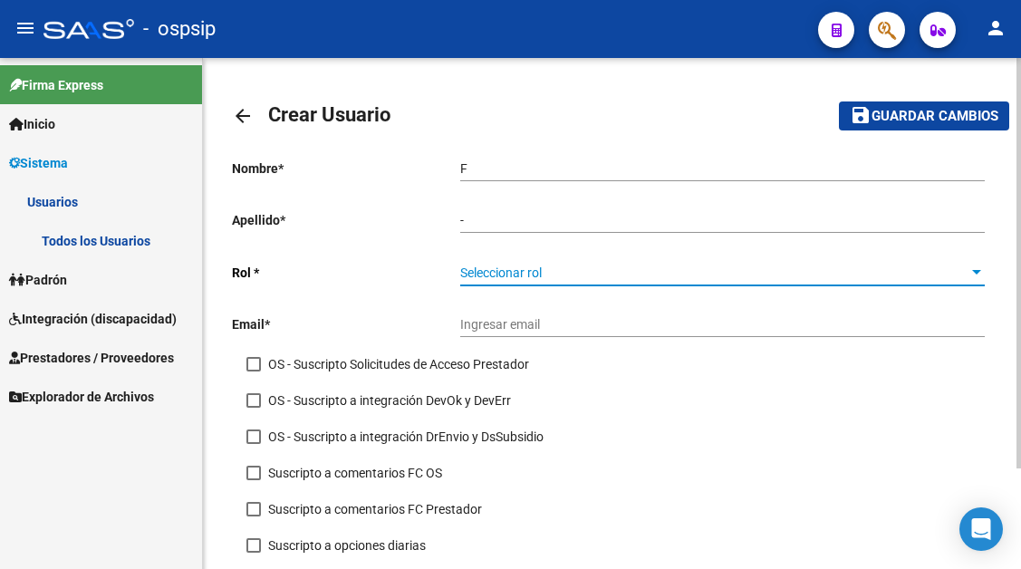
click at [971, 275] on div at bounding box center [977, 272] width 16 height 14
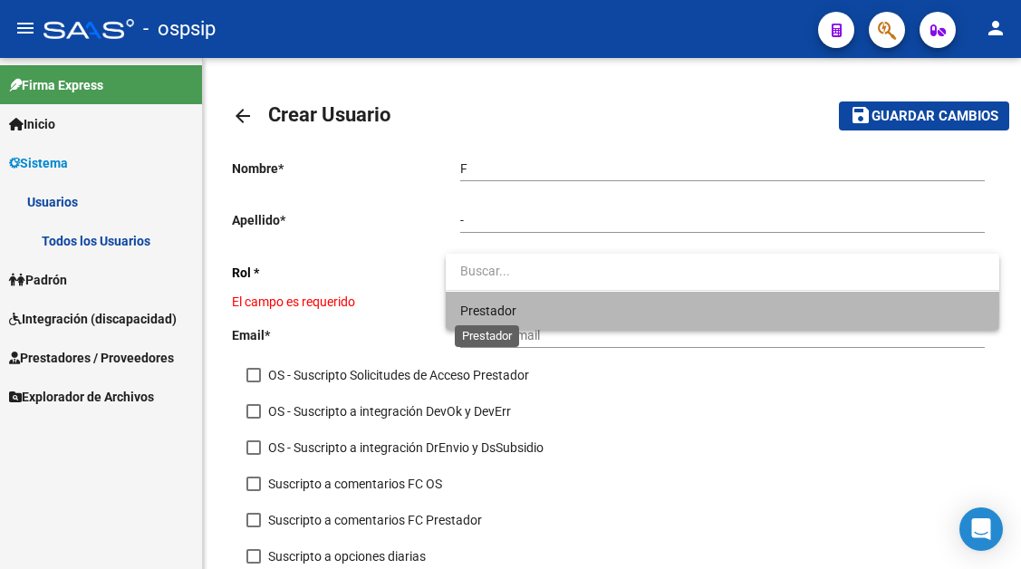
click at [503, 305] on span "Prestador" at bounding box center [488, 311] width 56 height 14
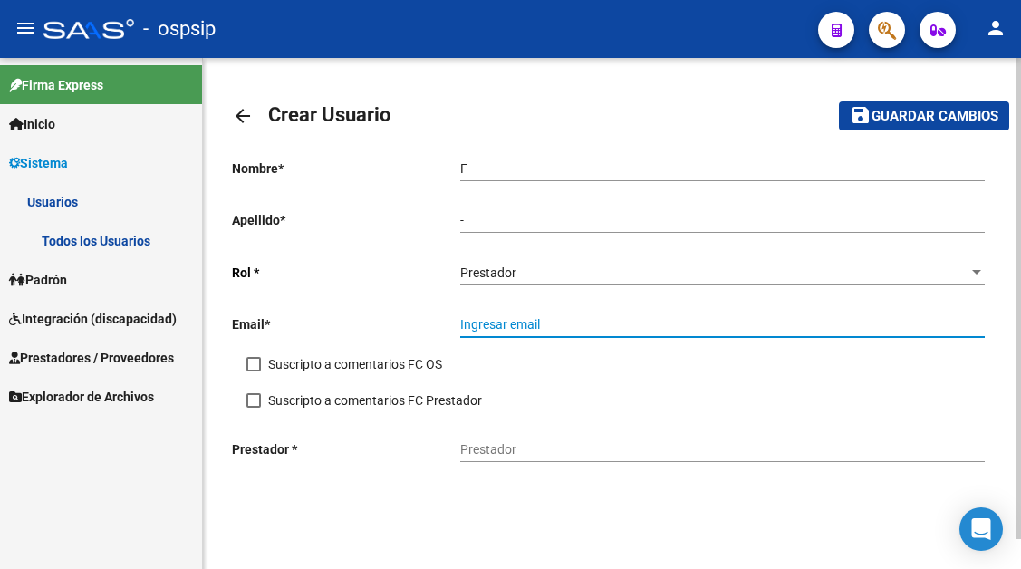
paste input "fuscacamila@gmail.com"
type input "fuscacamila@gmail.com"
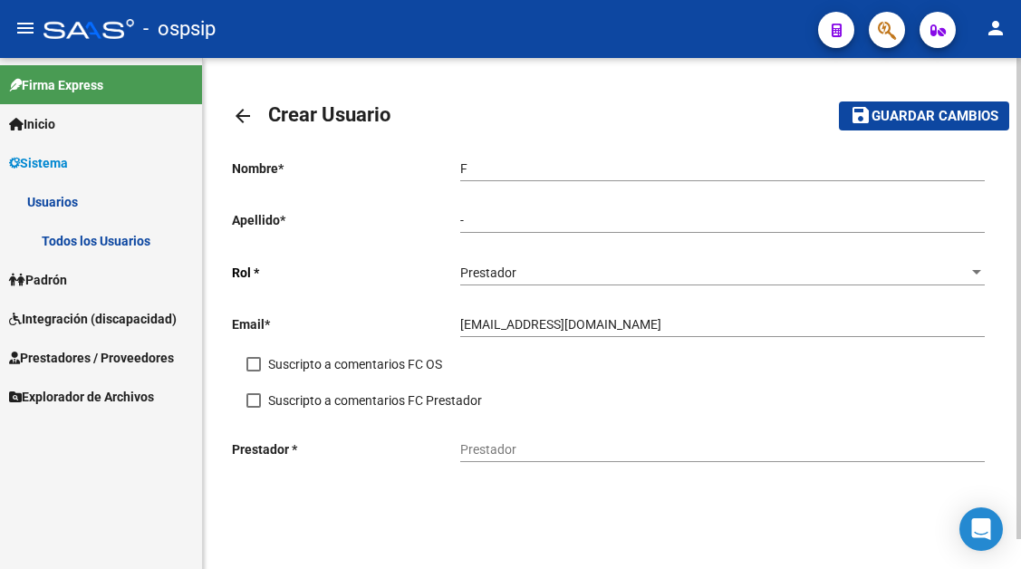
click at [527, 439] on div "Prestador" at bounding box center [722, 444] width 525 height 36
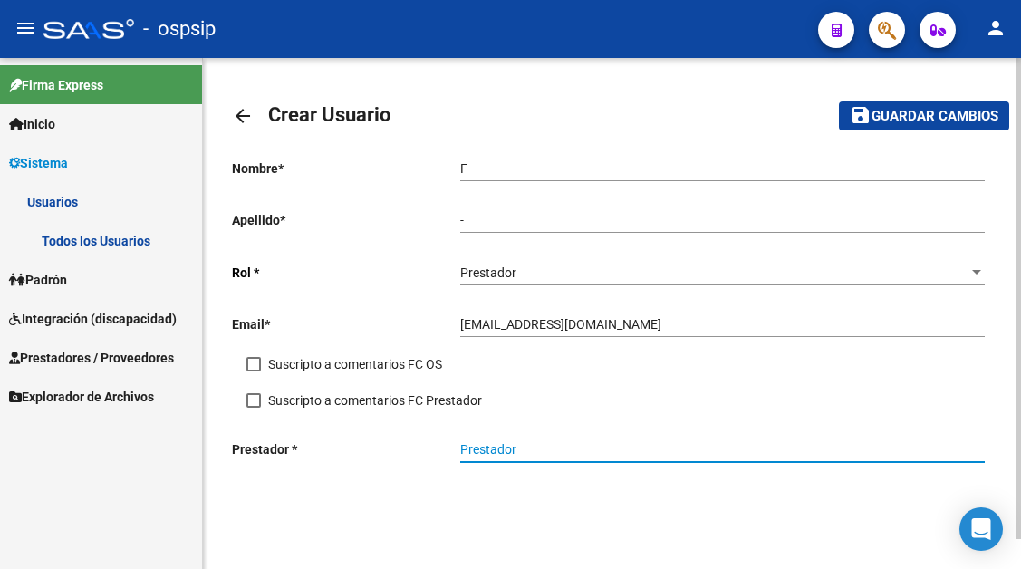
click at [527, 442] on input "Prestador" at bounding box center [722, 449] width 525 height 15
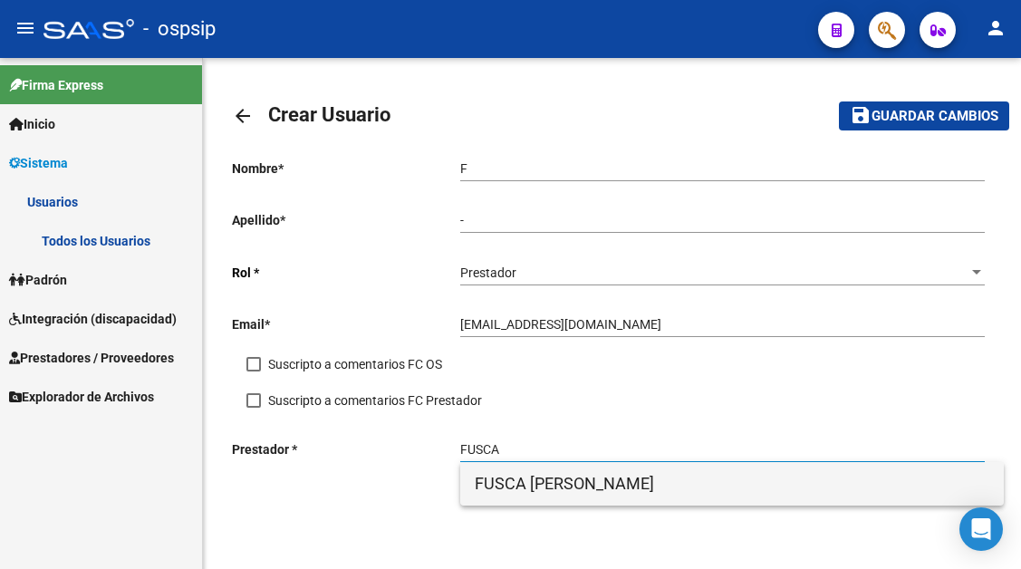
click at [525, 479] on span "FUSCA [PERSON_NAME]" at bounding box center [732, 483] width 515 height 43
type input "FUSCA [PERSON_NAME]"
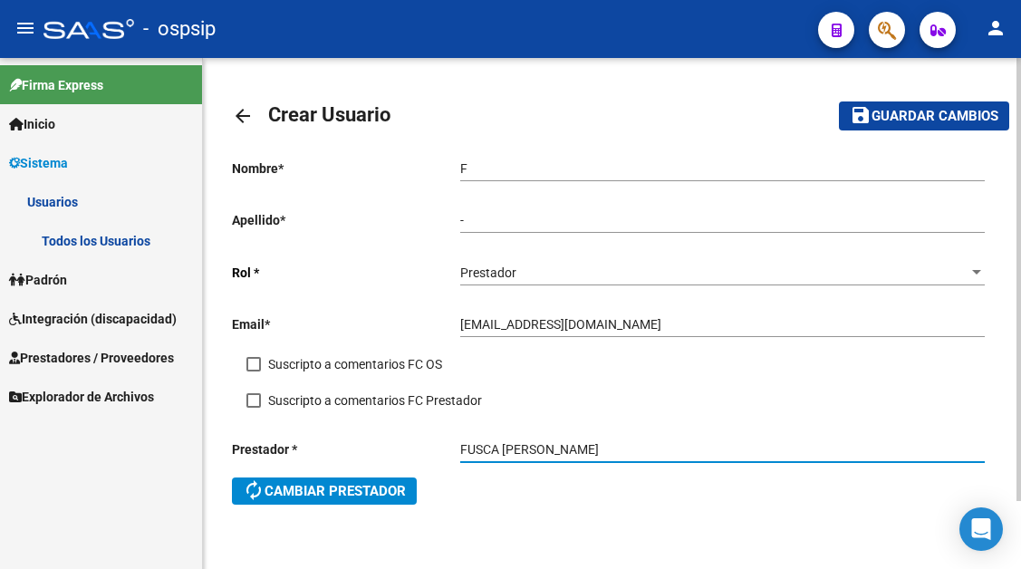
drag, startPoint x: 597, startPoint y: 448, endPoint x: 429, endPoint y: 444, distance: 167.7
click at [429, 444] on div "Prestador * FUSCA CAMILA ANAEL Prestador autorenew Cambiar prestador" at bounding box center [612, 475] width 760 height 99
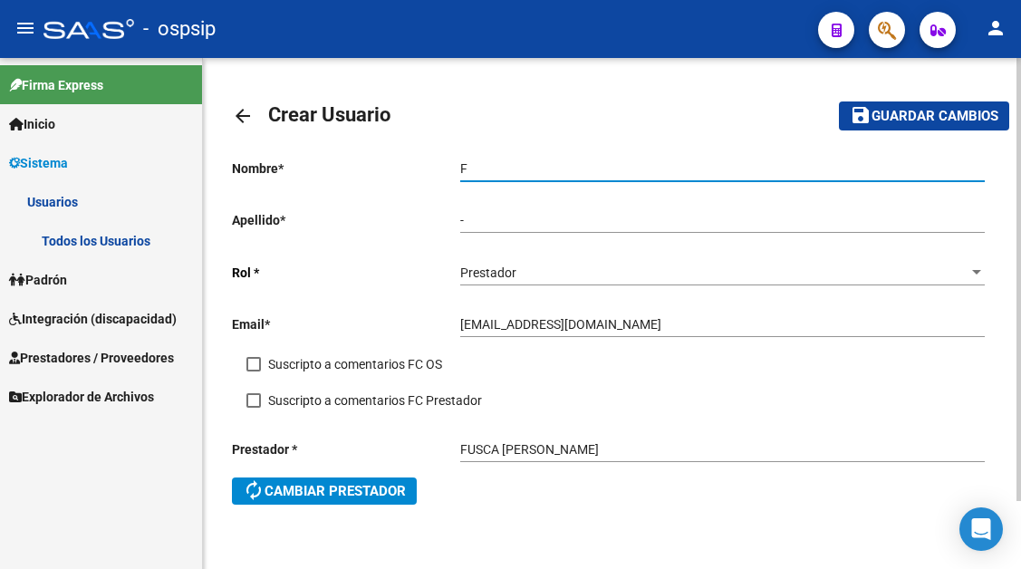
drag, startPoint x: 477, startPoint y: 168, endPoint x: 446, endPoint y: 168, distance: 30.8
click at [446, 168] on app-form-text-field "Nombre * F Ingresar nombre" at bounding box center [608, 168] width 753 height 14
paste input "USCA CAMILA ANAEL"
type input "FUSCA [PERSON_NAME]"
click at [874, 126] on button "save Guardar cambios" at bounding box center [924, 115] width 170 height 28
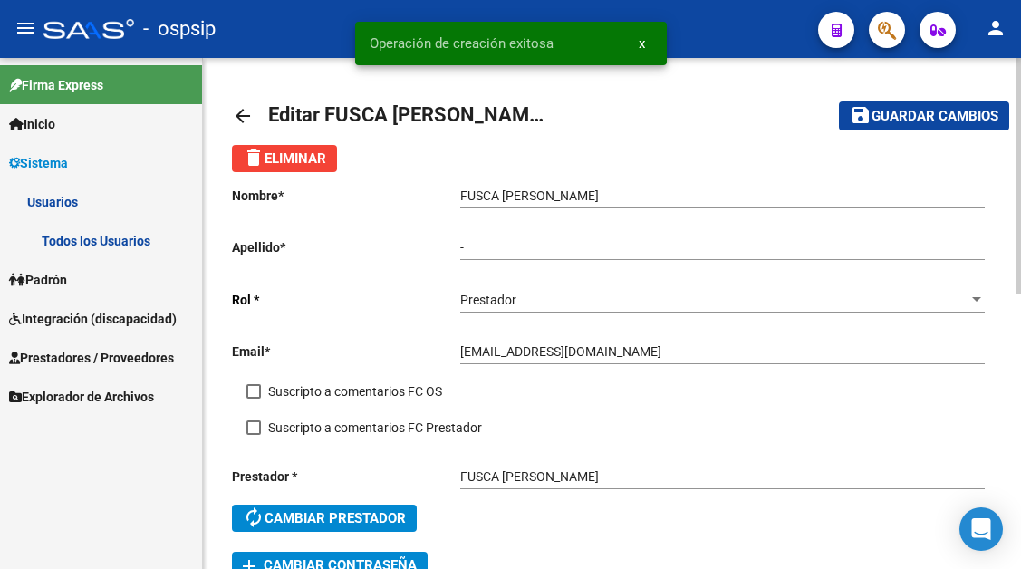
click at [913, 129] on button "save Guardar cambios" at bounding box center [924, 115] width 170 height 28
click at [912, 122] on span "Guardar cambios" at bounding box center [911, 117] width 127 height 16
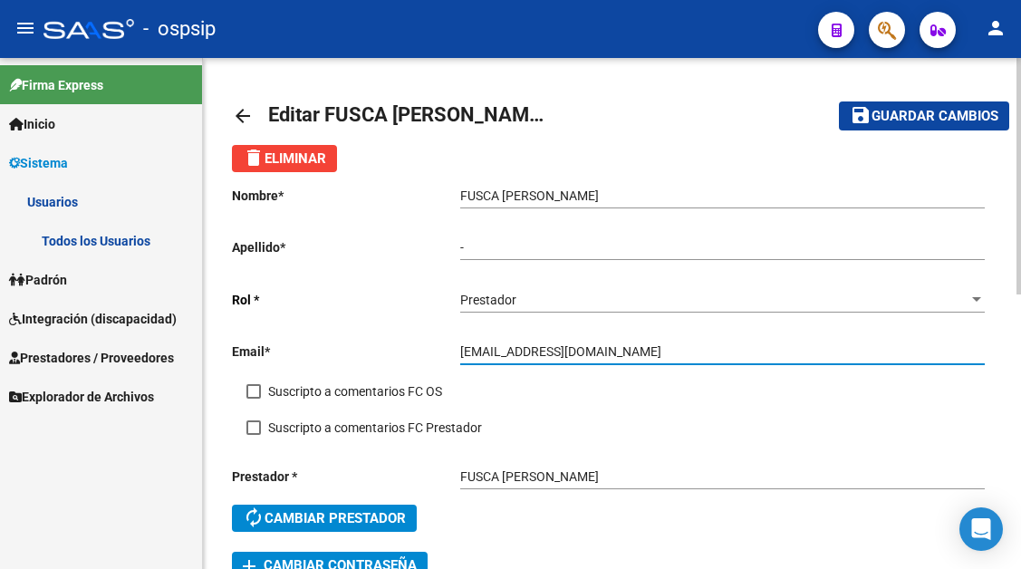
drag, startPoint x: 602, startPoint y: 350, endPoint x: 438, endPoint y: 350, distance: 164.0
click at [438, 350] on app-form-text-field "Email * fuscacamila@gmail.com Ingresar email" at bounding box center [608, 351] width 753 height 14
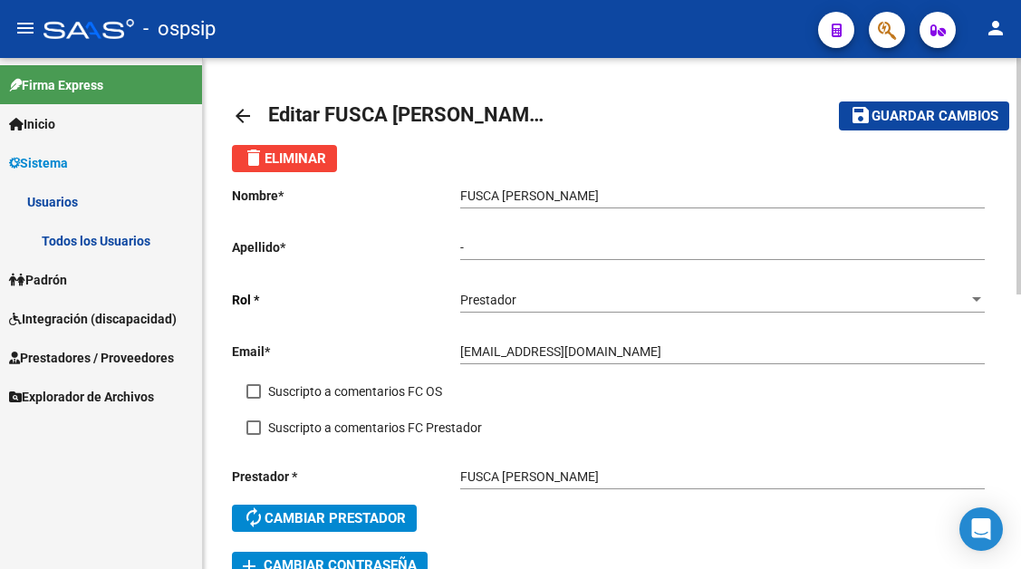
drag, startPoint x: 478, startPoint y: 350, endPoint x: 493, endPoint y: 404, distance: 56.3
click at [493, 404] on div "Suscripto a comentarios FC OS" at bounding box center [626, 399] width 760 height 36
click at [901, 120] on span "Guardar cambios" at bounding box center [935, 117] width 127 height 16
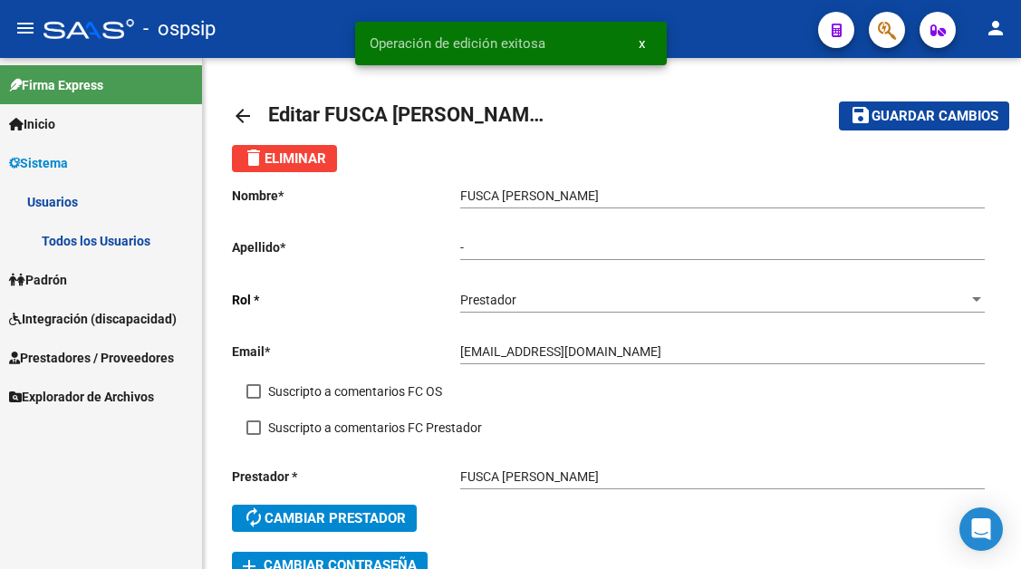
click at [58, 157] on span "Sistema" at bounding box center [38, 163] width 59 height 20
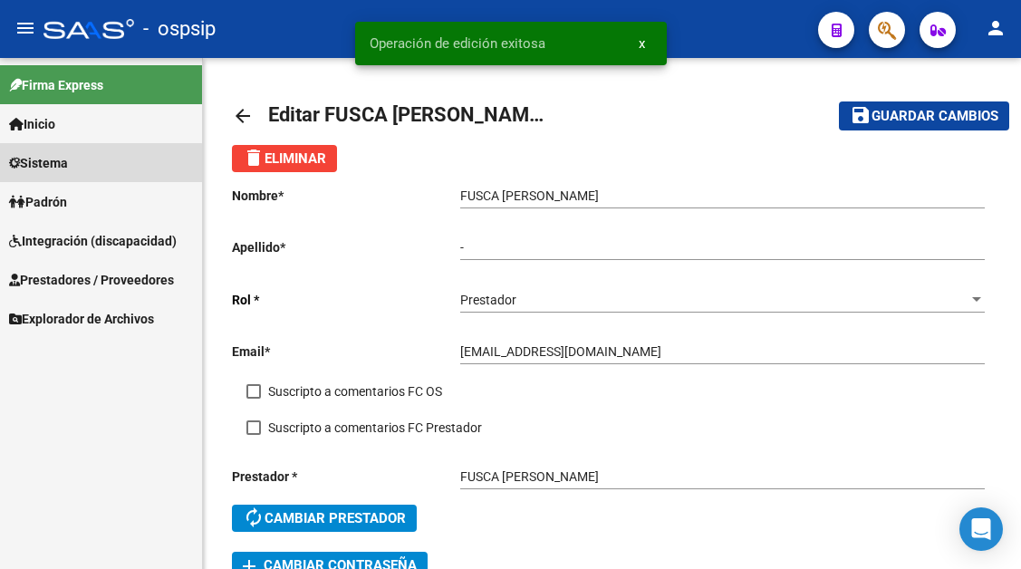
click at [59, 166] on span "Sistema" at bounding box center [38, 163] width 59 height 20
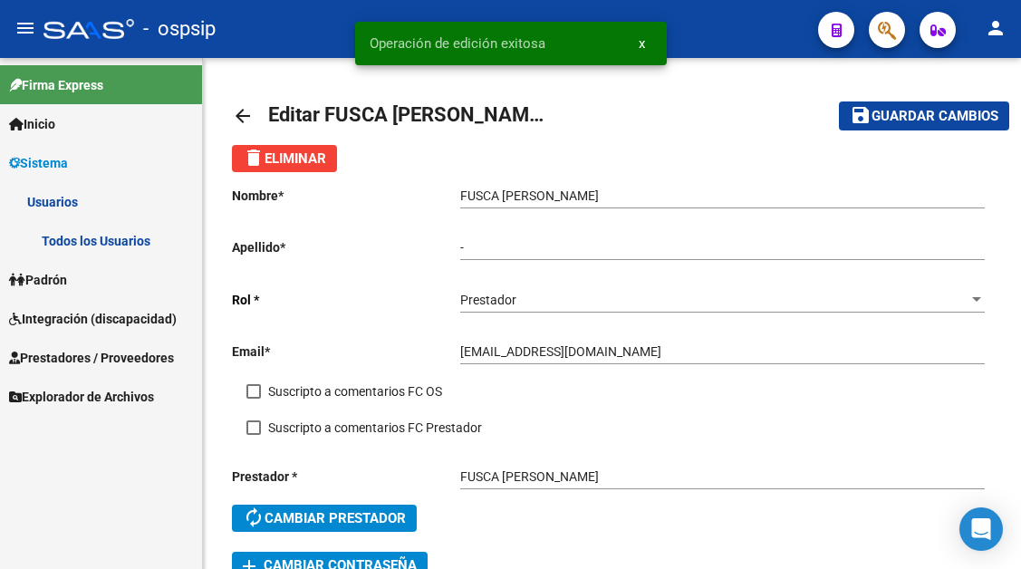
click at [59, 202] on link "Usuarios" at bounding box center [101, 201] width 202 height 39
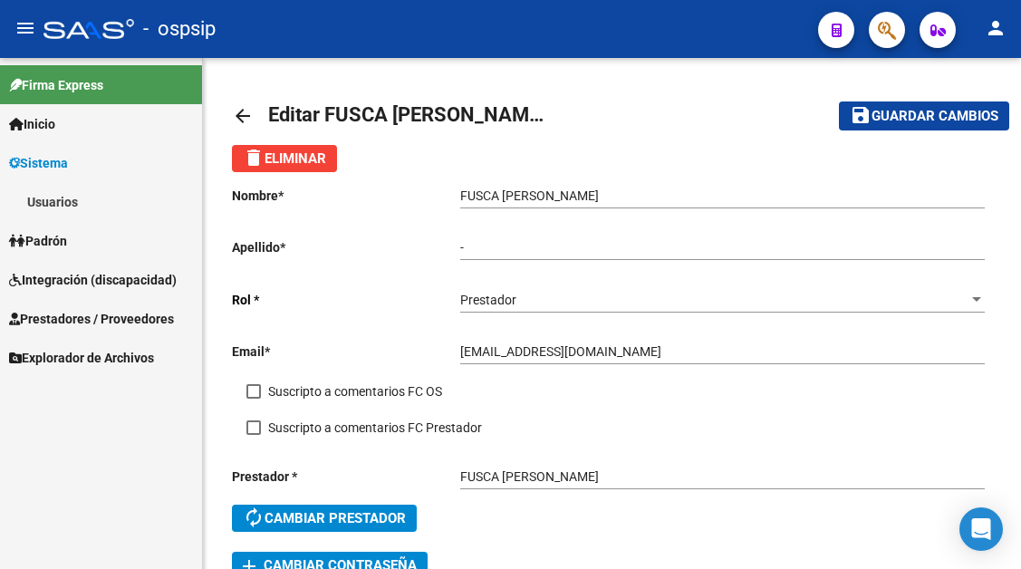
click at [61, 215] on link "Usuarios" at bounding box center [101, 201] width 202 height 39
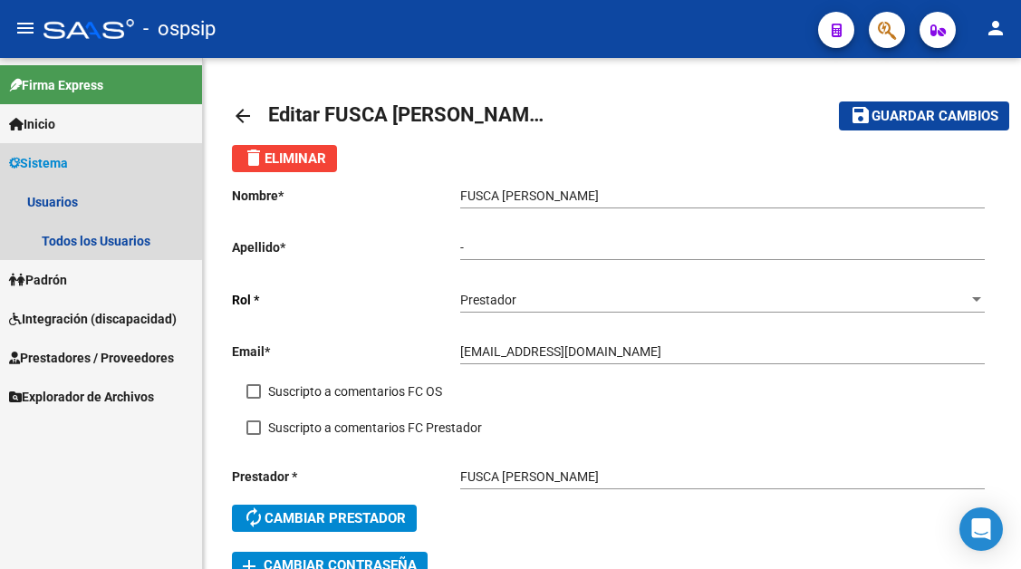
click at [60, 159] on span "Sistema" at bounding box center [38, 163] width 59 height 20
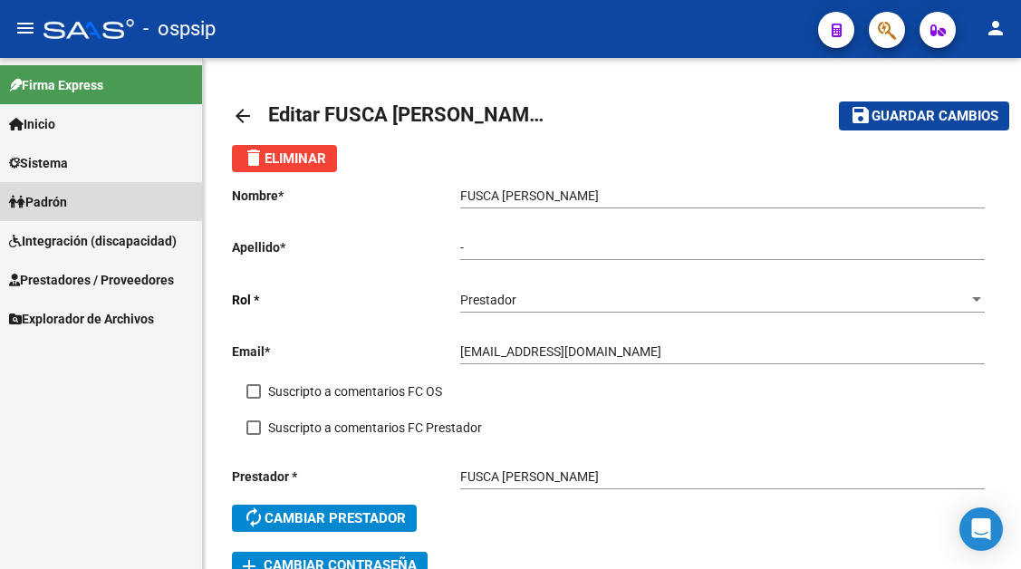
click at [58, 185] on link "Padrón" at bounding box center [101, 201] width 202 height 39
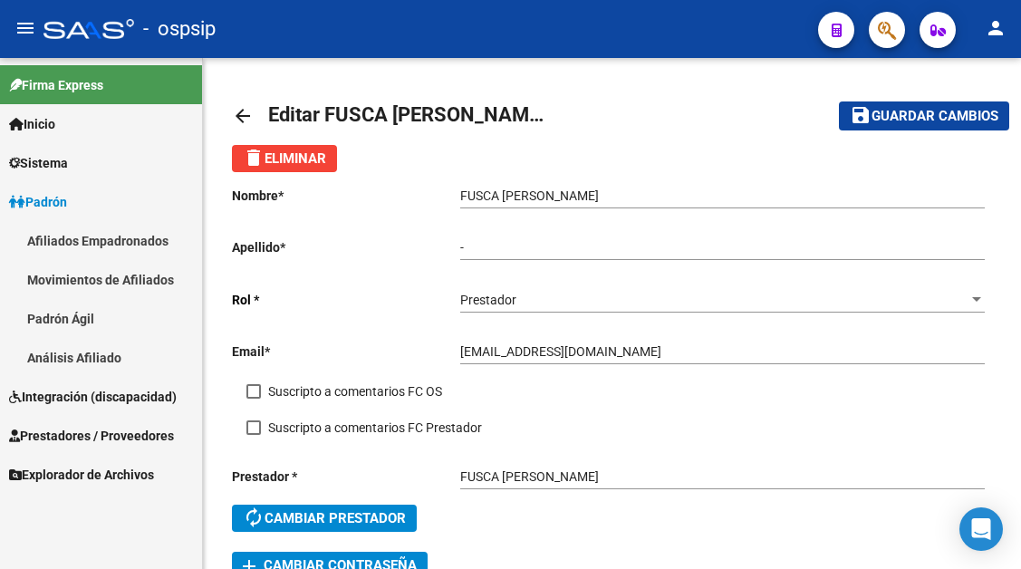
click at [55, 201] on span "Padrón" at bounding box center [38, 202] width 58 height 20
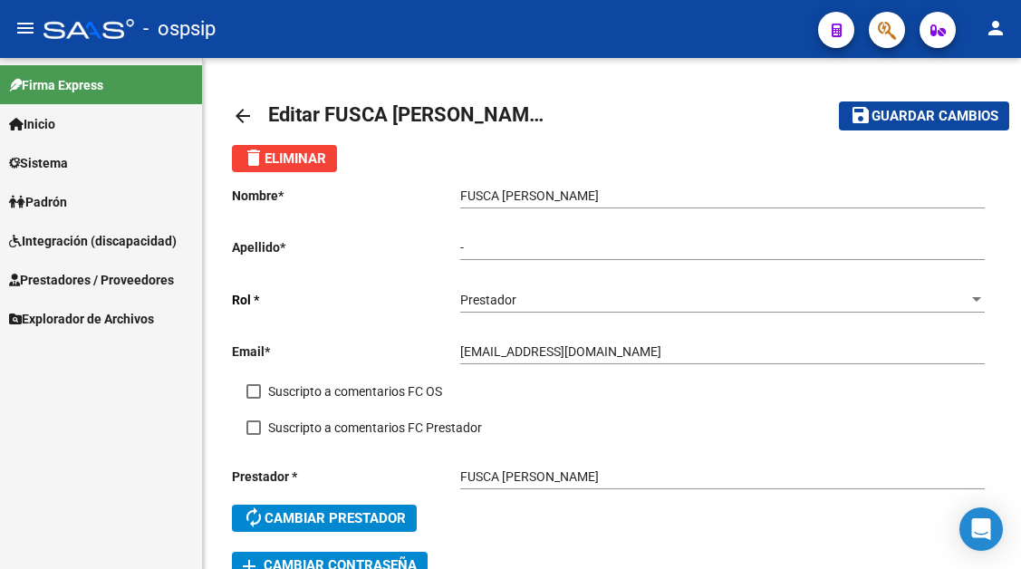
click at [62, 144] on link "Sistema" at bounding box center [101, 162] width 202 height 39
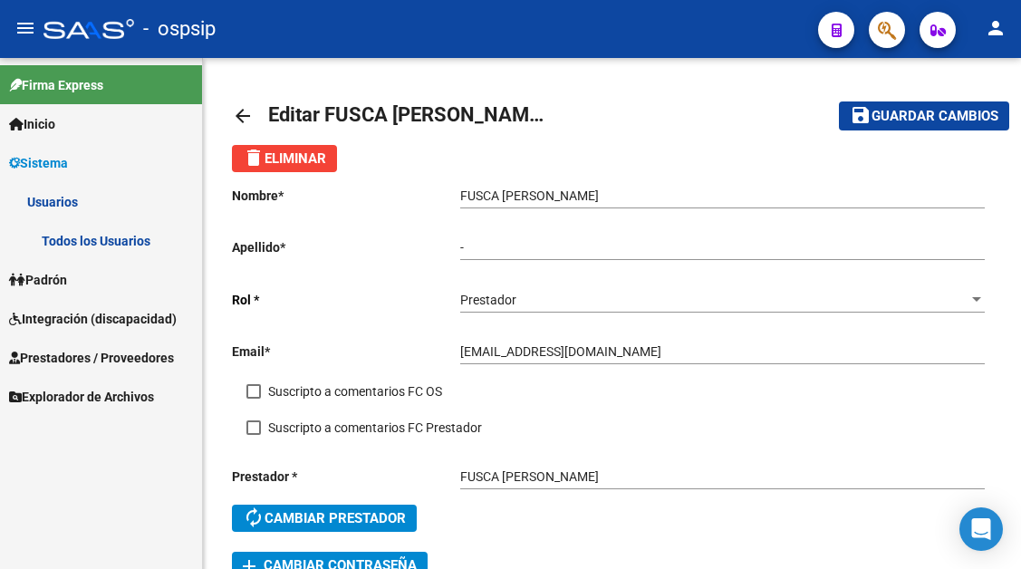
click at [61, 237] on link "Todos los Usuarios" at bounding box center [101, 240] width 202 height 39
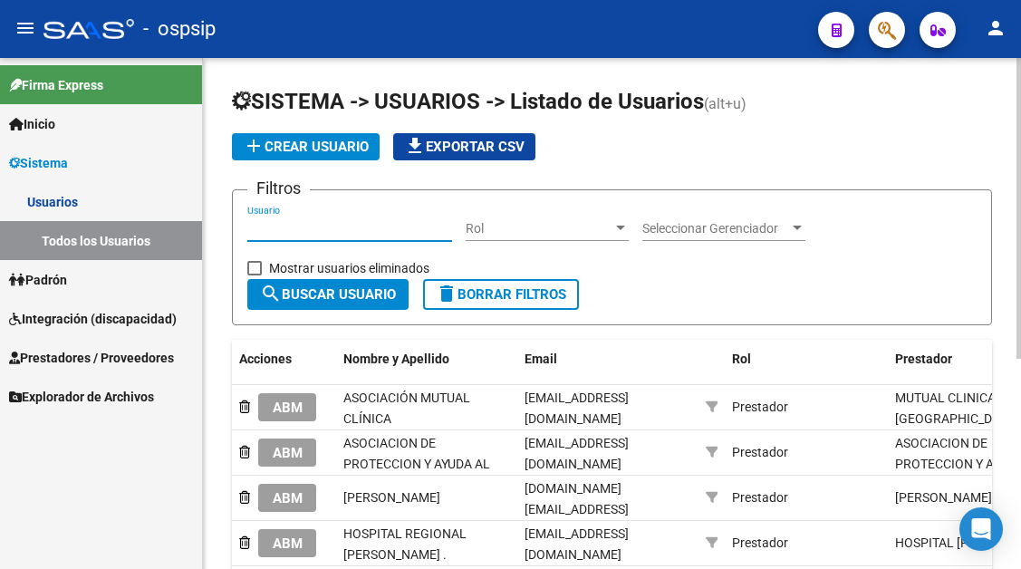
paste input "juliabajo62@gmail.com"
type input "juliabajo62@gmail.com"
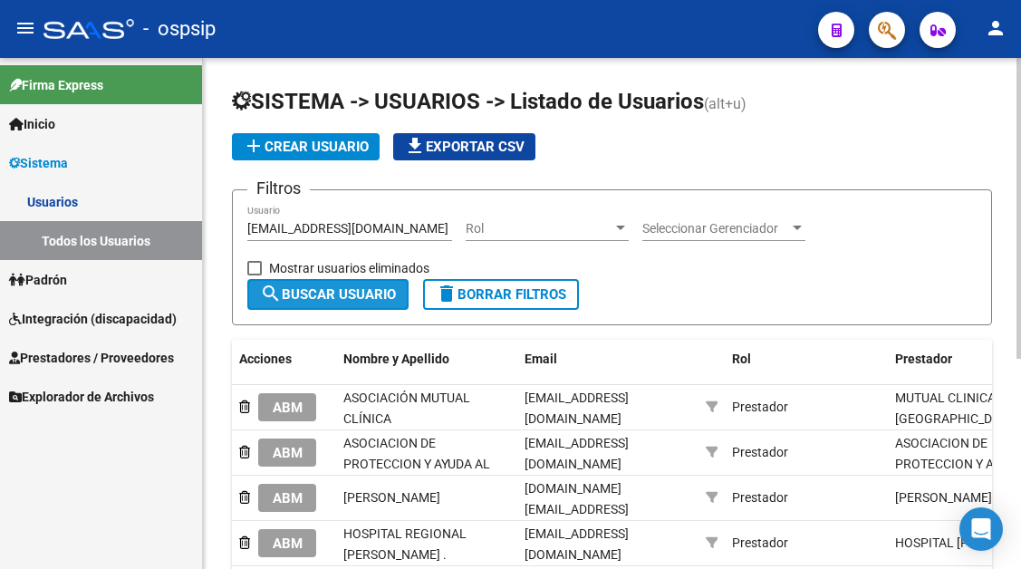
click at [336, 301] on span "search Buscar Usuario" at bounding box center [328, 294] width 136 height 16
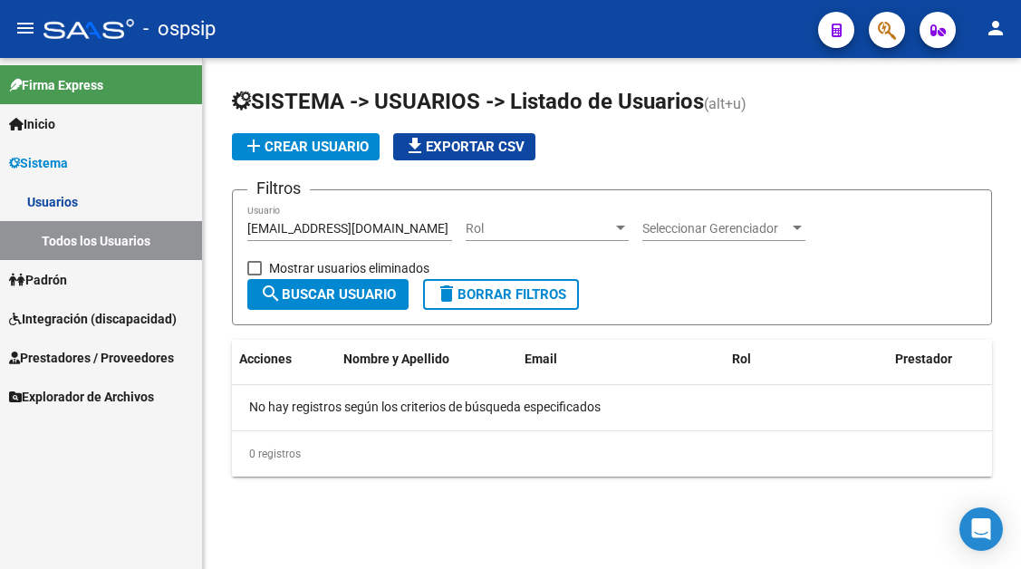
click at [303, 144] on span "add Crear Usuario" at bounding box center [306, 147] width 126 height 16
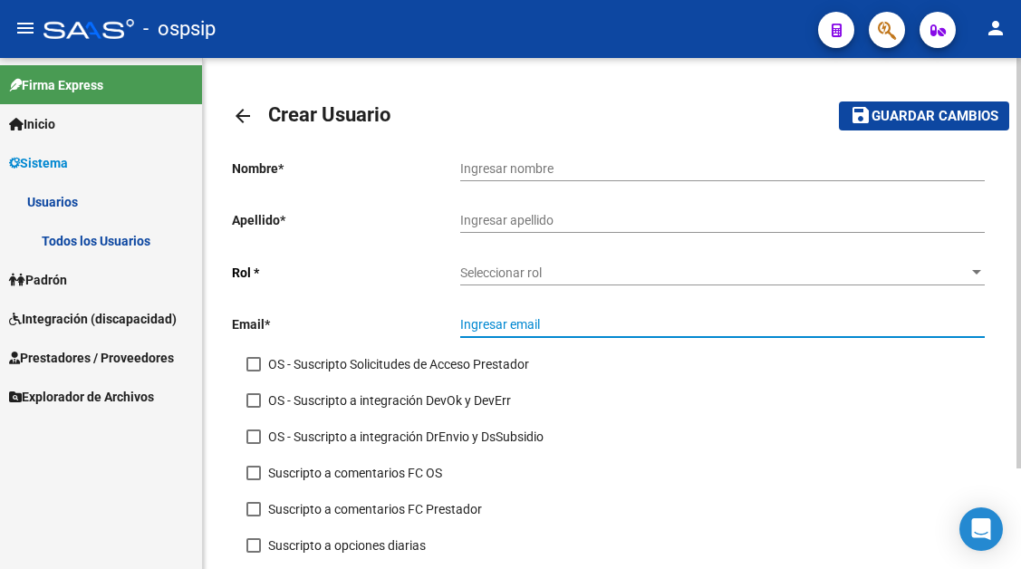
paste input "juliabajo62@gmail.com"
type input "juliabajo62@gmail.com"
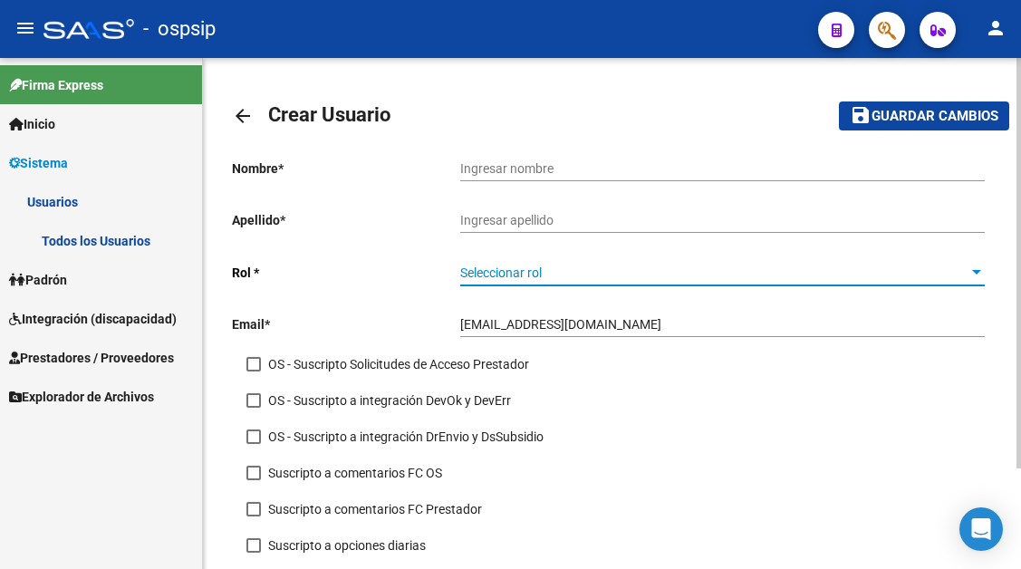
click at [967, 266] on span "Seleccionar rol" at bounding box center [714, 272] width 508 height 15
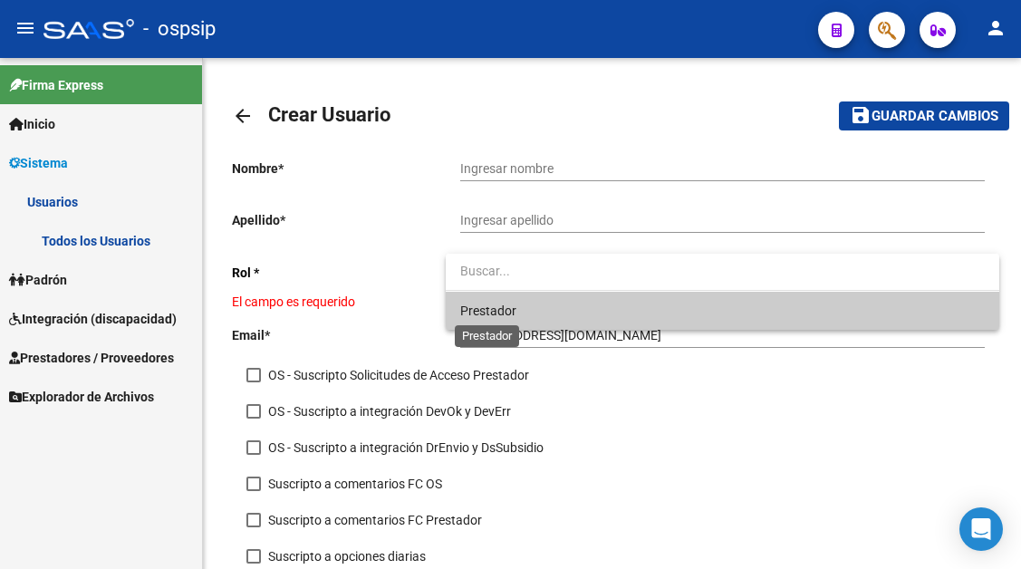
click at [504, 314] on span "Prestador" at bounding box center [488, 311] width 56 height 14
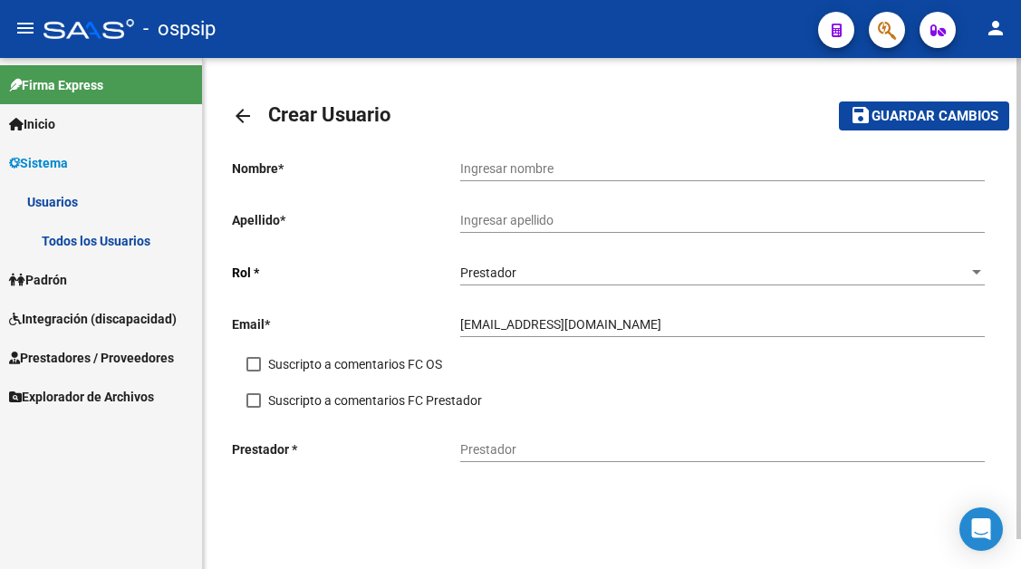
click at [511, 156] on div "Ingresar nombre" at bounding box center [722, 163] width 525 height 36
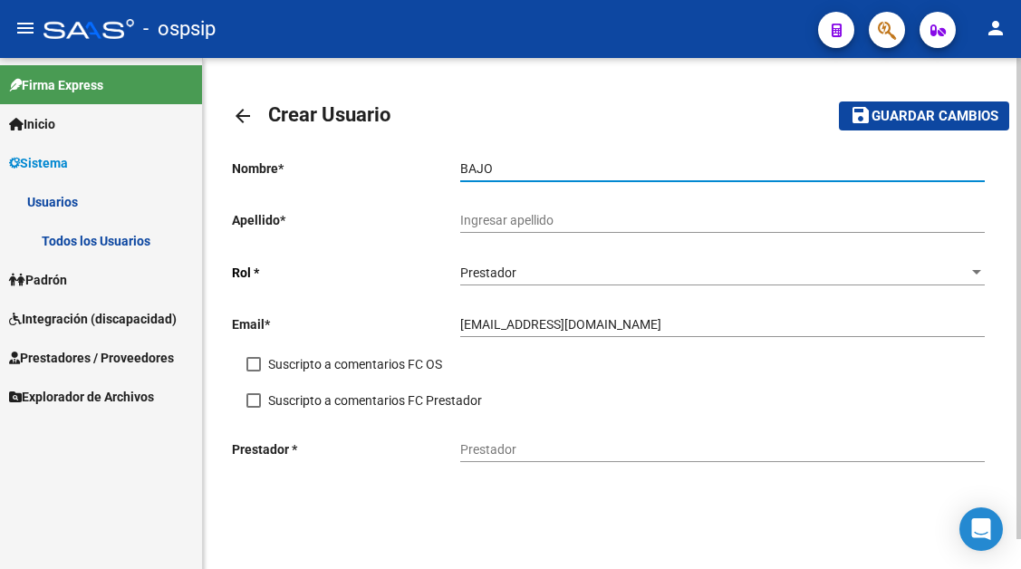
type input "BAJO"
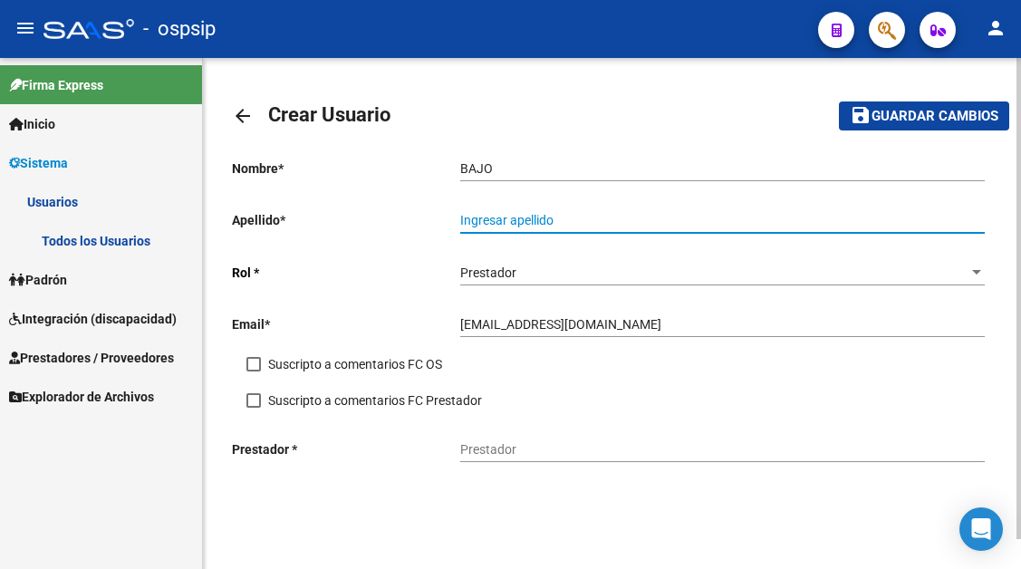
click at [506, 215] on input "Ingresar apellido" at bounding box center [722, 220] width 525 height 15
type input "-"
click at [493, 438] on div "Prestador" at bounding box center [722, 444] width 525 height 36
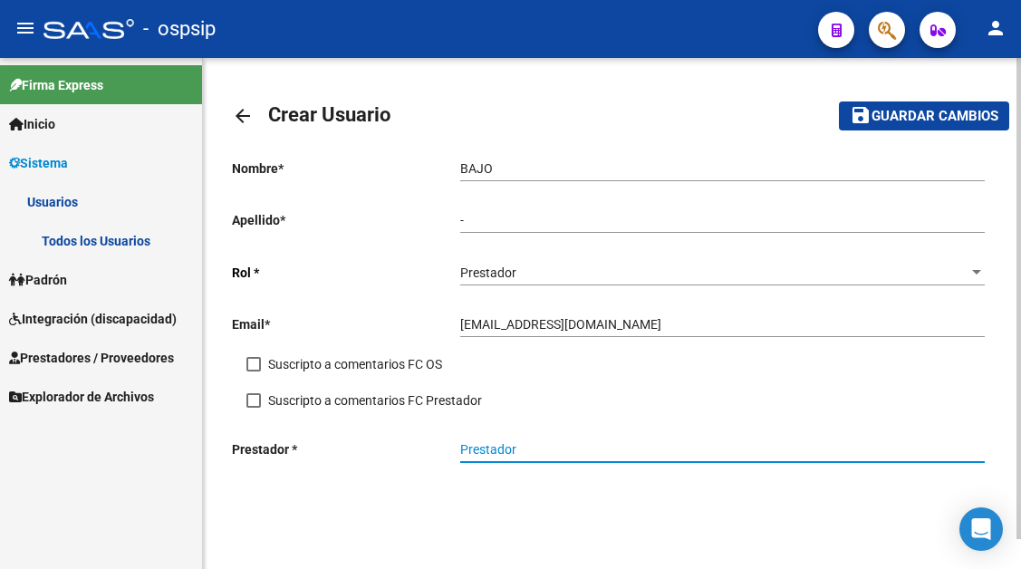
click at [492, 442] on input "Prestador" at bounding box center [722, 449] width 525 height 15
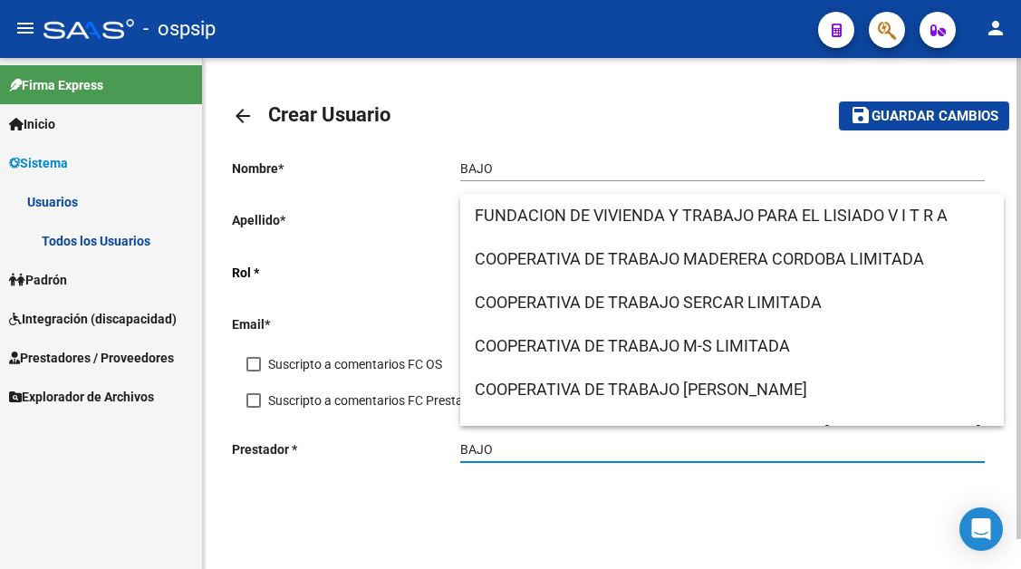
click at [523, 449] on input "BAJO" at bounding box center [722, 449] width 525 height 15
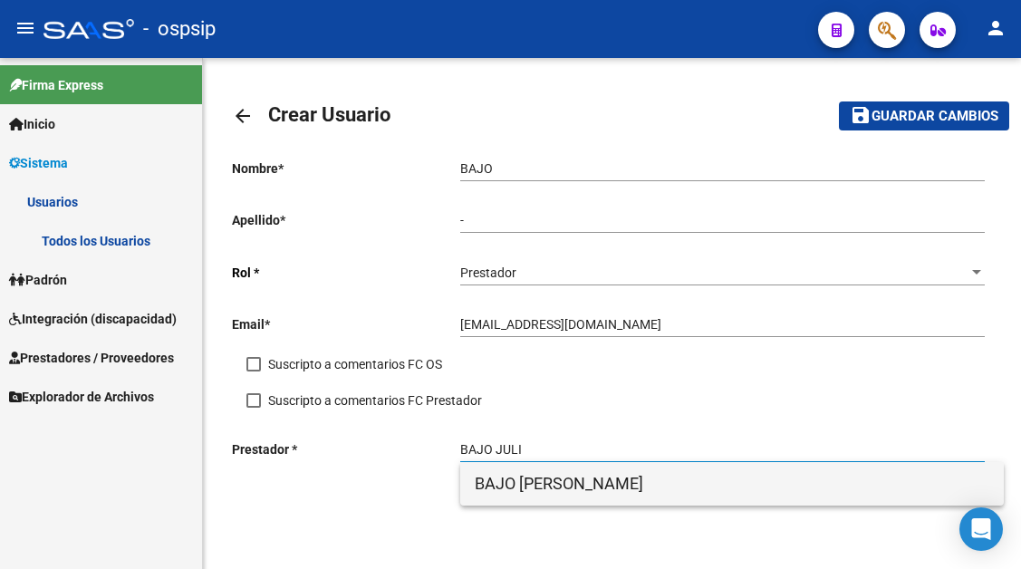
click at [513, 481] on span "BAJO [PERSON_NAME]" at bounding box center [732, 483] width 515 height 43
type input "BAJO [PERSON_NAME]"
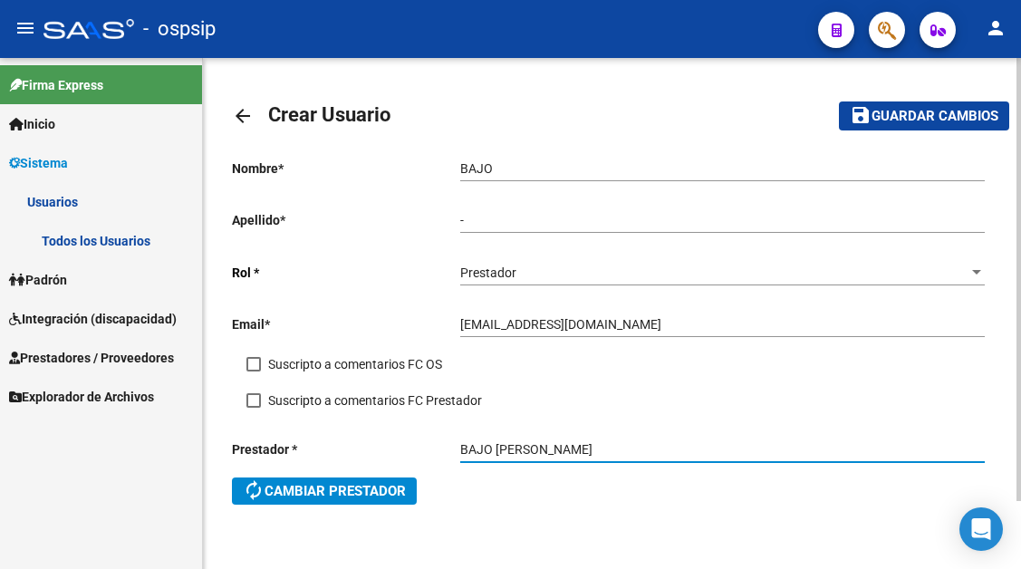
click at [497, 164] on input "BAJO" at bounding box center [722, 168] width 525 height 15
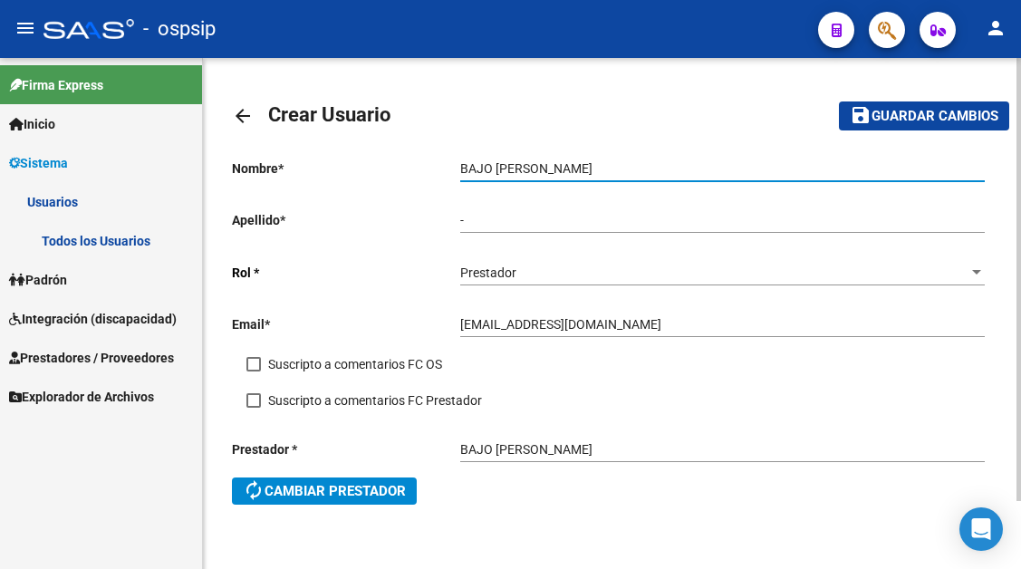
type input "BAJO [PERSON_NAME]"
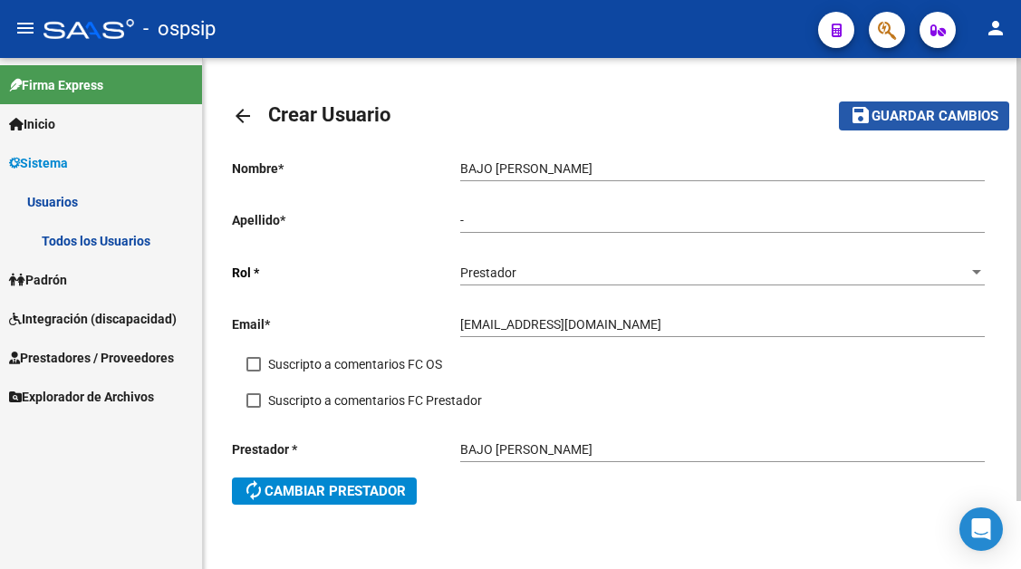
click at [901, 121] on span "Guardar cambios" at bounding box center [935, 117] width 127 height 16
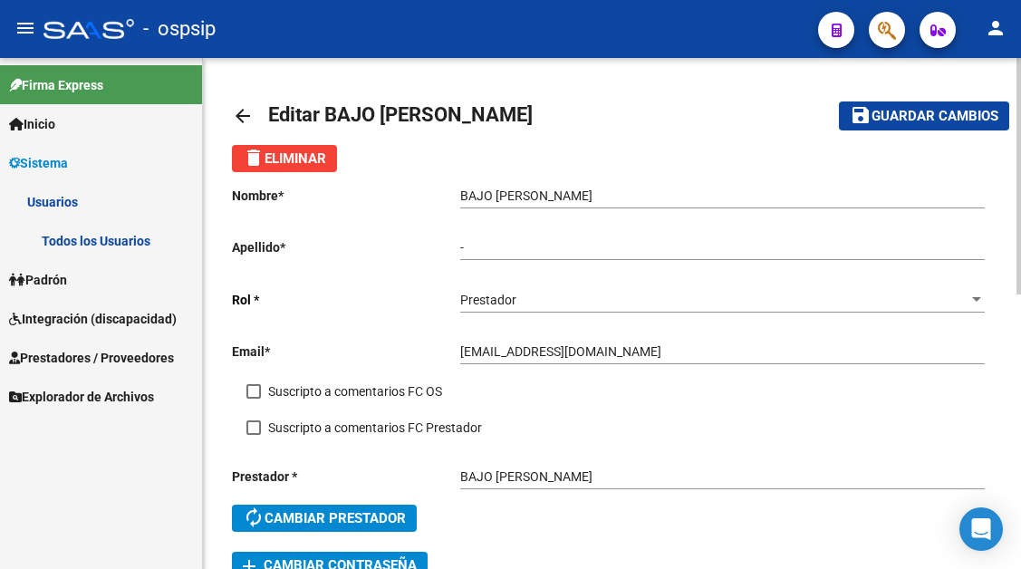
click at [926, 114] on span "Guardar cambios" at bounding box center [935, 117] width 127 height 16
click at [908, 121] on span "Guardar cambios" at bounding box center [935, 117] width 127 height 16
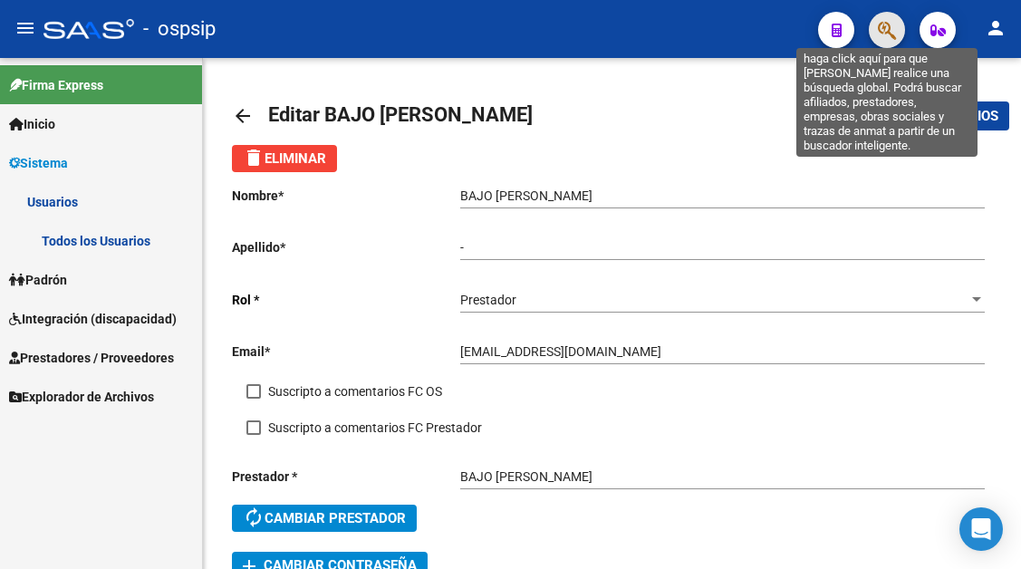
click at [887, 32] on icon "button" at bounding box center [887, 30] width 18 height 21
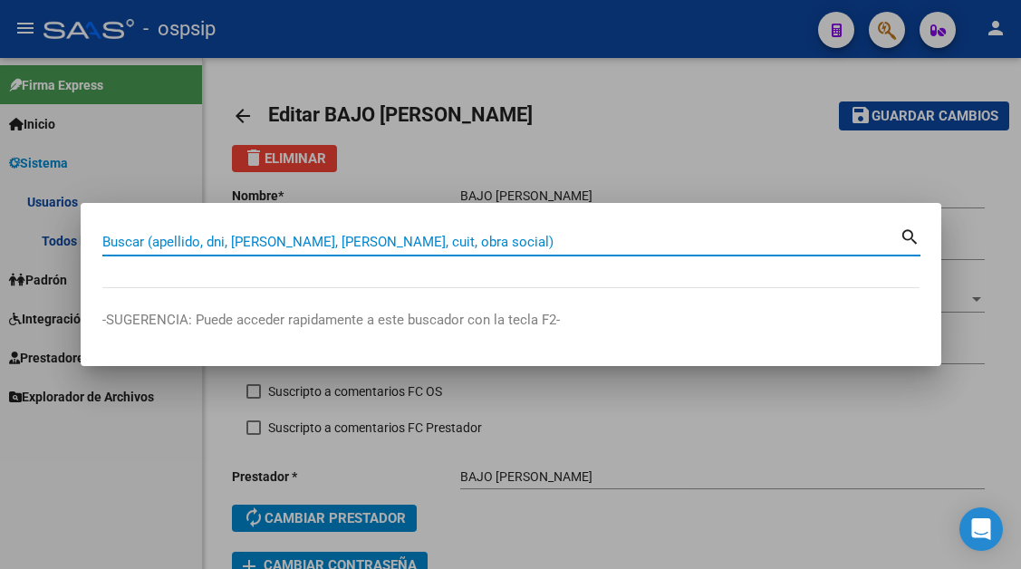
paste input "20-43049339-7"
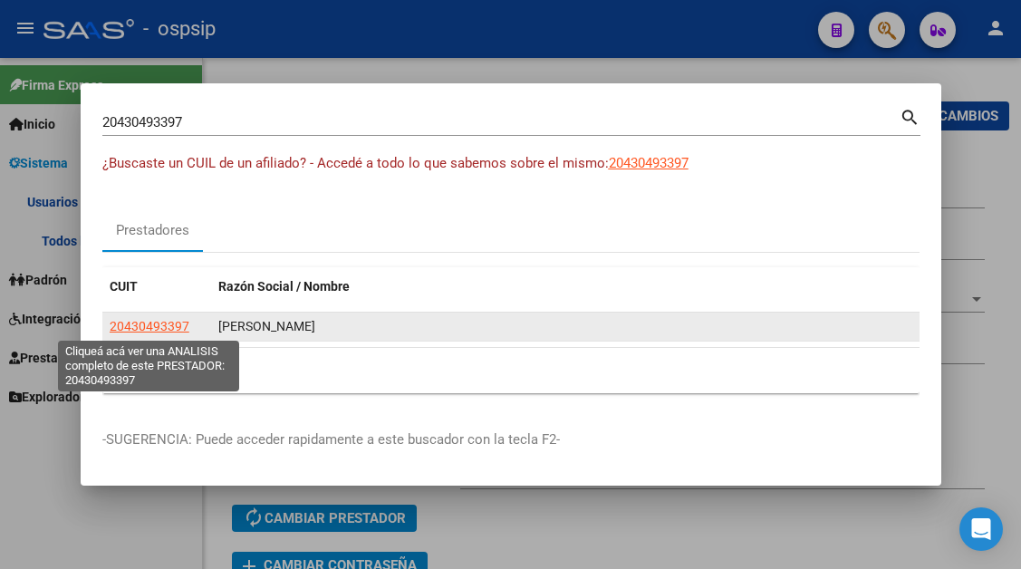
click at [127, 326] on span "20430493397" at bounding box center [150, 326] width 80 height 14
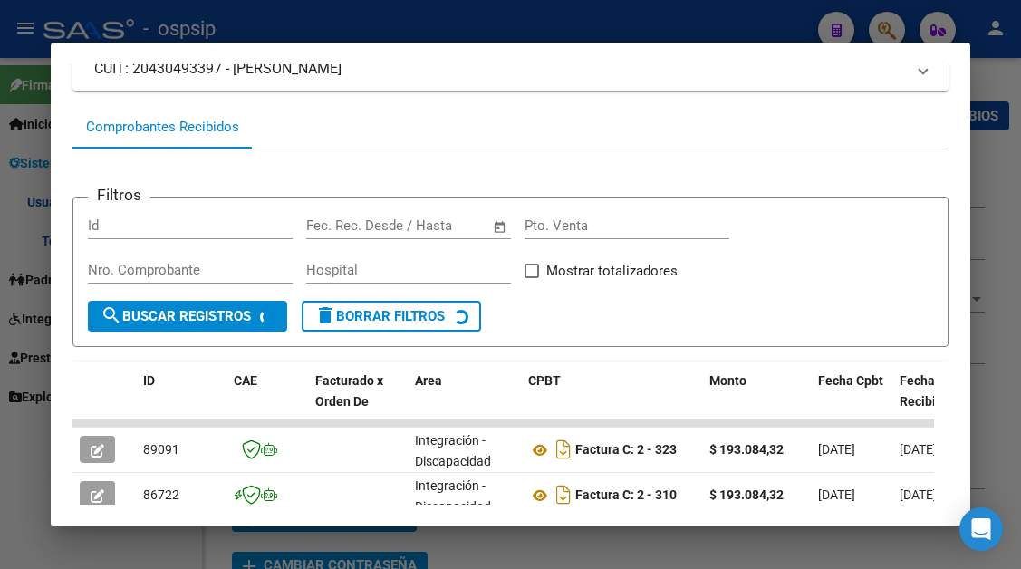
scroll to position [333, 0]
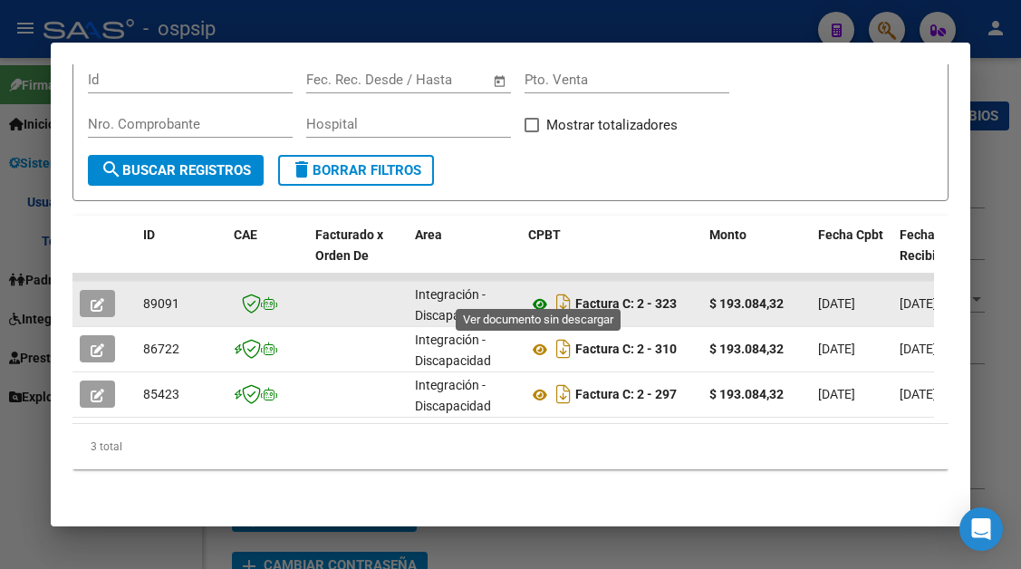
click at [534, 294] on icon at bounding box center [540, 305] width 24 height 22
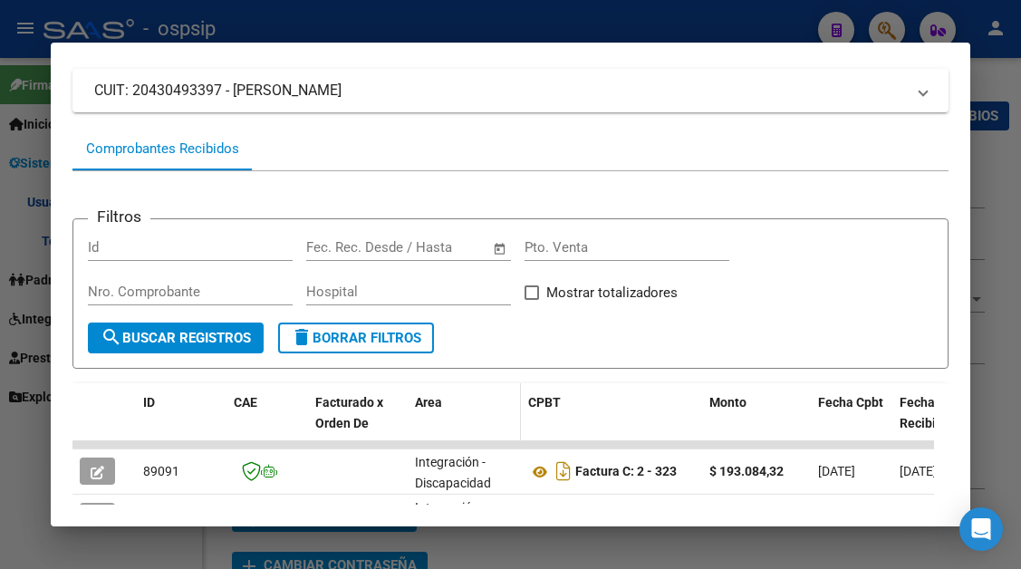
scroll to position [0, 0]
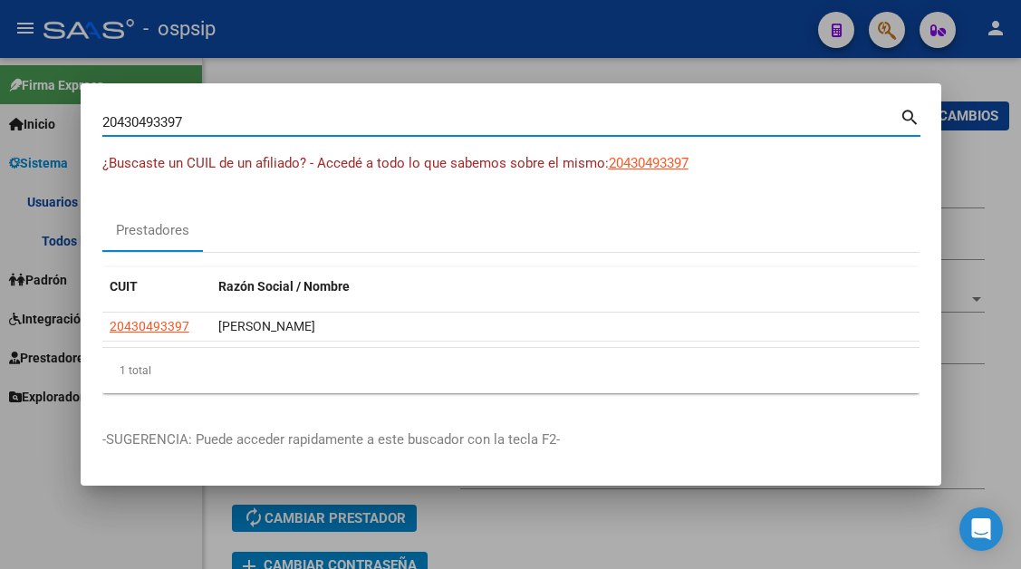
click at [173, 117] on input "20430493397" at bounding box center [500, 122] width 797 height 16
paste input "7-34845070-6"
type input "27348450706"
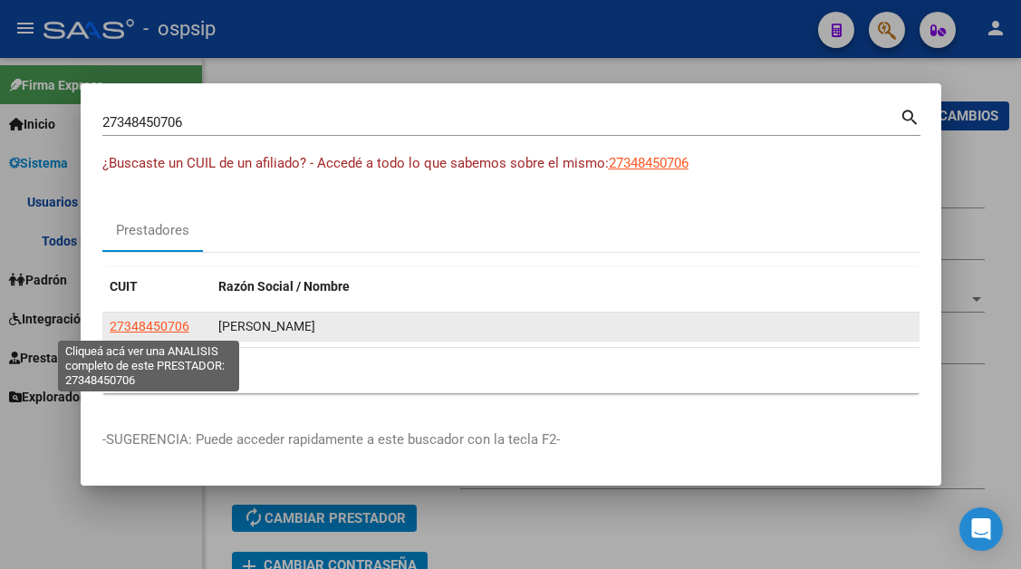
click at [130, 323] on span "27348450706" at bounding box center [150, 326] width 80 height 14
type textarea "27348450706"
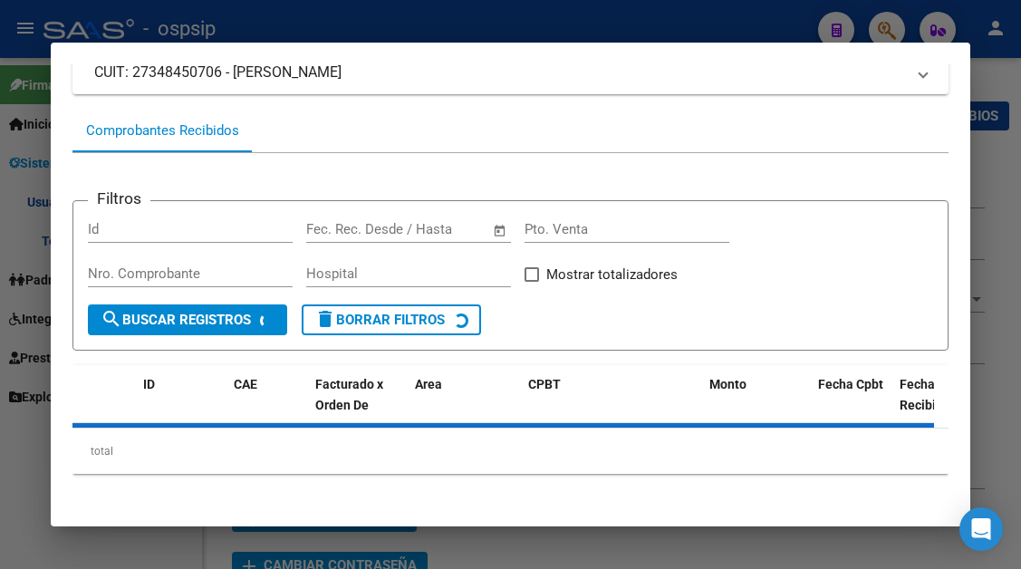
scroll to position [173, 0]
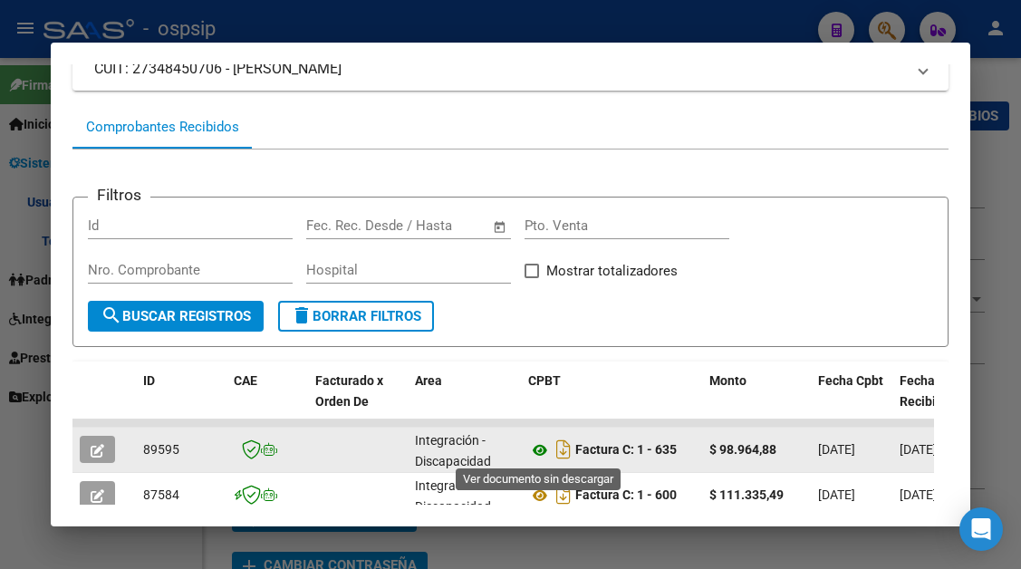
click at [536, 449] on icon at bounding box center [540, 450] width 24 height 22
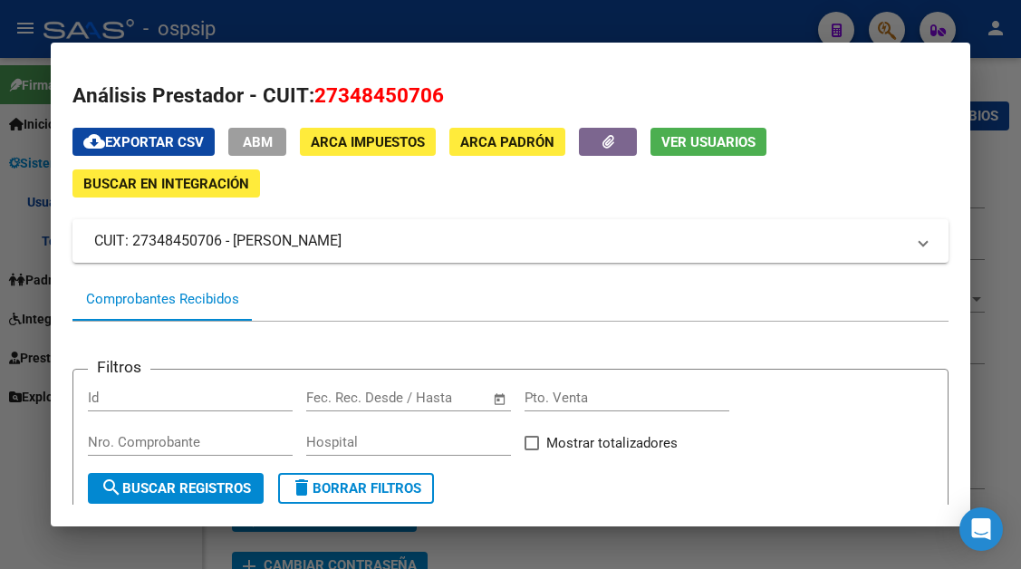
scroll to position [0, 0]
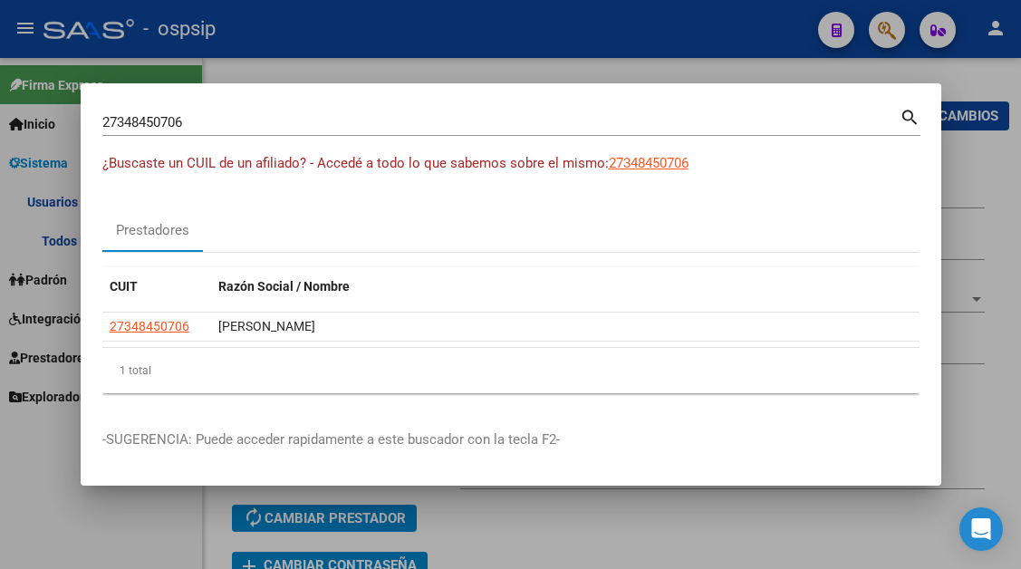
click at [171, 111] on div "27348450706 Buscar (apellido, dni, cuil, nro traspaso, cuit, obra social)" at bounding box center [500, 122] width 797 height 27
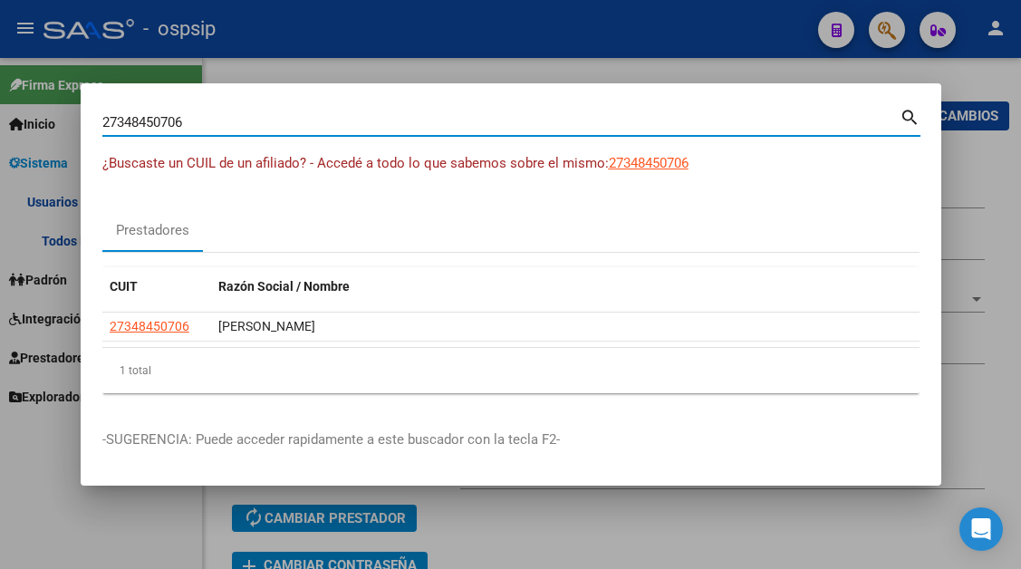
click at [171, 111] on div "27348450706 Buscar (apellido, dni, cuil, nro traspaso, cuit, obra social)" at bounding box center [500, 122] width 797 height 27
drag, startPoint x: 195, startPoint y: 118, endPoint x: 78, endPoint y: 129, distance: 117.4
click at [78, 129] on div "27348450706 Buscar (apellido, dni, cuil, nro traspaso, cuit, obra social) searc…" at bounding box center [510, 284] width 1021 height 569
paste input "30-71675476-2"
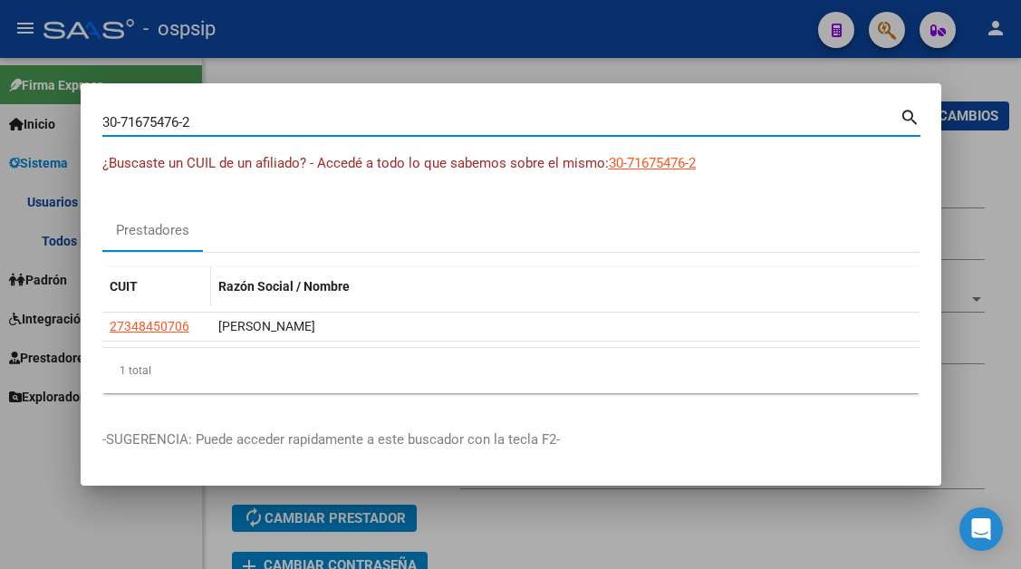
type input "30716754762"
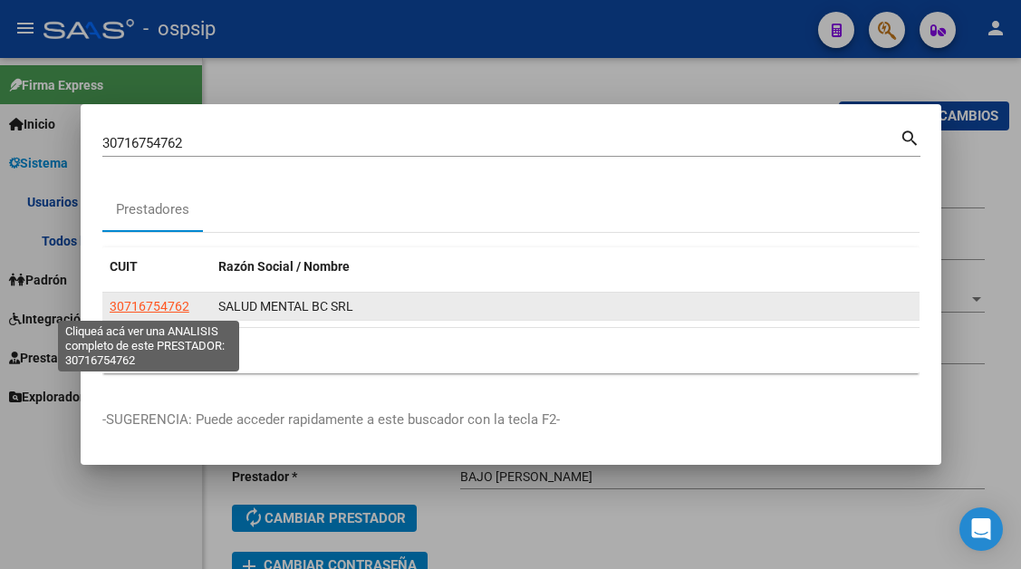
click at [158, 303] on span "30716754762" at bounding box center [150, 306] width 80 height 14
type textarea "30716754762"
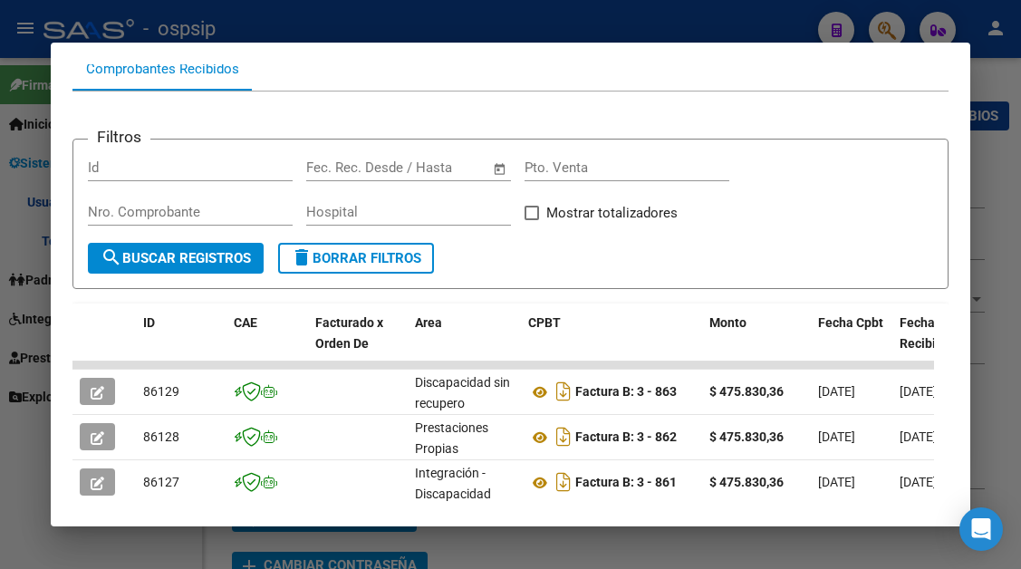
scroll to position [264, 0]
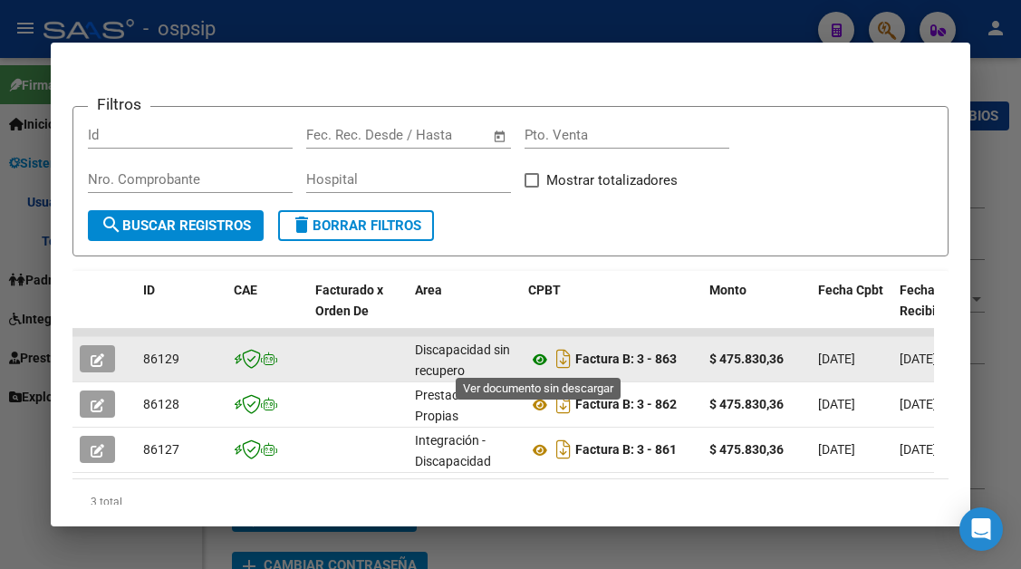
click at [540, 364] on icon at bounding box center [540, 360] width 24 height 22
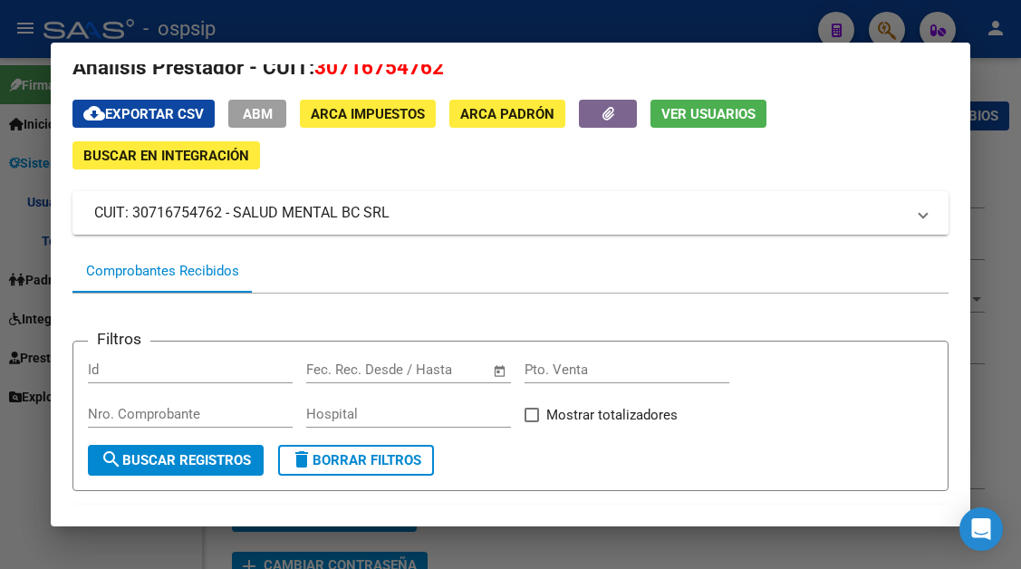
scroll to position [0, 0]
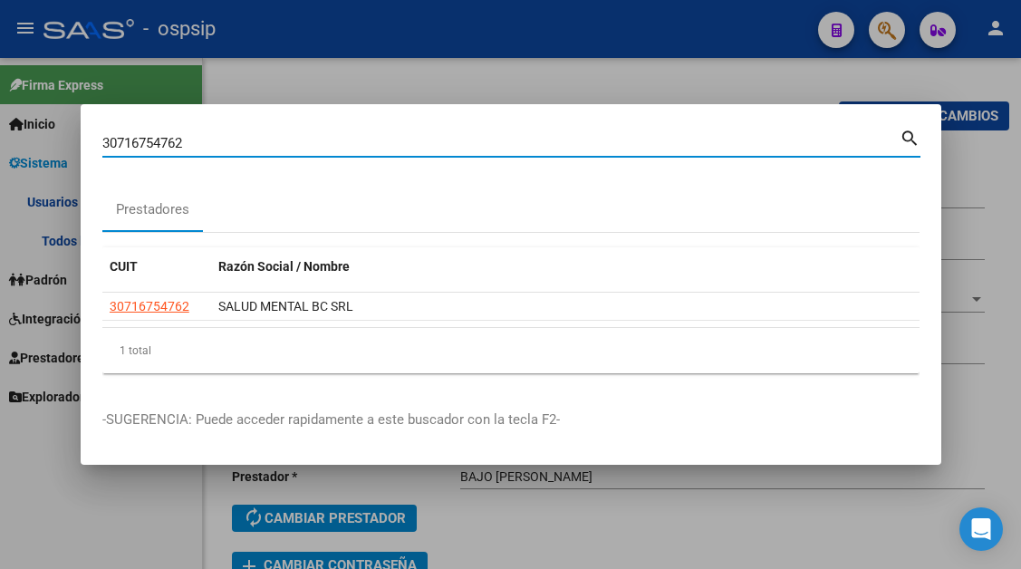
drag, startPoint x: 193, startPoint y: 146, endPoint x: 69, endPoint y: 148, distance: 124.1
click at [69, 148] on div "30716754762 Buscar (apellido, dni, cuil, nro traspaso, cuit, obra social) searc…" at bounding box center [510, 284] width 1021 height 569
paste input "27-37216754-3"
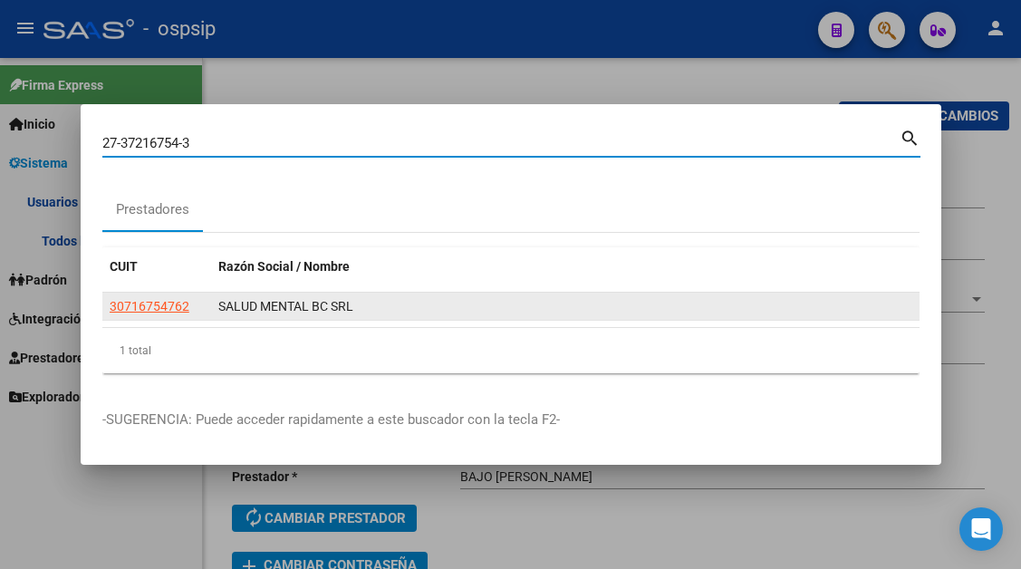
type input "27372167543"
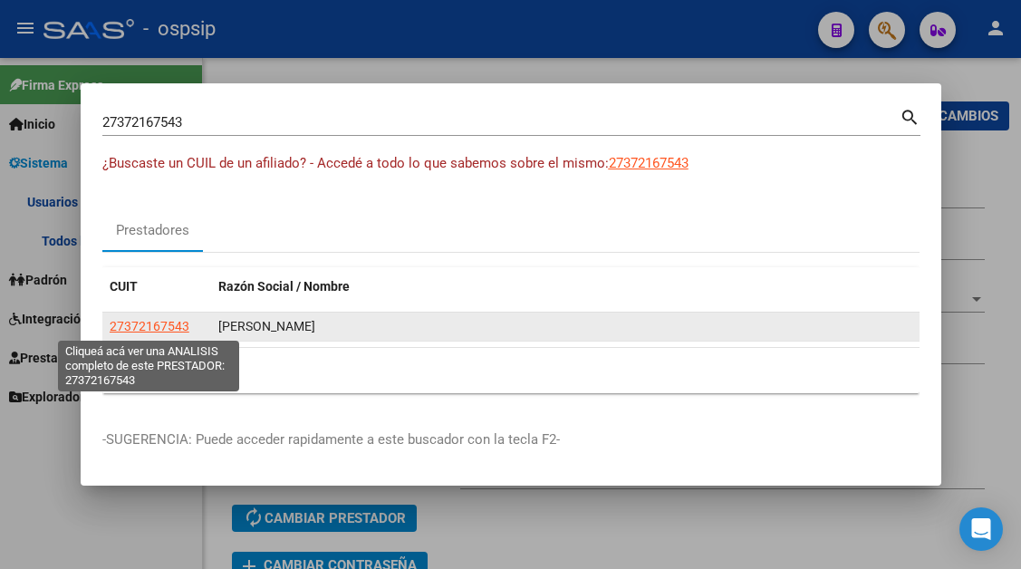
click at [134, 323] on span "27372167543" at bounding box center [150, 326] width 80 height 14
type textarea "27372167543"
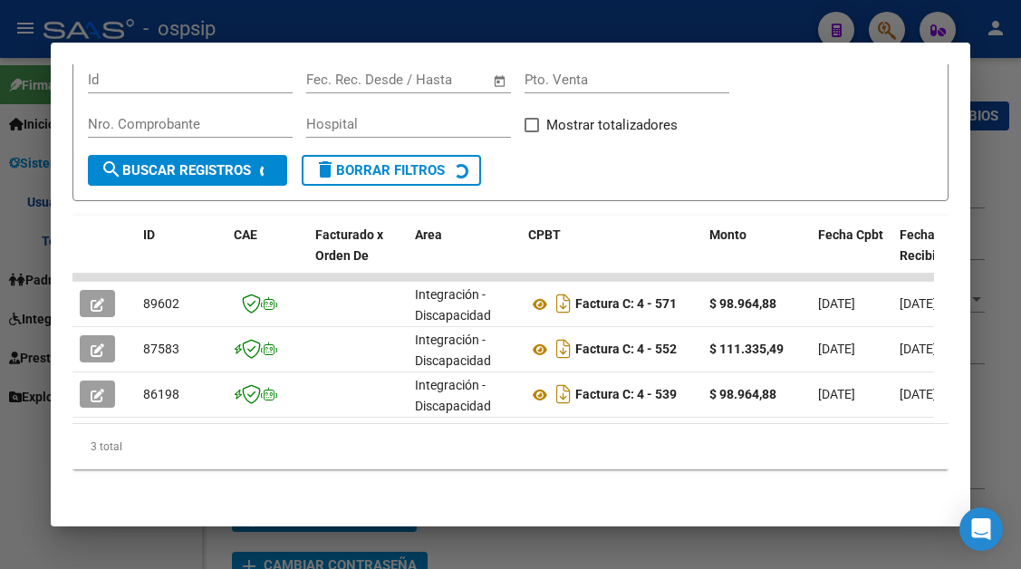
scroll to position [333, 0]
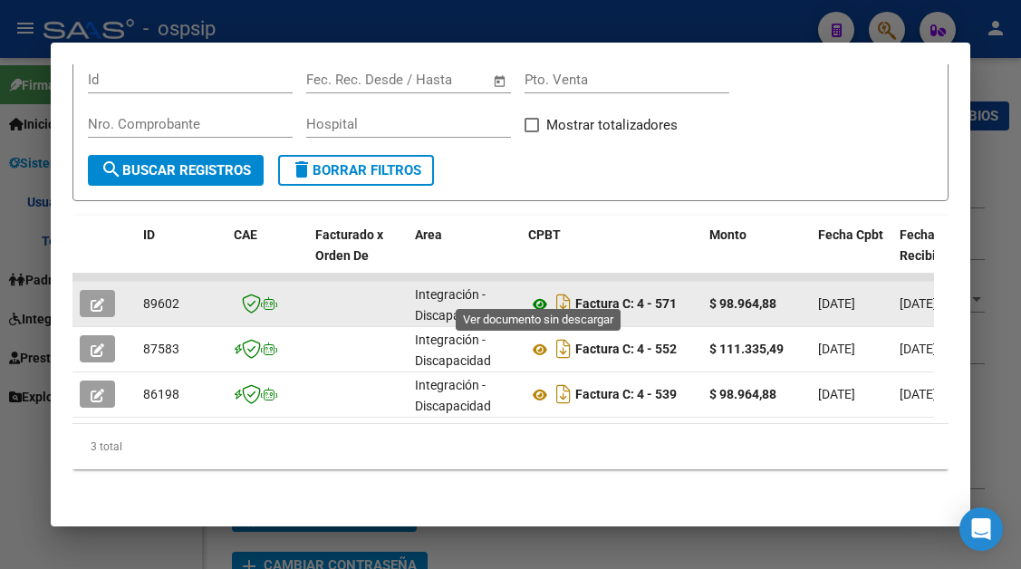
click at [548, 294] on icon at bounding box center [540, 305] width 24 height 22
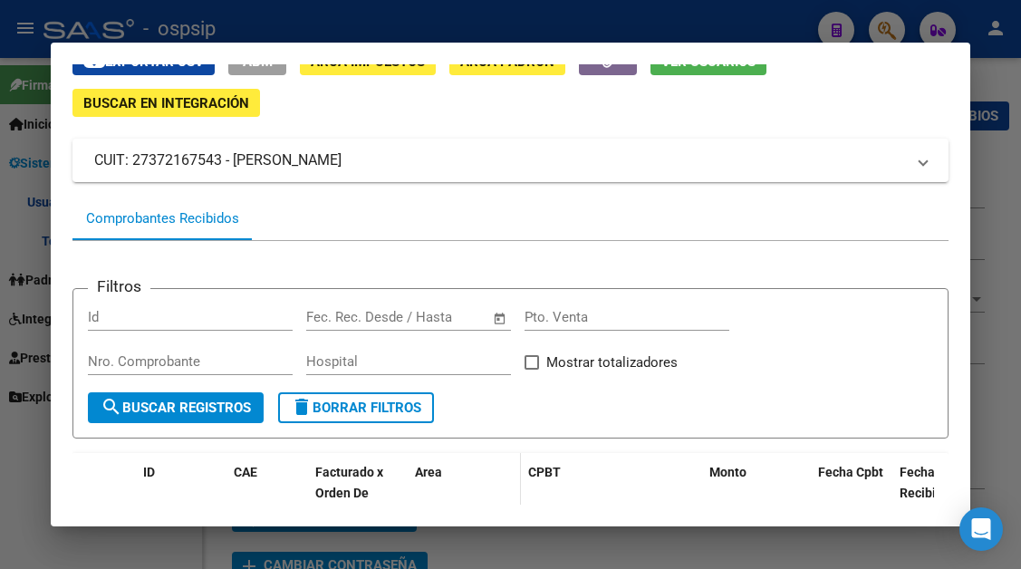
scroll to position [0, 0]
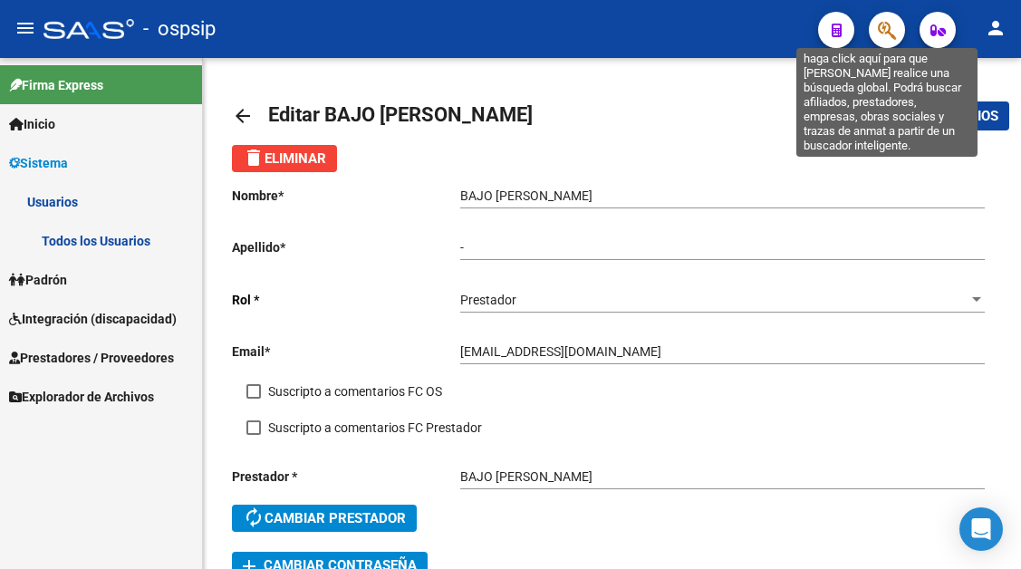
click at [880, 34] on icon "button" at bounding box center [887, 30] width 18 height 21
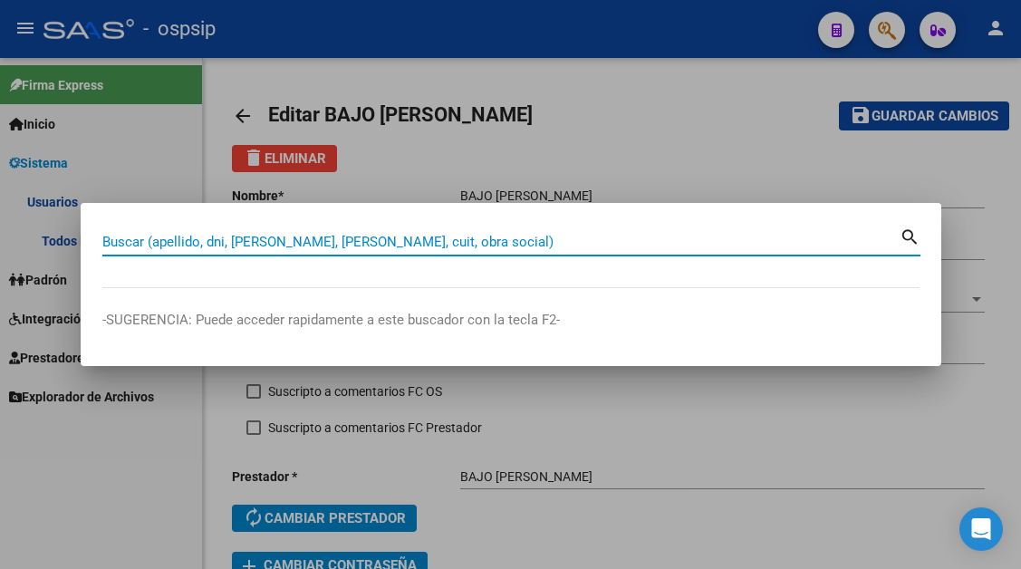
paste input "23-22178236-4"
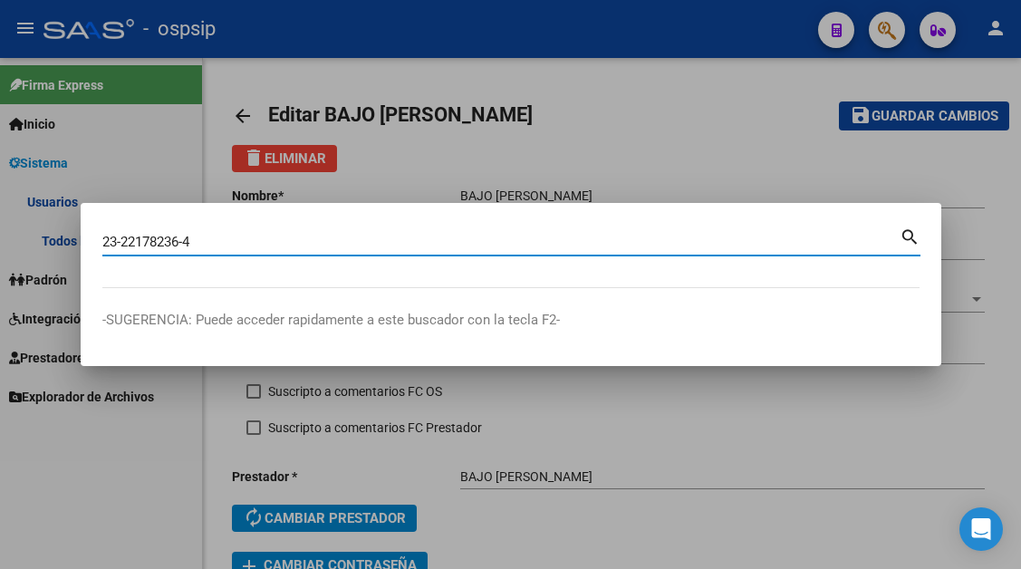
type input "23221782364"
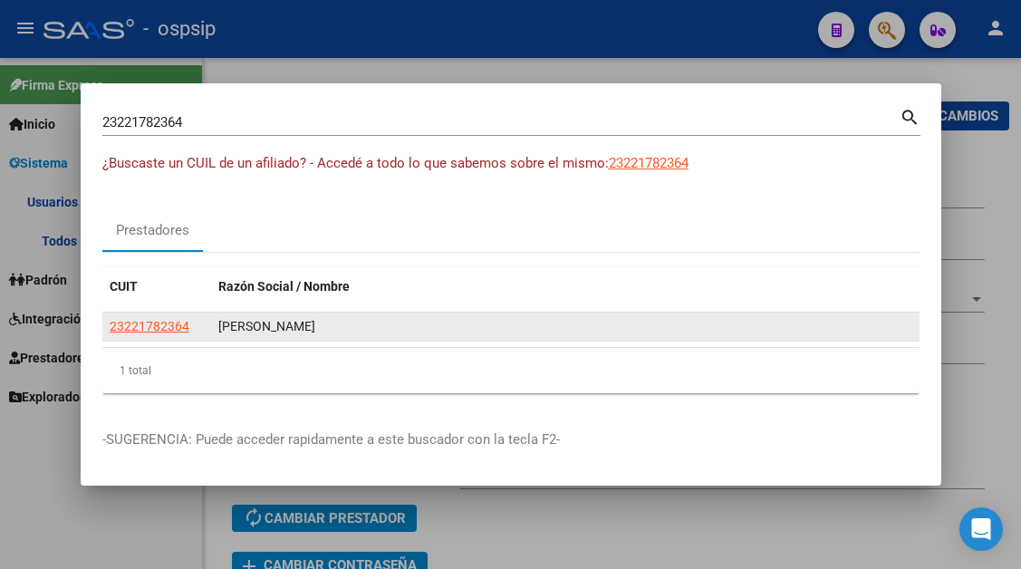
click at [137, 333] on app-link-go-to "23221782364" at bounding box center [150, 326] width 80 height 21
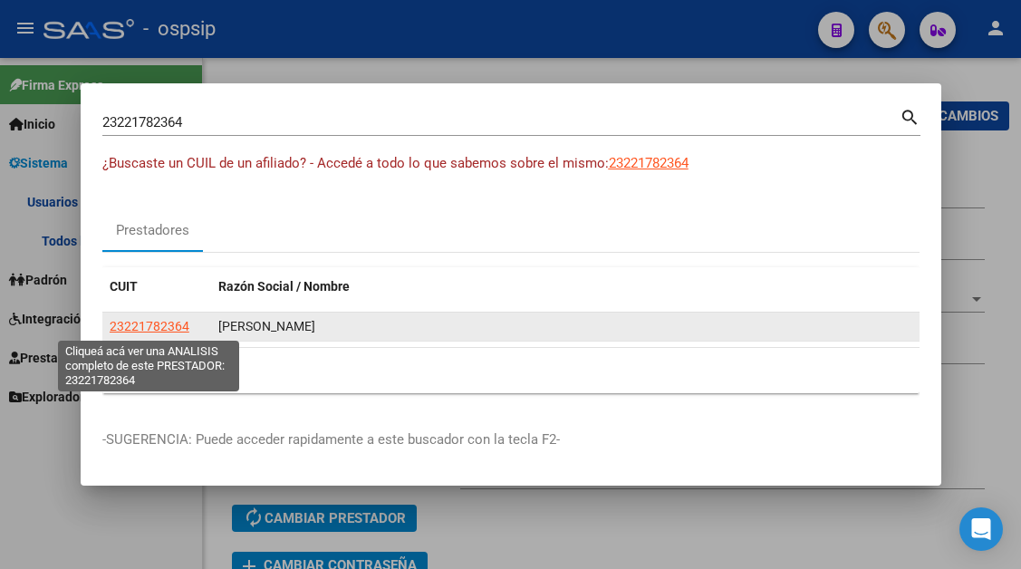
click at [137, 323] on span "23221782364" at bounding box center [150, 326] width 80 height 14
type textarea "23221782364"
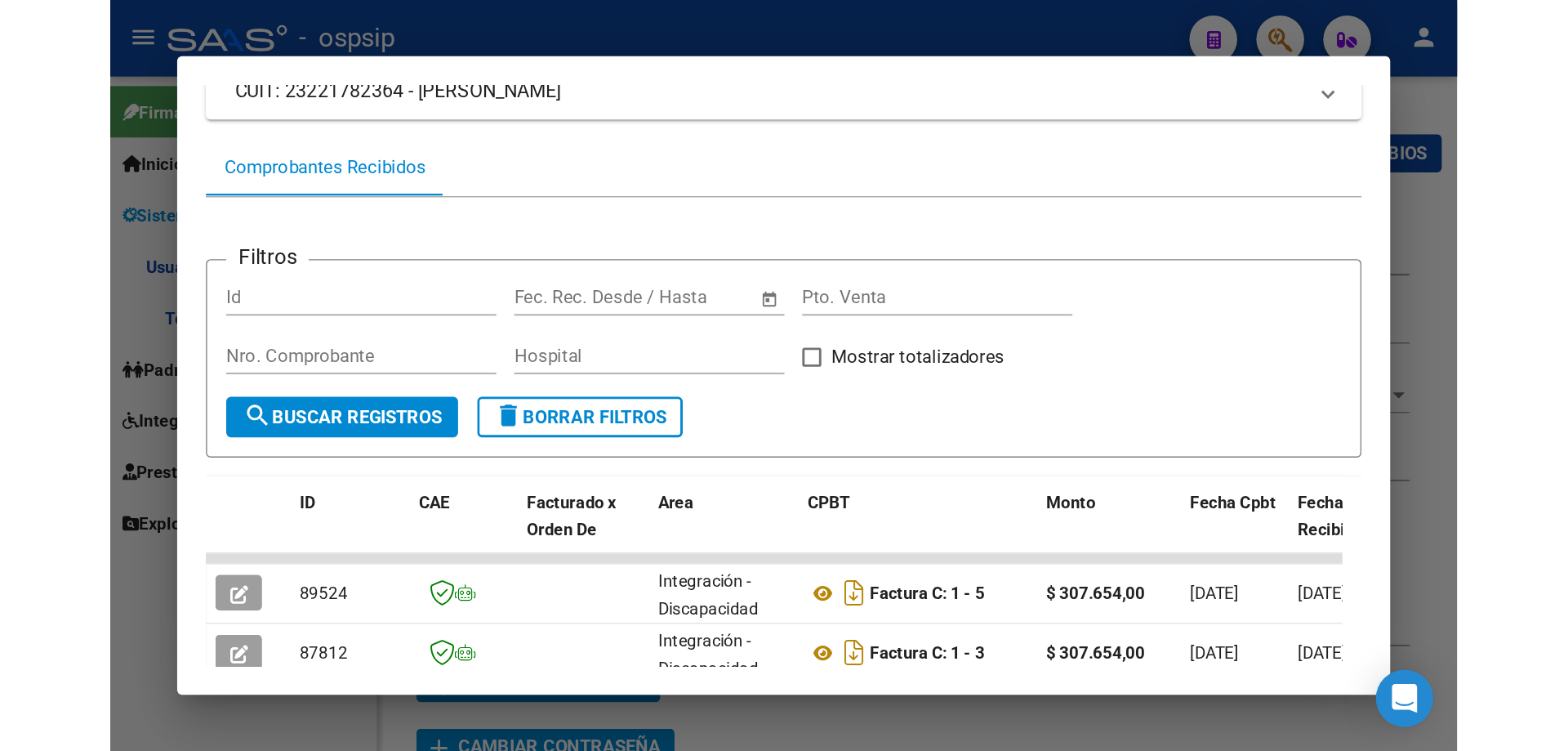
scroll to position [238, 0]
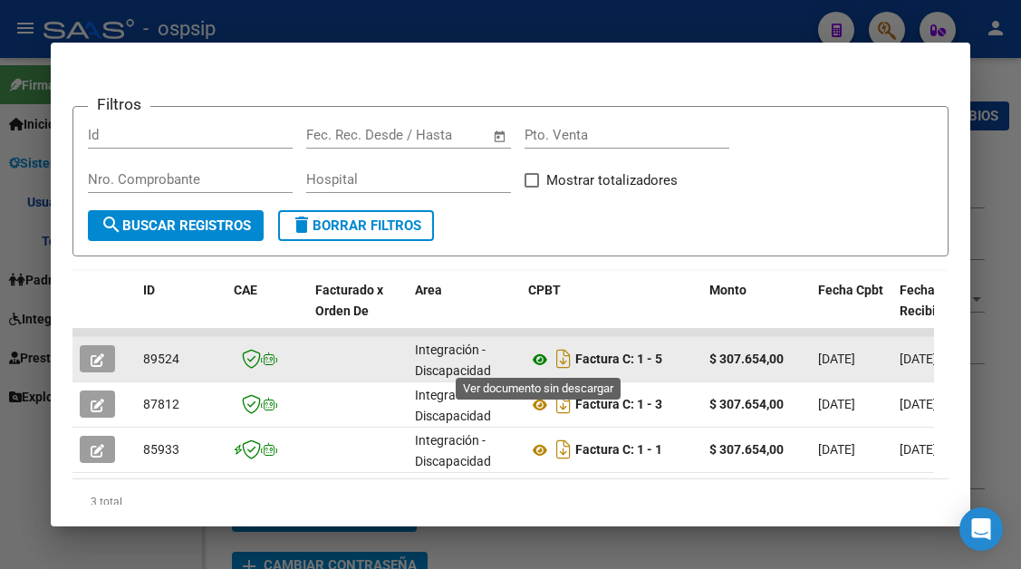
click at [539, 361] on icon at bounding box center [540, 360] width 24 height 22
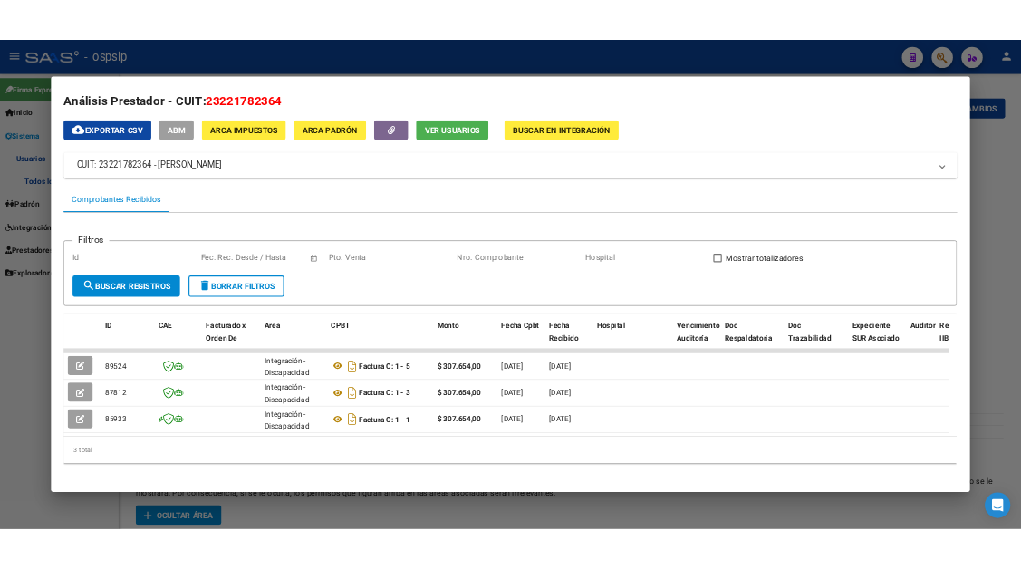
scroll to position [0, 0]
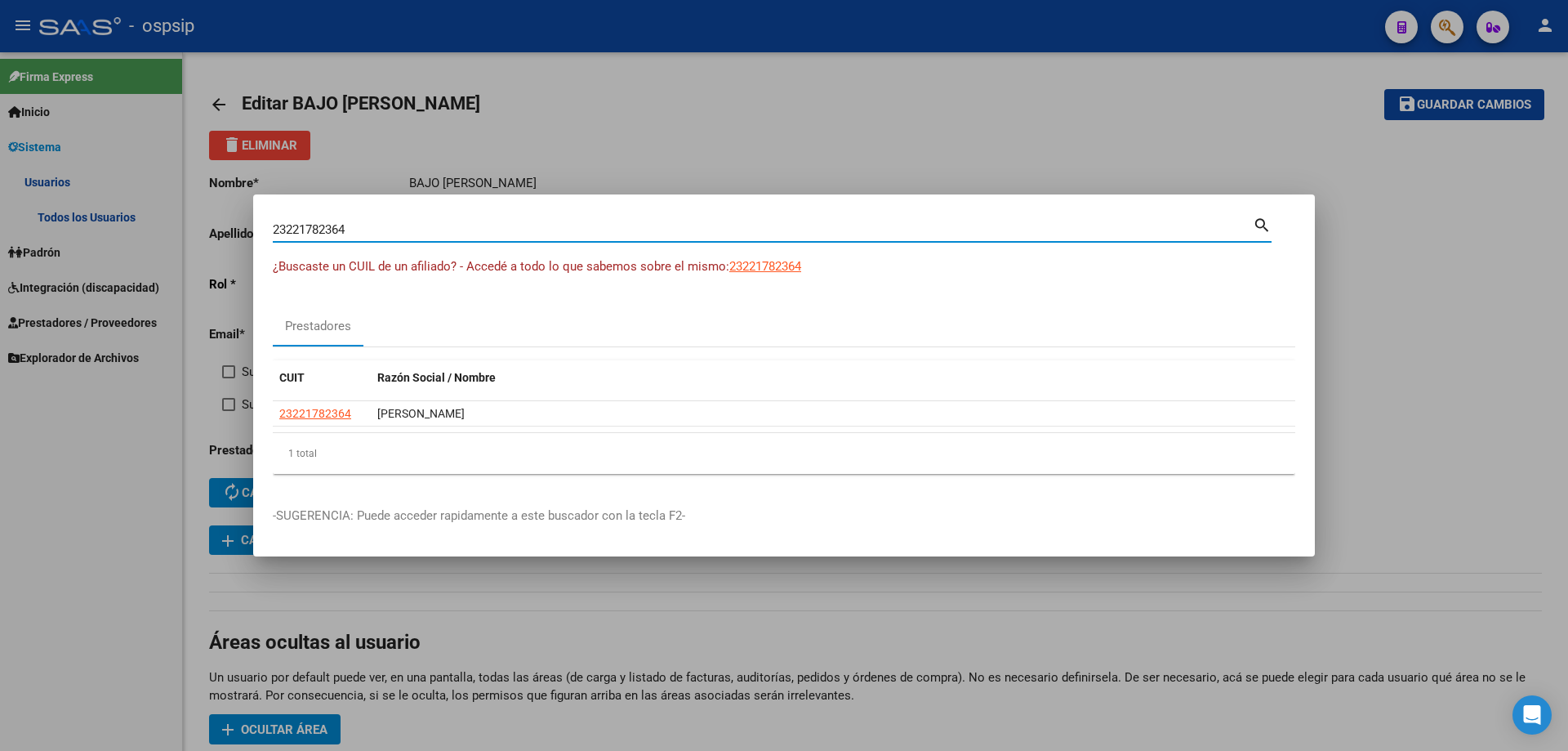
click at [306, 229] on input "23221782364" at bounding box center [762, 229] width 980 height 14
paste input "7-25441088-3"
type input "27254410883"
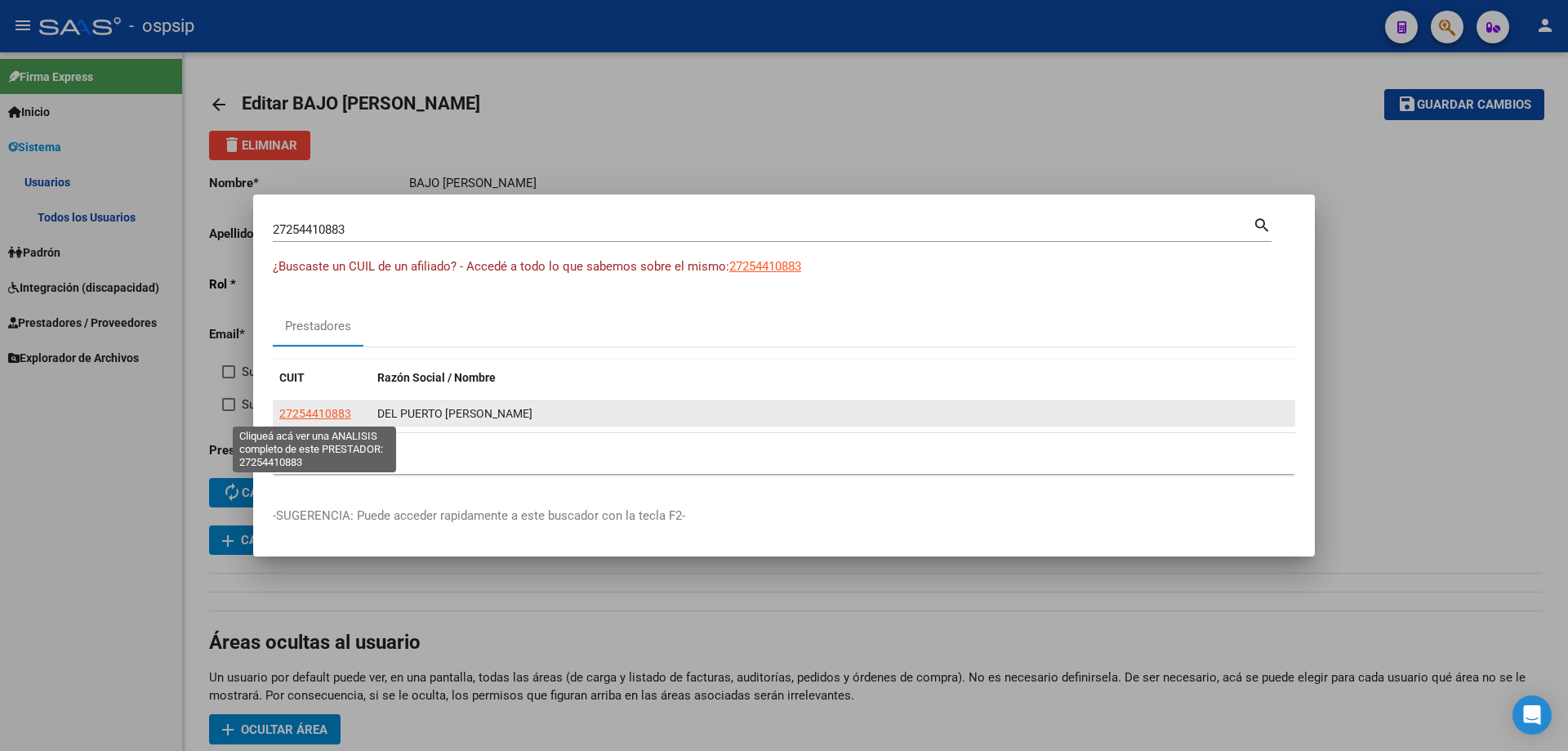
click at [319, 418] on span "27254410883" at bounding box center [315, 413] width 72 height 13
type textarea "27254410883"
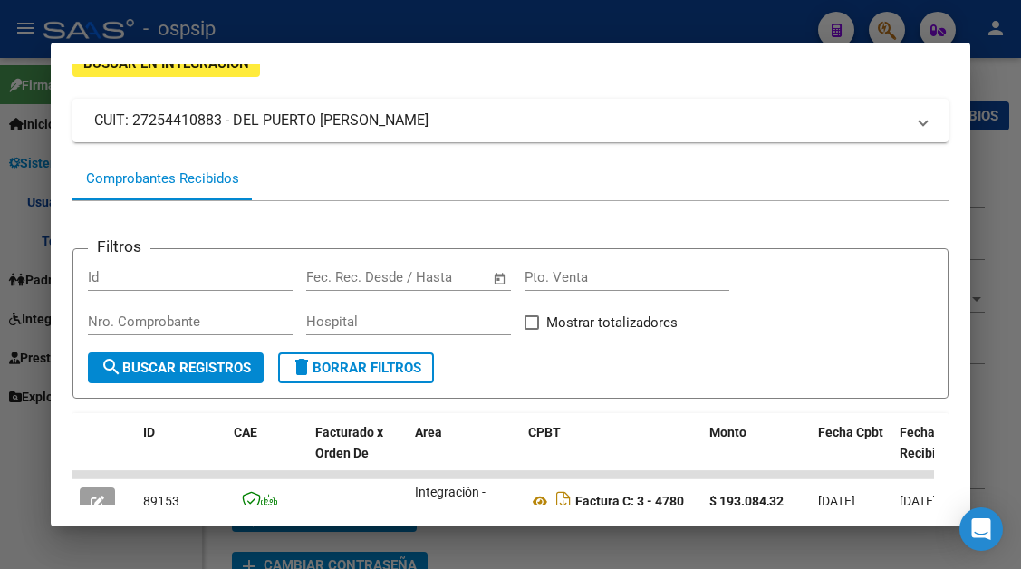
scroll to position [272, 0]
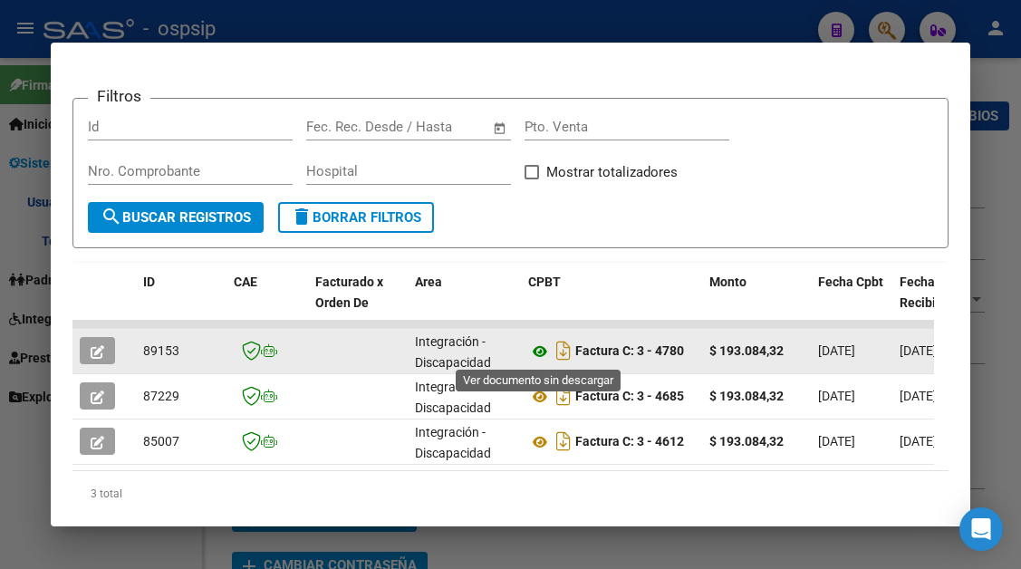
click at [537, 356] on icon at bounding box center [540, 352] width 24 height 22
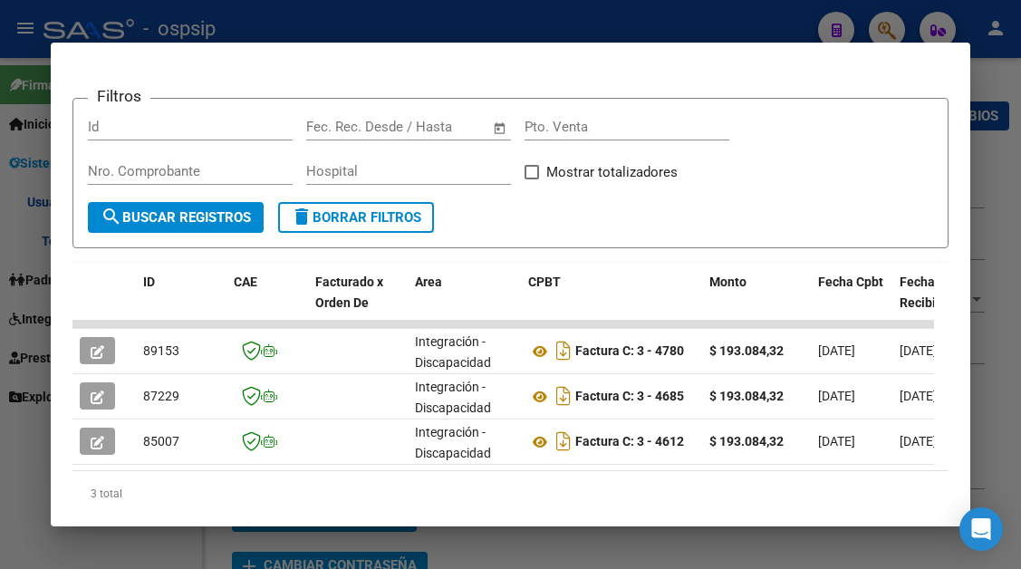
scroll to position [0, 0]
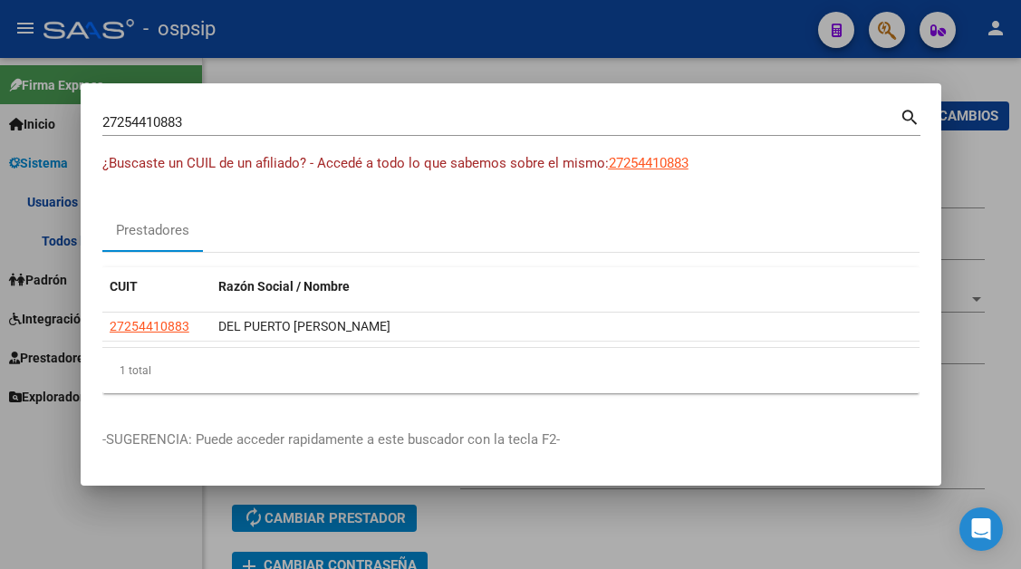
click at [170, 130] on input "27254410883" at bounding box center [500, 122] width 797 height 16
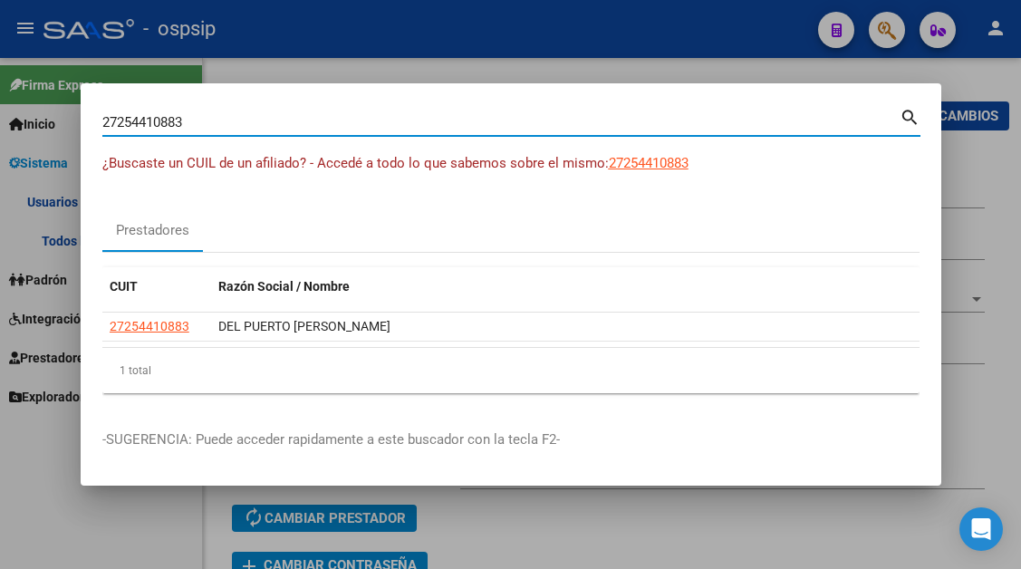
click at [170, 130] on input "27254410883" at bounding box center [500, 122] width 797 height 16
paste input "-43021606-1"
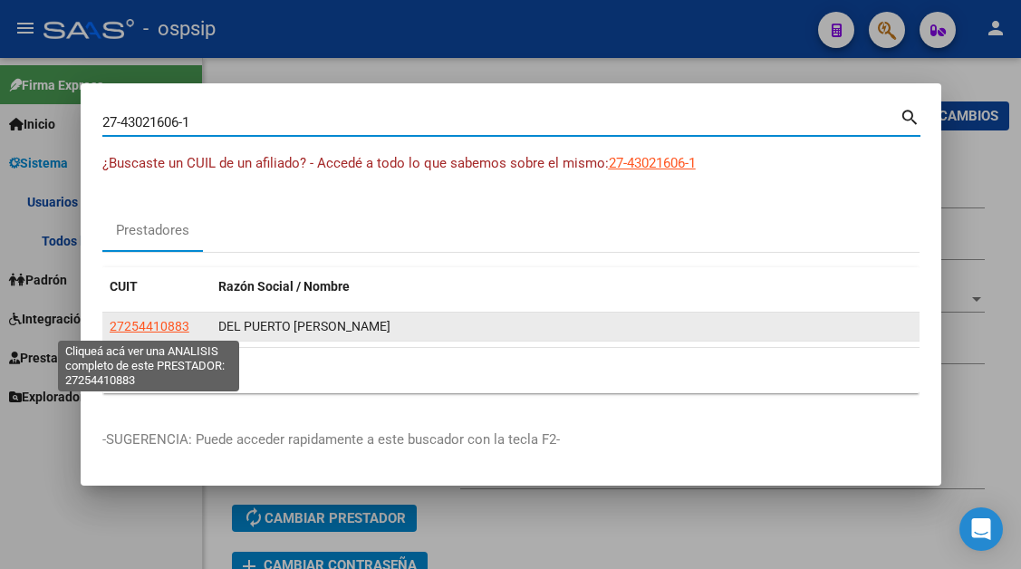
click at [149, 322] on span "27254410883" at bounding box center [150, 326] width 80 height 14
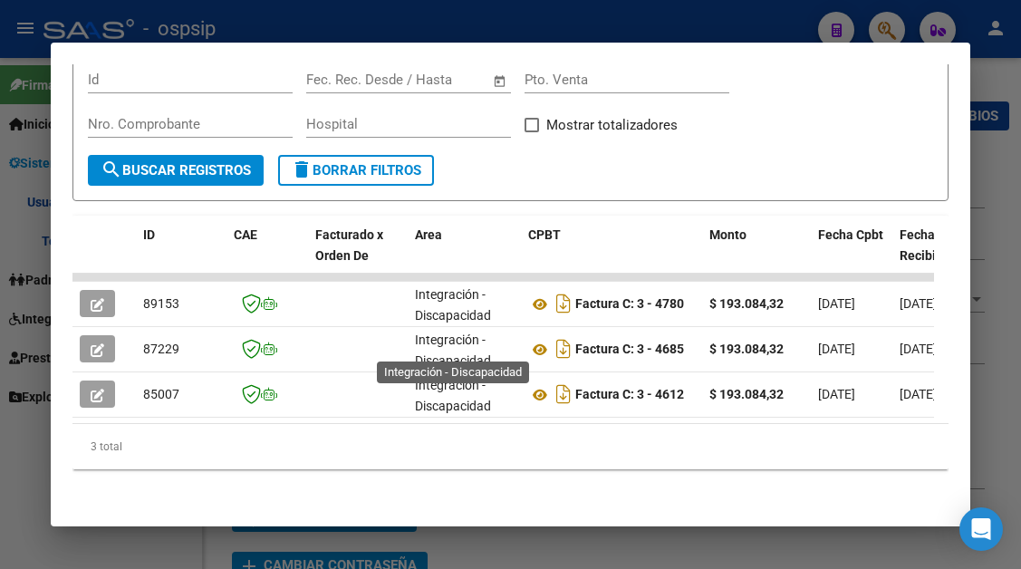
scroll to position [4, 0]
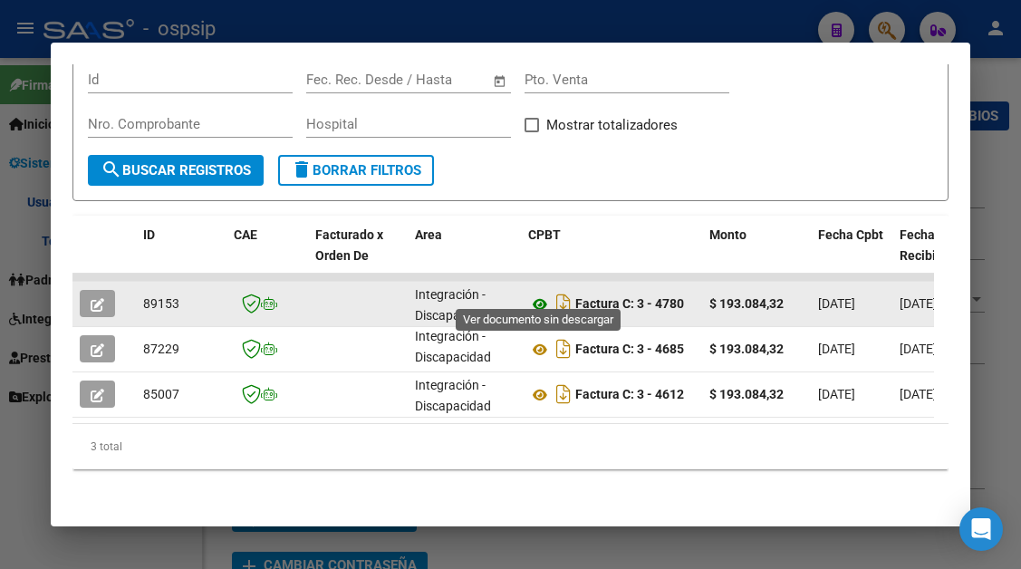
click at [537, 294] on icon at bounding box center [540, 305] width 24 height 22
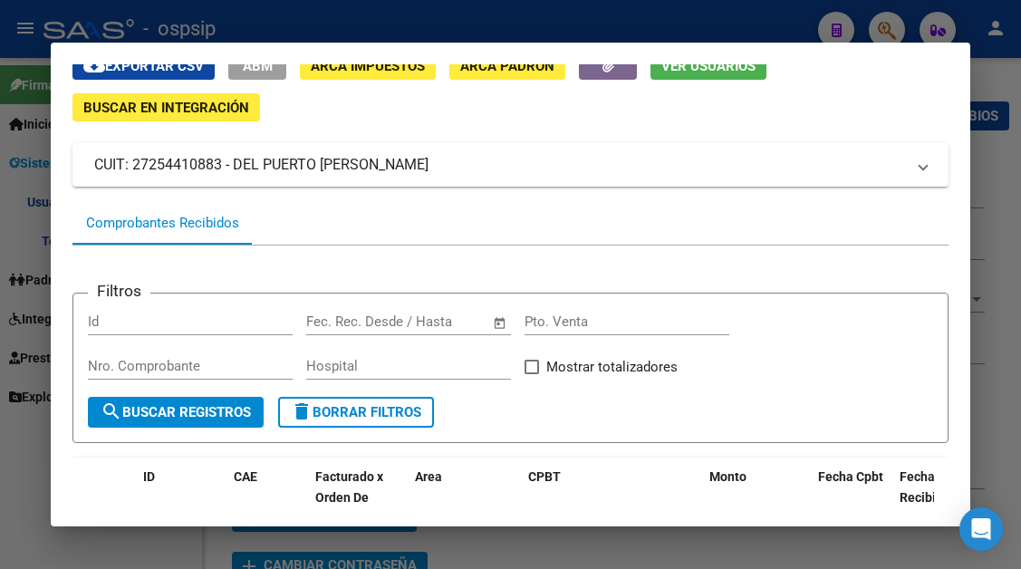
scroll to position [0, 0]
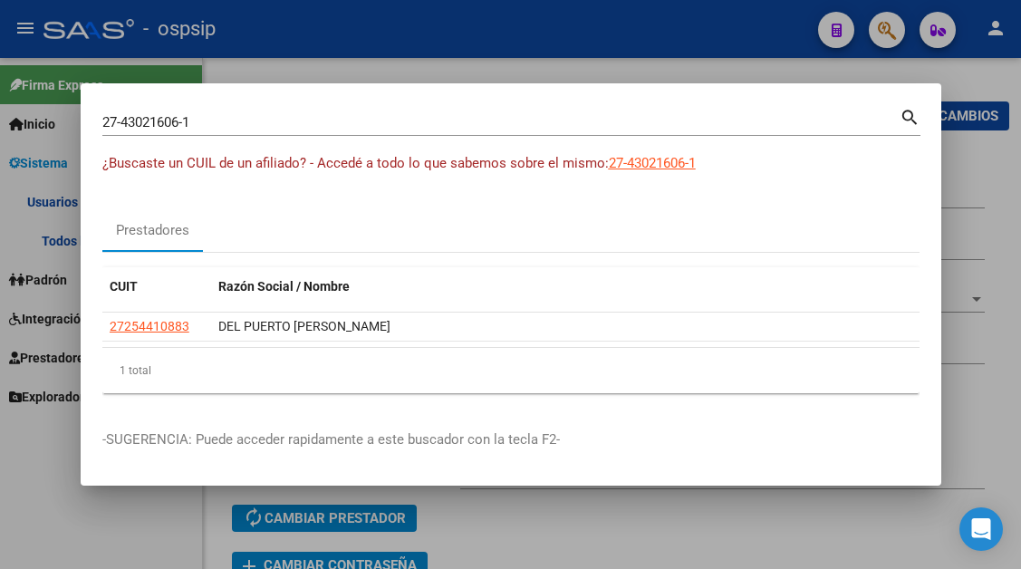
click at [195, 109] on div "27-43021606-1 Buscar (apellido, dni, cuil, nro traspaso, cuit, obra social)" at bounding box center [500, 122] width 797 height 27
click at [194, 109] on div "27-43021606-1 Buscar (apellido, dni, cuil, nro traspaso, cuit, obra social)" at bounding box center [500, 122] width 797 height 27
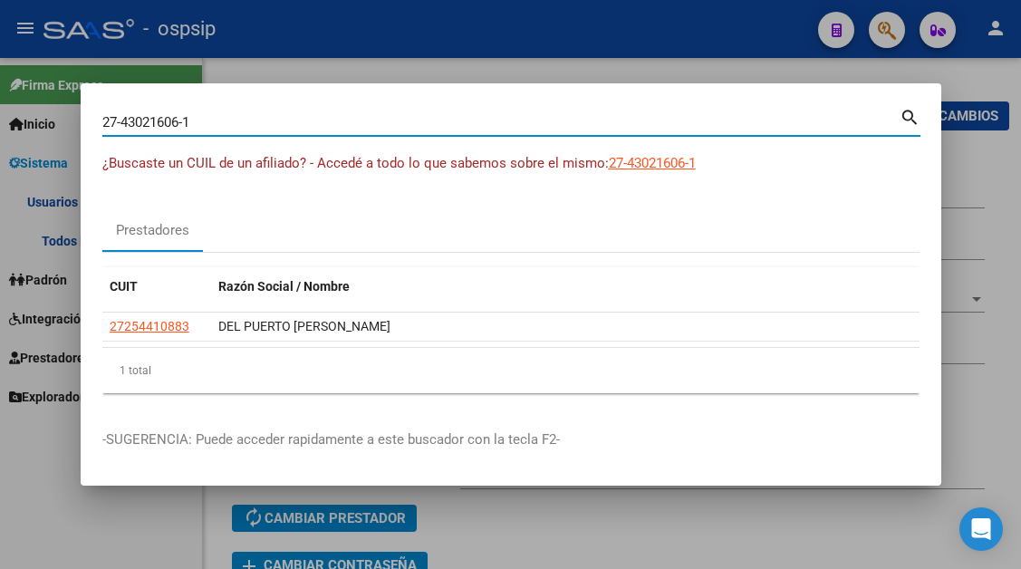
drag, startPoint x: 191, startPoint y: 124, endPoint x: 89, endPoint y: 126, distance: 102.4
click at [89, 126] on mat-dialog-content "27-43021606-1 Buscar (apellido, dni, cuil, nro traspaso, cuit, obra social) sea…" at bounding box center [511, 256] width 861 height 303
paste input "43021606"
type input "27430216061"
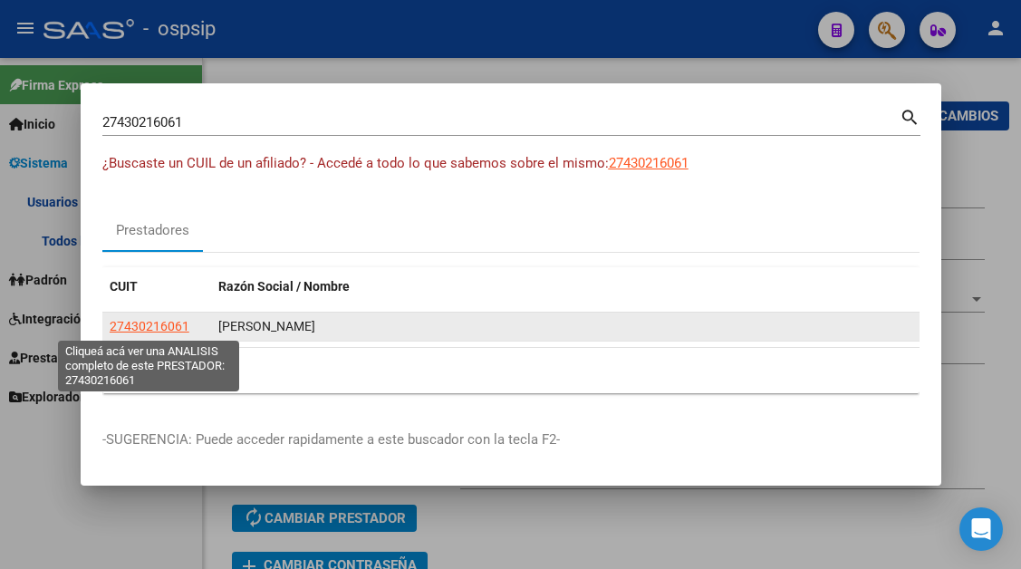
click at [140, 323] on span "27430216061" at bounding box center [150, 326] width 80 height 14
type textarea "27430216061"
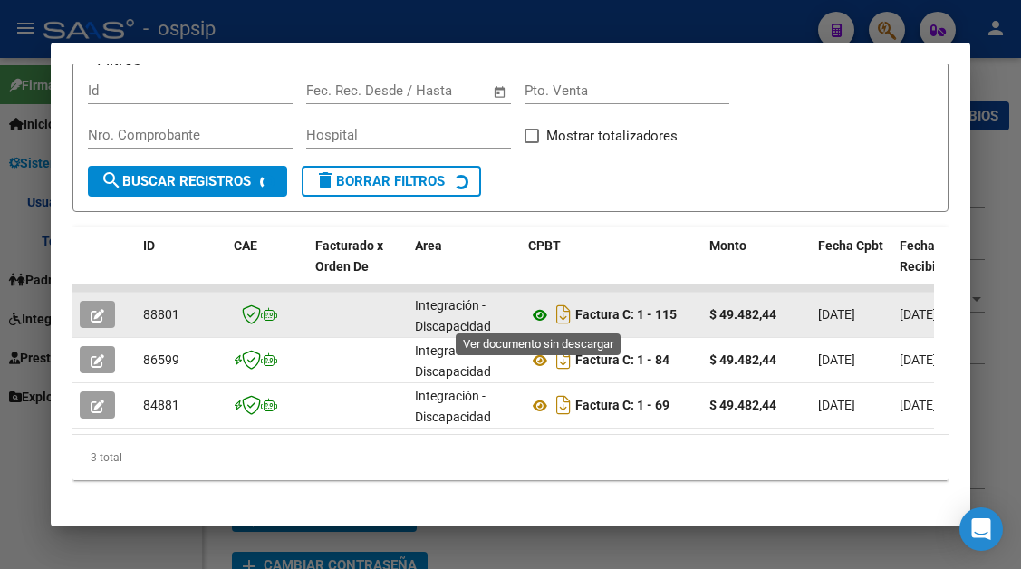
scroll to position [333, 0]
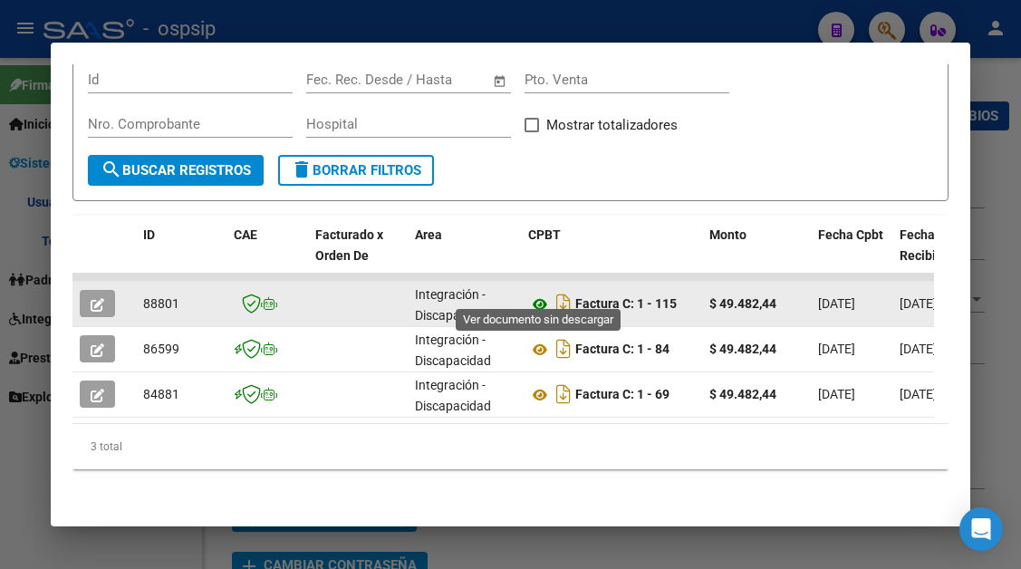
click at [540, 294] on icon at bounding box center [540, 305] width 24 height 22
